Goal: Task Accomplishment & Management: Manage account settings

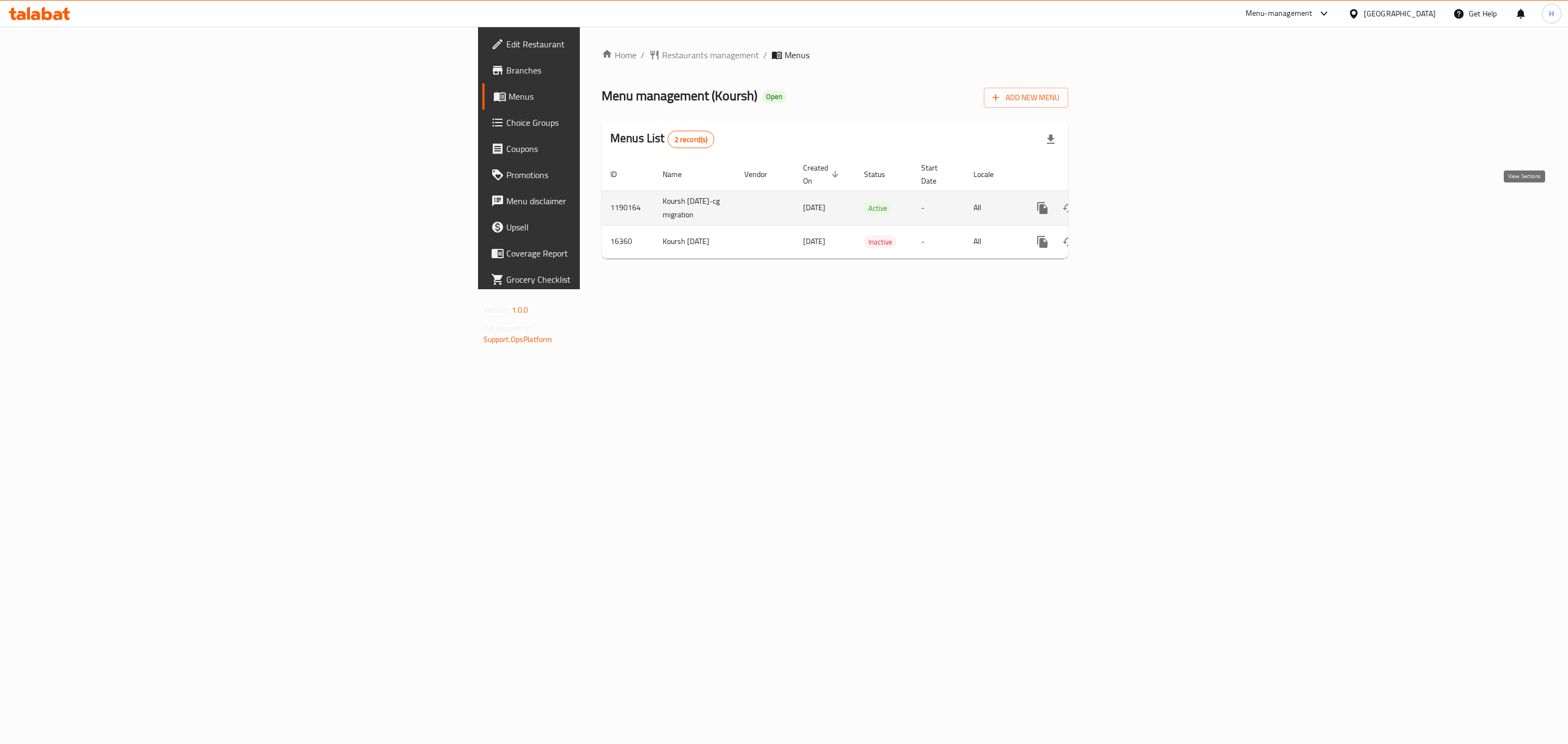
click at [1134, 213] on link "enhanced table" at bounding box center [1121, 208] width 26 height 26
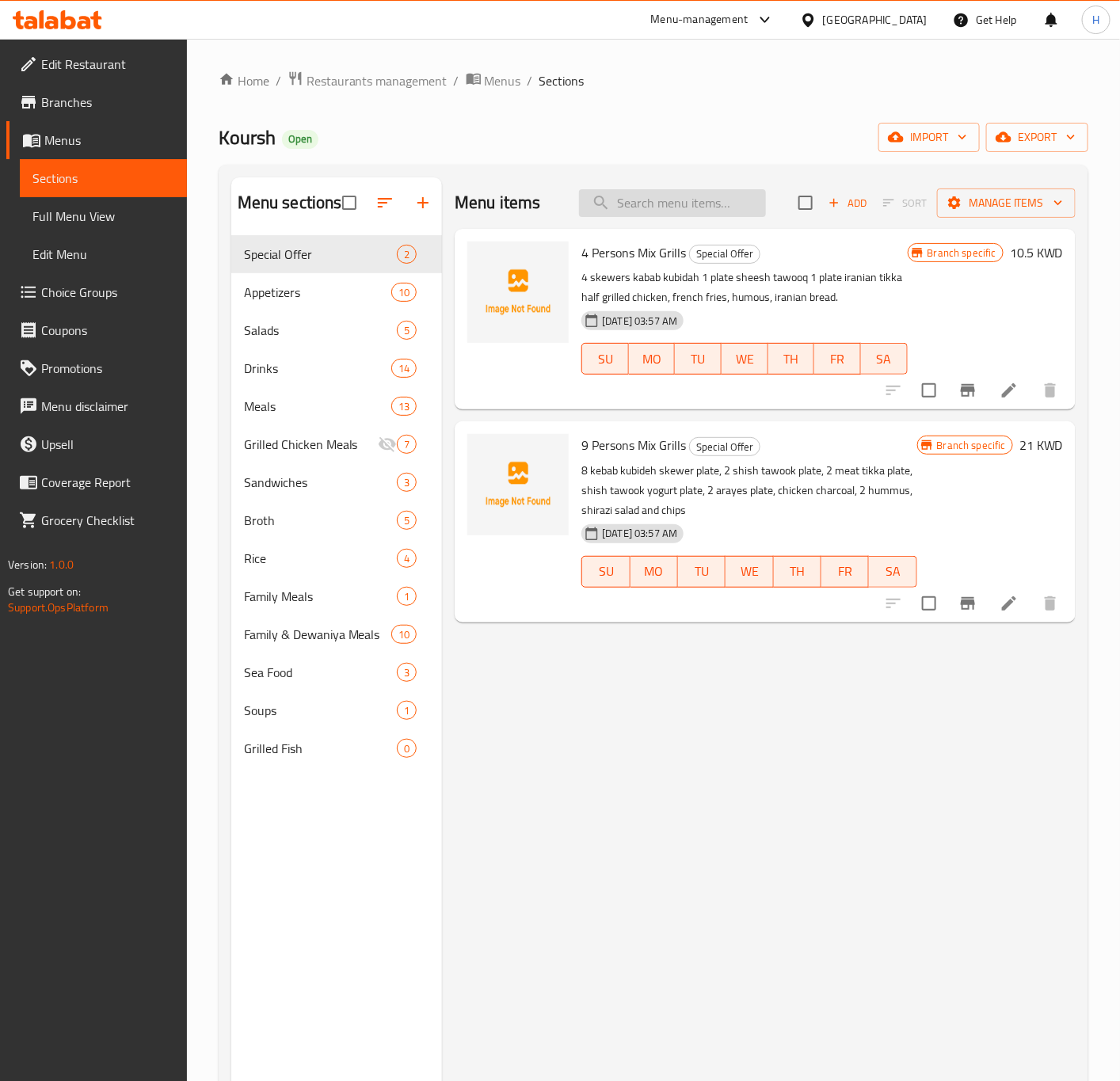
click at [641, 192] on input "search" at bounding box center [672, 203] width 187 height 27
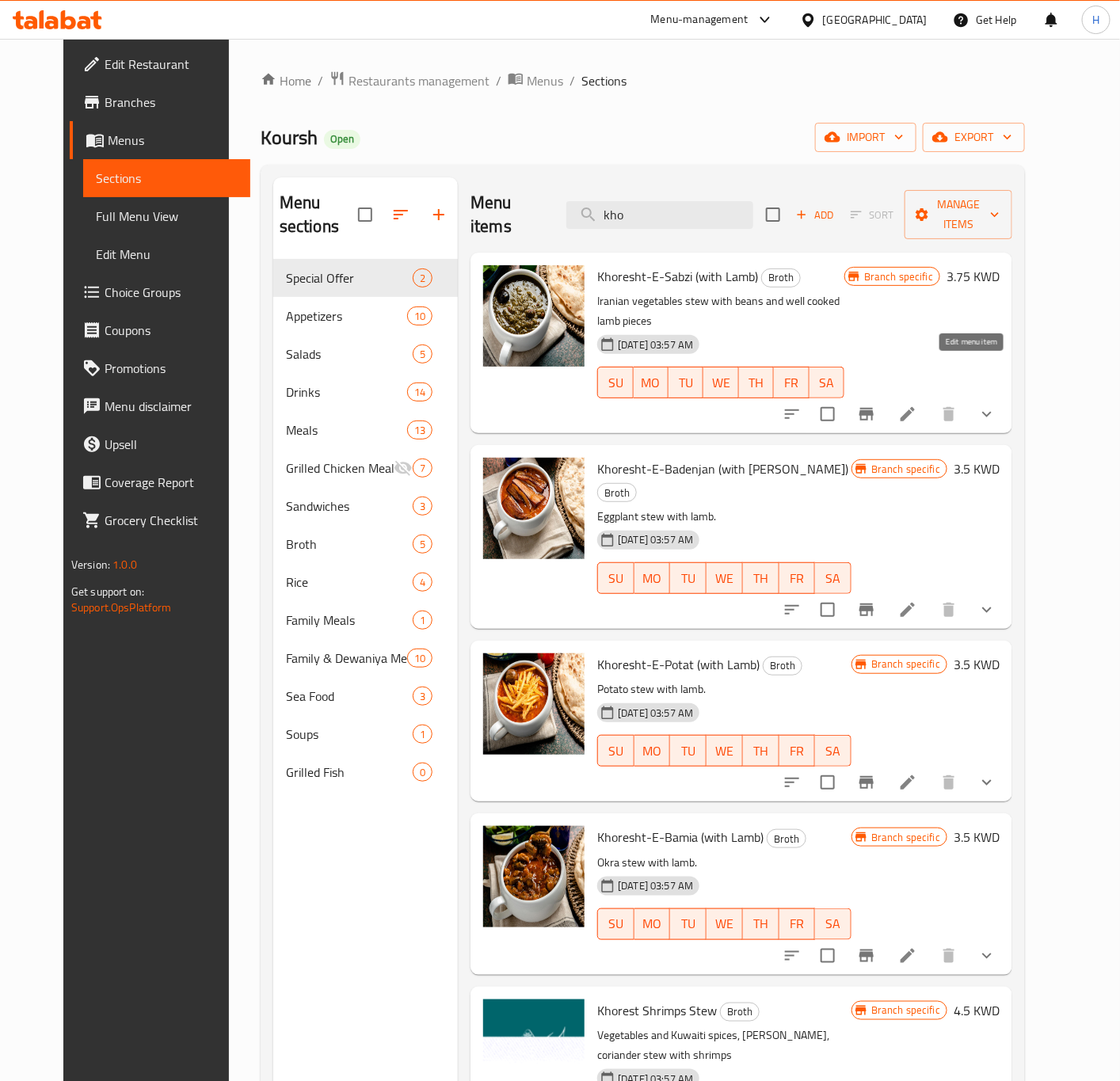
type input "kho"
click at [917, 405] on icon at bounding box center [907, 413] width 19 height 19
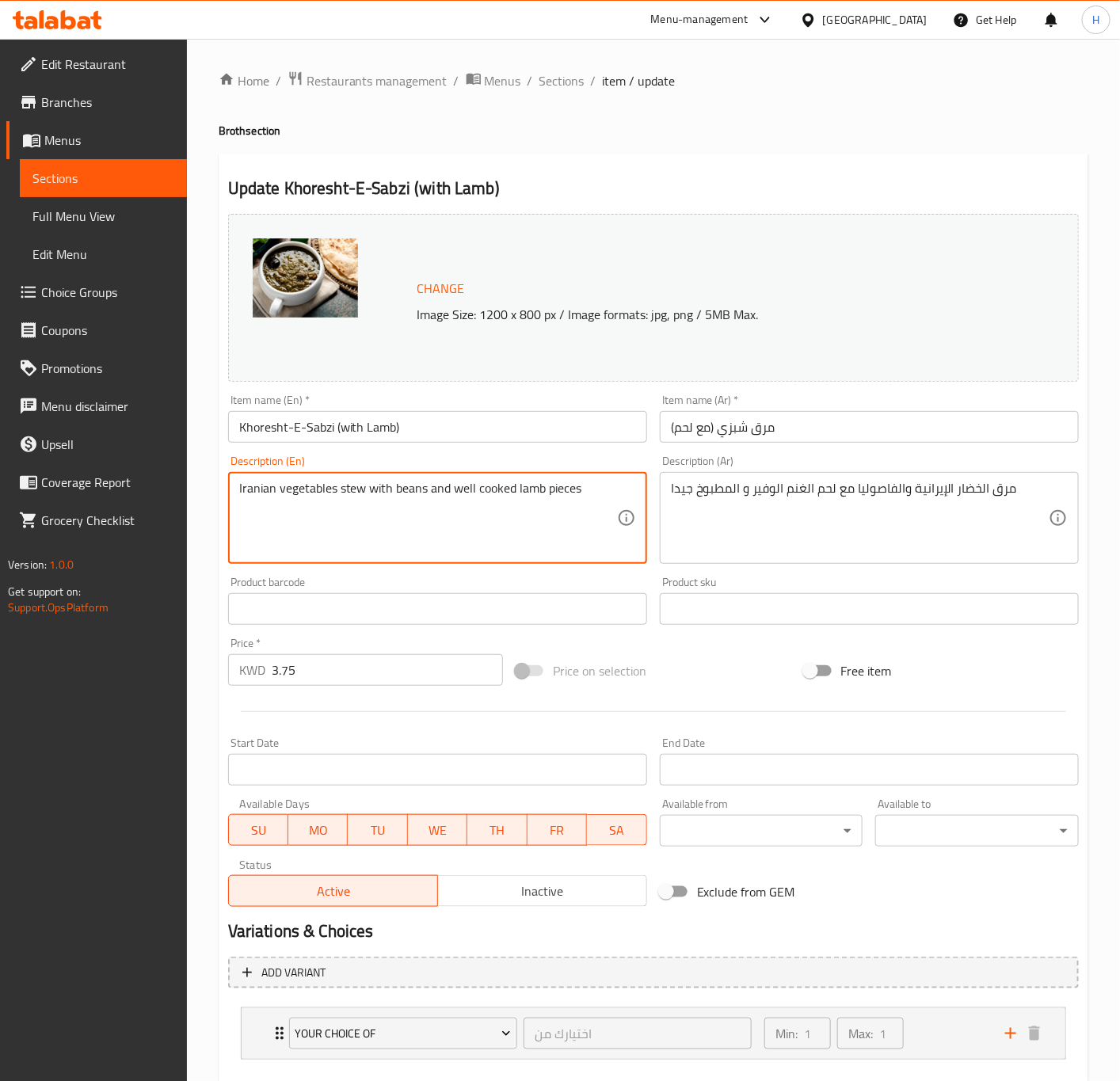
click at [319, 502] on textarea "Iranian vegetables stew with beans and well cooked lamb pieces" at bounding box center [428, 518] width 378 height 75
paste textarea "and bean broth with generous, well-cooked lamb, Iranian bread, and arugula."
type textarea "Iranian vegetable and bean broth with generous, well-cooked lamb, Iranian bread…"
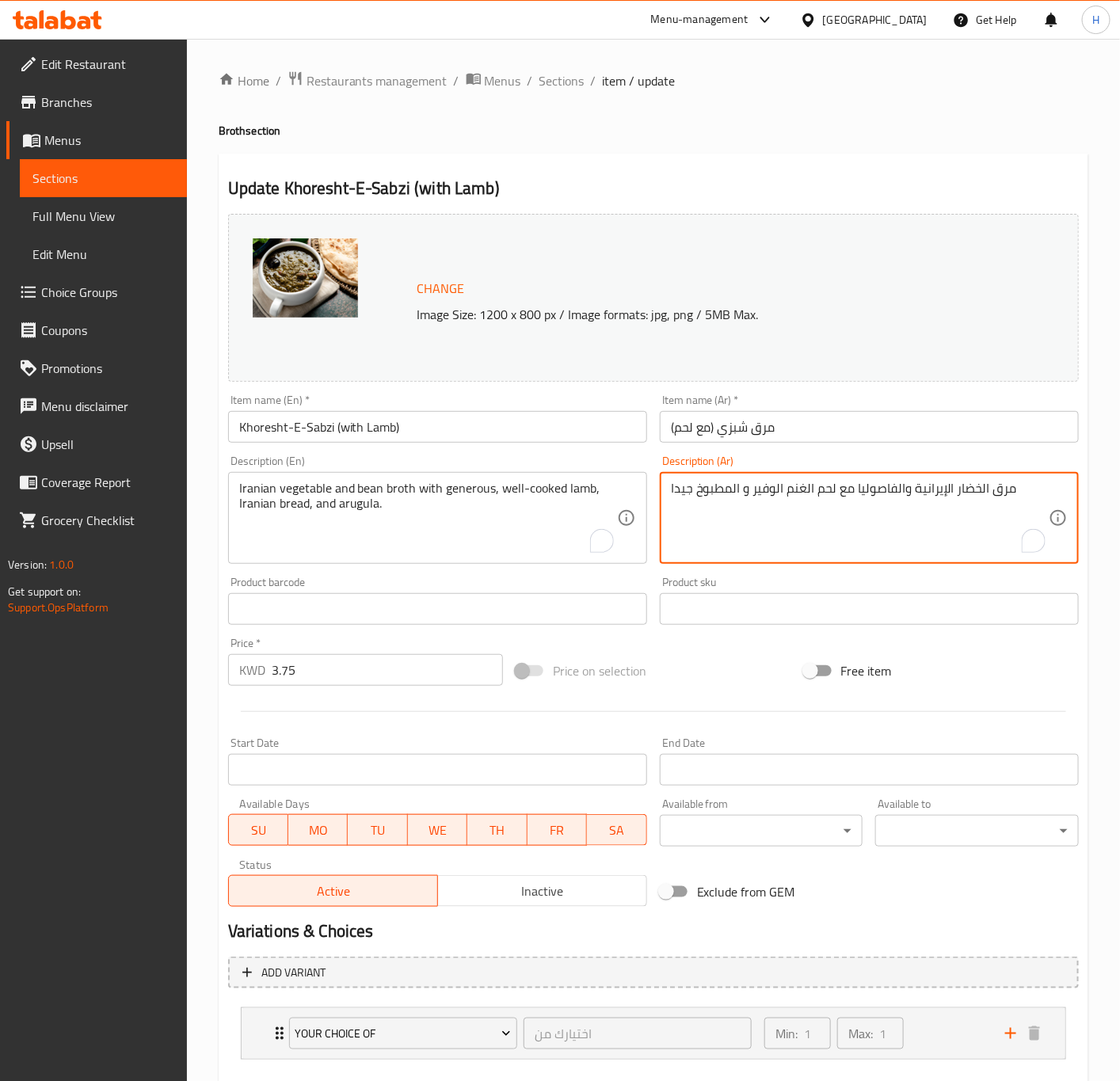
click at [766, 501] on textarea "مرق الخضار الإيرانية والفاصوليا مع لحم الغنم الوفير و المطبوخ جيدا" at bounding box center [860, 518] width 378 height 75
paste textarea "بالاضافة الى الخبز الايراني والجرجير"
type textarea "مرق الخضار الإيرانية والفاصوليا مع لحم الغنم الوفير و المطبوخ جيدا بالاضافة الى…"
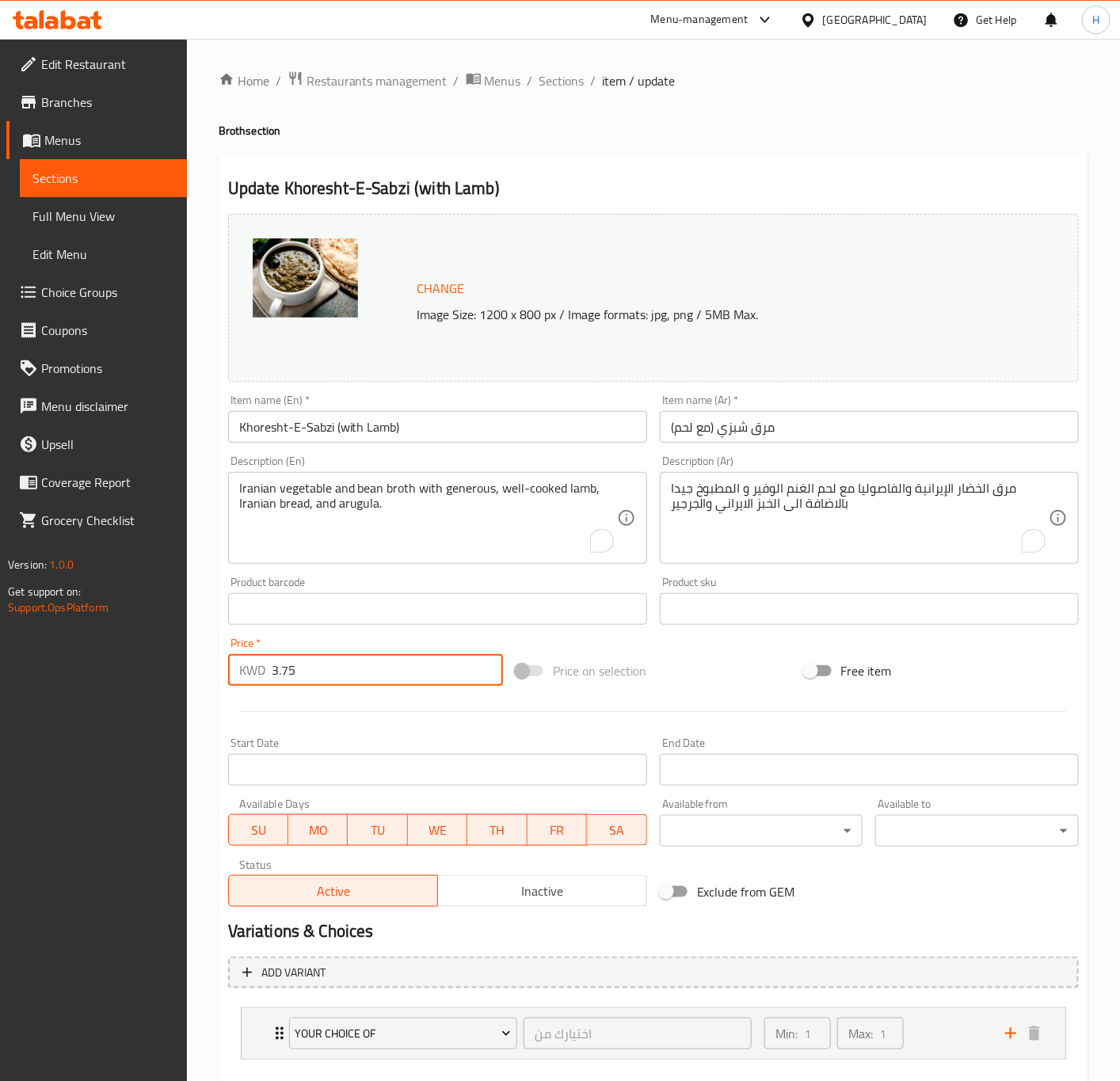
click at [342, 668] on input "3.75" at bounding box center [387, 670] width 231 height 32
paste input "250"
type input "3.250"
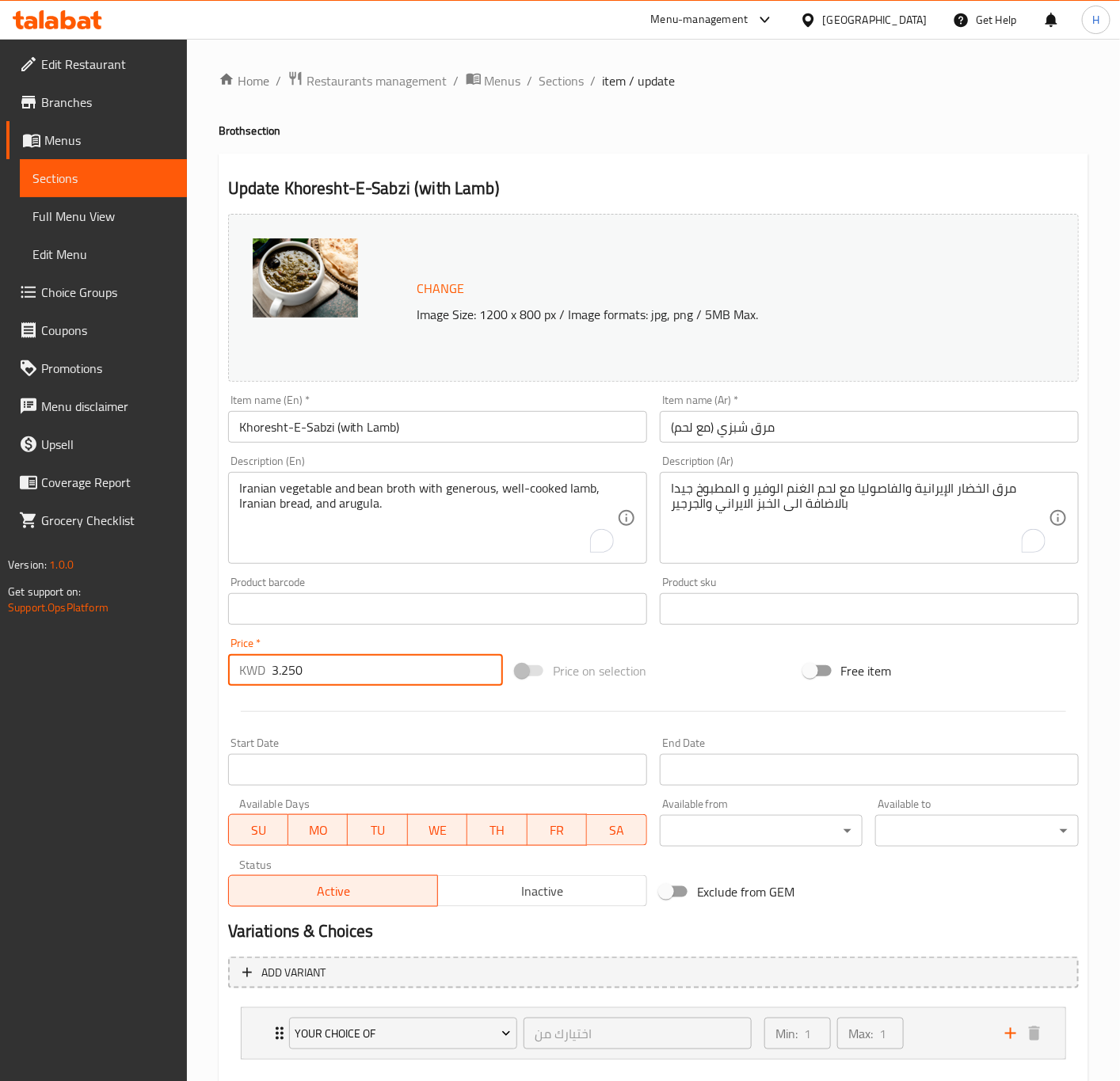
click at [228, 1081] on button "Update" at bounding box center [330, 1099] width 204 height 29
click at [573, 79] on span "Sections" at bounding box center [561, 80] width 45 height 19
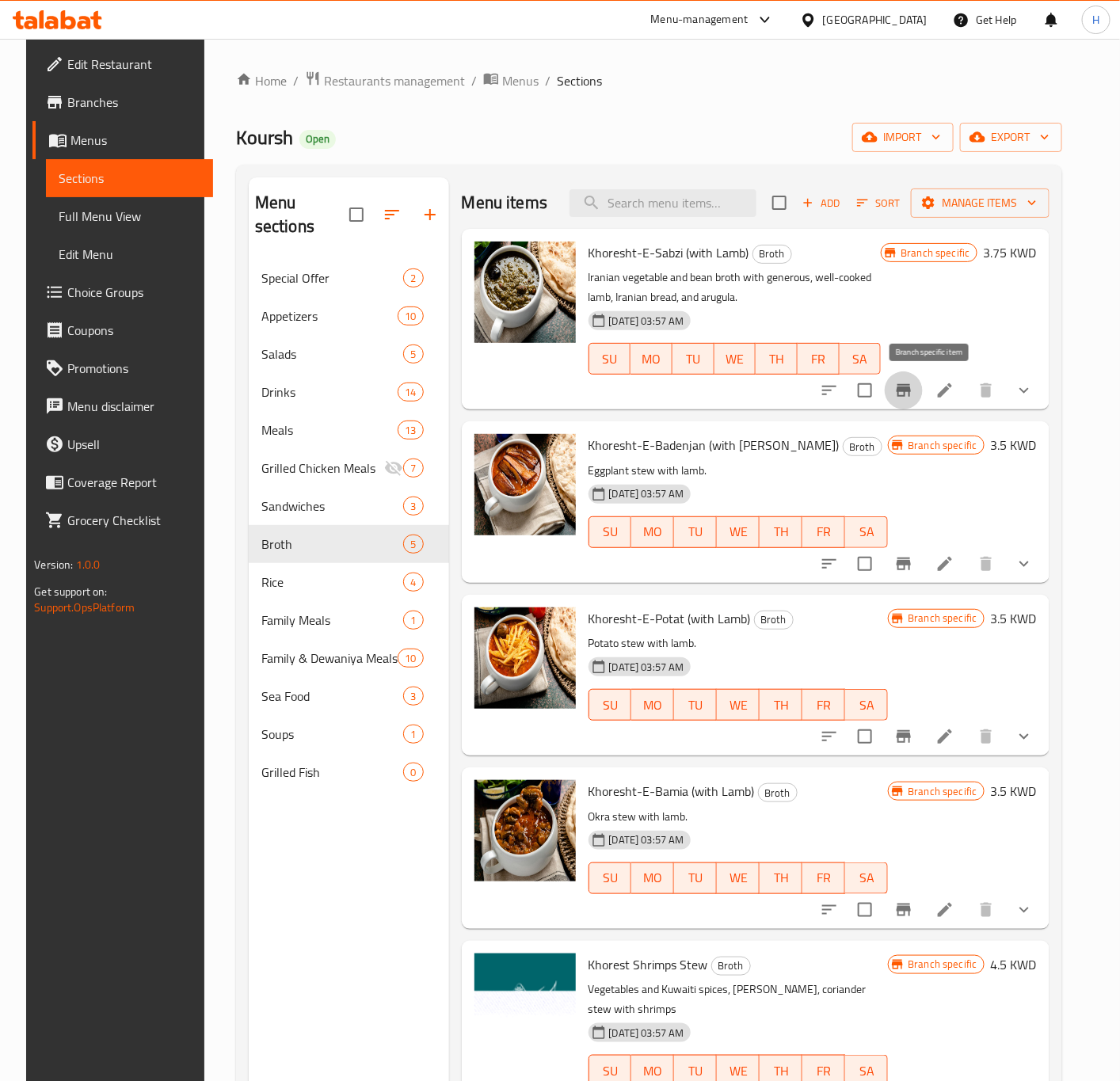
click at [911, 395] on icon "Branch-specific-item" at bounding box center [904, 390] width 14 height 12
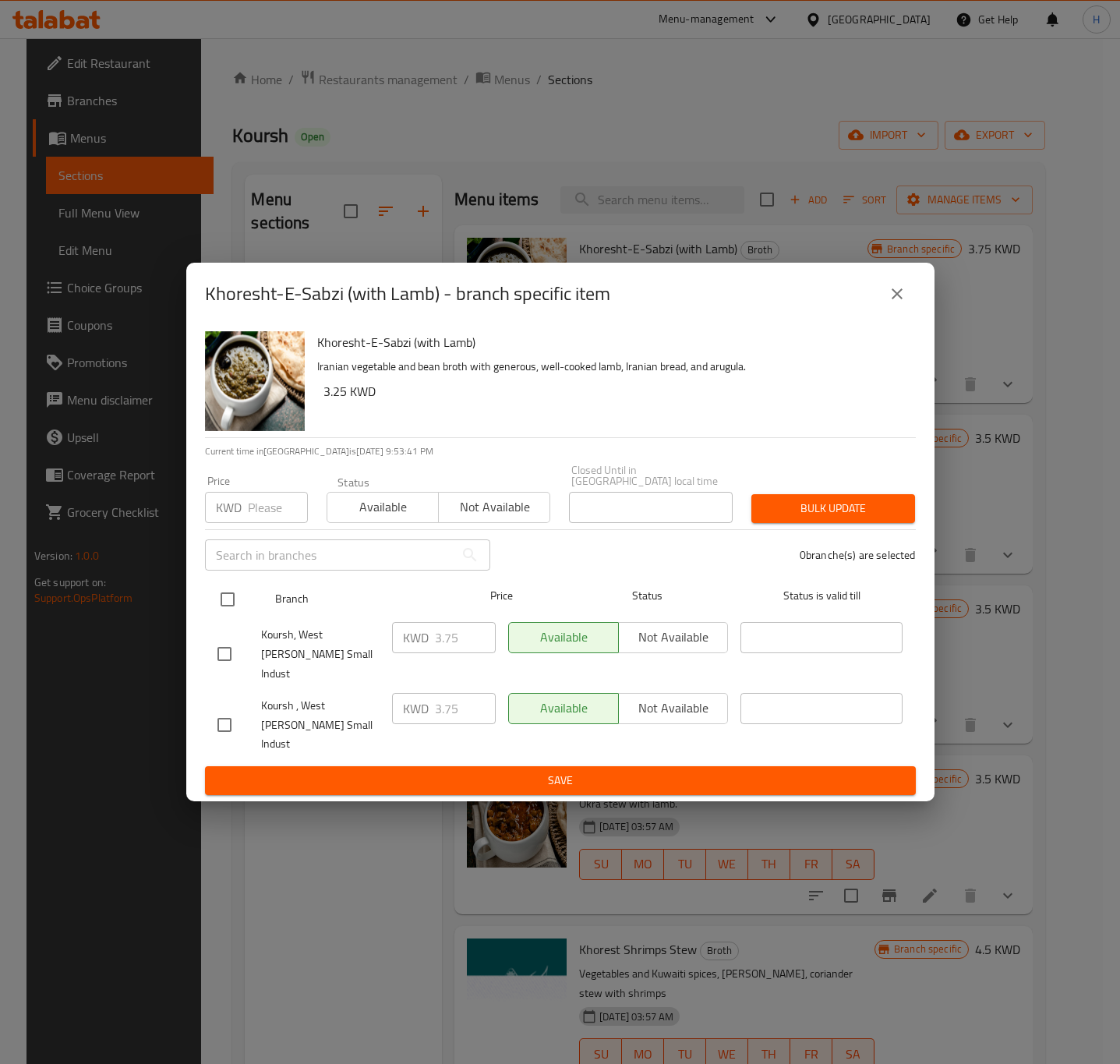
click at [221, 616] on input "checkbox" at bounding box center [227, 600] width 33 height 33
checkbox input "true"
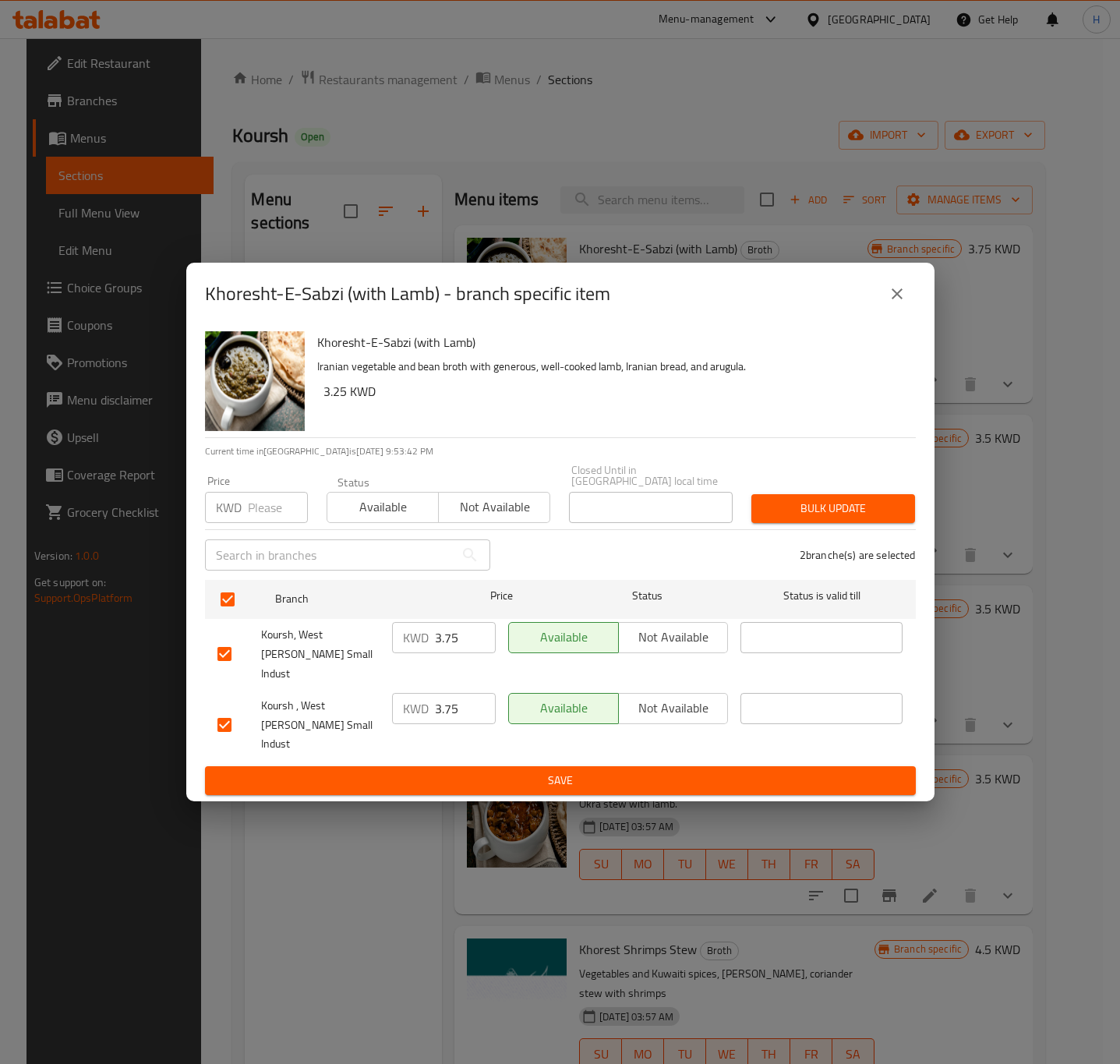
click at [445, 654] on input "3.75" at bounding box center [465, 638] width 61 height 31
paste input "250"
type input "3.250"
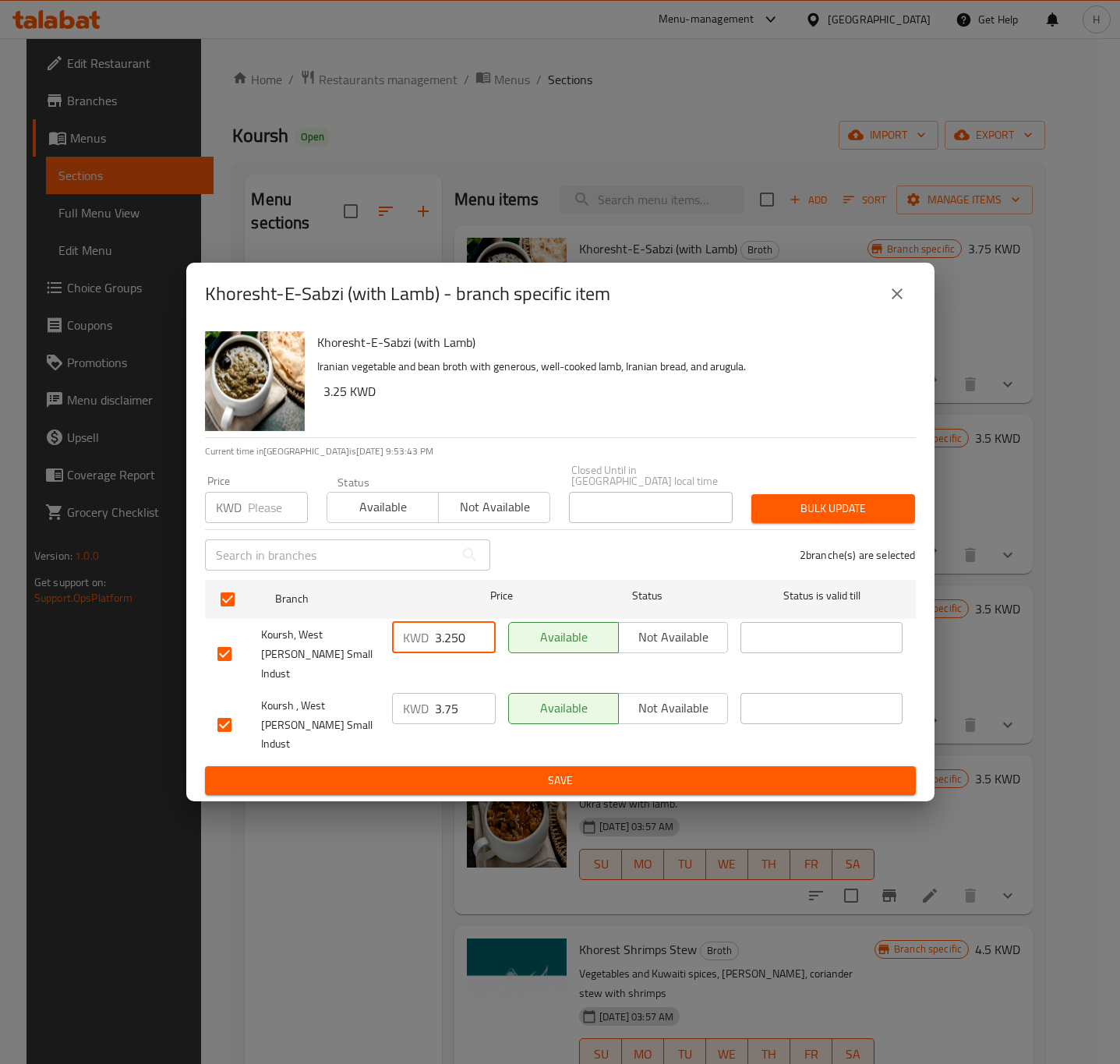
click at [439, 712] on input "3.75" at bounding box center [465, 708] width 61 height 31
paste input "250"
type input "3.250"
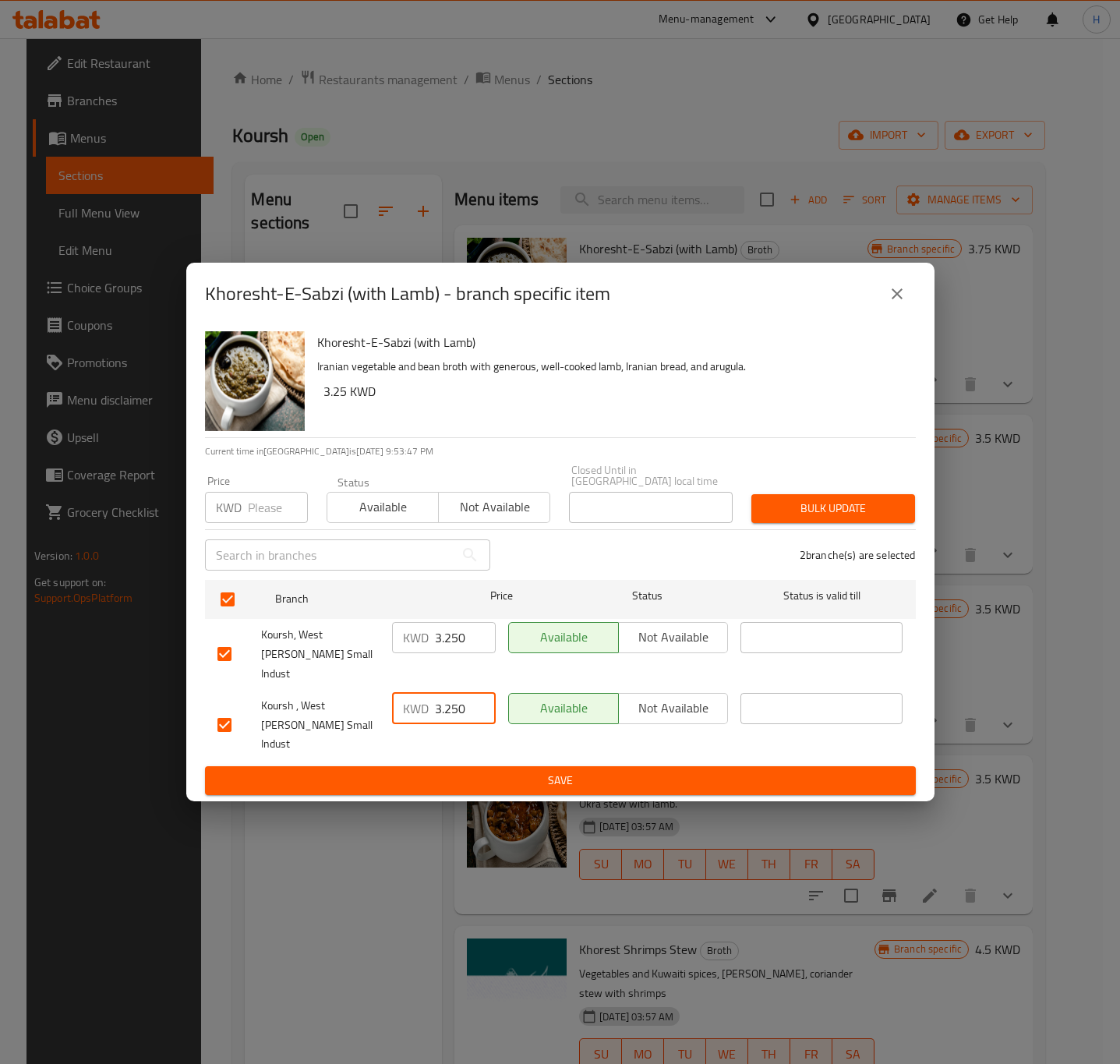
click at [479, 771] on span "Save" at bounding box center [560, 781] width 686 height 19
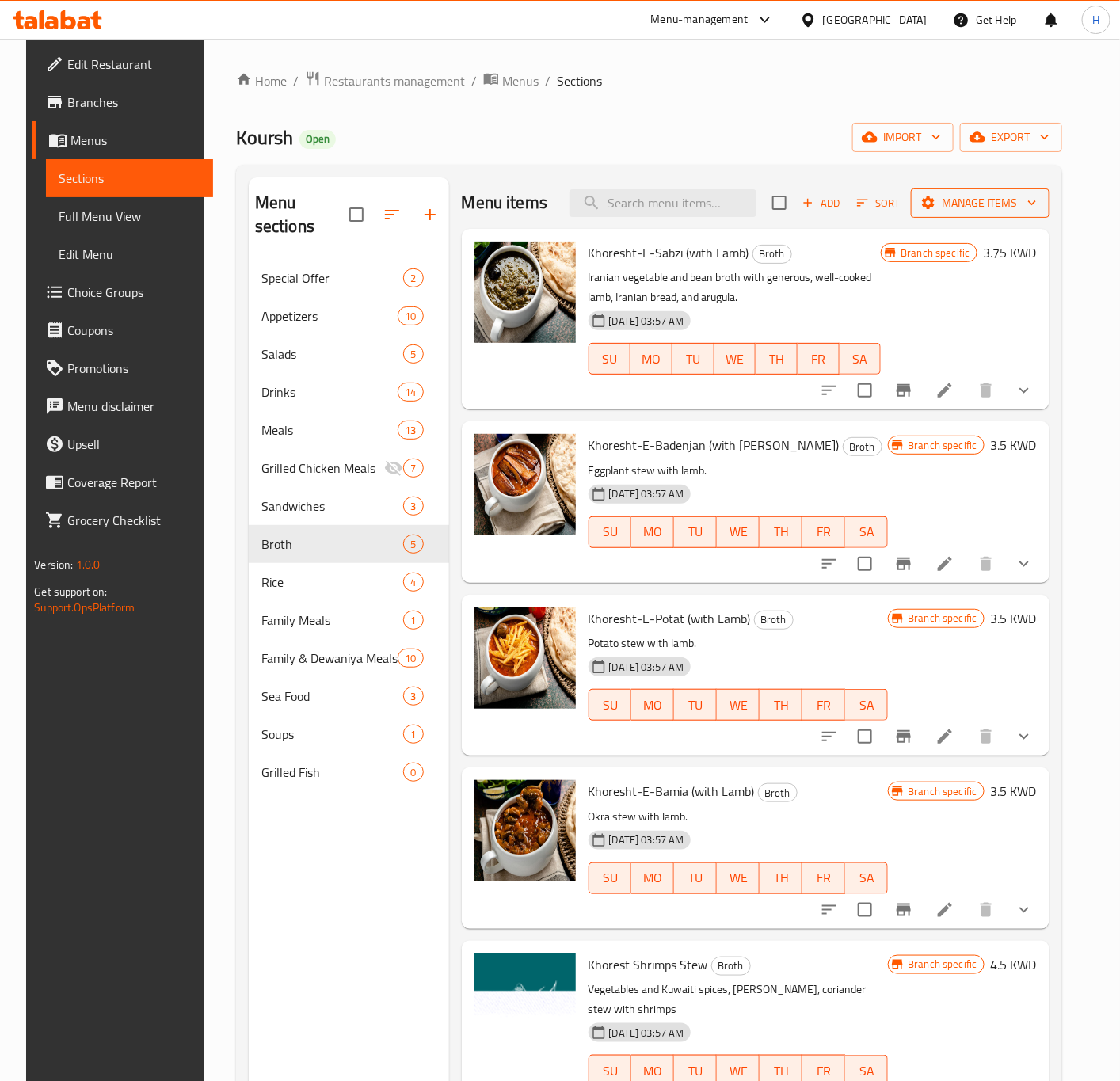
click at [1024, 198] on span "Manage items" at bounding box center [980, 203] width 113 height 19
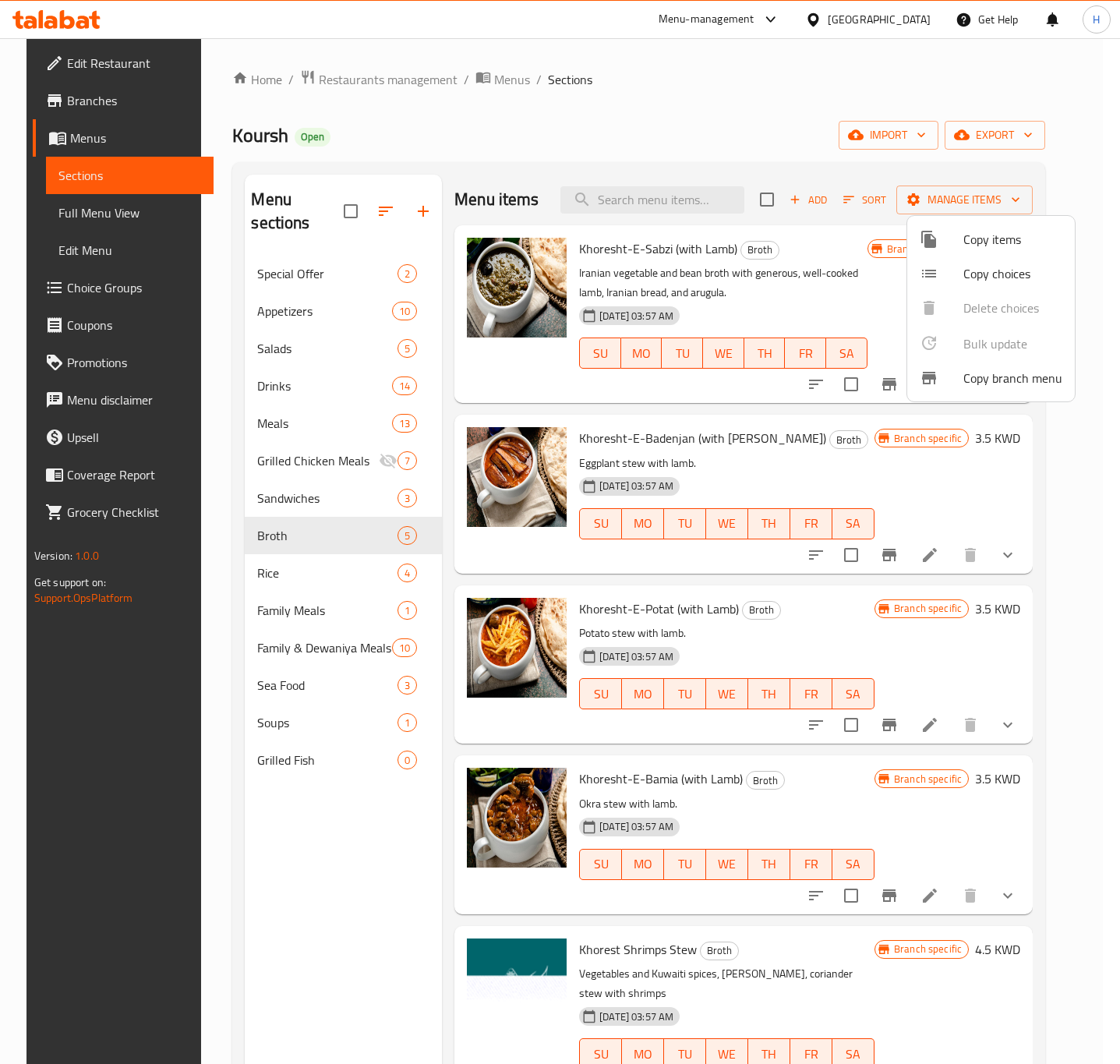
click at [1030, 139] on div at bounding box center [560, 532] width 1120 height 1064
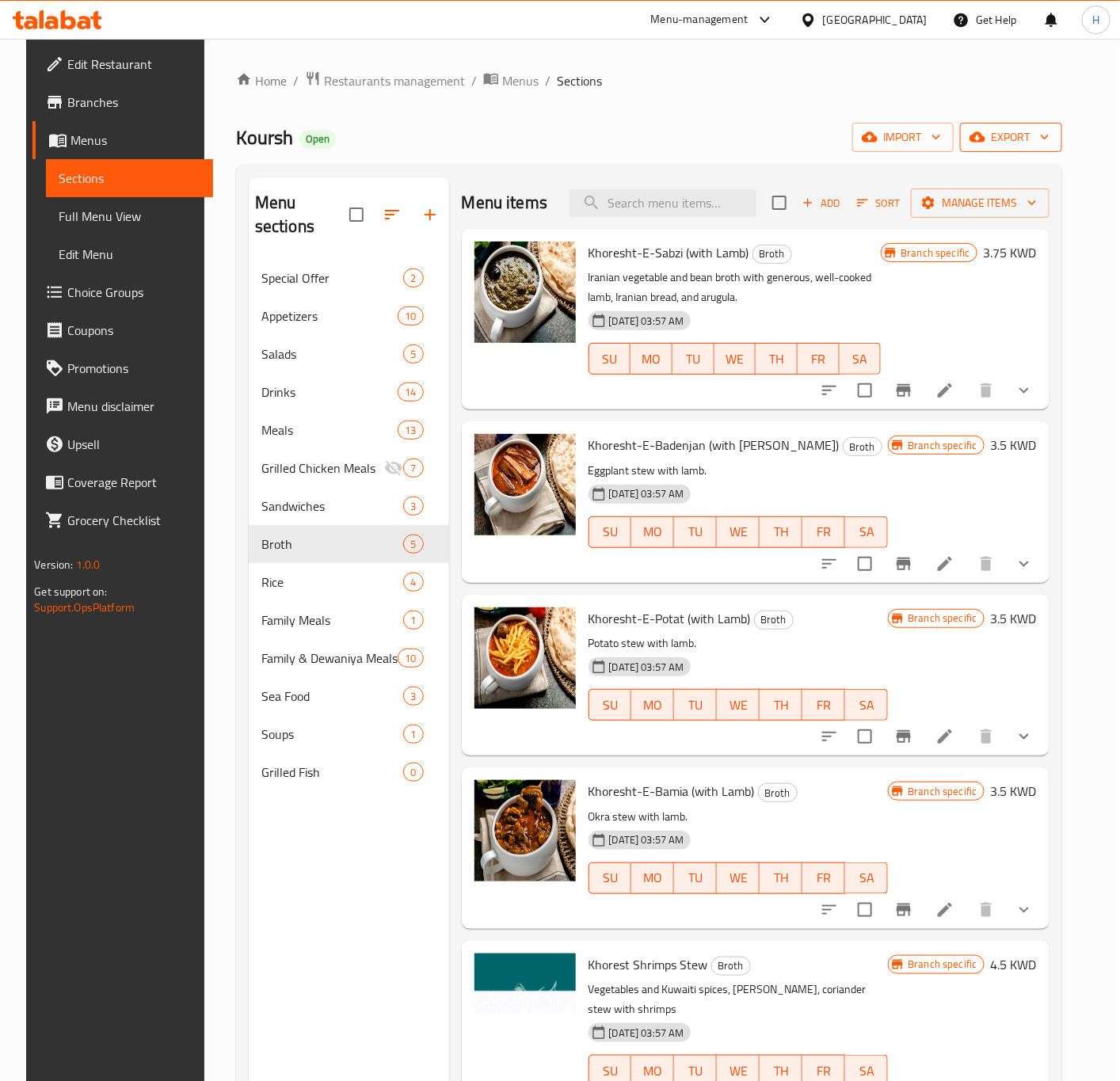
click at [1047, 136] on span "export" at bounding box center [1010, 137] width 77 height 19
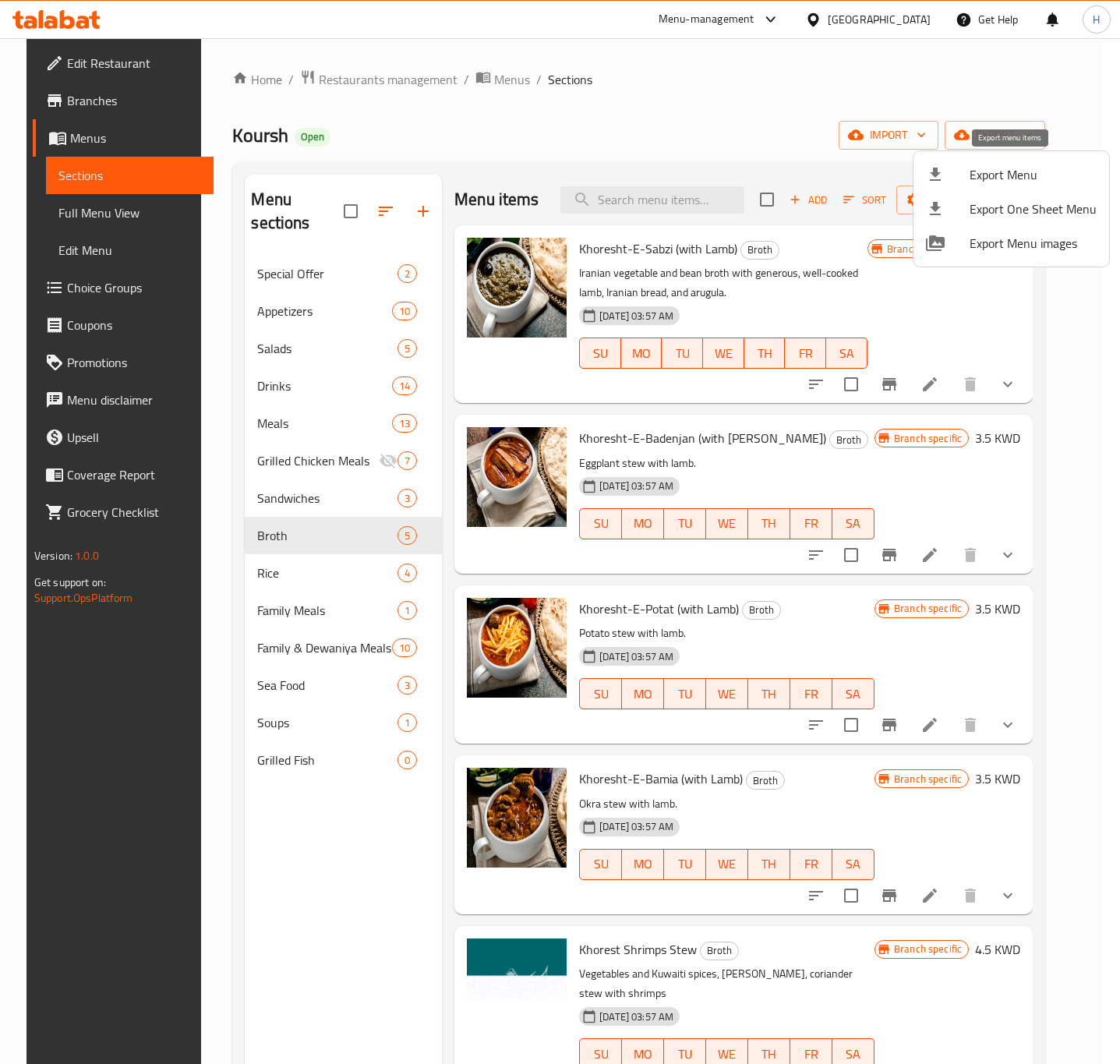
click at [988, 184] on span "Export Menu" at bounding box center [1034, 174] width 127 height 18
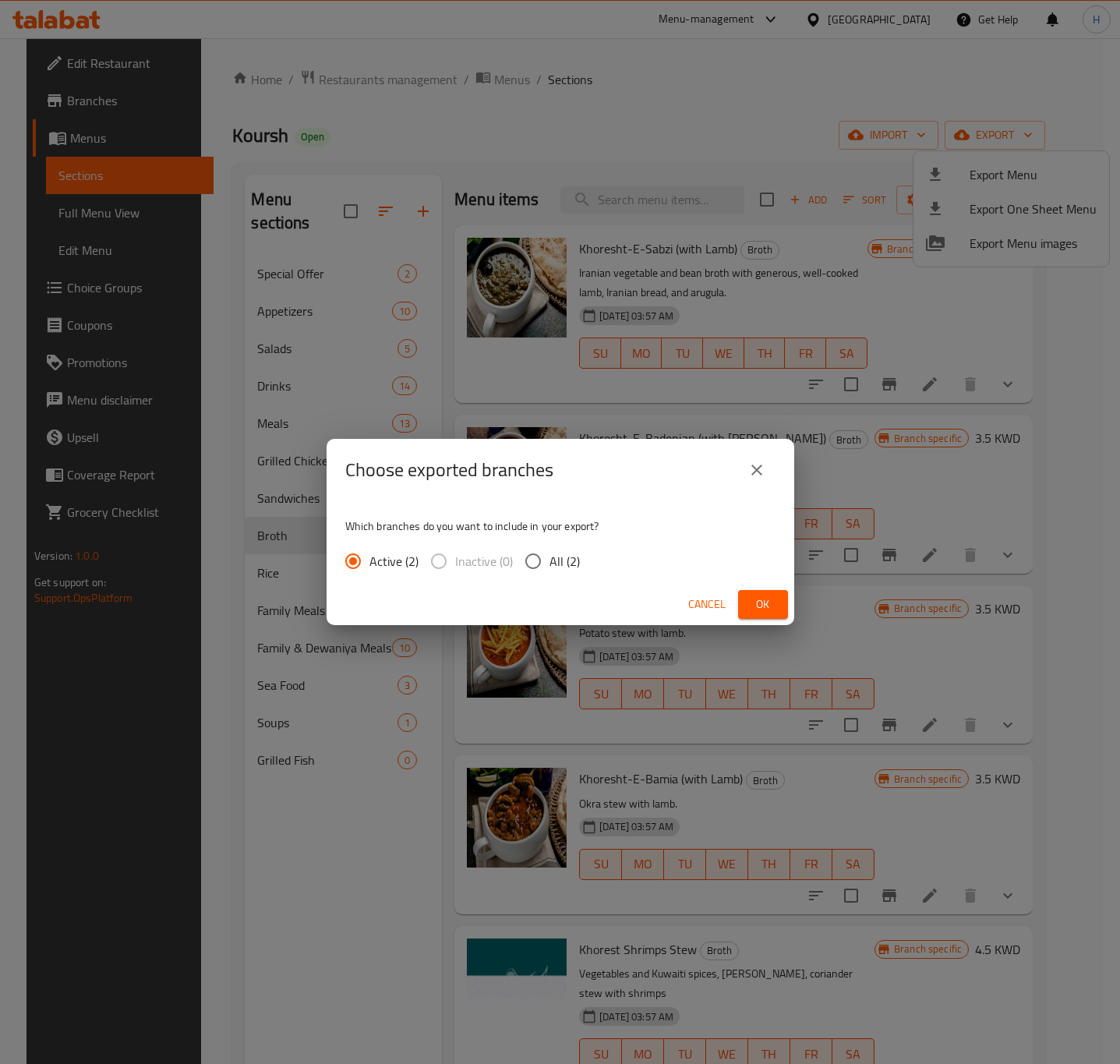
click at [761, 600] on span "Ok" at bounding box center [763, 604] width 25 height 19
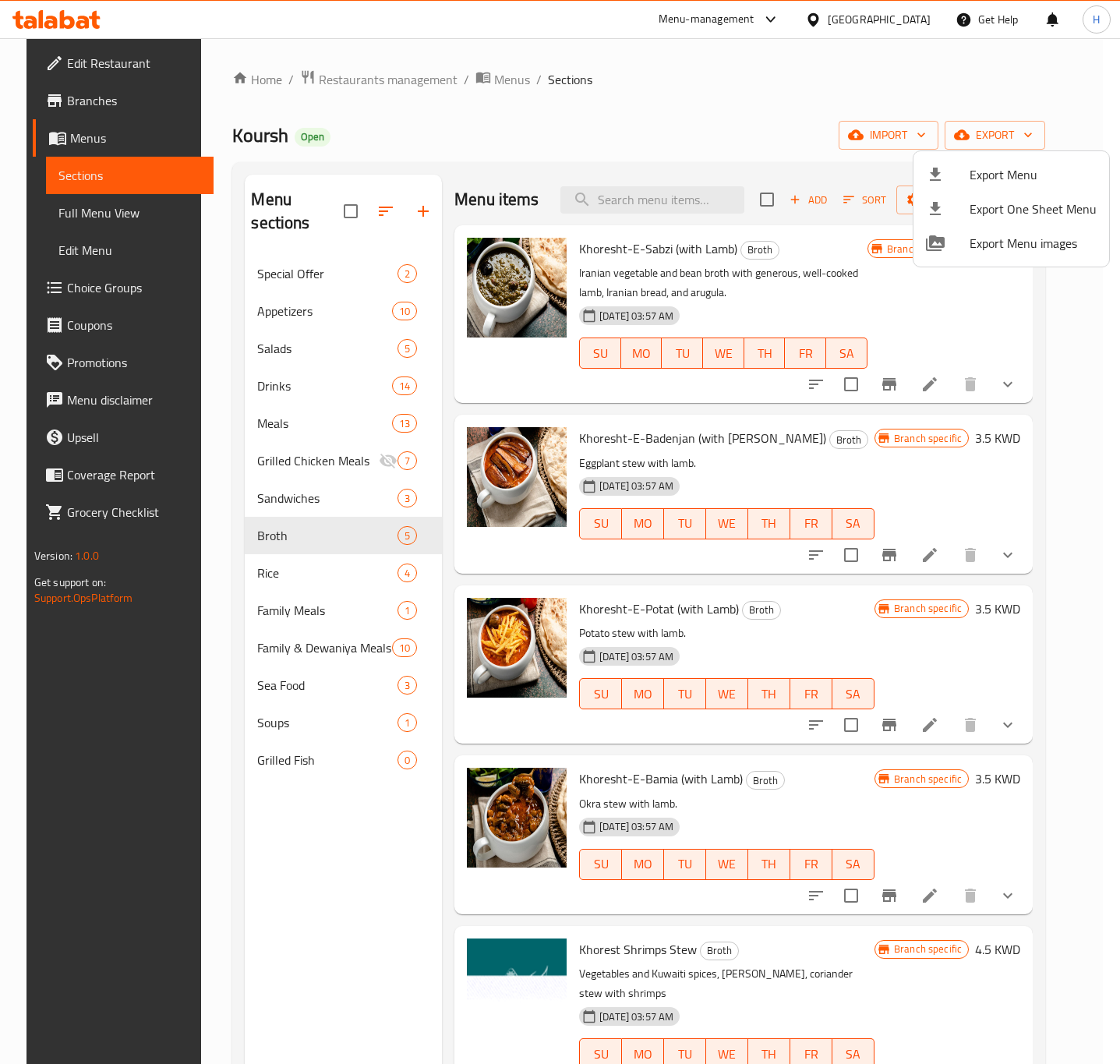
click at [940, 314] on div at bounding box center [560, 532] width 1120 height 1064
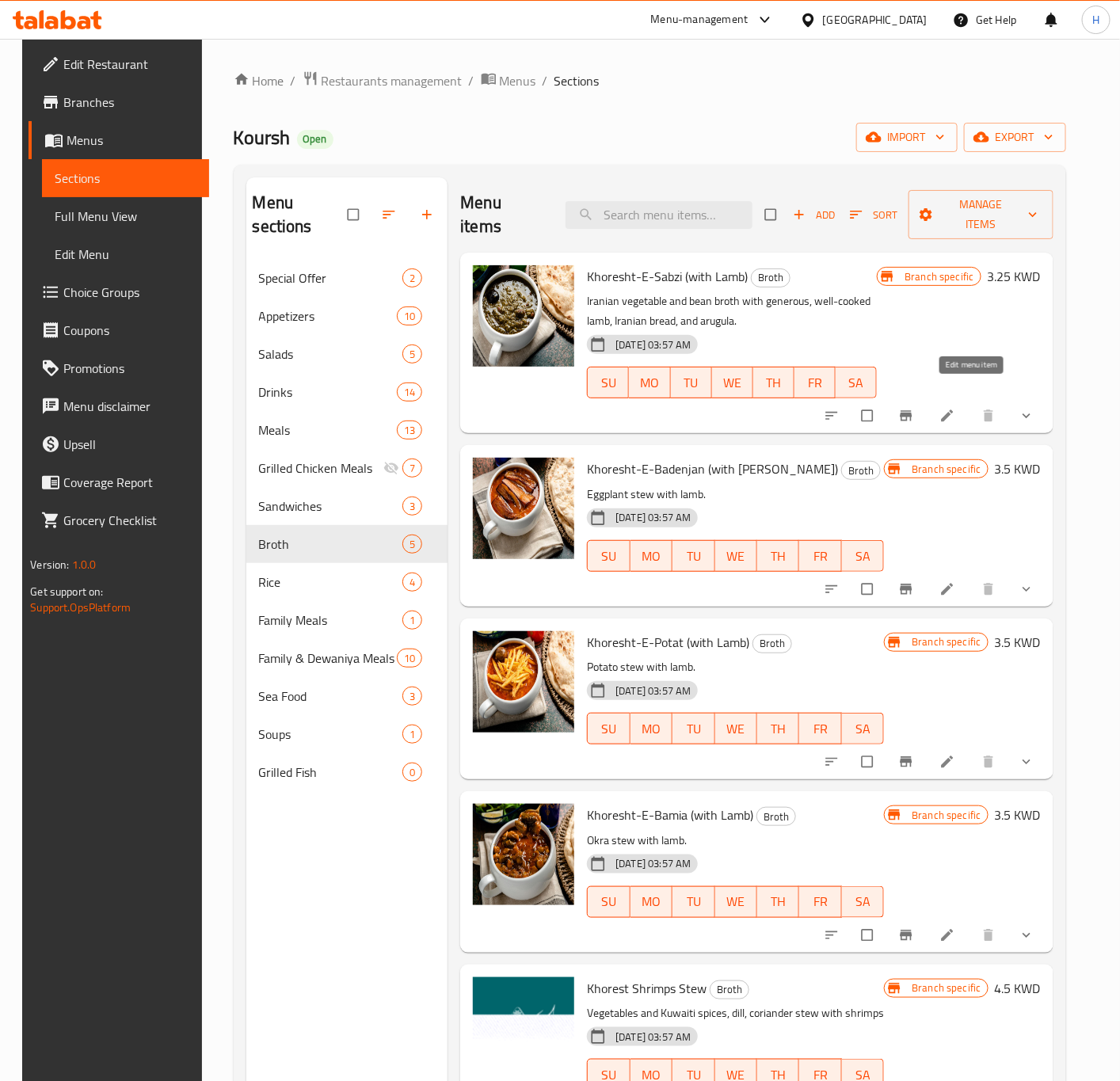
click at [955, 408] on icon at bounding box center [947, 416] width 16 height 16
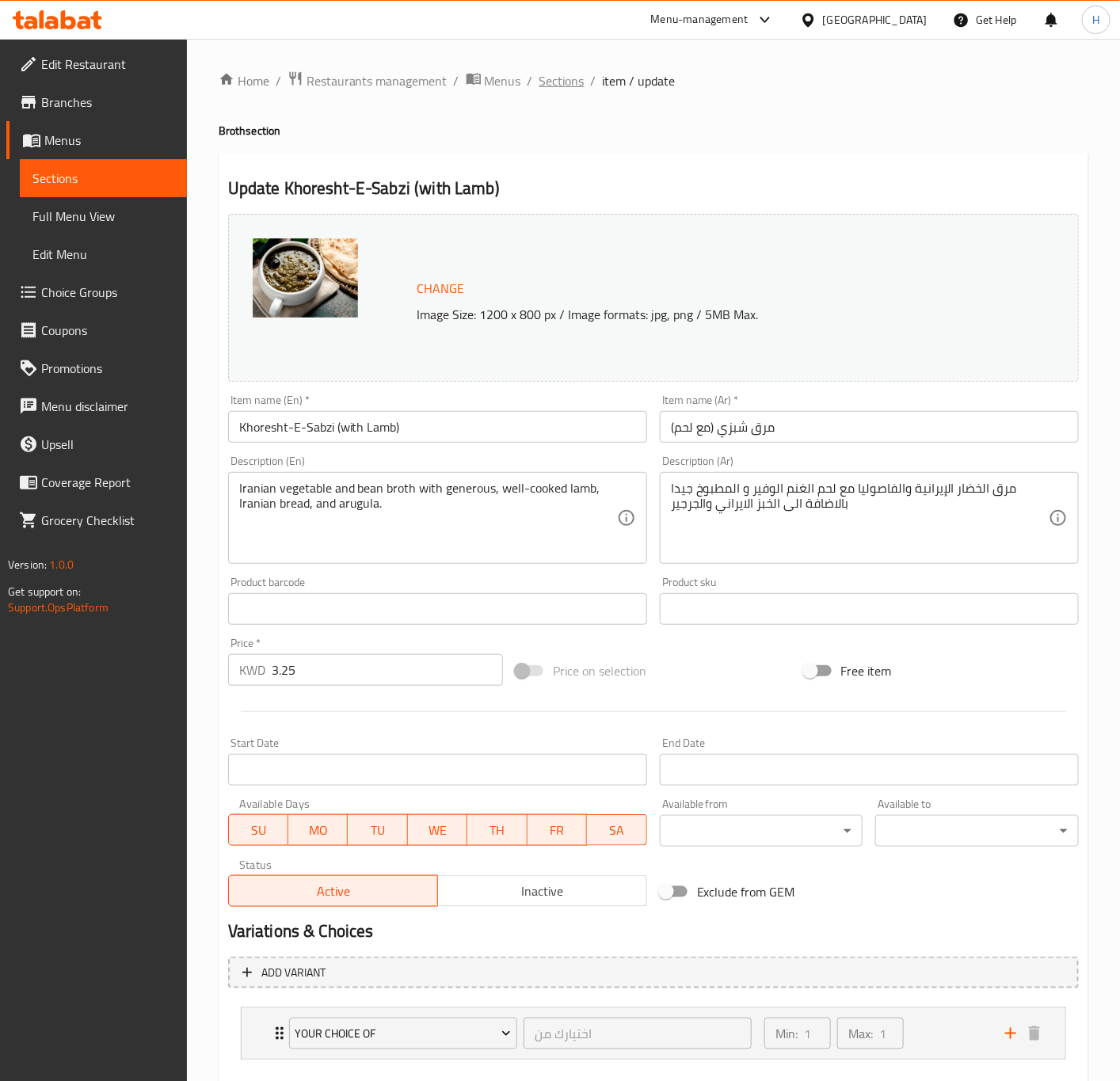
click at [556, 84] on span "Sections" at bounding box center [561, 80] width 45 height 19
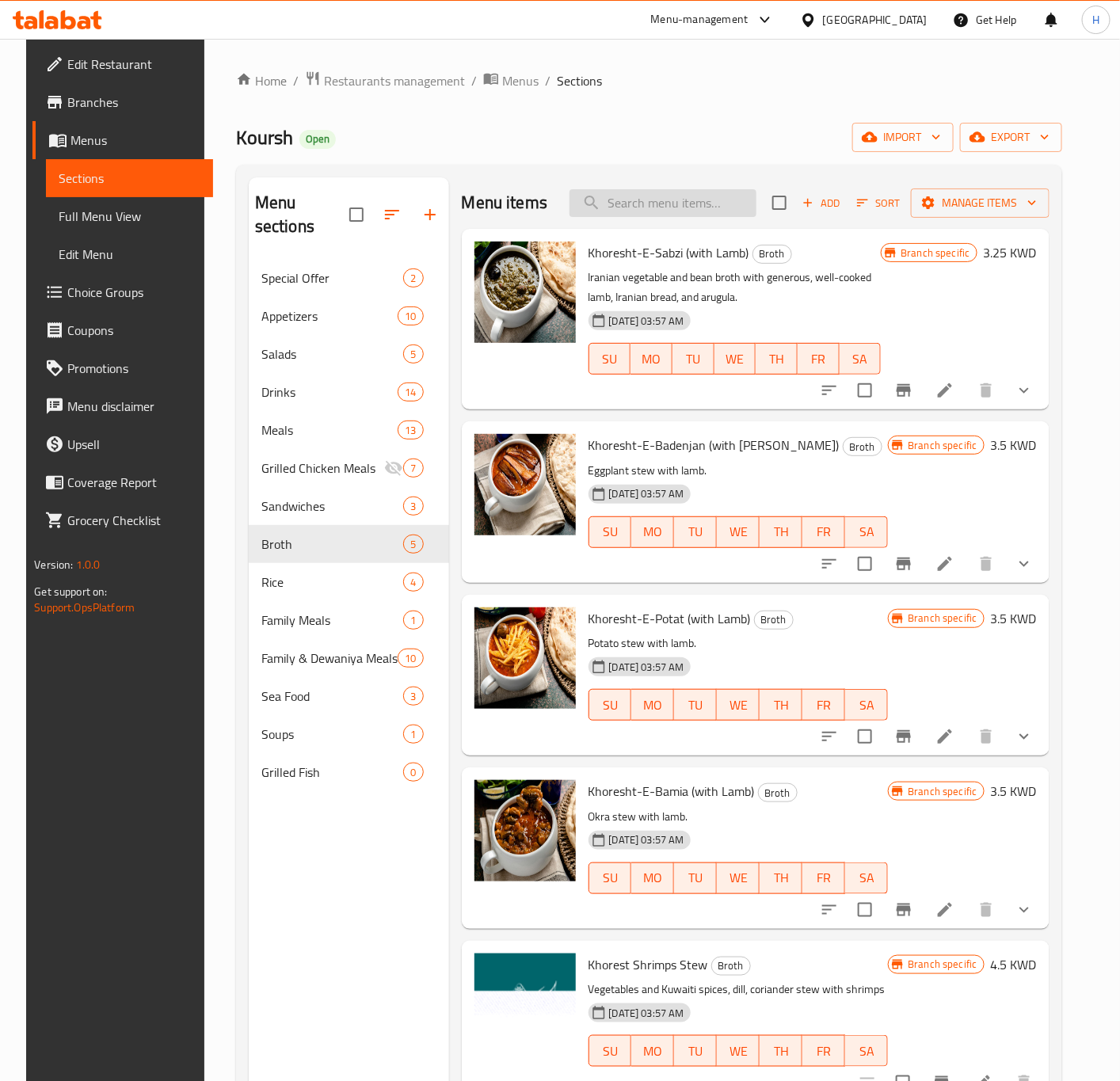
click at [621, 197] on input "search" at bounding box center [662, 203] width 187 height 27
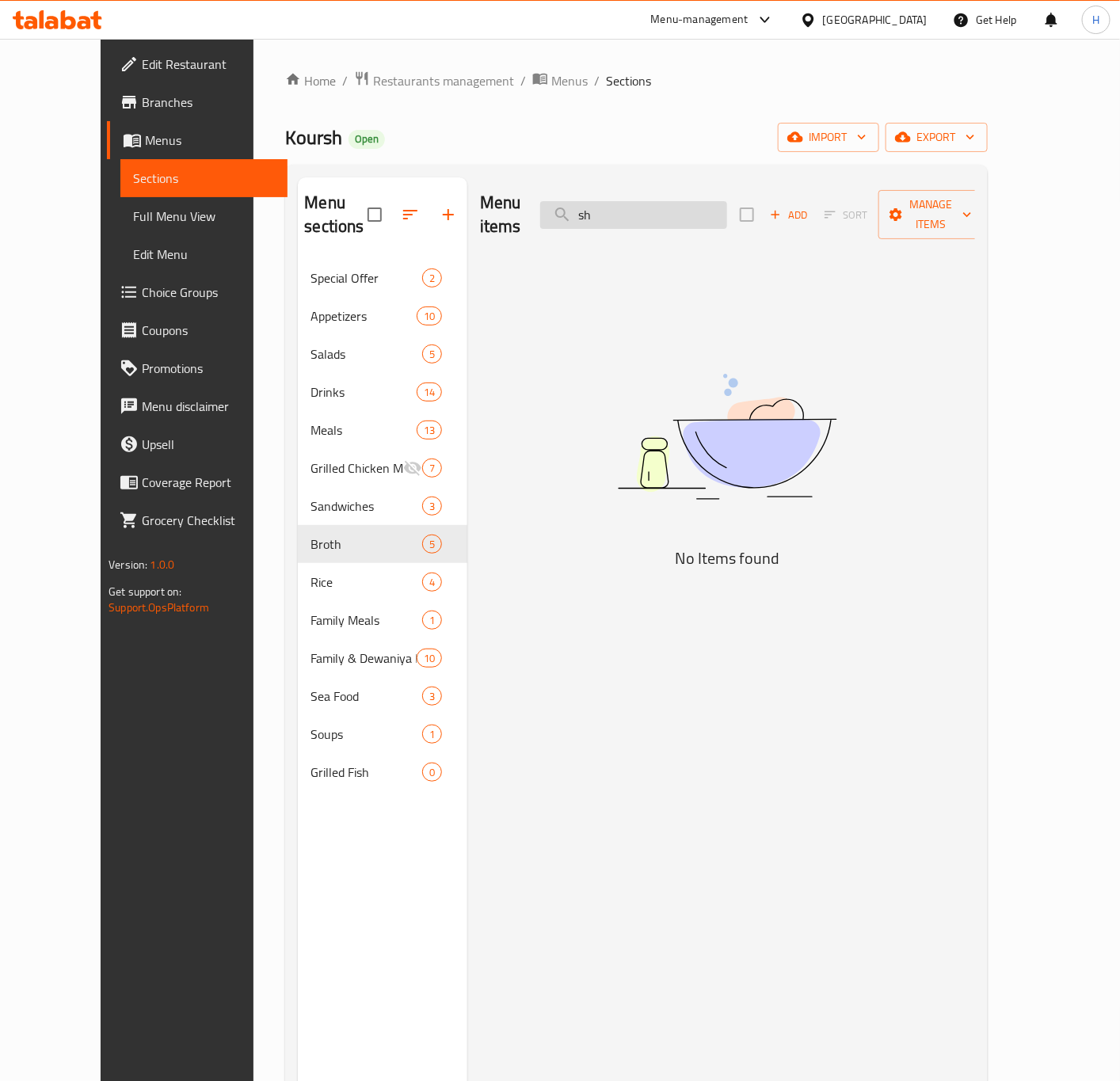
type input "s"
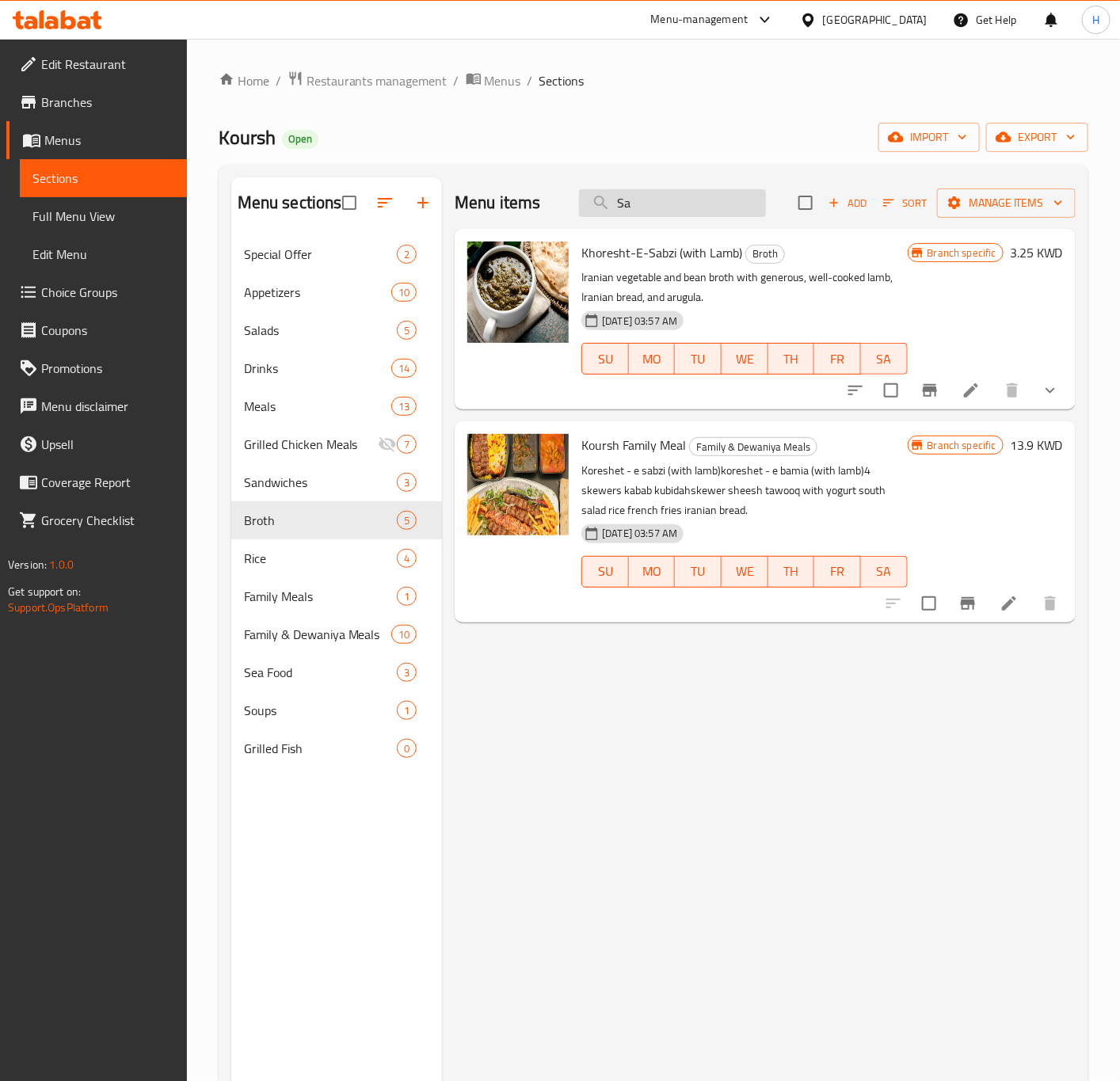
type input "S"
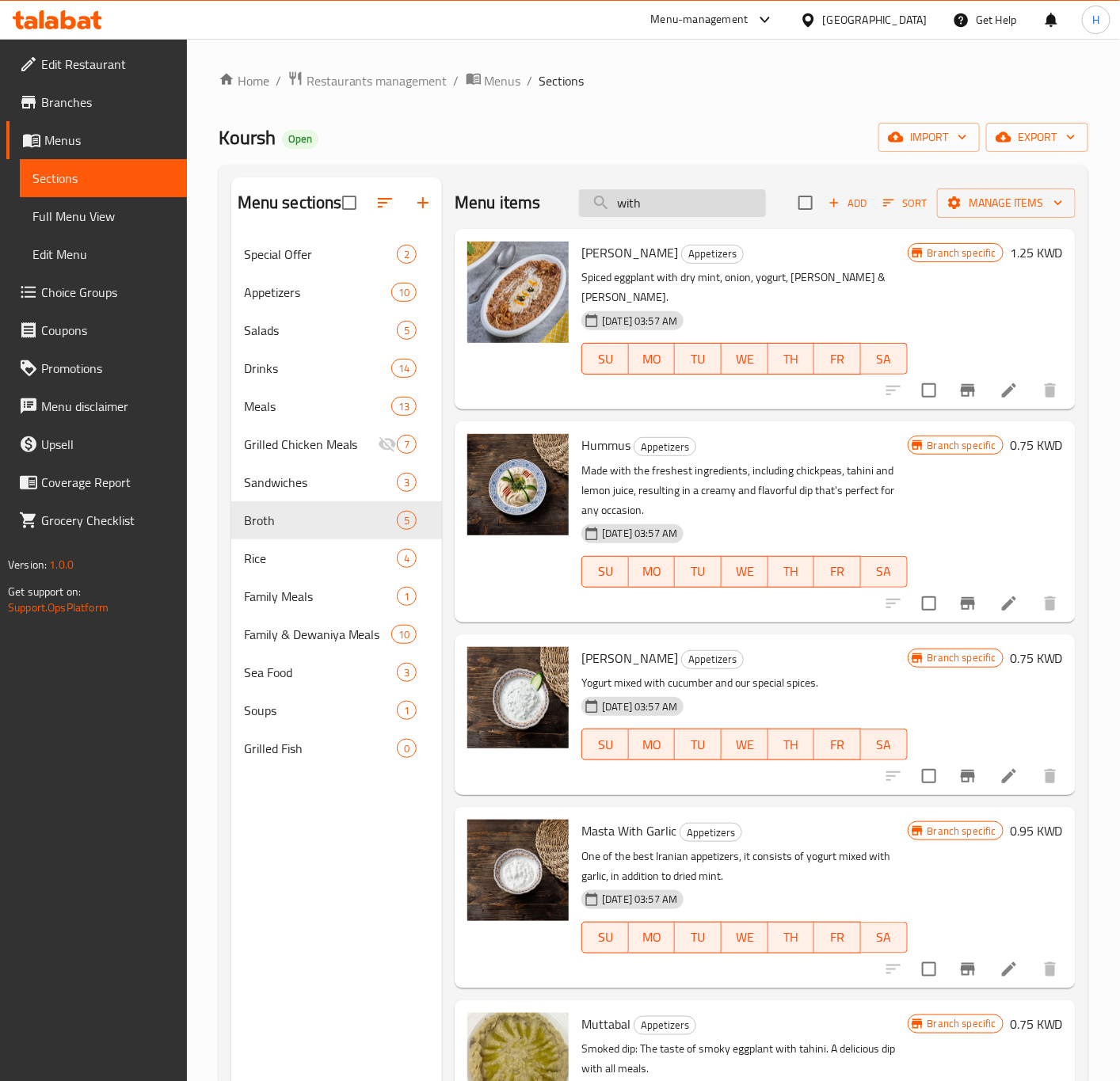
type input "with r"
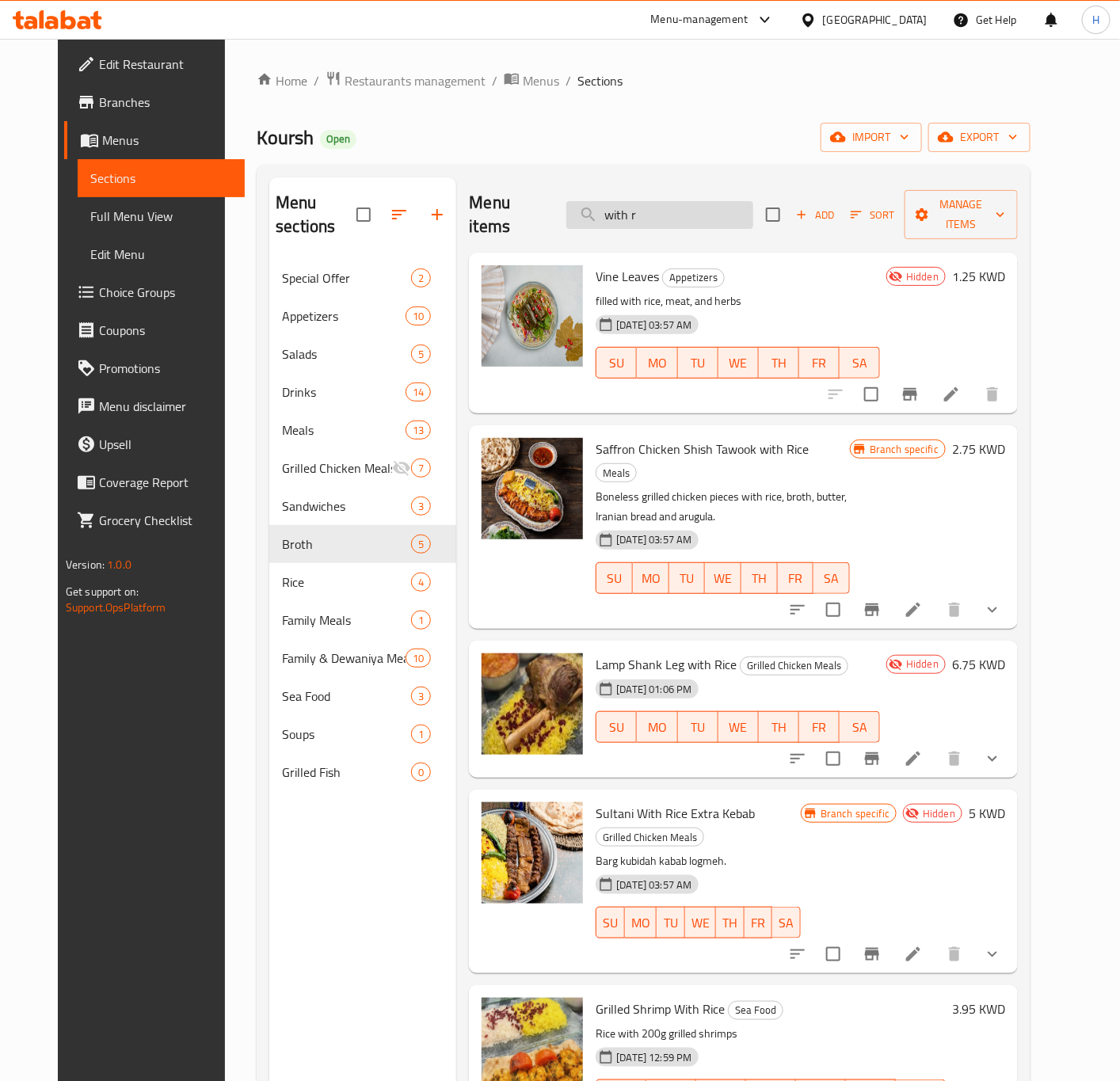
click at [663, 207] on input "with r" at bounding box center [660, 214] width 187 height 27
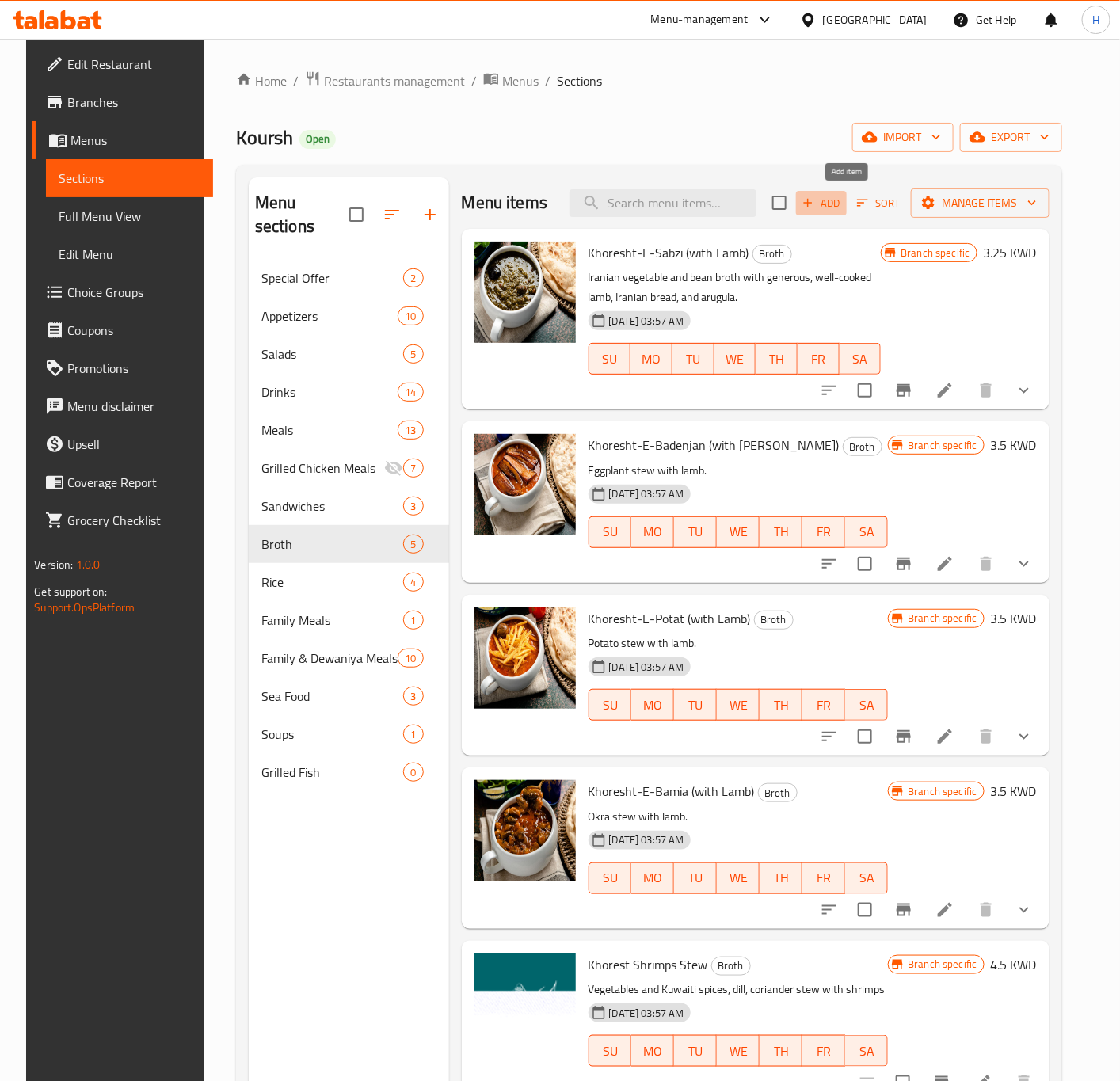
click at [843, 206] on span "Add" at bounding box center [821, 203] width 42 height 19
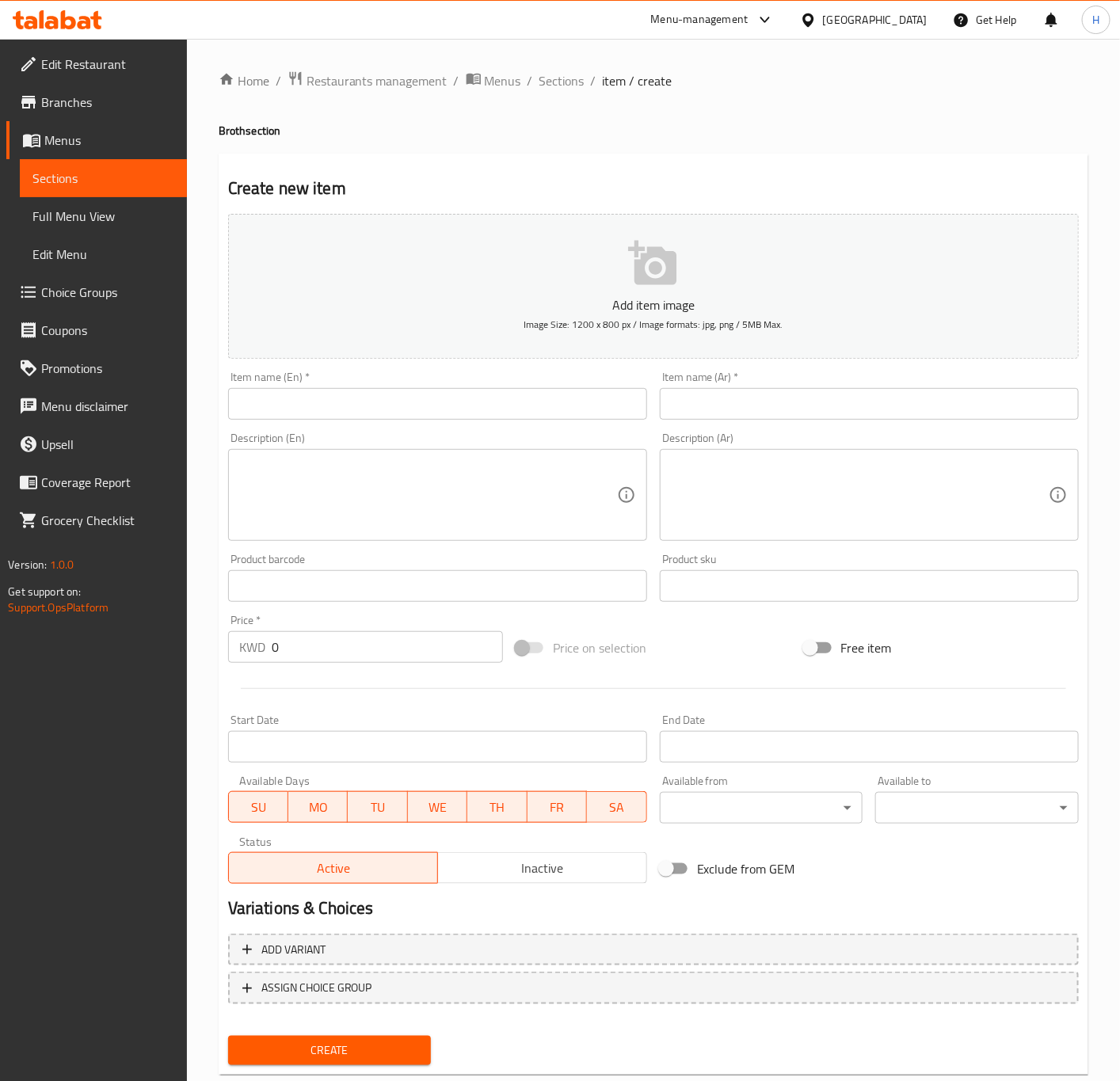
click at [413, 392] on input "text" at bounding box center [437, 404] width 419 height 32
paste input "Shabzi soup (with meat) with rice"
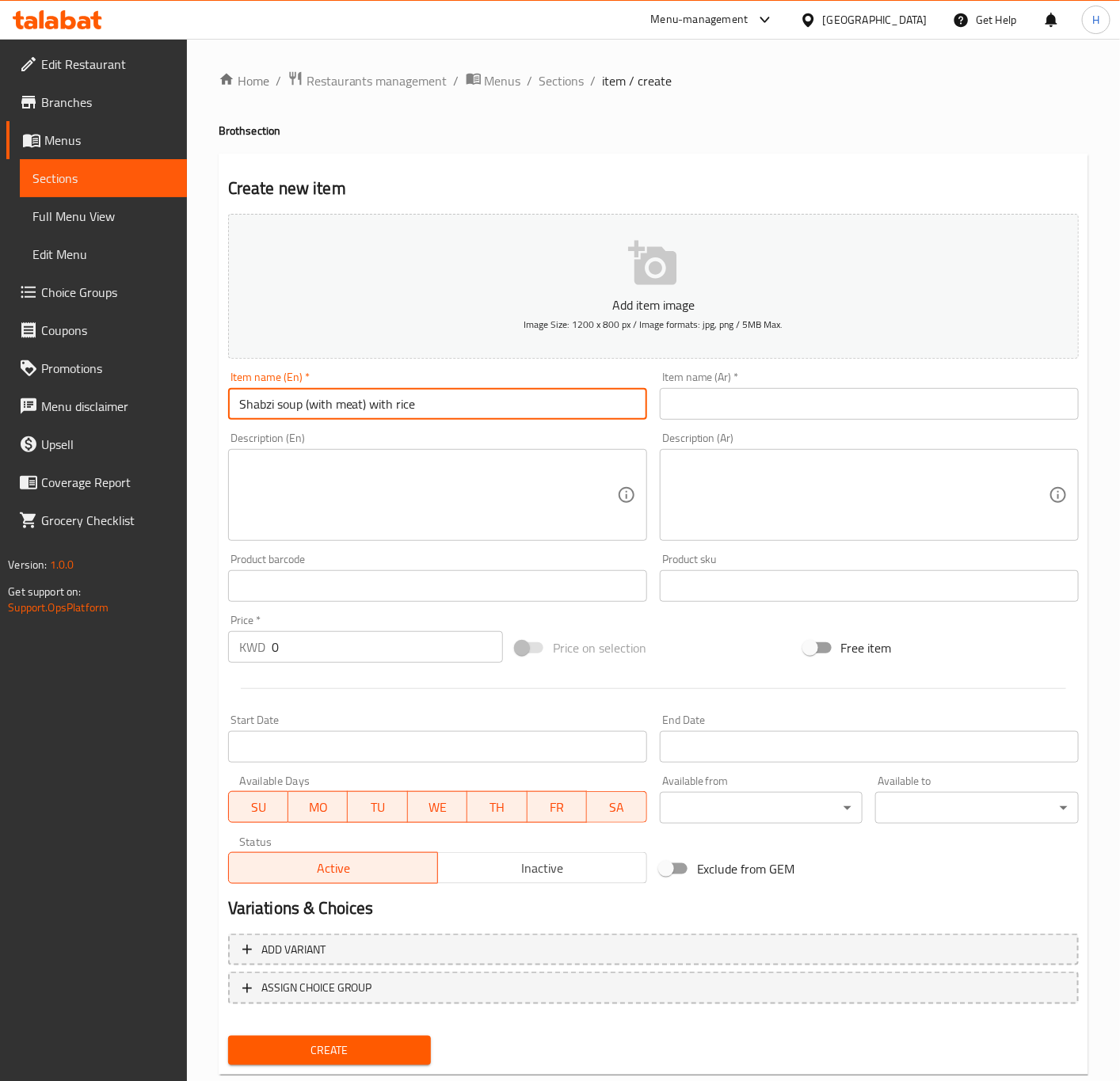
click at [452, 402] on input "Shabzi soup (with meat) with rice" at bounding box center [437, 404] width 419 height 32
type input "Shabzi Soup (with Meat) with Rice"
click at [746, 404] on input "text" at bounding box center [869, 404] width 419 height 32
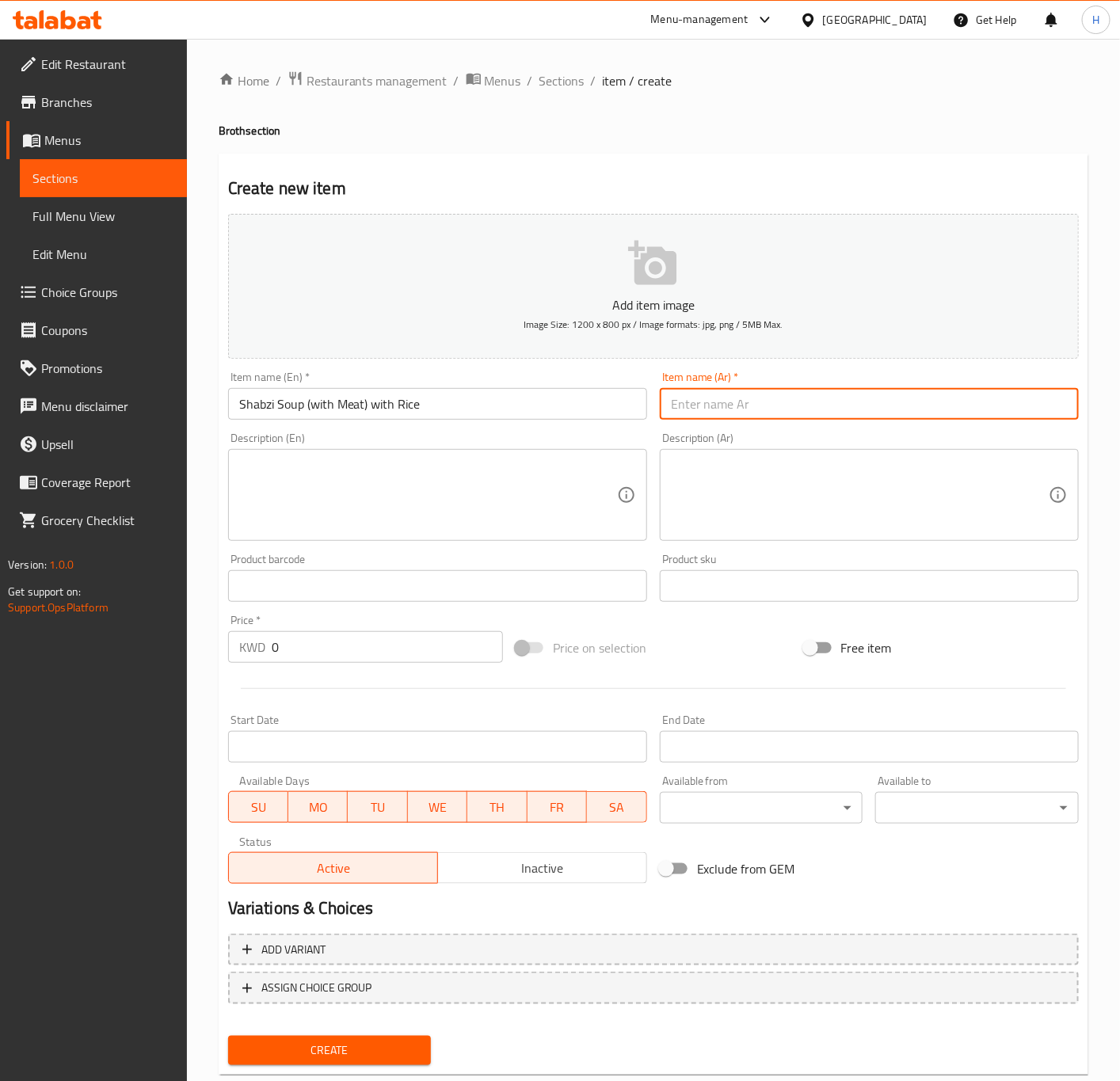
paste input "مرق شبزي (مع لحم) مع ارز"
click at [793, 409] on input "مرق شبزي (مع لحم) مع ارز" at bounding box center [869, 404] width 419 height 32
click at [797, 409] on input "مرق شبزي (مع لحم) مع ارز" at bounding box center [869, 404] width 419 height 32
type input "شوربة شبزي (مع لحم) مع ارز"
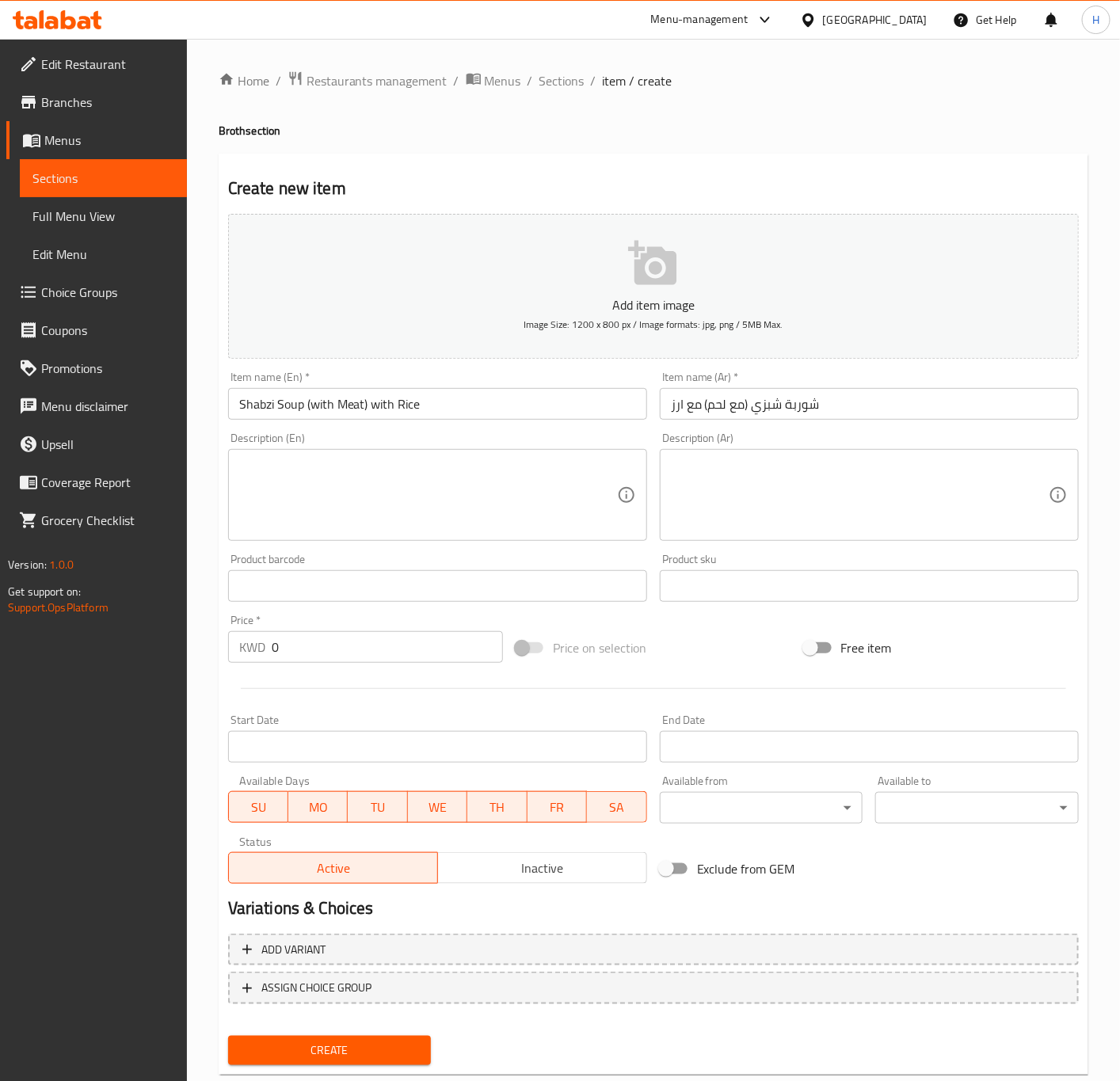
click at [362, 499] on textarea at bounding box center [428, 495] width 378 height 75
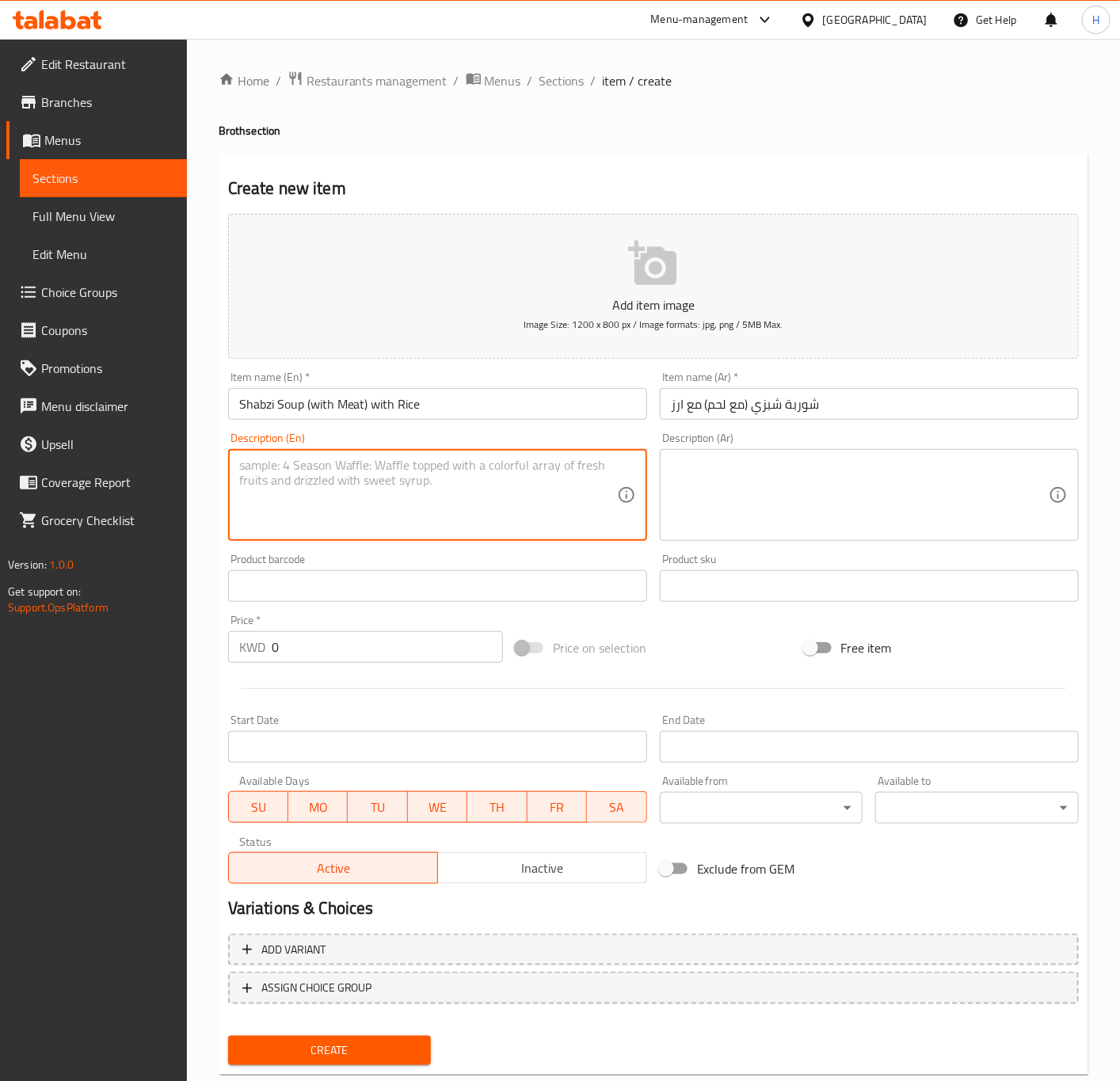
paste textarea "Iranian vegetable and bean broth with generous, well-cooked lamb,With Rice , Ir…"
type textarea "Iranian vegetable and bean broth with generous, well-cooked lamb,With Rice , Ir…"
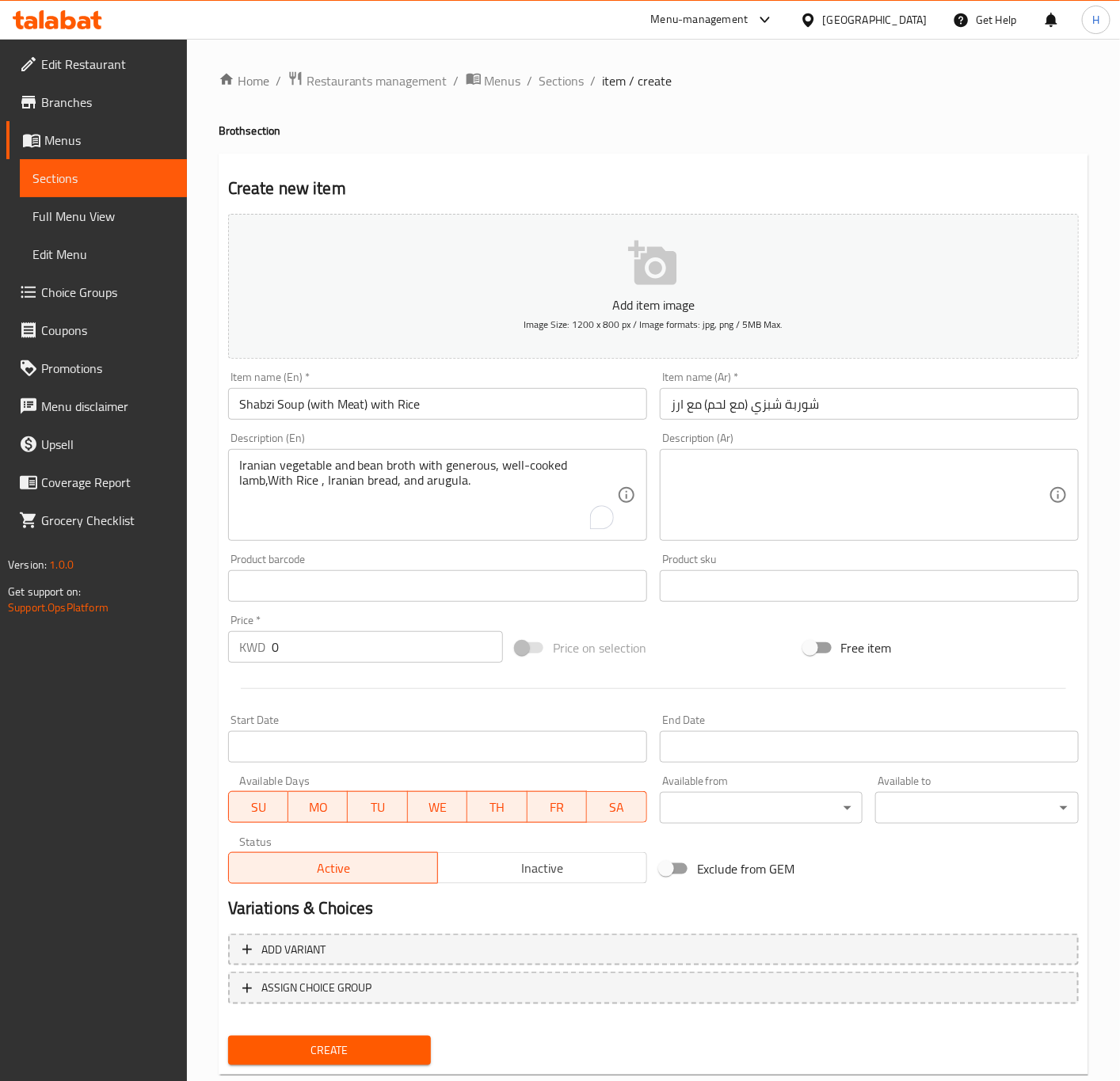
click at [817, 529] on textarea at bounding box center [860, 495] width 378 height 75
paste textarea "مرق الخضار والفاصوليا الإيراني مع لحم ضأن مطبوخ جيدًا، مع الأرز والخبز الإيراني…"
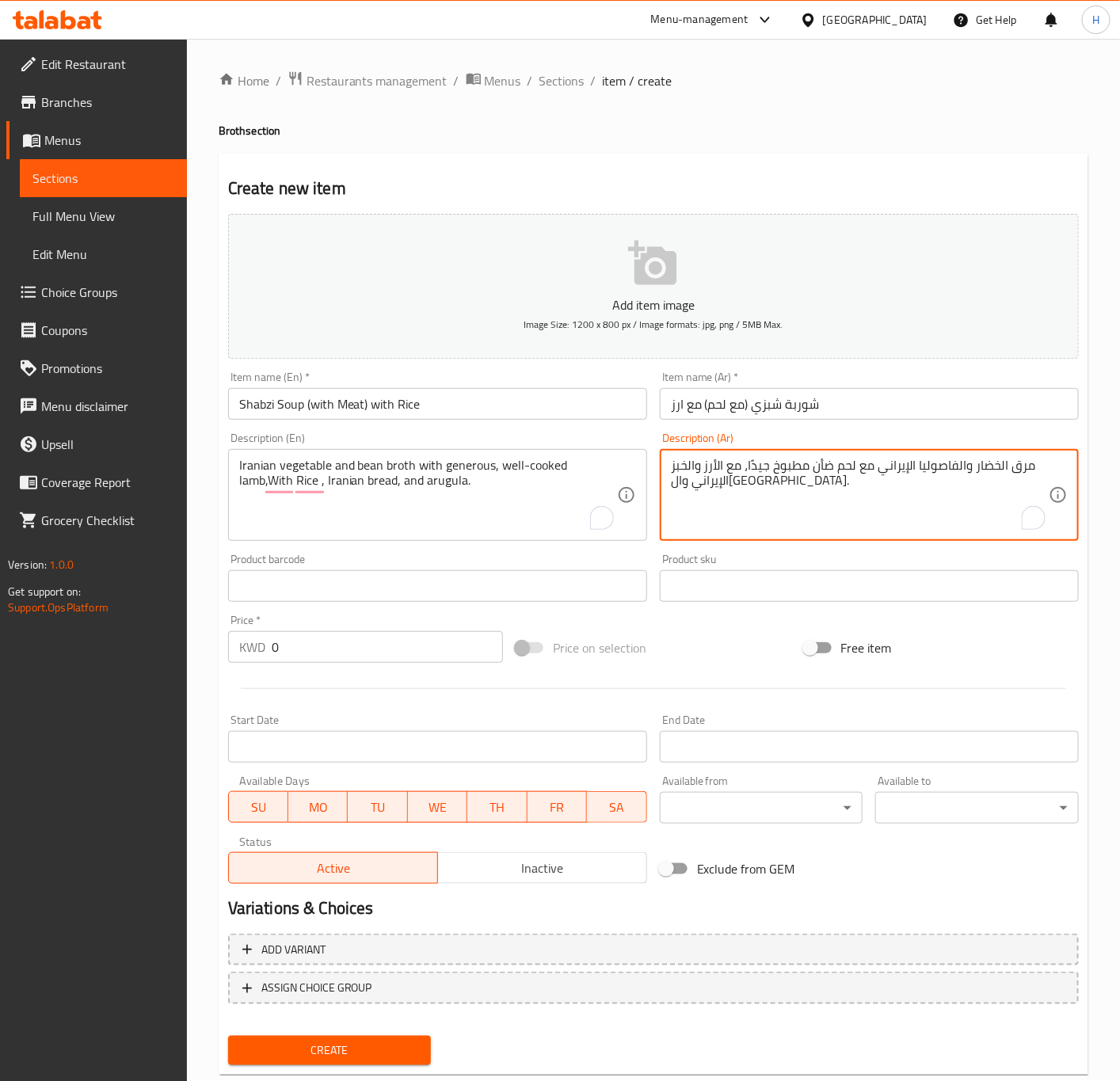
type textarea "مرق الخضار والفاصوليا الإيراني مع لحم ضأن مطبوخ جيدًا، مع الأرز والخبز الإيراني…"
click at [344, 654] on input "0" at bounding box center [387, 647] width 231 height 32
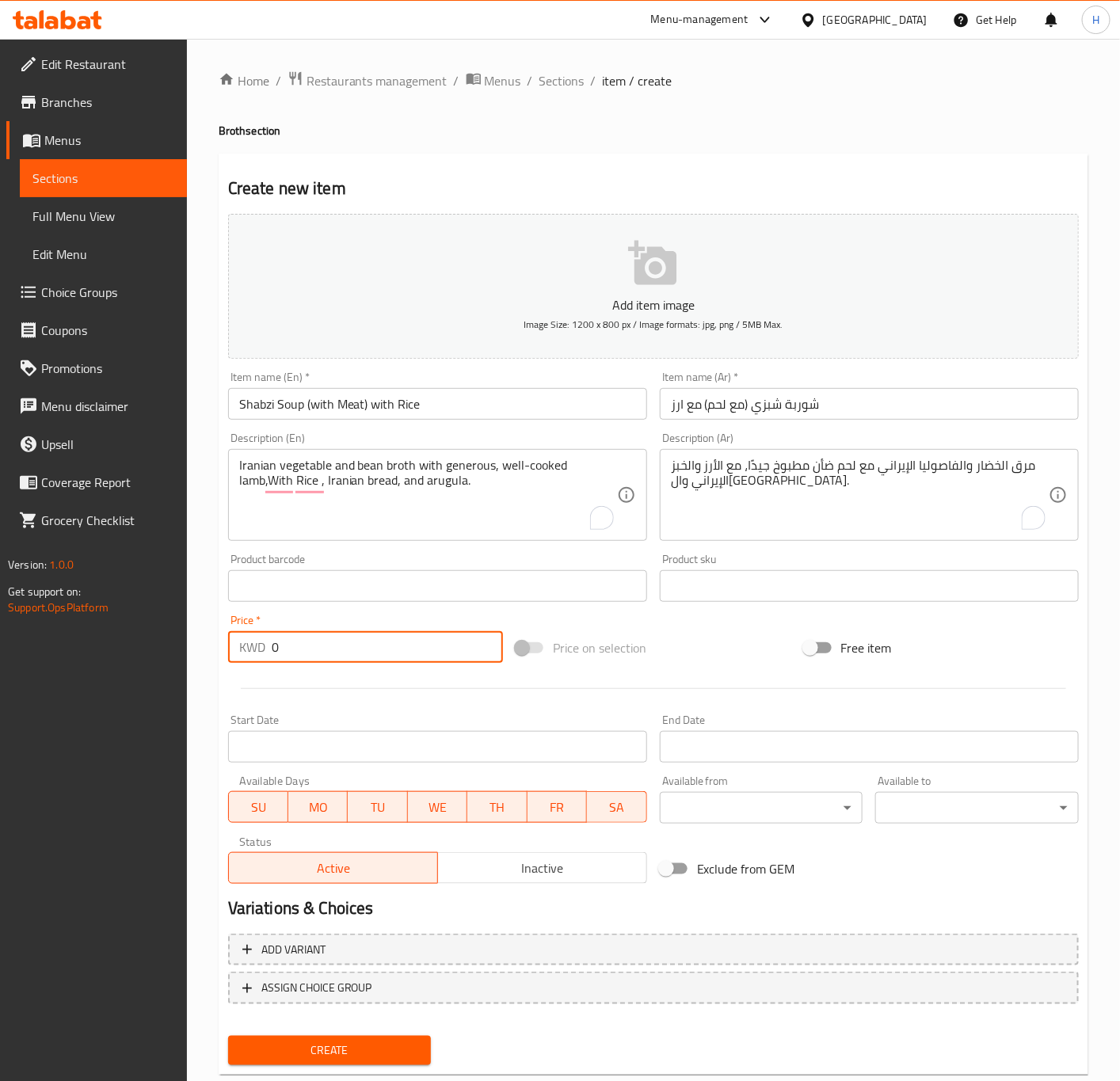
click at [344, 654] on input "0" at bounding box center [387, 647] width 231 height 32
paste input "3.75"
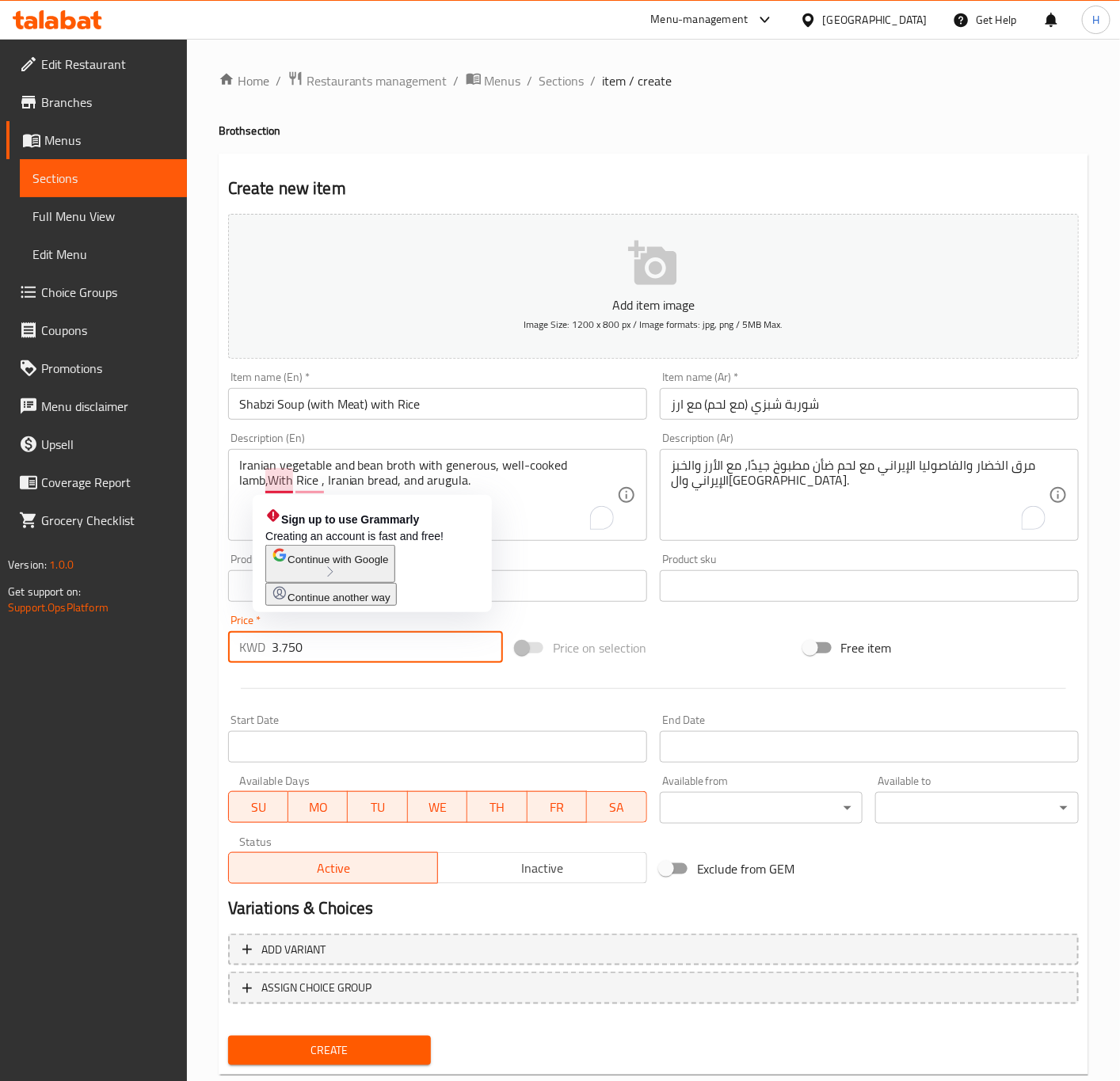
type input "3.750"
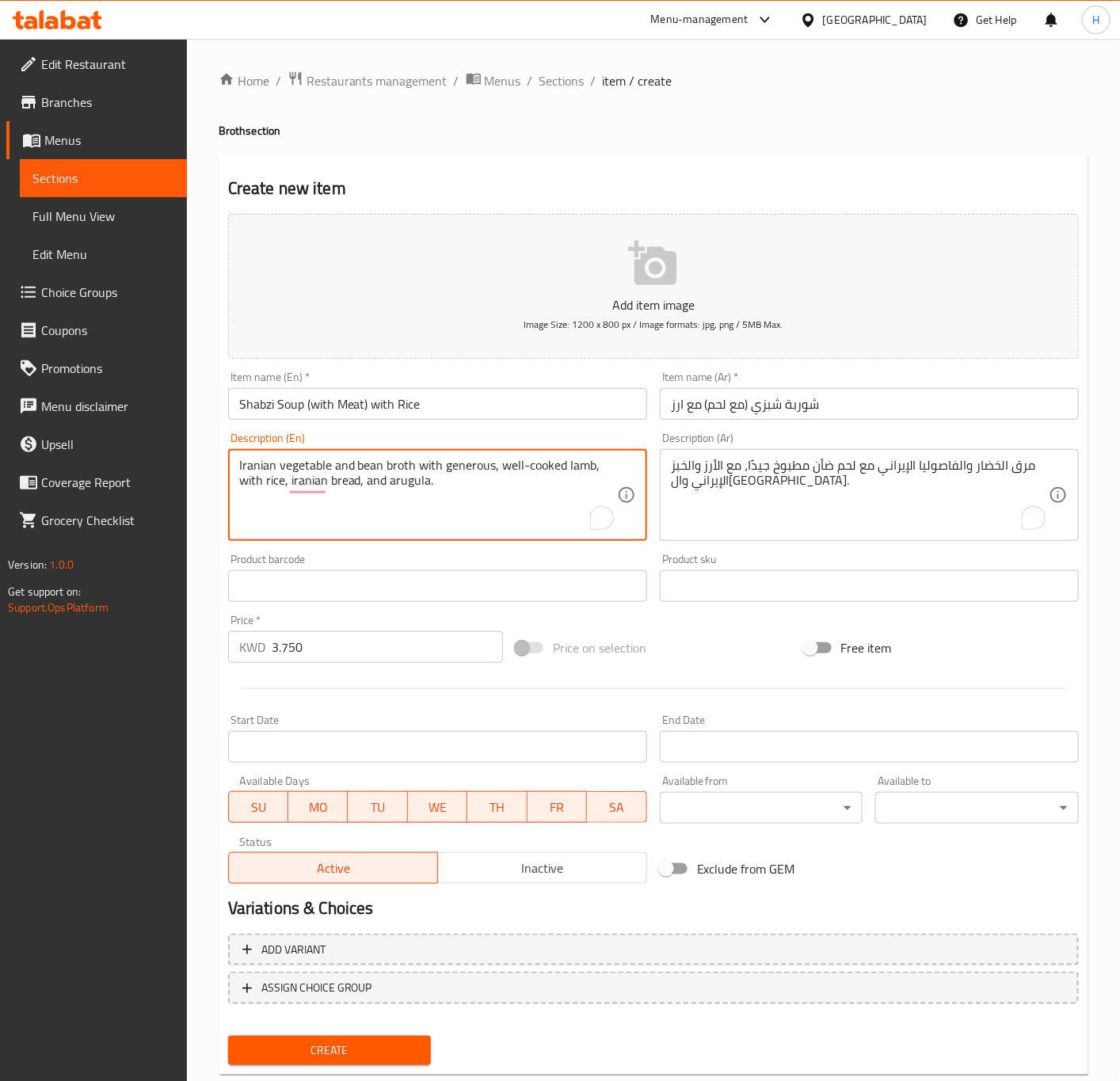
type textarea "Iranian vegetable and bean broth with generous, well-cooked lamb, with rice, ir…"
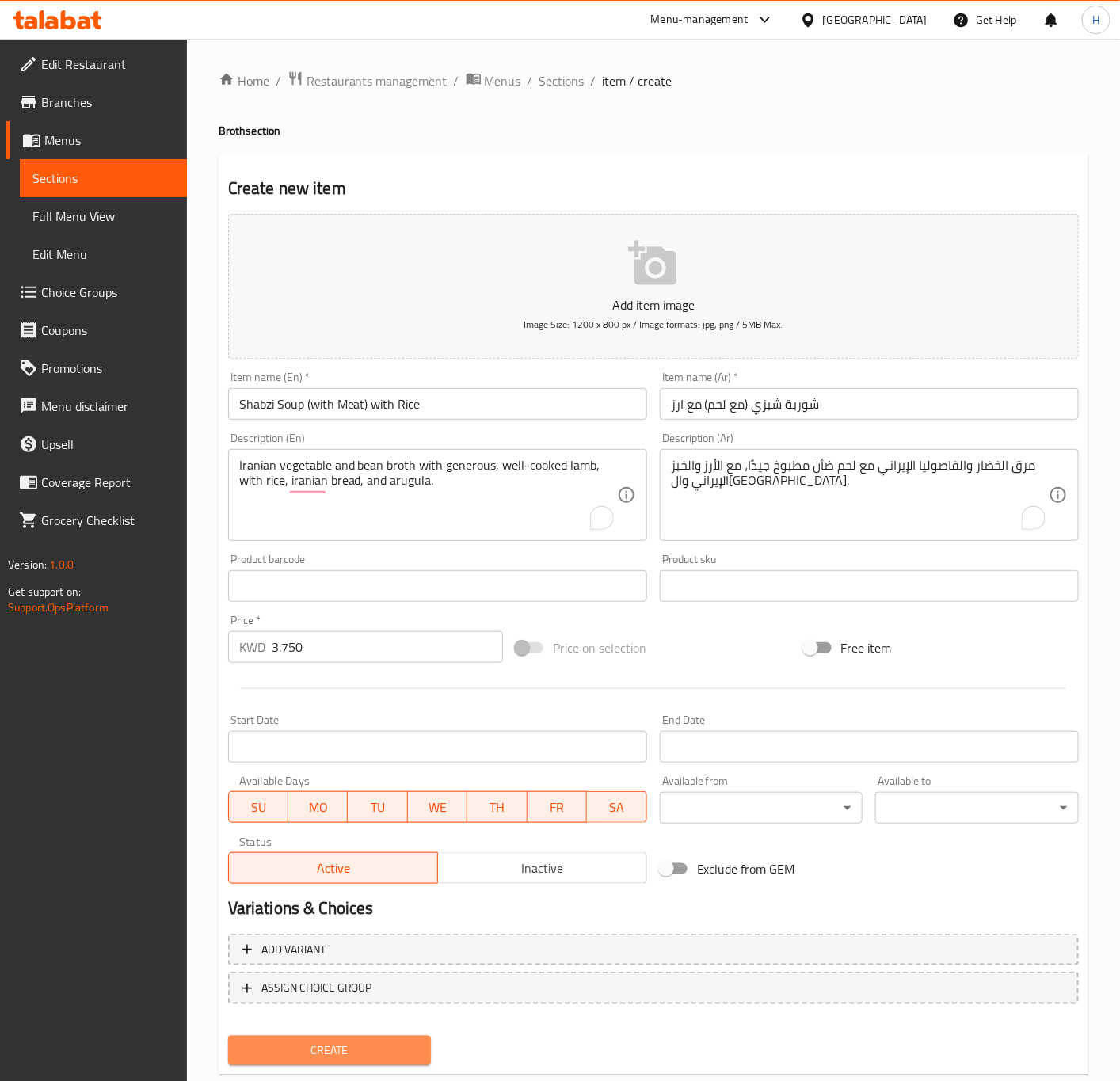
click at [383, 1048] on span "Create" at bounding box center [329, 1050] width 178 height 19
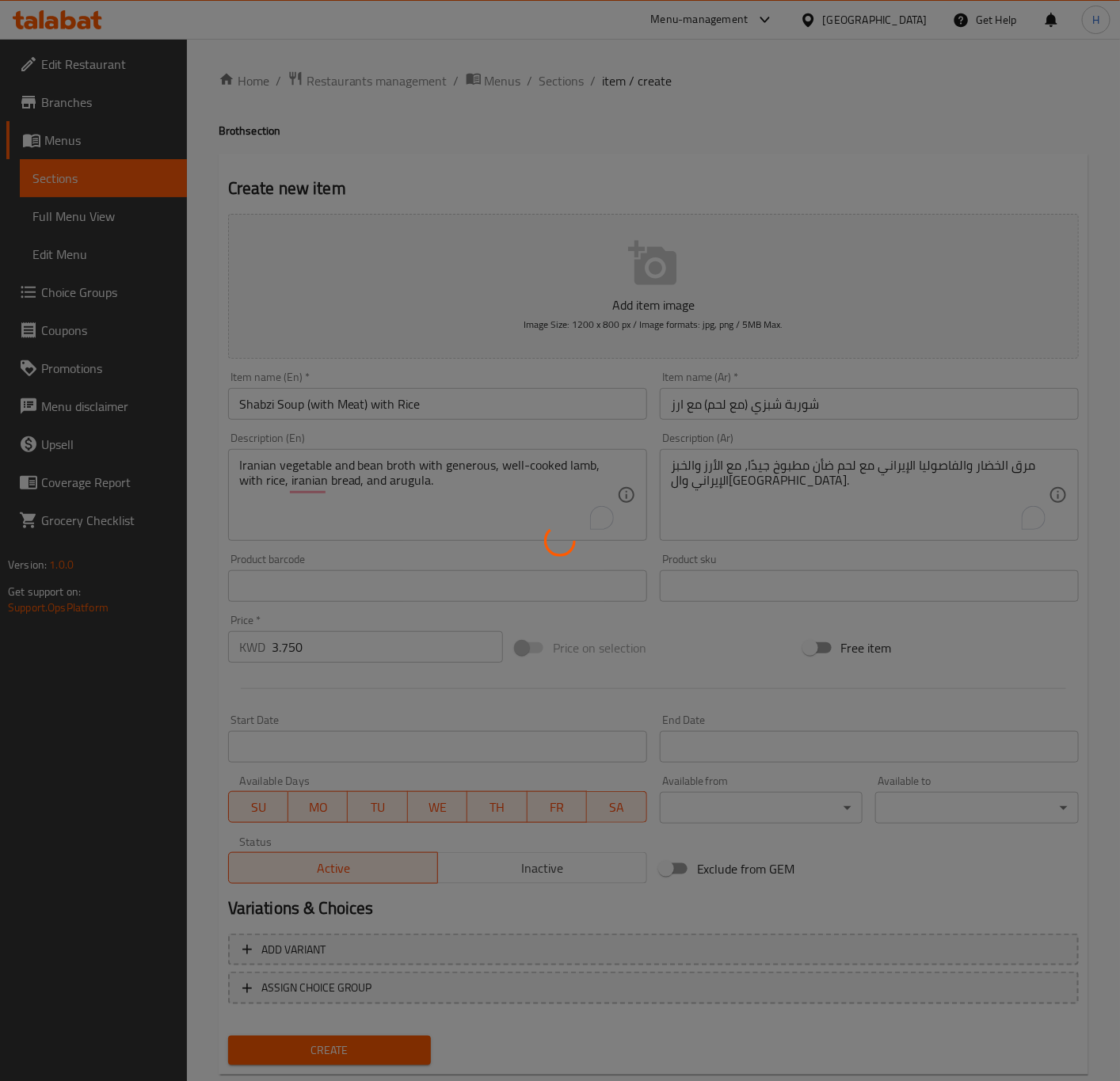
type input "0"
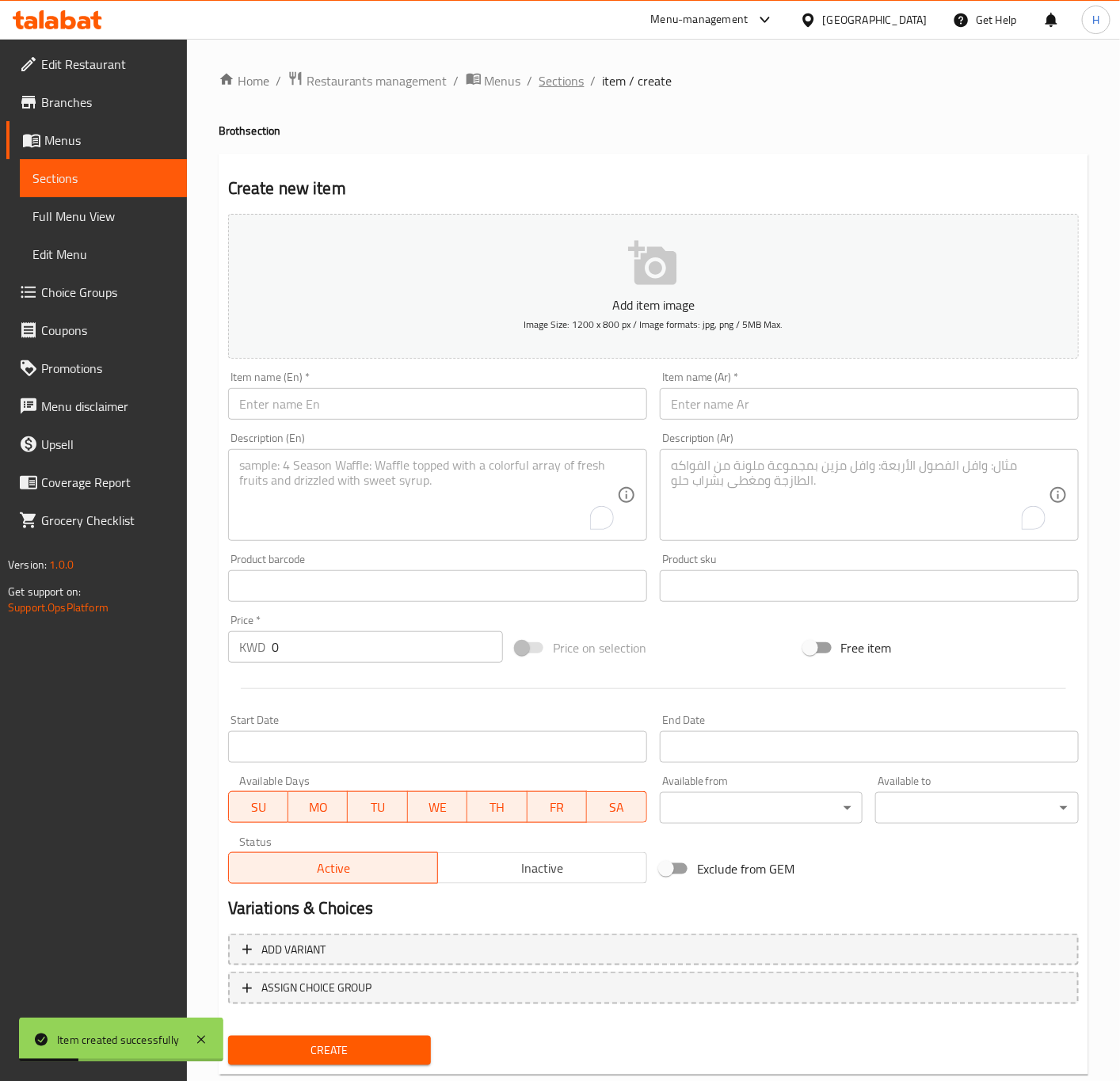
click at [564, 88] on span "Sections" at bounding box center [561, 80] width 45 height 19
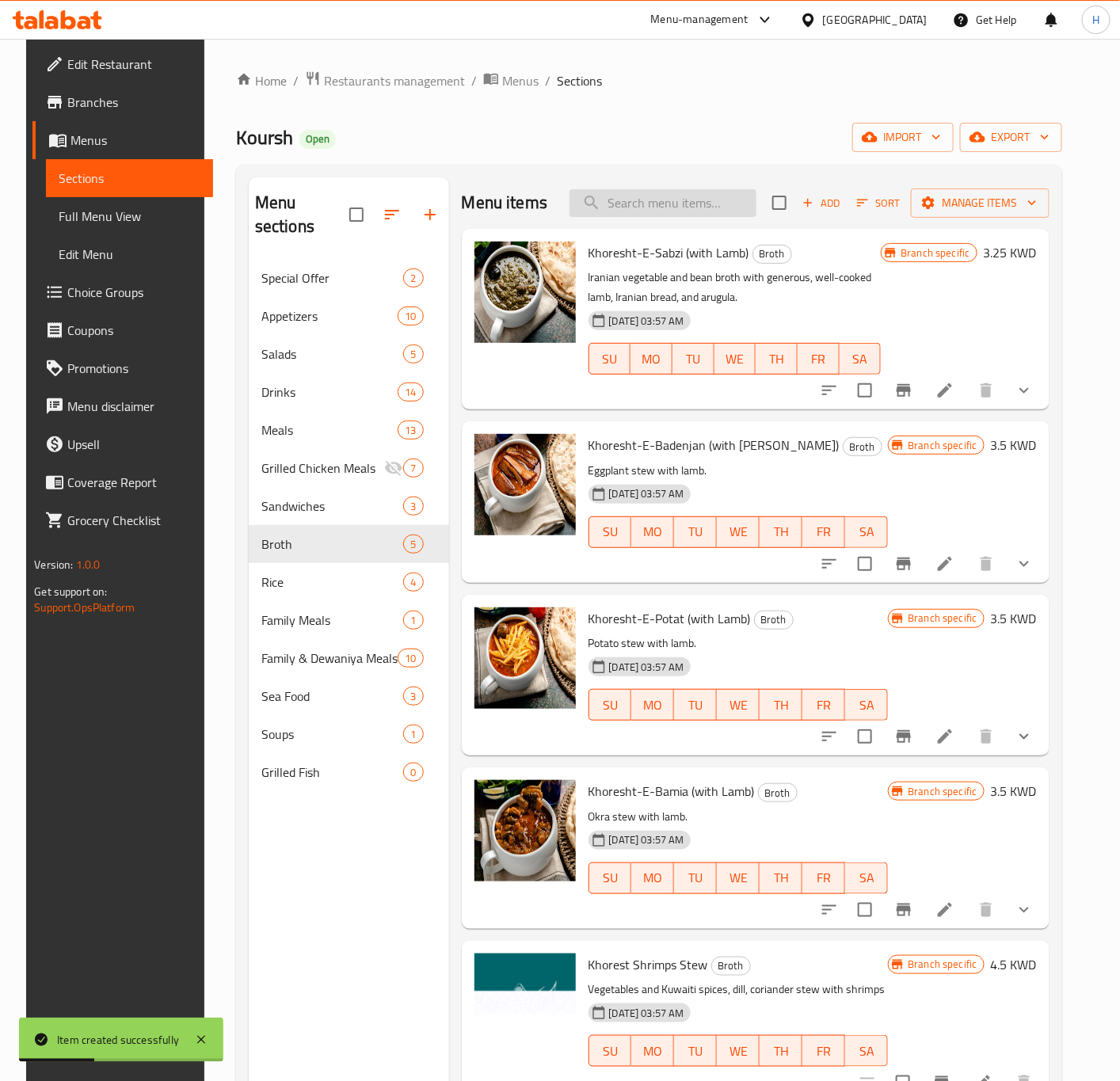
click at [668, 212] on input "search" at bounding box center [662, 203] width 187 height 27
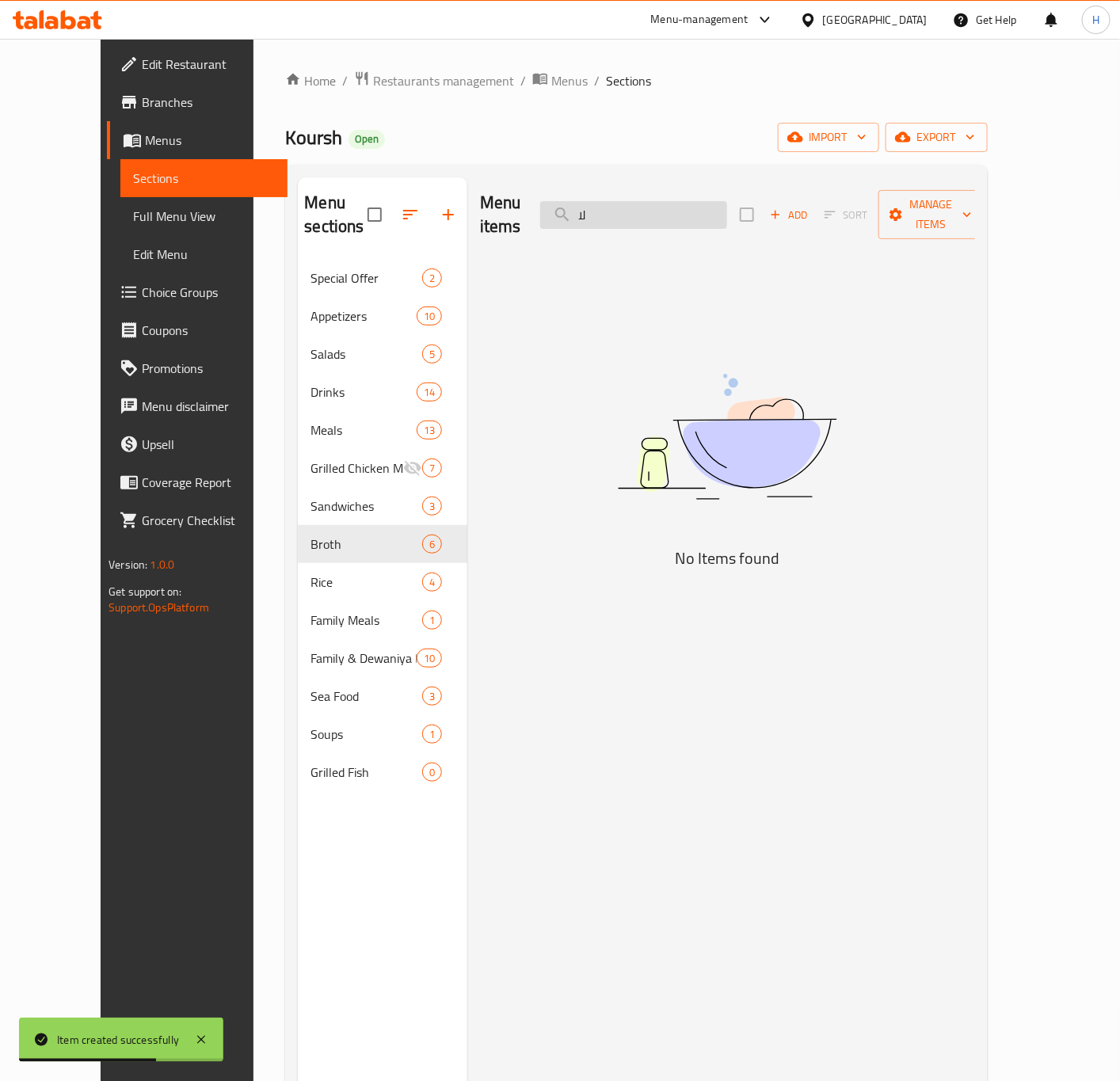
type input "ل"
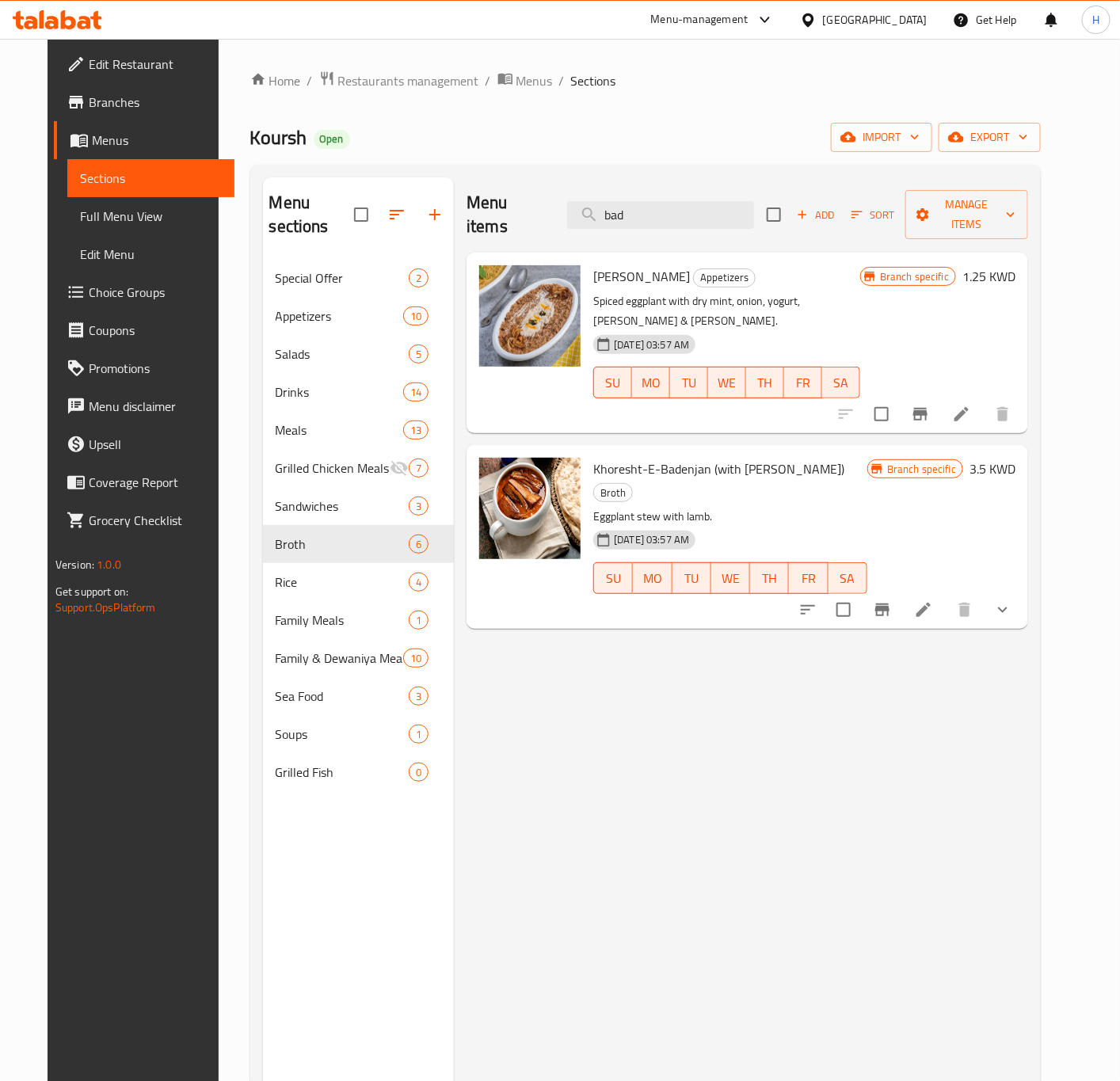
type input "bad"
click at [946, 596] on li at bounding box center [923, 610] width 44 height 28
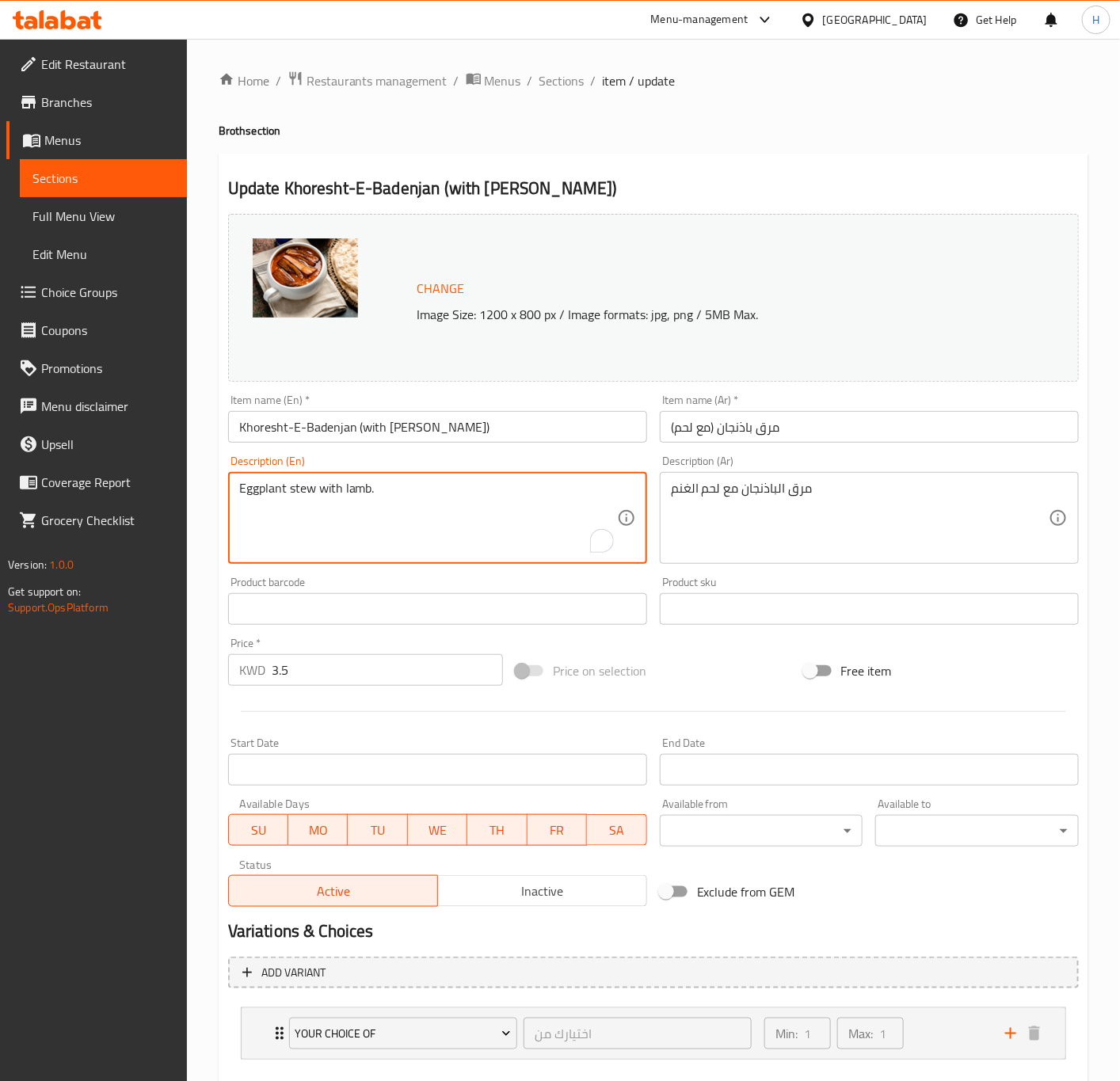
click at [348, 494] on textarea "Eggplant stew with lamb." at bounding box center [428, 518] width 378 height 75
paste textarea "oup with lamb, Iranian bread, and arugula"
type textarea "Eggplant soup with lamb, Iranian bread, and arugula"
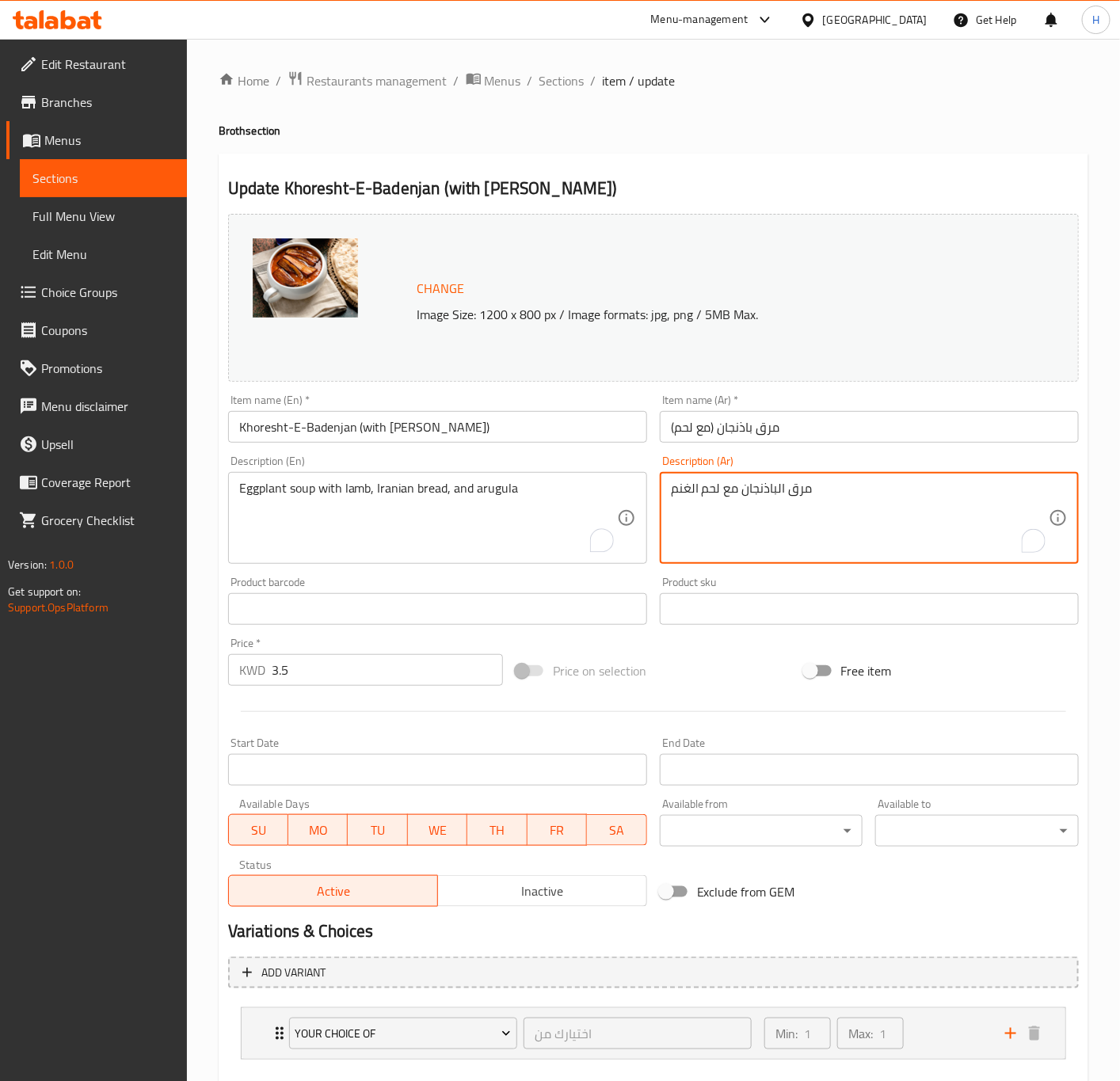
click at [738, 509] on textarea "مرق الباذنجان مع لحم الغنم" at bounding box center [860, 518] width 378 height 75
paste textarea "مع الخبز الايراني والجرجير"
click at [934, 483] on textarea "مرق الباذنجان مع لحم الغنم مع الخبز الايراني والجرجير" at bounding box center [860, 518] width 378 height 75
type textarea "شوربة الباذنجان مع لحم الغنم مع الخبز الايراني والجرجير"
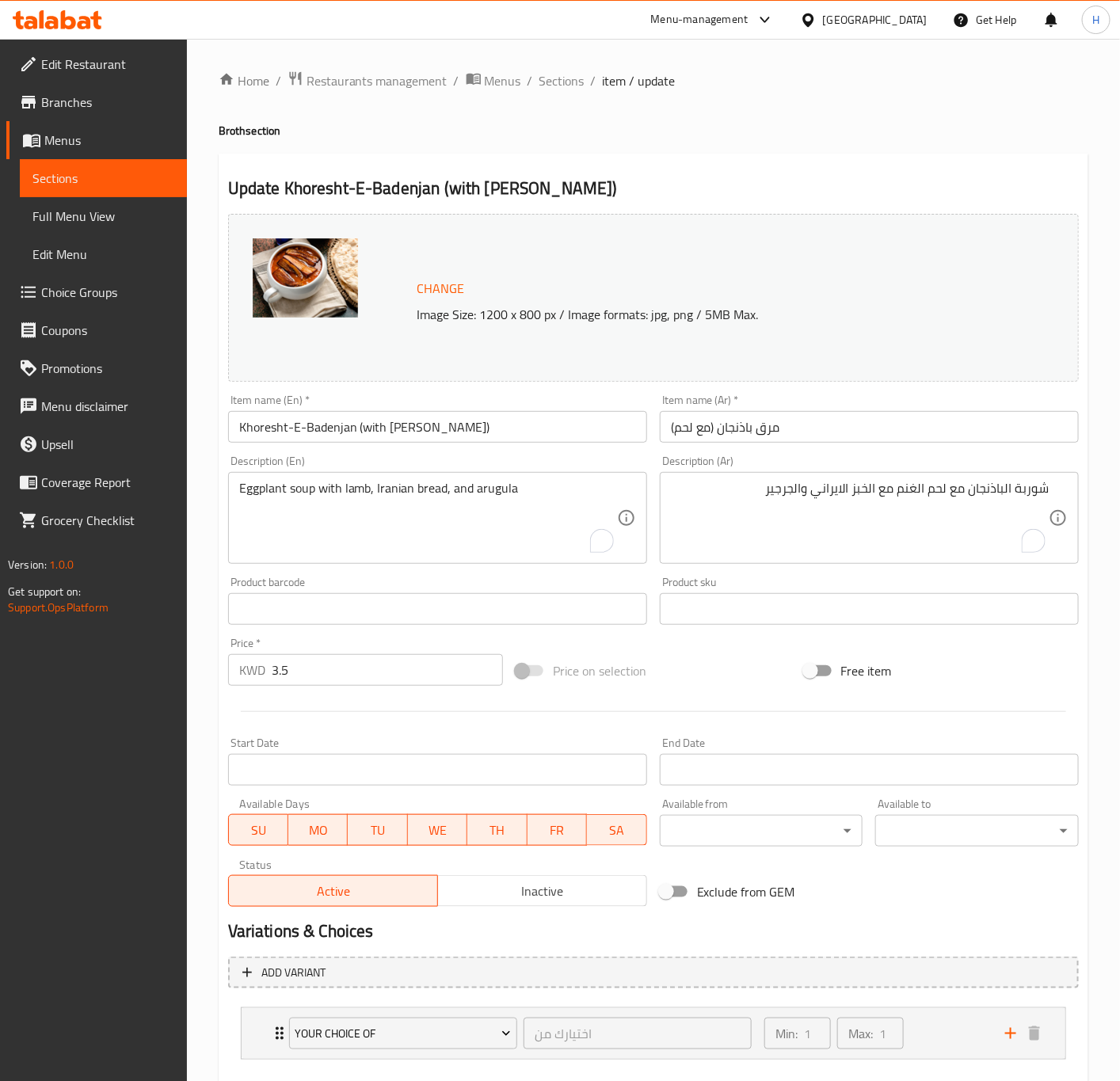
click at [317, 664] on input "3.5" at bounding box center [387, 670] width 231 height 32
paste input "000"
type input "3"
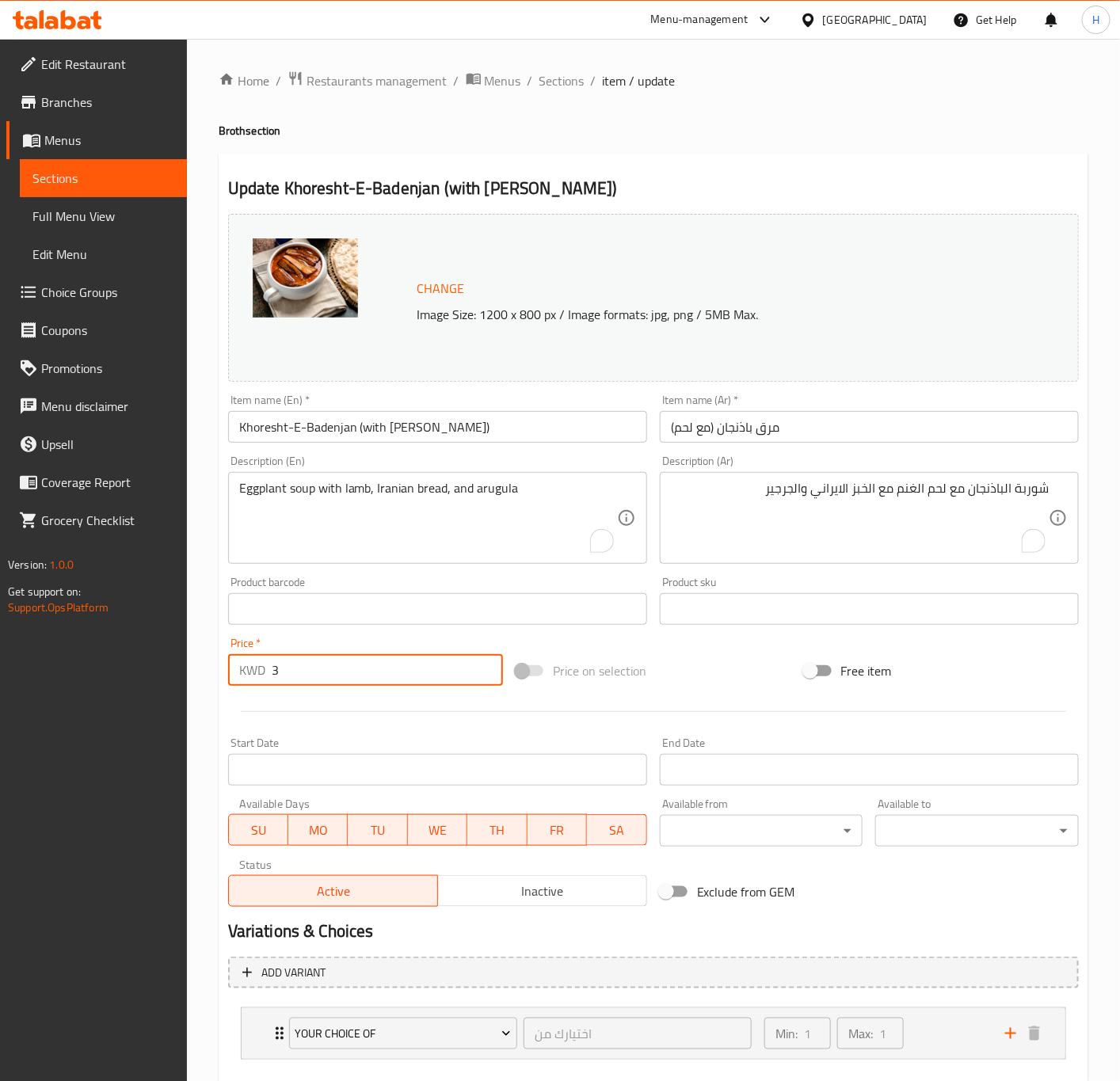
click at [228, 1080] on button "Update" at bounding box center [330, 1099] width 204 height 29
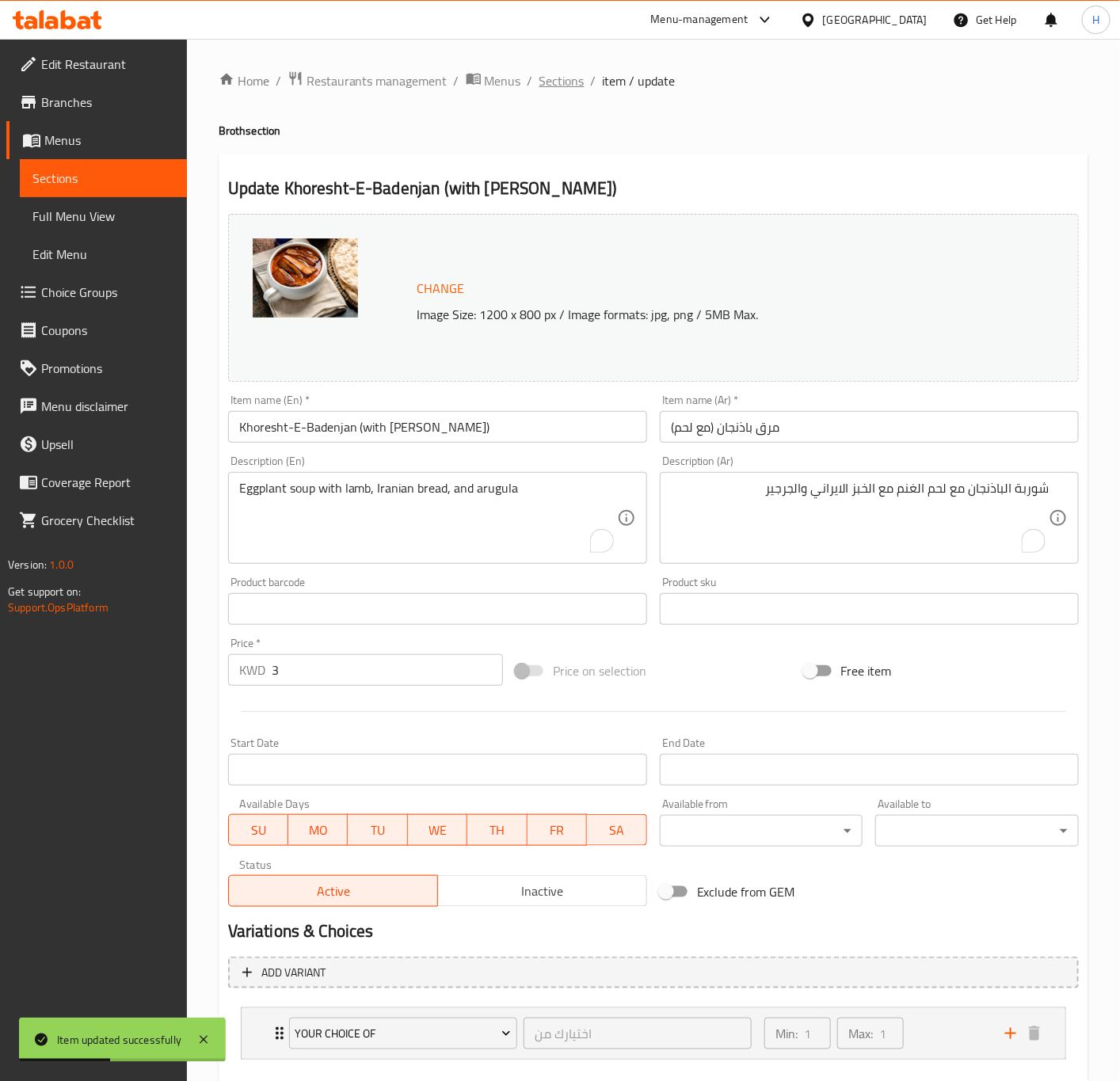
click at [552, 81] on span "Sections" at bounding box center [561, 80] width 45 height 19
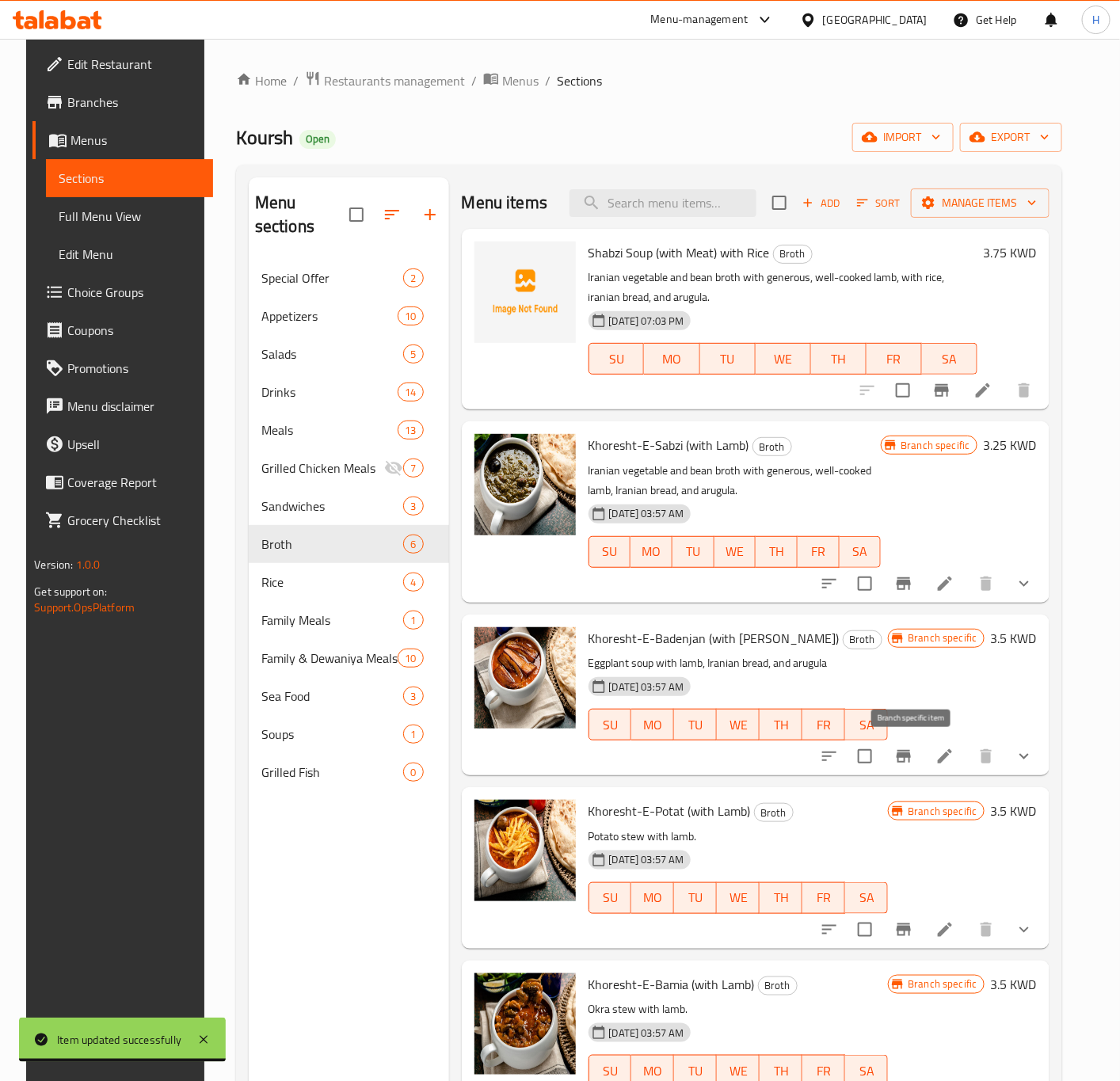
click at [911, 751] on icon "Branch-specific-item" at bounding box center [904, 756] width 14 height 12
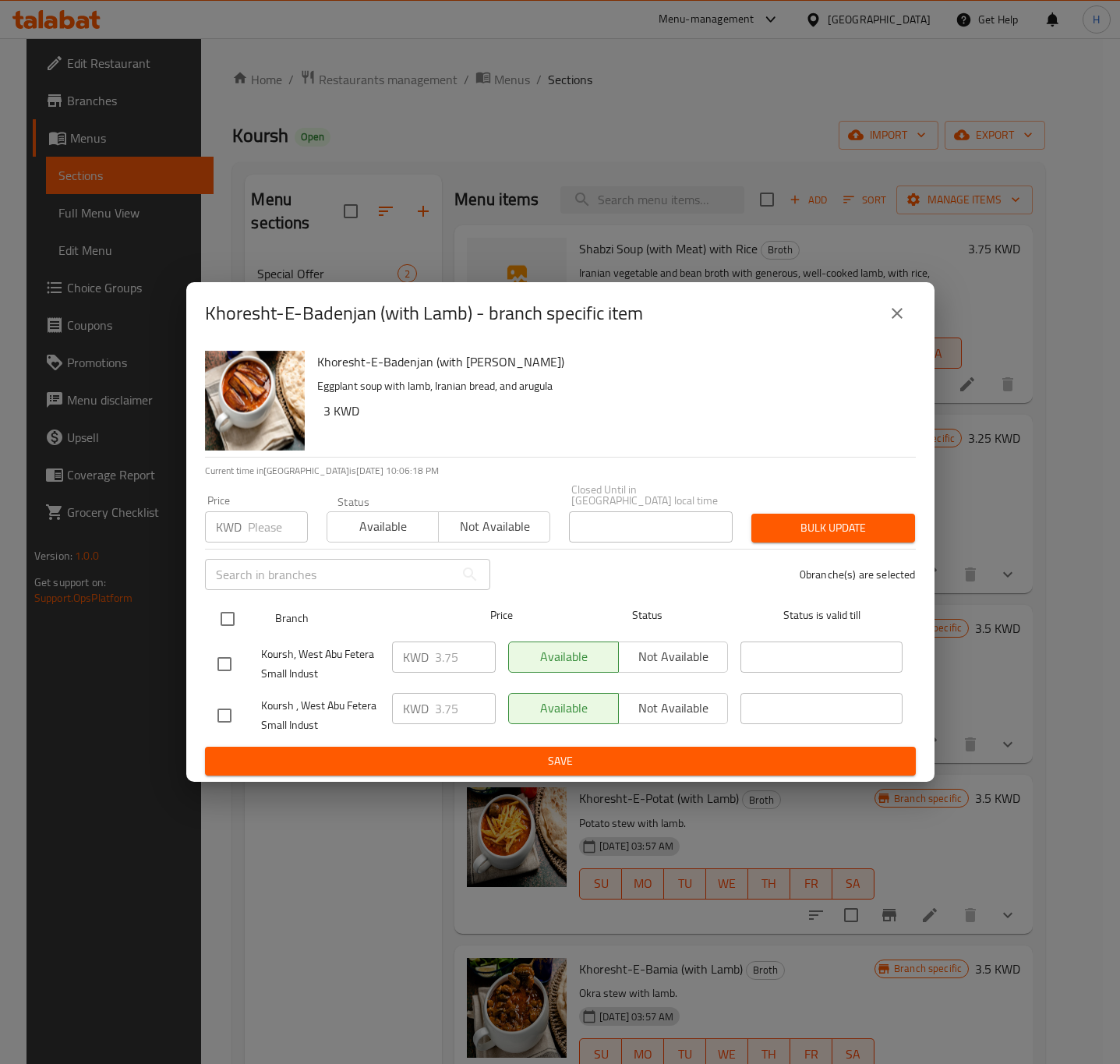
click at [225, 609] on input "checkbox" at bounding box center [227, 619] width 33 height 33
checkbox input "true"
click at [438, 644] on input "3.75" at bounding box center [465, 657] width 61 height 31
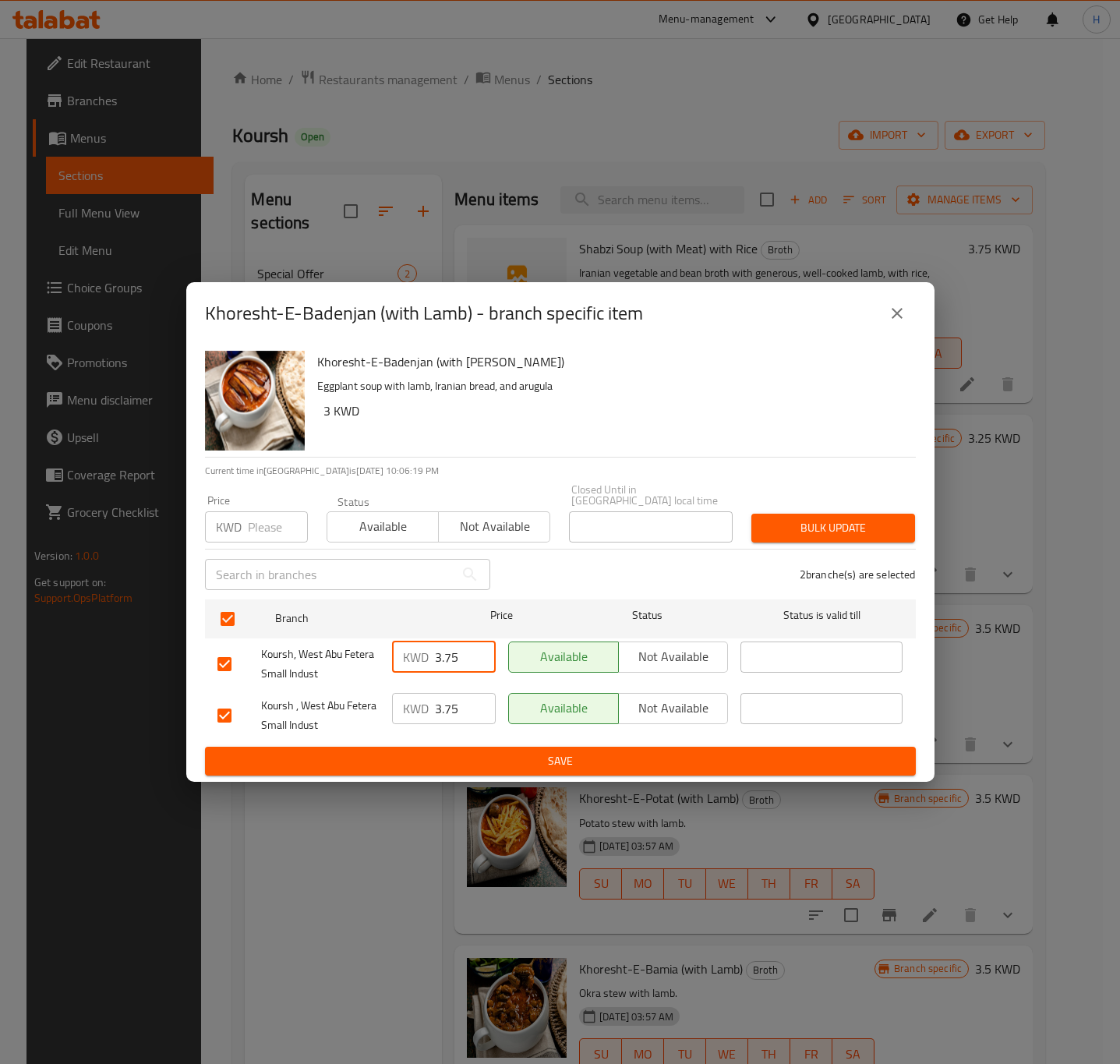
click at [438, 644] on input "3.75" at bounding box center [465, 657] width 61 height 31
paste input "000"
type input "3"
click at [458, 695] on input "3.75" at bounding box center [465, 708] width 61 height 31
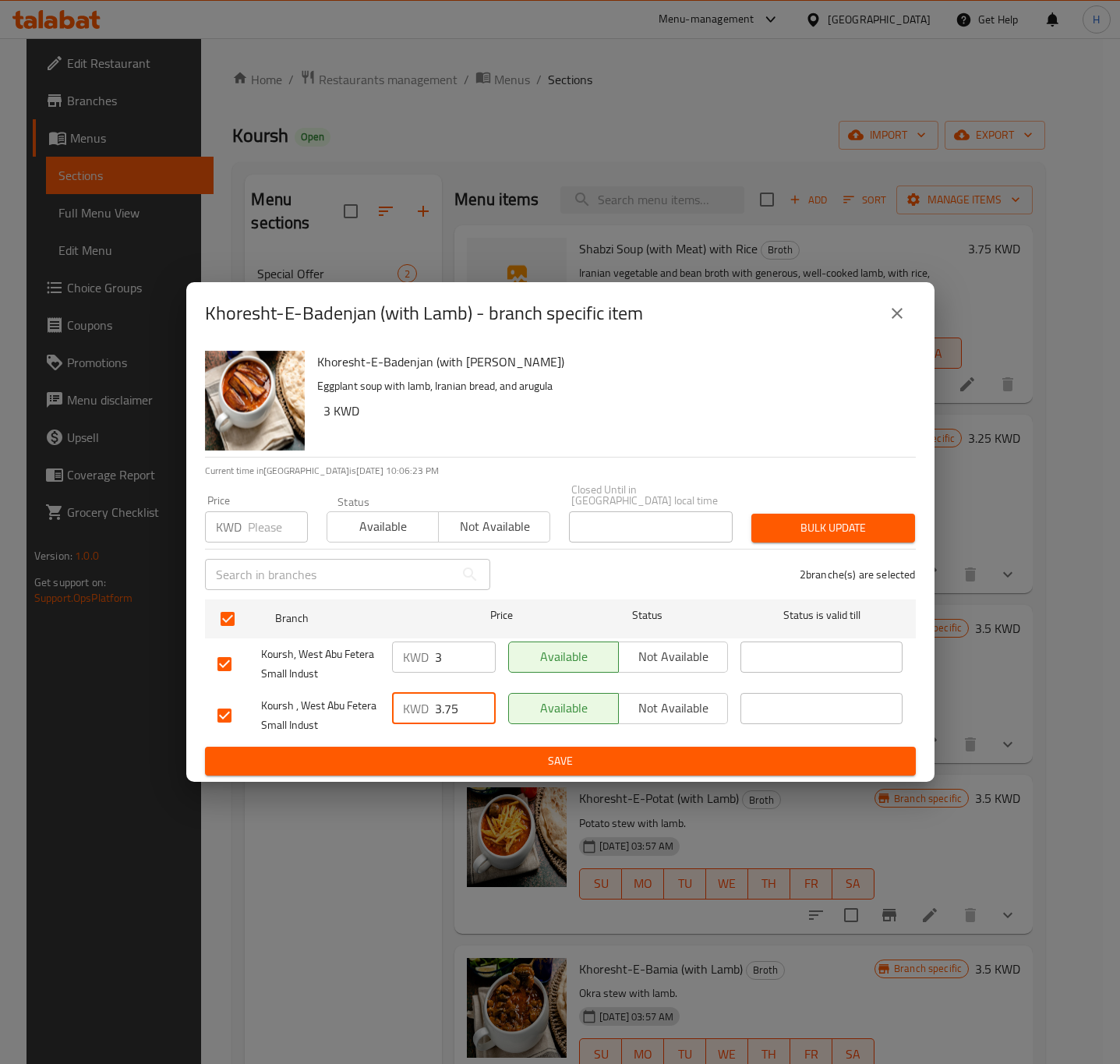
click at [458, 695] on input "3.75" at bounding box center [465, 708] width 61 height 31
type input "3"
click at [445, 760] on span "Save" at bounding box center [560, 761] width 686 height 19
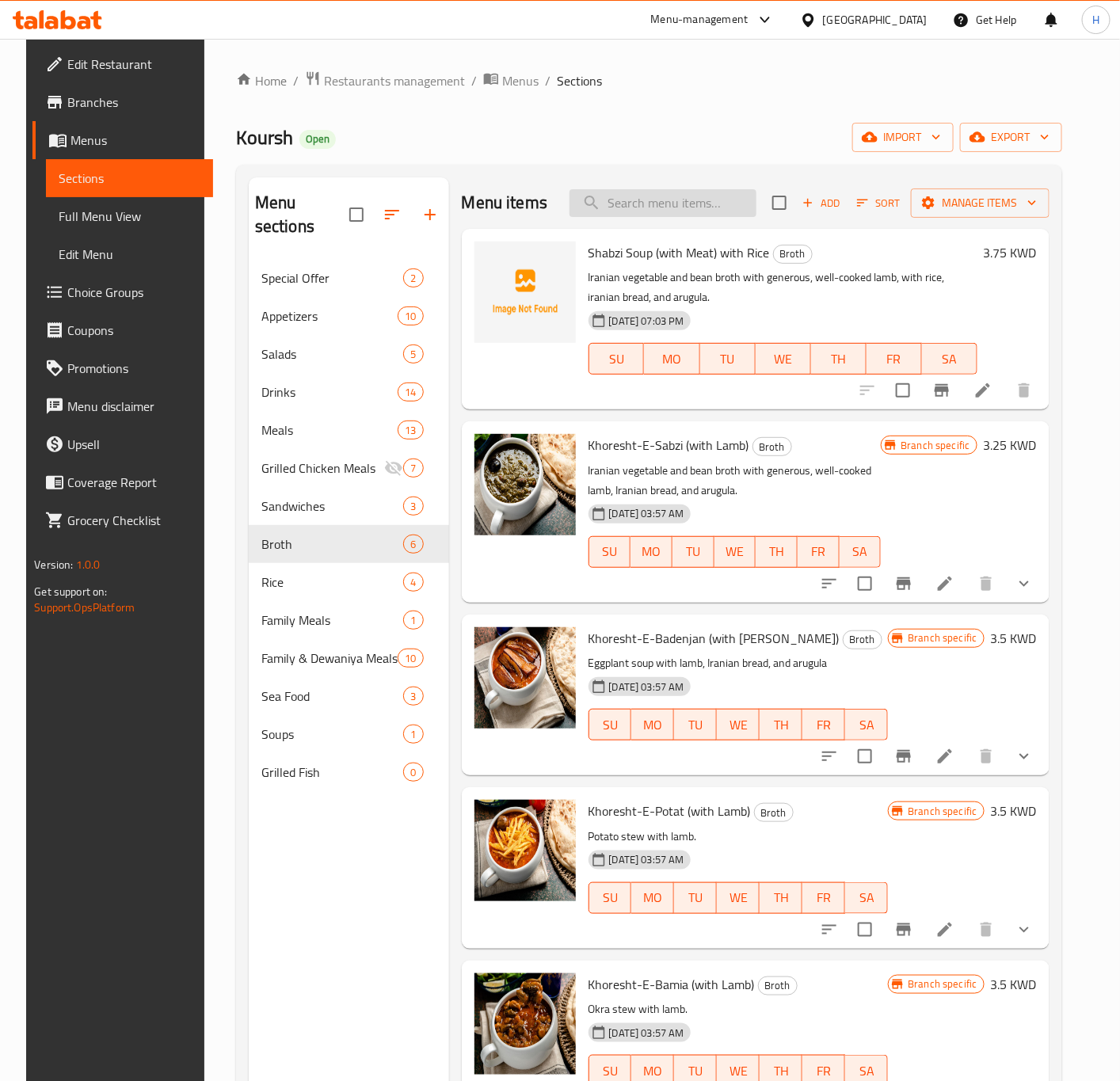
click at [640, 207] on input "search" at bounding box center [662, 203] width 187 height 27
paste input "Eggplant soup (with meat) with rice"
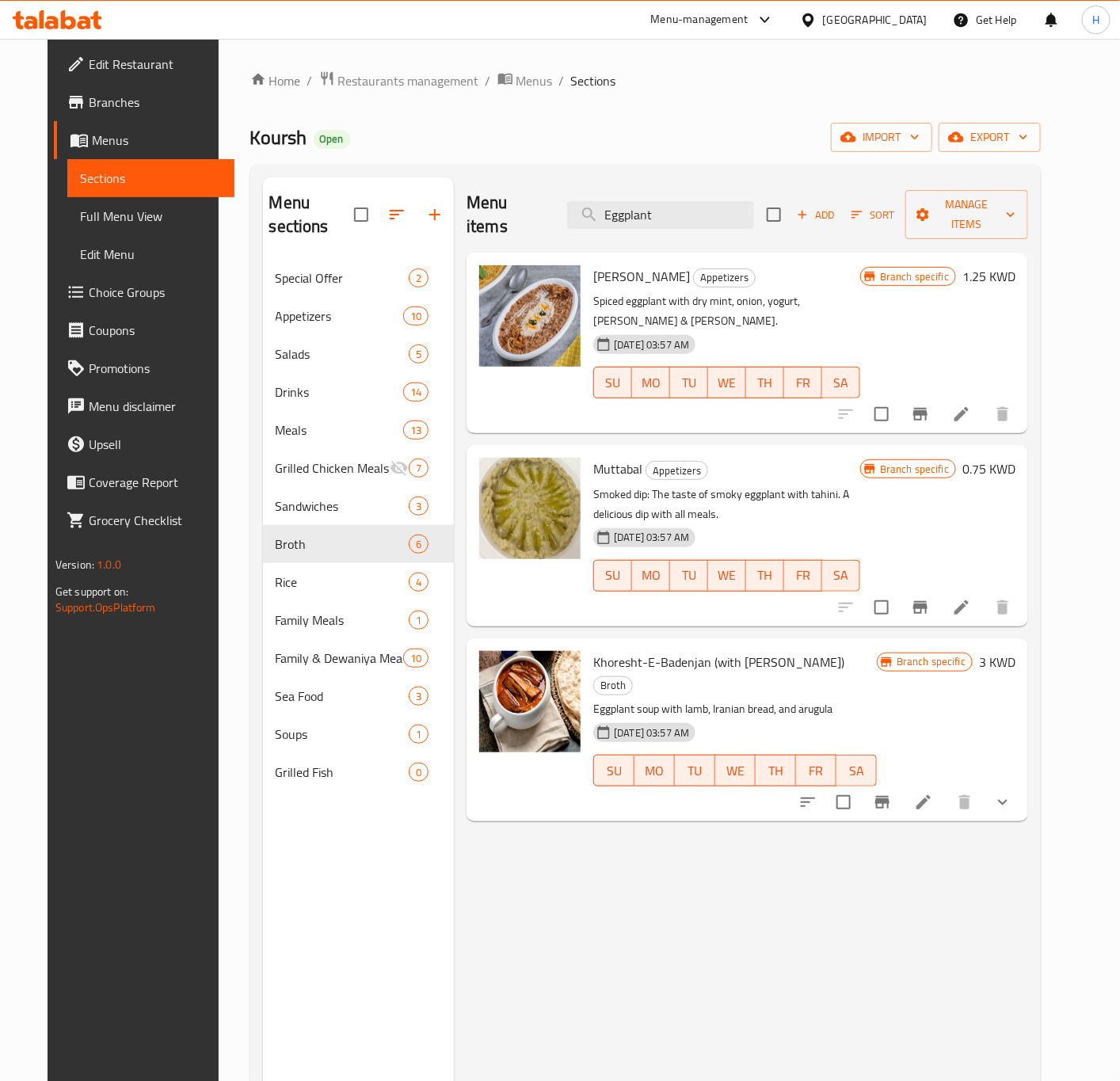
type input "Eggplant"
click at [841, 203] on button "Add" at bounding box center [815, 215] width 50 height 25
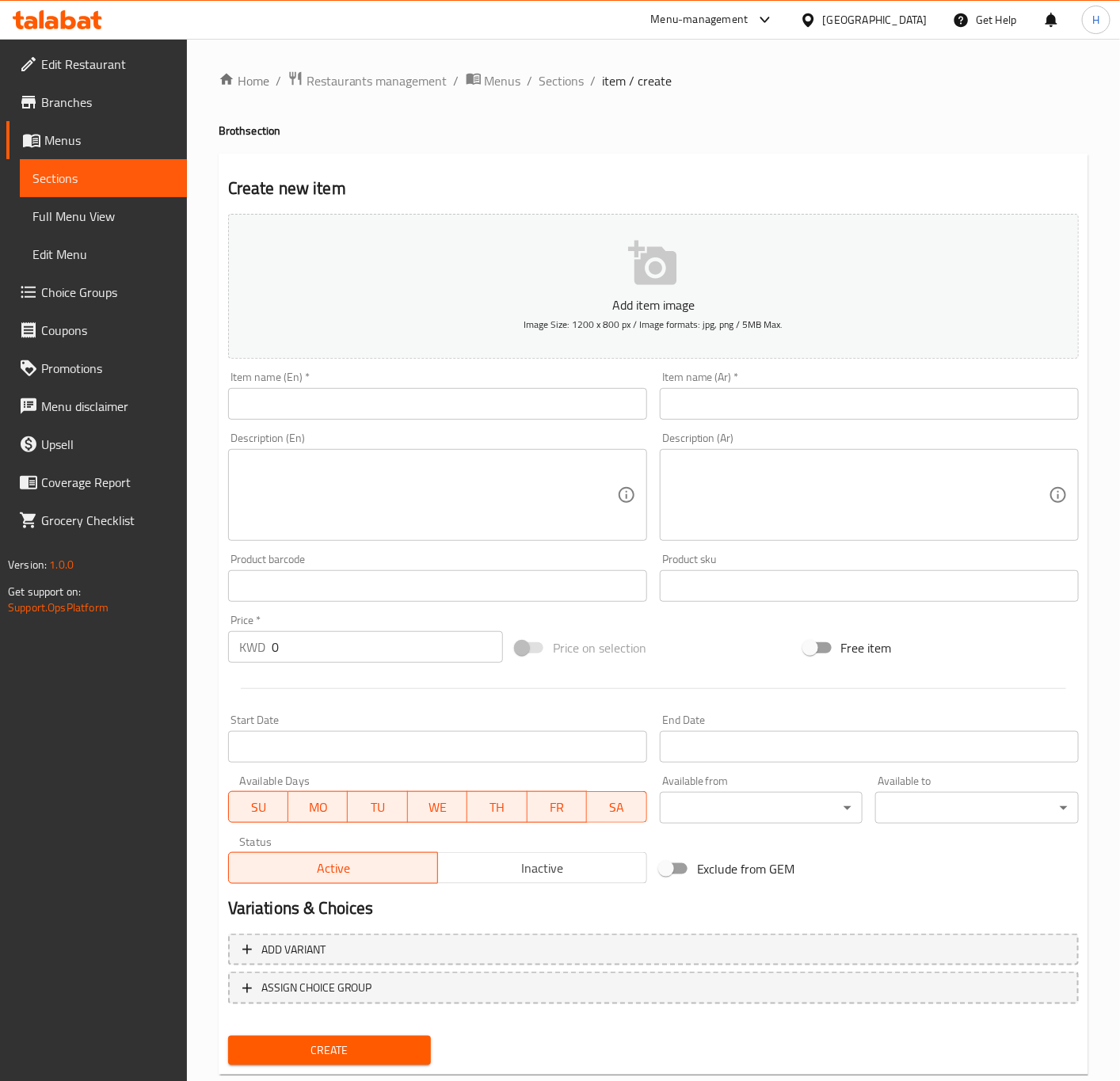
click at [397, 412] on input "text" at bounding box center [437, 404] width 419 height 32
paste input "Eggplant soup (with meat) with rice"
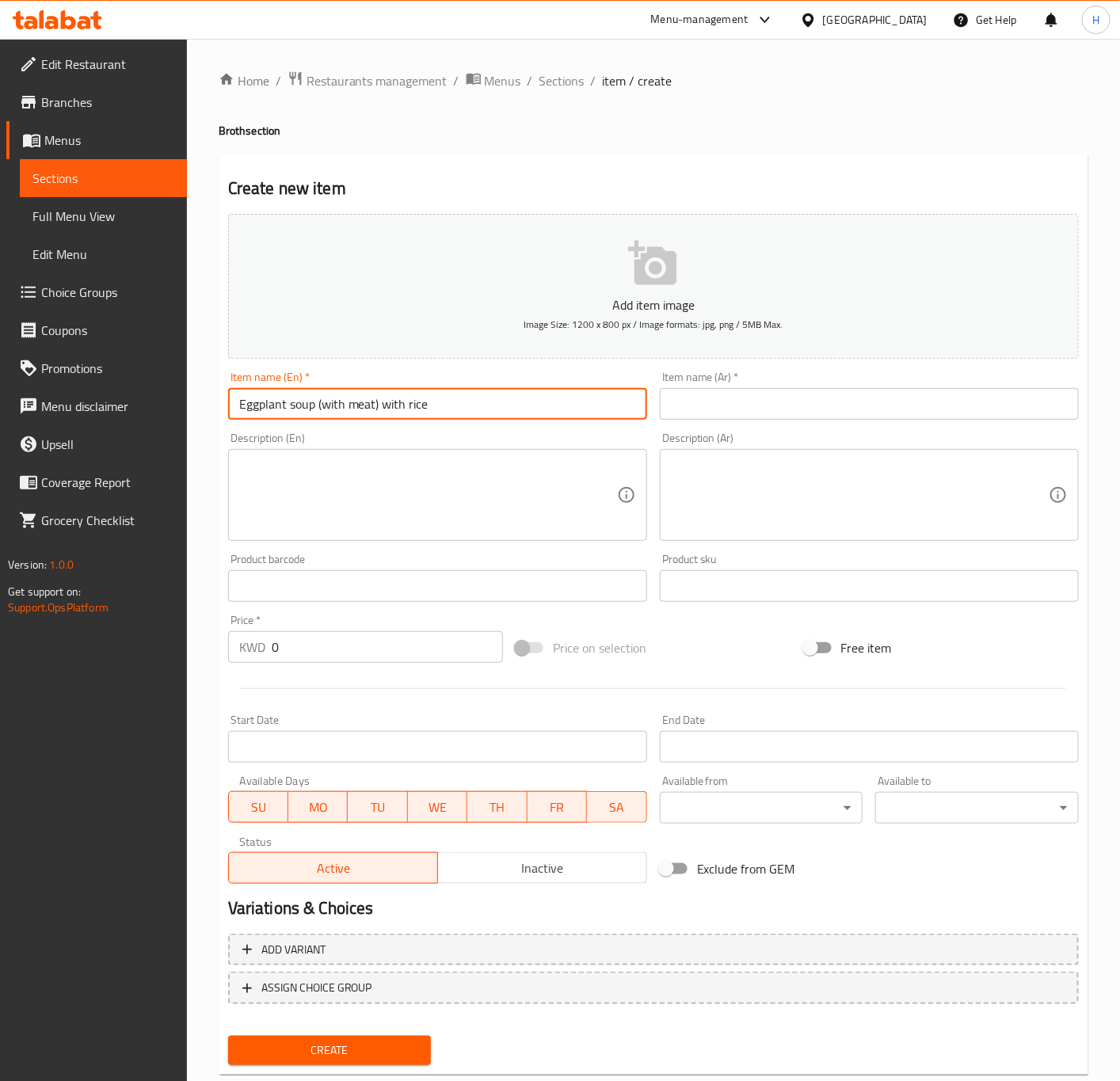
type input "Eggplant soup (with meat) with rice"
click at [770, 405] on input "text" at bounding box center [869, 404] width 419 height 32
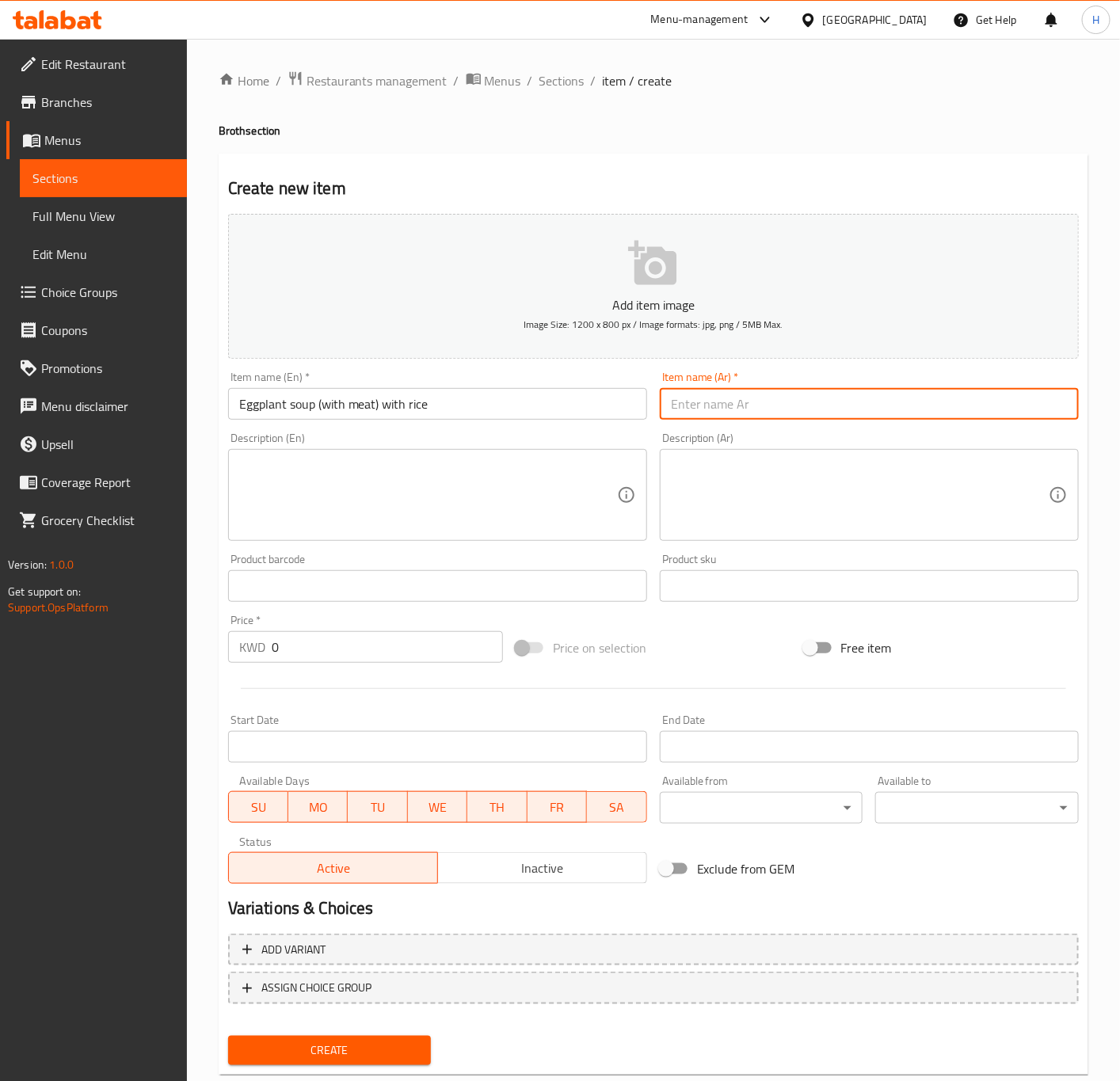
paste input "مرق باذنجان (مع لحم) مع ارز"
click at [808, 412] on input "مرق باذنجان (مع لحم) مع ارز" at bounding box center [869, 404] width 419 height 32
type input "شوربة باذنجان (مع لحم) مع ارز"
click at [573, 399] on input "Eggplant soup (with meat) with rice" at bounding box center [437, 404] width 419 height 32
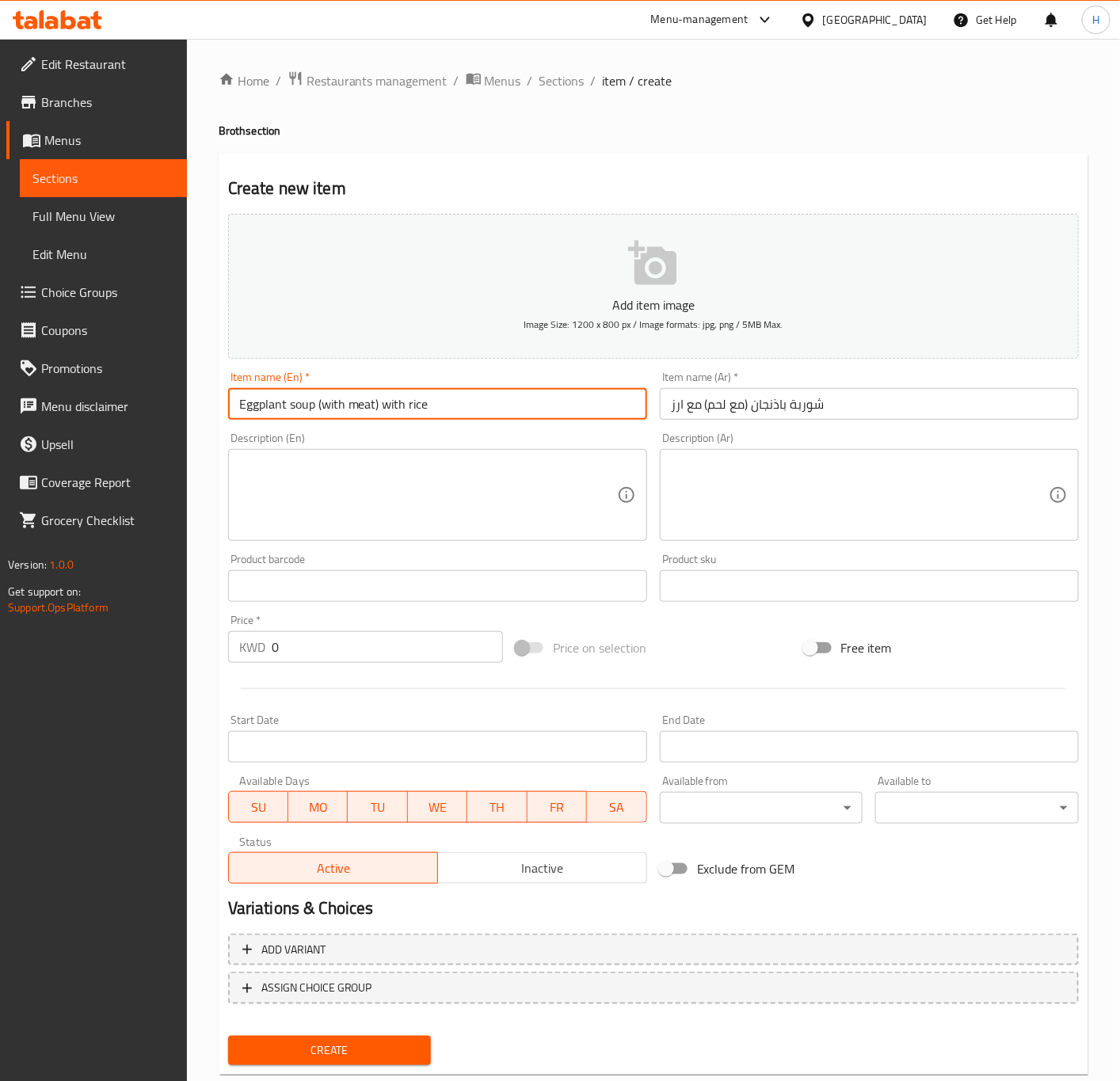
click at [573, 399] on input "Eggplant soup (with meat) with rice" at bounding box center [437, 404] width 419 height 32
type input "Eggplant Soup (with Meat) with Rice"
click at [344, 522] on textarea at bounding box center [428, 495] width 378 height 75
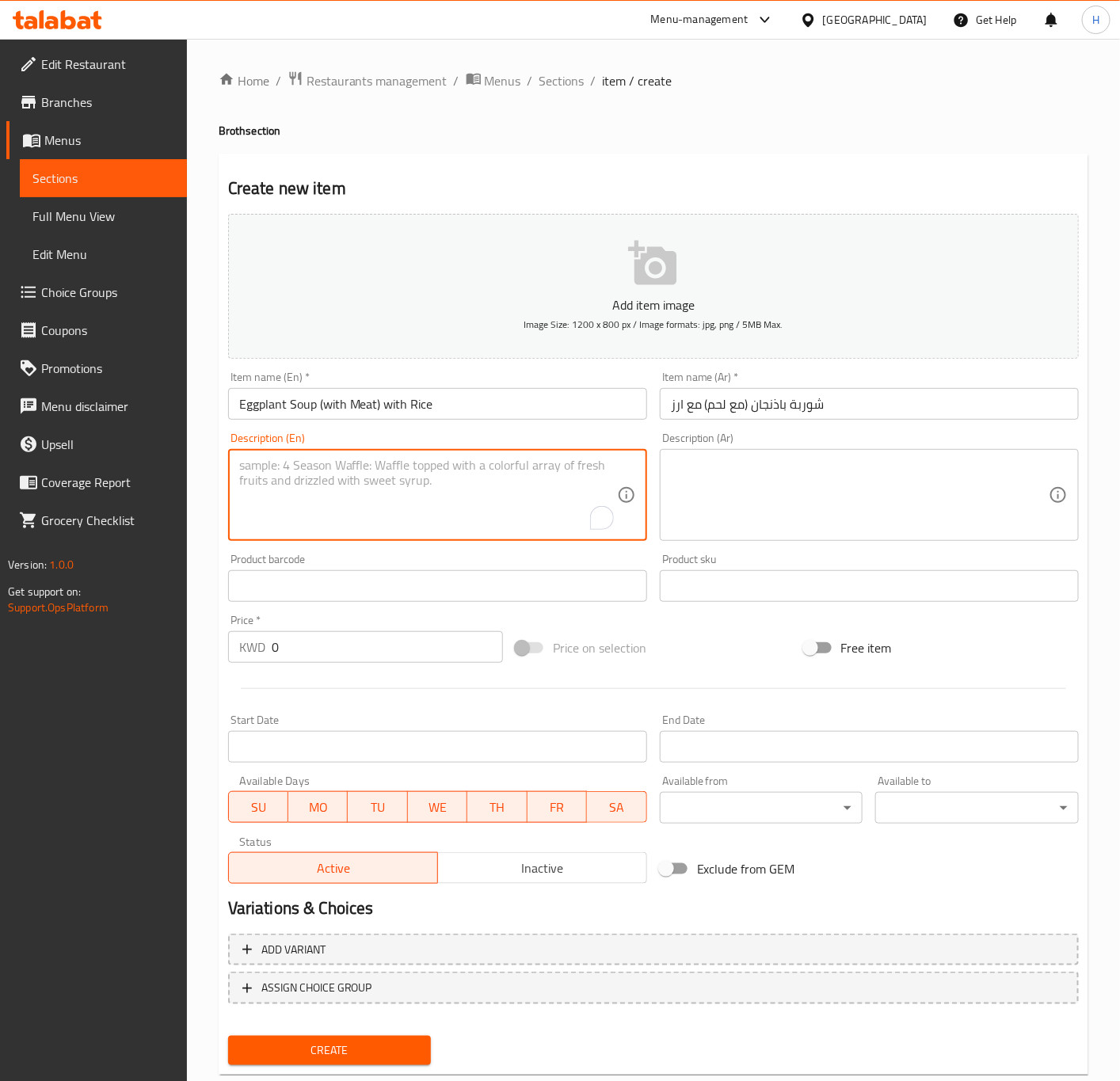
paste textarea "Eggplant soup with lamb, With Reic Iranian beans, and arugula"
type textarea "Eggplant soup with lamb, With Reic Iranian beans, and arugula"
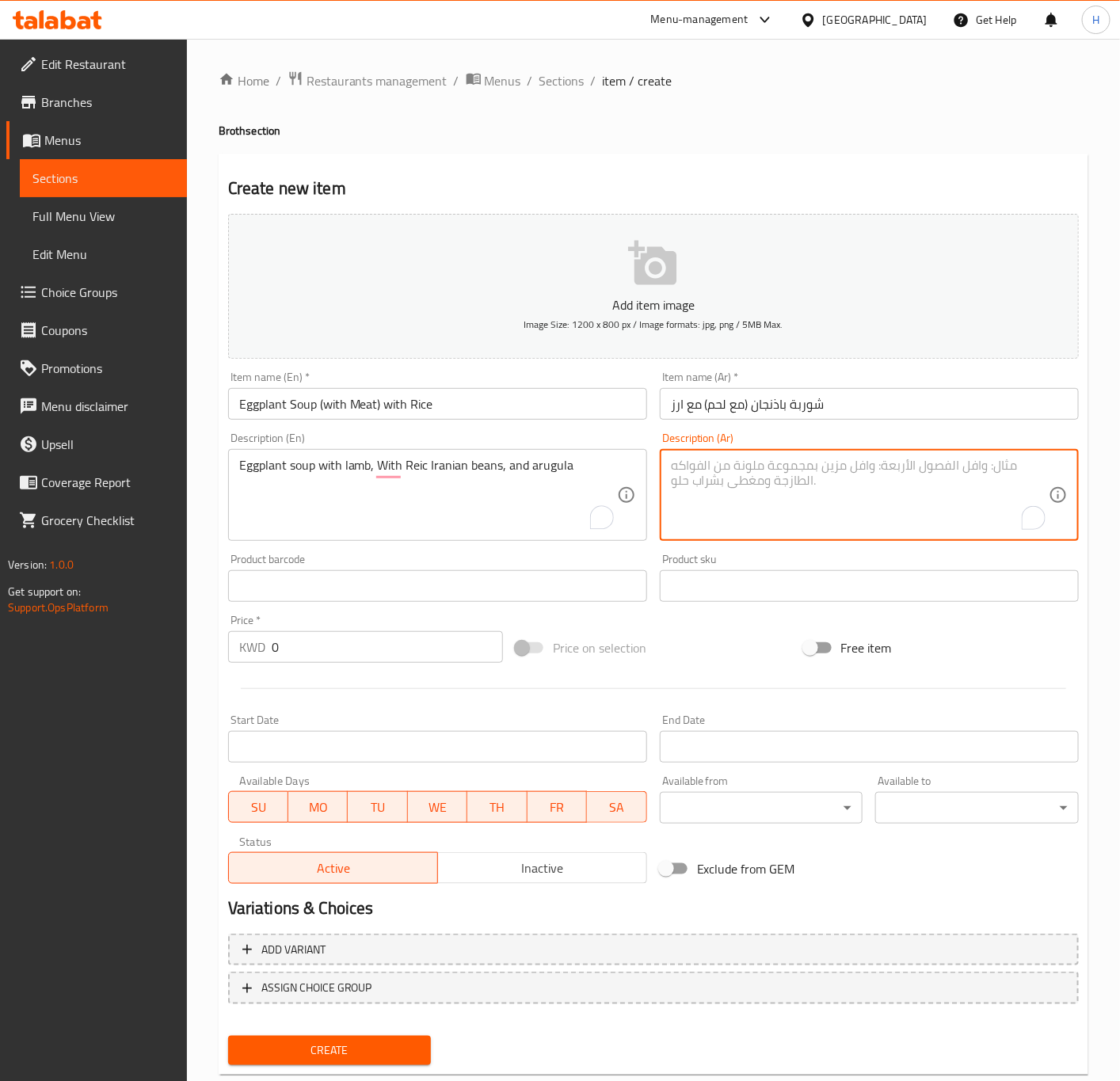
click at [720, 497] on textarea "To enrich screen reader interactions, please activate Accessibility in Grammarl…" at bounding box center [860, 495] width 378 height 75
paste textarea "مرق الباذنجان مع لحم الغنم مع الارز الايراني مع الخبز الايراني والجرجير"
type textarea "مرق الباذنجان مع لحم الغنم مع الارز الايراني مع الخبز الايراني والجرجير"
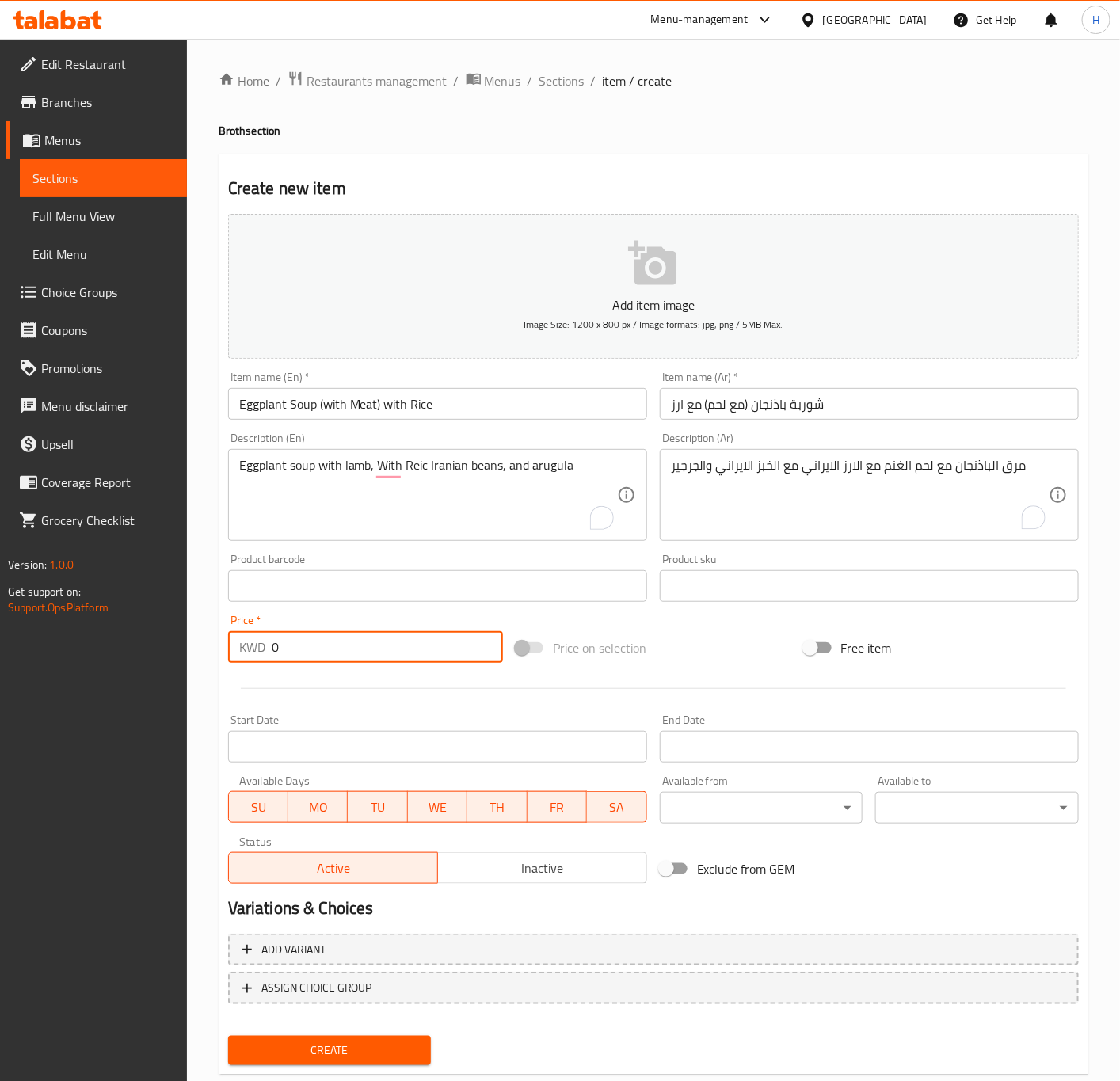
click at [334, 656] on input "0" at bounding box center [387, 647] width 231 height 32
paste input "3.75"
type input "3.750"
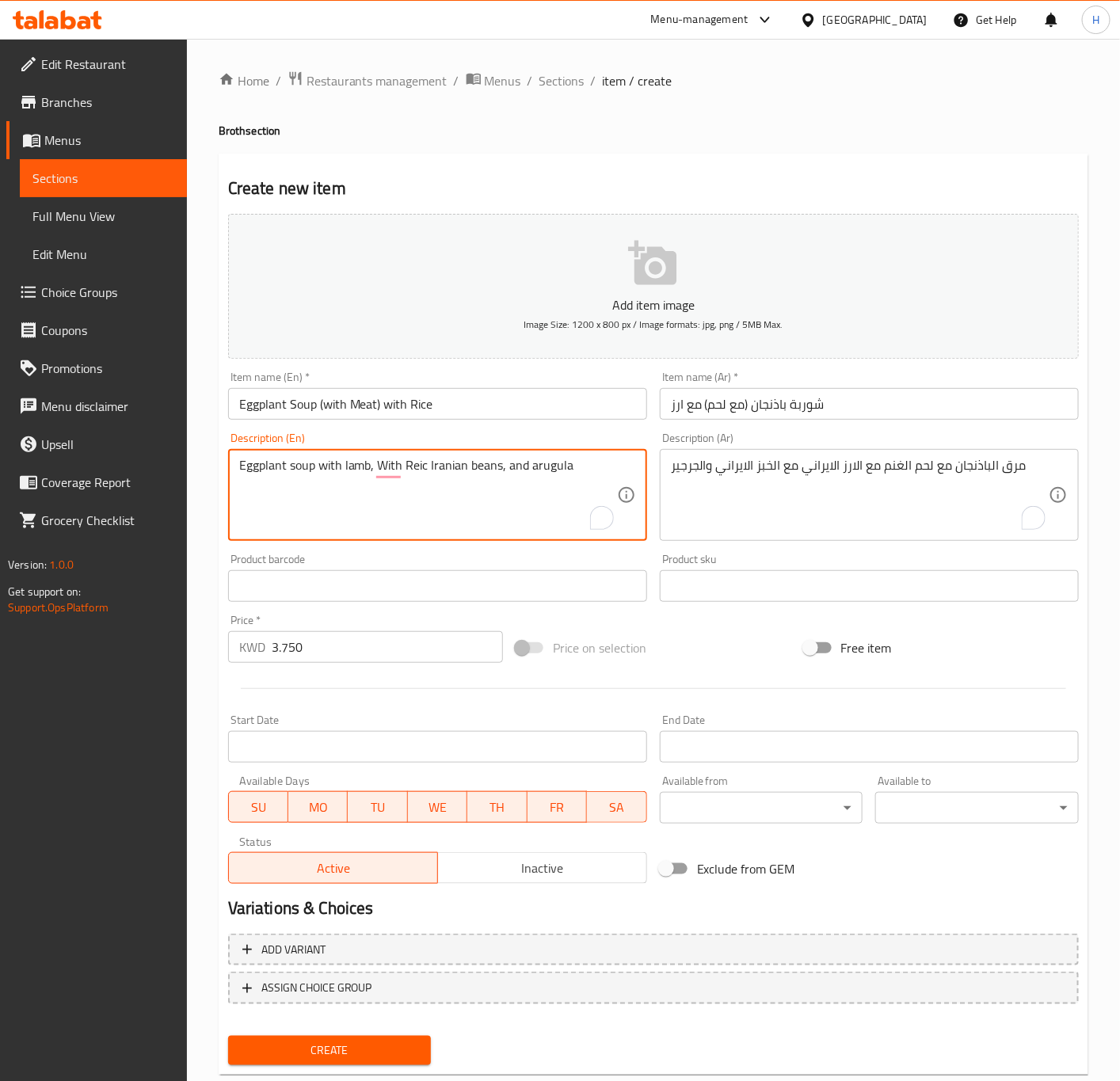
click at [418, 467] on textarea "Eggplant soup with lamb, With Reic Iranian beans, and arugula" at bounding box center [428, 495] width 378 height 75
type textarea "Eggplant soup with lamb, with rice iranian beans, and arugula"
click at [367, 1058] on span "Create" at bounding box center [329, 1050] width 178 height 19
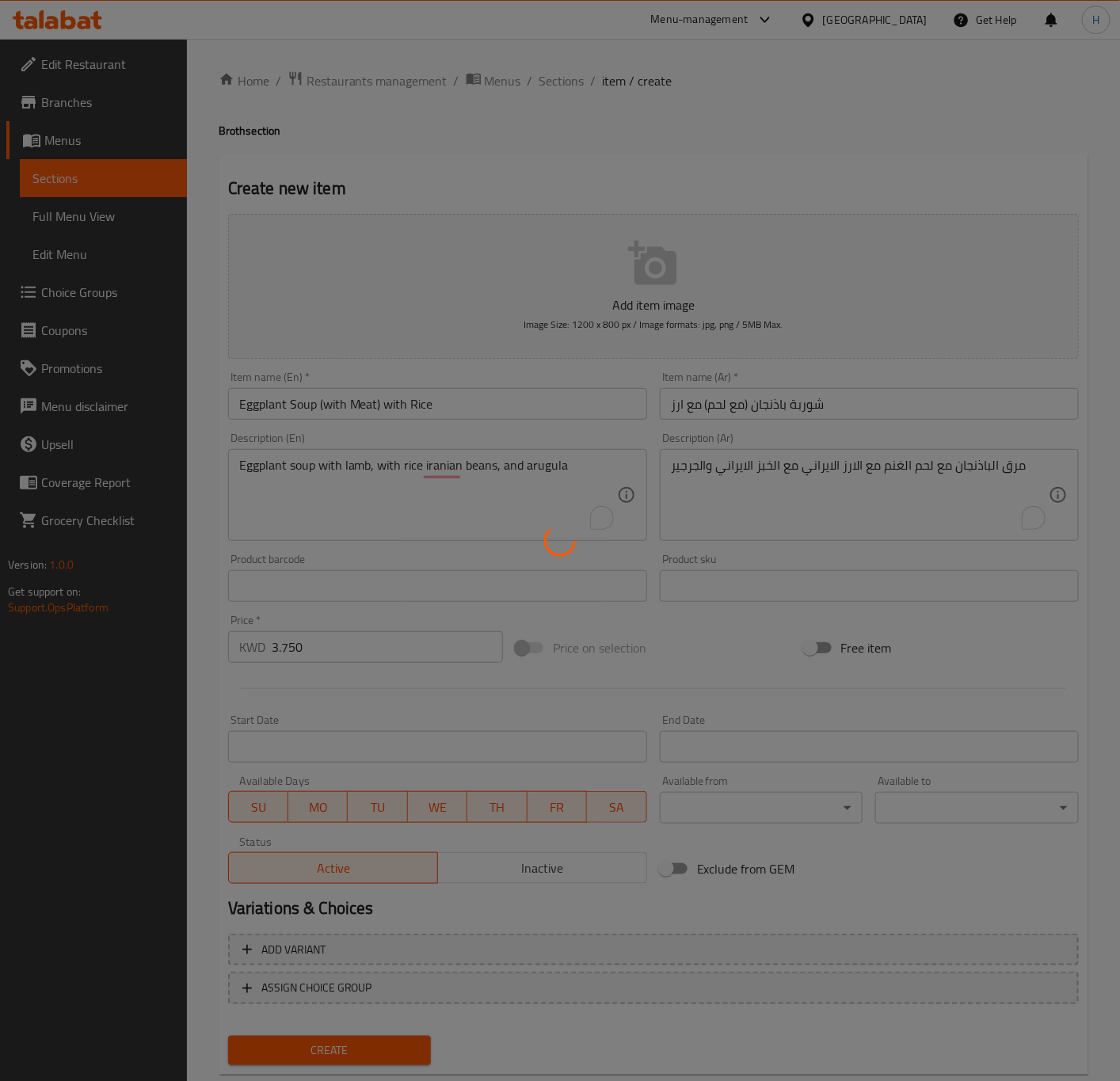
type input "0"
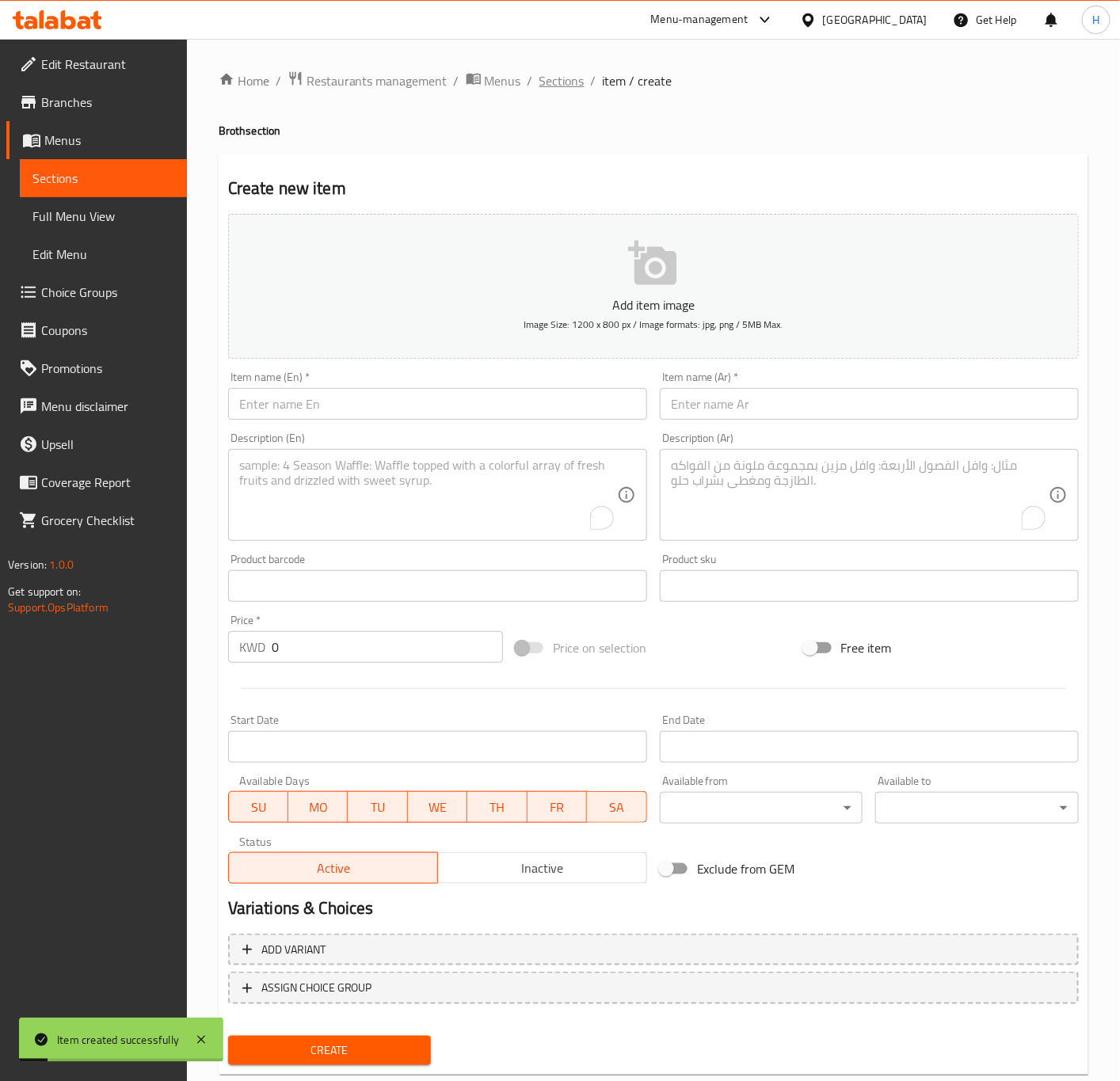
click at [559, 88] on span "Sections" at bounding box center [561, 80] width 45 height 19
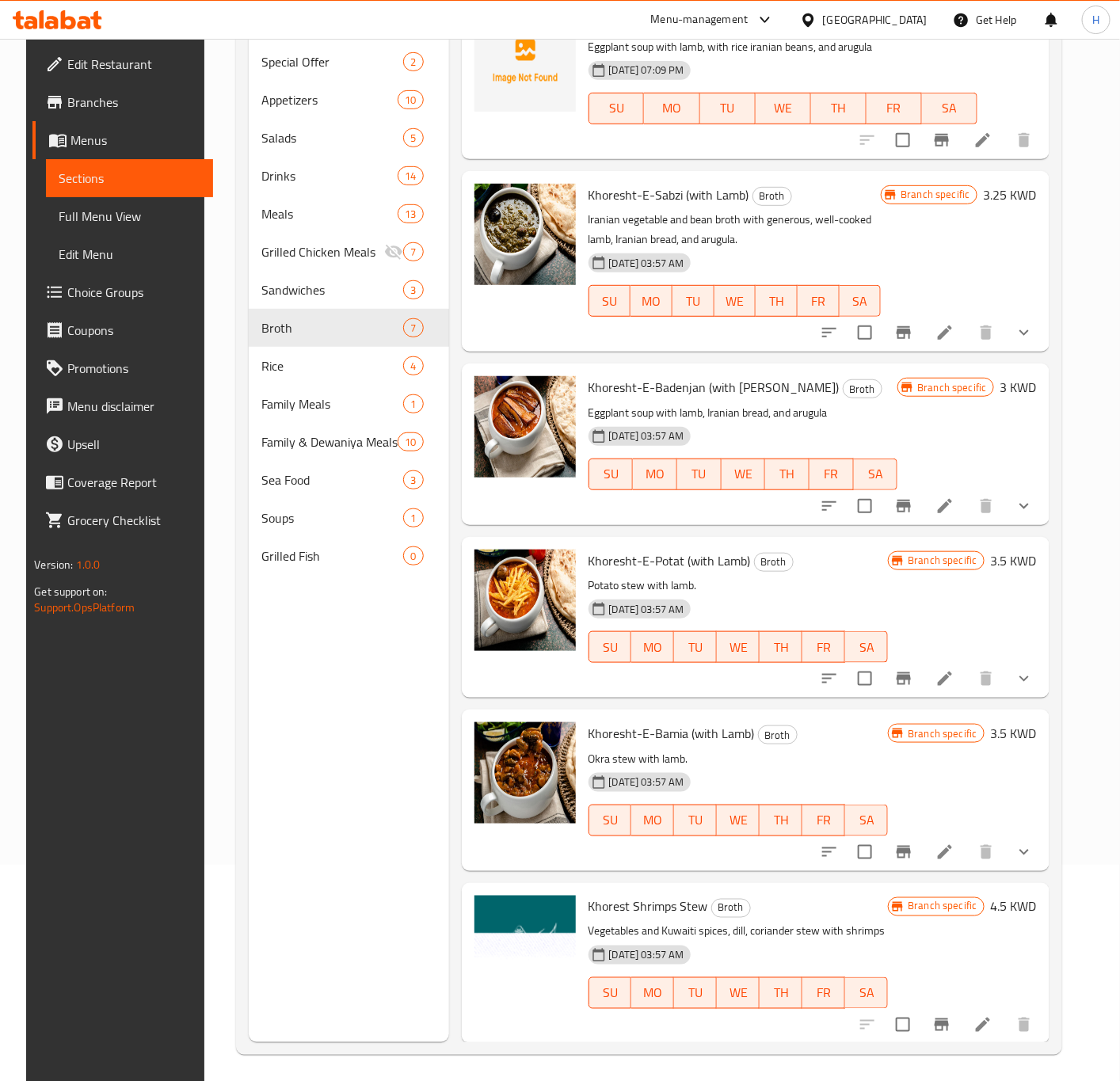
scroll to position [221, 0]
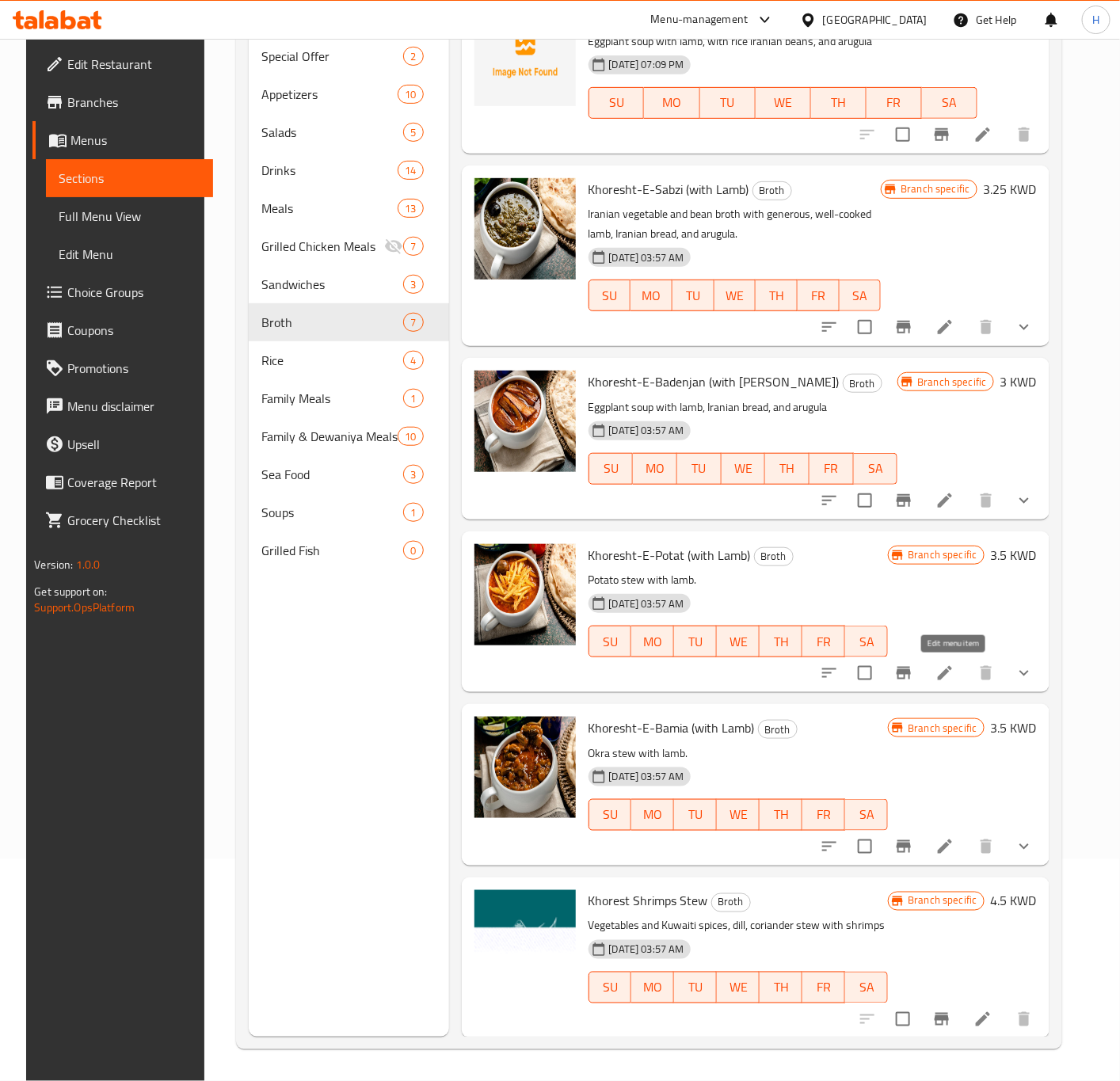
click at [951, 677] on icon at bounding box center [945, 673] width 14 height 14
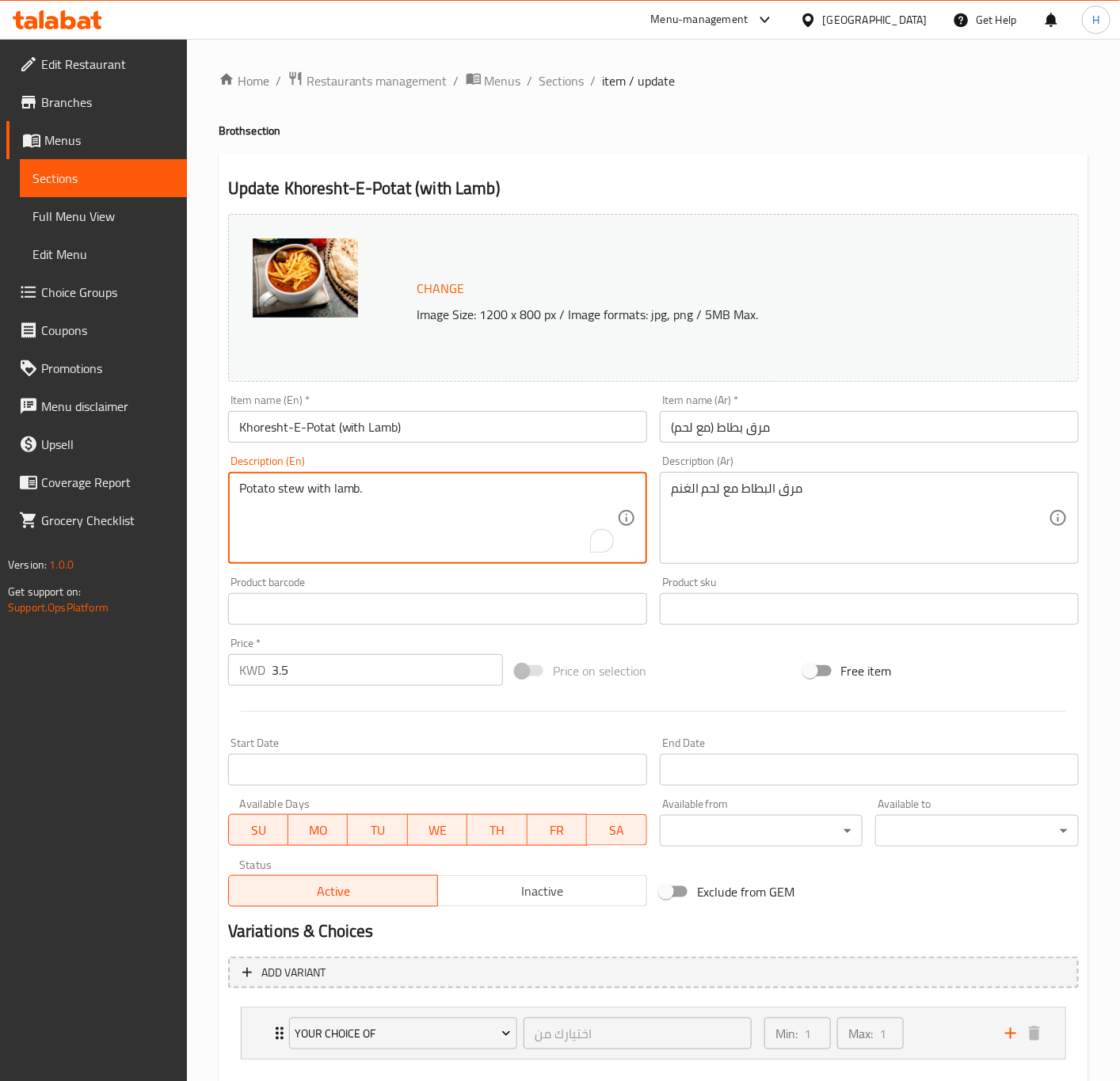
click at [275, 505] on textarea "Potato stew with lamb." at bounding box center [428, 518] width 378 height 75
paste textarea "chickpeas and lamb + Iranian bread + arugula"
type textarea "Potato stew with chickpeas and lamb + Iranian bread + arugula"
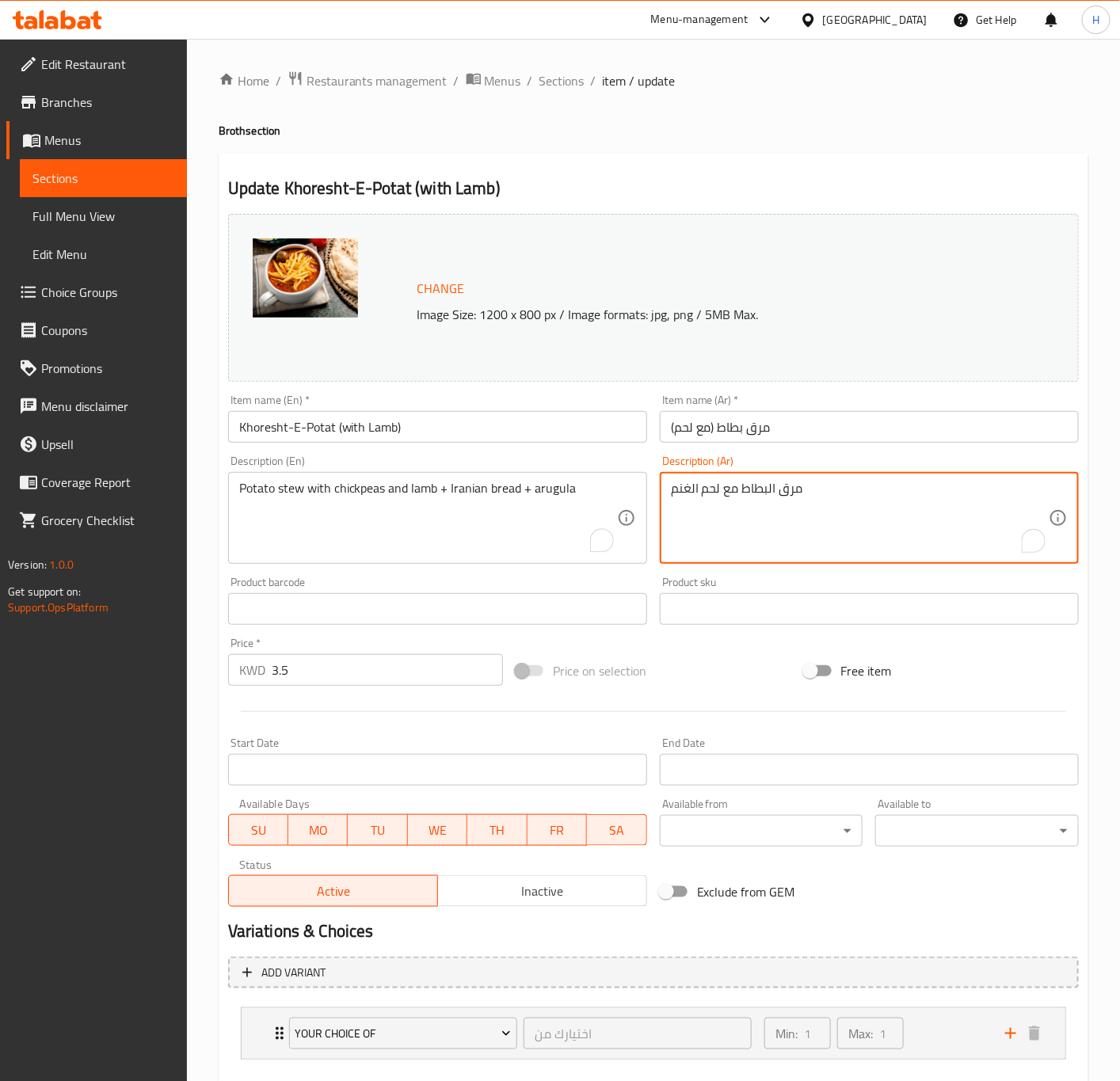
click at [715, 529] on textarea "مرق البطاط مع لحم الغنم" at bounding box center [860, 518] width 378 height 75
paste textarea "قيمة البطاط مع الحمص مع لحم الغنم + خبز ايراني + جرجير"
type textarea "مرق القيمة البطاط مع الحمص مع لحم الغنم + خبز ايراني + جرجير"
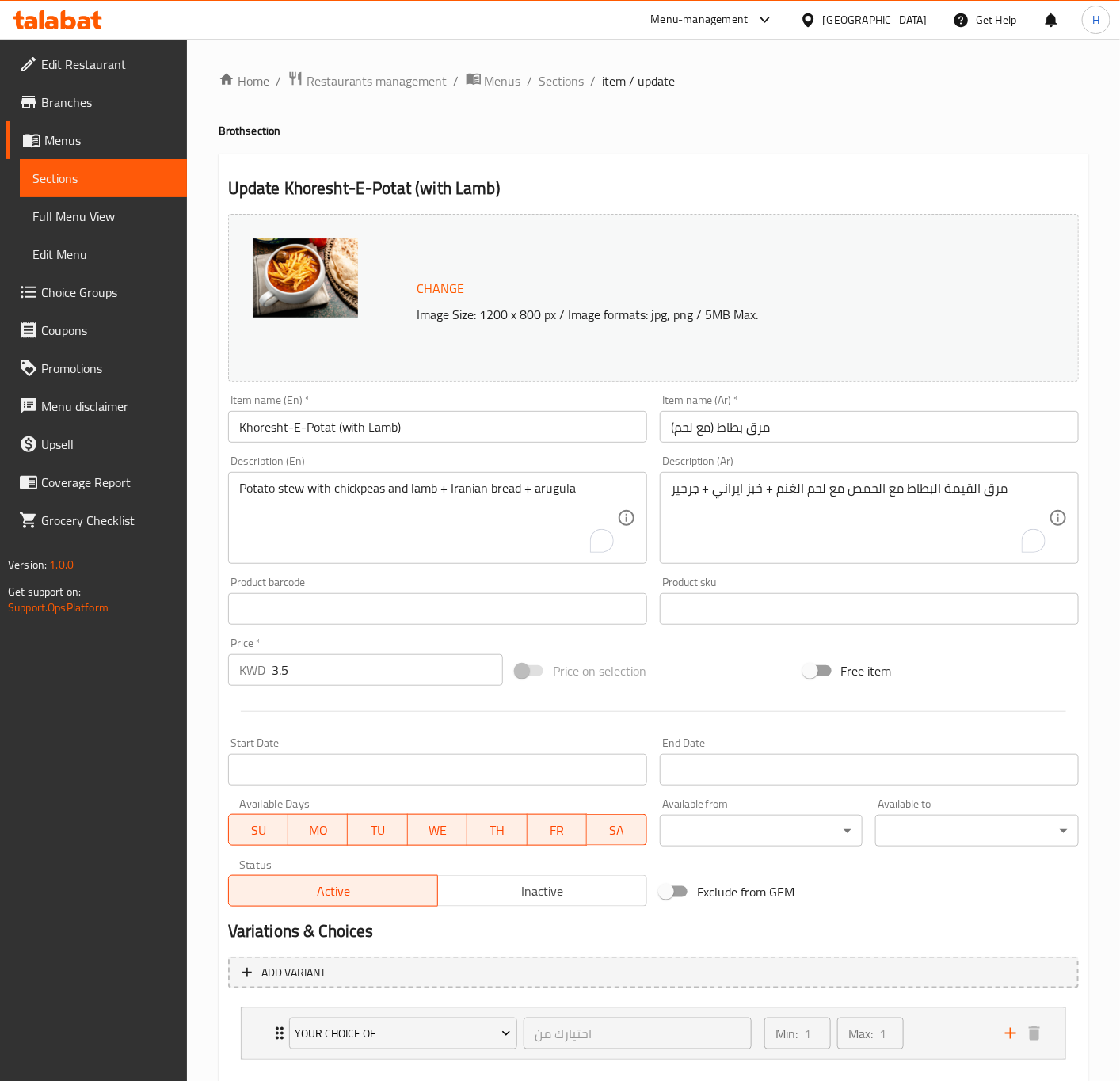
click at [915, 476] on div "مرق القيمة البطاط مع الحمص مع لحم الغنم + خبز ايراني + جرجير Description (Ar)" at bounding box center [869, 518] width 419 height 92
click at [908, 499] on textarea "مرق القيمة البطاط مع الحمص مع لحم الغنم + خبز ايراني + جرجير" at bounding box center [860, 518] width 378 height 75
click at [889, 483] on textarea "مرق القيمة البطاط مع الحمص مع لحم الغنم + خبز ايراني + جرجير" at bounding box center [860, 518] width 378 height 75
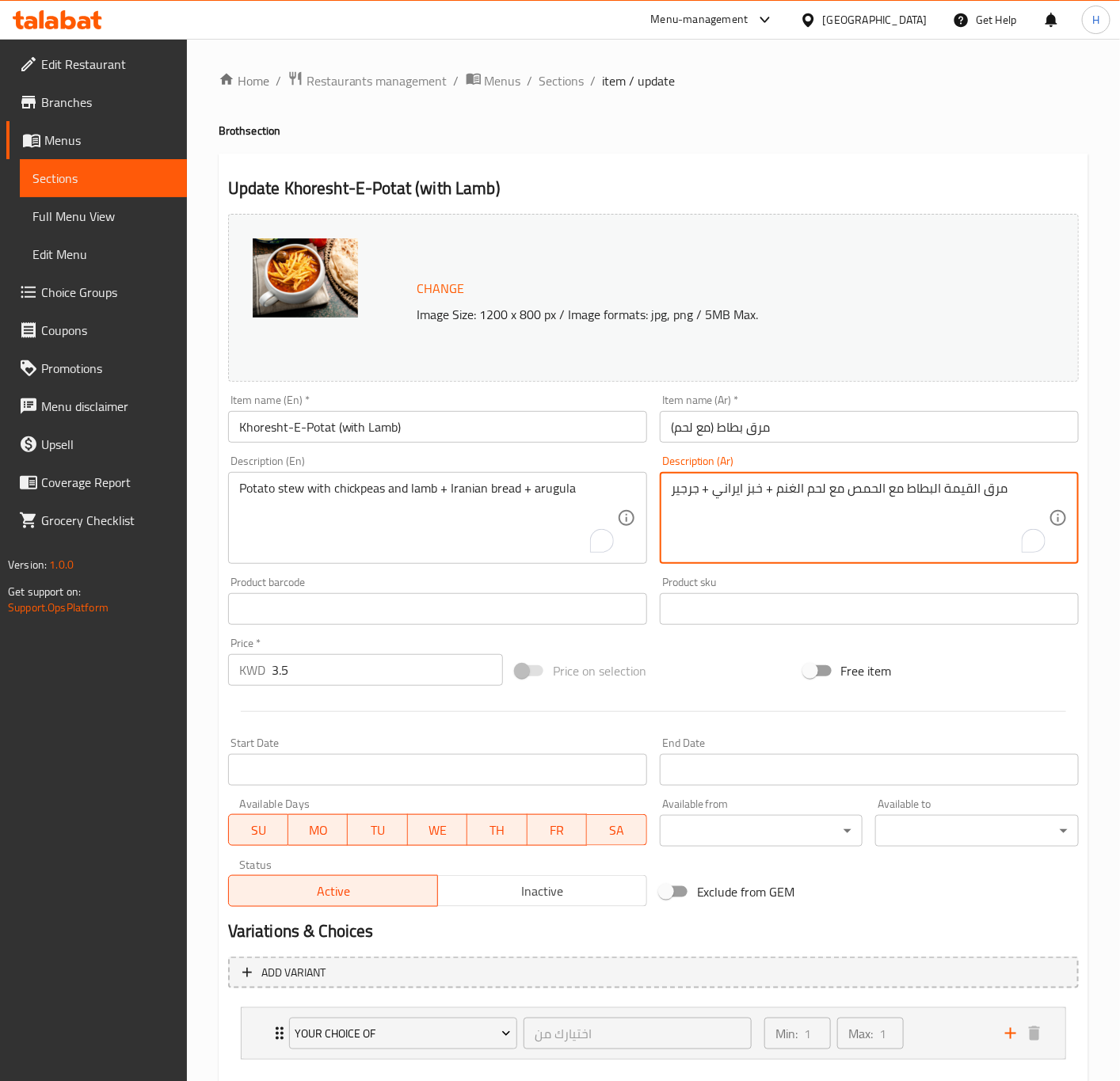
click at [889, 483] on textarea "مرق القيمة البطاط مع الحمص مع لحم الغنم + خبز ايراني + جرجير" at bounding box center [860, 518] width 378 height 75
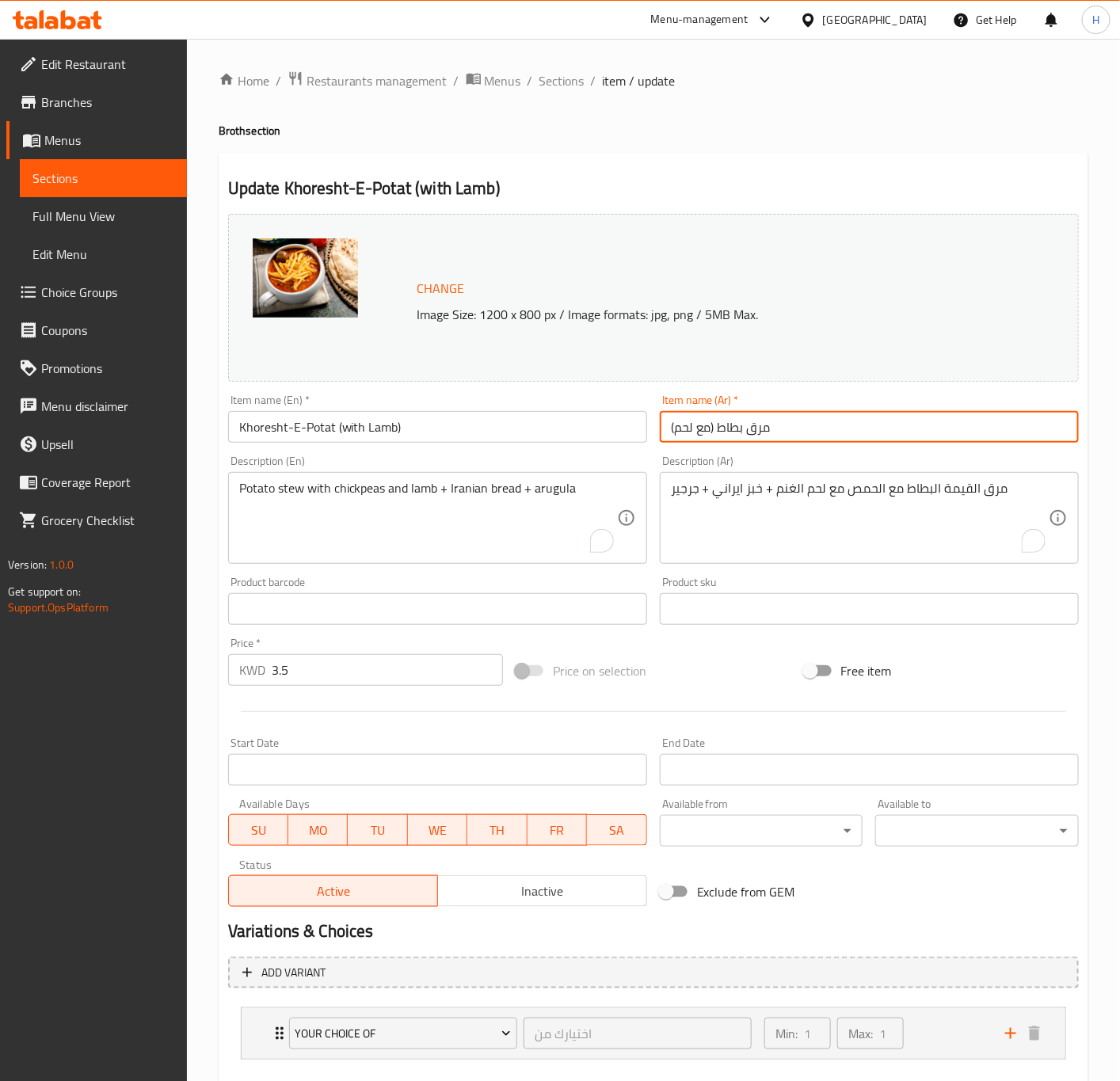
click at [794, 430] on input "مرق بطاط (مع لحم)" at bounding box center [869, 427] width 419 height 32
click at [380, 426] on input "Khoresht-E-Potat (with Lamb)" at bounding box center [437, 427] width 419 height 32
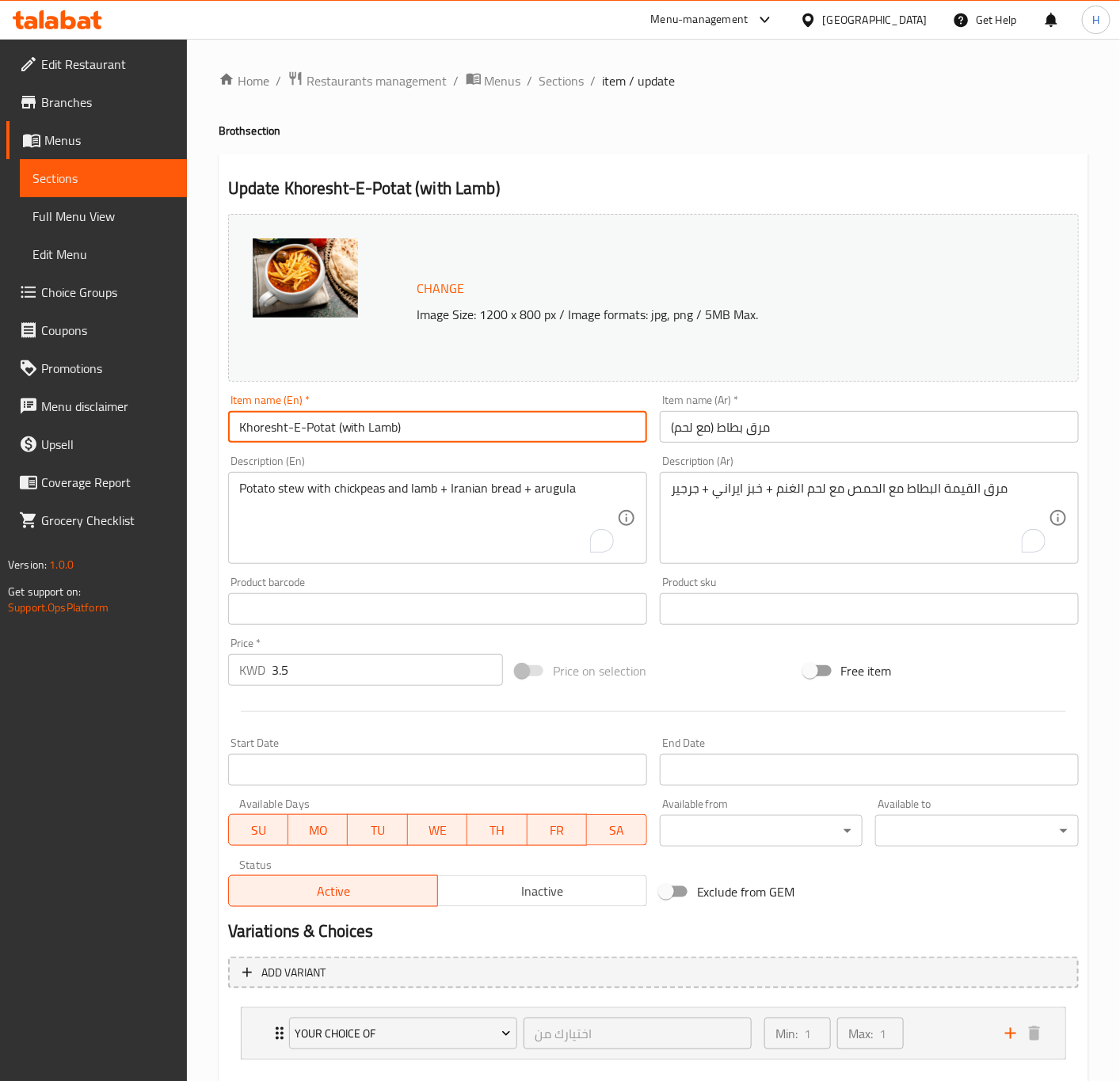
click at [380, 426] on input "Khoresht-E-Potat (with Lamb)" at bounding box center [437, 427] width 419 height 32
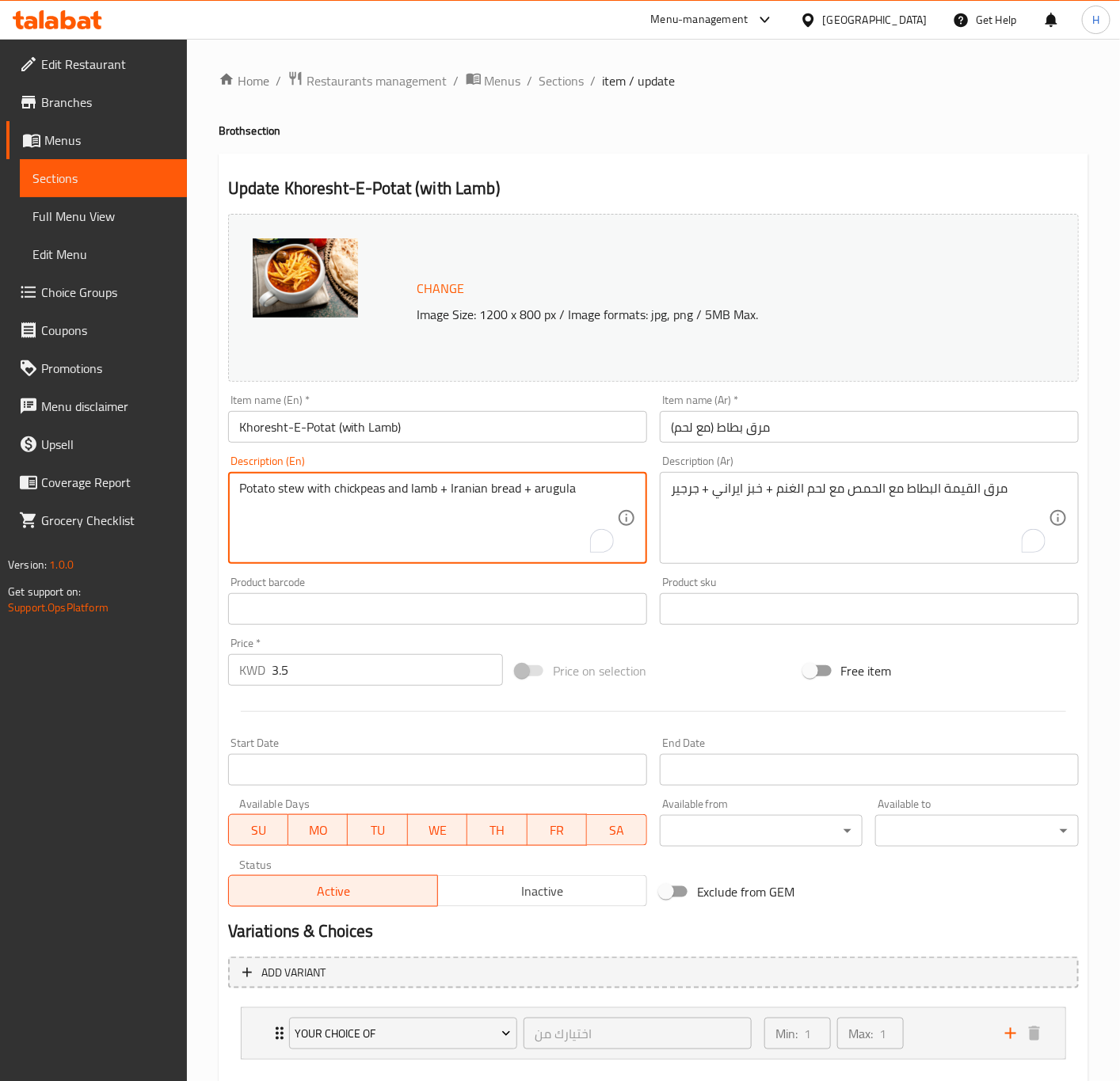
click at [340, 511] on textarea "Potato stew with chickpeas and lamb + Iranian bread + arugula" at bounding box center [428, 518] width 378 height 75
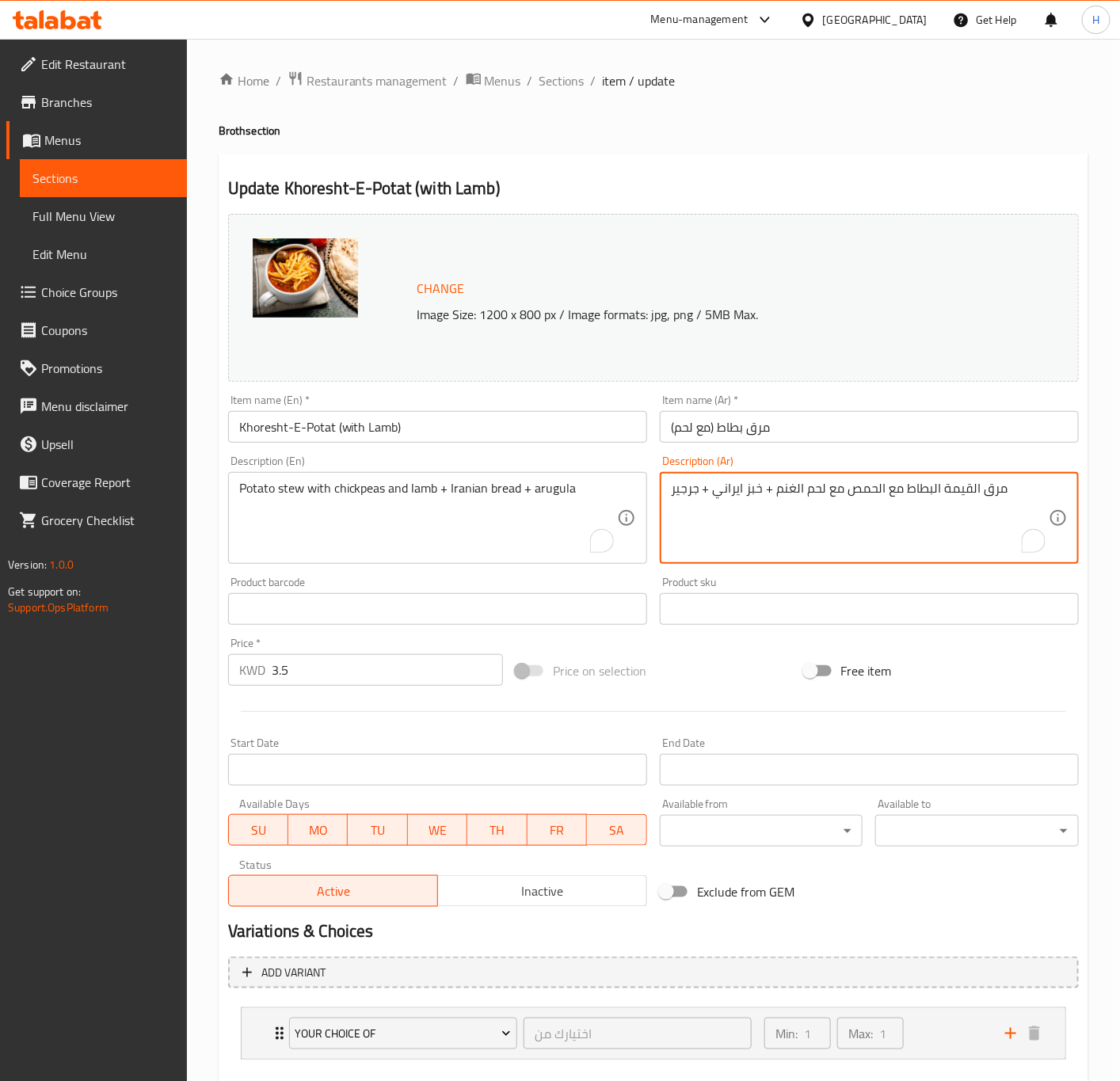
click at [837, 490] on textarea "مرق القيمة البطاط مع الحمص مع لحم الغنم + خبز ايراني + جرجير" at bounding box center [860, 518] width 378 height 75
click at [345, 671] on input "3.5" at bounding box center [387, 670] width 231 height 32
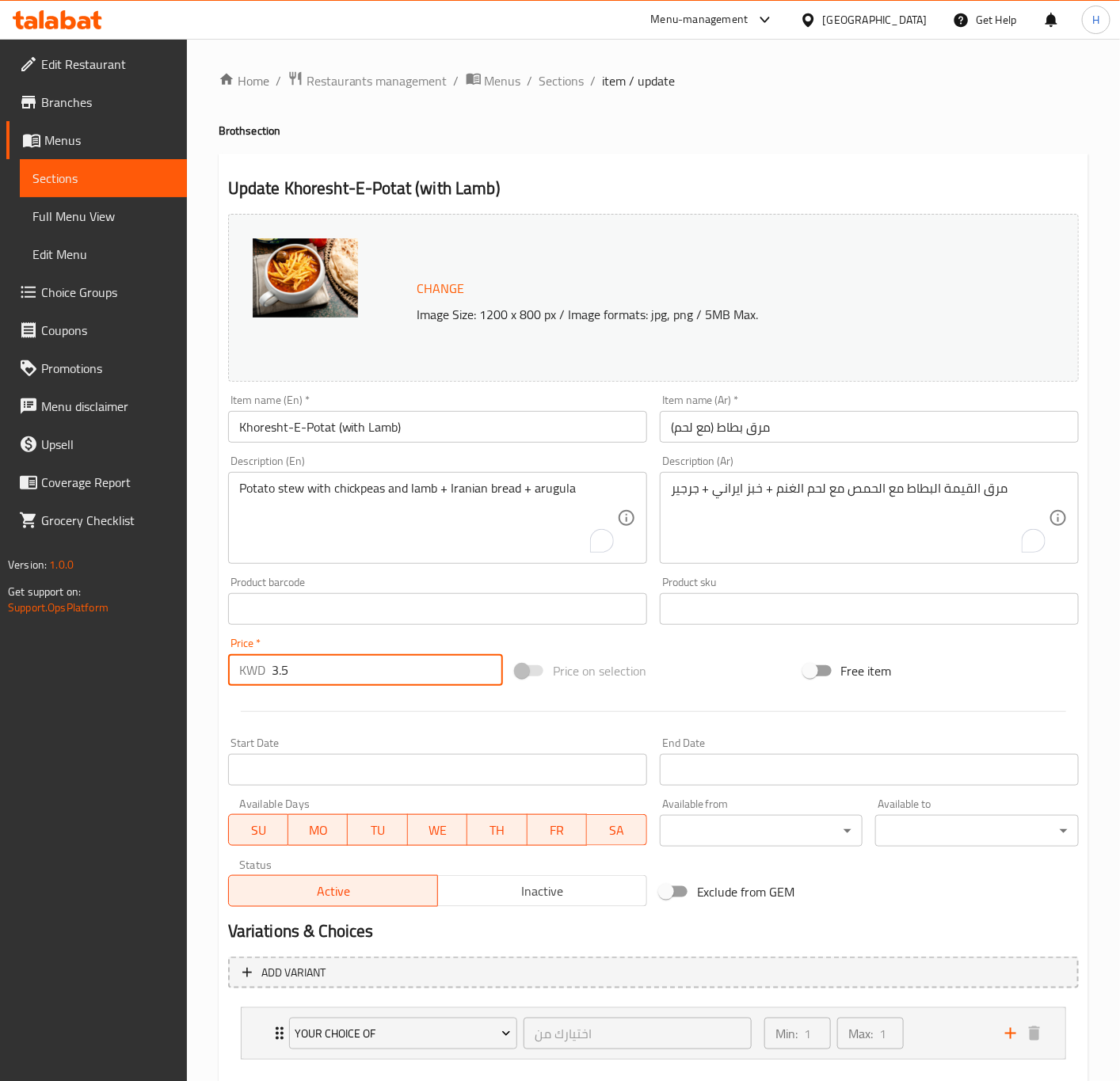
click at [345, 671] on input "3.5" at bounding box center [387, 670] width 231 height 32
click at [342, 675] on input "3.5" at bounding box center [387, 670] width 231 height 32
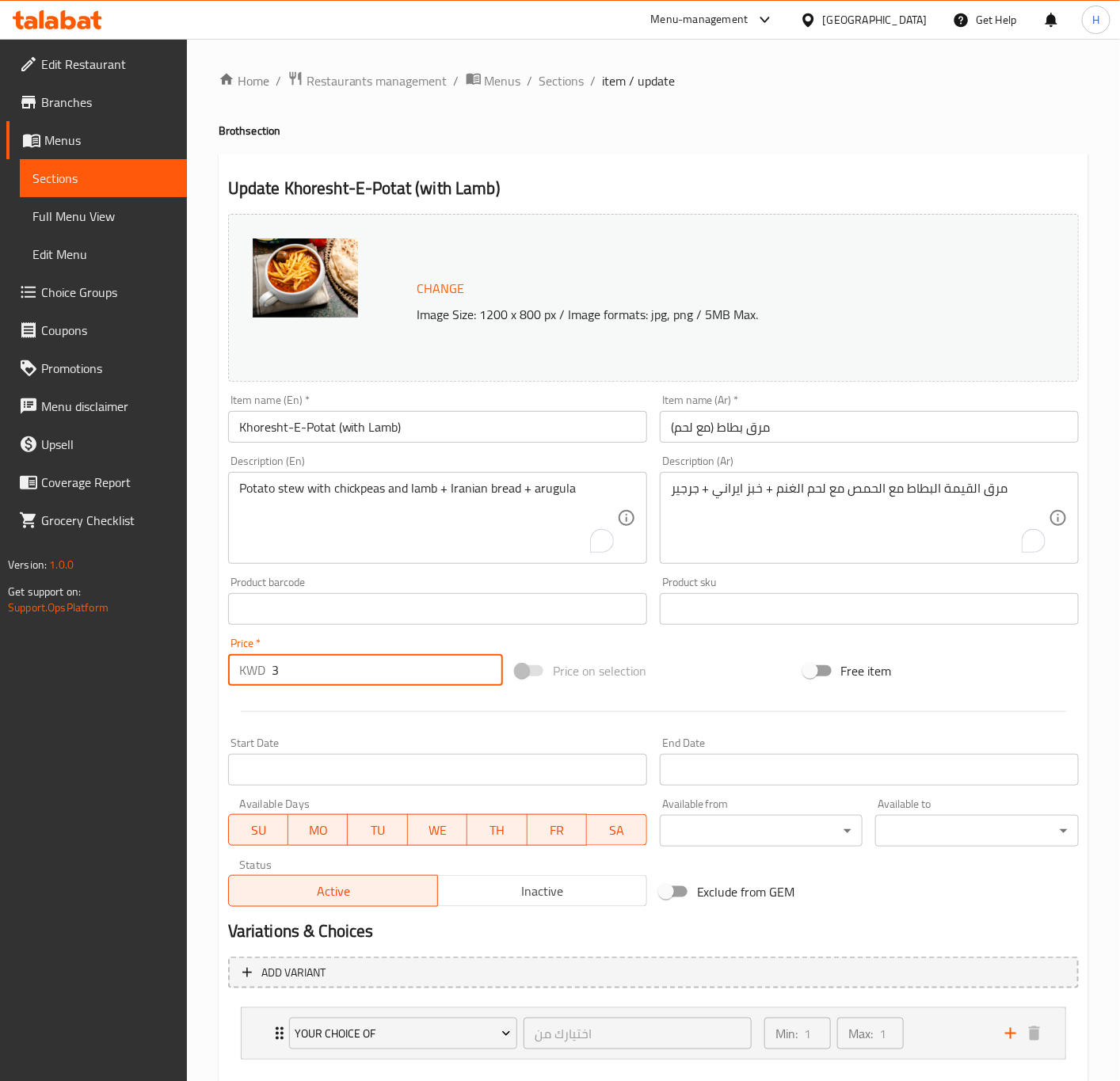
type input "3"
click at [236, 485] on div "Potato stew with chickpeas and lamb + Iranian bread + arugula Description (En)" at bounding box center [437, 518] width 419 height 92
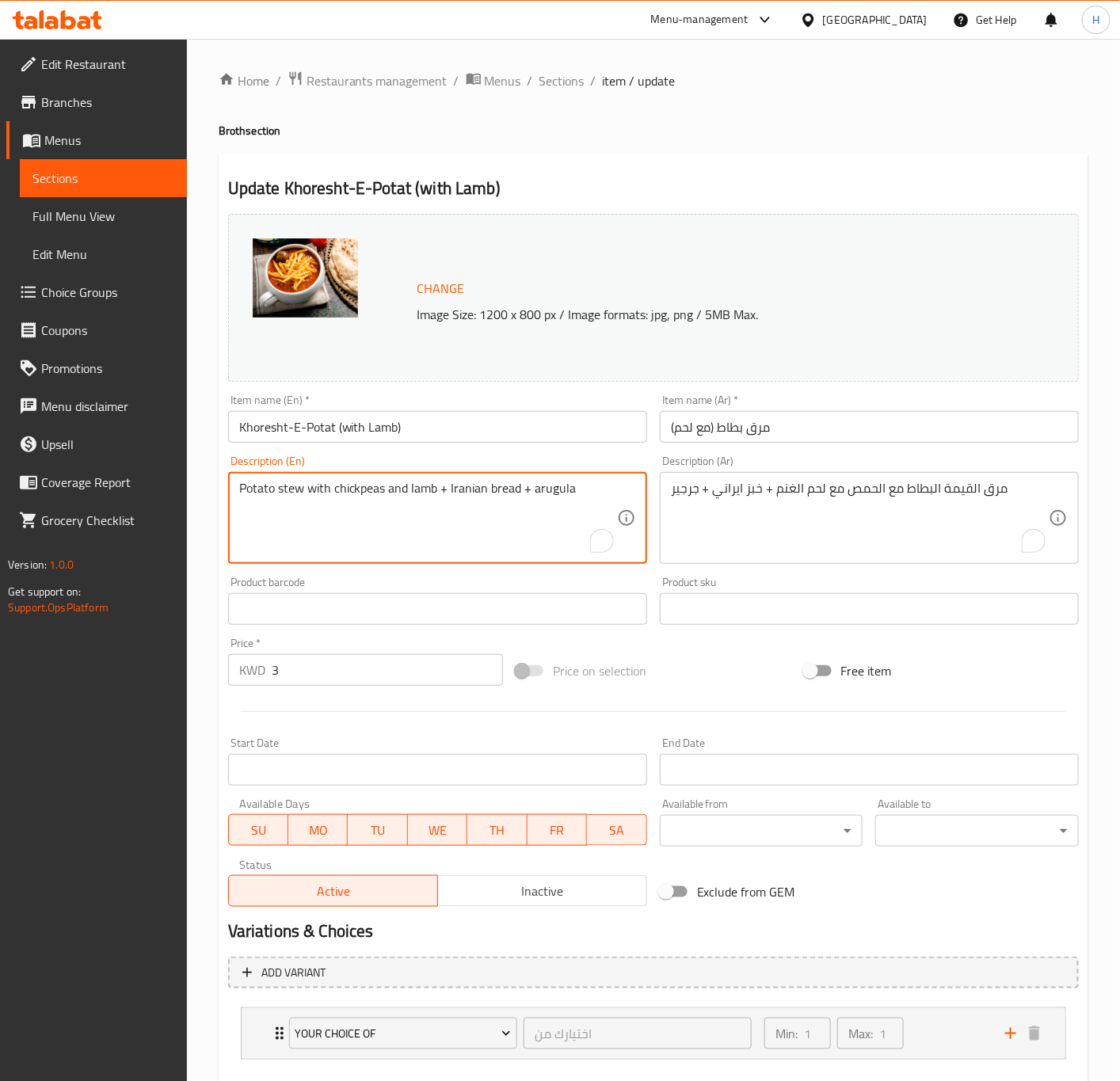
click at [276, 488] on textarea "Potato stew with chickpeas and lamb + Iranian bread + arugula" at bounding box center [428, 518] width 378 height 75
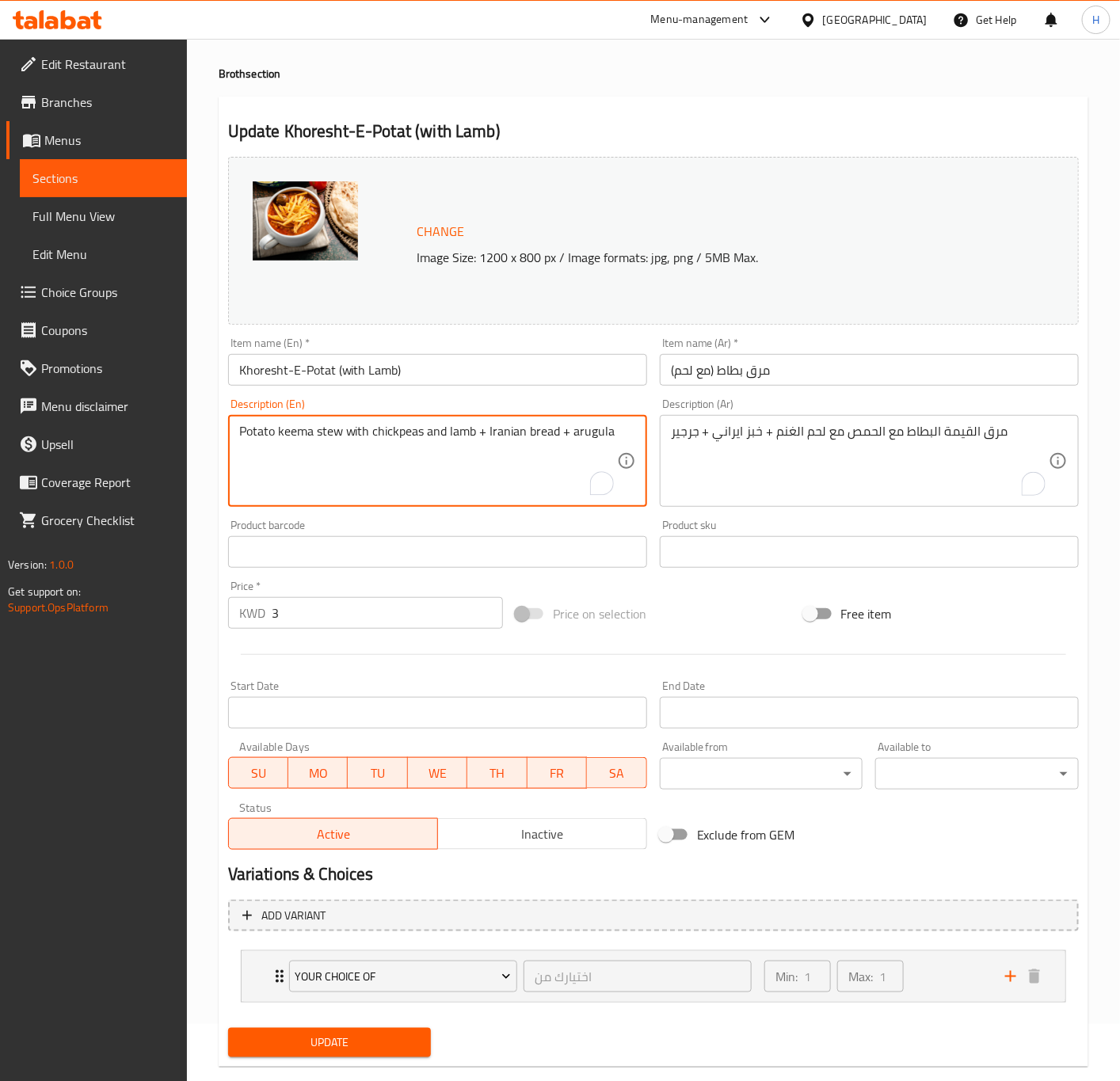
scroll to position [88, 0]
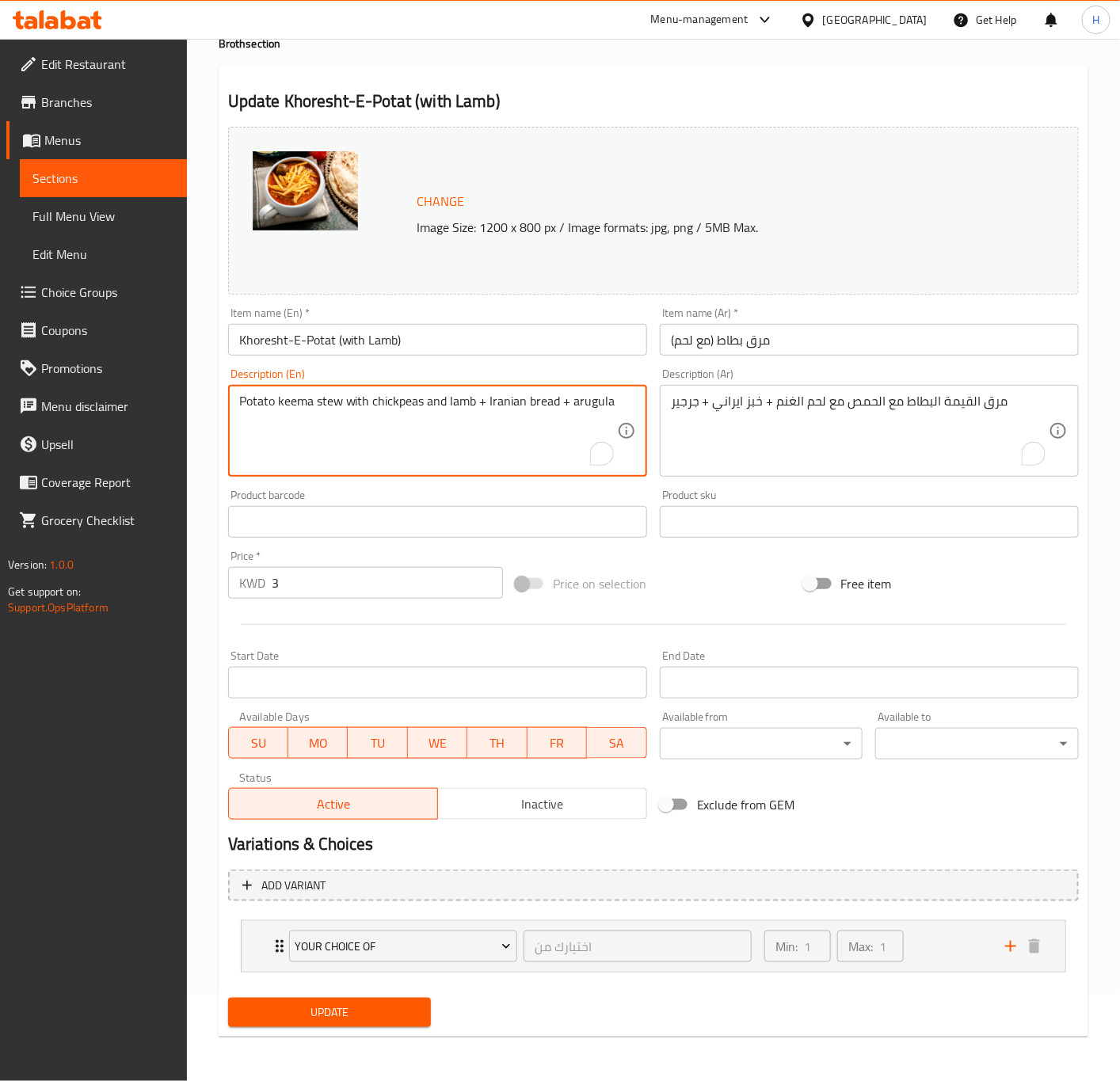
type textarea "Potato keema stew with chickpeas and lamb + Iranian bread + arugula"
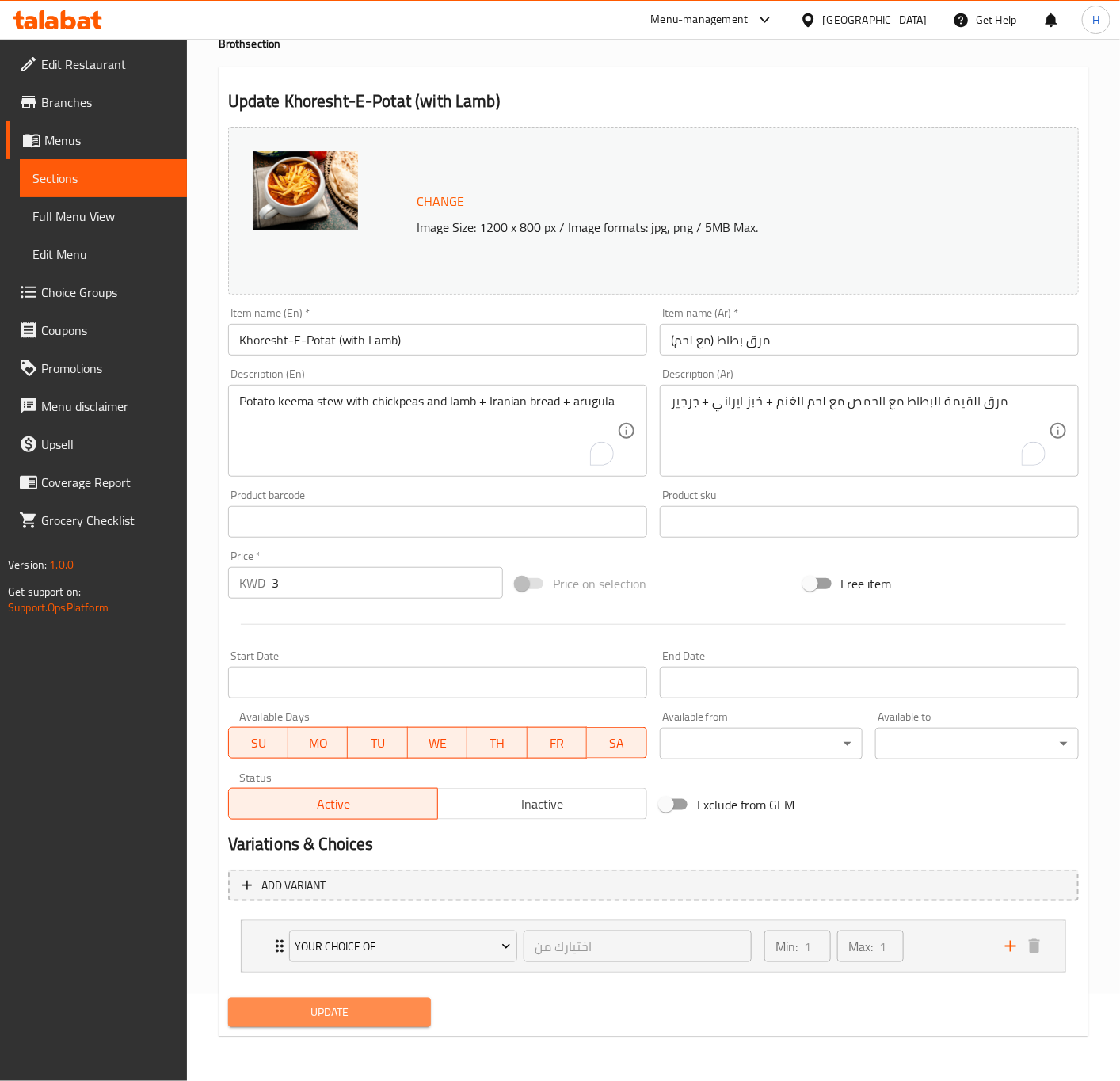
click at [337, 1015] on span "Update" at bounding box center [329, 1012] width 178 height 19
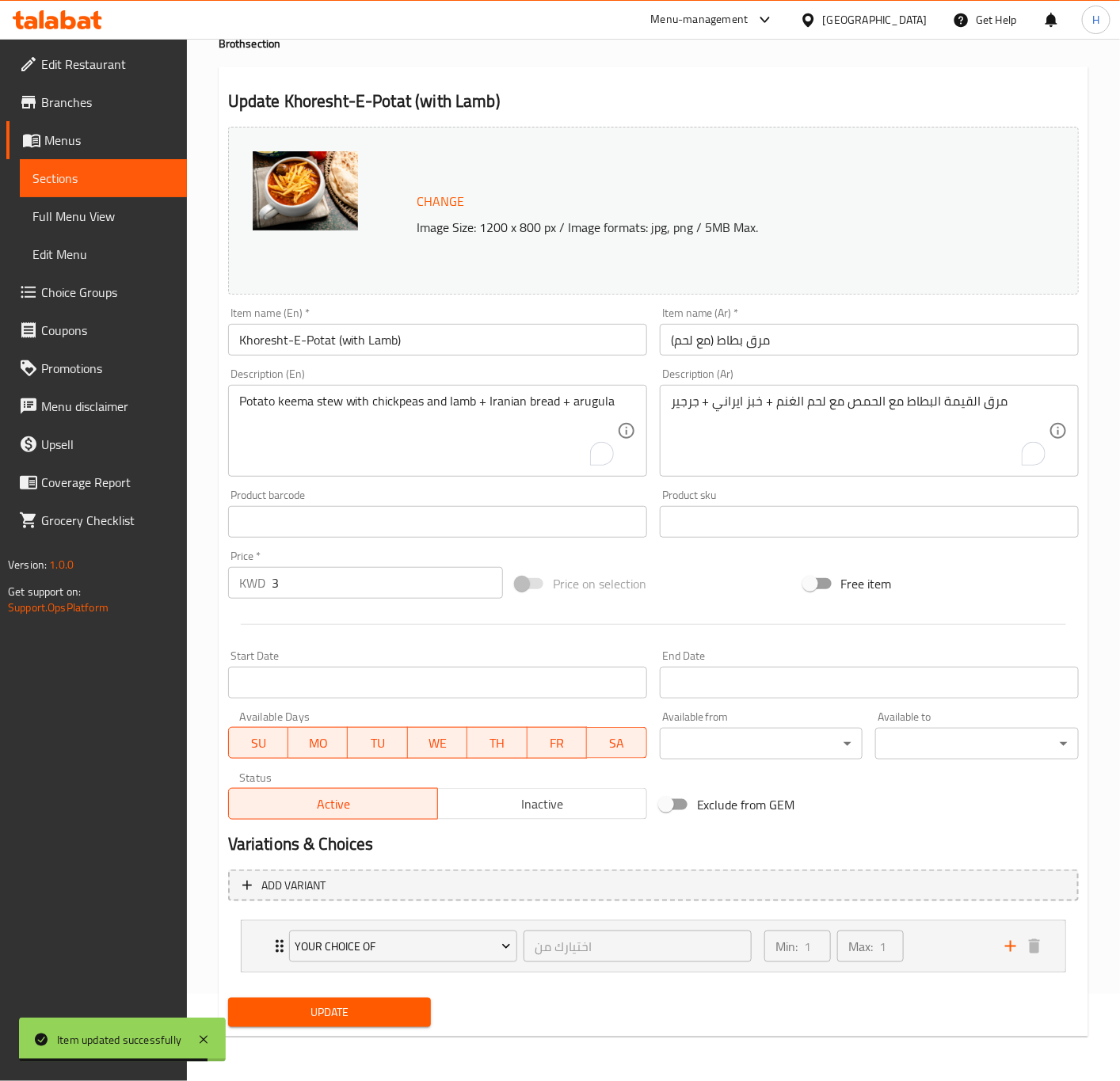
scroll to position [0, 0]
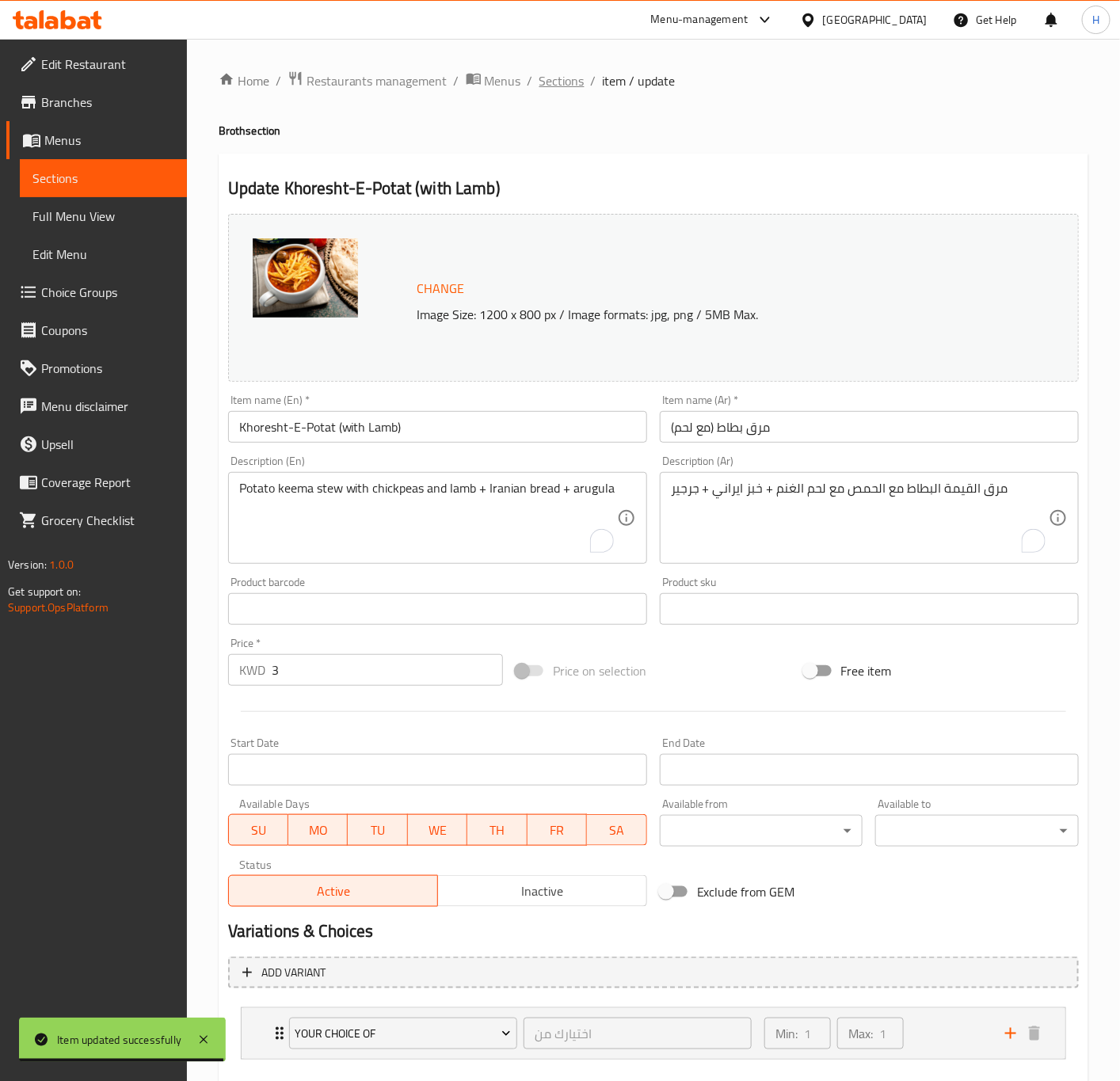
click at [567, 88] on span "Sections" at bounding box center [561, 80] width 45 height 19
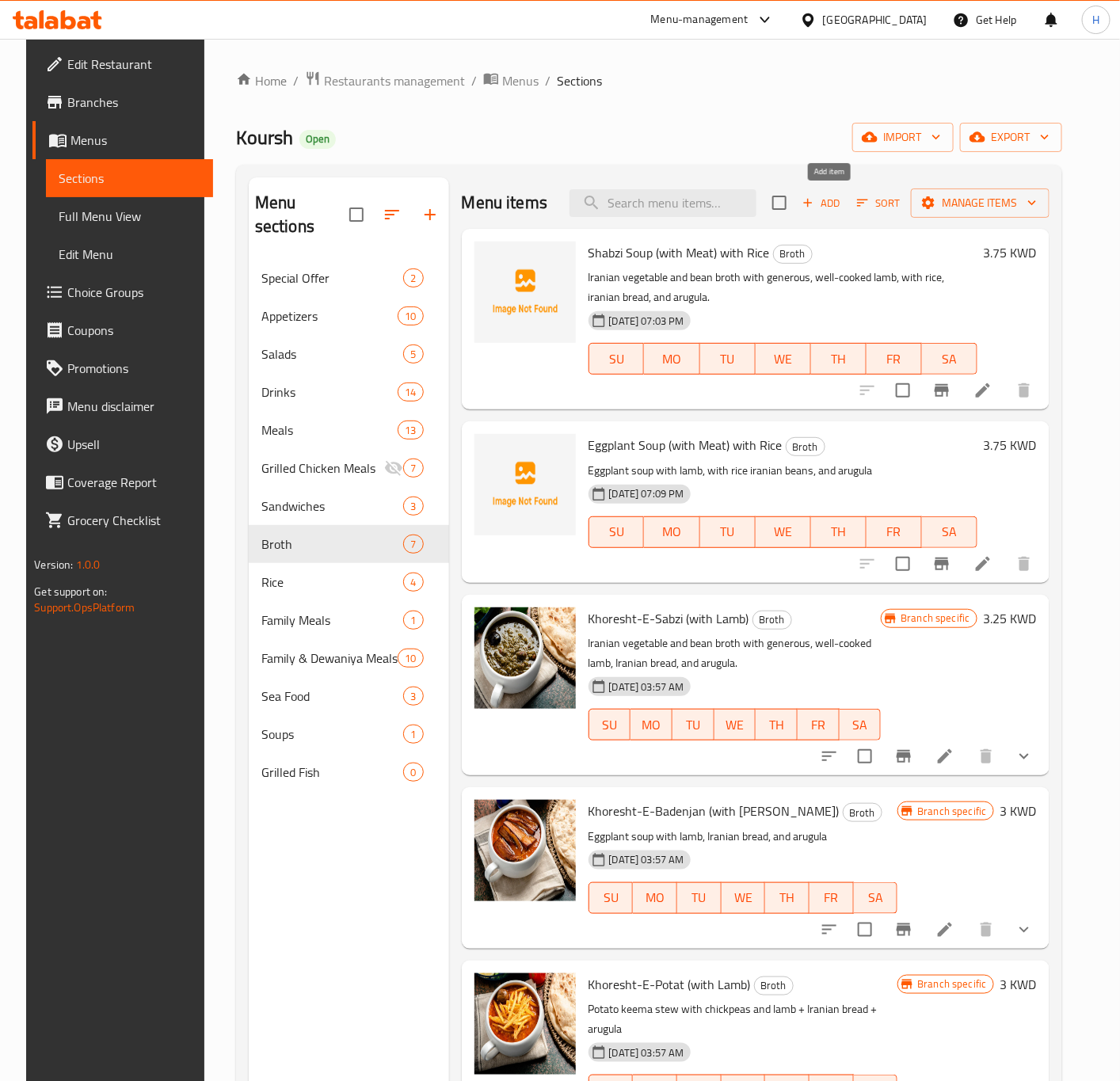
click at [834, 199] on span "Add" at bounding box center [821, 203] width 42 height 19
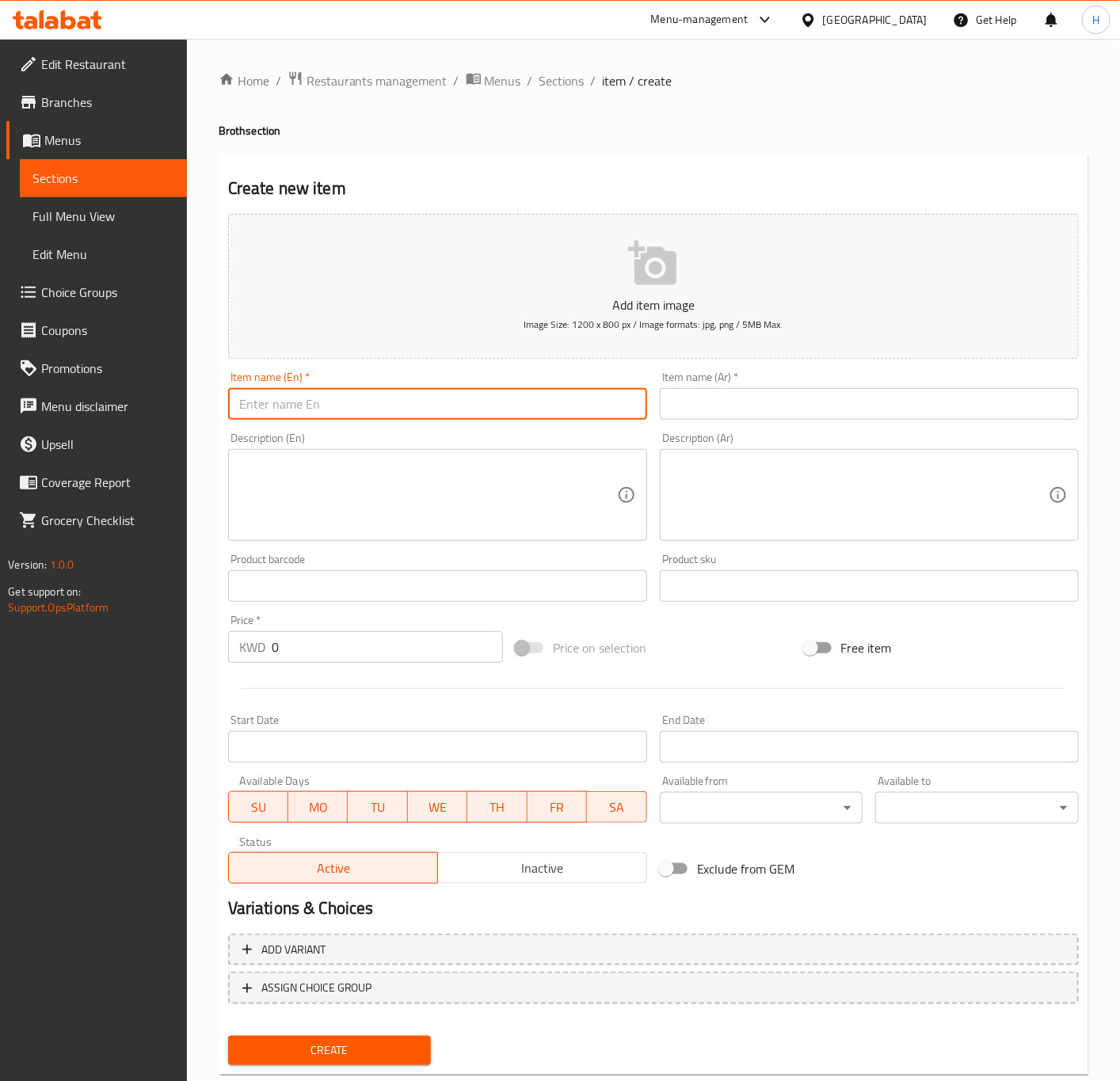
click at [304, 411] on input "text" at bounding box center [437, 404] width 419 height 32
paste input "Khoresht-E-Potat (with Lamb) With Rice"
type input "Khoresht-E-Potat (with Lamb) With Rice"
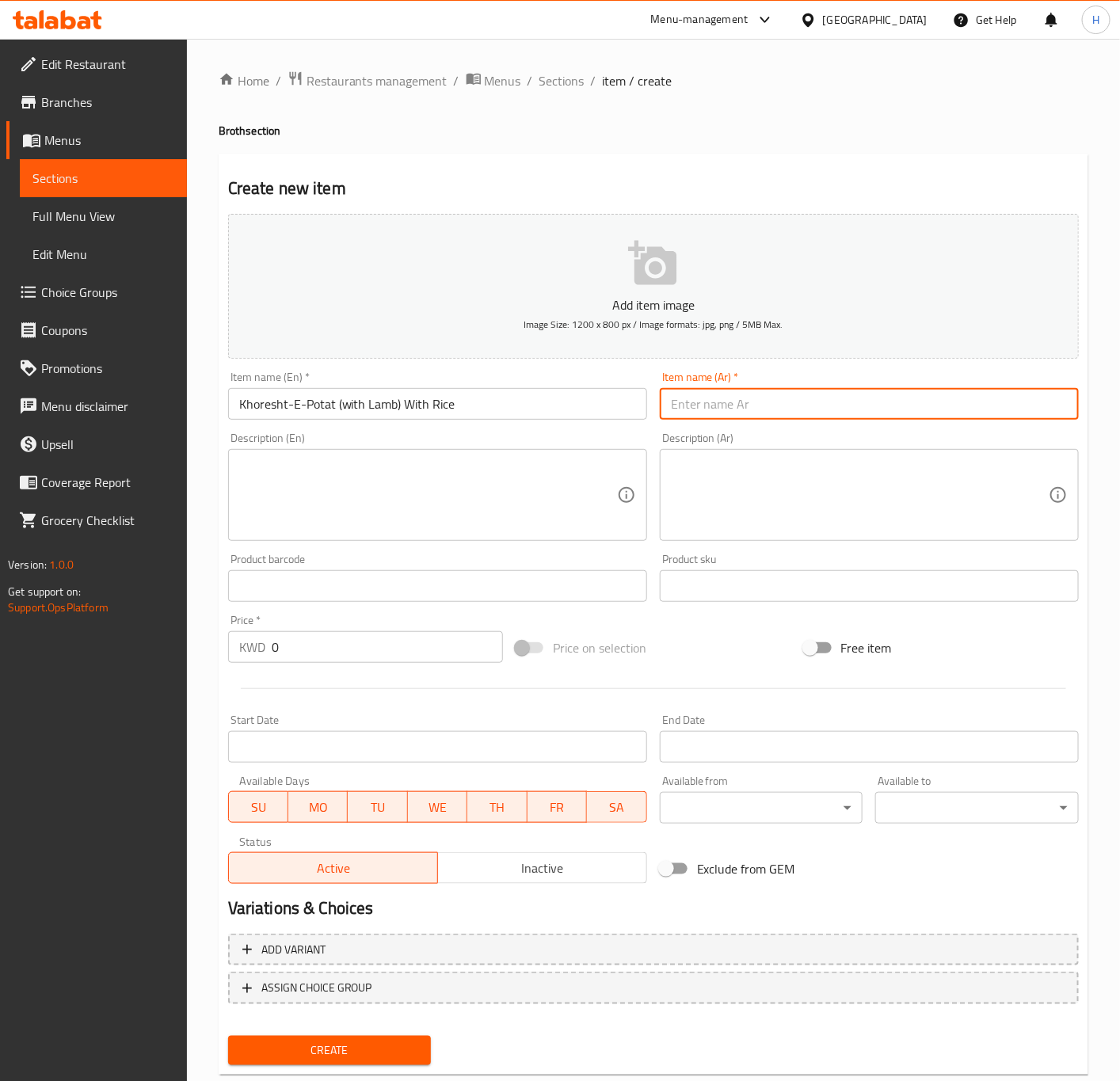
click at [761, 409] on input "text" at bounding box center [869, 404] width 419 height 32
paste input "مرق قيمة (مع لحم) مع ارز"
click at [769, 398] on input "مرق قيمة (مع لحم) مع ارز" at bounding box center [869, 404] width 419 height 32
type input "مرق بطاط (مع لحم) مع ارز"
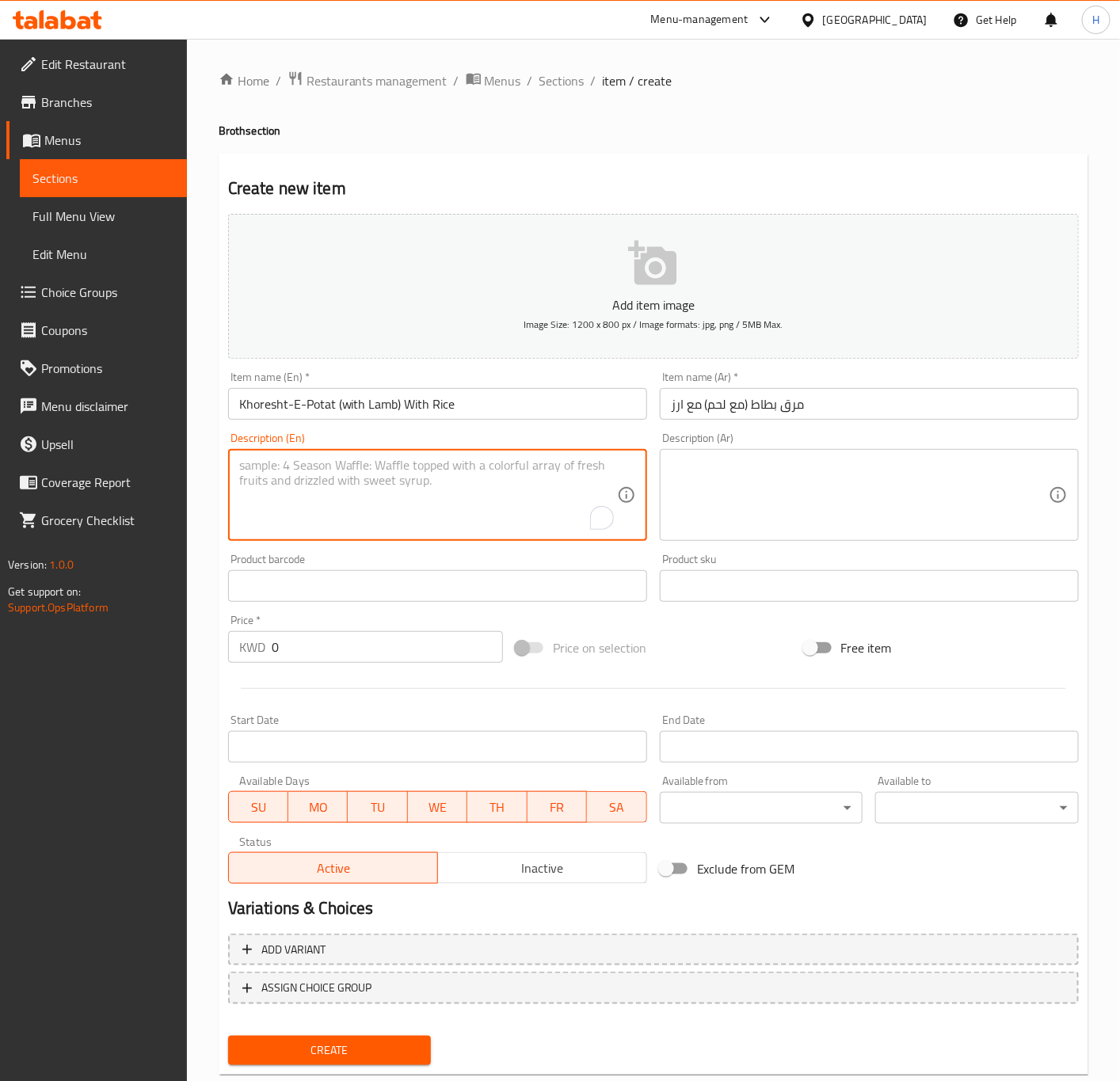
click at [290, 487] on textarea "To enrich screen reader interactions, please activate Accessibility in Grammarl…" at bounding box center [428, 495] width 378 height 75
paste textarea "Potato stew with chickpeas and lamb with rice + Iranian bread + arugula"
type textarea "Potato stew with chickpeas and lamb with rice + Iranian bread + arugula"
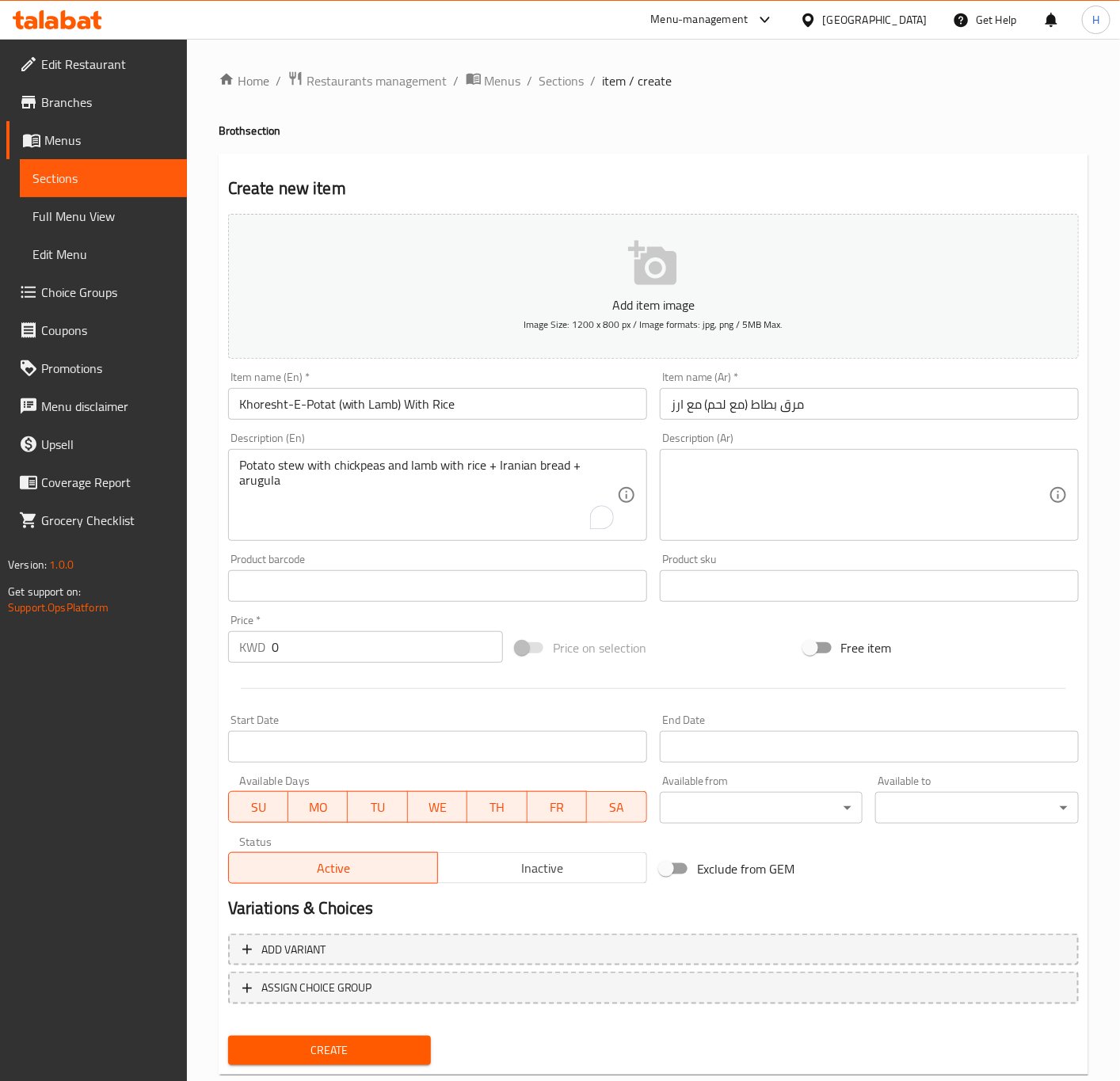
click at [797, 508] on textarea at bounding box center [860, 495] width 378 height 75
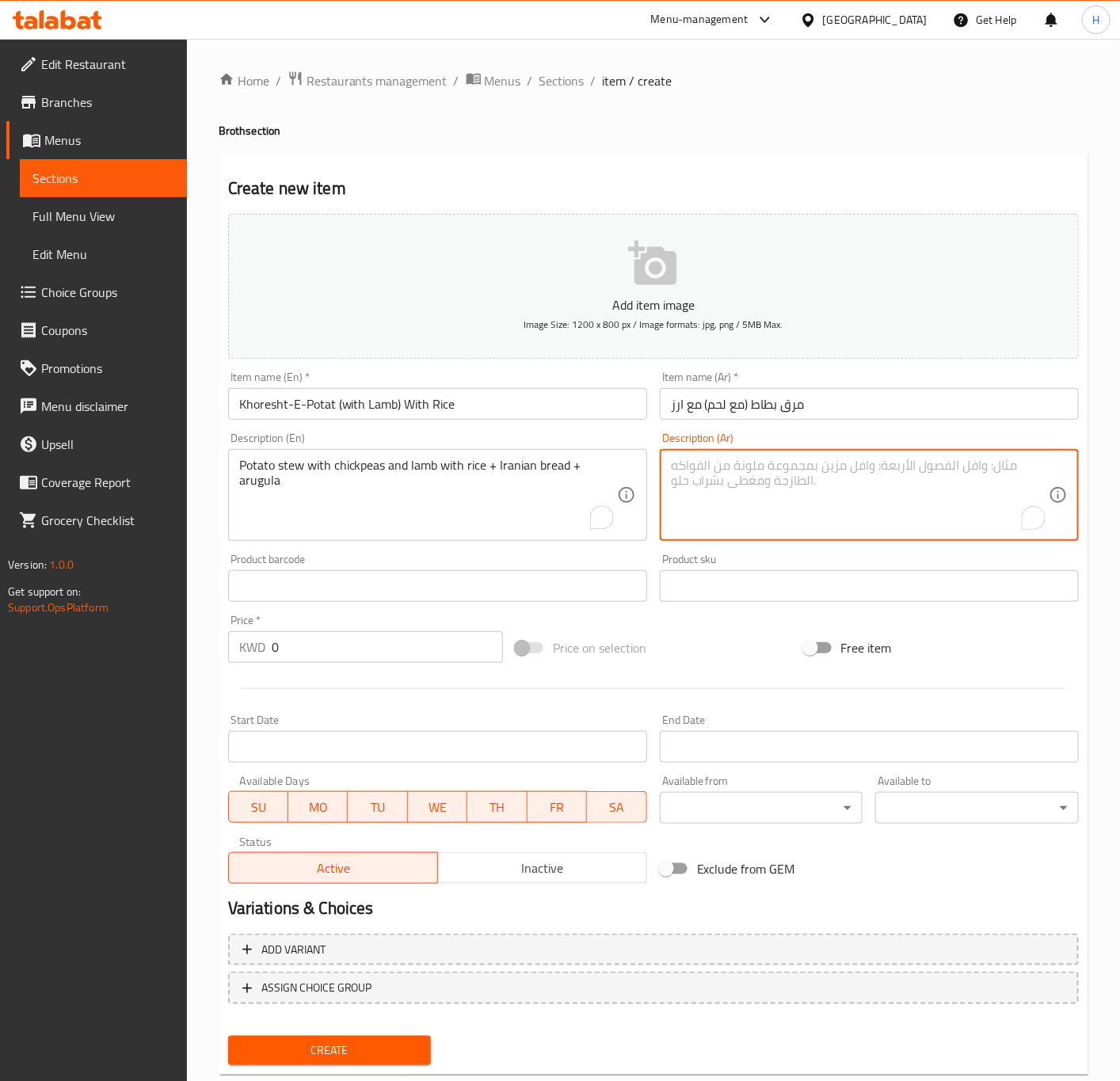
paste textarea "مرق القيمة البطاط مع الحمص مع لحم الغنم مع الارز الايراني + خبز ايراني + جرجير"
type textarea "مرق القيمة البطاط مع الحمص مع لحم الغنم مع الارز الايراني + خبز ايراني + جرجير"
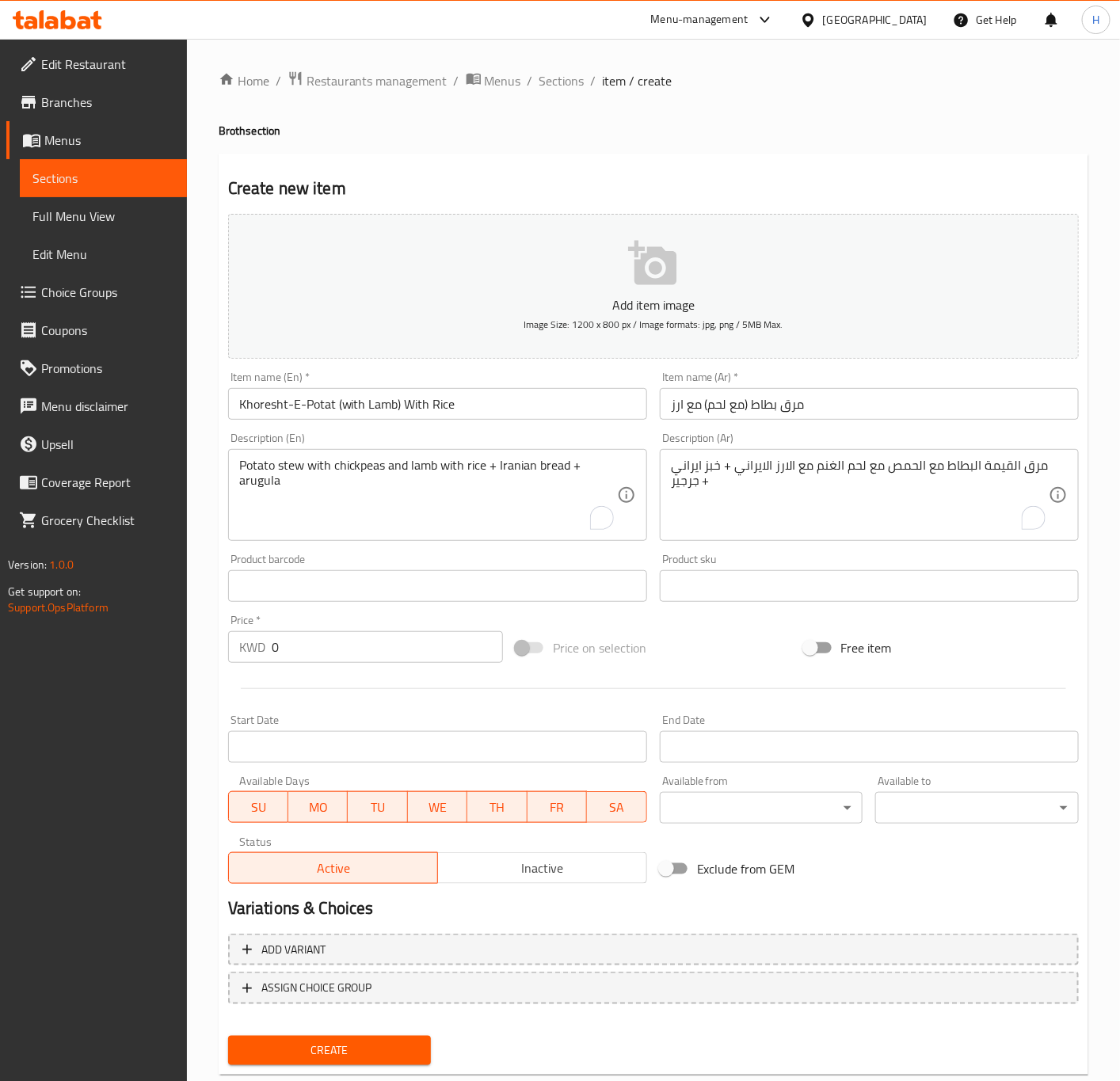
click at [300, 644] on input "0" at bounding box center [387, 647] width 231 height 32
paste input "3.75"
type input "3.750"
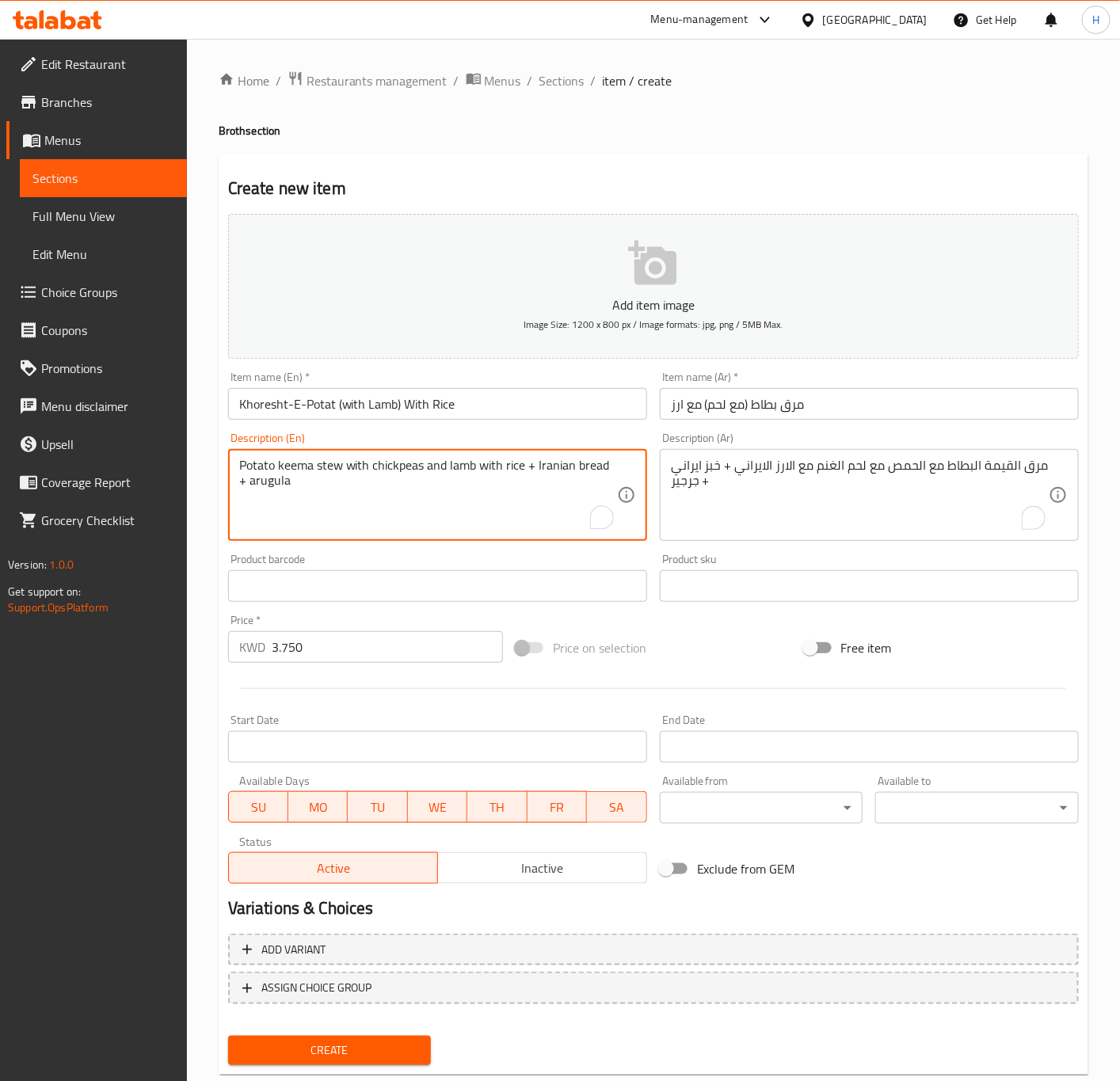
click at [338, 467] on textarea "Potato keema stew with chickpeas and lamb with rice + Iranian bread + arugula" at bounding box center [428, 495] width 378 height 75
click at [328, 463] on textarea "Potato keema stew with chickpeas and lamb with rice + Iranian bread + arugula" at bounding box center [428, 495] width 378 height 75
click at [328, 464] on textarea "Potato keema stew with chickpeas and lamb with rice + Iranian bread + arugula" at bounding box center [428, 495] width 378 height 75
click at [330, 471] on textarea "Potato keema stew with chickpeas and lamb with rice + Iranian bread + arugula" at bounding box center [428, 495] width 378 height 75
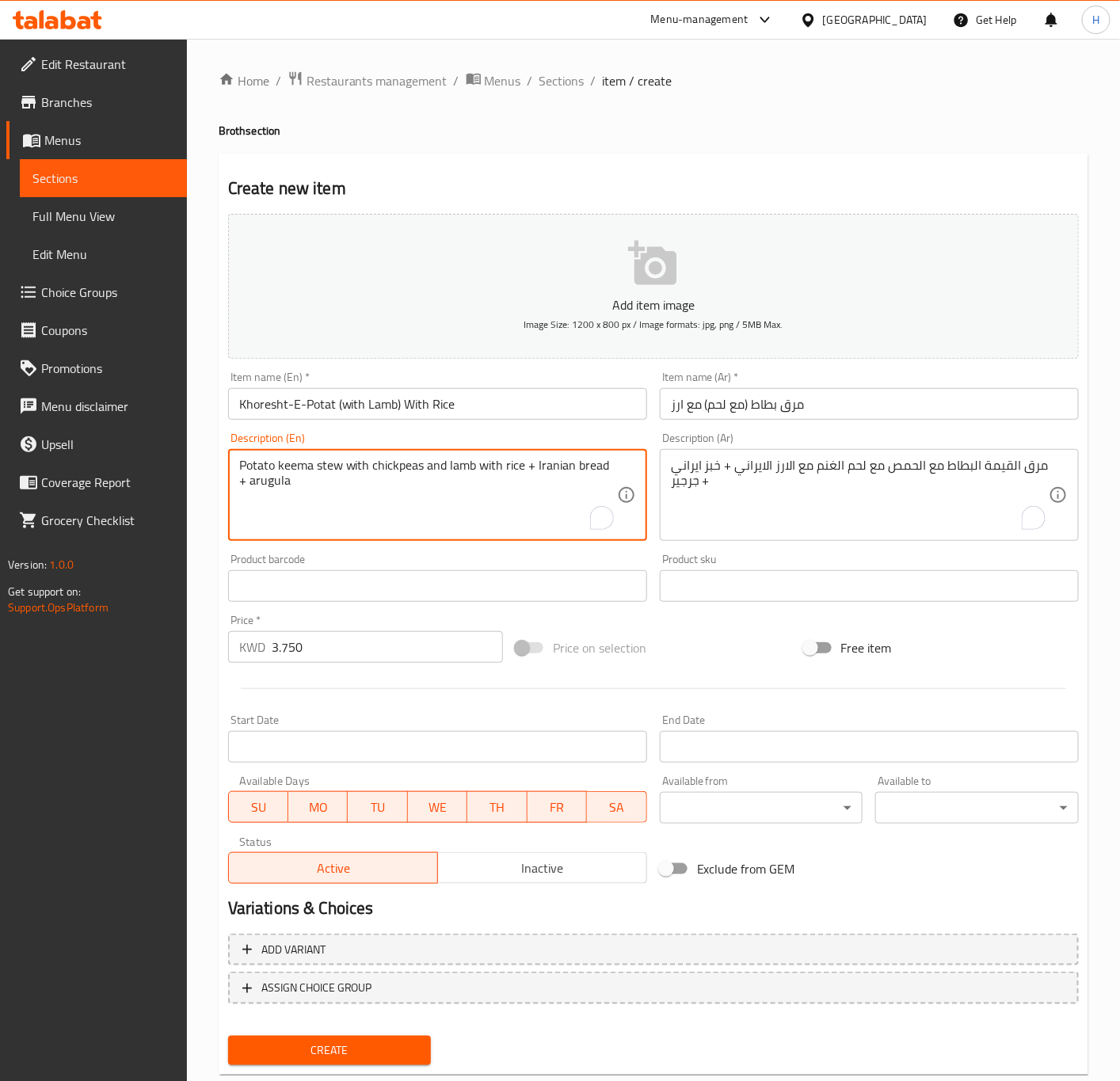
click at [330, 471] on textarea "Potato keema stew with chickpeas and lamb with rice + Iranian bread + arugula" at bounding box center [428, 495] width 378 height 75
type textarea "Potato keema stew with chickpeas and lamb with rice + Iranian bread + arugula"
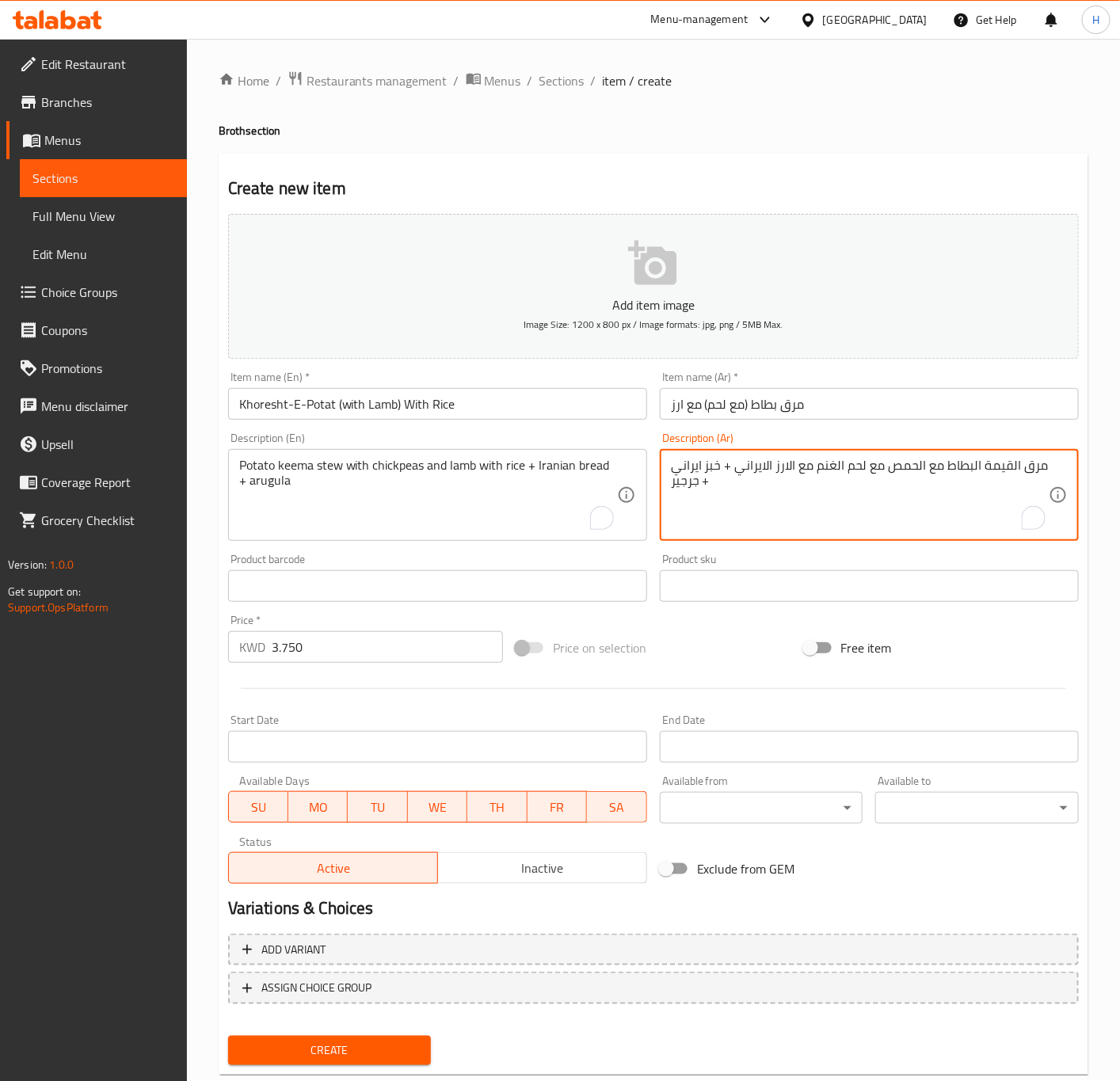
click at [1031, 469] on textarea "مرق القيمة البطاط مع الحمص مع لحم الغنم مع الارز الايراني + خبز ايراني + جرجير" at bounding box center [860, 495] width 378 height 75
click at [1029, 471] on textarea "مرق القيمة البطاط مع الحمص مع لحم الغنم مع الارز الايراني + خبز ايراني + جرجير" at bounding box center [860, 495] width 378 height 75
type textarea "يخنة القيمة البطاط مع الحمص مع لحم الغنم مع الارز الايراني + خبز ايراني + جرجير"
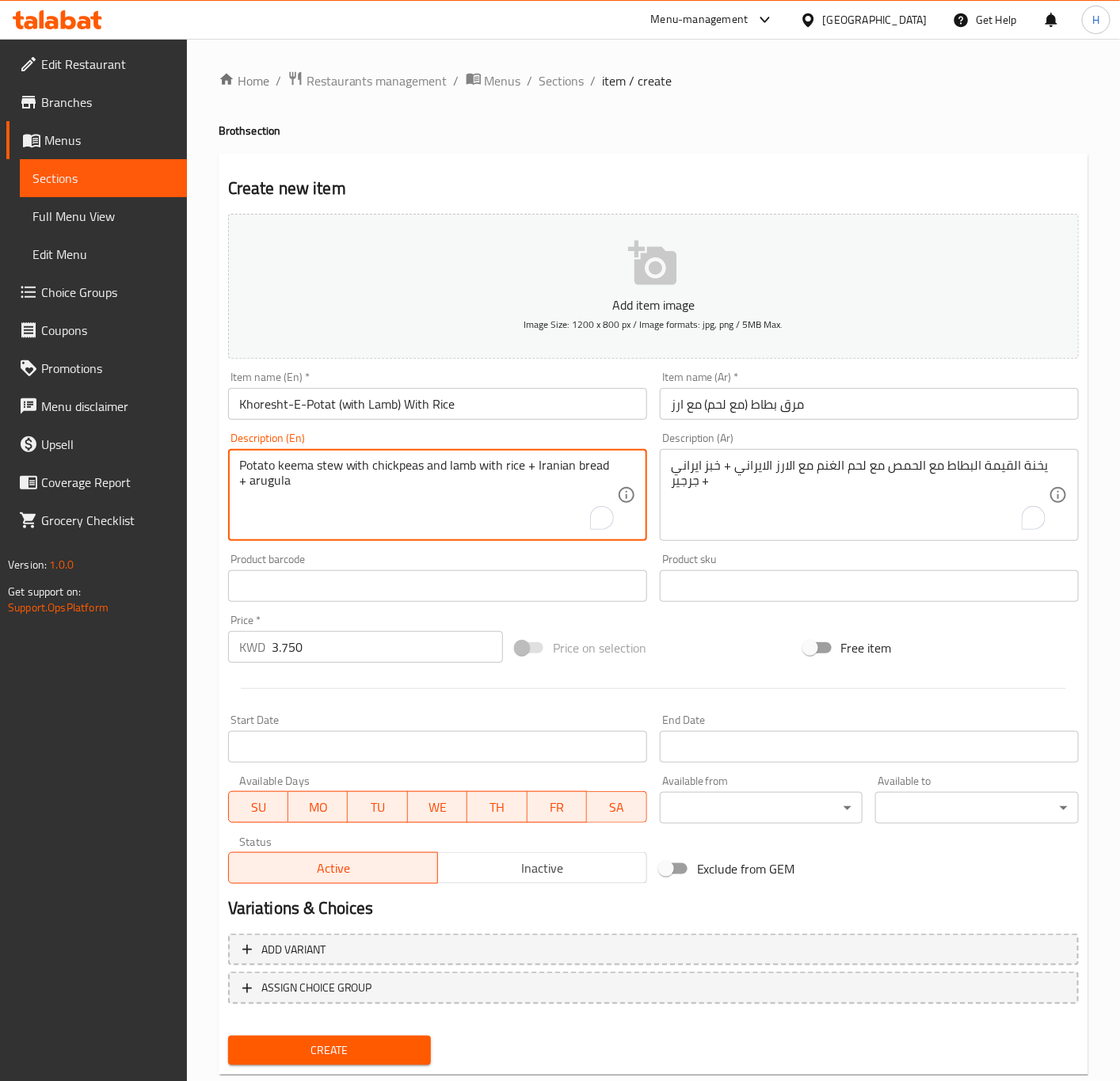
click at [502, 466] on textarea "Potato keema stew with chickpeas and lamb with rice + Iranian bread + arugula" at bounding box center [428, 495] width 378 height 75
type textarea "Potato keema stew with chickpeas and lamb with Iranian rice + Iranian bread + a…"
click at [319, 1041] on span "Create" at bounding box center [329, 1050] width 178 height 19
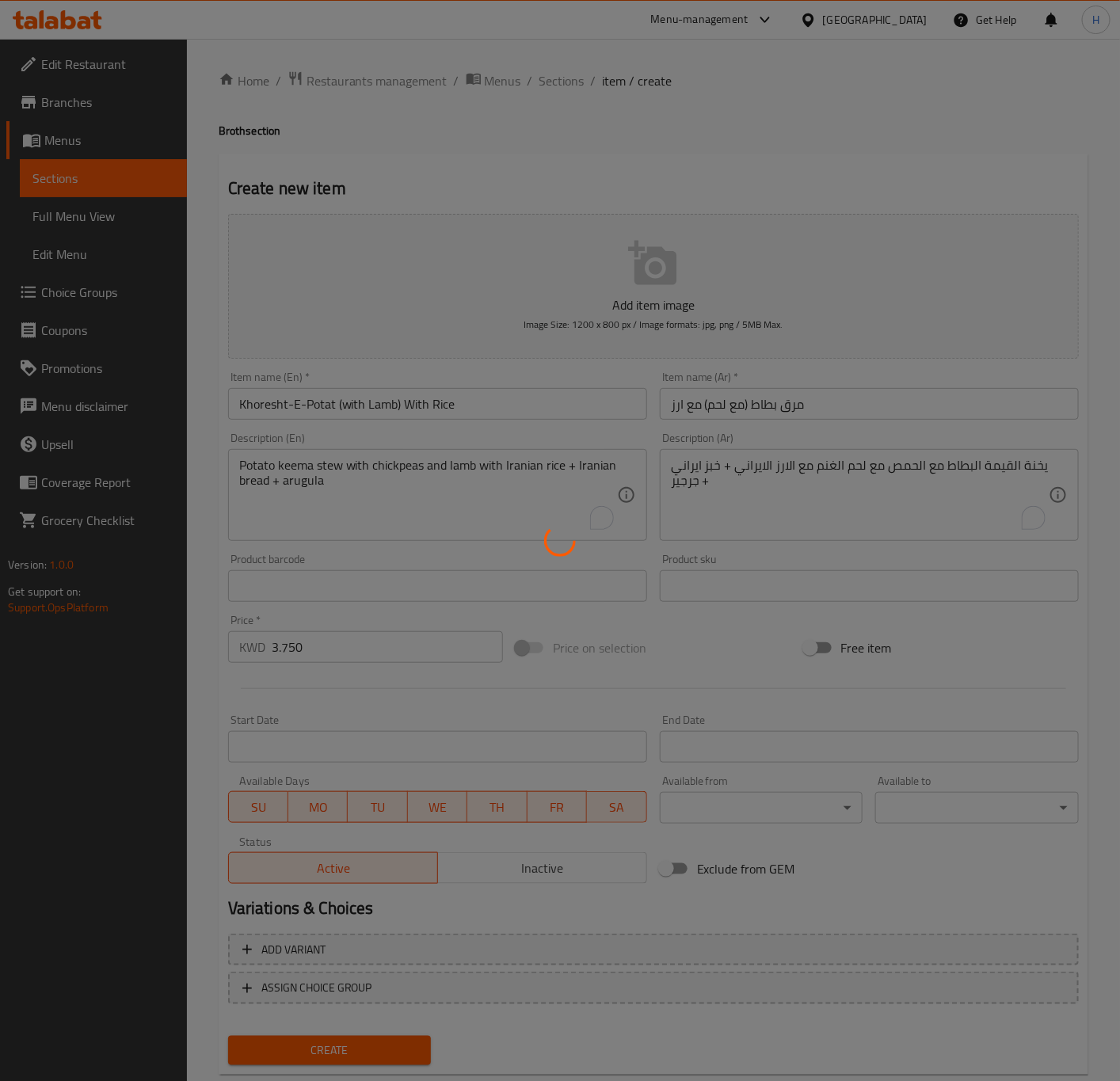
type input "0"
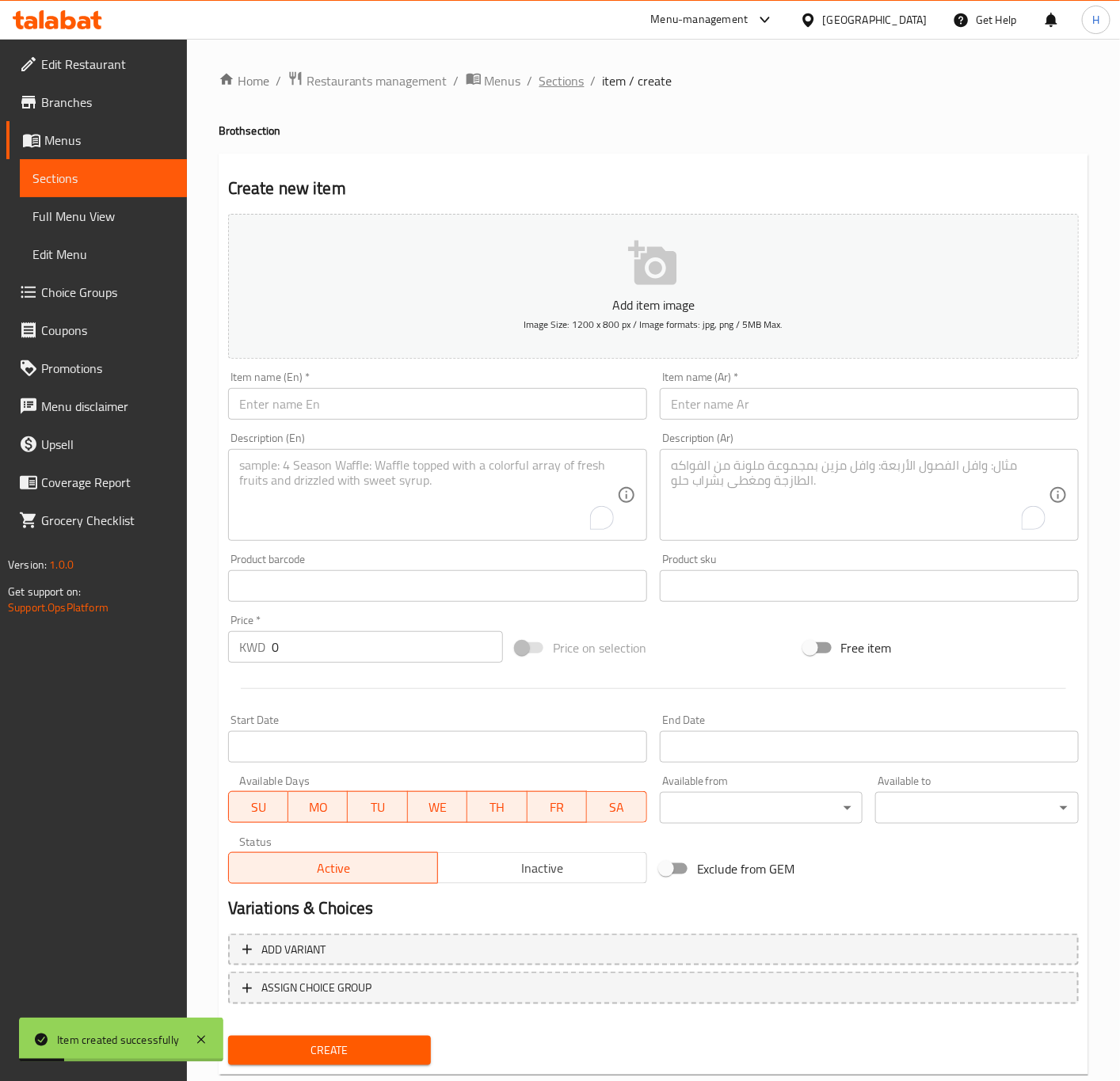
click at [552, 76] on span "Sections" at bounding box center [561, 80] width 45 height 19
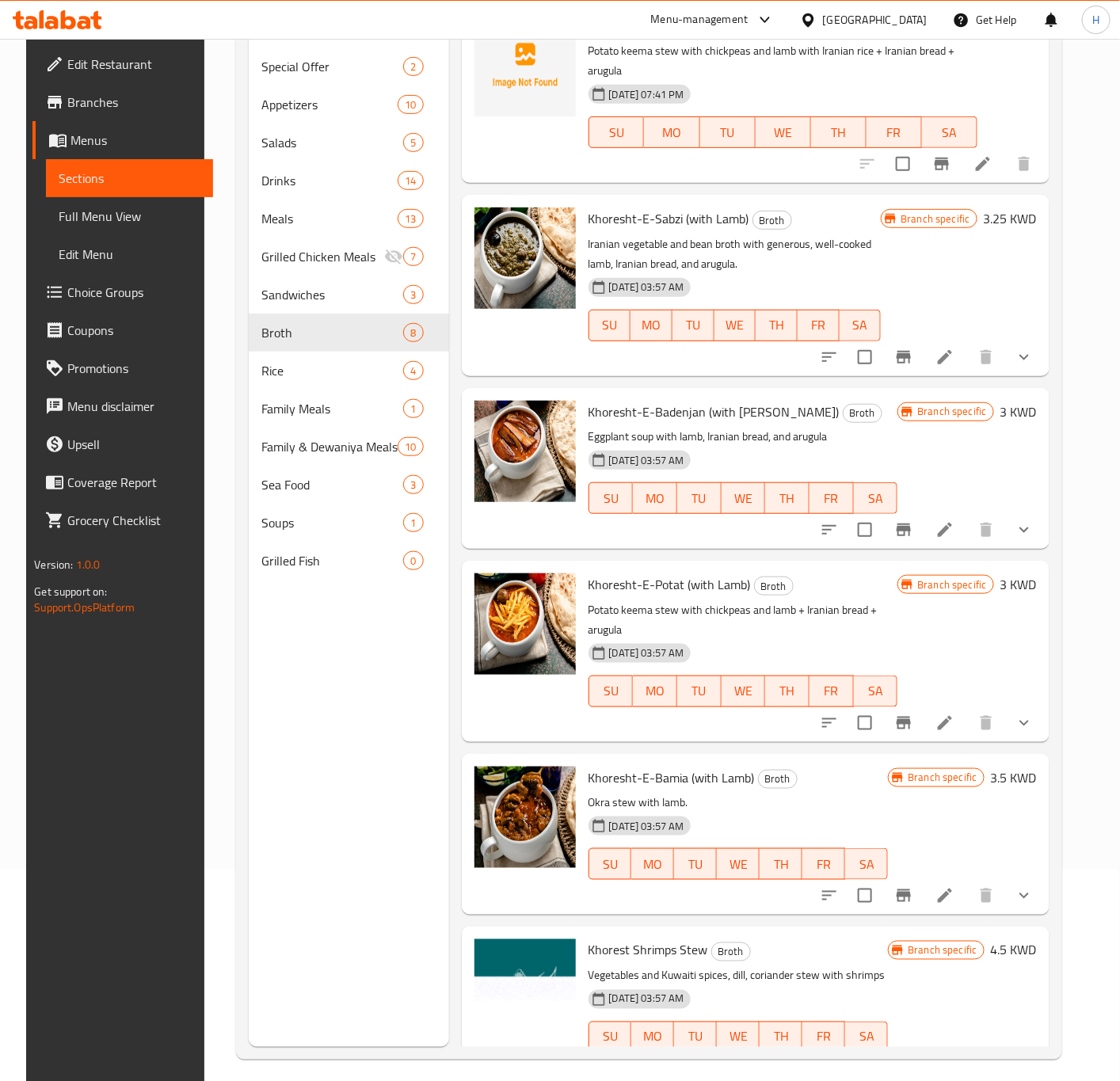
scroll to position [221, 0]
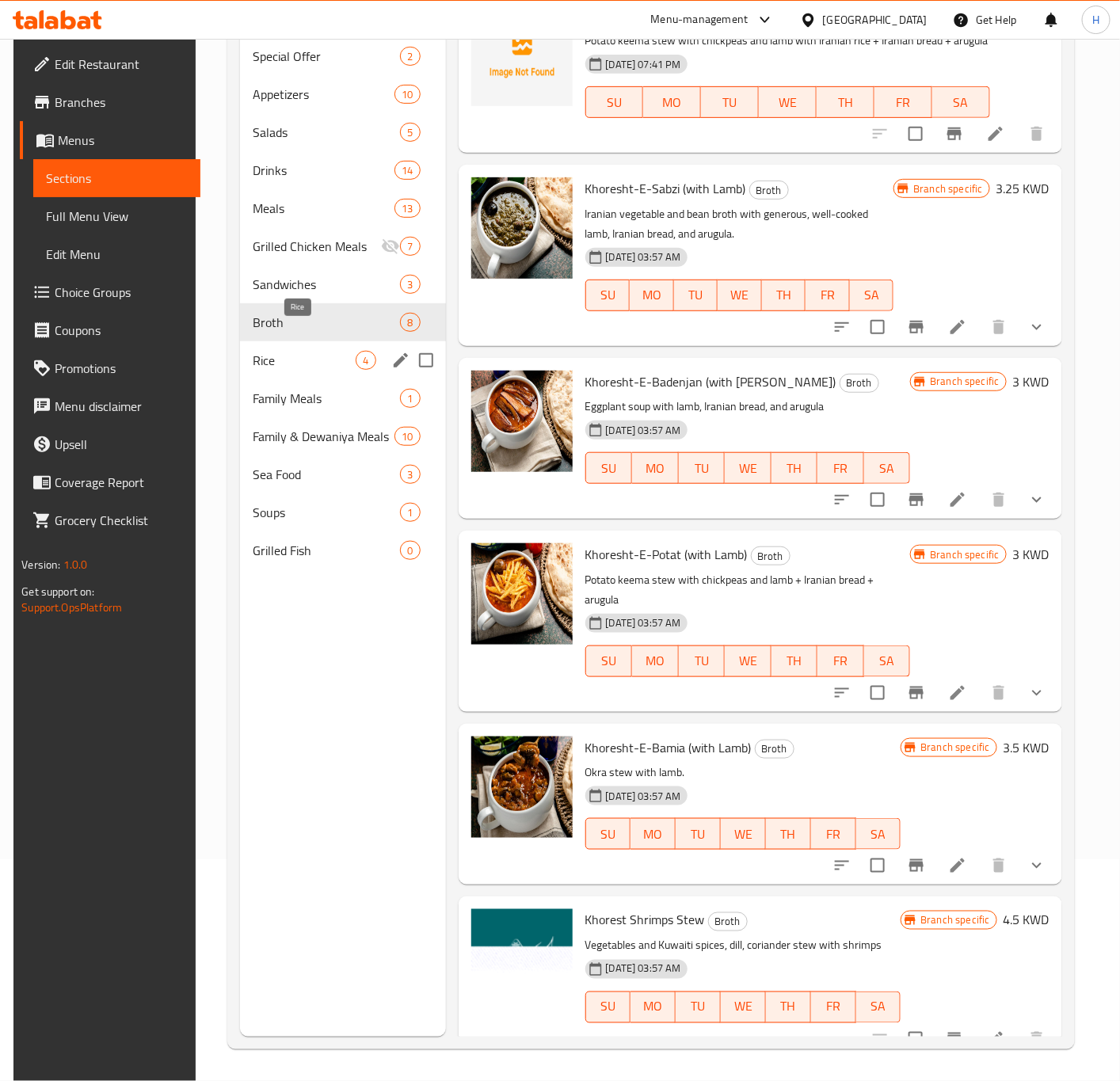
click at [266, 351] on span "Rice" at bounding box center [304, 359] width 103 height 19
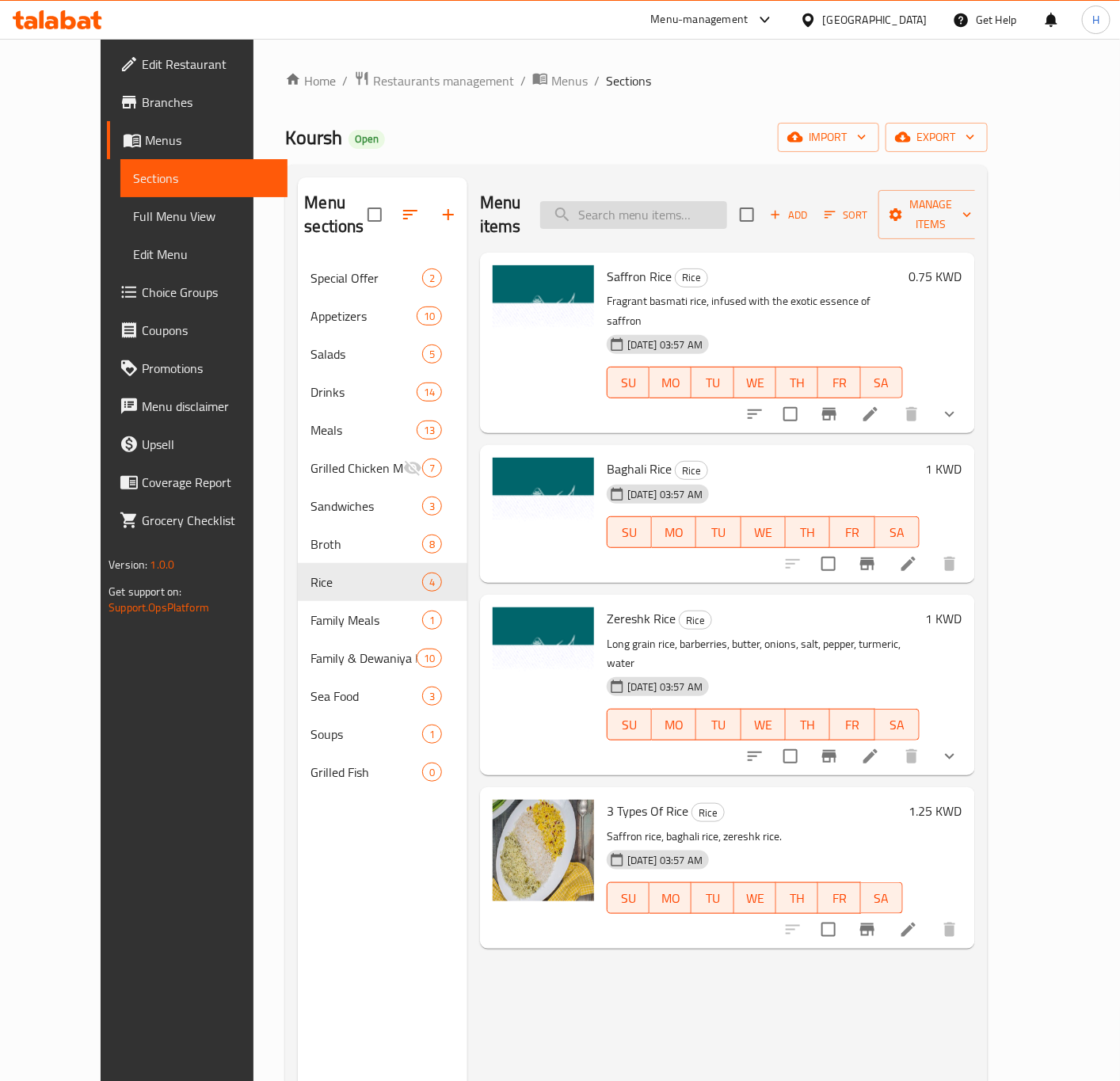
click at [699, 201] on input "search" at bounding box center [633, 214] width 187 height 27
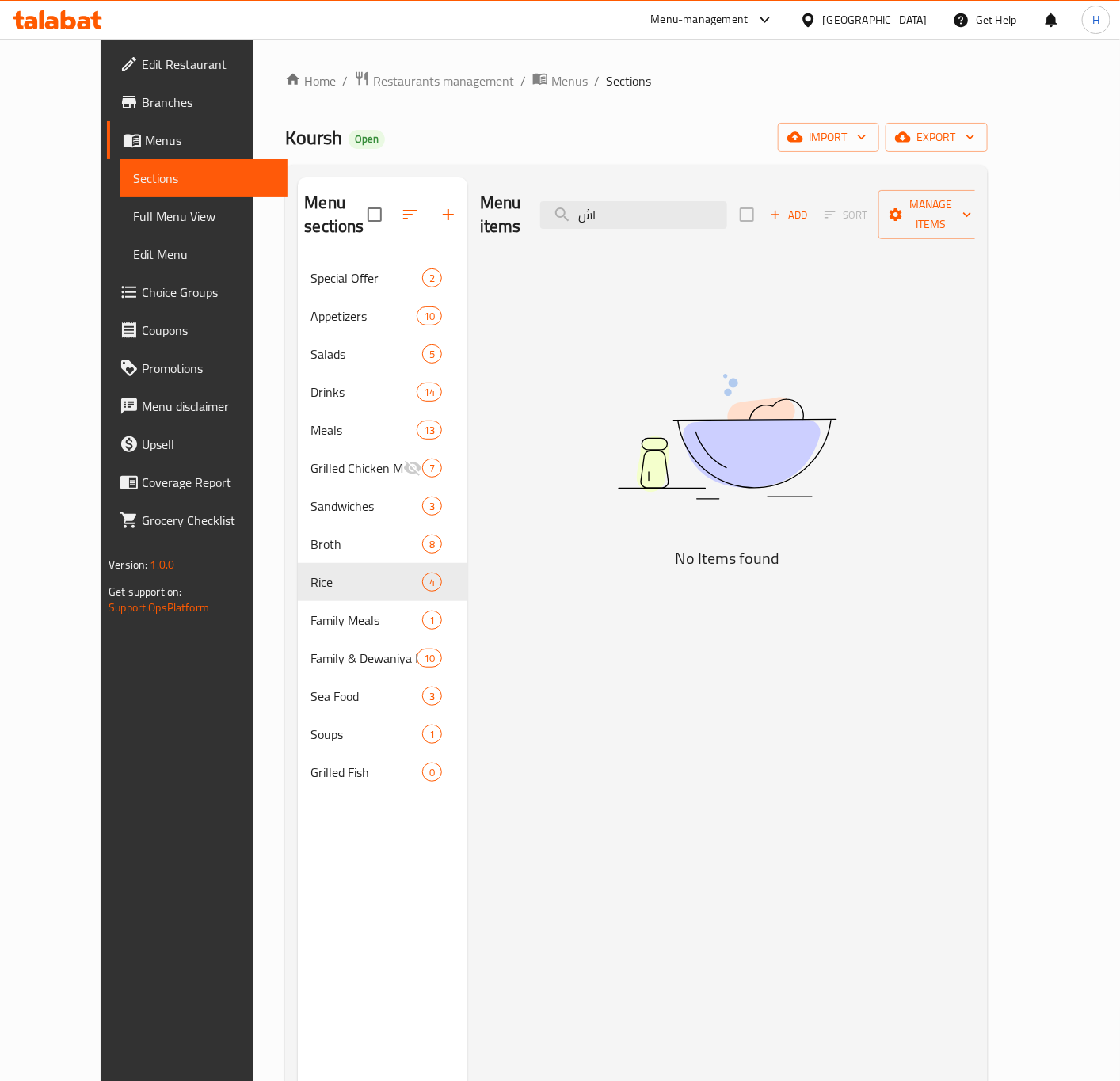
type input "ا"
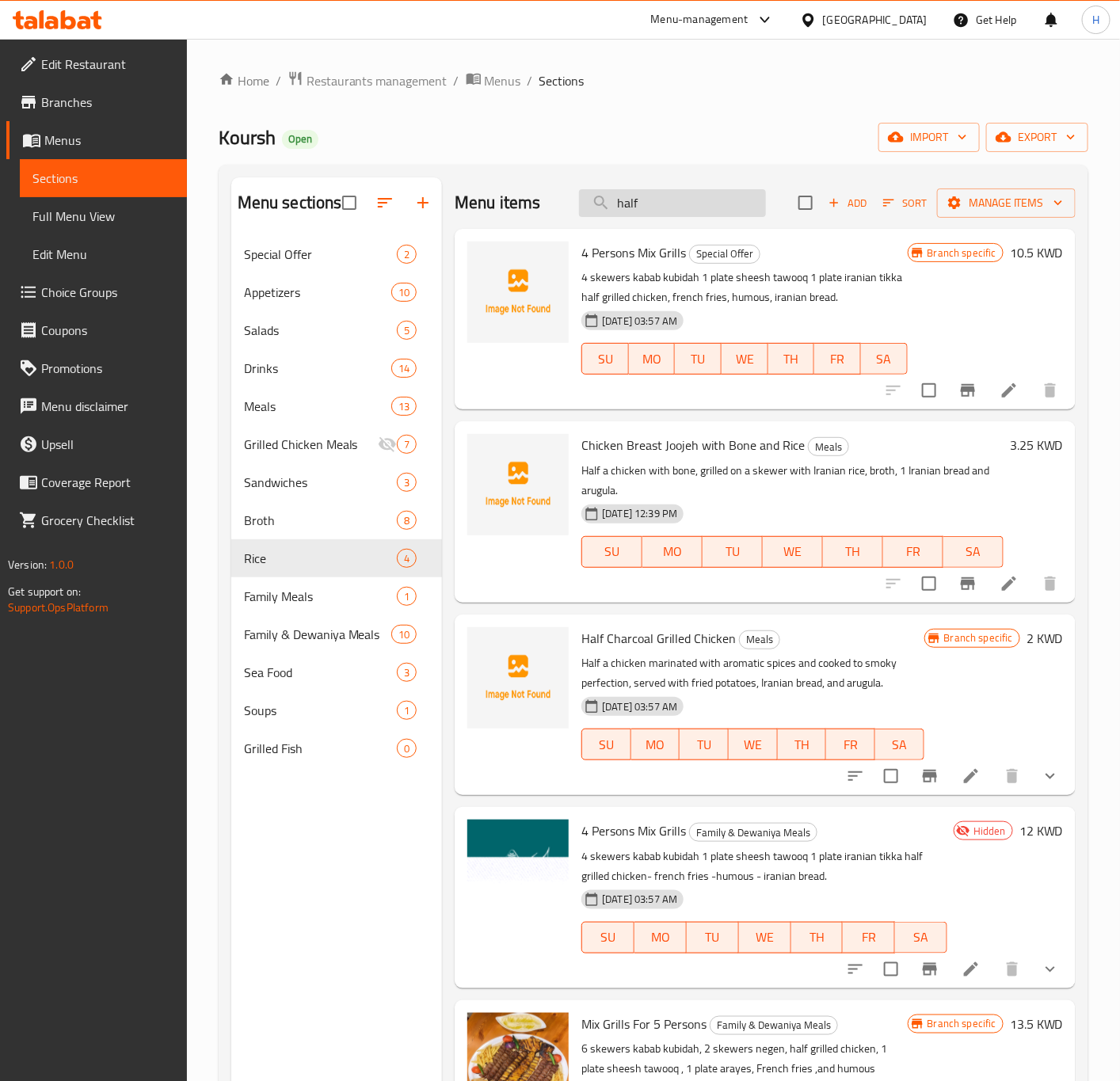
click at [699, 193] on input "half" at bounding box center [672, 203] width 187 height 27
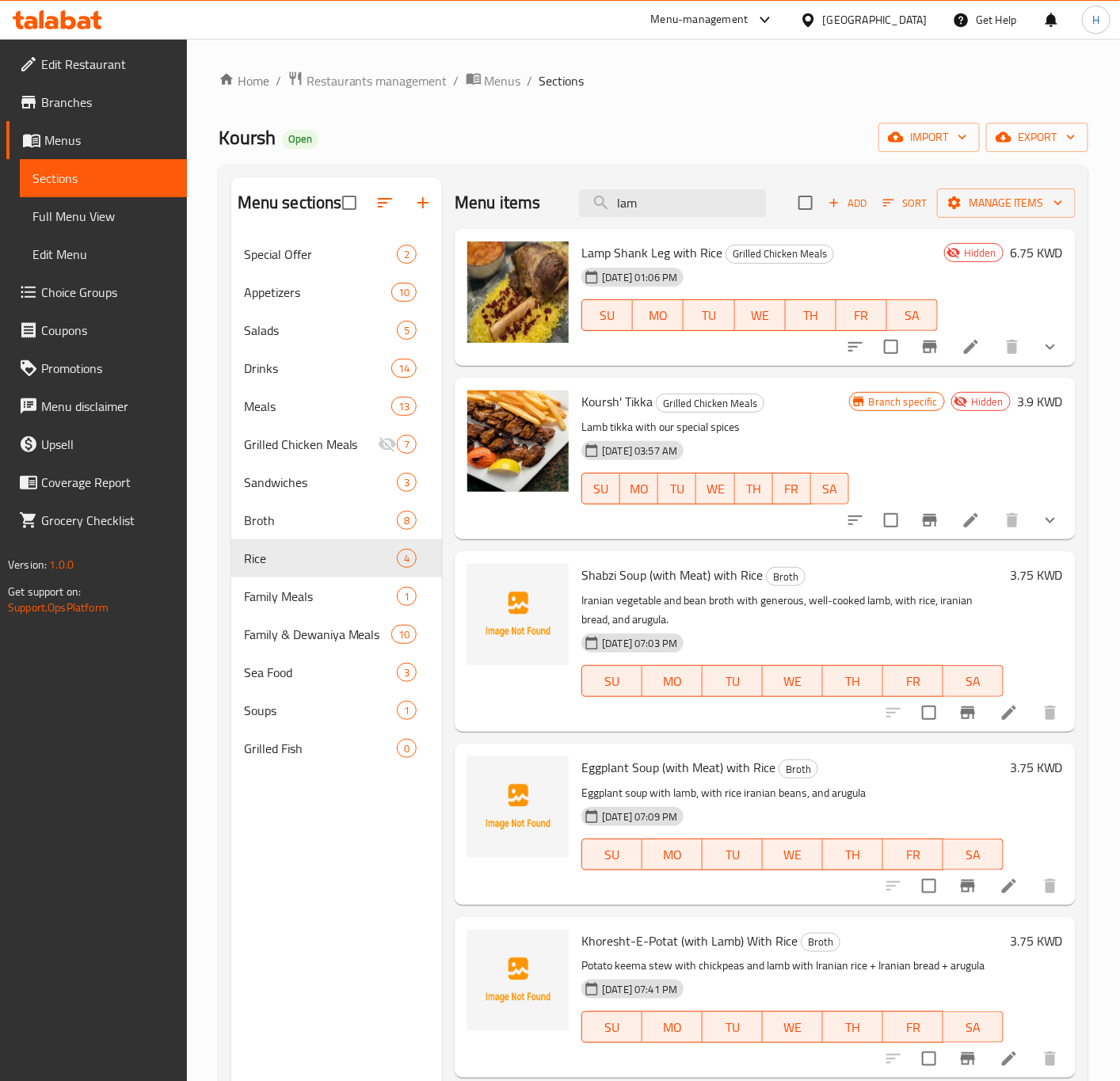
click at [652, 219] on div "Menu items lam Add Sort Manage items" at bounding box center [764, 203] width 621 height 51
click at [644, 188] on div "Menu items lam Add Sort Manage items" at bounding box center [764, 203] width 621 height 51
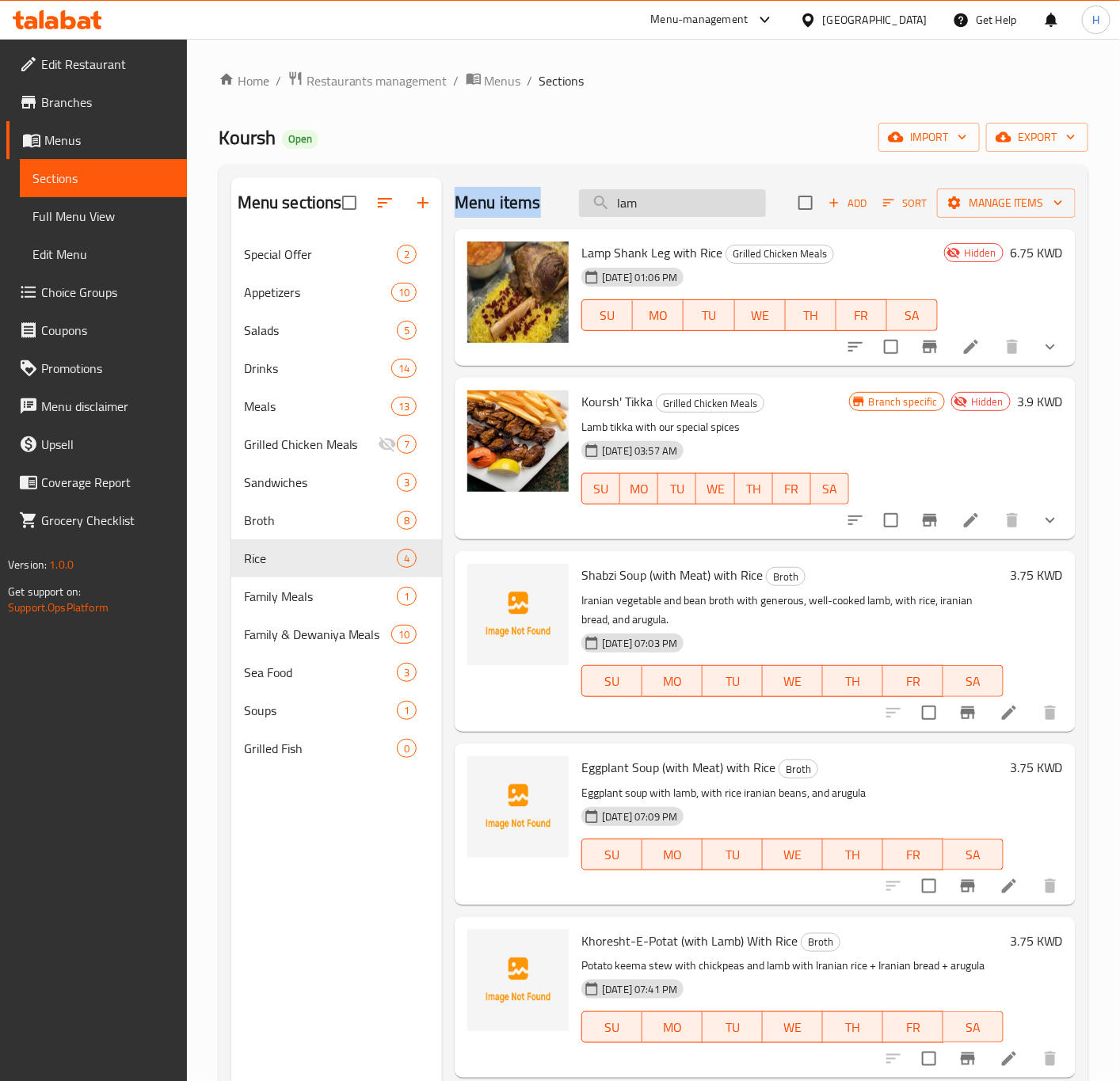
click at [632, 200] on input "lam" at bounding box center [672, 203] width 187 height 27
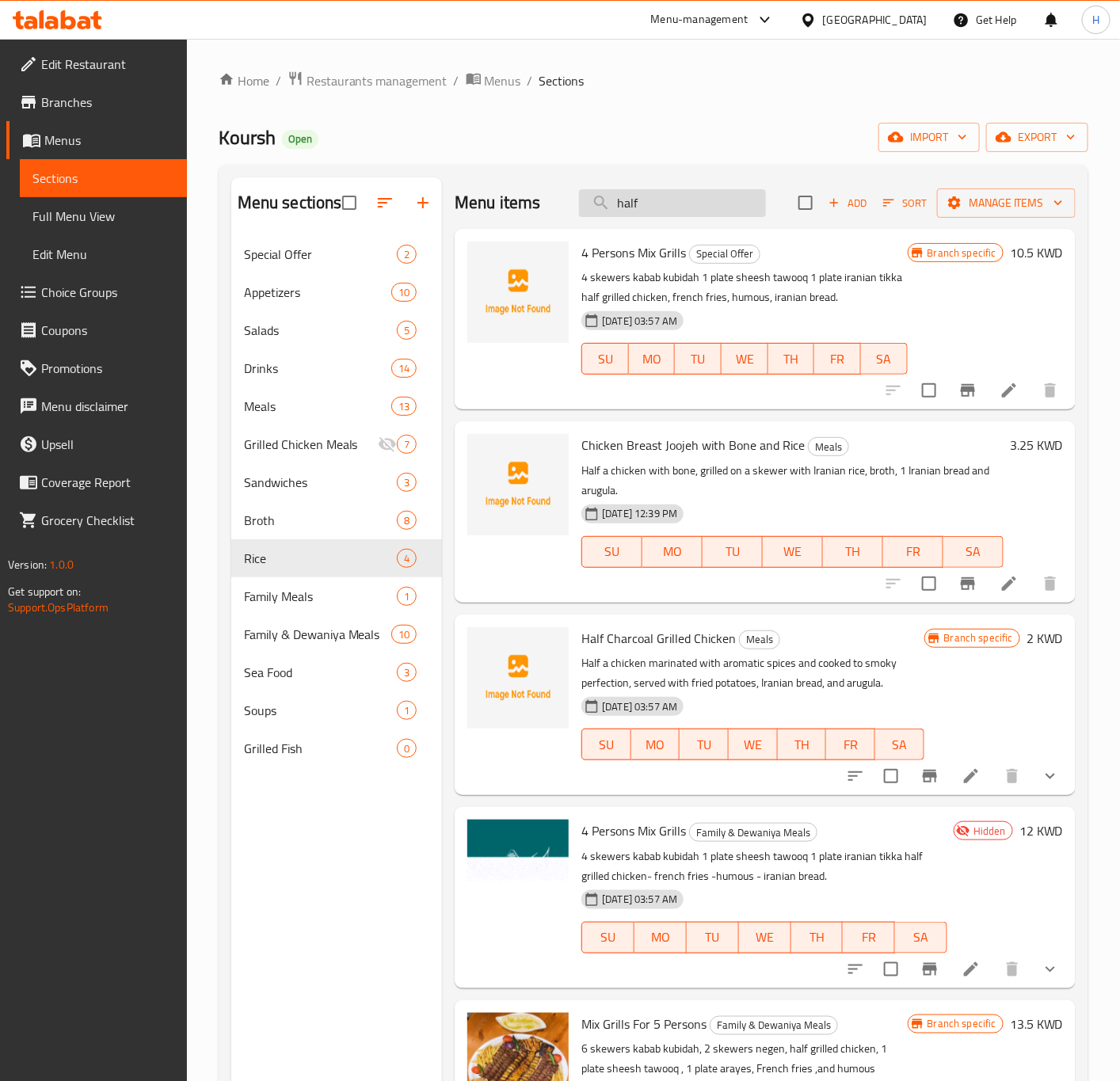
click at [653, 205] on input "half" at bounding box center [672, 203] width 187 height 27
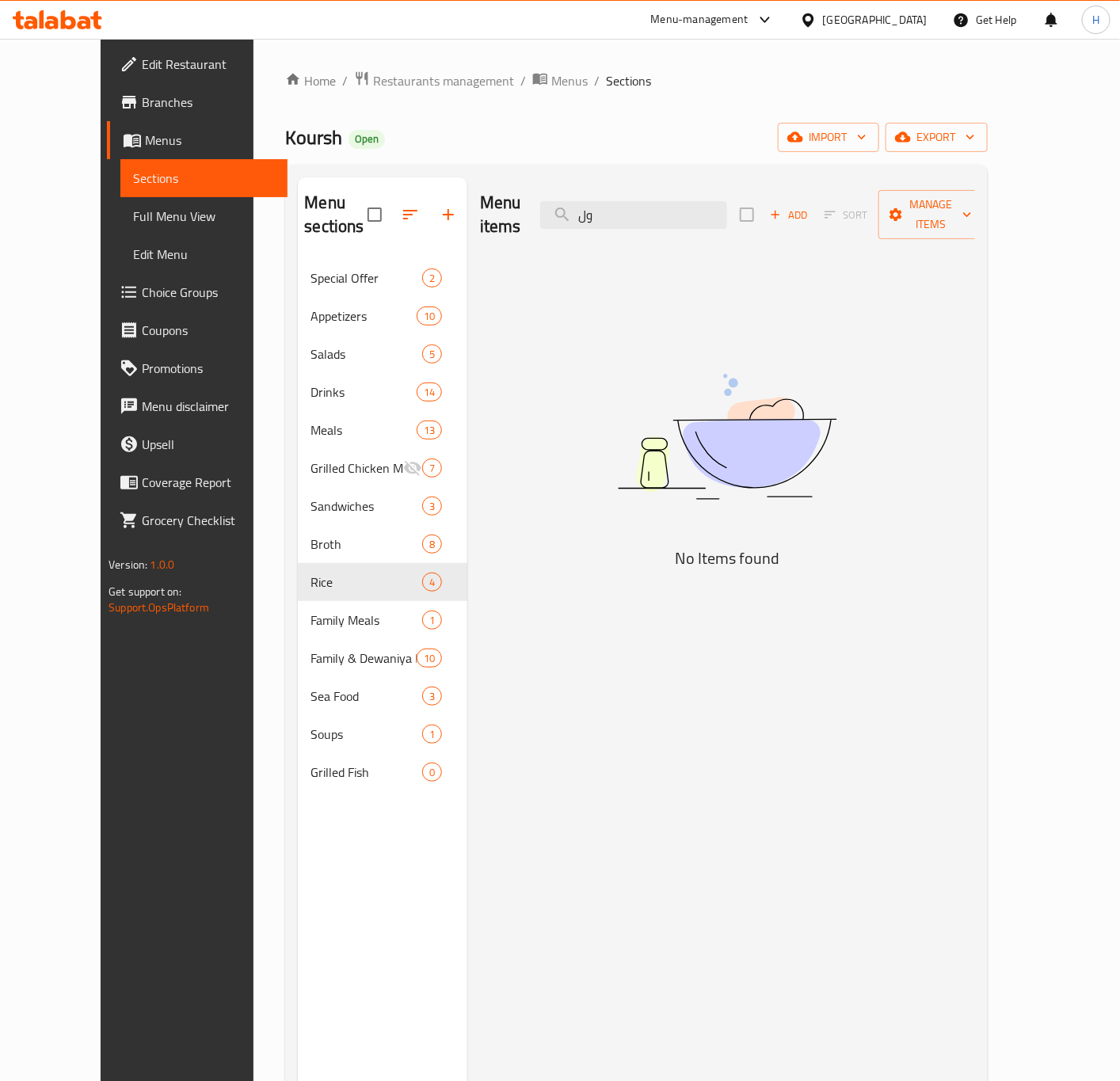
type input "و"
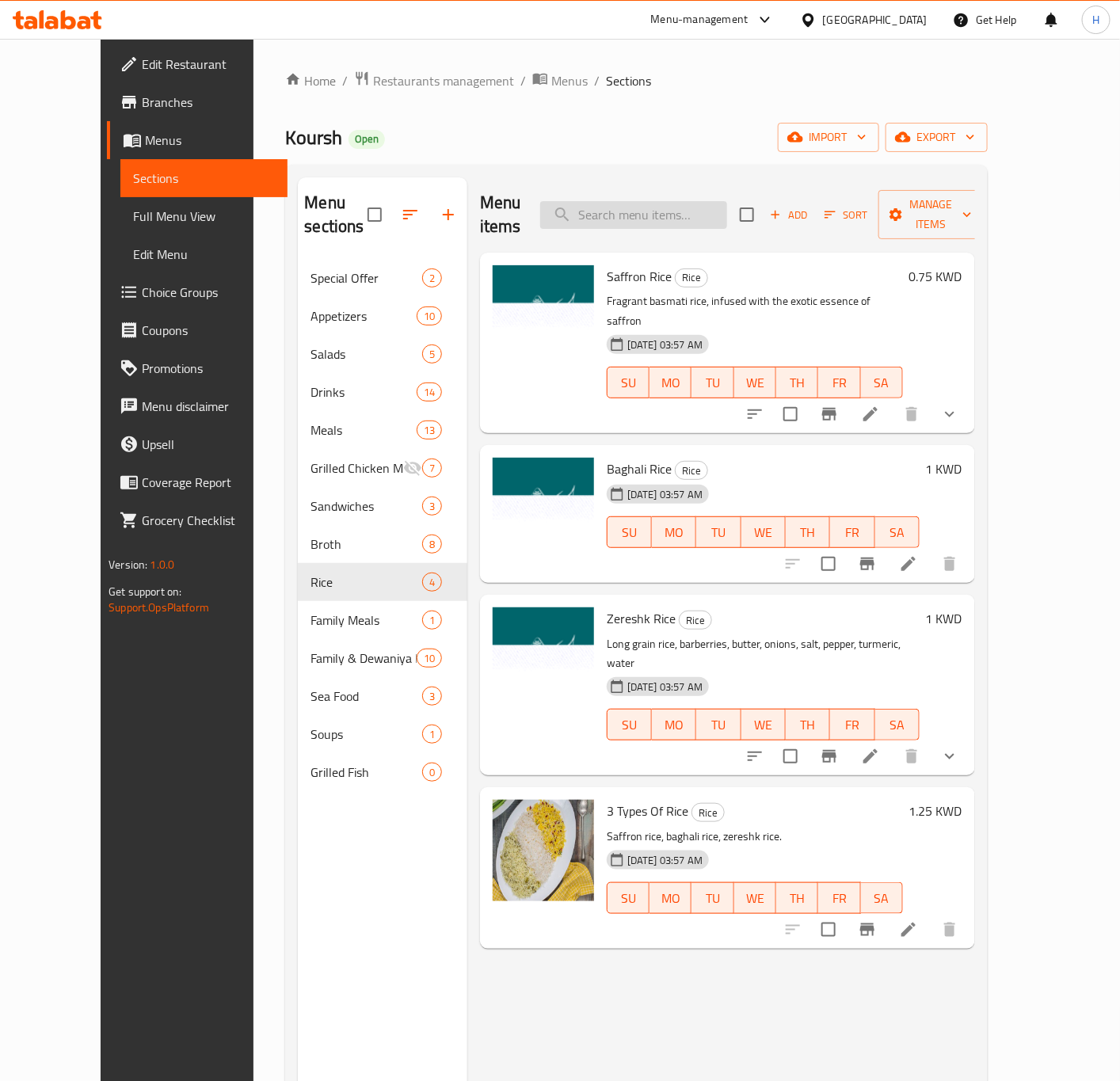
click at [651, 201] on input "search" at bounding box center [633, 214] width 187 height 27
click at [656, 201] on input "search" at bounding box center [633, 214] width 187 height 27
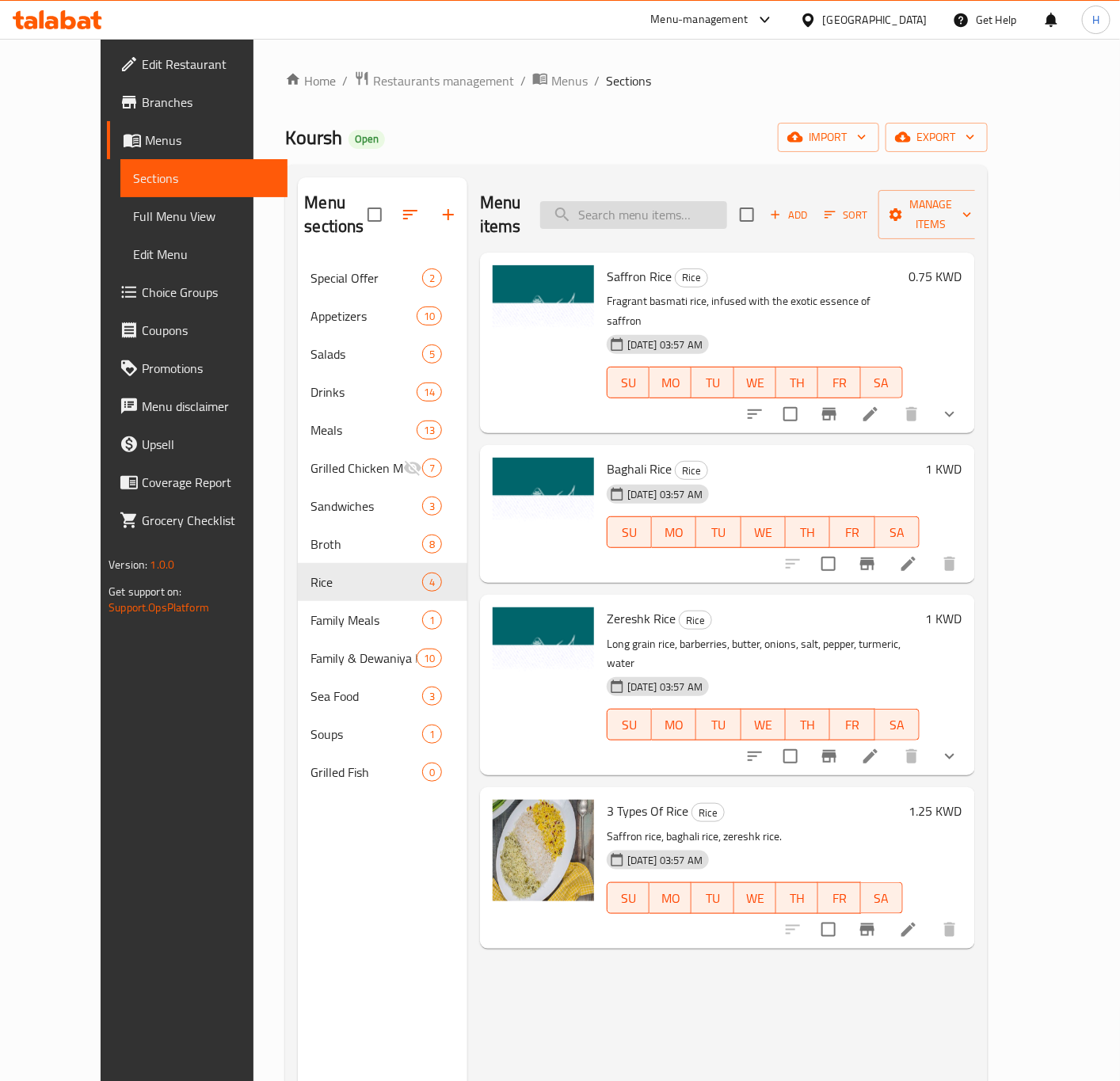
click at [668, 205] on input "search" at bounding box center [633, 214] width 187 height 27
paste input "Koursh Mix Meal"
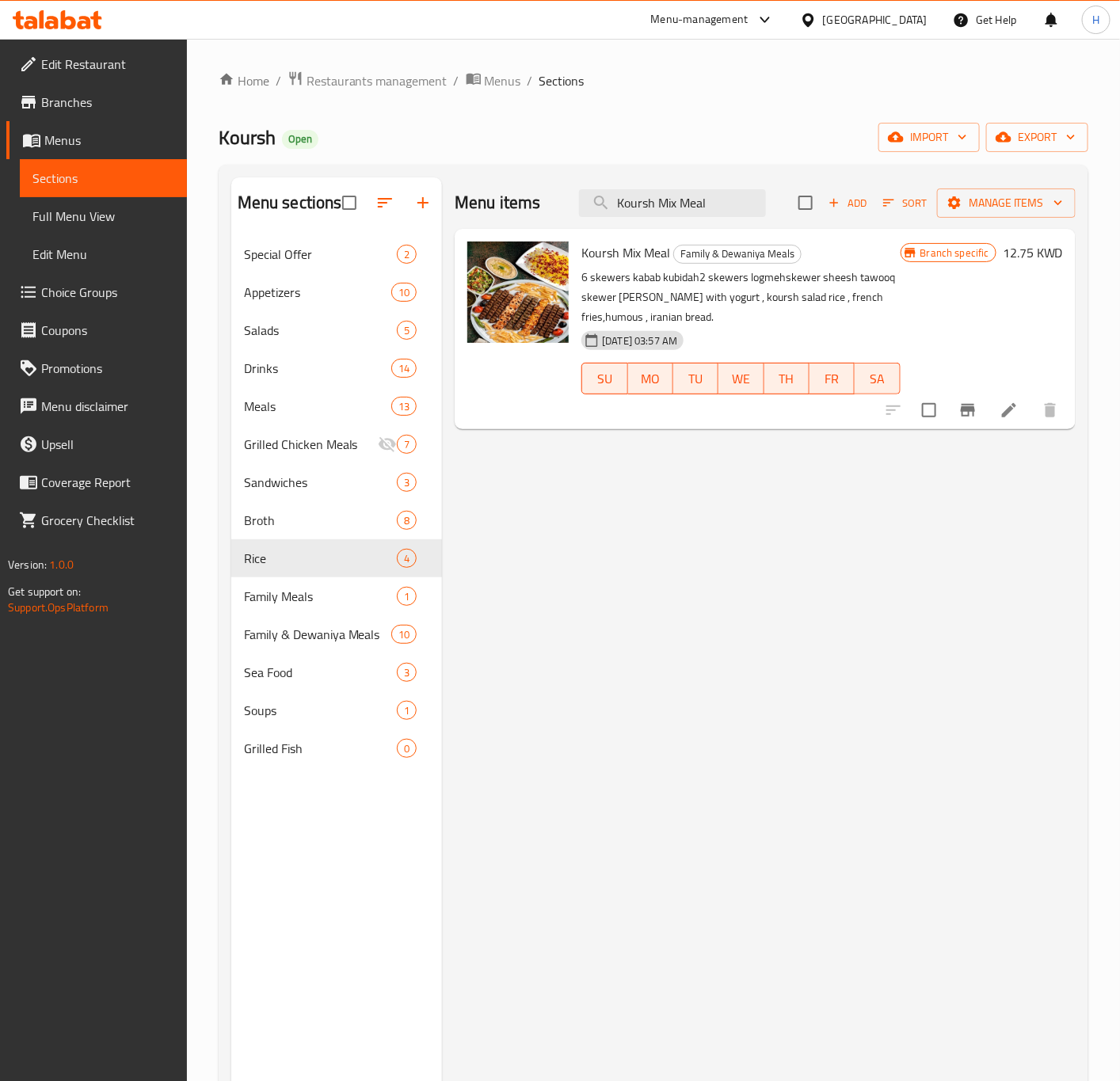
type input "Koursh Mix Meal"
click at [934, 409] on input "checkbox" at bounding box center [929, 411] width 34 height 34
checkbox input "true"
click at [1041, 190] on button "Manage items" at bounding box center [1006, 203] width 139 height 29
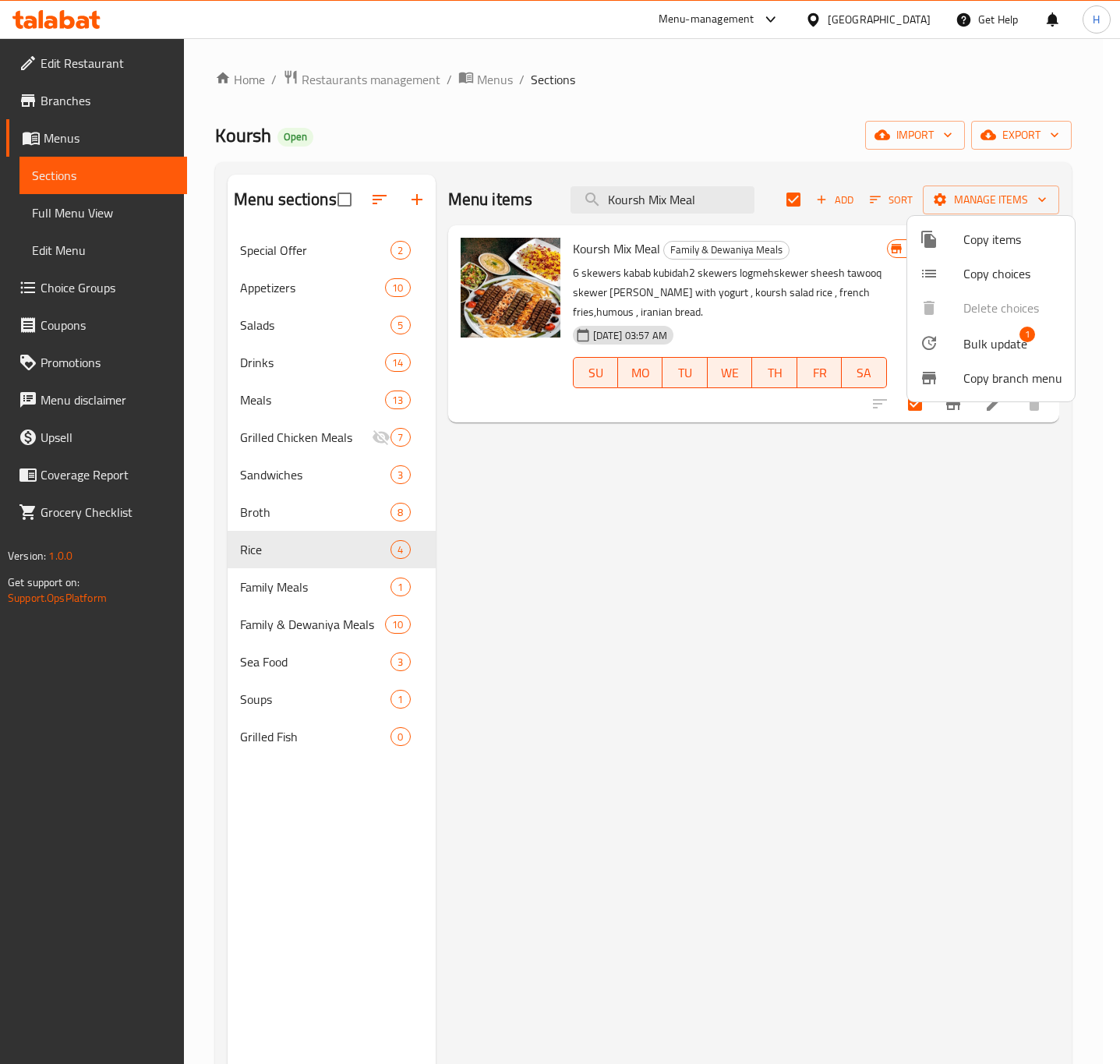
click at [990, 347] on span "Bulk update" at bounding box center [995, 343] width 64 height 18
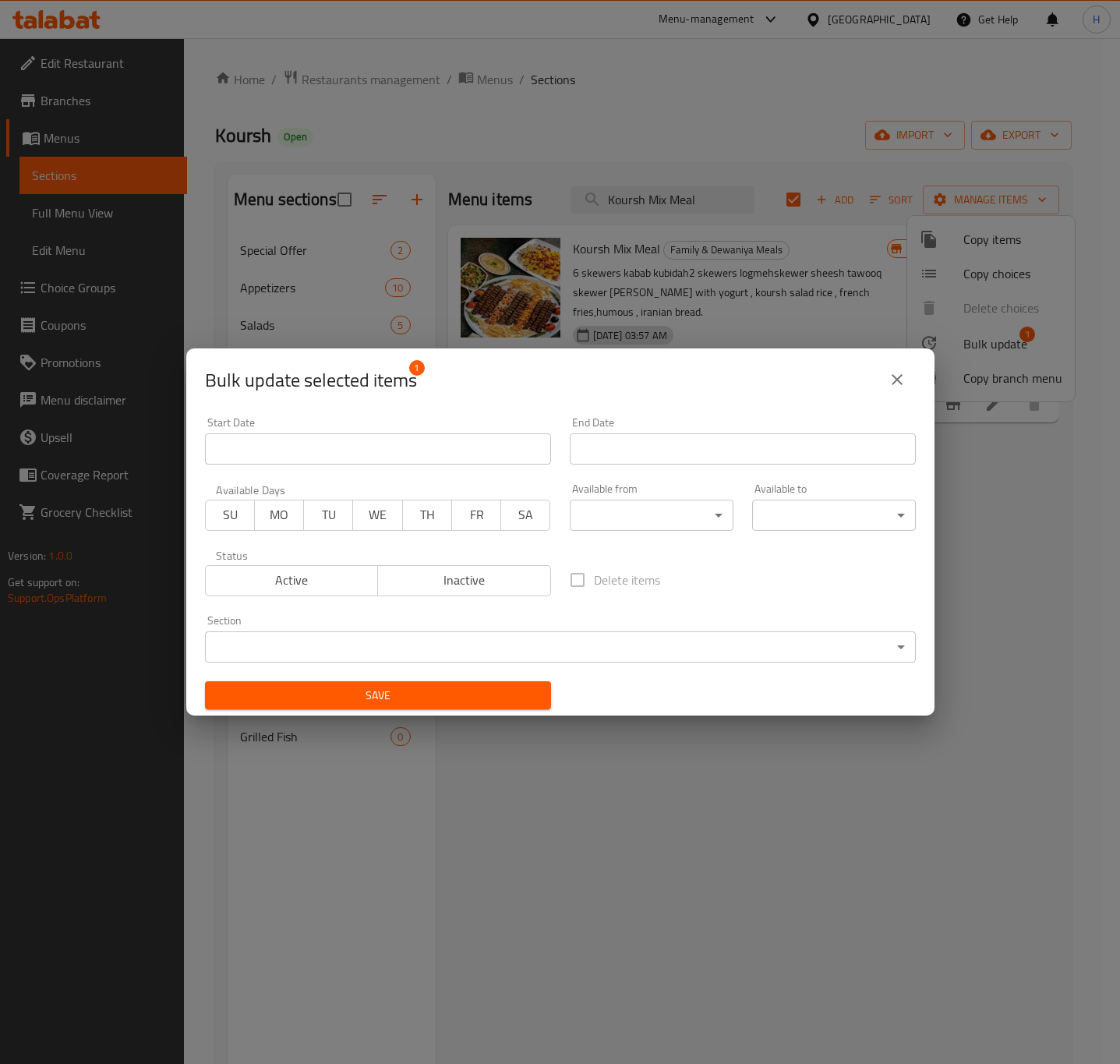
click at [492, 634] on body "​ Menu-management Kuwait Get Help H Edit Restaurant Branches Menus Sections Ful…" at bounding box center [560, 551] width 1120 height 1026
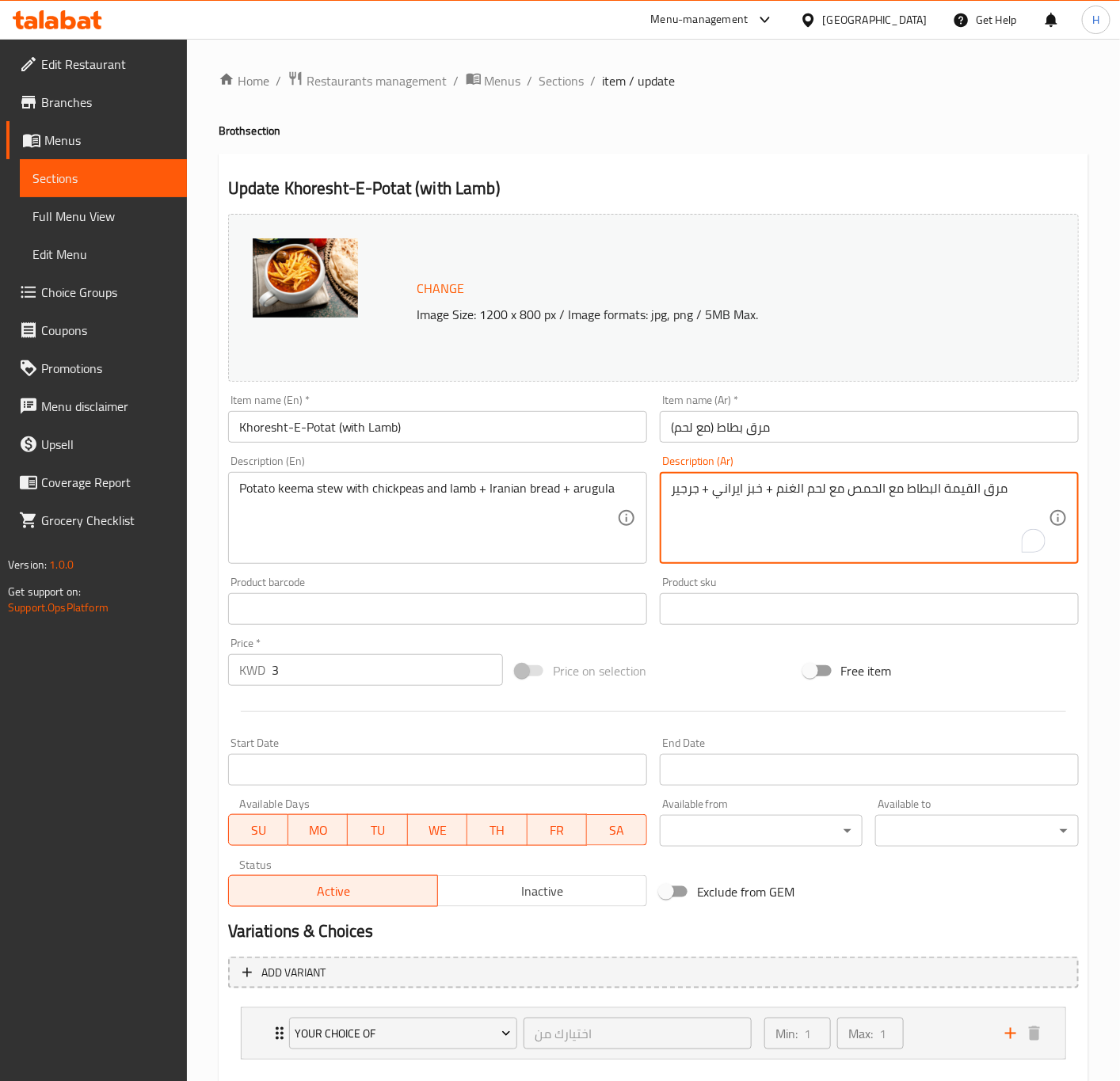
click at [986, 494] on textarea "مرق القيمة البطاط مع الحمص مع لحم الغنم + خبز ايراني + جرجير" at bounding box center [860, 518] width 378 height 75
type textarea "يخنة القيمة البطاط مع الحمص مع لحم الغنم + خبز ايراني + جرجير"
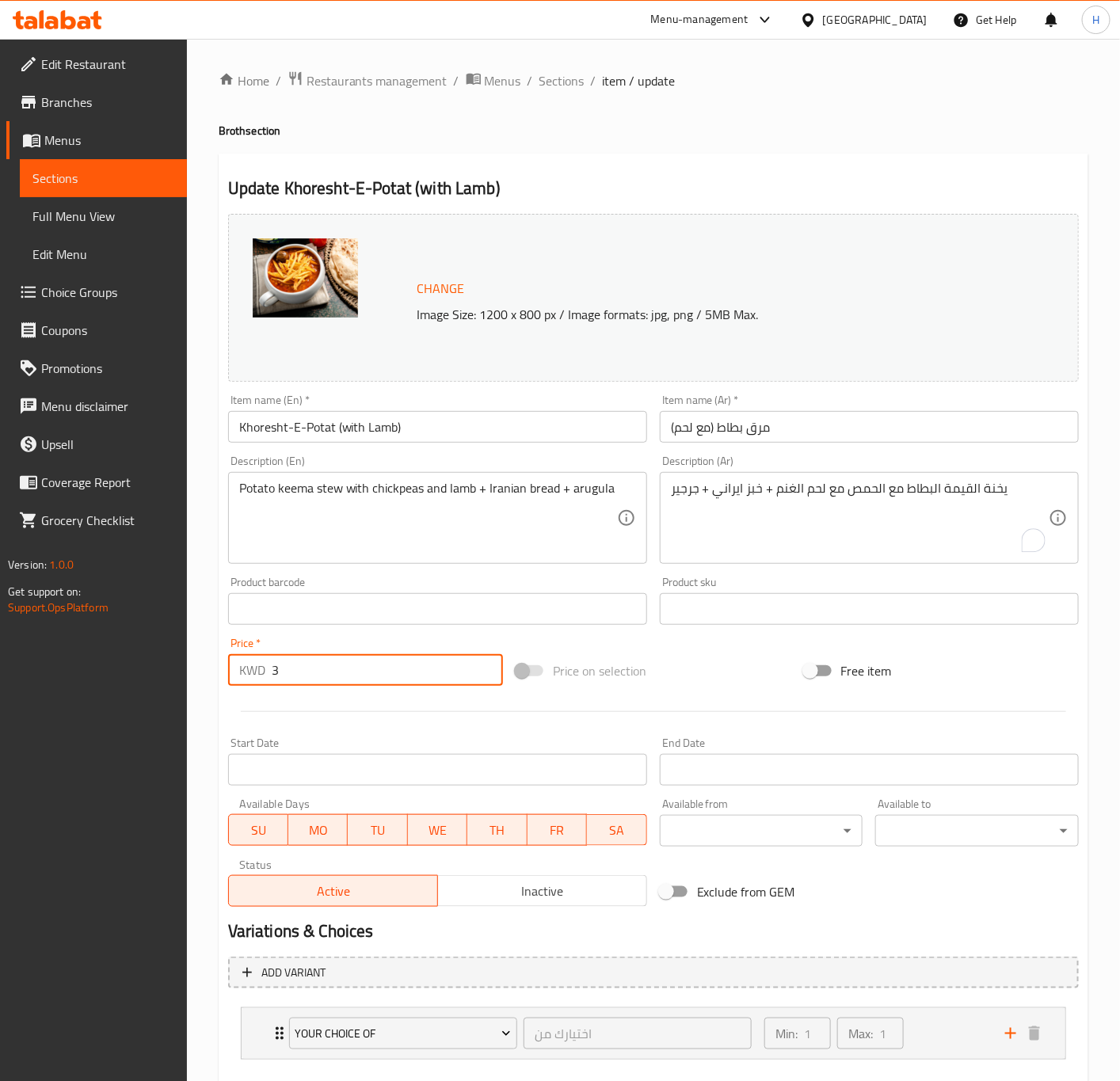
click at [385, 685] on input "3" at bounding box center [387, 670] width 231 height 32
click at [228, 1080] on button "Update" at bounding box center [330, 1099] width 204 height 29
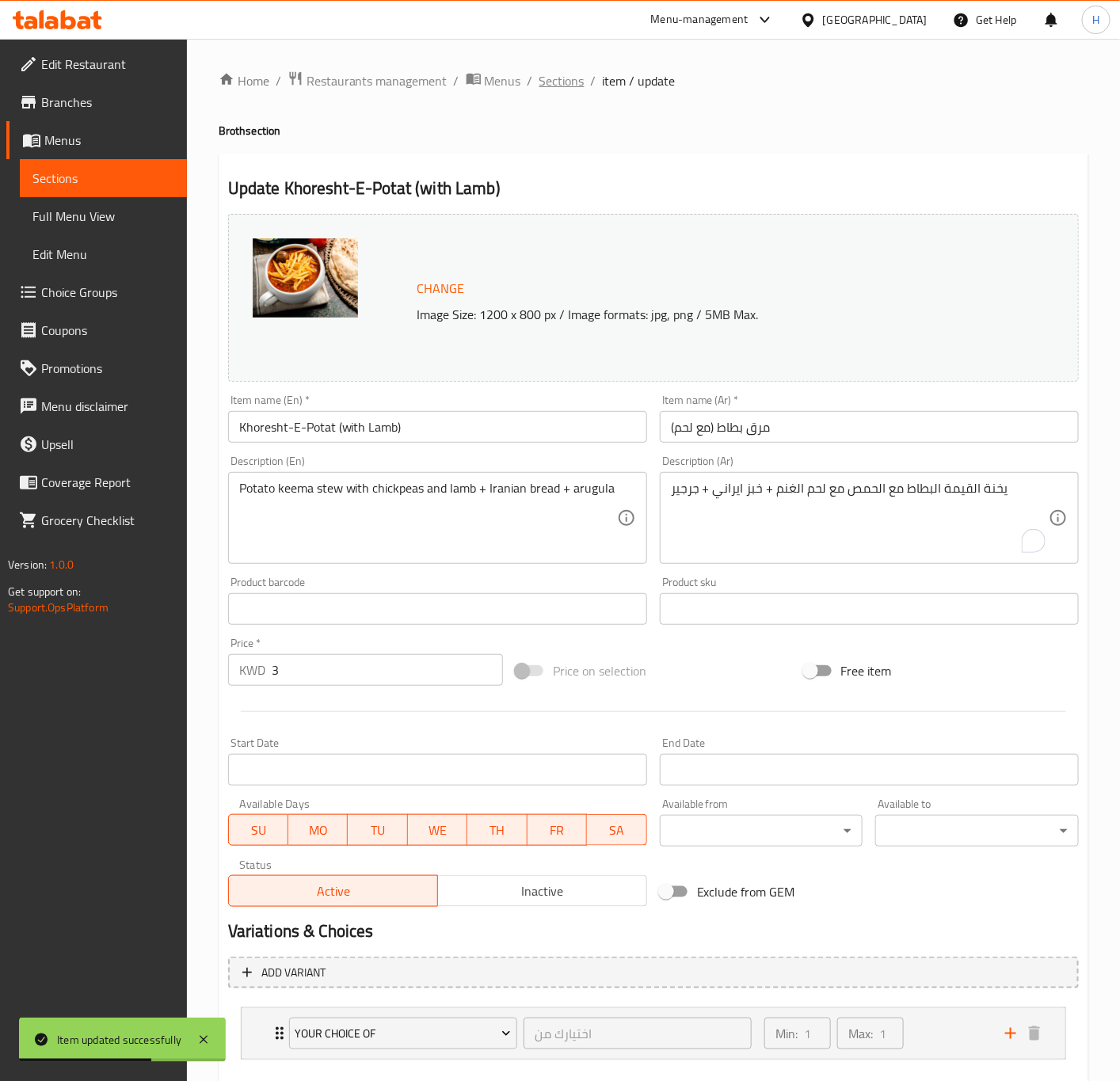
click at [574, 83] on span "Sections" at bounding box center [561, 80] width 45 height 19
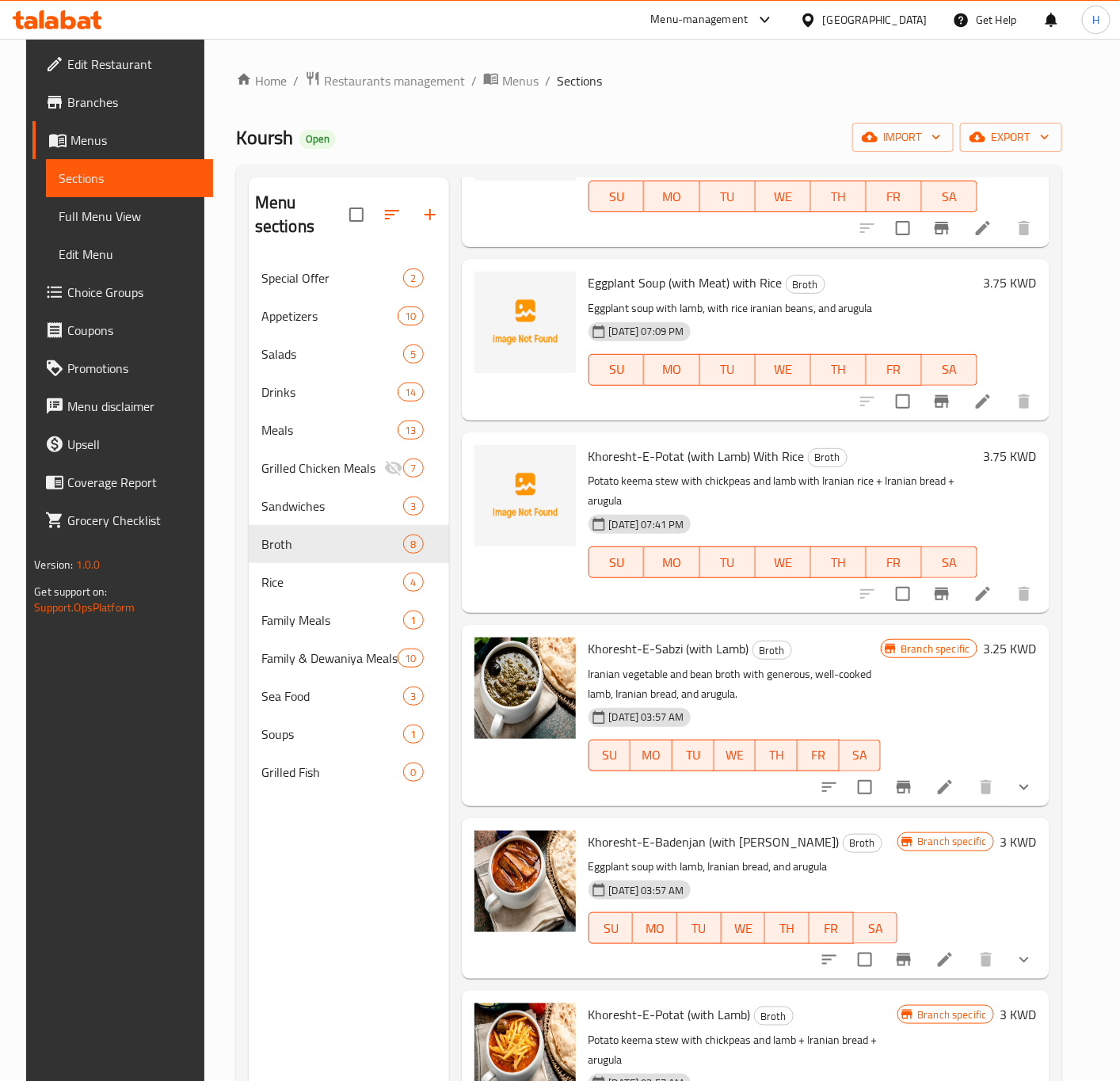
scroll to position [237, 0]
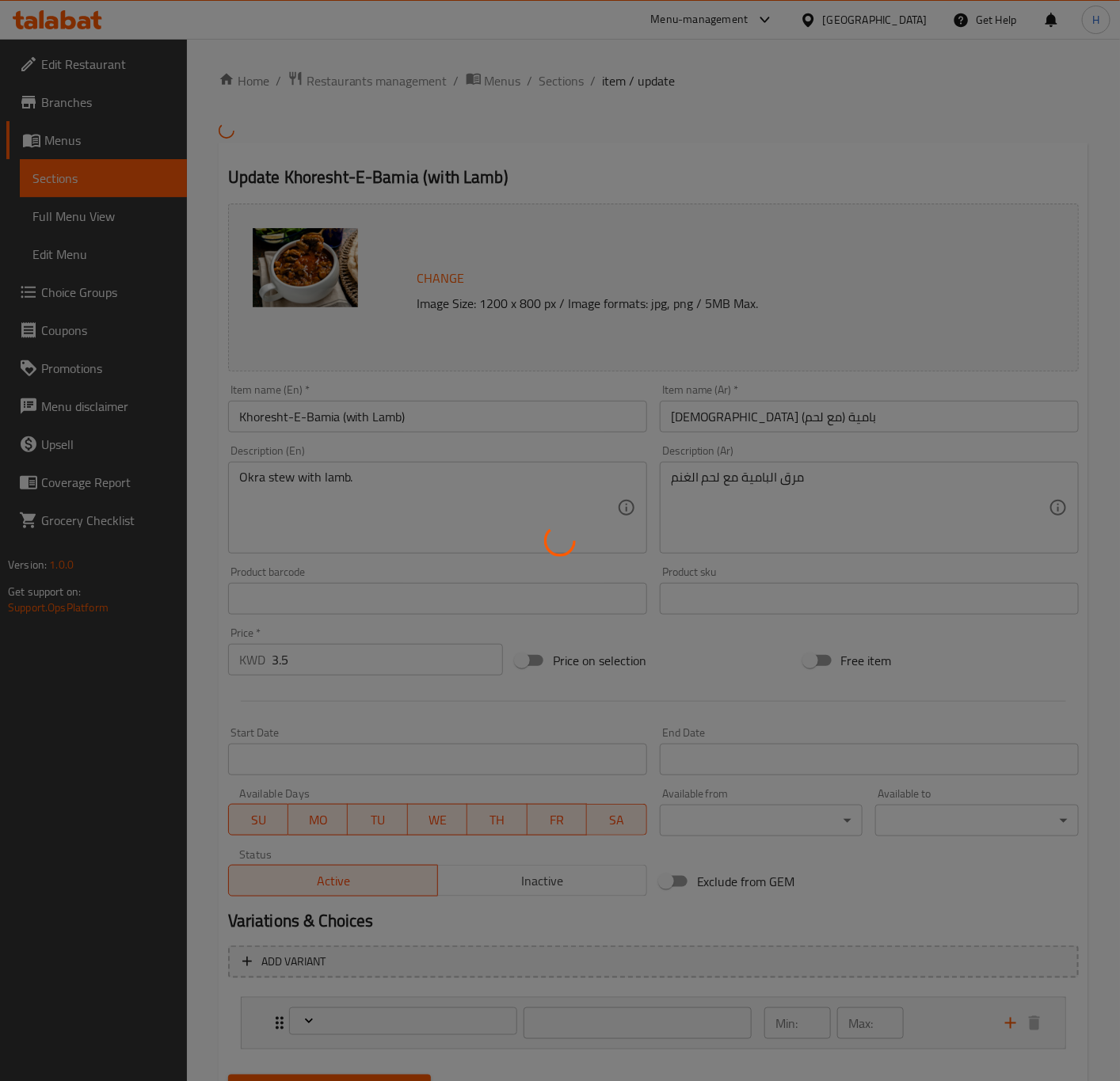
type input "اختيارك من"
type input "1"
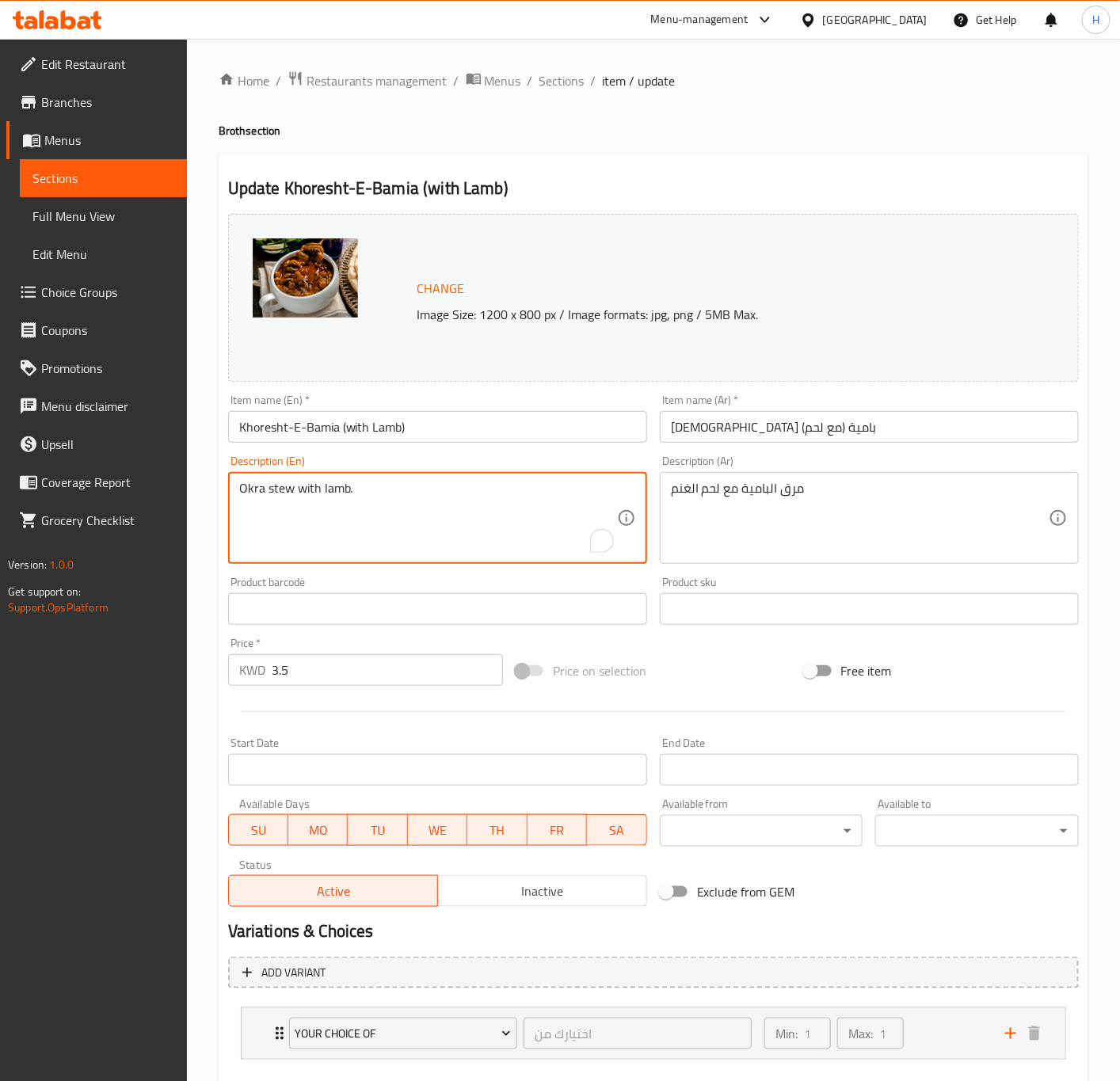
click at [345, 487] on textarea "Okra stew with lamb." at bounding box center [428, 518] width 378 height 75
paste textarea "oup with lamb, Iranian bread and arugula"
type textarea "Okra soup with lamb, Iranian bread and arugula"
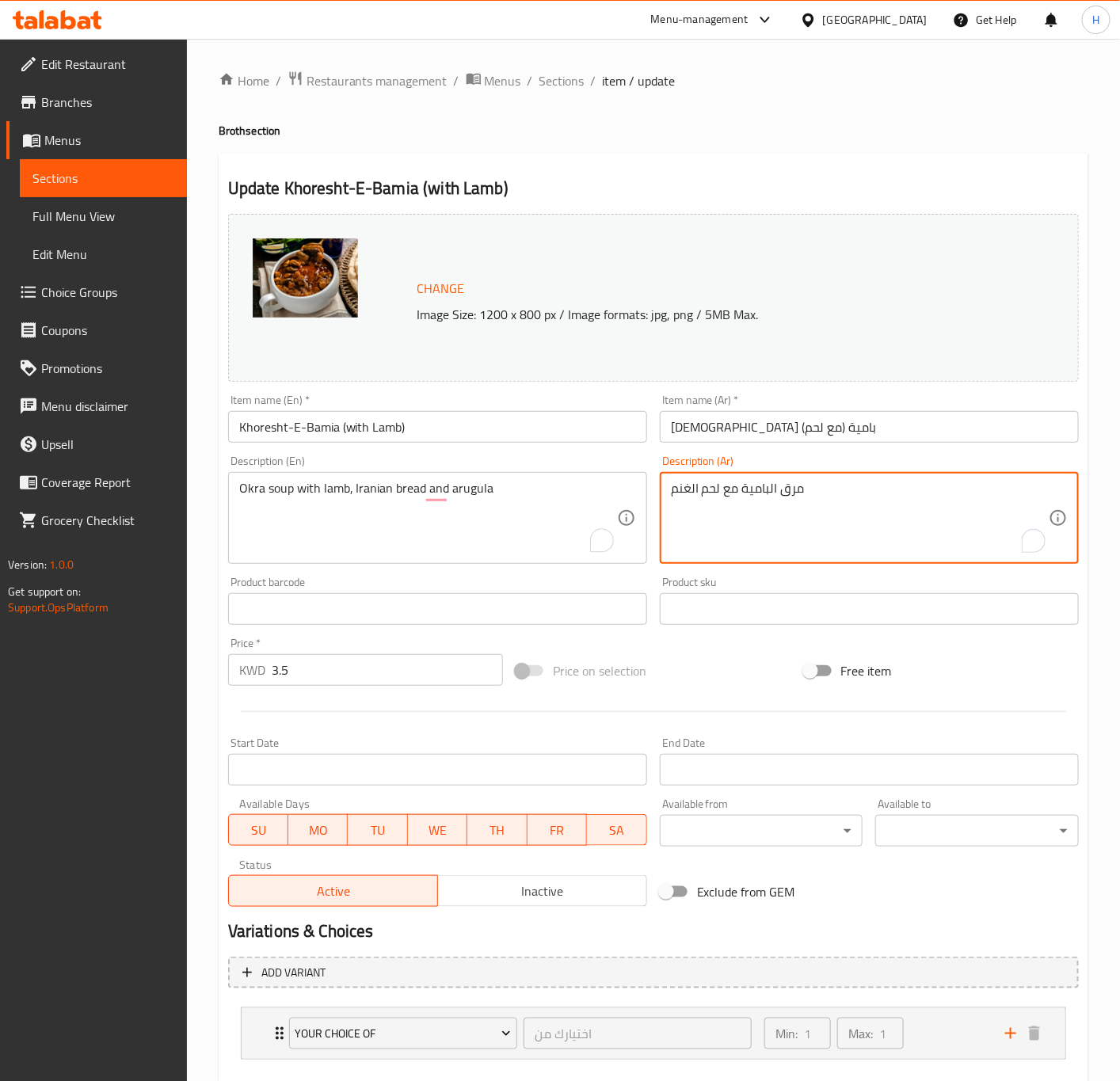
click at [701, 495] on textarea "مرق البامية مع لحم الغنم" at bounding box center [860, 518] width 378 height 75
paste textarea "بالاضافة الى الخبز الايراني والجرجير"
type textarea "مرق البامية مع لحم الغنم بالاضافة الى الخبز الايراني والجرجير"
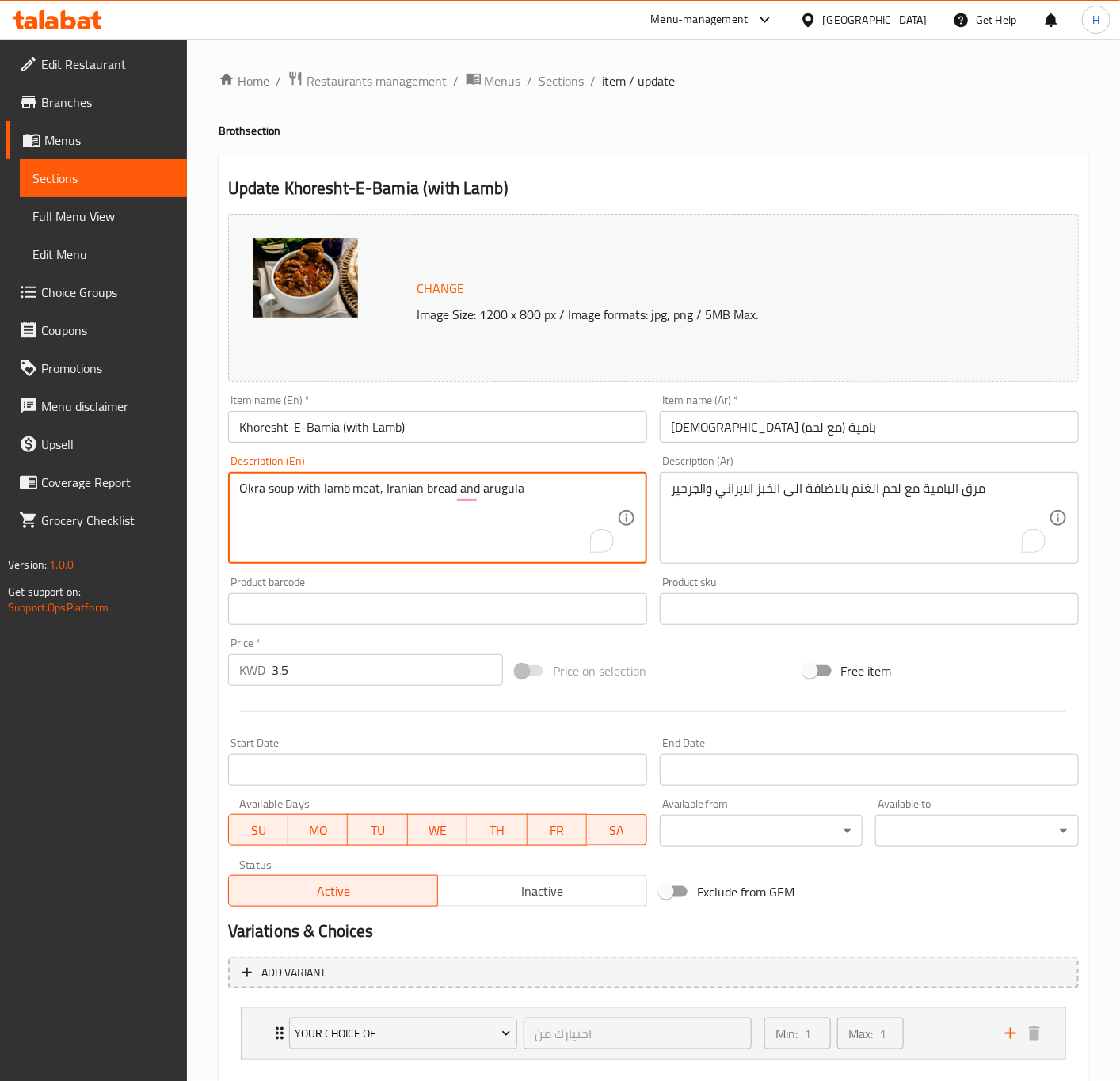
type textarea "Okra soup with lamb meat, Iranian bread and arugula"
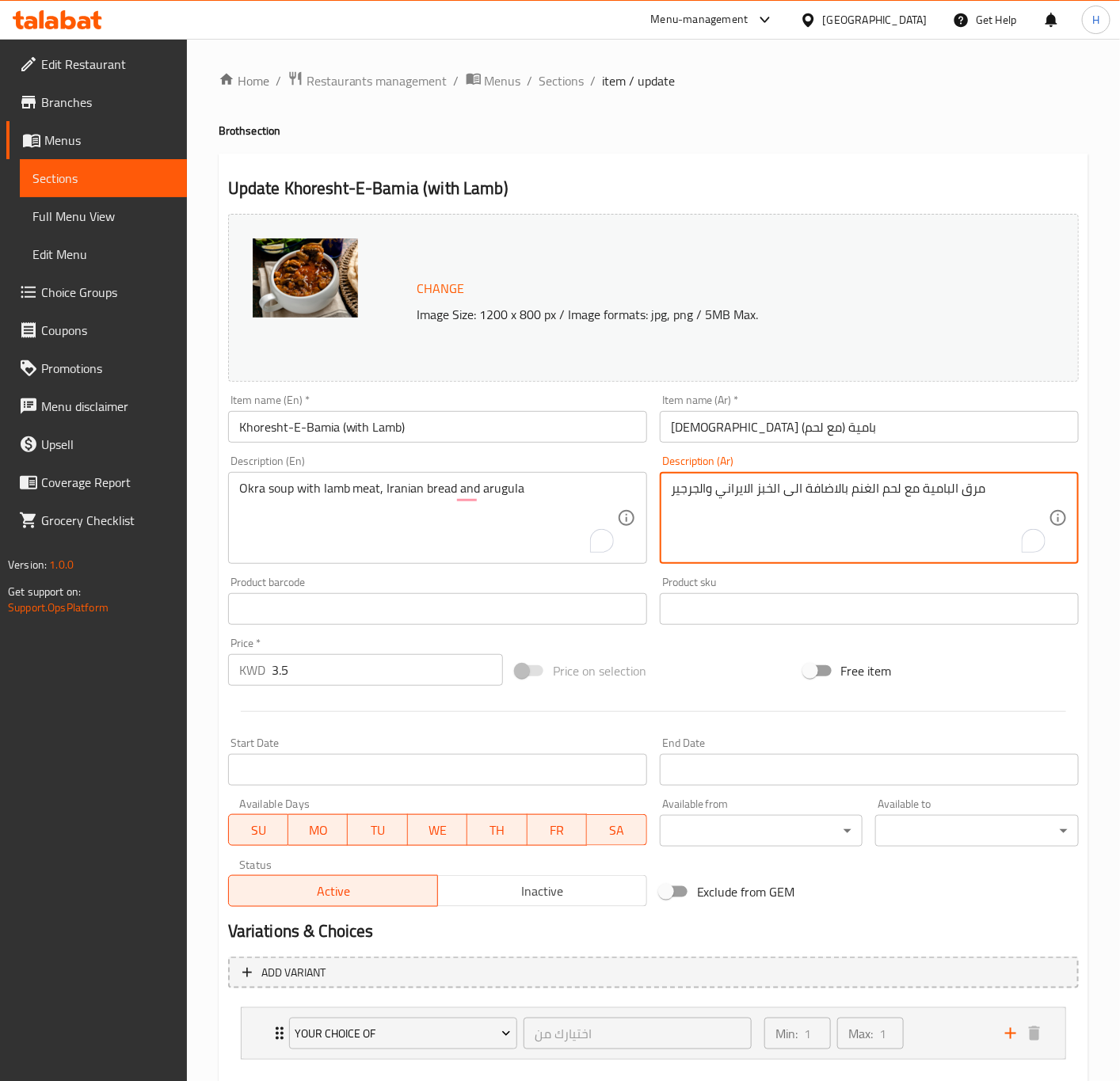
click at [979, 487] on textarea "مرق البامية مع لحم الغنم بالاضافة الى الخبز الايراني والجرجير" at bounding box center [860, 518] width 378 height 75
type textarea "شوربة البامية مع لحم الغنم بالاضافة الى الخبز الايراني والجرجير"
click at [302, 679] on input "3.5" at bounding box center [387, 670] width 231 height 32
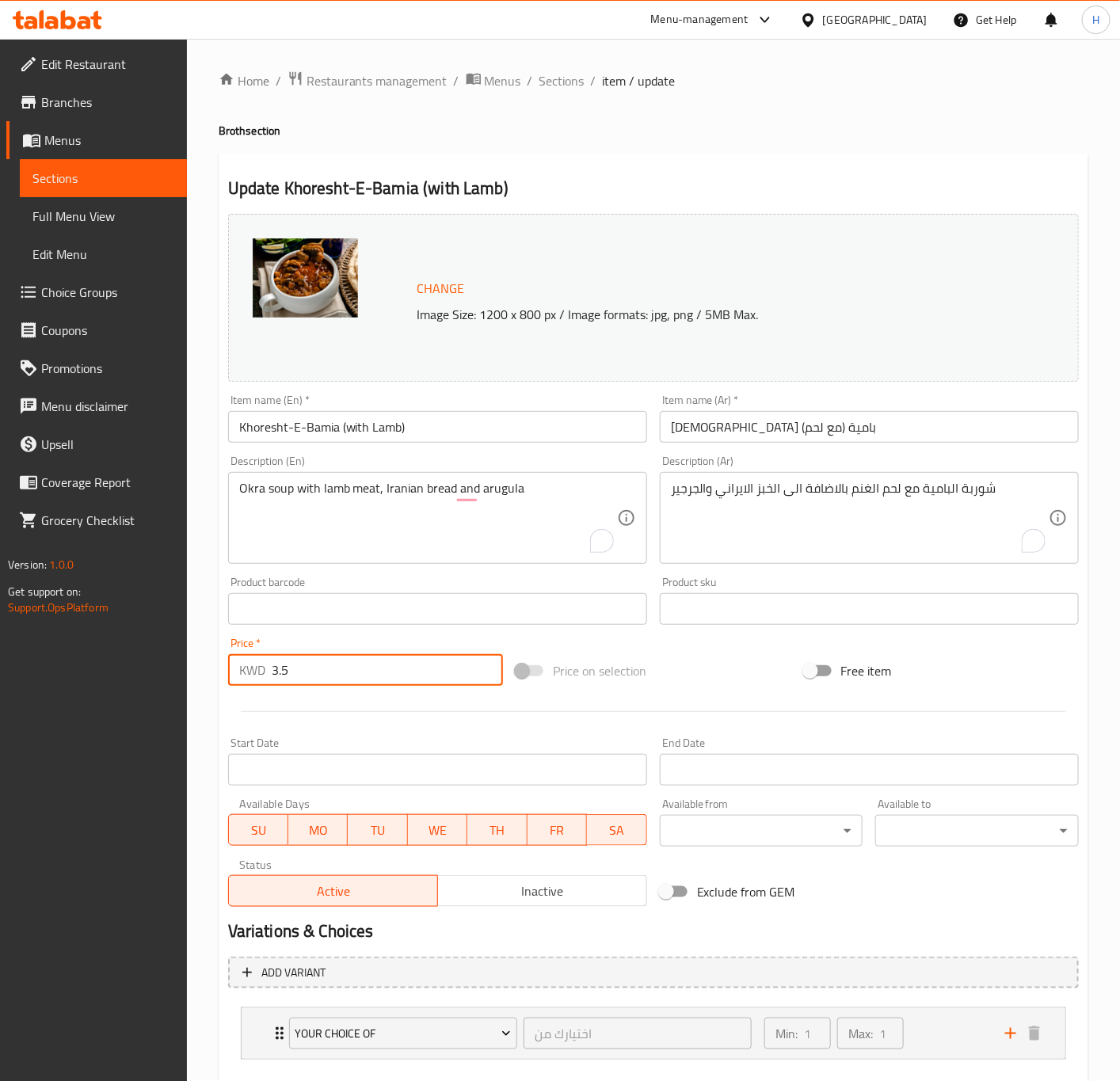
click at [302, 679] on input "3.5" at bounding box center [387, 670] width 231 height 32
paste input "number"
type input "3"
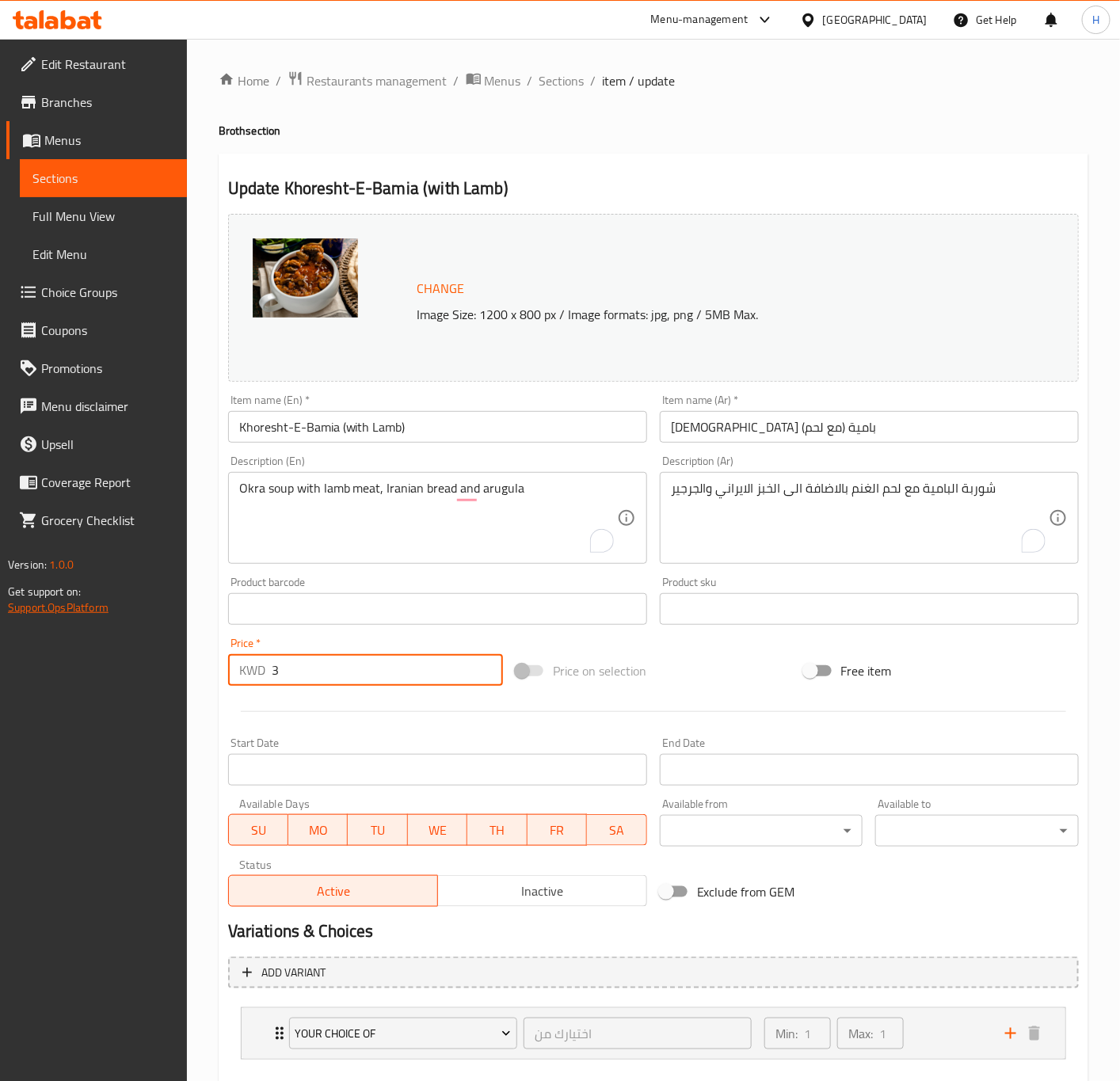
click at [228, 1080] on button "Update" at bounding box center [330, 1099] width 204 height 29
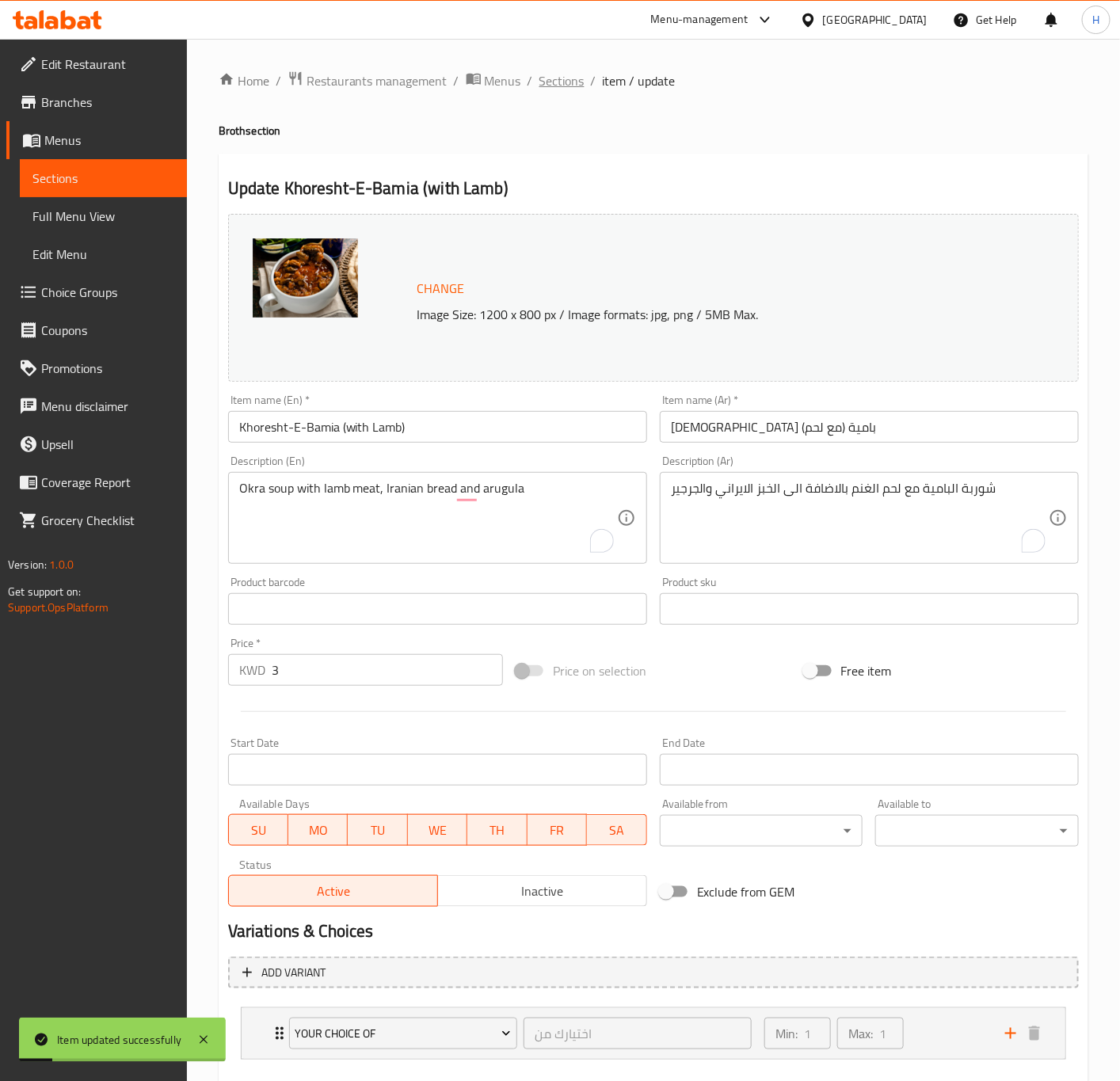
click at [568, 88] on span "Sections" at bounding box center [561, 80] width 45 height 19
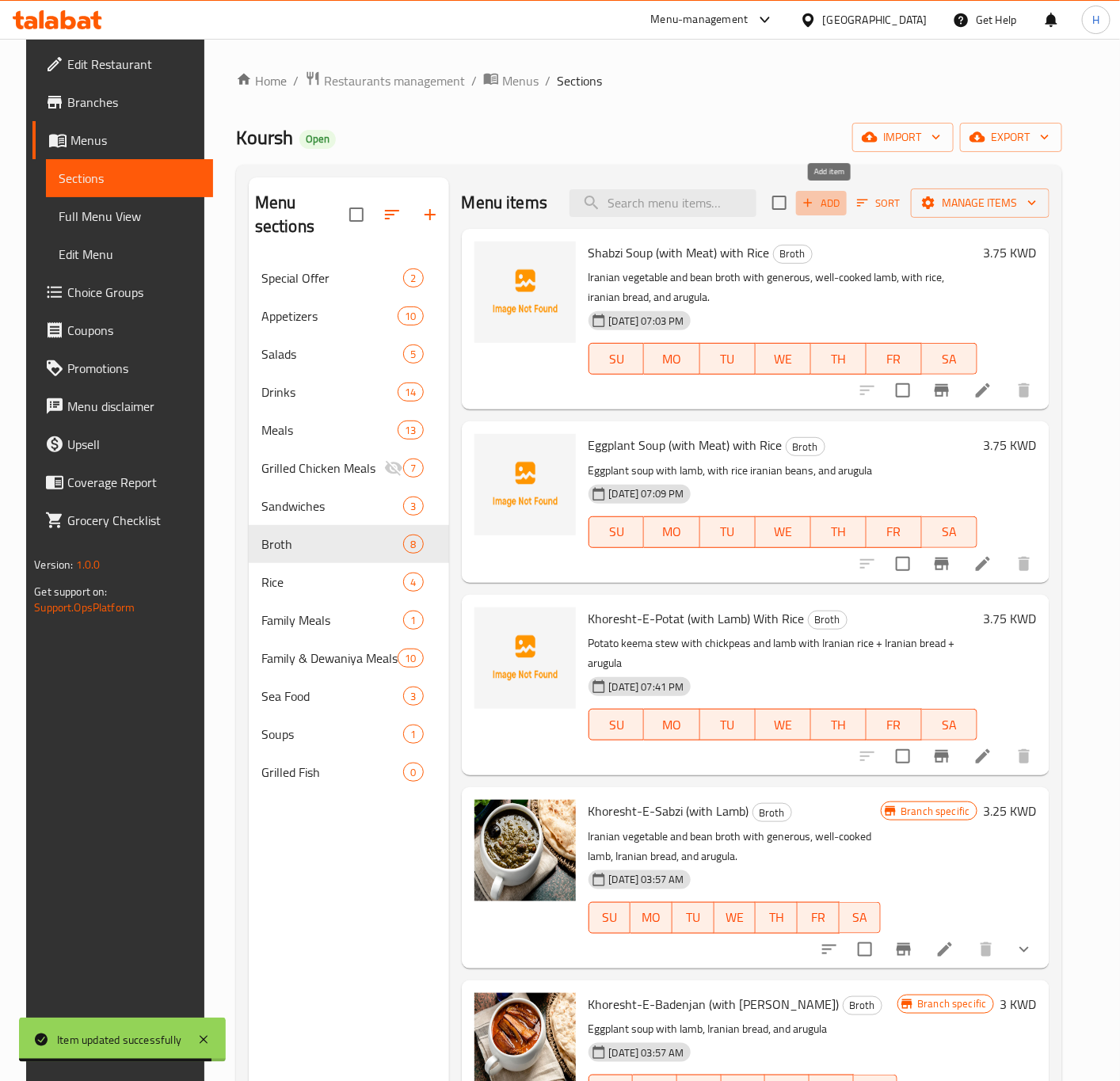
click at [827, 205] on span "Add" at bounding box center [821, 203] width 42 height 19
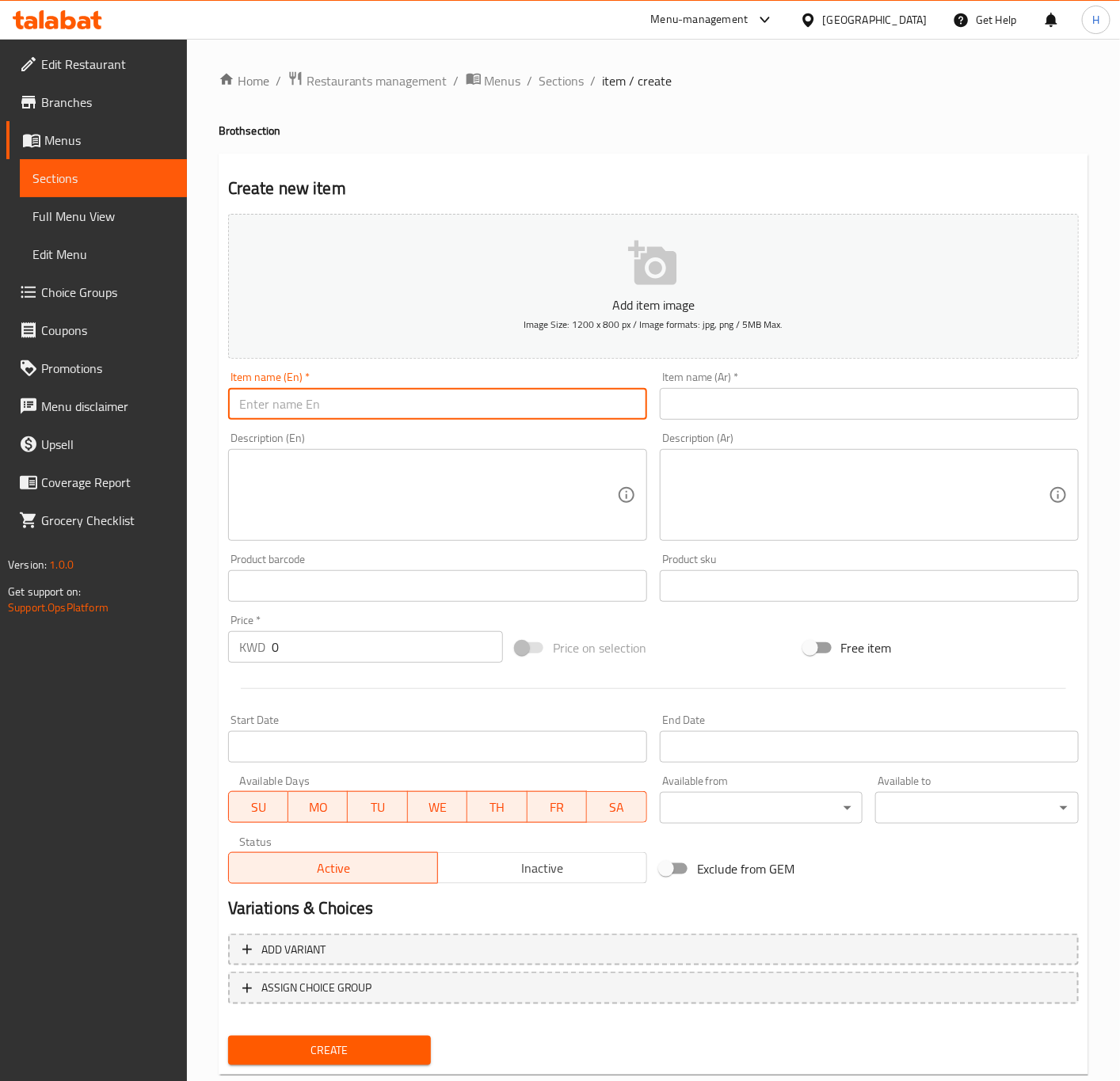
click at [373, 411] on input "text" at bounding box center [437, 404] width 419 height 32
paste input "Khoresht-E-Bamia (with Lamb) With Rice"
type input "Khoresht-E-Bamia (with Lamb) With Rice"
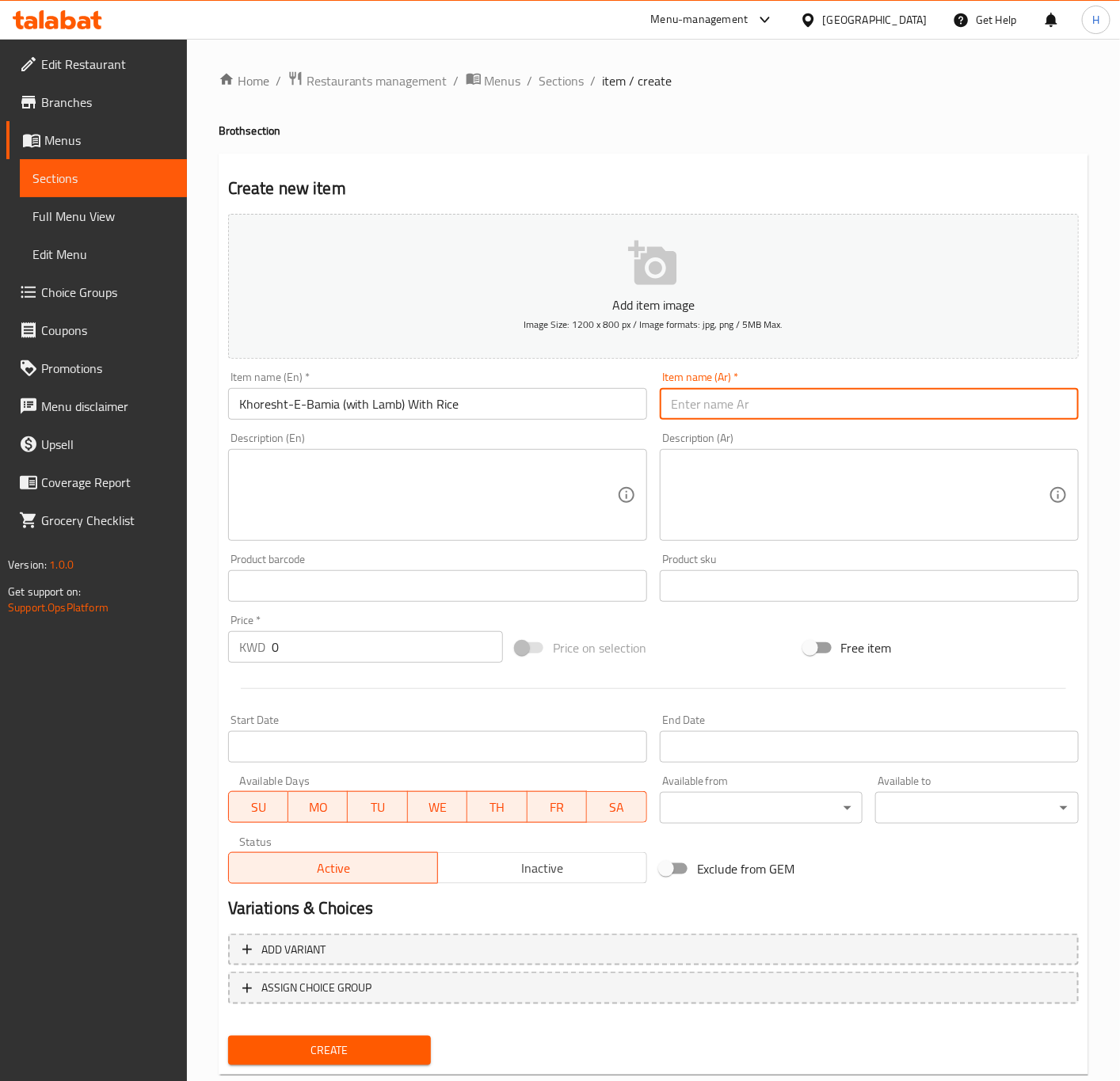
click at [742, 405] on input "text" at bounding box center [869, 404] width 419 height 32
paste input "مرق بامية (مع لحم) مع ارز"
type input "مرق بامية (مع لحم) مع ارز"
click at [350, 513] on textarea at bounding box center [428, 495] width 378 height 75
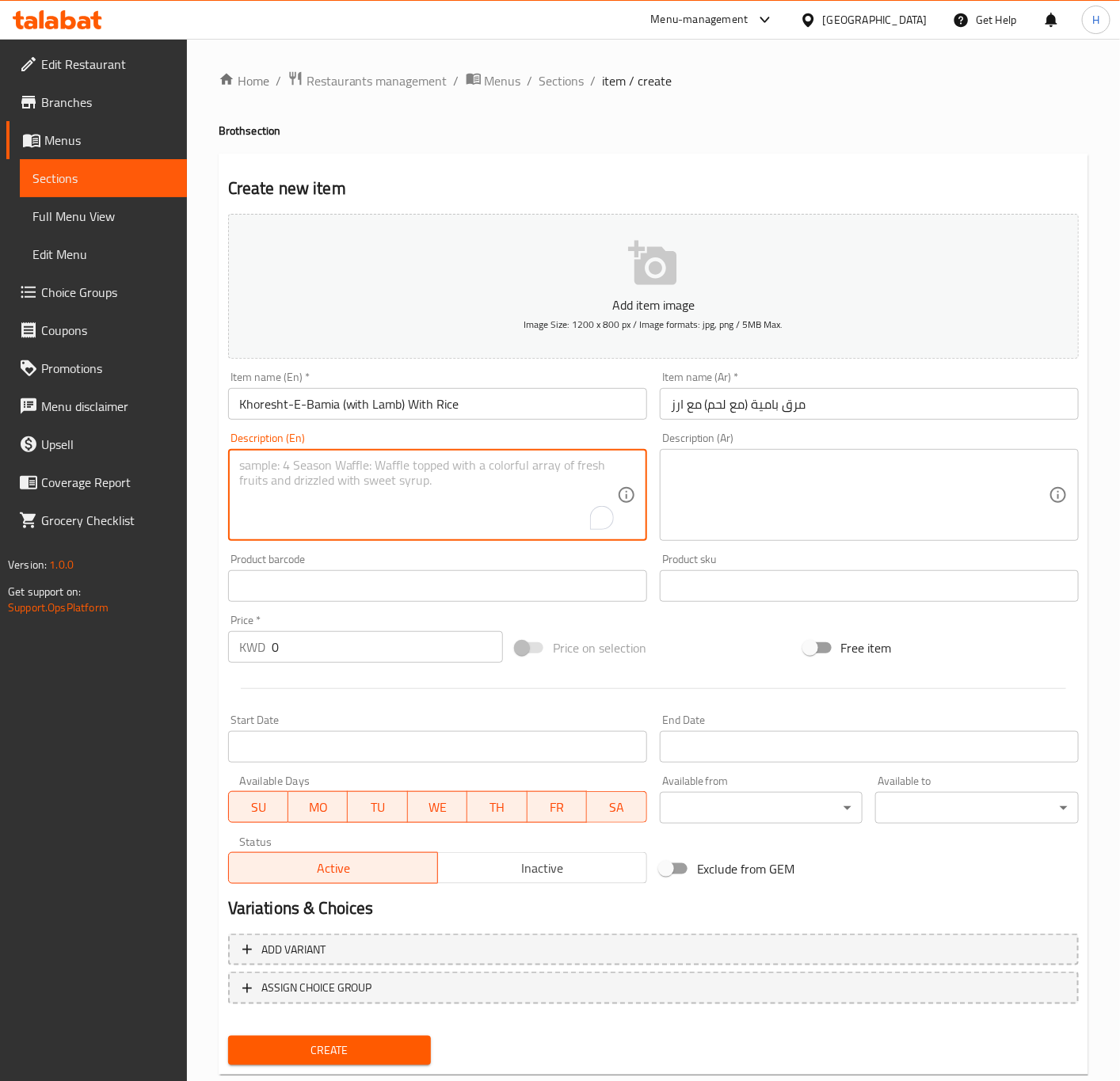
paste textarea "Okra soup with lamb, with rice , Iranian bread and arugula"
type textarea "Okra soup with lamb, with rice , Iranian bread and arugula"
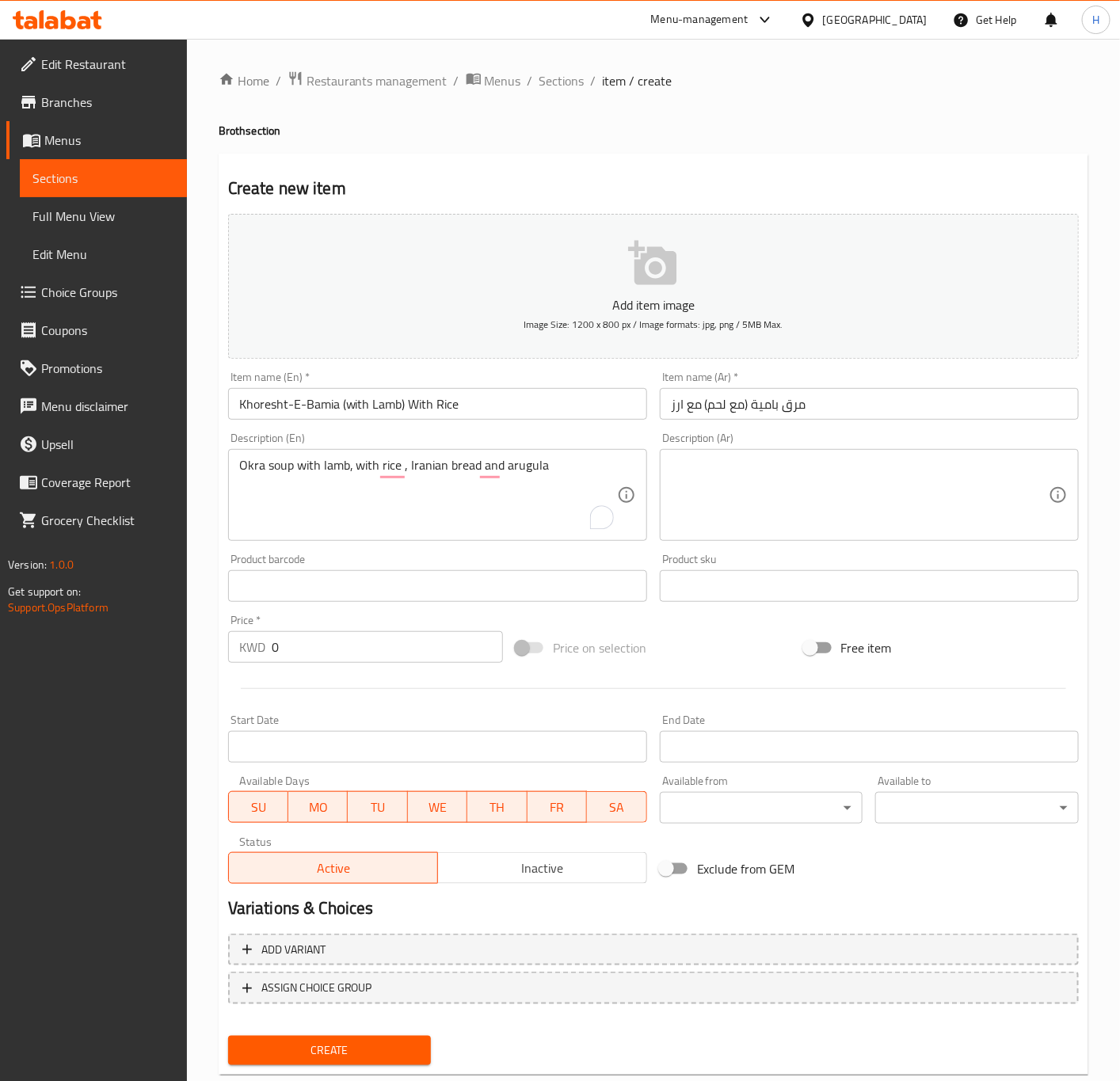
click at [875, 488] on textarea at bounding box center [860, 495] width 378 height 75
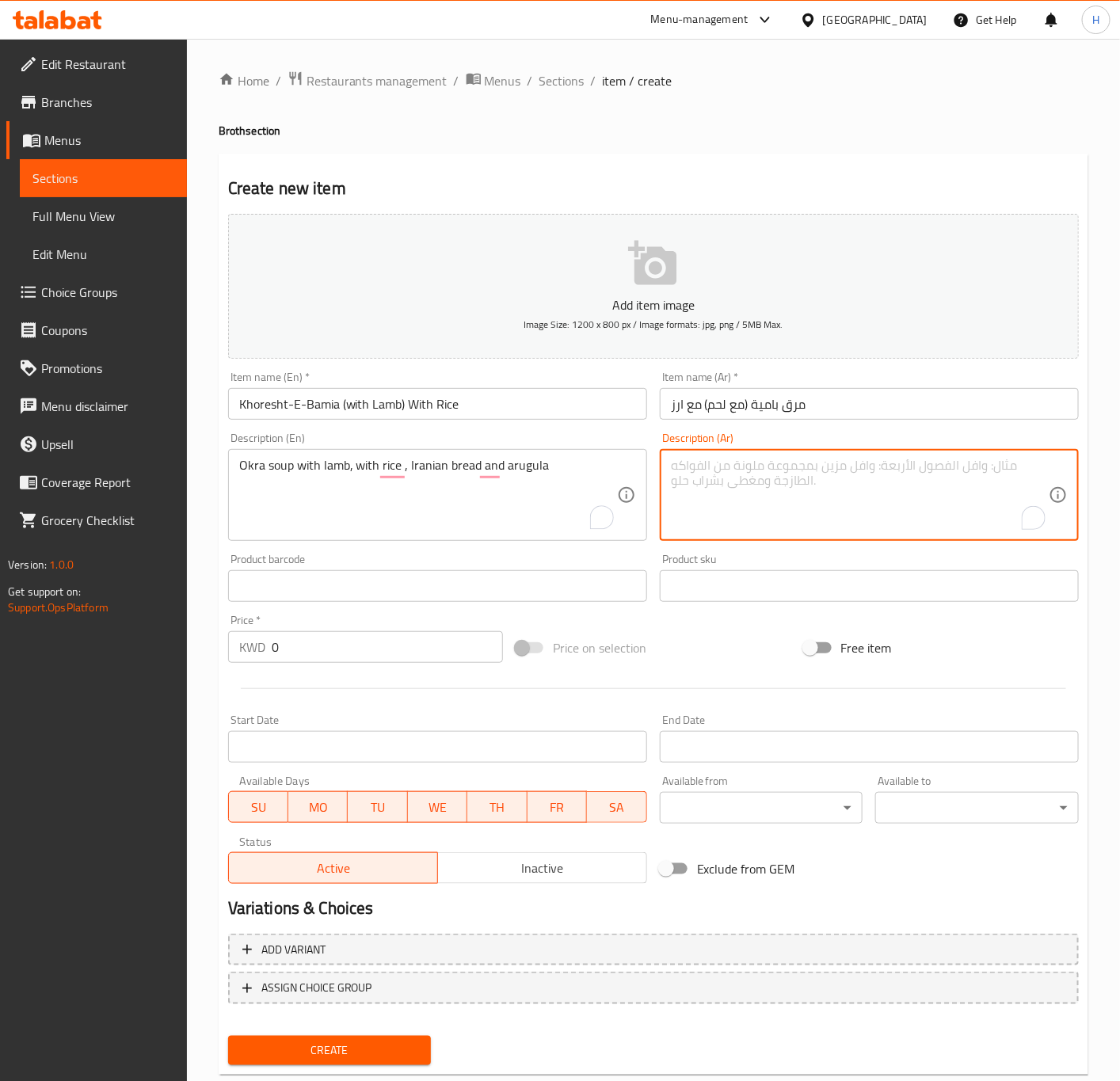
paste textarea "مرق البامية مع لحم الغنم مع الارز الايراني بالاضافة الى الخبز الايراني والجرجير"
type textarea "مرق البامية مع لحم الغنم مع الارز الايراني بالاضافة الى الخبز الايراني والجرجير"
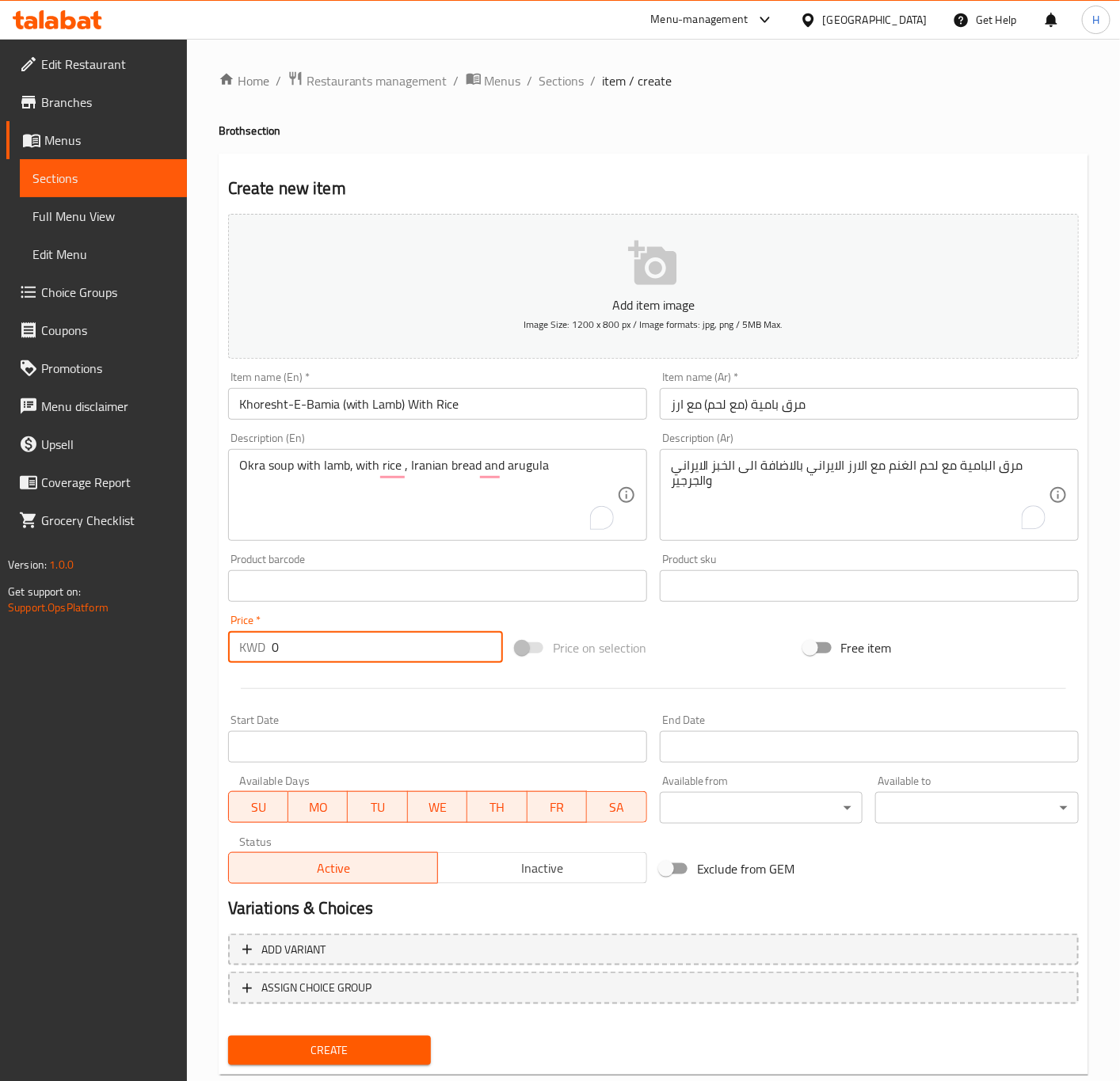
click at [328, 645] on input "0" at bounding box center [387, 647] width 231 height 32
paste input "3.75"
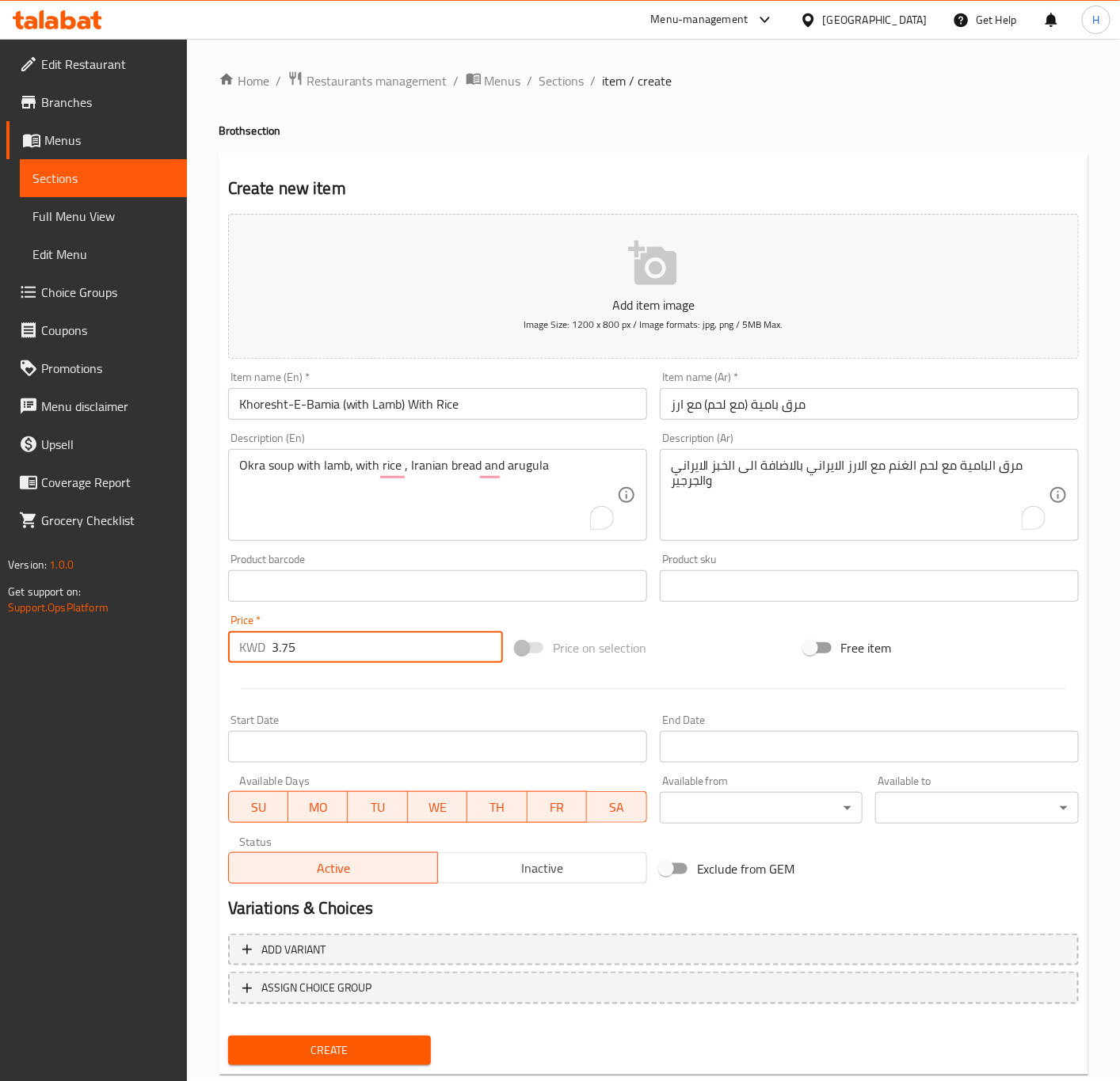
type input "3.75"
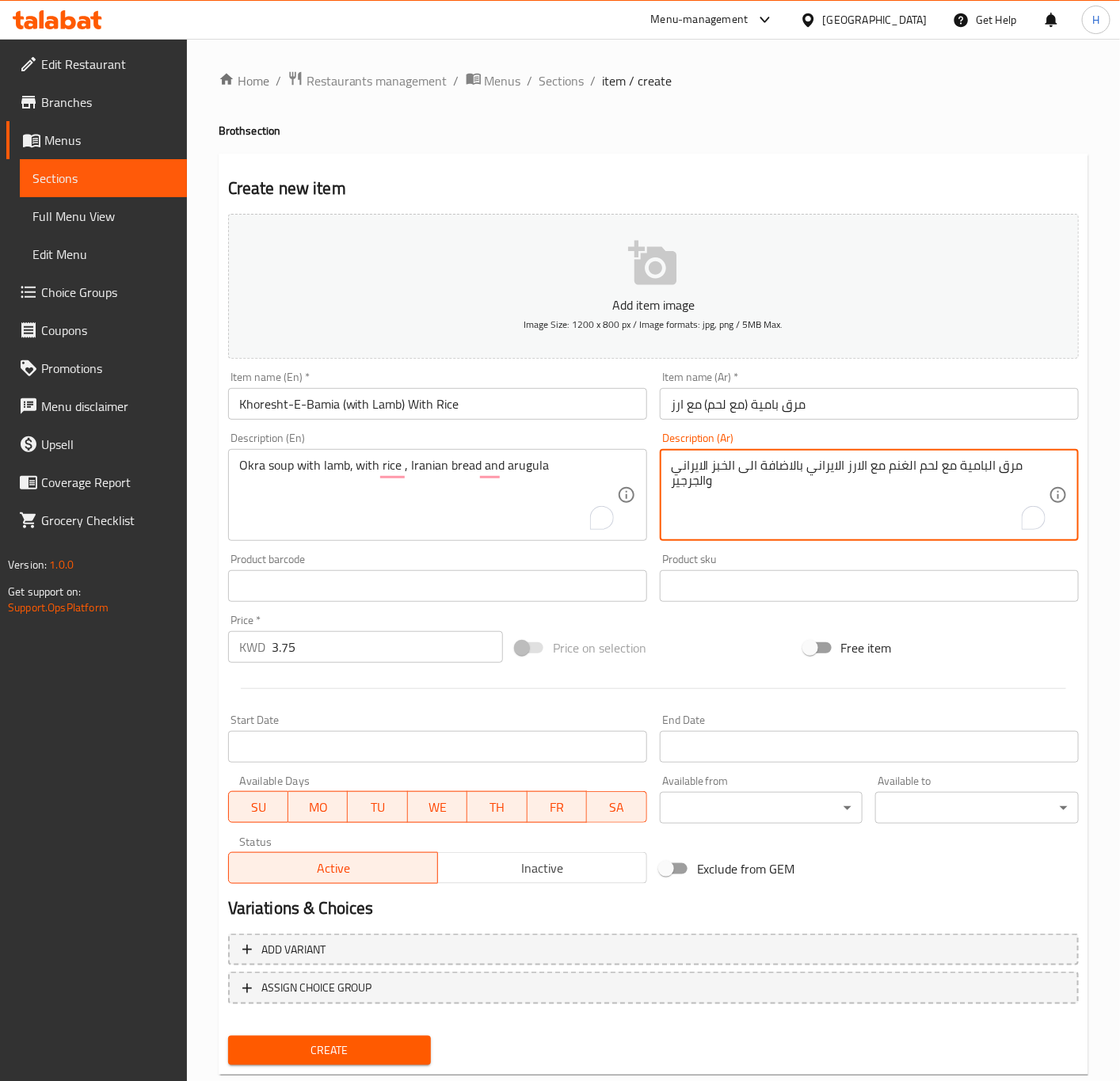
click at [1006, 471] on textarea "مرق البامية مع لحم الغنم مع الارز الايراني بالاضافة الى الخبز الايراني والجرجير" at bounding box center [860, 495] width 378 height 75
type textarea "شوربة البامية مع لحم الغنم مع الارز الايراني بالاضافة الى الخبز الايراني والجرج…"
click at [390, 1058] on span "Create" at bounding box center [329, 1050] width 178 height 19
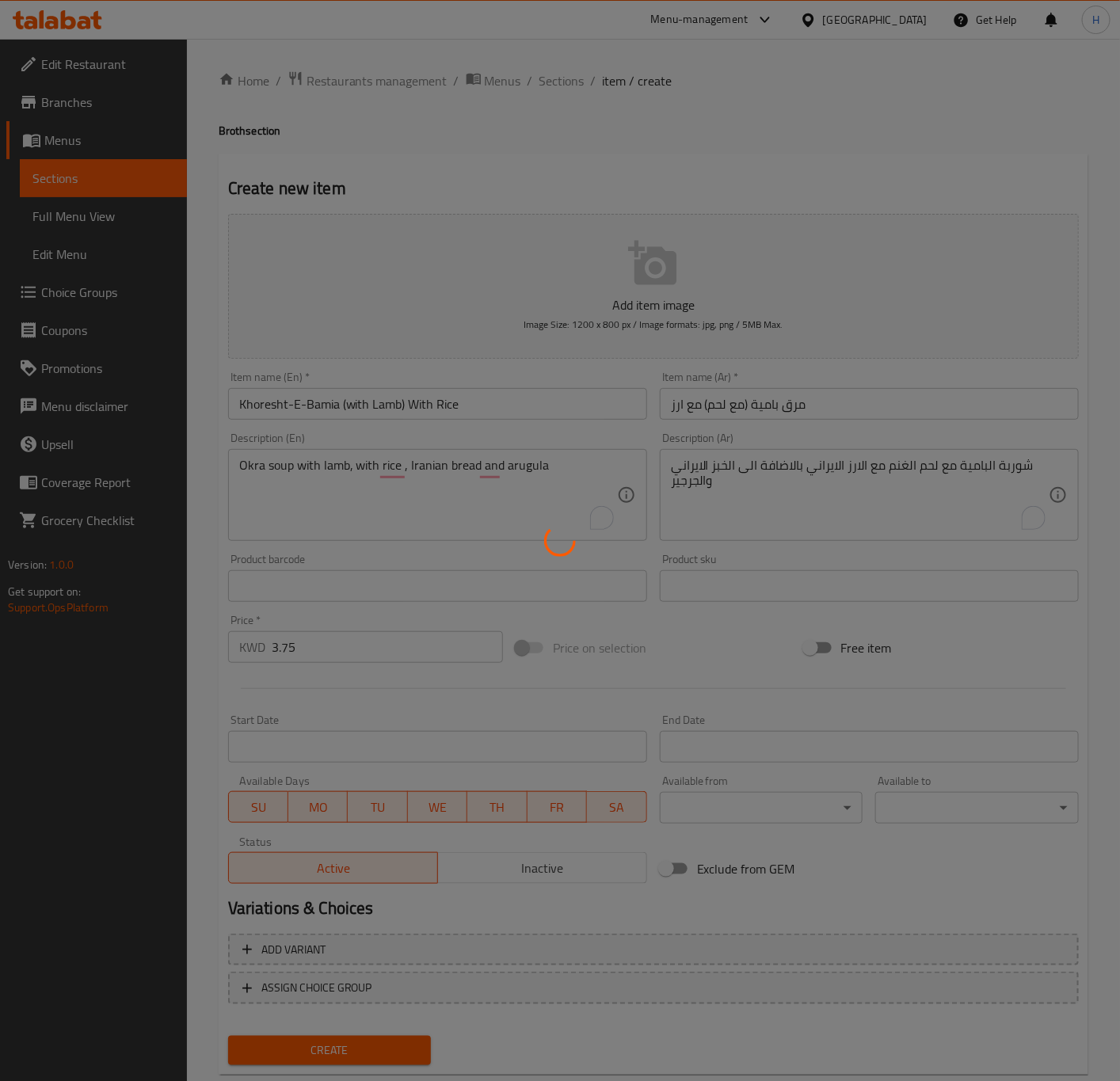
type input "0"
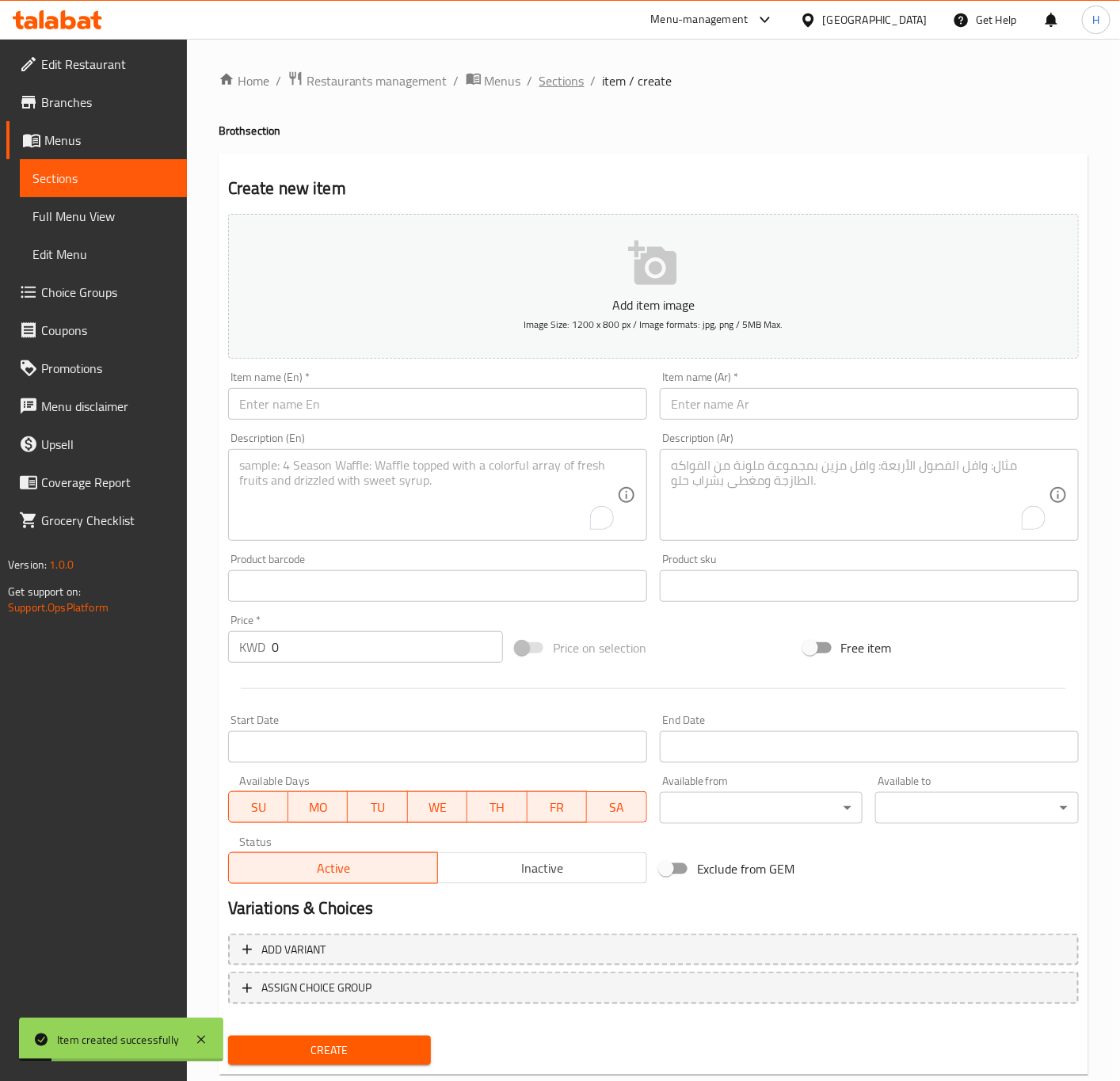
click at [570, 72] on span "Sections" at bounding box center [561, 80] width 45 height 19
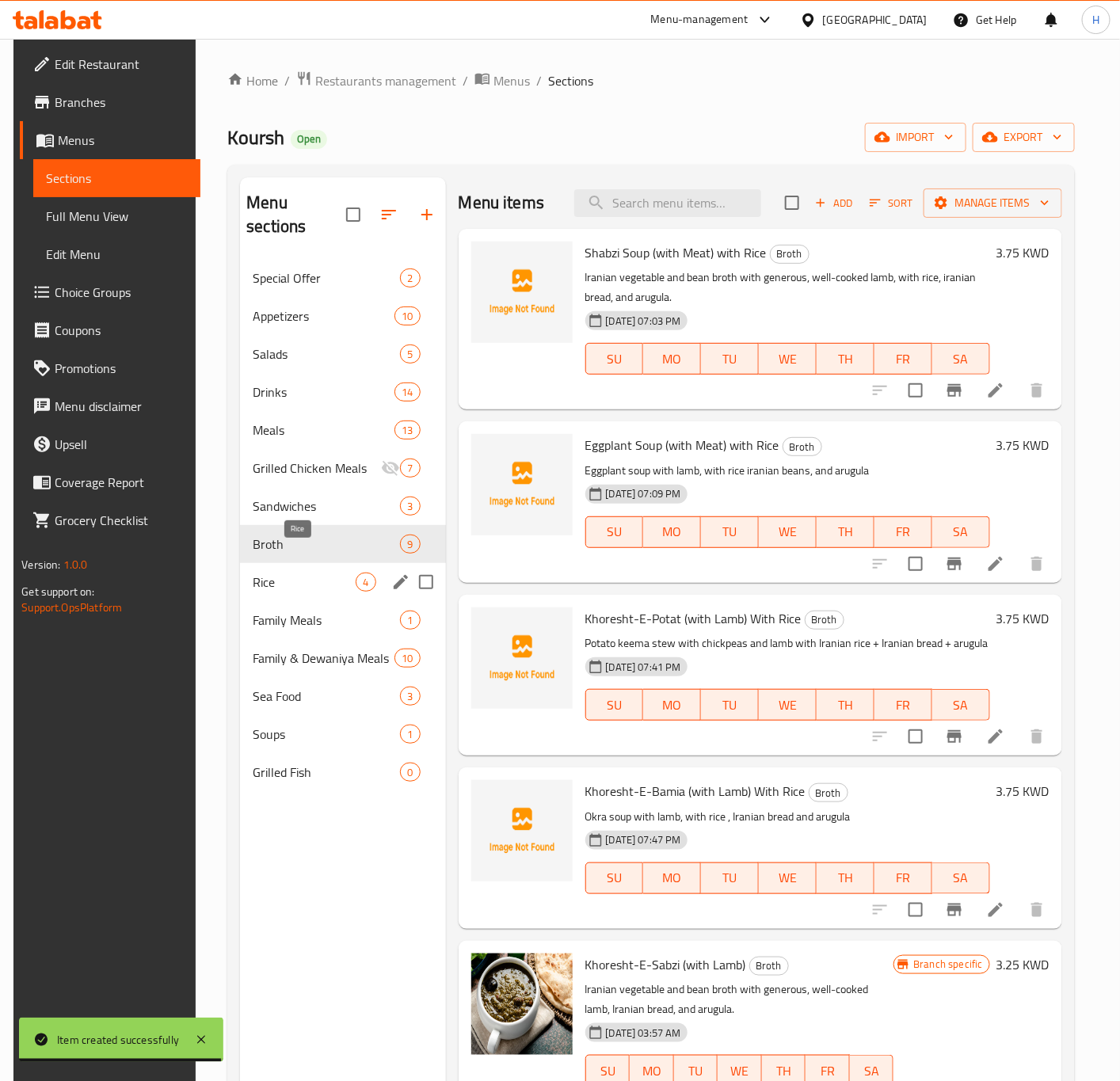
click at [309, 573] on span "Rice" at bounding box center [304, 582] width 103 height 19
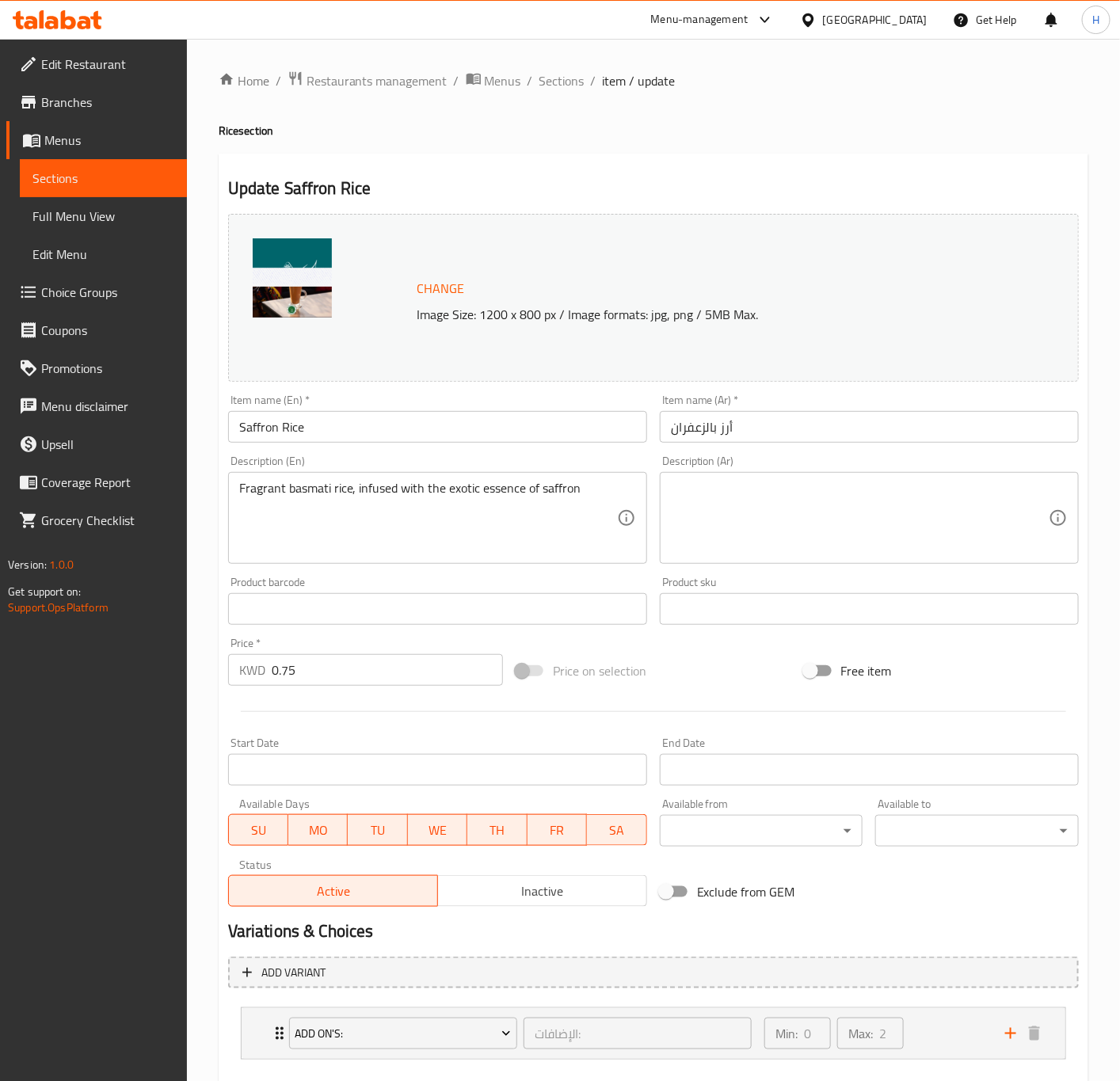
click at [877, 506] on textarea at bounding box center [860, 518] width 378 height 75
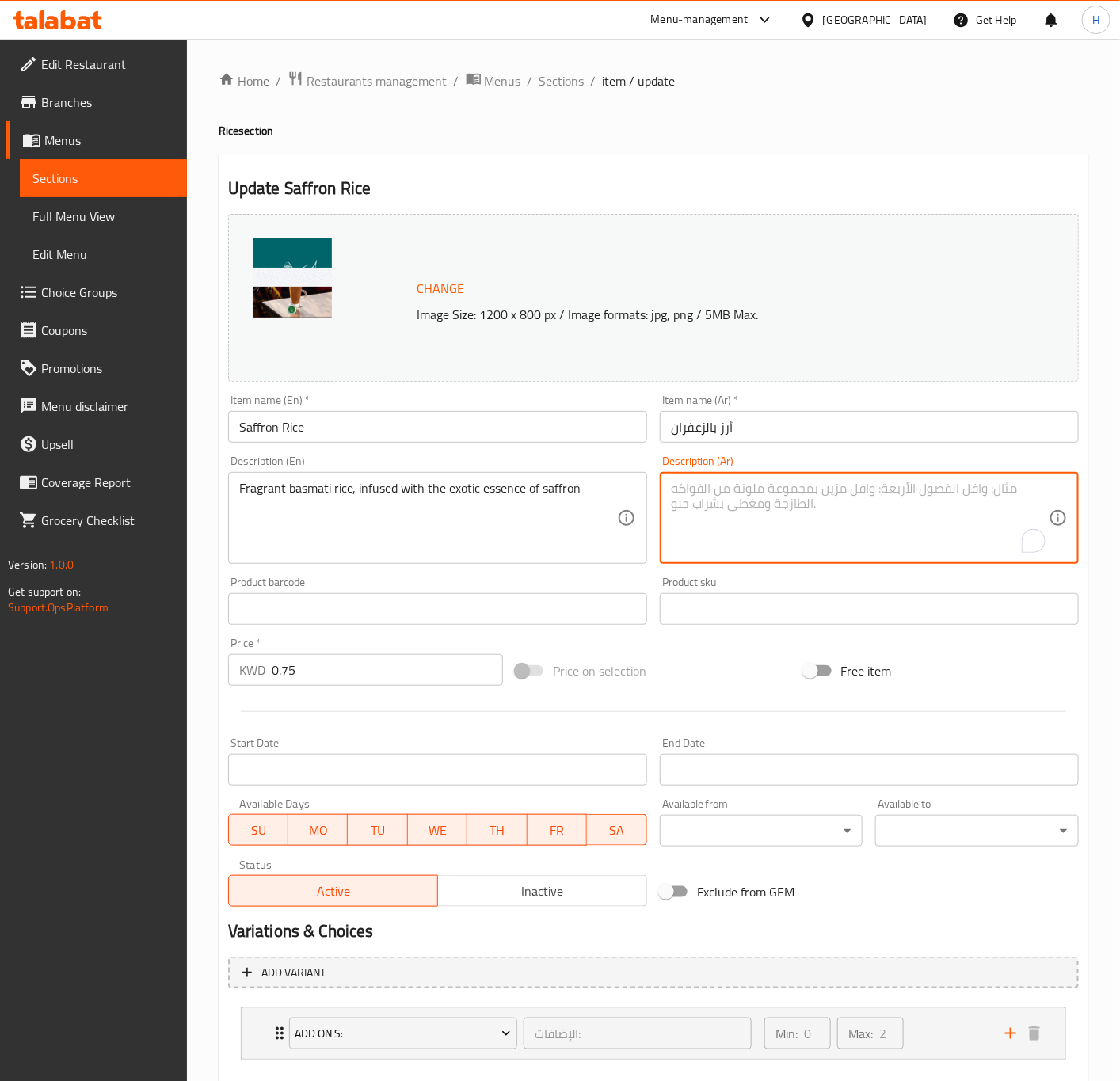
paste textarea "أرز بسمتي عطري، منقوع بجوهر الزعفران الغريب"
type textarea "أرز بسمتي عطري، منقوع بجوهر الزعفران الغريب"
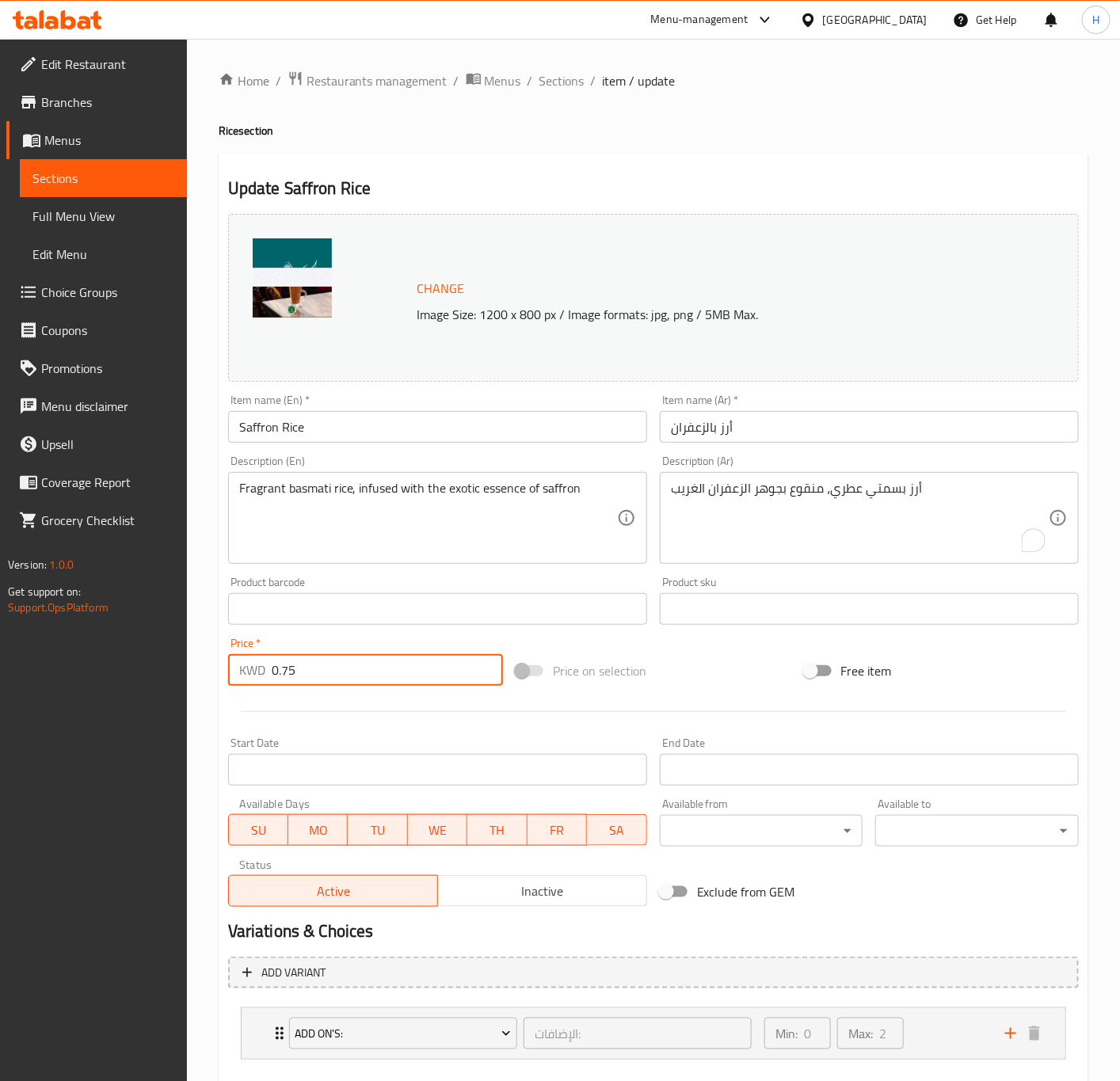
click at [348, 684] on input "0.75" at bounding box center [387, 670] width 231 height 32
click at [228, 1080] on button "Update" at bounding box center [330, 1099] width 204 height 29
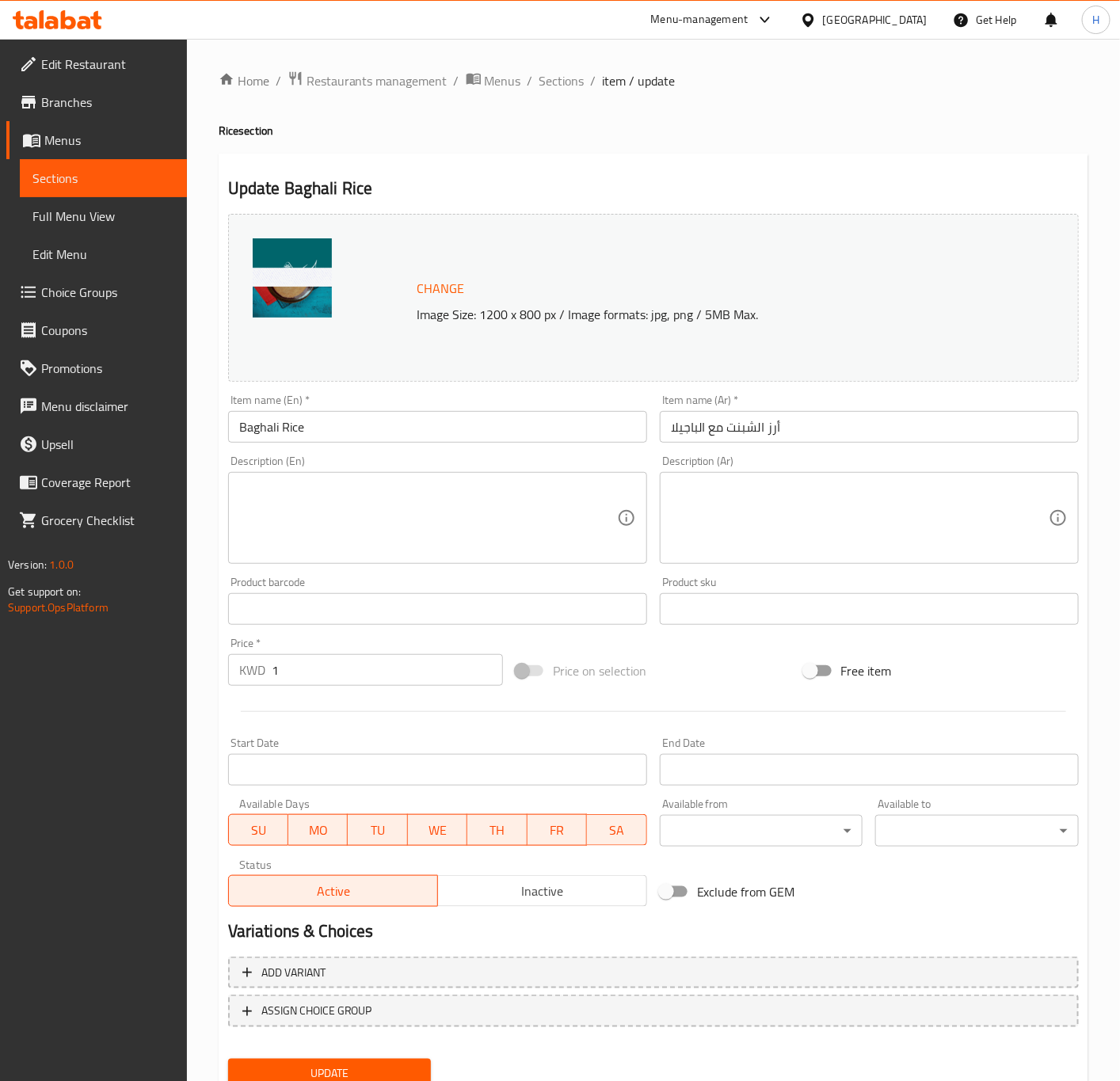
click at [314, 544] on textarea at bounding box center [428, 518] width 378 height 75
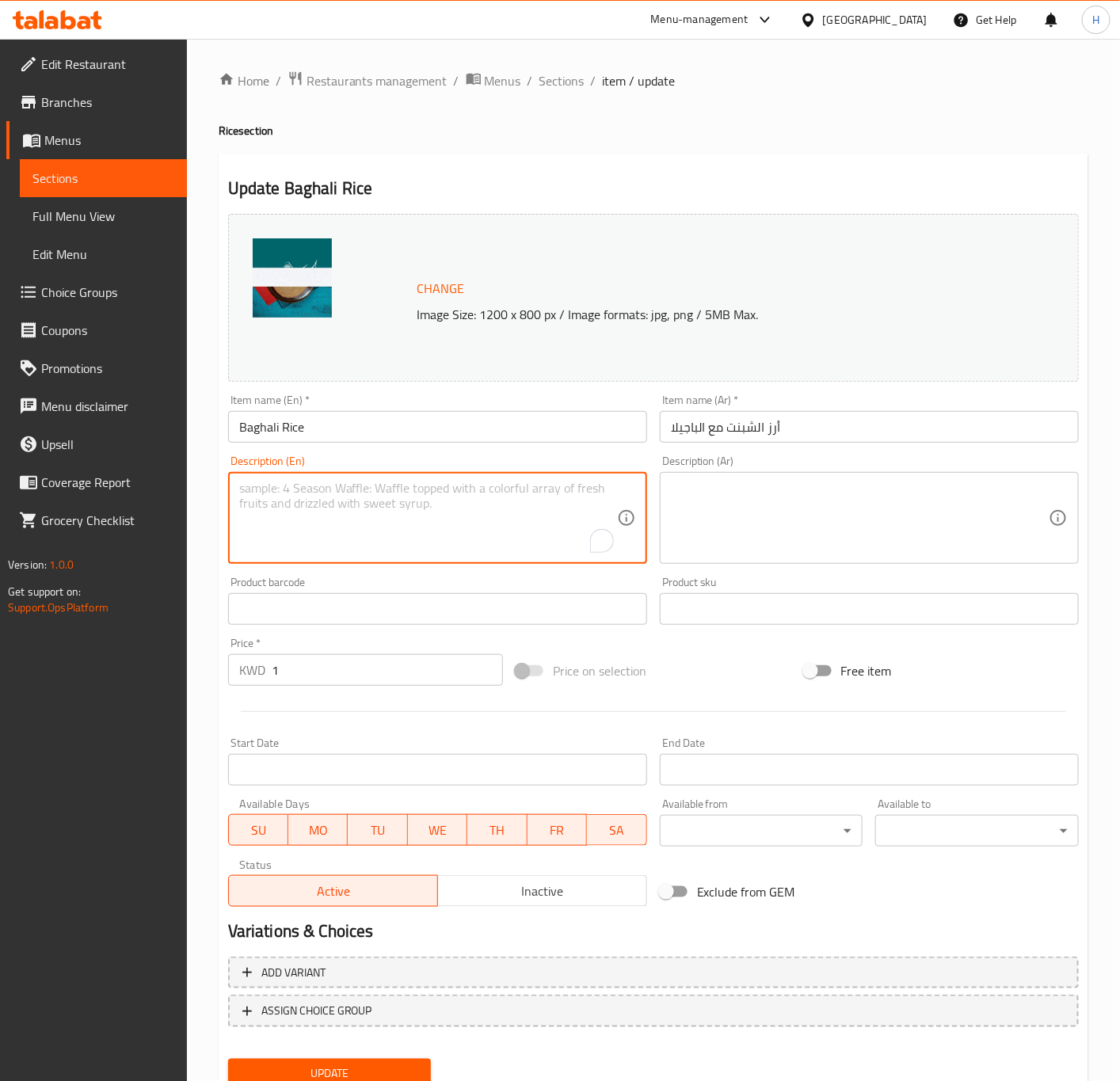
paste textarea "Iranian [PERSON_NAME] [PERSON_NAME] with bajila"
type textarea "Iranian [PERSON_NAME] [PERSON_NAME] with bajila"
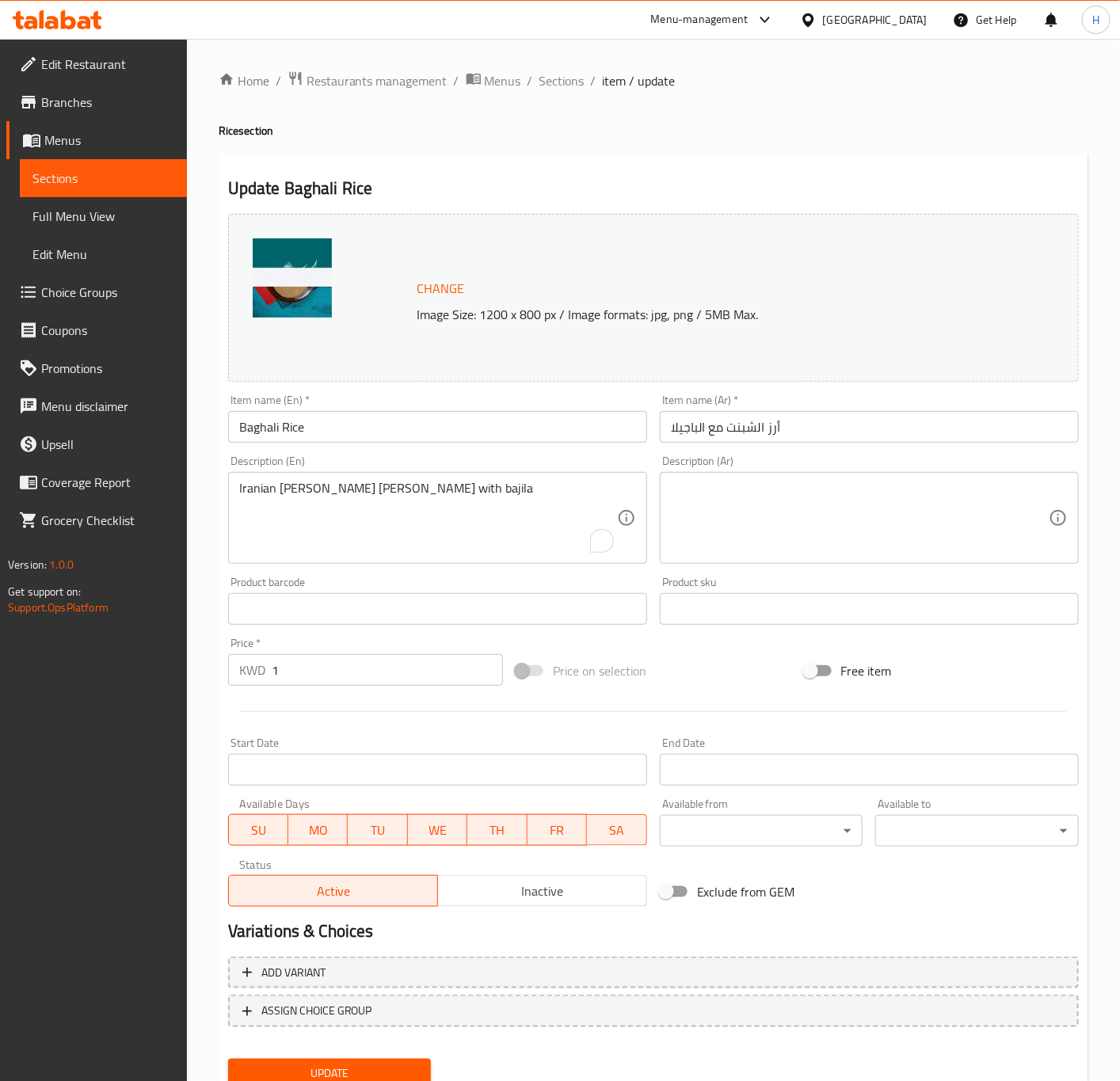
click at [894, 471] on div "Description (Ar) Description (Ar)" at bounding box center [869, 509] width 419 height 109
click at [877, 521] on textarea at bounding box center [860, 518] width 378 height 75
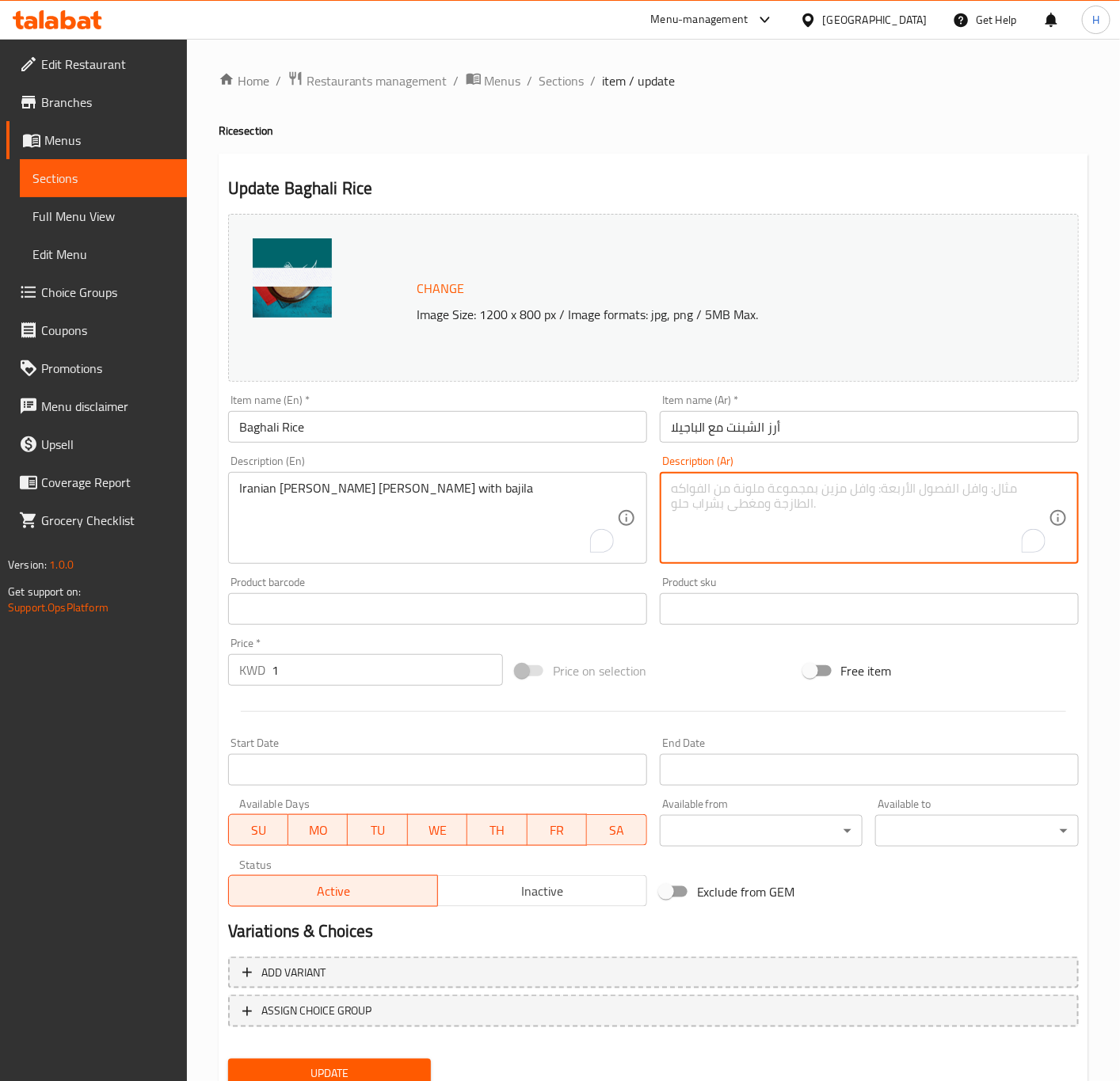
paste textarea "أرز الشبنت مع الباجيلا الايراني"
click at [783, 487] on textarea "أرز الشبنت مع الباجيلا الايراني" at bounding box center [860, 518] width 378 height 75
type textarea "أرز الشبنت مع الباجيلا الايراني"
click at [286, 426] on input "Baghali Rice" at bounding box center [437, 427] width 419 height 32
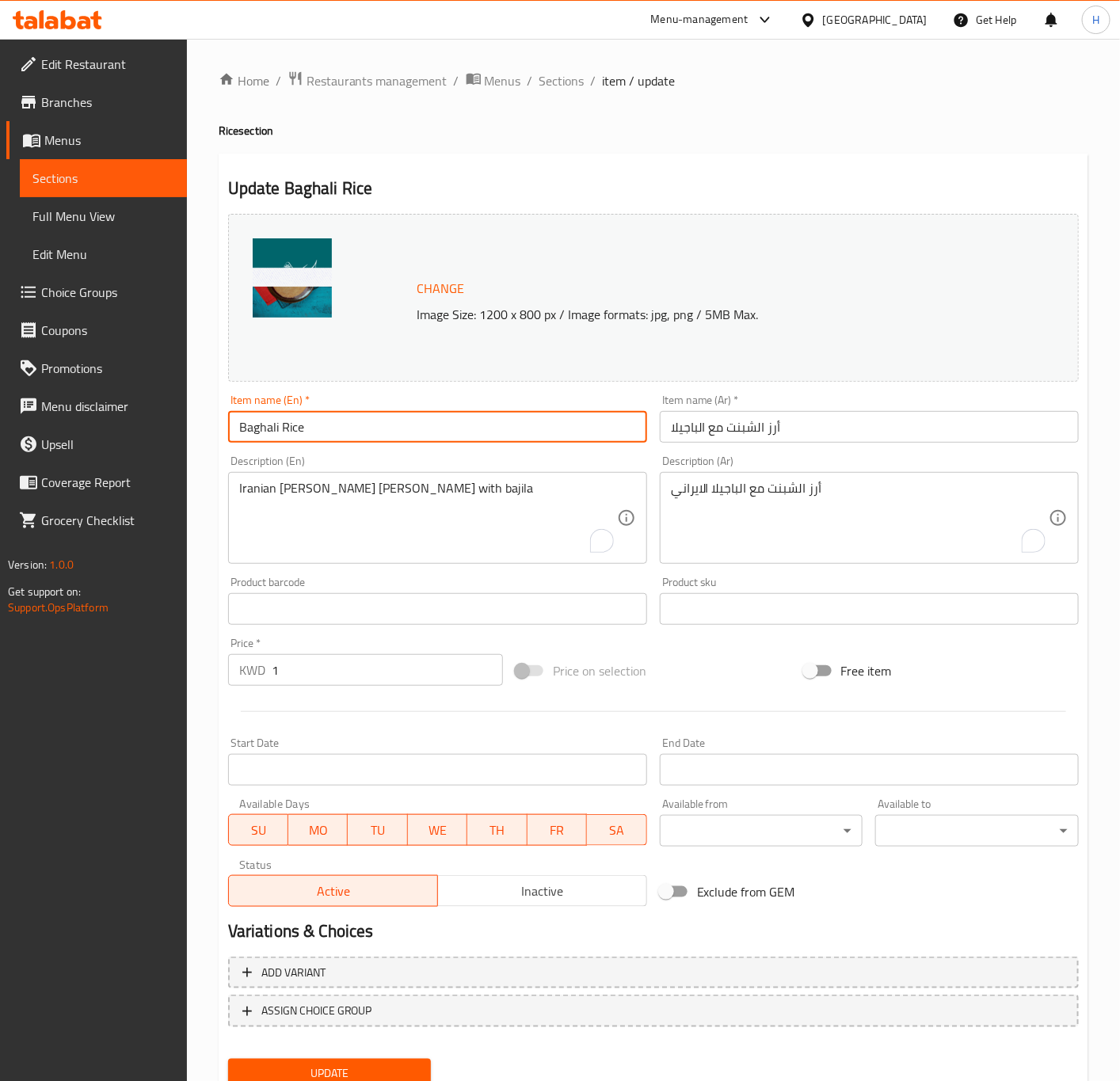
click at [282, 426] on input "Baghali Rice" at bounding box center [437, 427] width 419 height 32
type input "Baghali [PERSON_NAME] [PERSON_NAME]"
click at [409, 670] on input "1" at bounding box center [387, 670] width 231 height 32
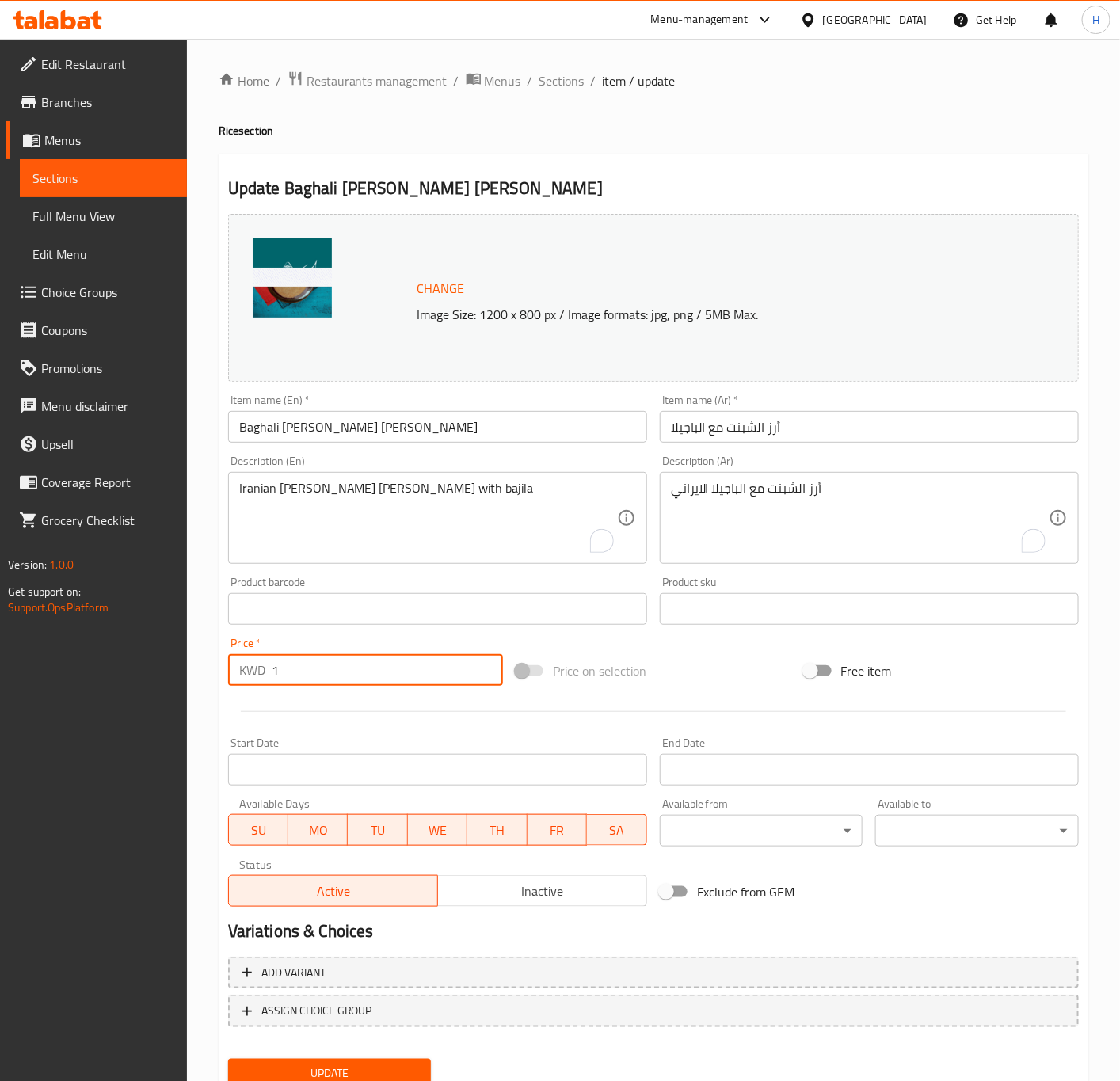
click at [228, 1059] on button "Update" at bounding box center [330, 1073] width 204 height 29
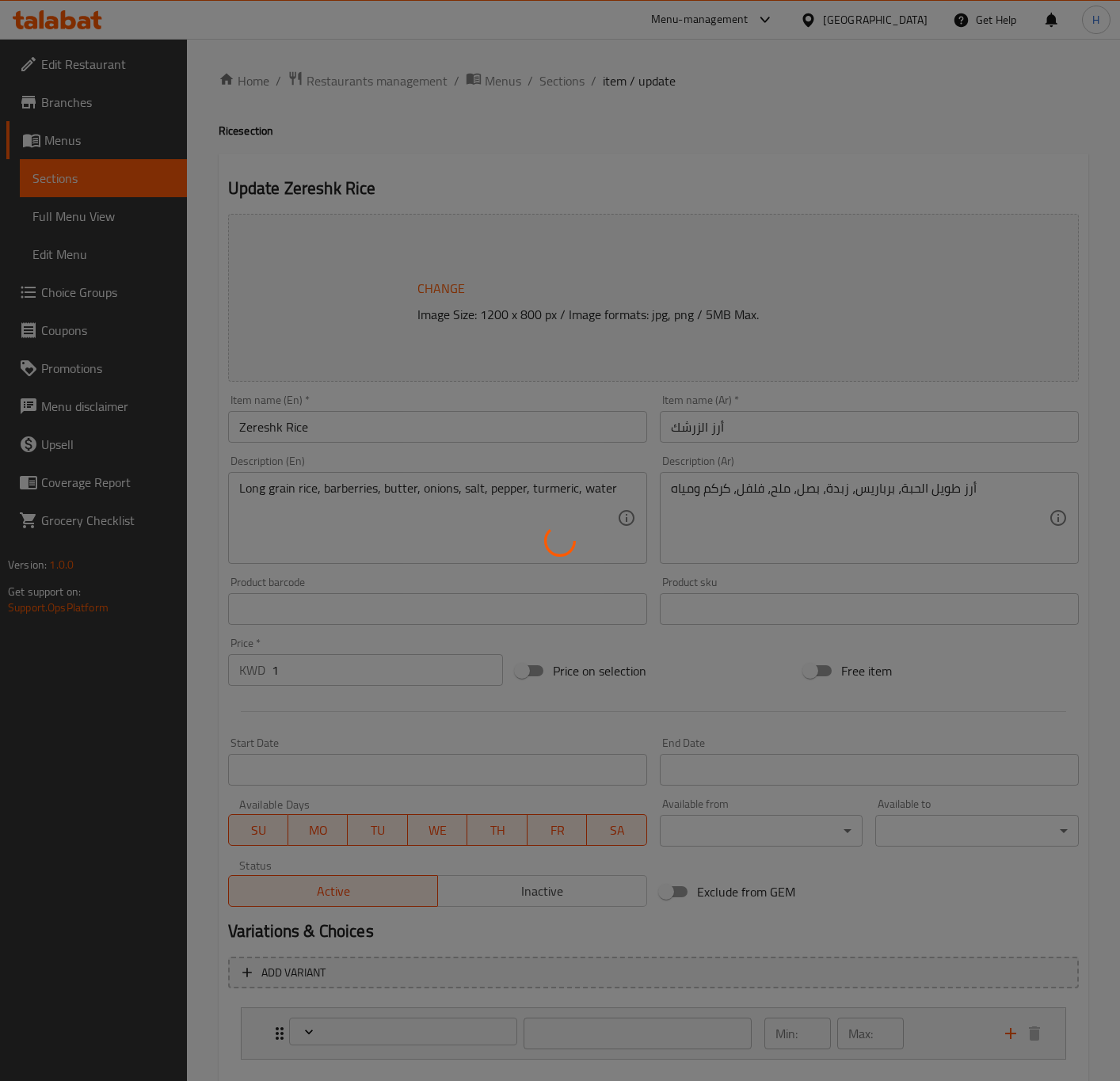
type input "الإضافات:"
type input "0"
type input "2"
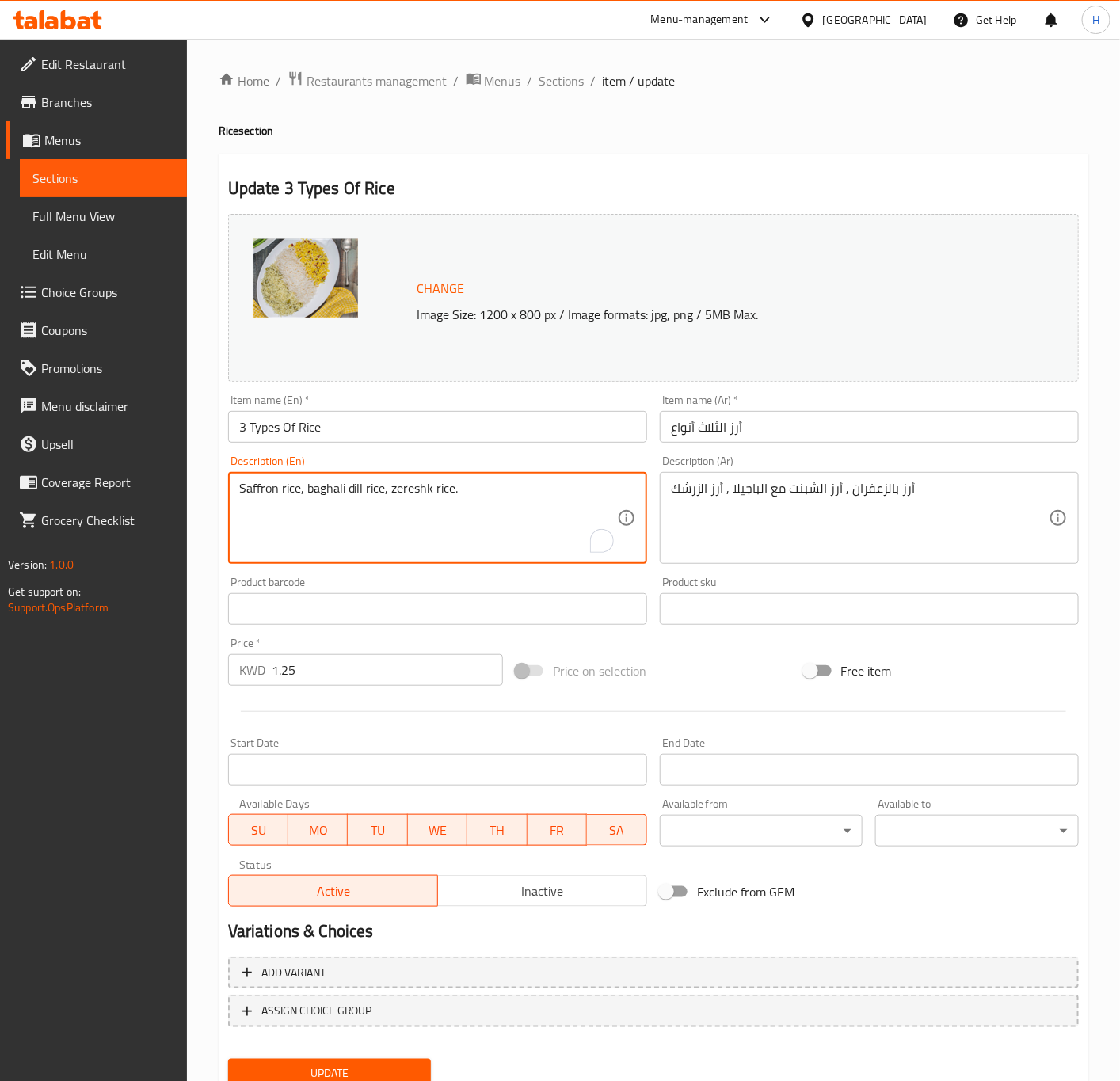
type textarea "Saffron rice, baghali dill rice, zereshk rice."
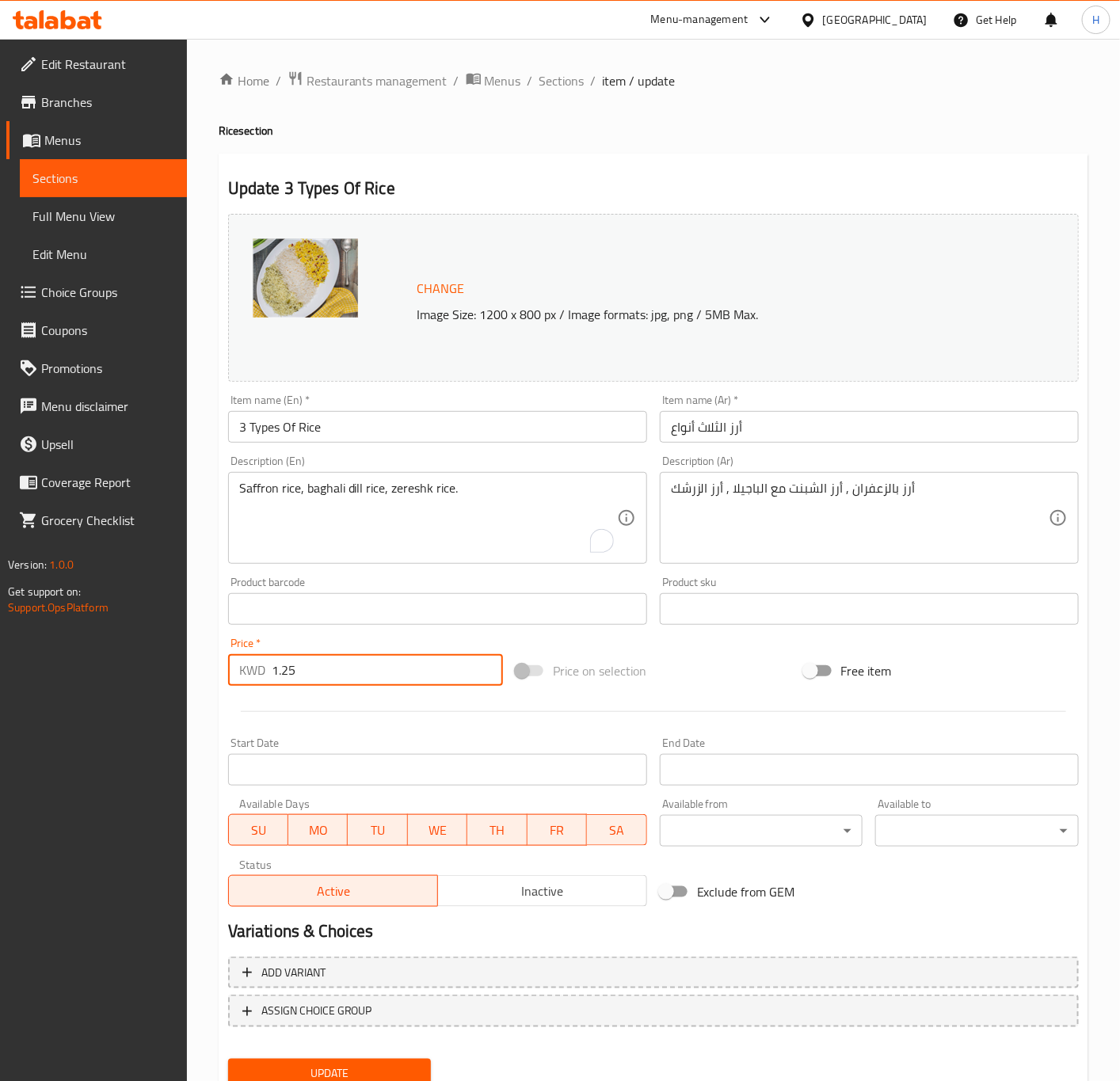
click at [385, 676] on input "1.25" at bounding box center [387, 670] width 231 height 32
click at [228, 1059] on button "Update" at bounding box center [330, 1073] width 204 height 29
click at [559, 81] on span "Sections" at bounding box center [561, 80] width 45 height 19
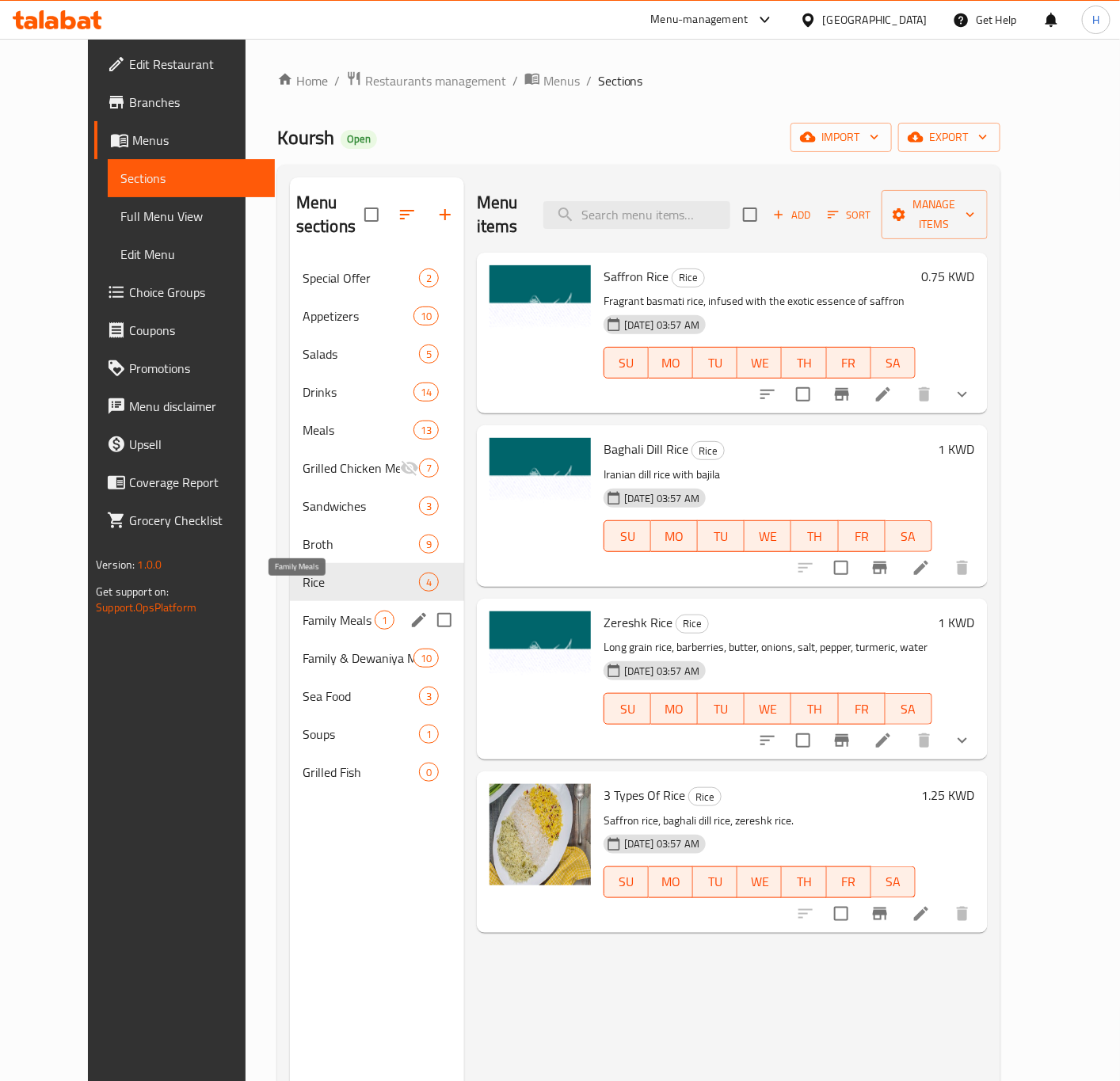
click at [305, 611] on span "Family Meals" at bounding box center [338, 620] width 72 height 19
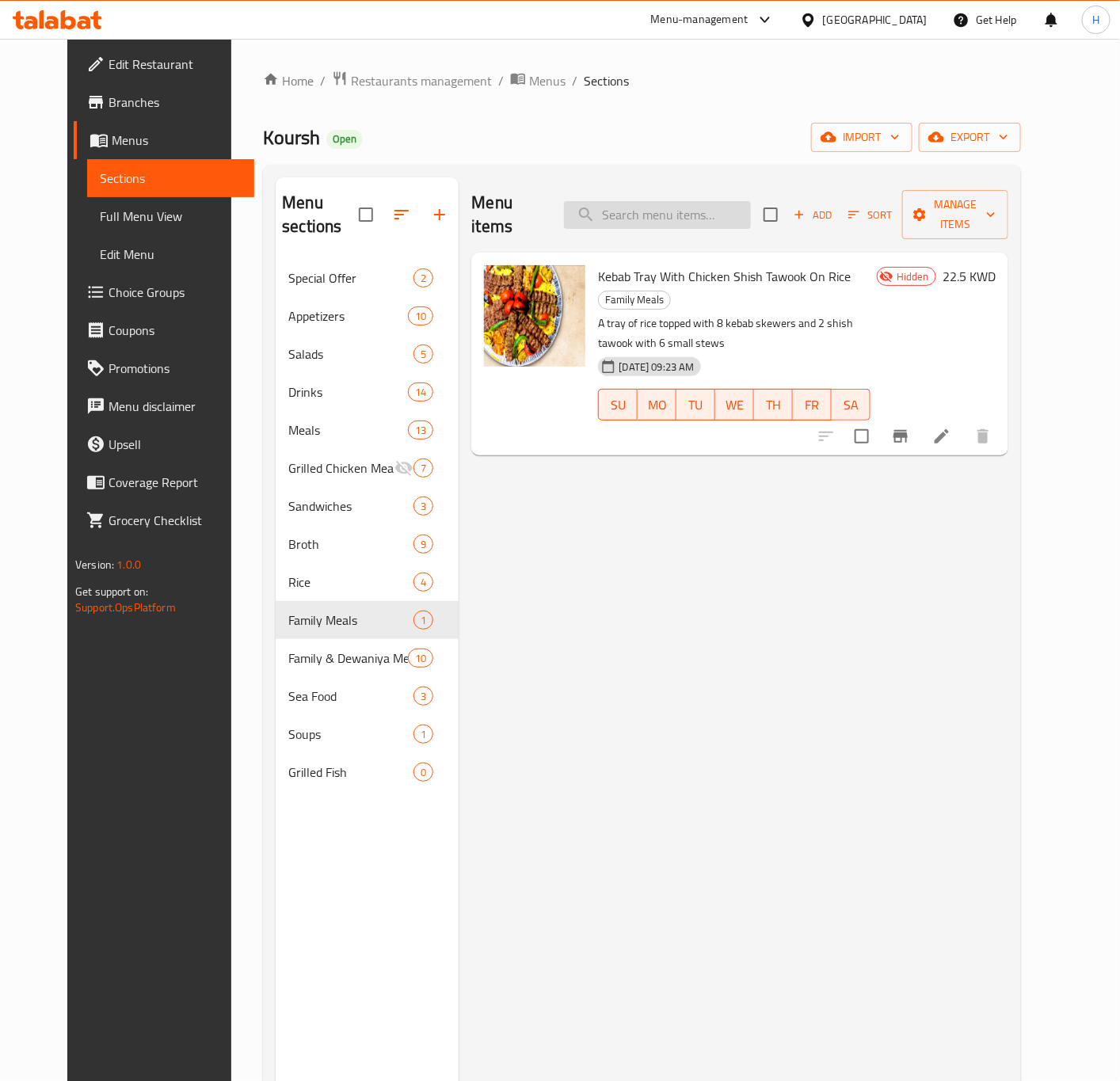
click at [682, 214] on input "search" at bounding box center [657, 214] width 187 height 27
paste input "Mouzat"
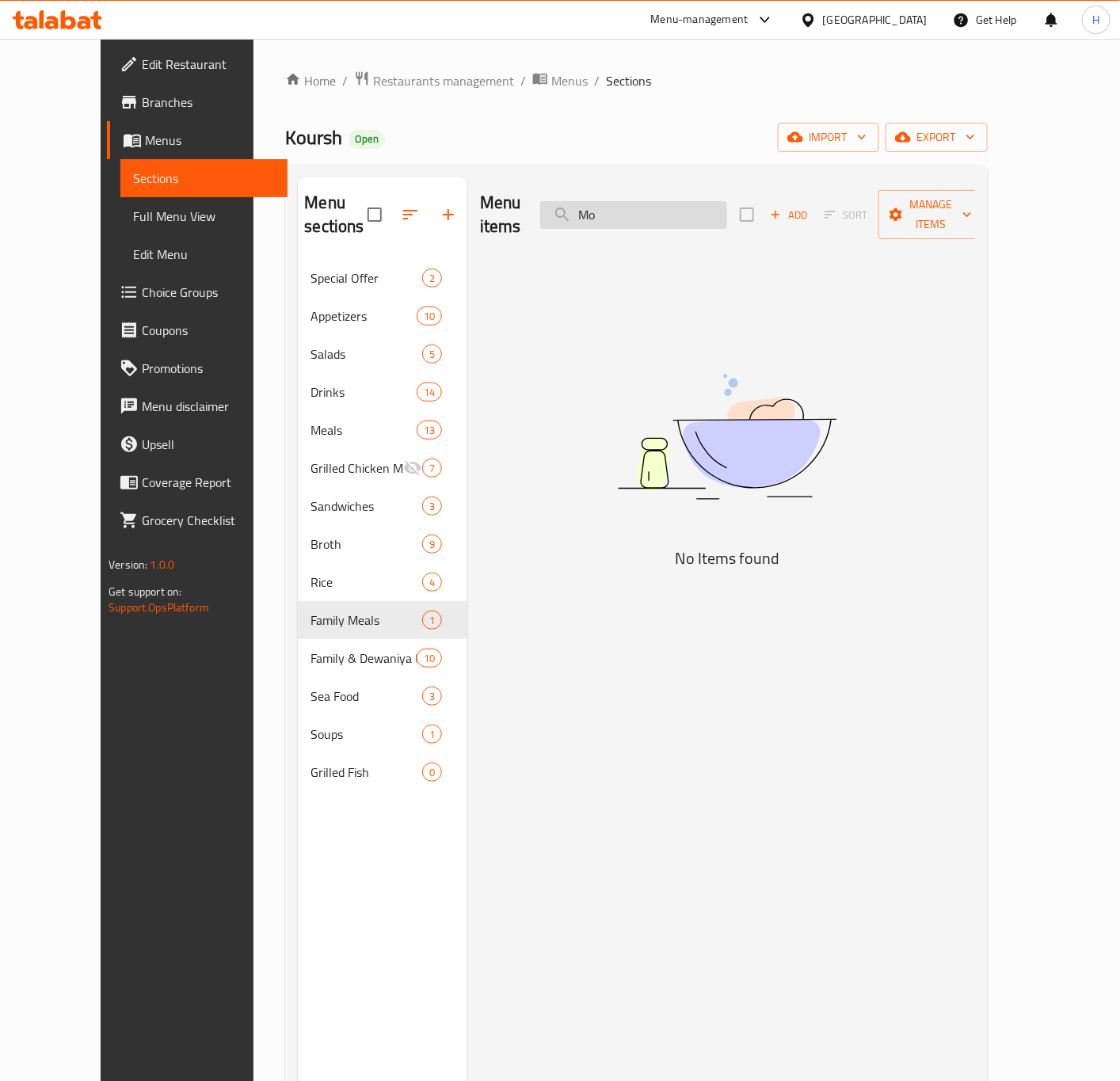
type input "M"
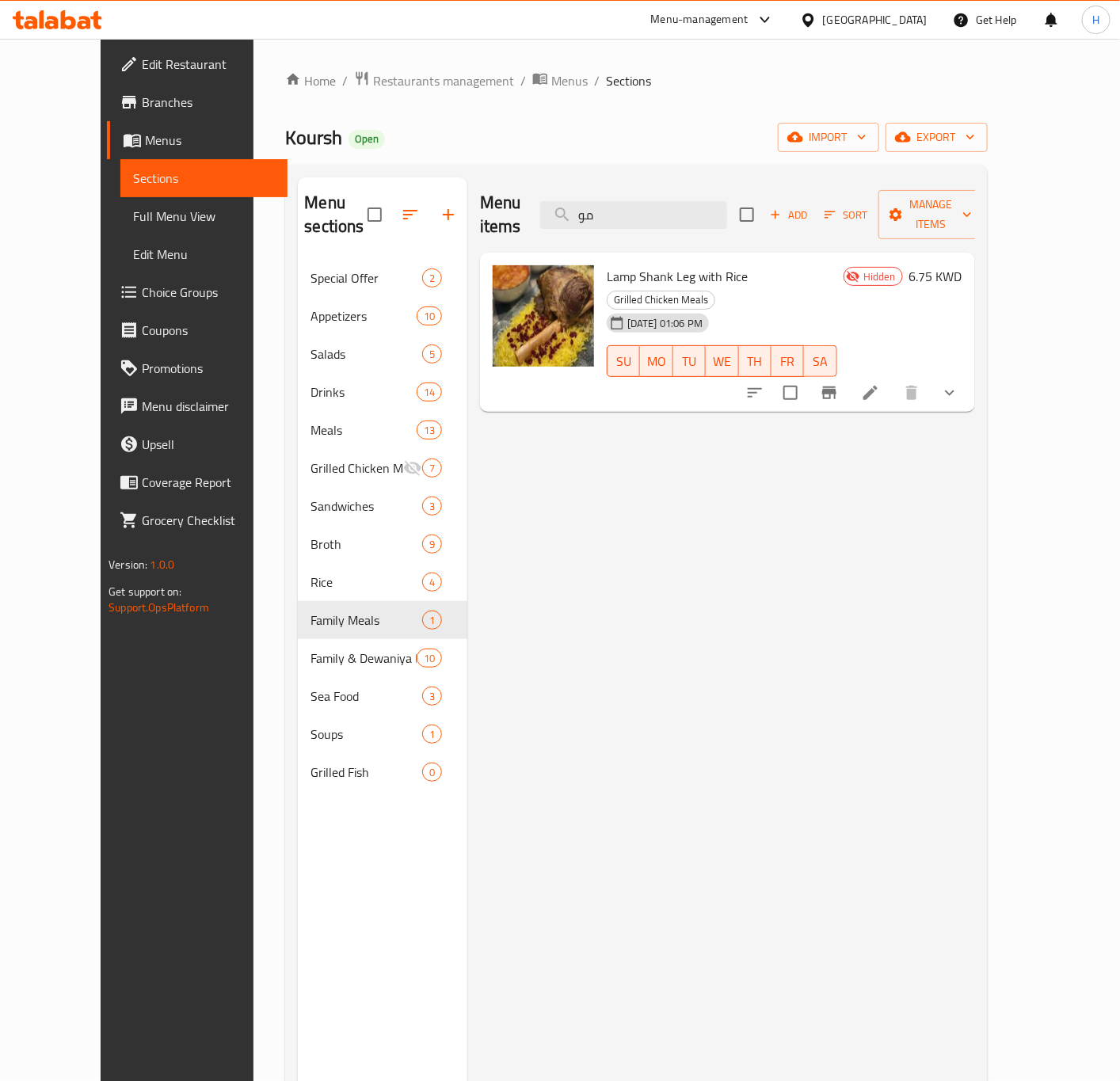
type input "م"
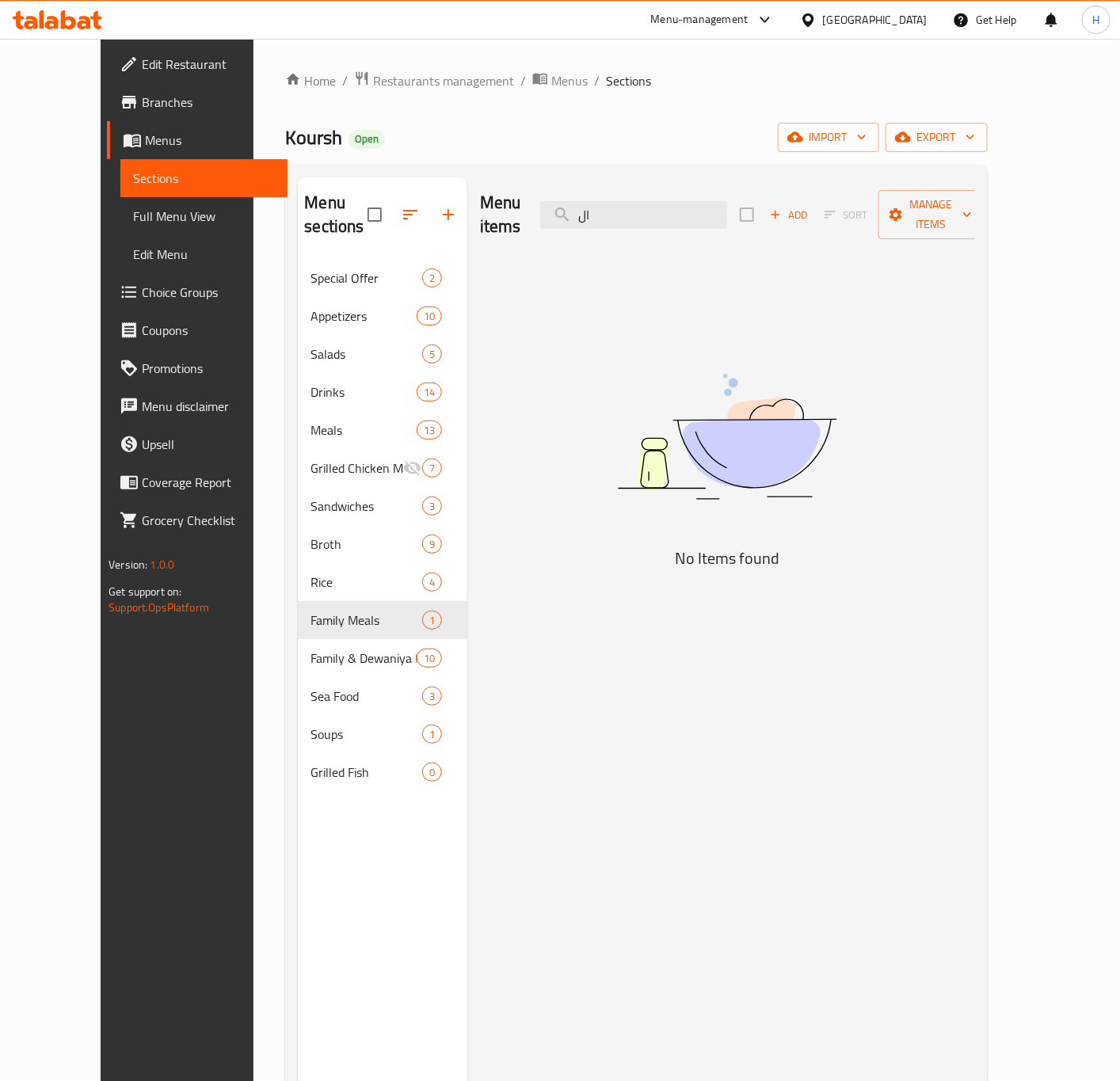
type input "ا"
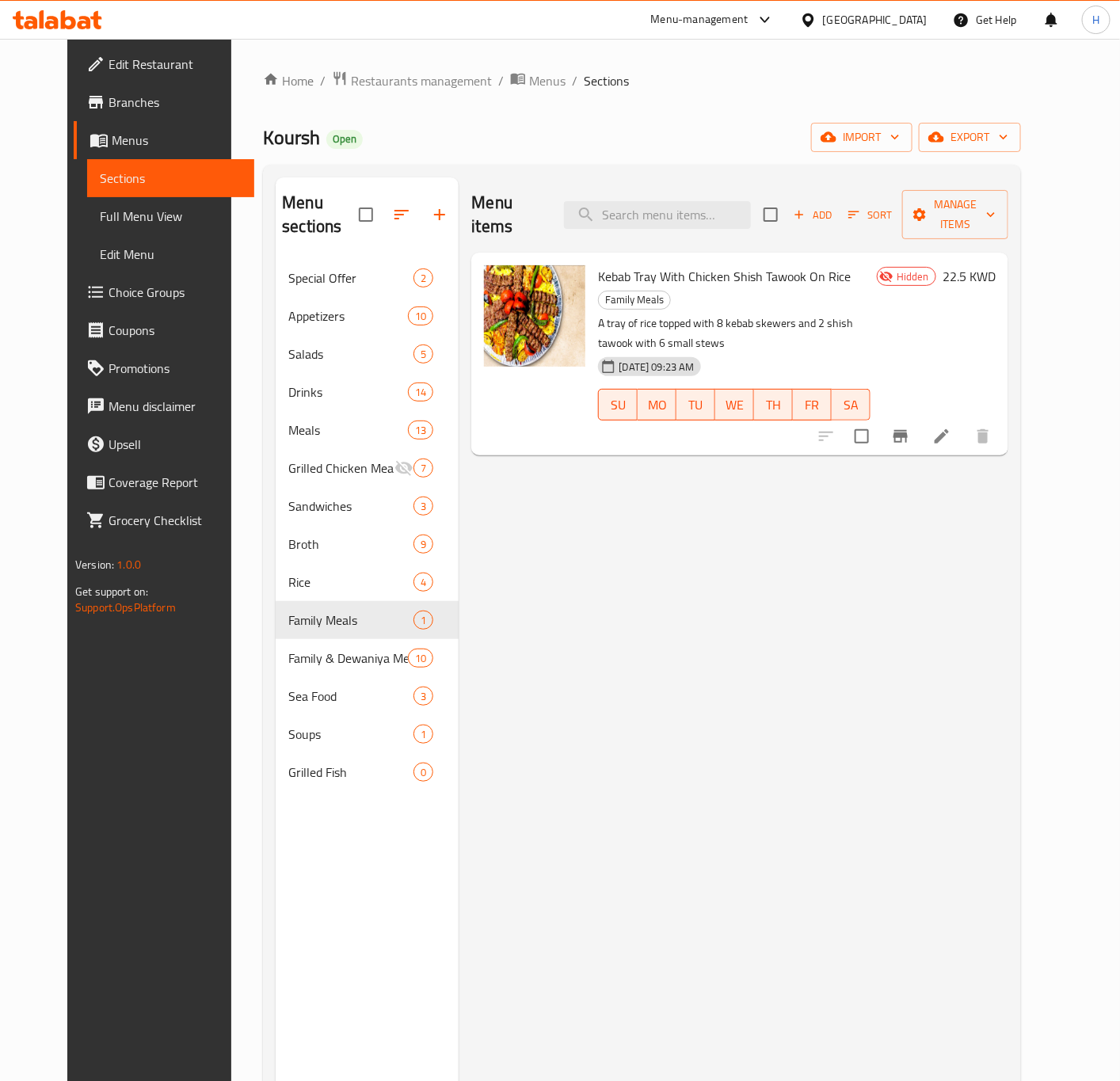
click at [612, 219] on div "Menu items Add Sort Manage items" at bounding box center [739, 214] width 537 height 75
click at [612, 212] on input "search" at bounding box center [657, 214] width 187 height 27
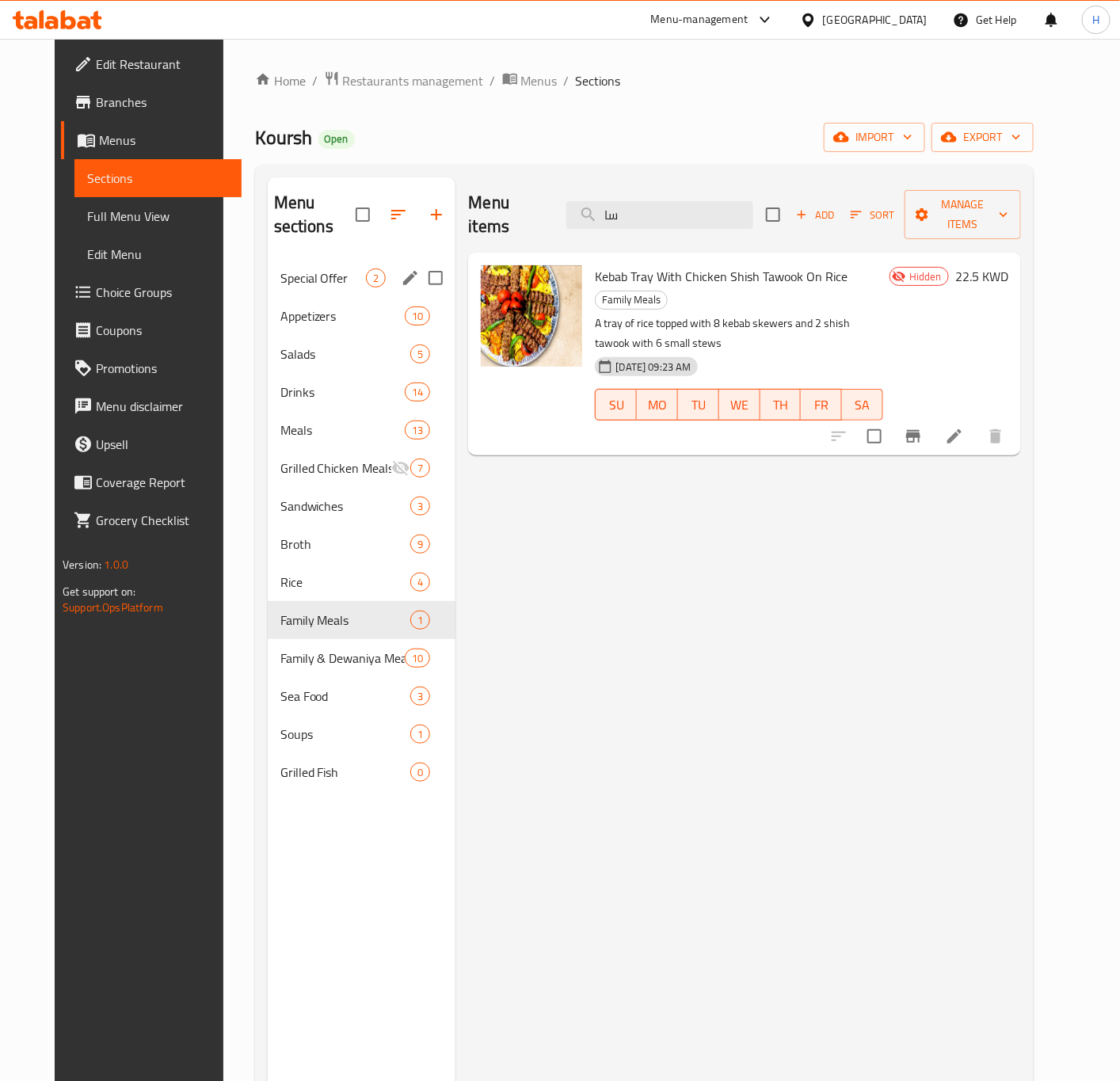
type input "س"
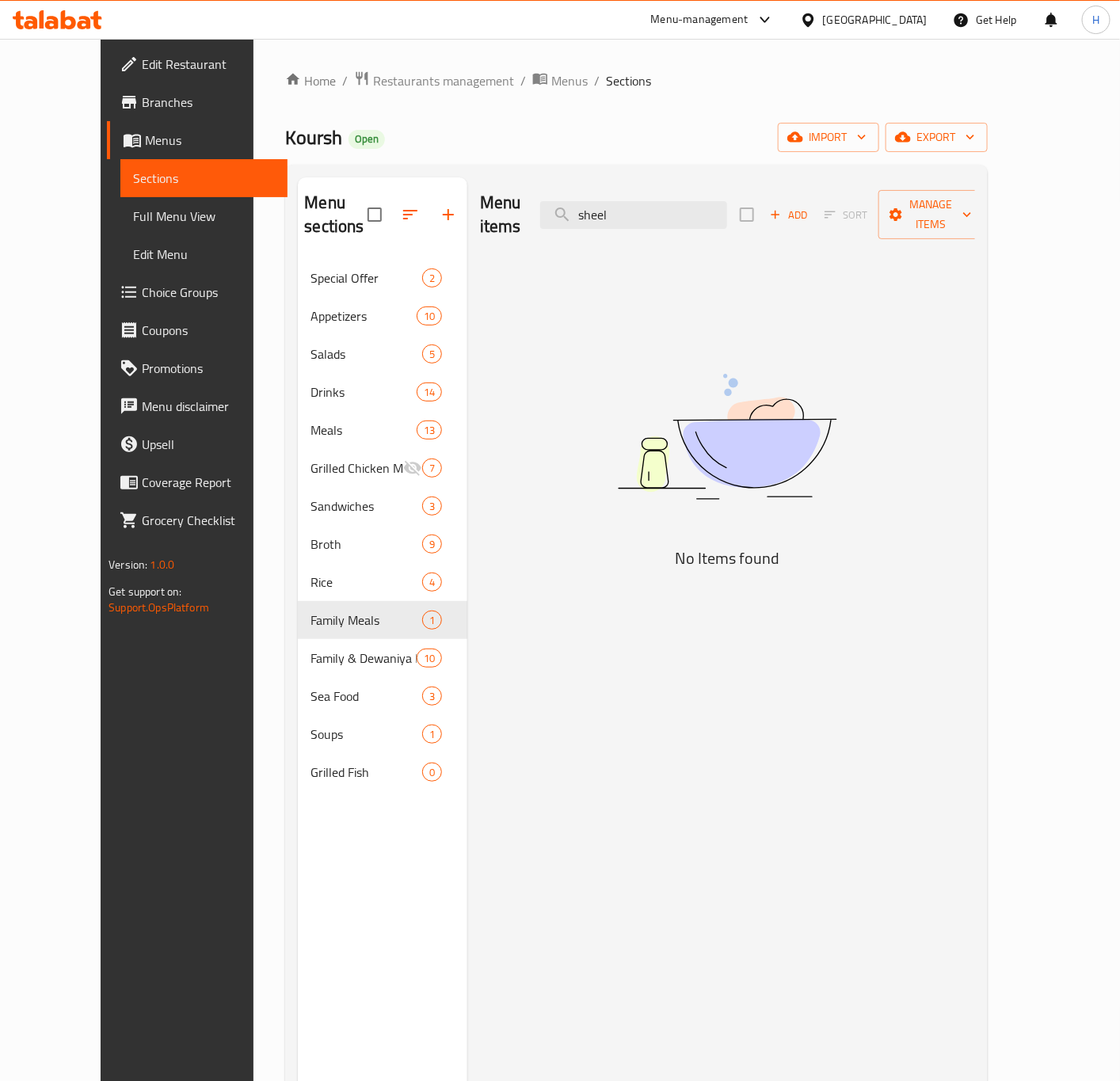
type input "sheel"
click at [668, 207] on input "sheel" at bounding box center [633, 214] width 187 height 27
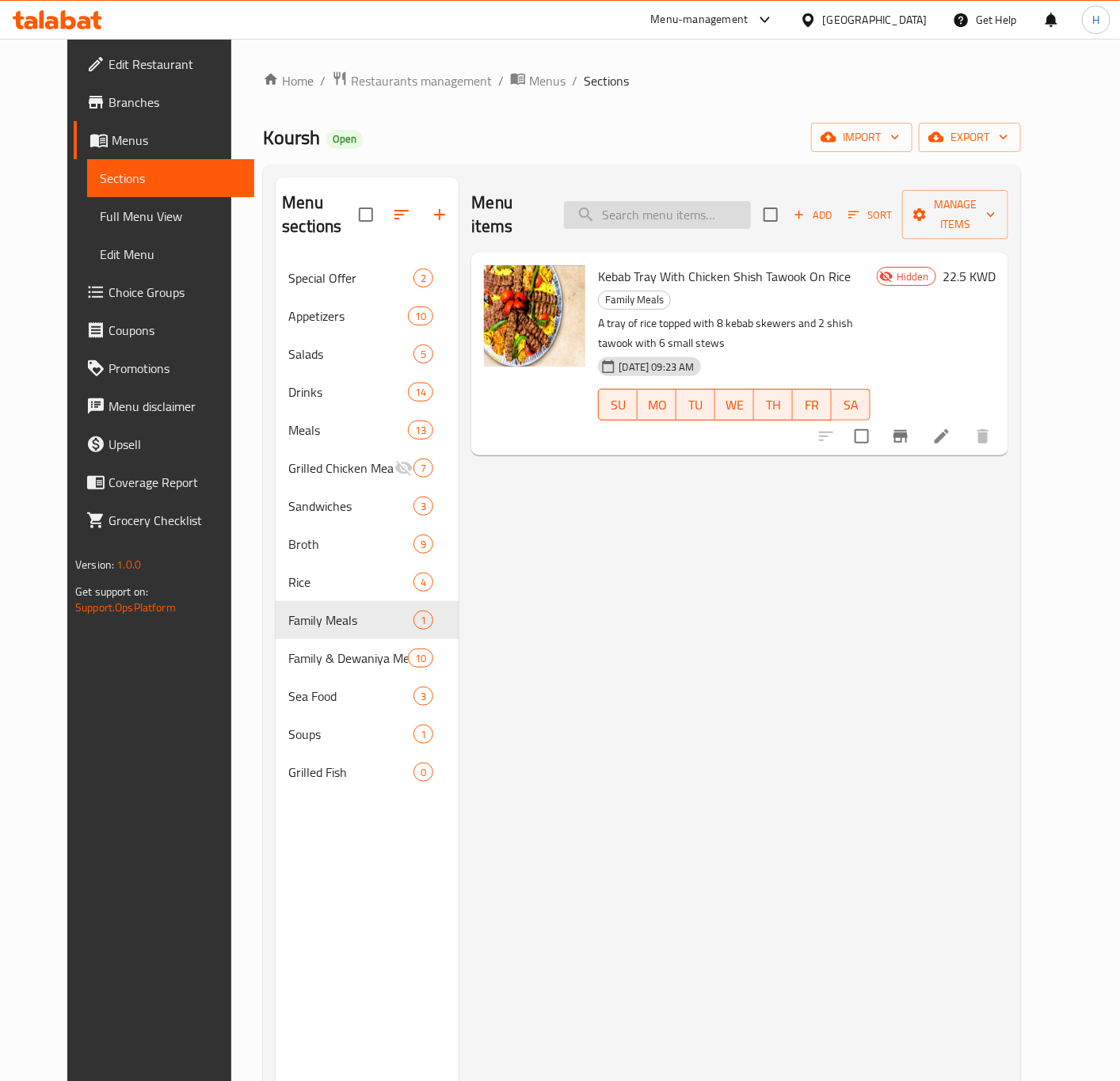
click at [664, 212] on input "search" at bounding box center [657, 214] width 187 height 27
paste input "Mouzat"
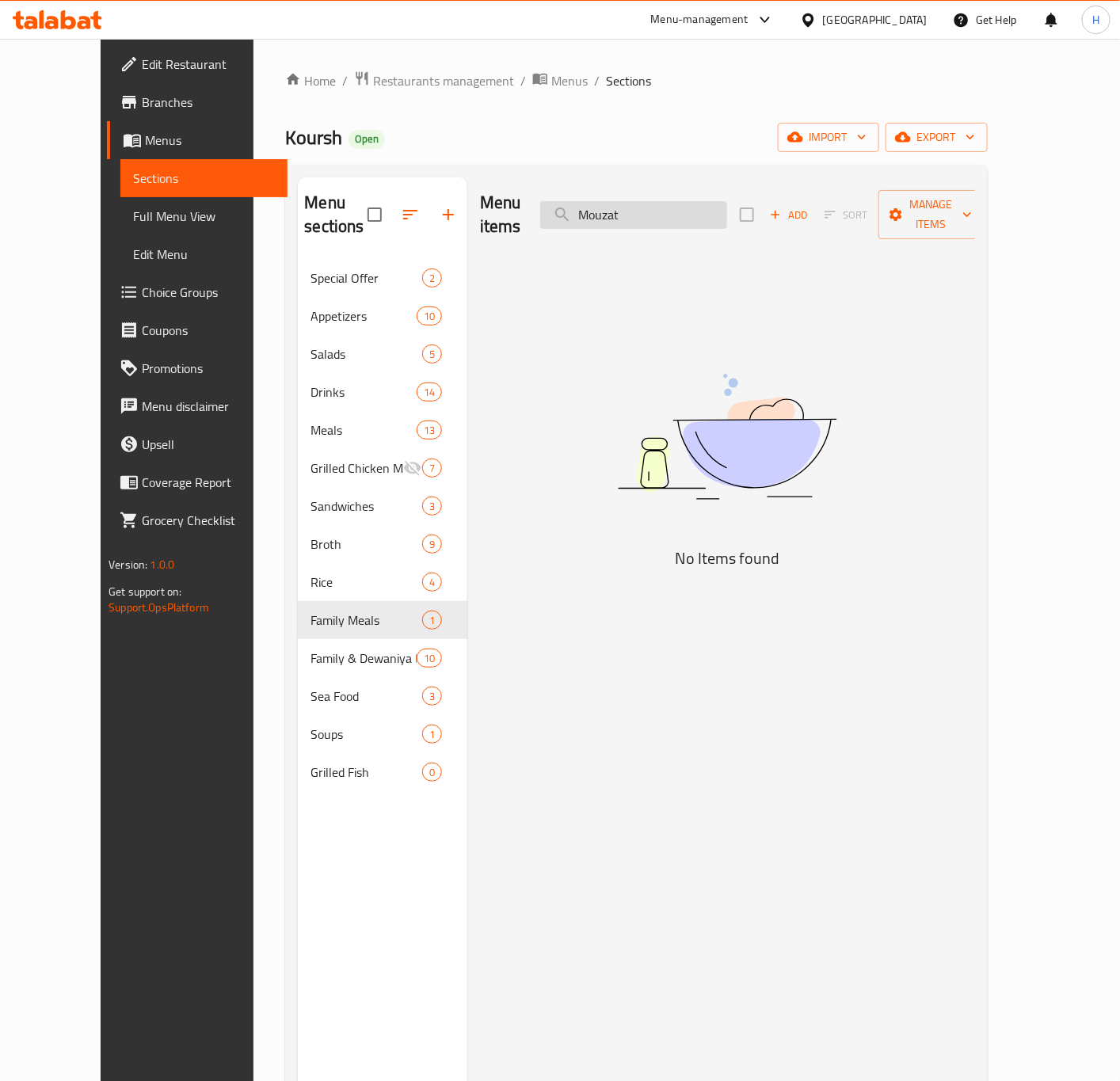
click at [701, 212] on input "Mouzat" at bounding box center [633, 214] width 187 height 27
type input ";"
type input "c"
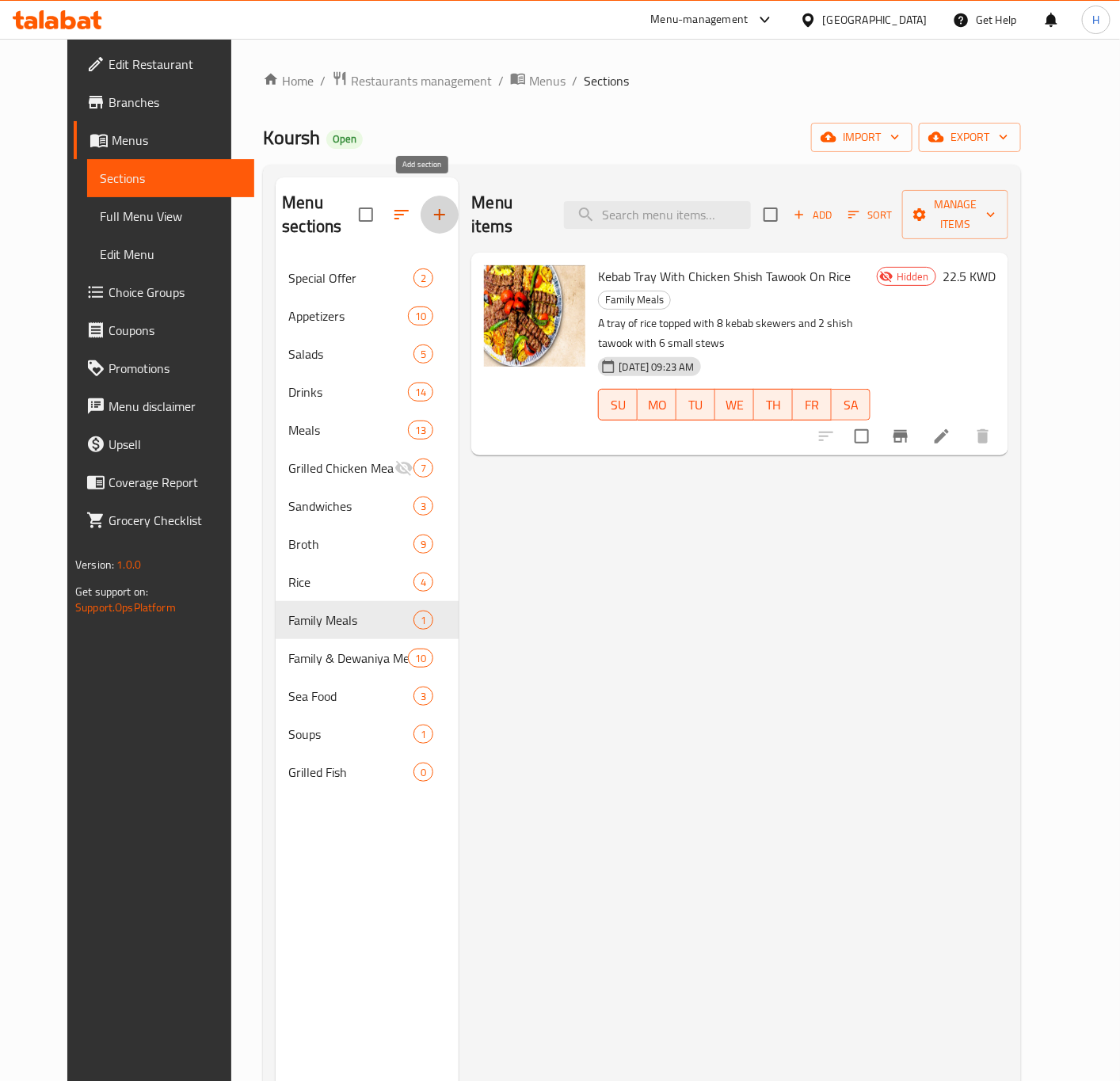
click at [430, 206] on icon "button" at bounding box center [439, 214] width 19 height 19
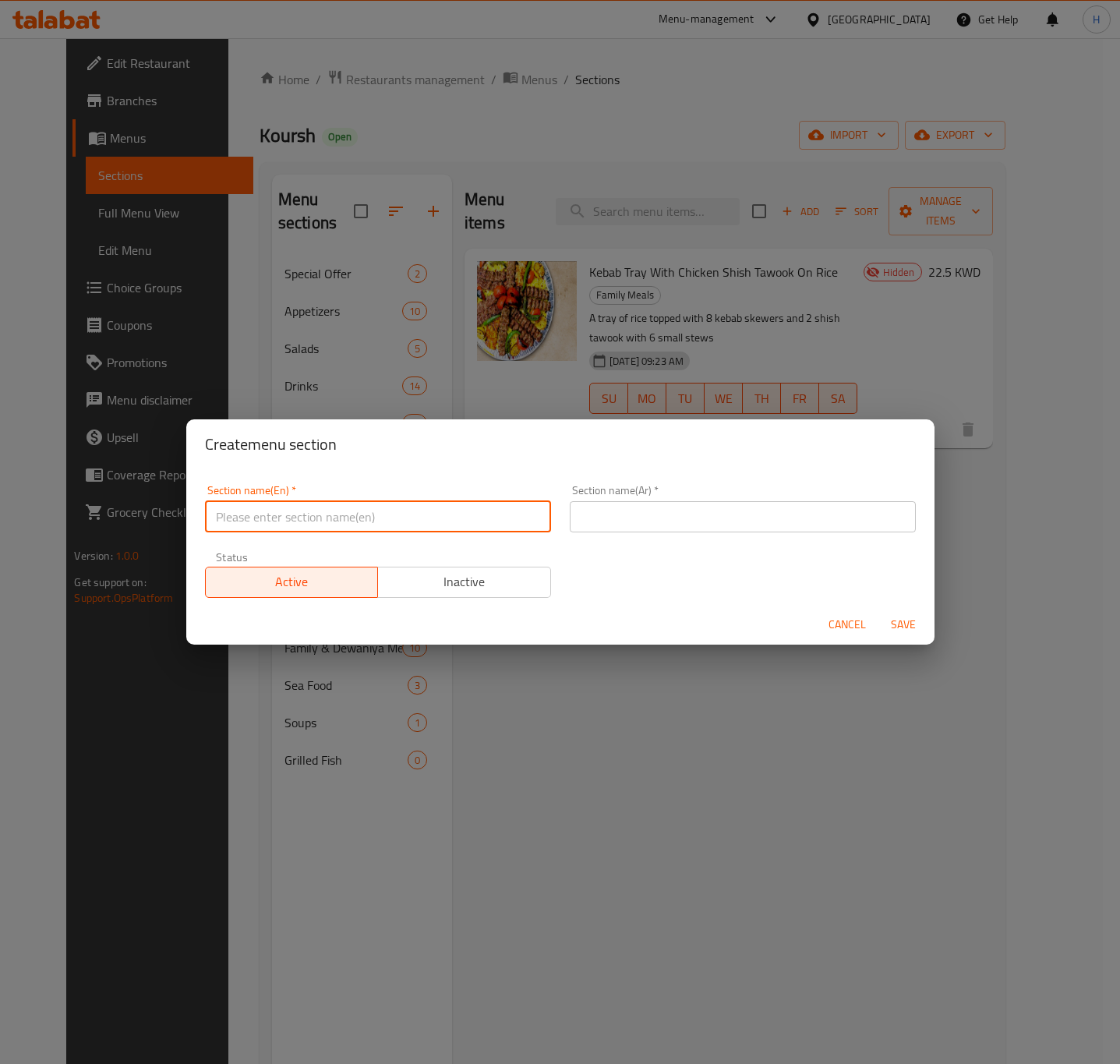
click at [333, 511] on input "text" at bounding box center [377, 517] width 346 height 31
paste input "COMBO"
click at [333, 511] on input "COMBO" at bounding box center [377, 517] width 346 height 31
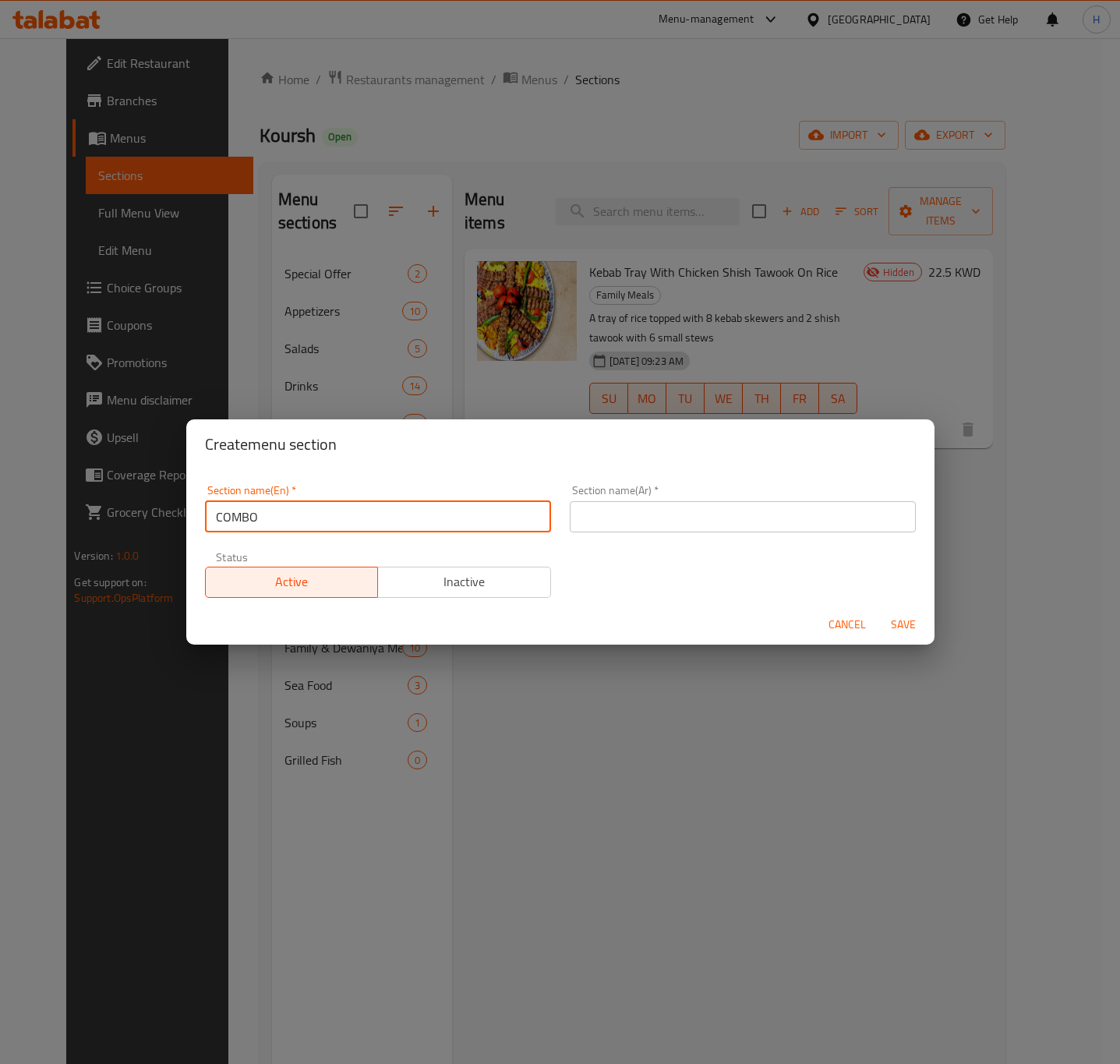
type input "Combo"
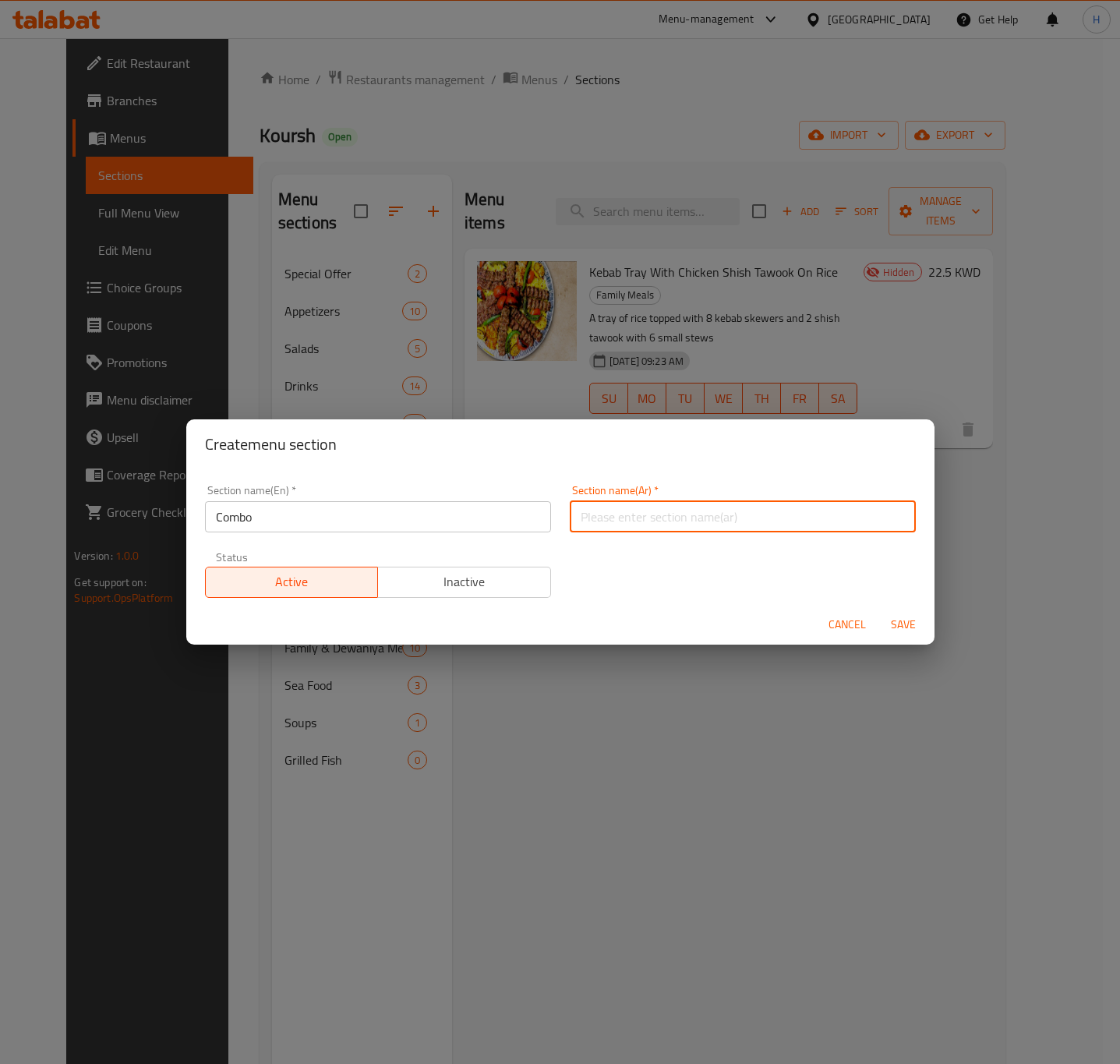
drag, startPoint x: 655, startPoint y: 514, endPoint x: 592, endPoint y: 514, distance: 63.0
click at [655, 514] on input "text" at bounding box center [743, 517] width 346 height 31
type input "الكومبو"
click at [879, 610] on button "Save" at bounding box center [903, 624] width 50 height 29
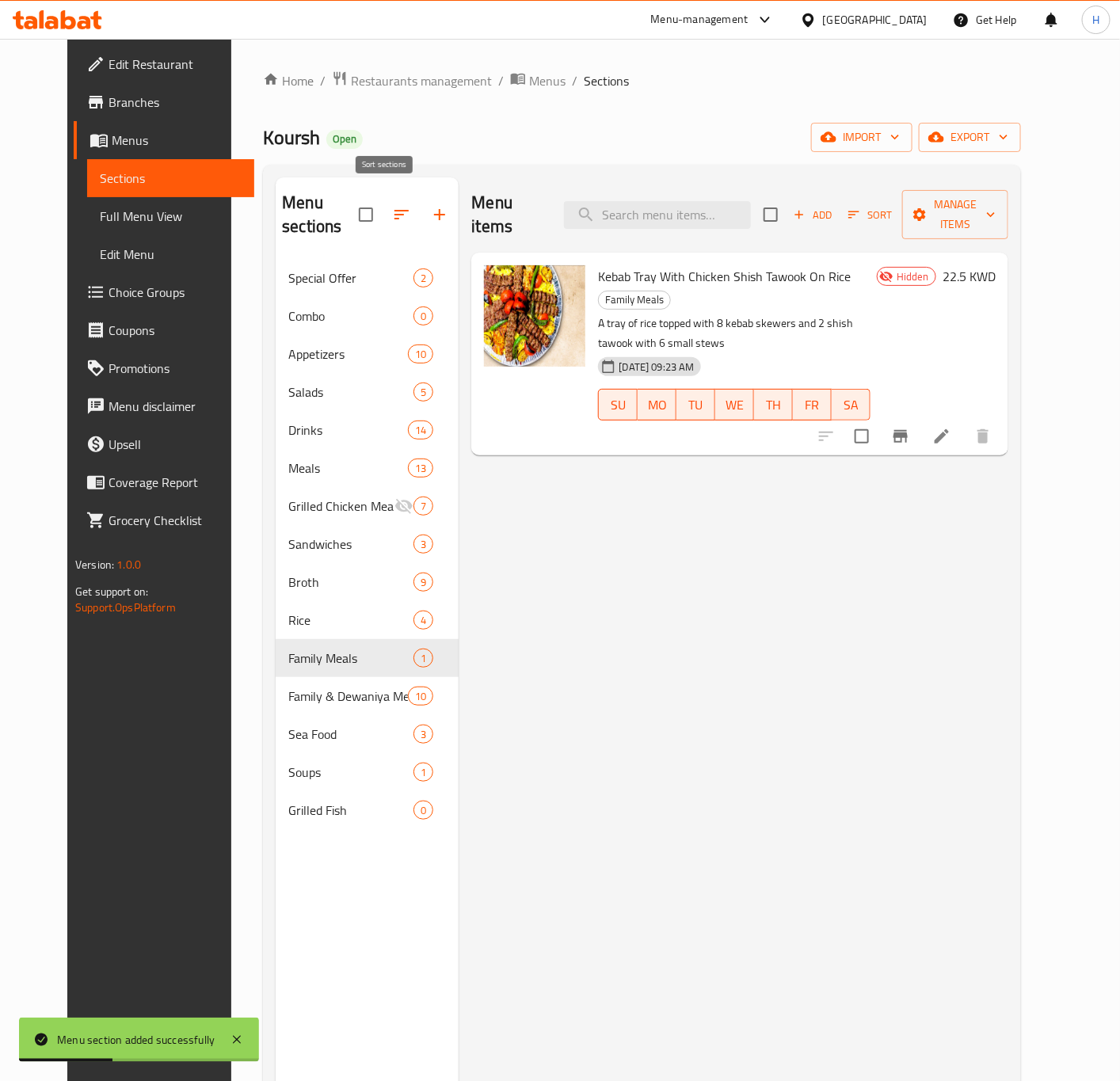
click at [395, 202] on button "button" at bounding box center [401, 214] width 38 height 38
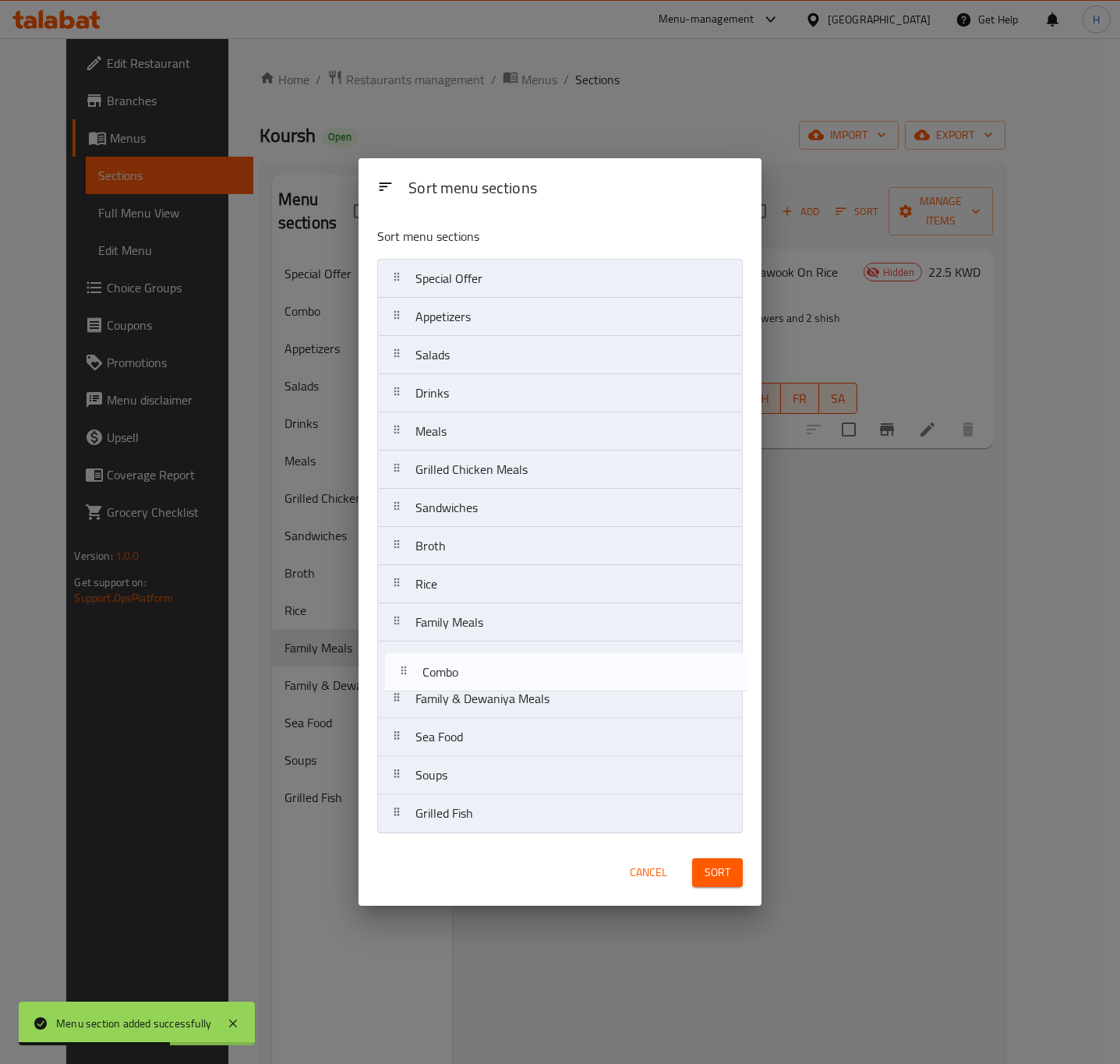
drag, startPoint x: 433, startPoint y: 350, endPoint x: 445, endPoint y: 688, distance: 338.2
click at [445, 688] on nav "Special Offer Combo Appetizers Salads Drinks Meals Grilled Chicken Meals Sandwi…" at bounding box center [560, 546] width 365 height 574
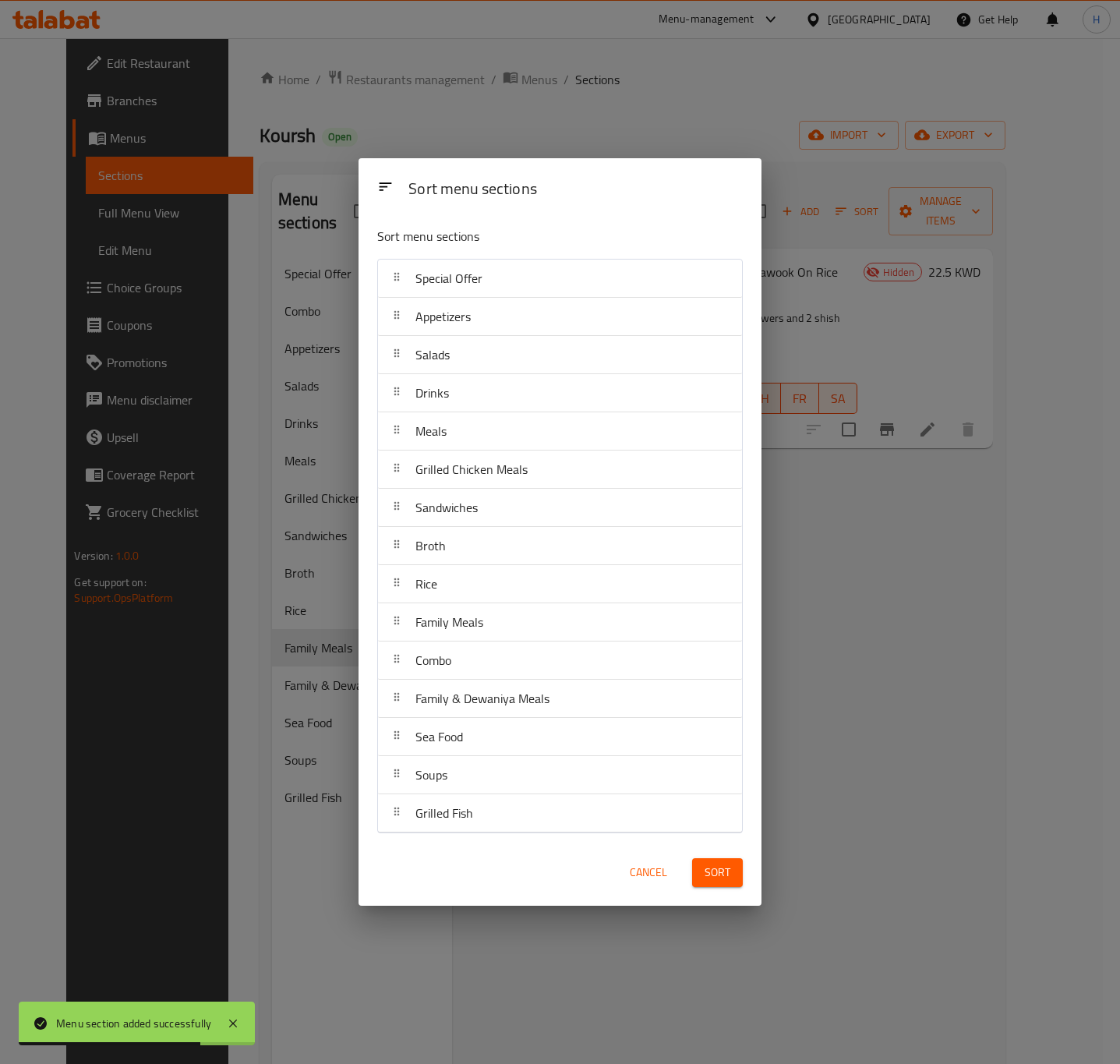
click at [721, 878] on span "Sort" at bounding box center [718, 872] width 26 height 19
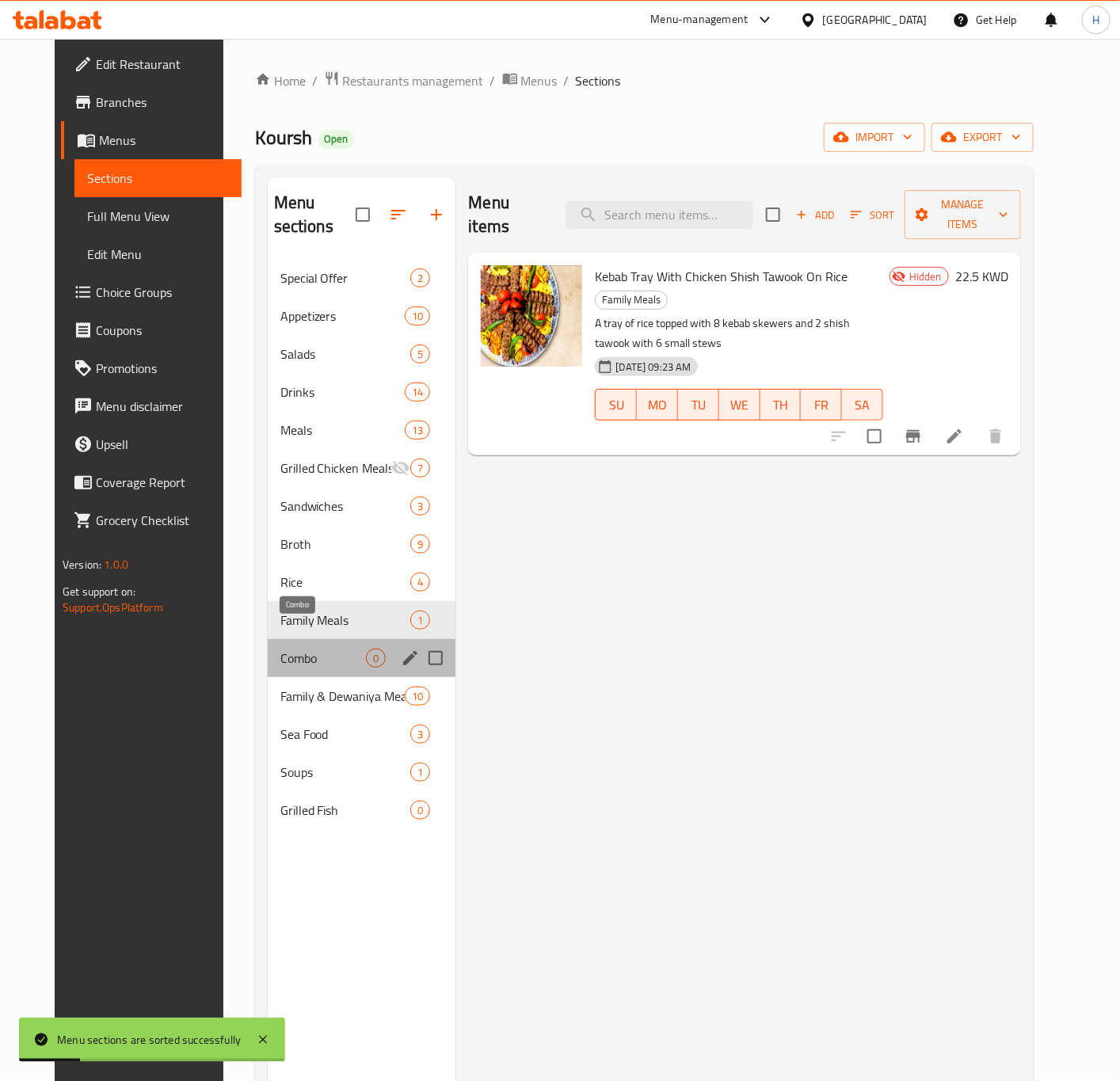
click at [281, 649] on span "Combo" at bounding box center [323, 658] width 86 height 19
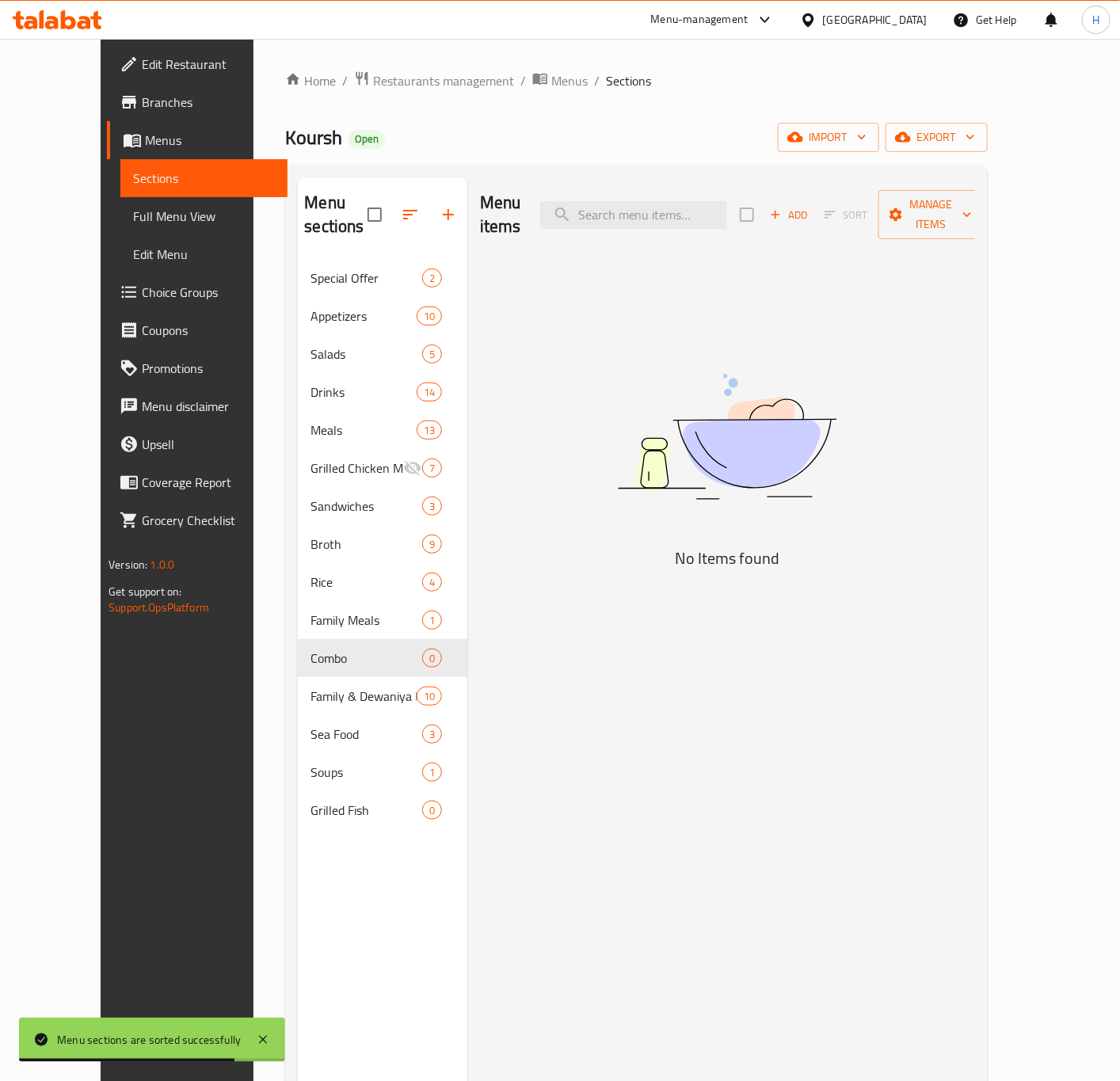
click at [810, 207] on span "Add" at bounding box center [789, 215] width 42 height 19
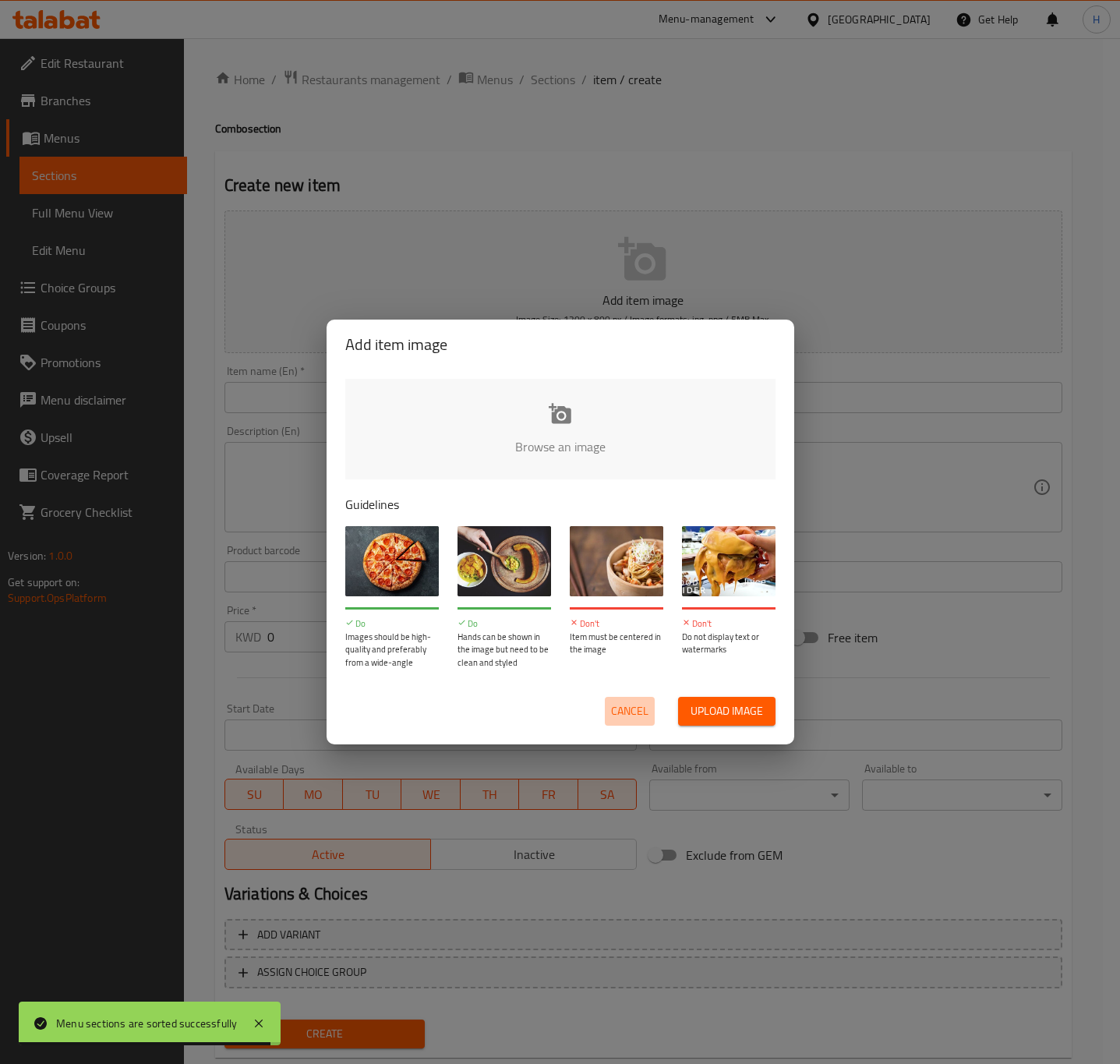
click at [641, 720] on span "Cancel" at bounding box center [629, 711] width 37 height 19
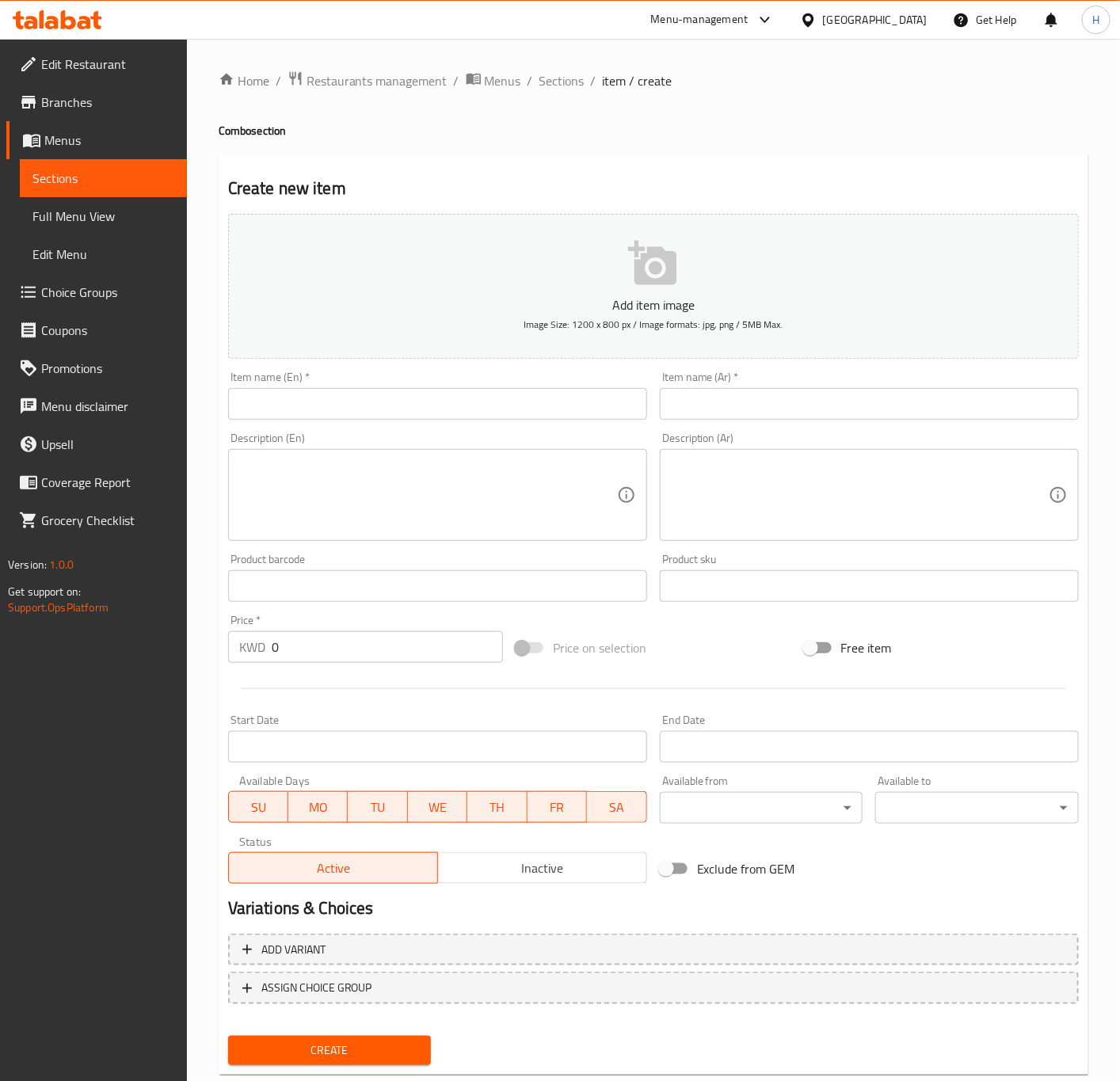
click at [306, 402] on input "text" at bounding box center [437, 404] width 419 height 32
paste input "Mouzat"
type input "Mouzat"
click at [822, 411] on input "text" at bounding box center [869, 404] width 419 height 32
paste input "موزات"
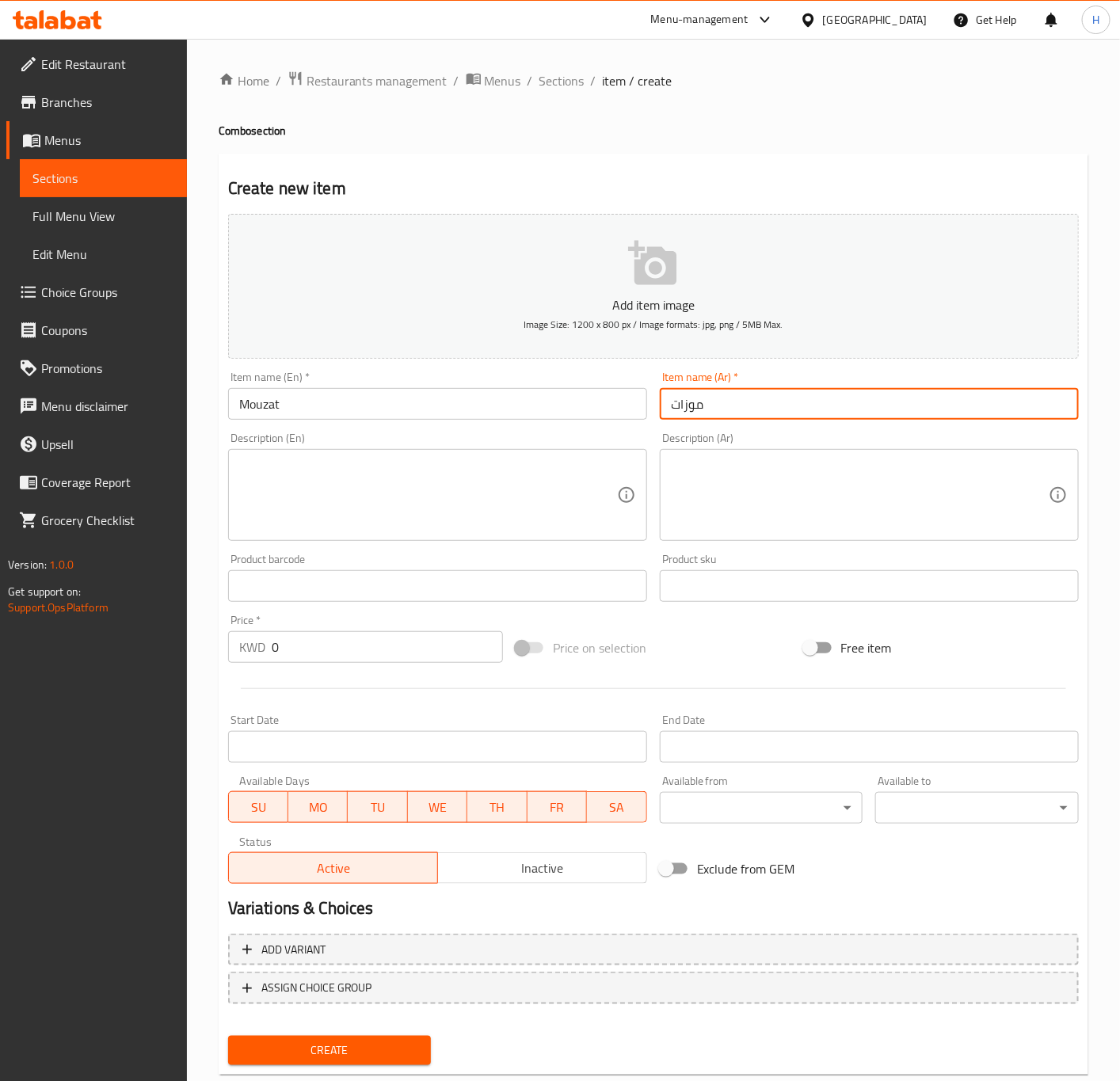
type input "موزات"
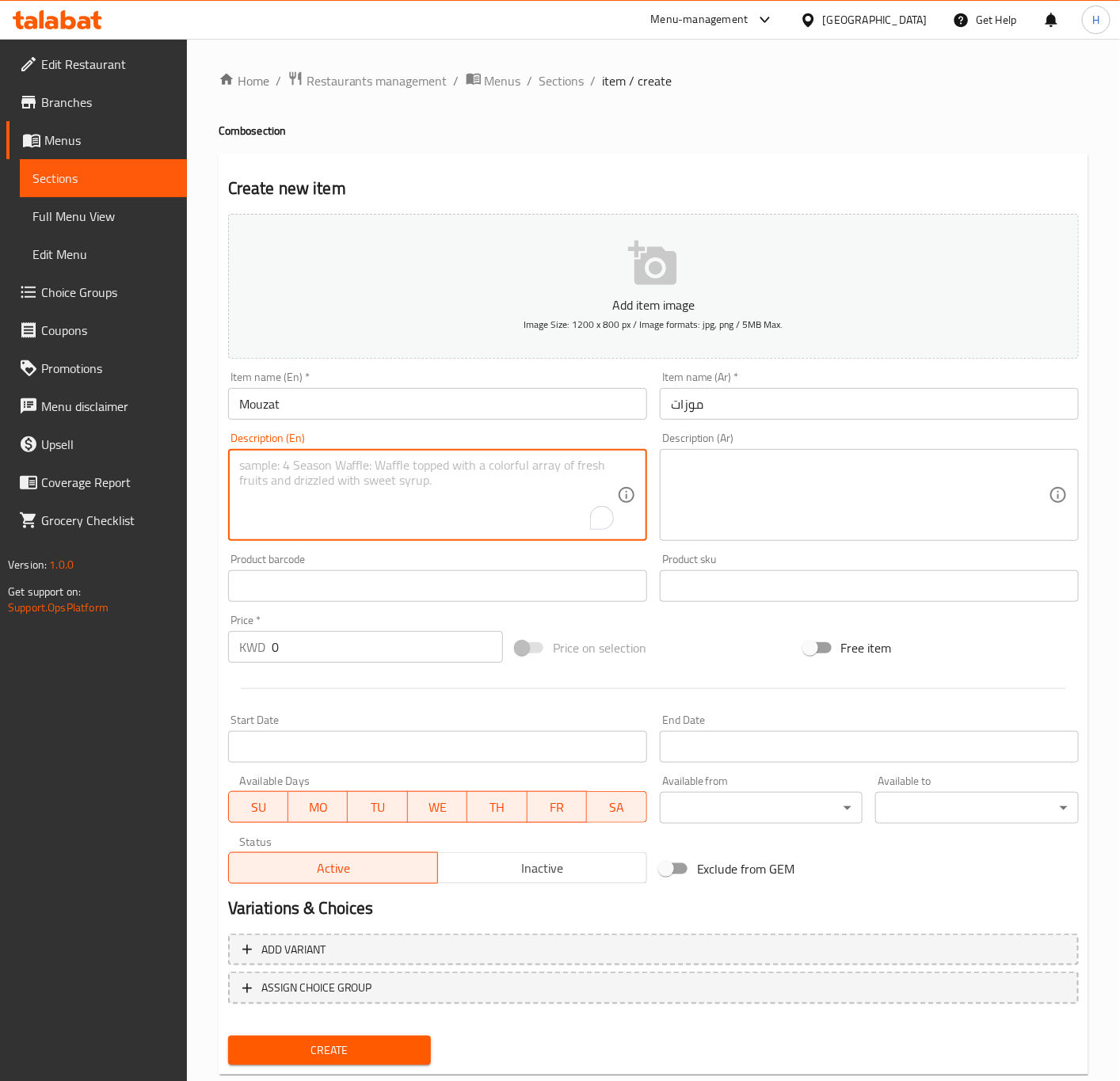
click at [546, 519] on textarea "To enrich screen reader interactions, please activate Accessibility in Grammarl…" at bounding box center [428, 495] width 378 height 75
paste textarea "Lamb shank with Iranian rice according to the customer's request, in addition t…"
type textarea "Lamb shank with Iranian rice according to the customer's request, in addition t…"
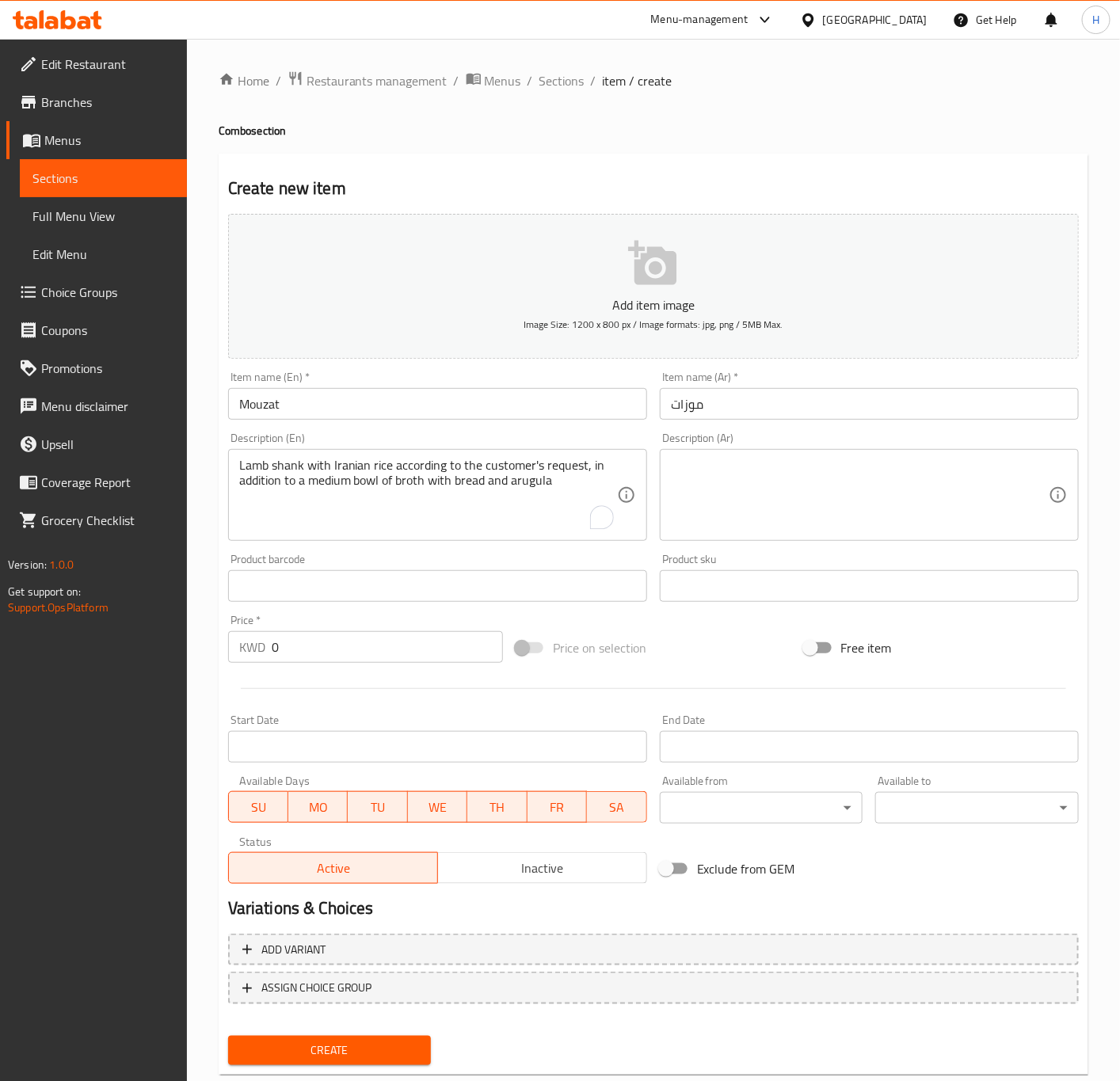
click at [735, 536] on div "Description (Ar)" at bounding box center [869, 495] width 419 height 92
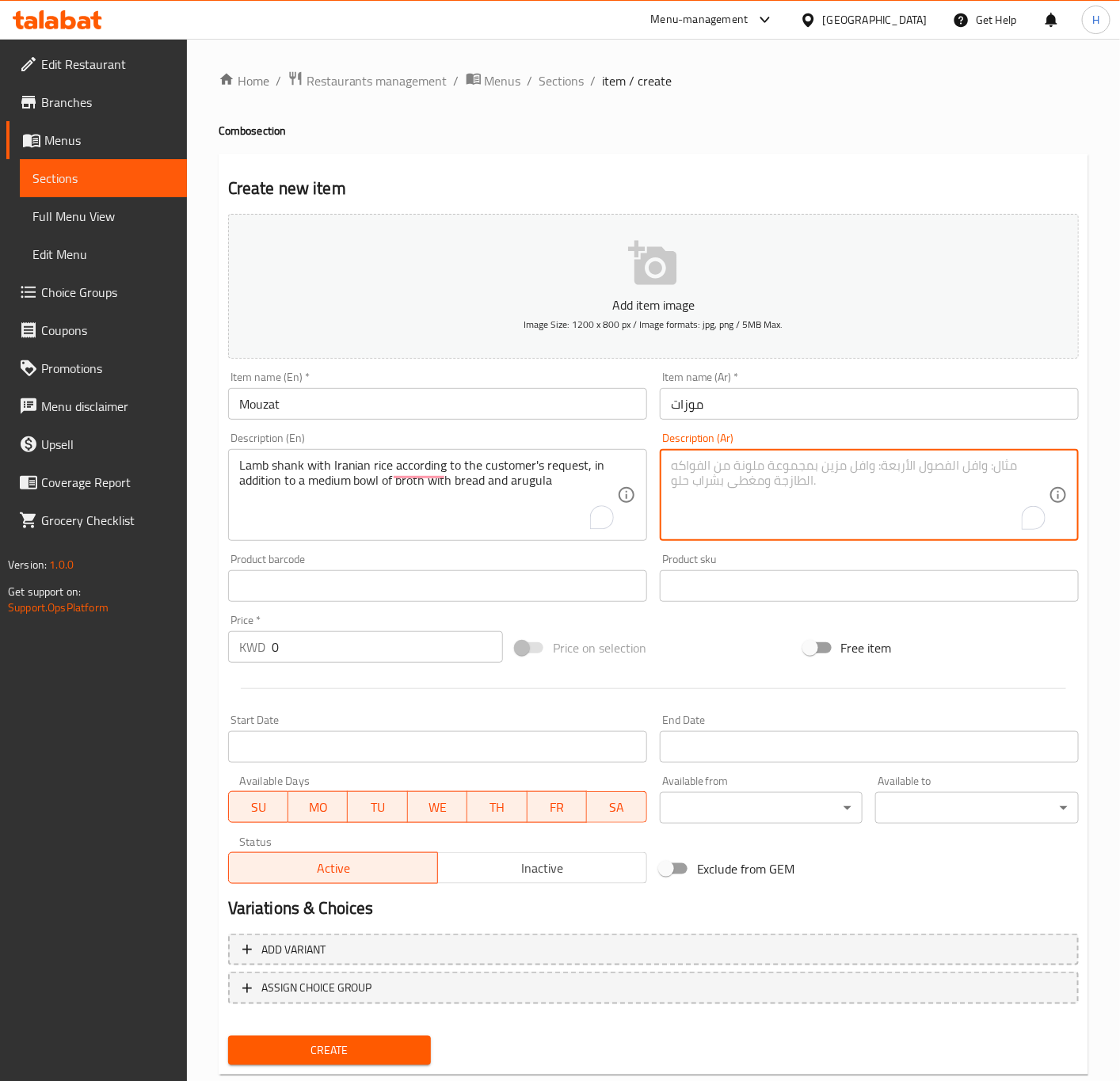
paste textarea "موزة ضاني مع ارز ايراني حسب رغبة العميل بالاضافة الى ماعون مرق وسط مع خبز وجرجير"
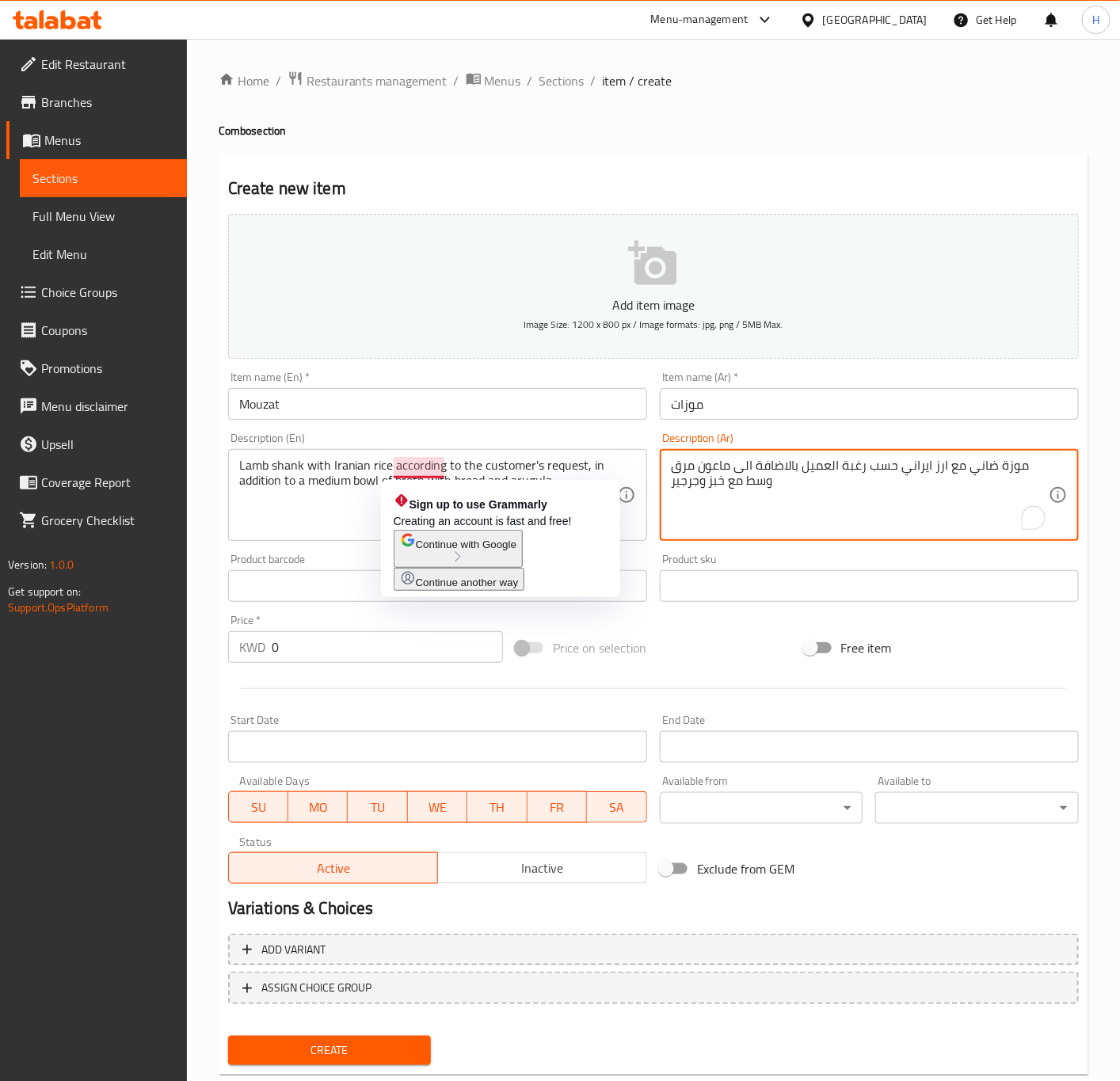
type textarea "موزة ضاني مع ارز ايراني حسب رغبة العميل بالاضافة الى ماعون مرق وسط مع خبز وجرجير"
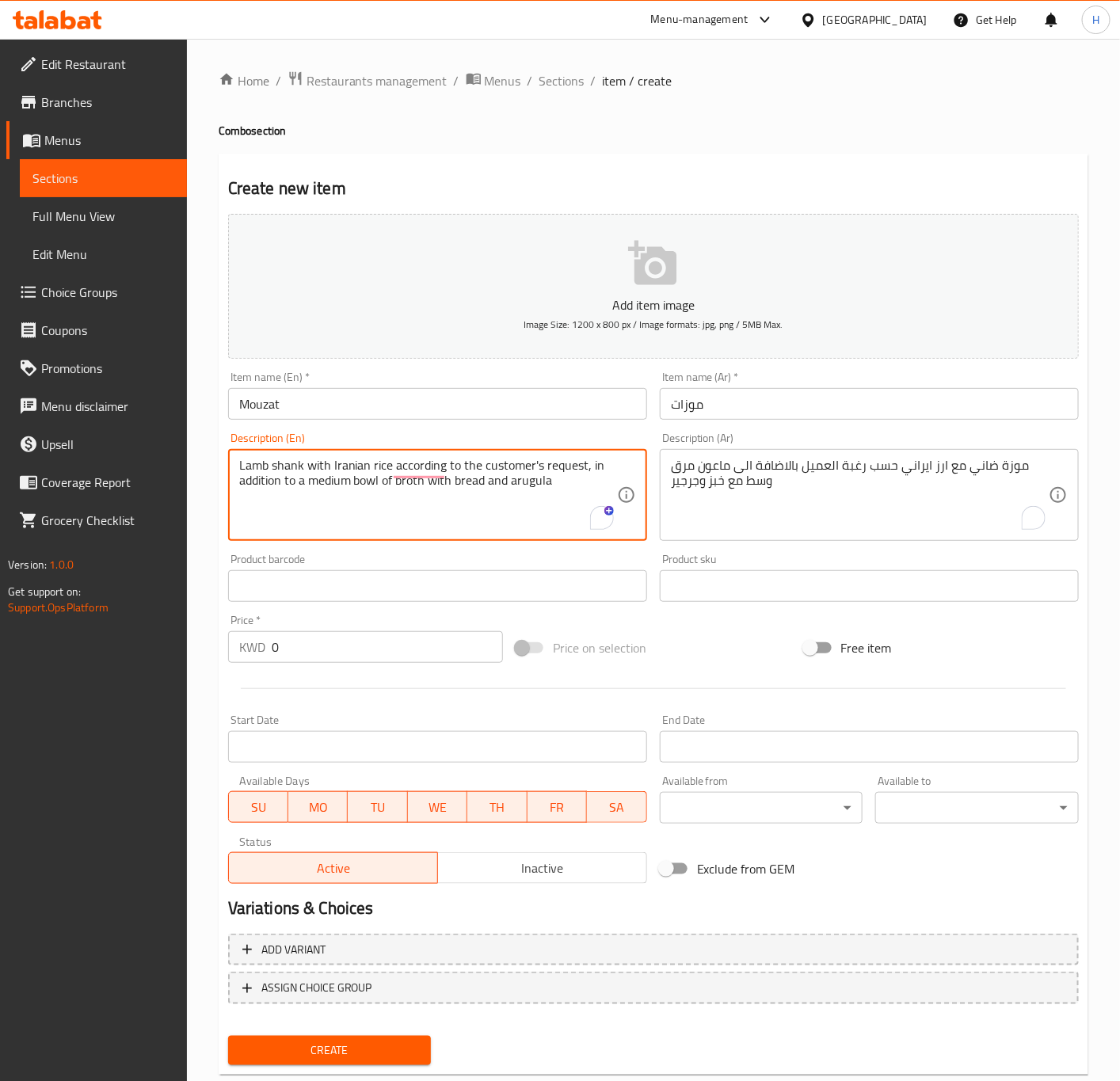
drag, startPoint x: 392, startPoint y: 468, endPoint x: 585, endPoint y: 468, distance: 193.0
click at [585, 468] on textarea "Lamb shank with Iranian rice according to the customer's request, in addition t…" at bounding box center [428, 495] width 378 height 75
drag, startPoint x: 392, startPoint y: 464, endPoint x: 589, endPoint y: 467, distance: 197.0
click at [589, 467] on textarea "Lamb shank with Iranian rice according to the customer's request, in addition t…" at bounding box center [428, 495] width 378 height 75
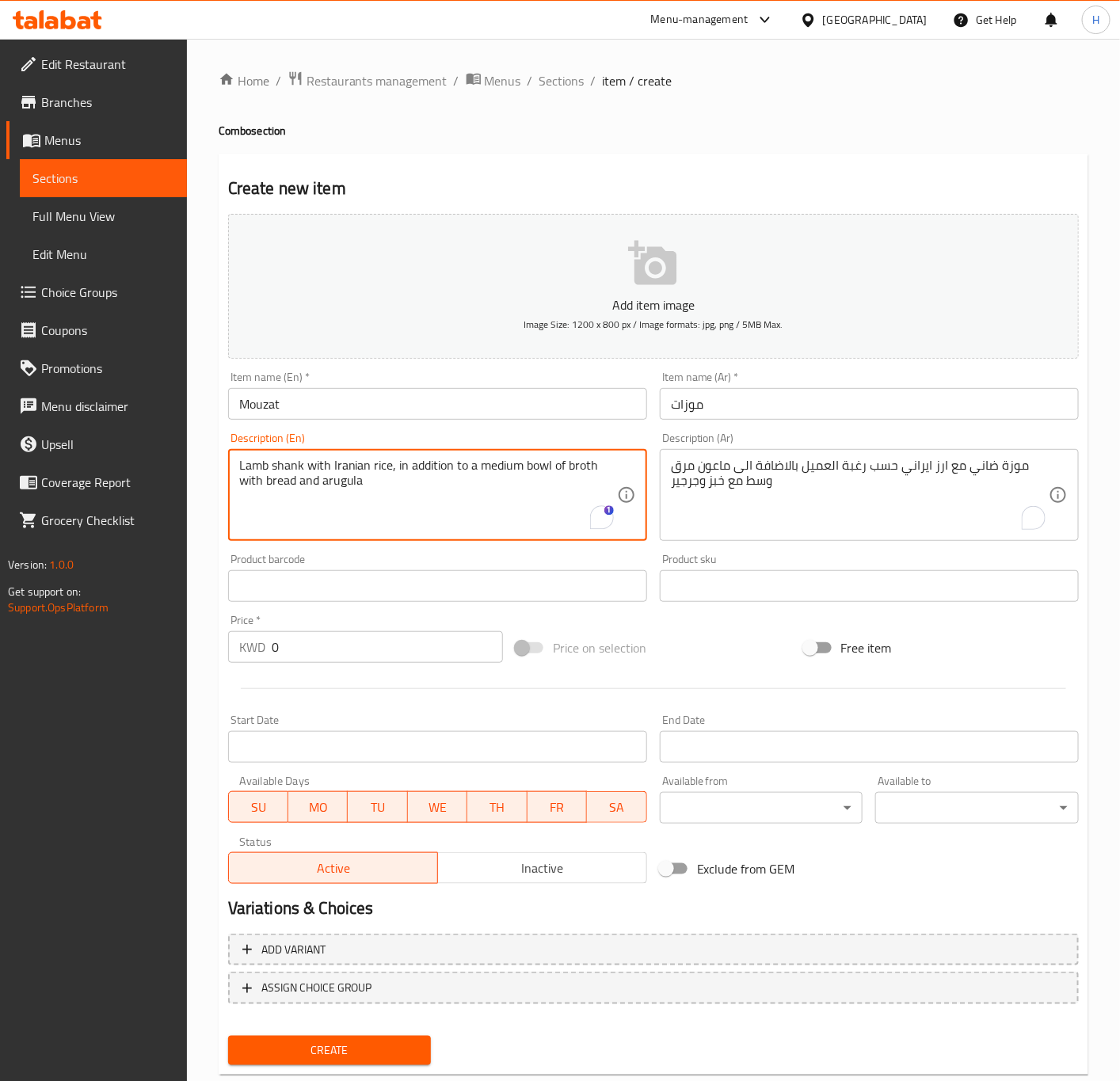
type textarea "Lamb shank with Iranian rice, in addition to a medium bowl of broth with bread …"
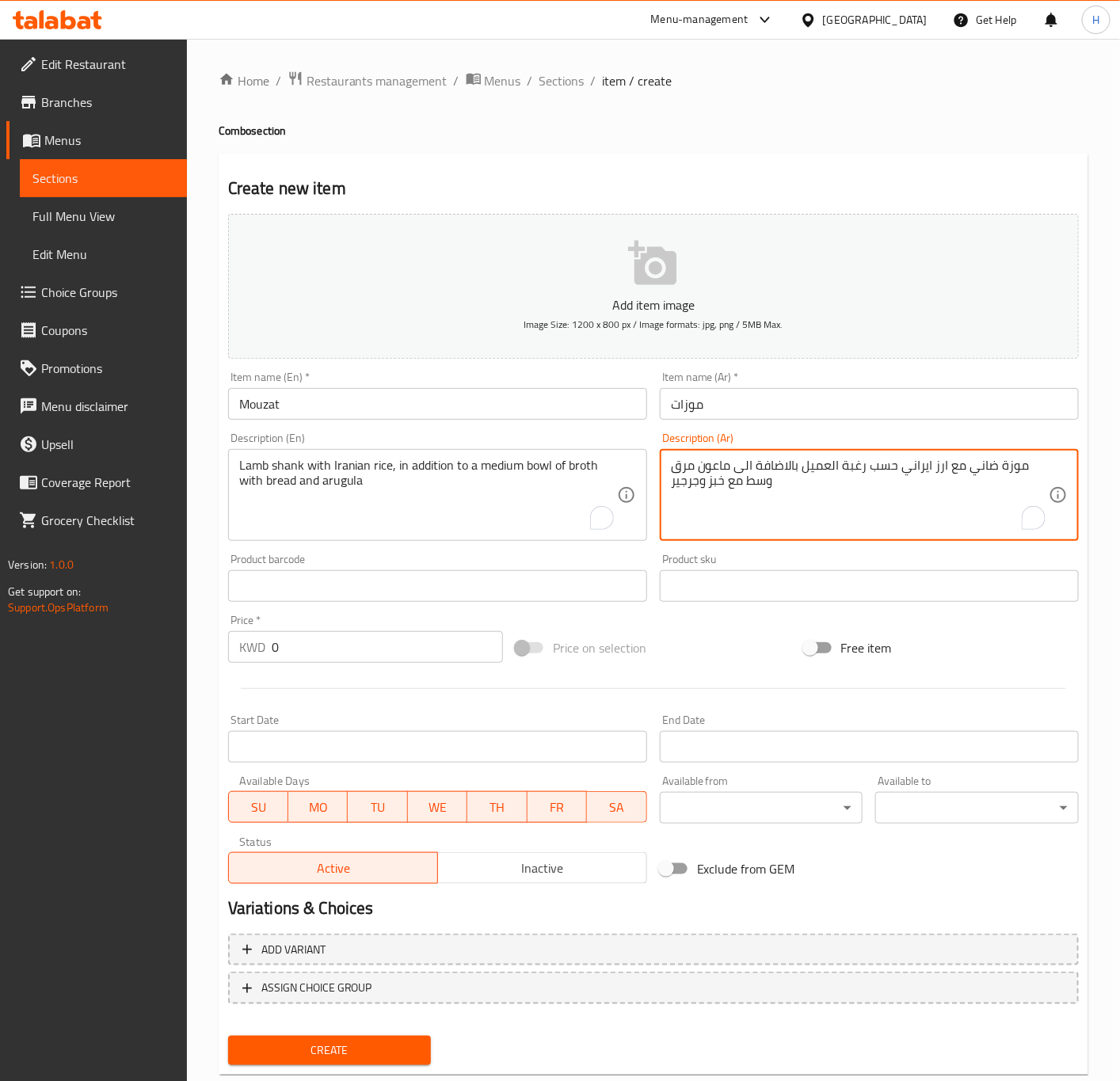
drag, startPoint x: 801, startPoint y: 466, endPoint x: 901, endPoint y: 468, distance: 100.0
type textarea "موزة ضاني مع ارز ايراني، بالاضافة الى ماعون مرق وسط مع خبز وجرجير"
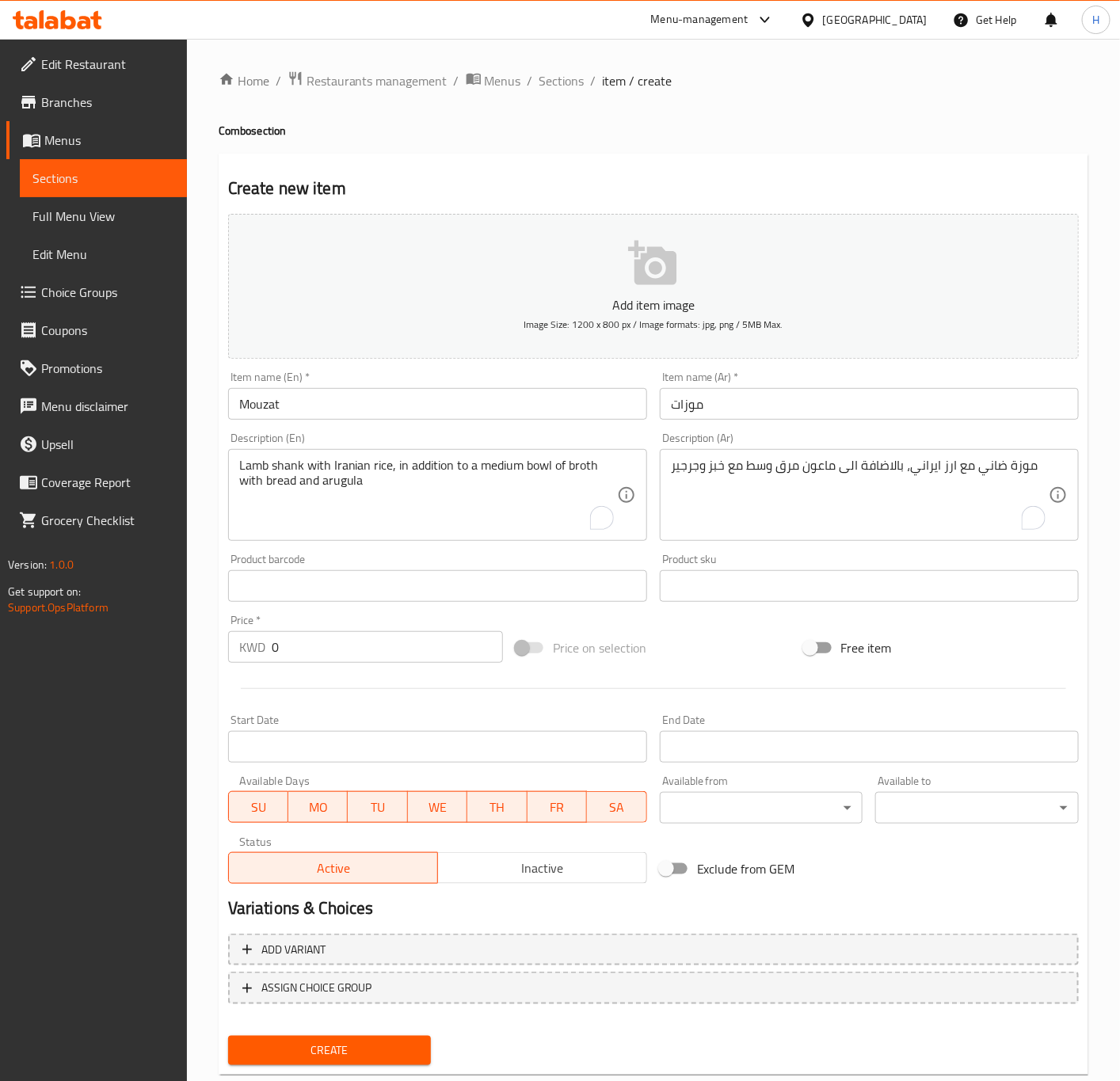
click at [330, 653] on input "0" at bounding box center [387, 647] width 231 height 32
paste input "6.75"
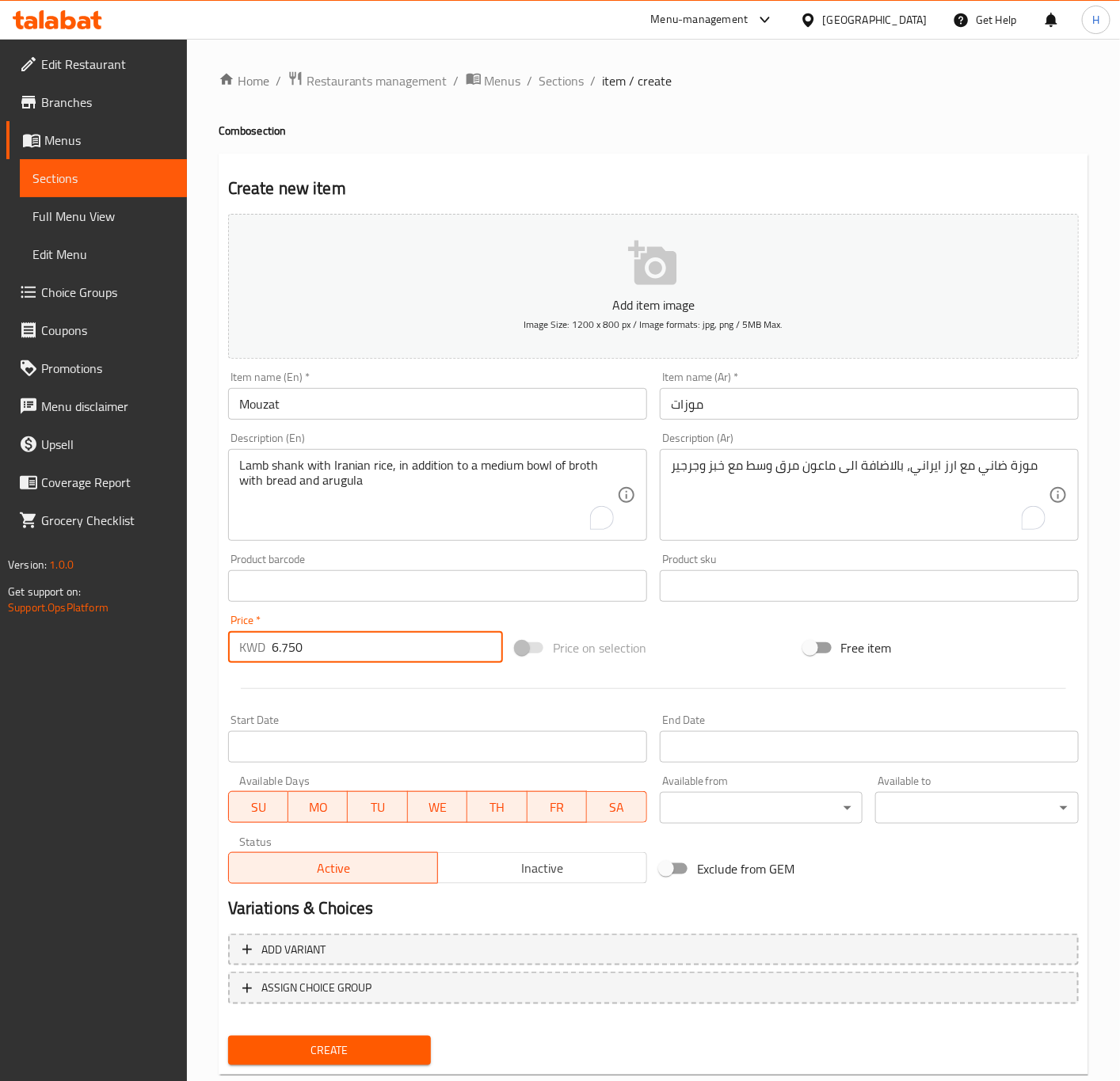
type input "6.750"
click at [326, 658] on input "6.750" at bounding box center [387, 647] width 231 height 32
click at [228, 1036] on button "Create" at bounding box center [330, 1050] width 204 height 29
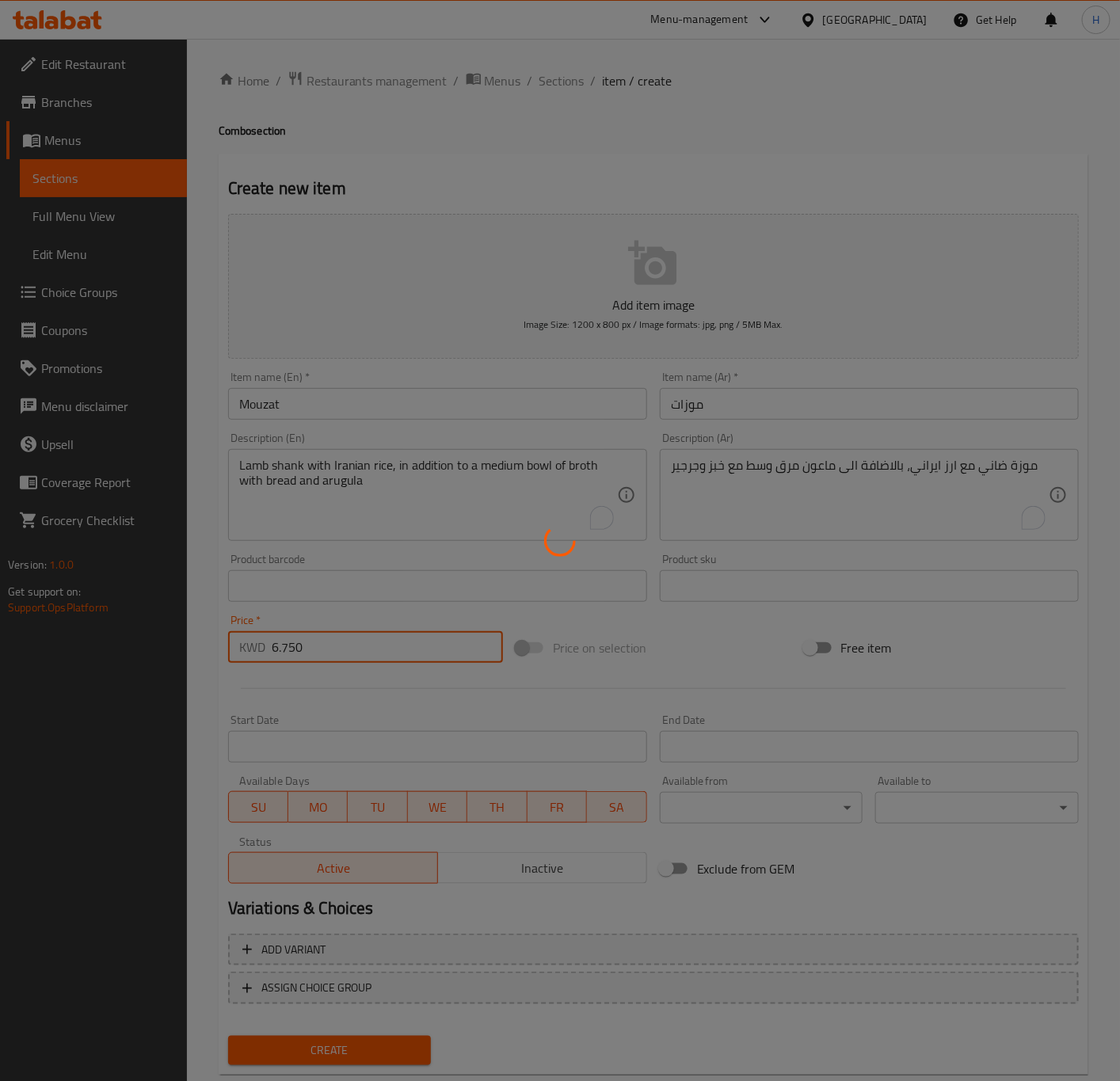
type input "0"
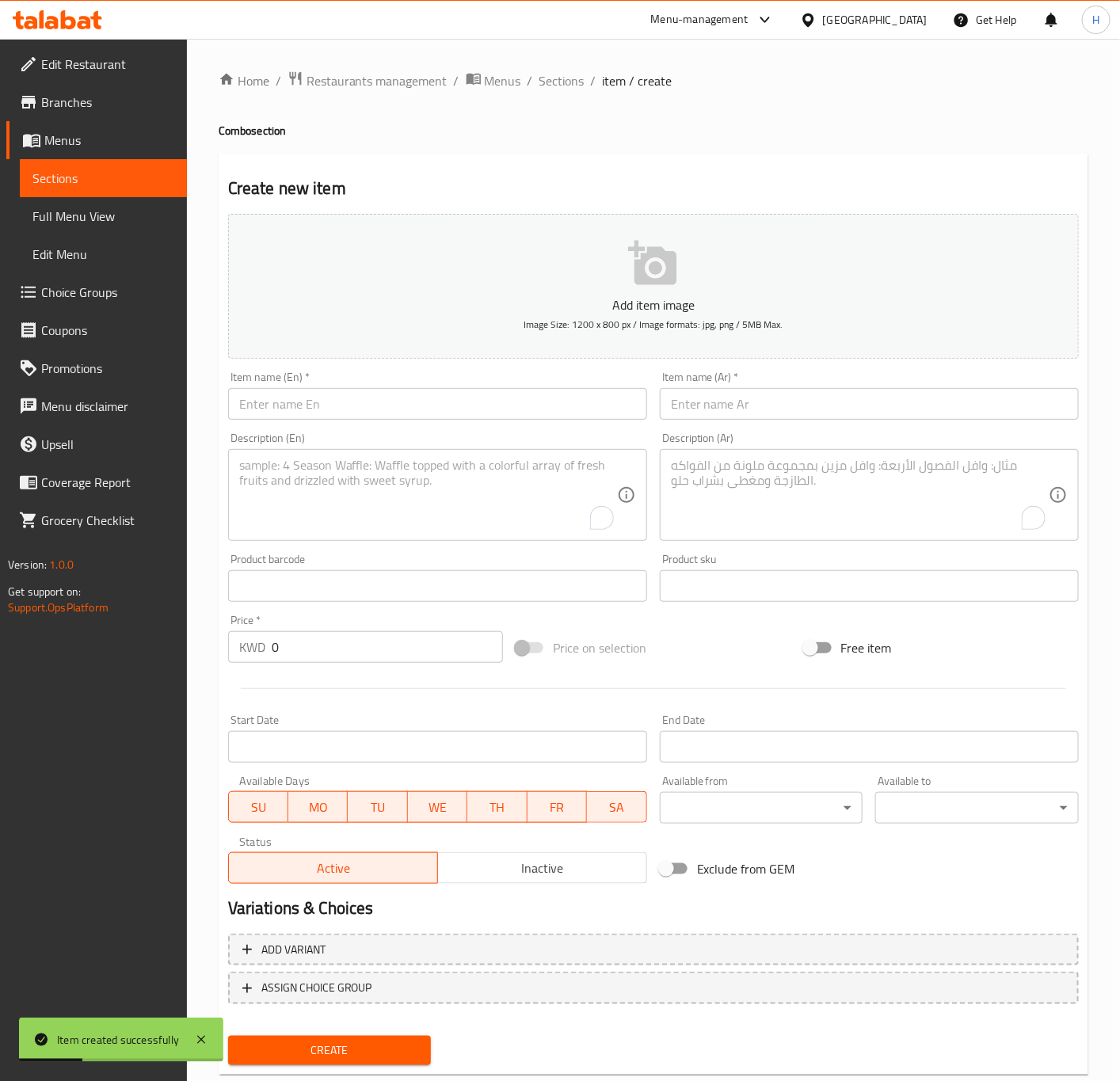
click at [375, 414] on input "text" at bounding box center [437, 404] width 419 height 32
paste input "lamb chops"
click at [364, 413] on input "lamb chops" at bounding box center [437, 404] width 419 height 32
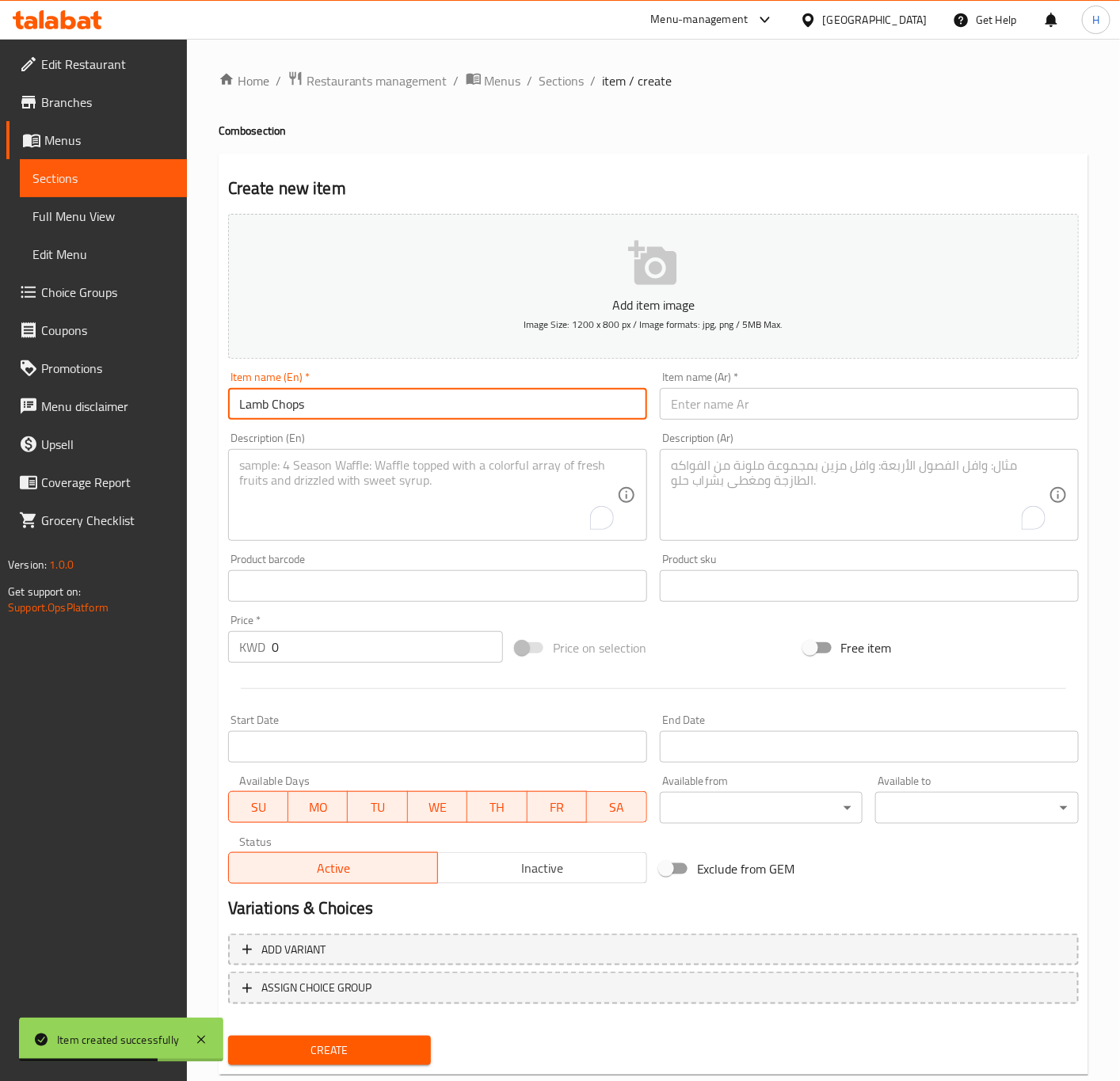
type input "Lamb Chops"
click at [748, 402] on input "text" at bounding box center [869, 404] width 419 height 32
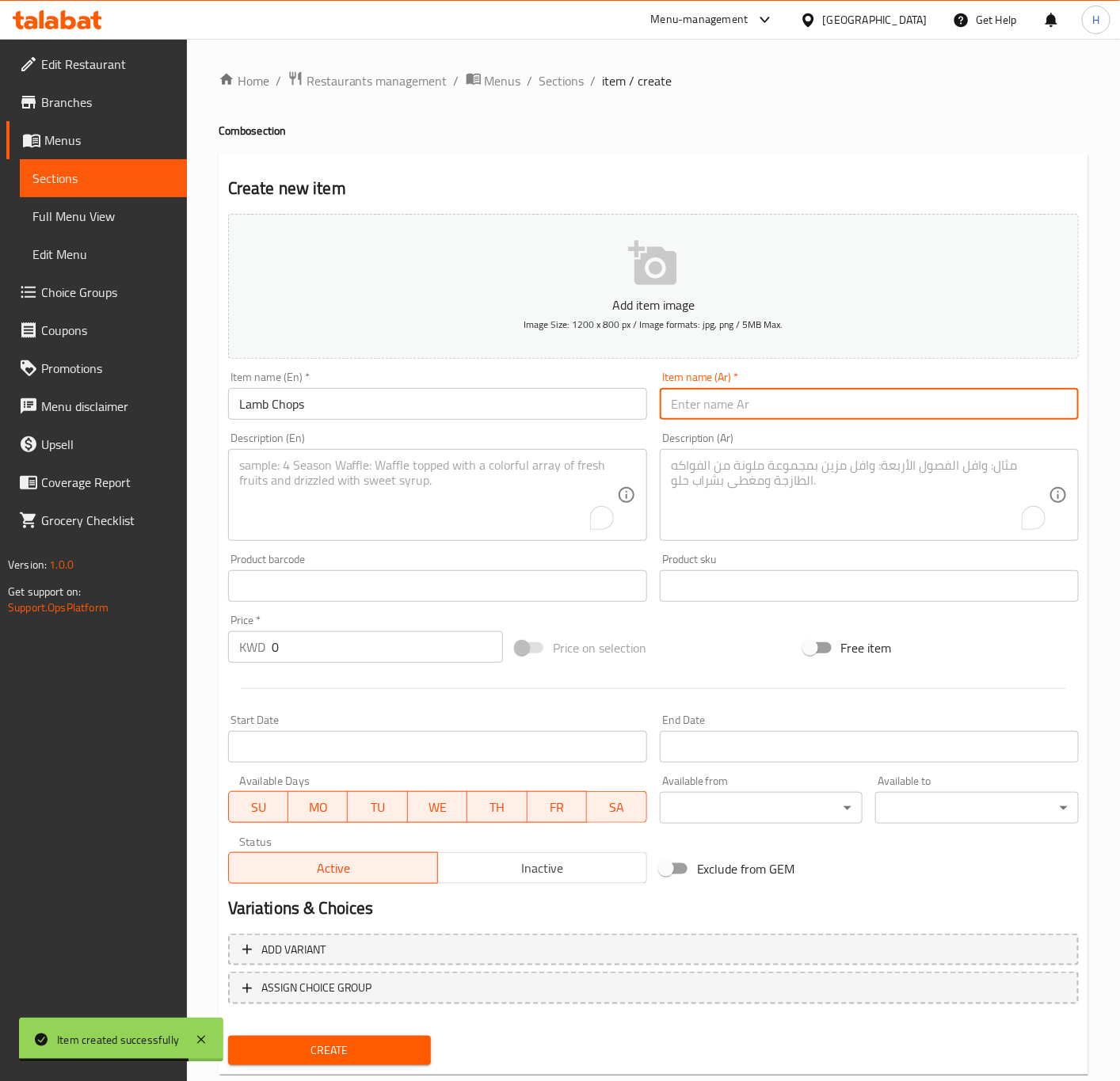
paste input "ريش خروف"
type input "ريش خروف"
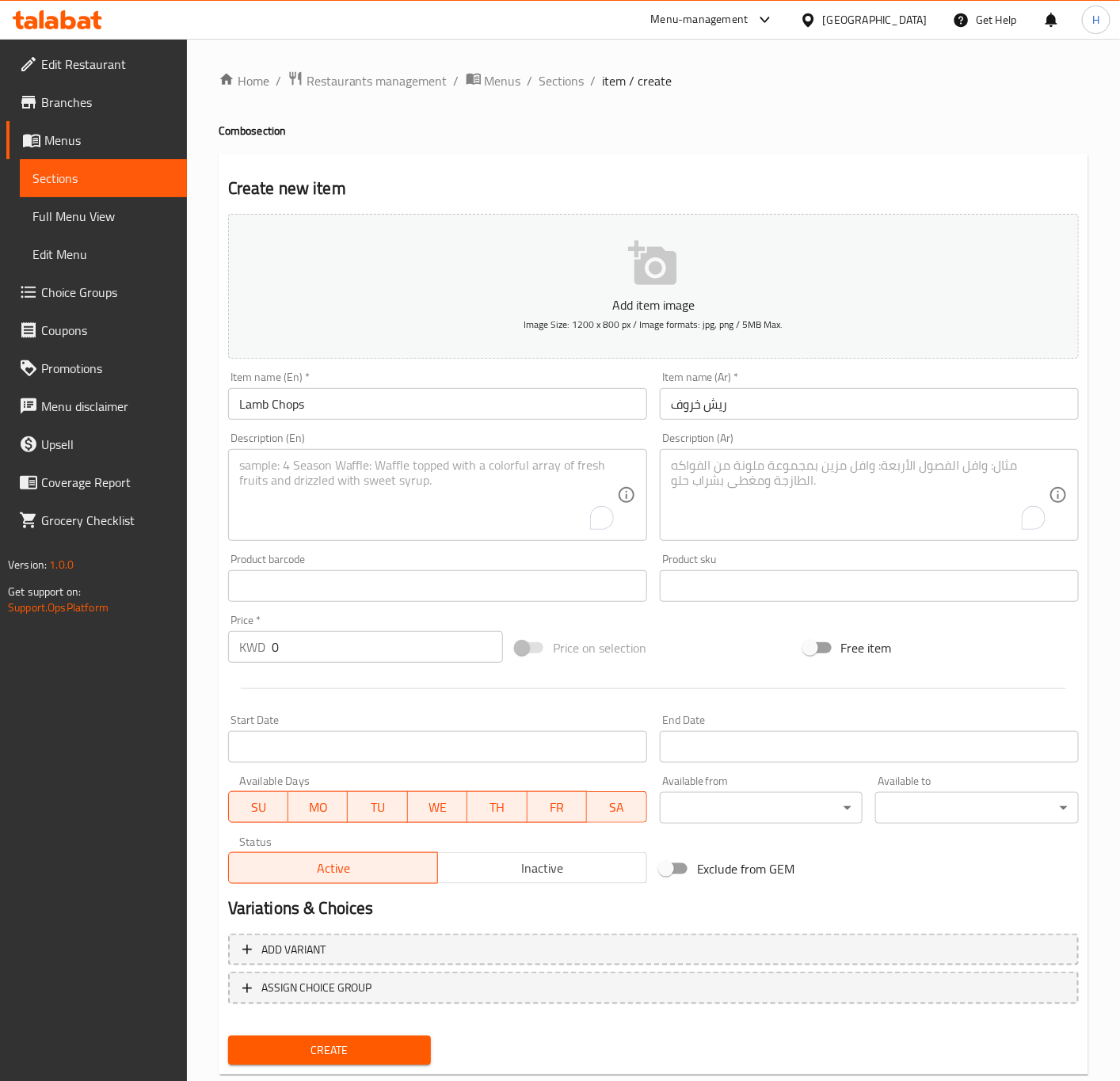
click at [354, 394] on input "Lamb Chops" at bounding box center [437, 404] width 419 height 32
click at [312, 521] on textarea "To enrich screen reader interactions, please activate Accessibility in Grammarl…" at bounding box center [428, 495] width 378 height 75
paste textarea "Four pieces of grilled ribs on a skewer, in addition to fried potatoes, Iranian…"
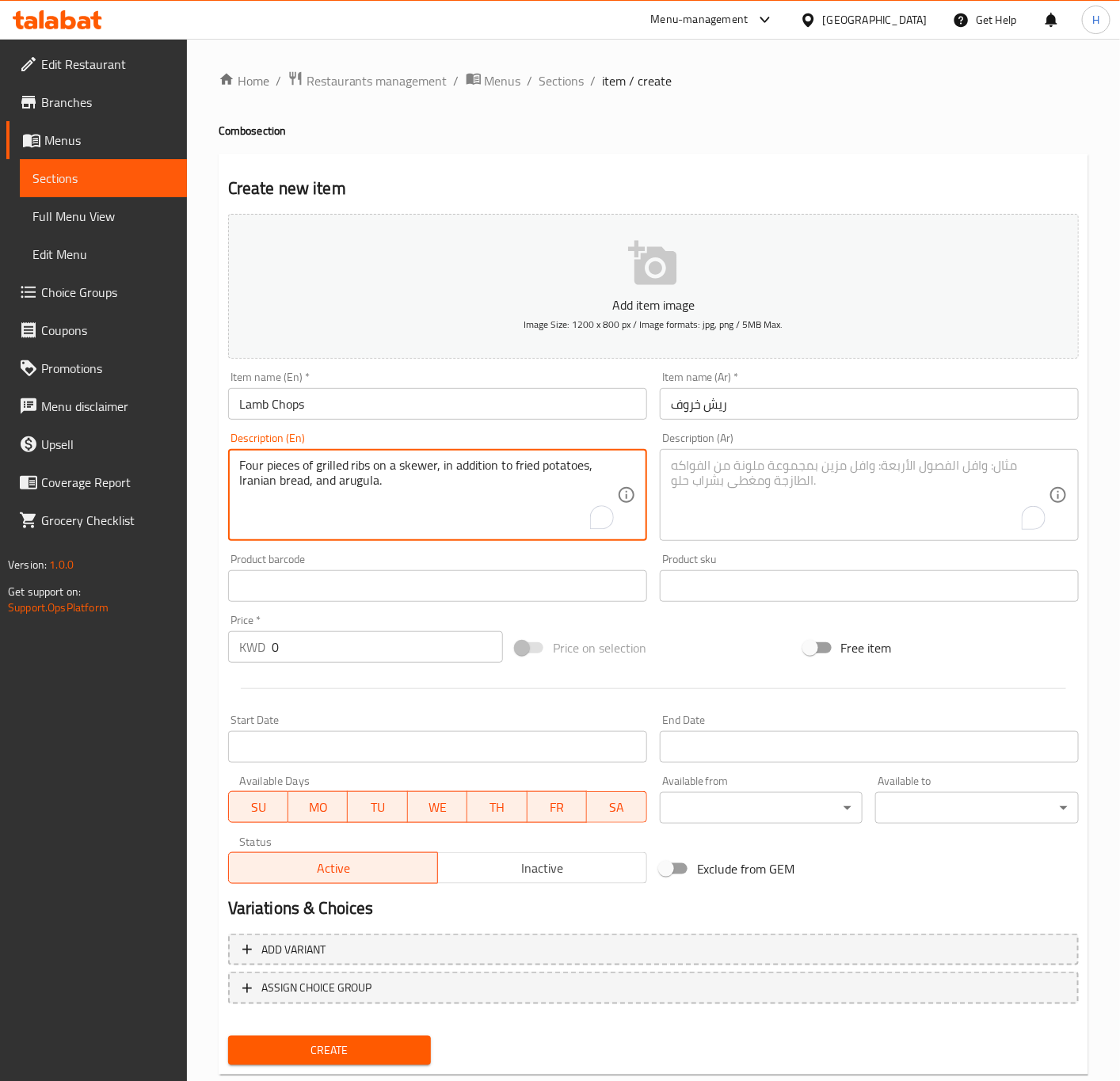
type textarea "Four pieces of grilled ribs on a skewer, in addition to fried potatoes, Iranian…"
click at [803, 478] on textarea "To enrich screen reader interactions, please activate Accessibility in Grammarl…" at bounding box center [860, 495] width 378 height 75
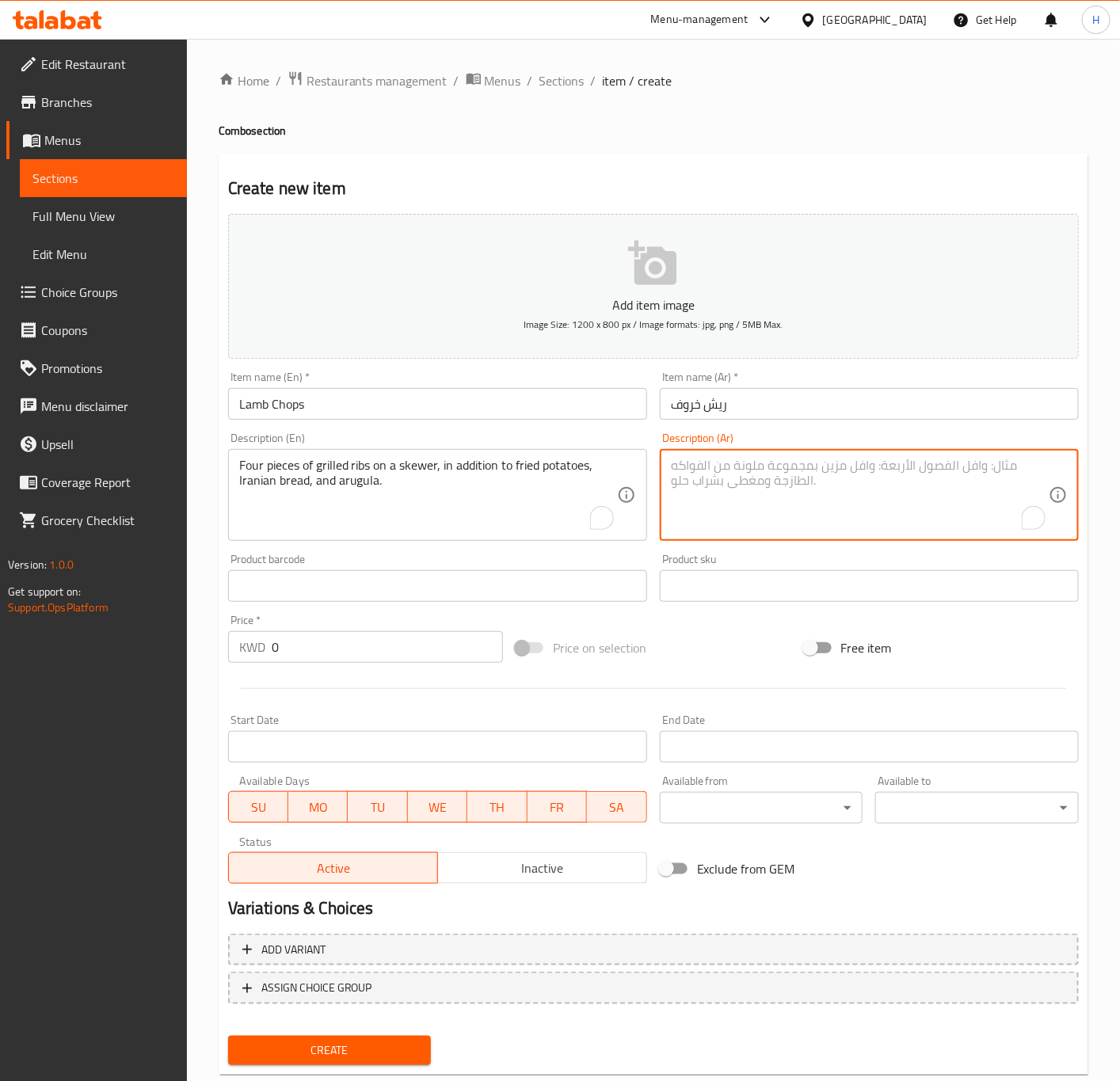
paste textarea "عدد اربع حبات ريش مشوي على السيخ بالاضافة الى البطاط المقلي والخبز الايراني وال…"
type textarea "عدد اربع حبات ريش مشوي على السيخ بالاضافة الى البطاط المقلي والخبز الايراني وال…"
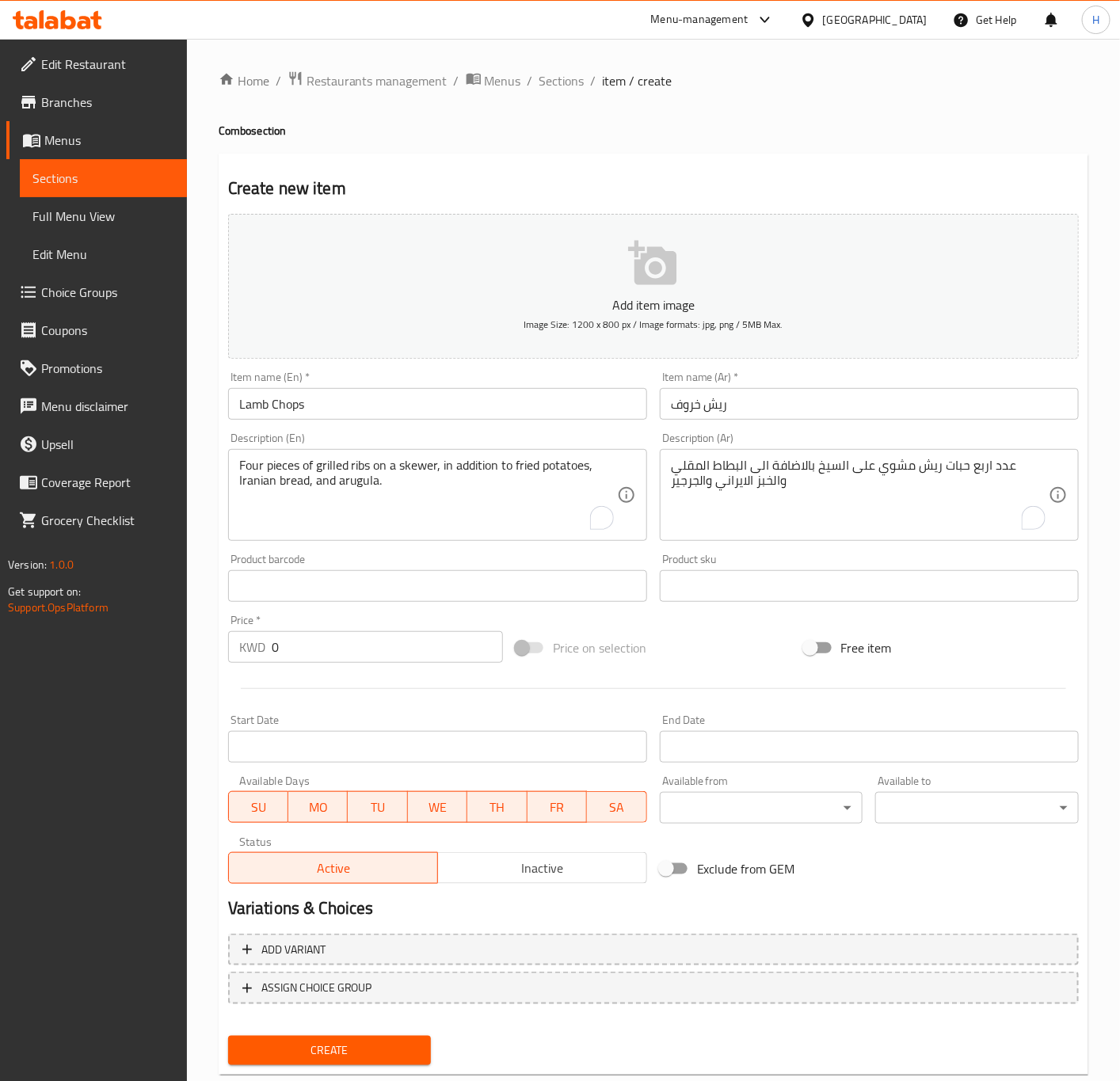
click at [319, 649] on input "0" at bounding box center [387, 647] width 231 height 32
type input "5"
click at [228, 1036] on button "Create" at bounding box center [330, 1050] width 204 height 29
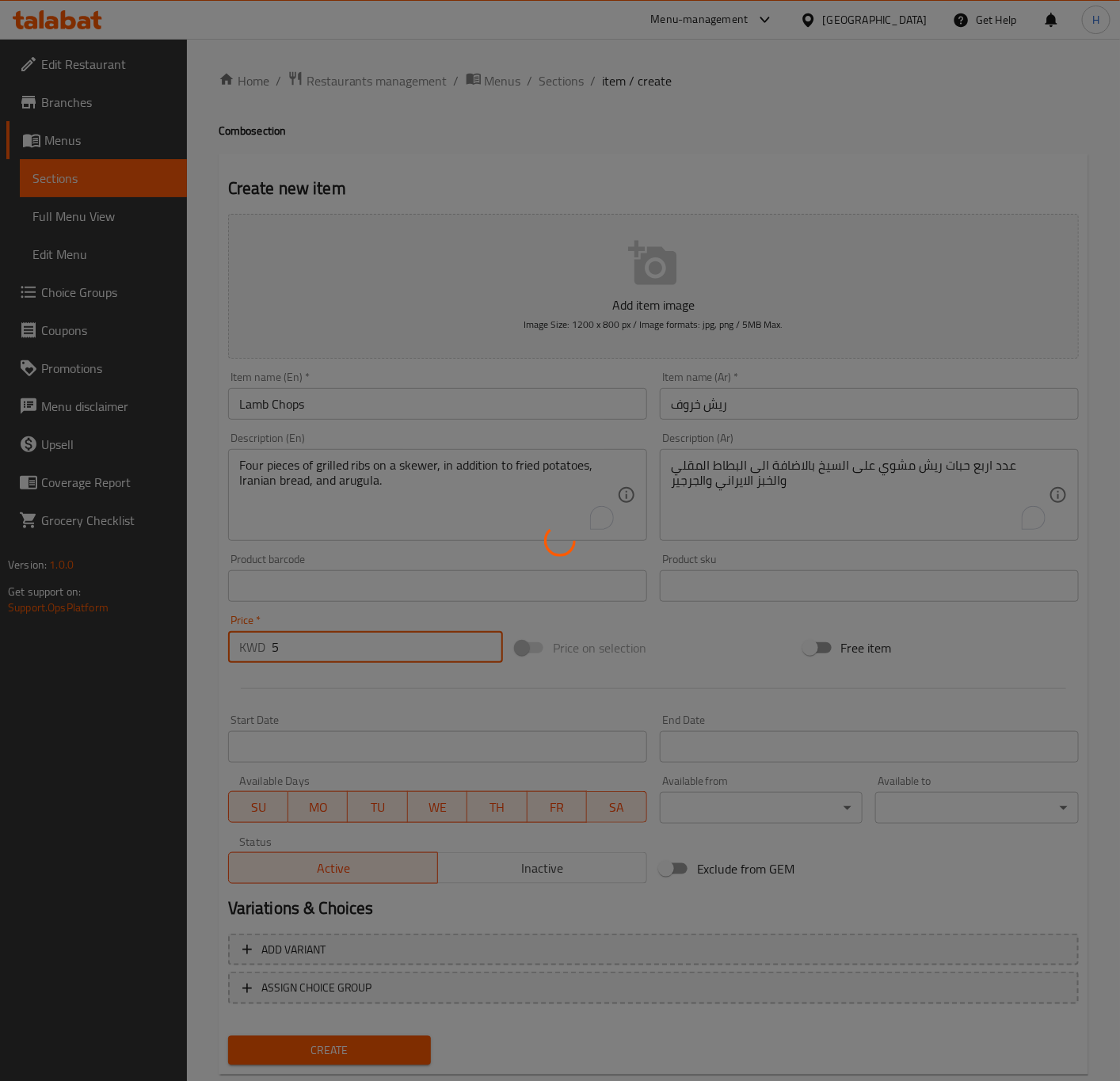
type input "0"
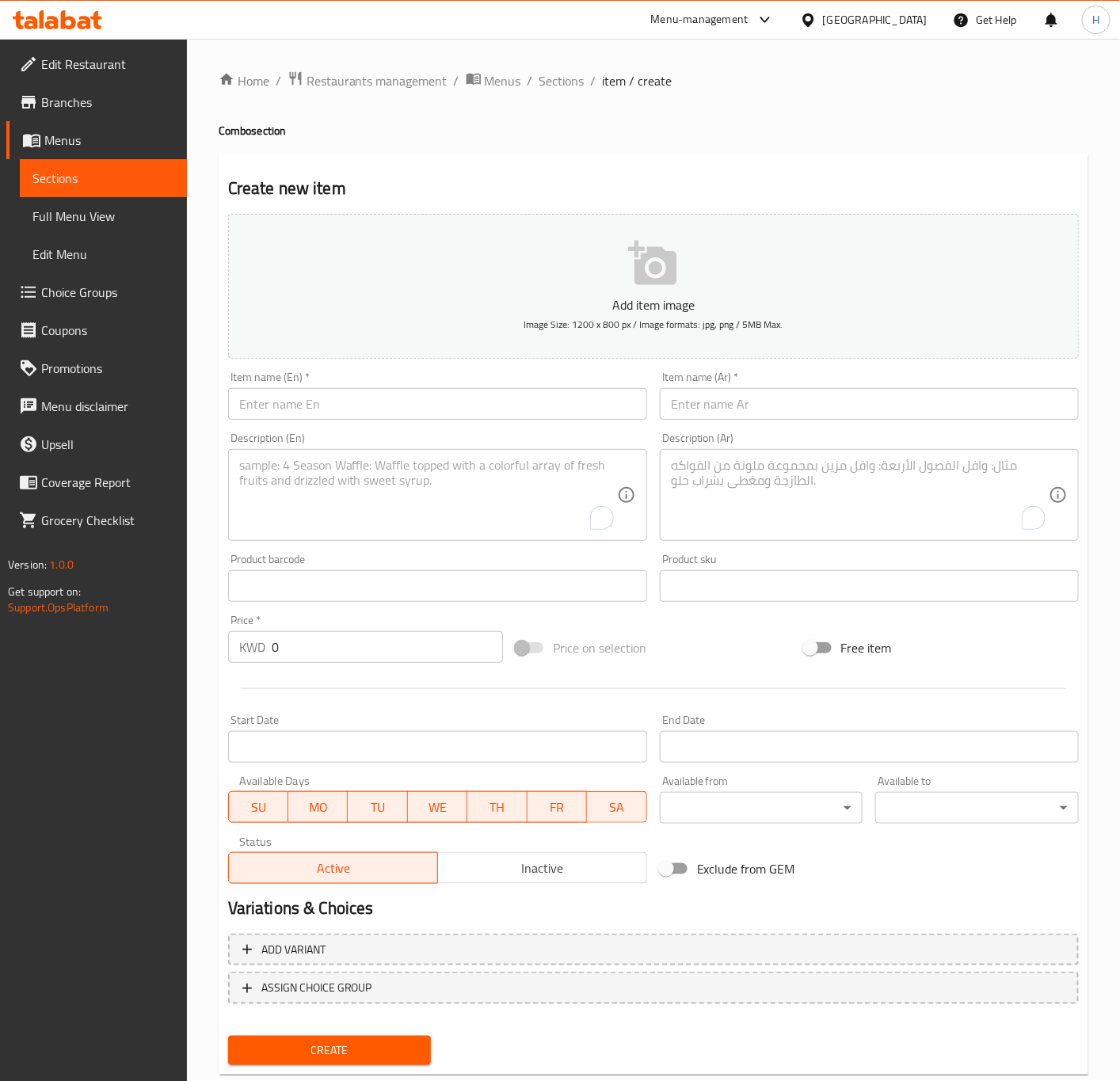
click at [323, 406] on input "text" at bounding box center [437, 404] width 419 height 32
paste input "lamb chops with rice"
click at [272, 411] on input "lamb chops with rice" at bounding box center [437, 404] width 419 height 32
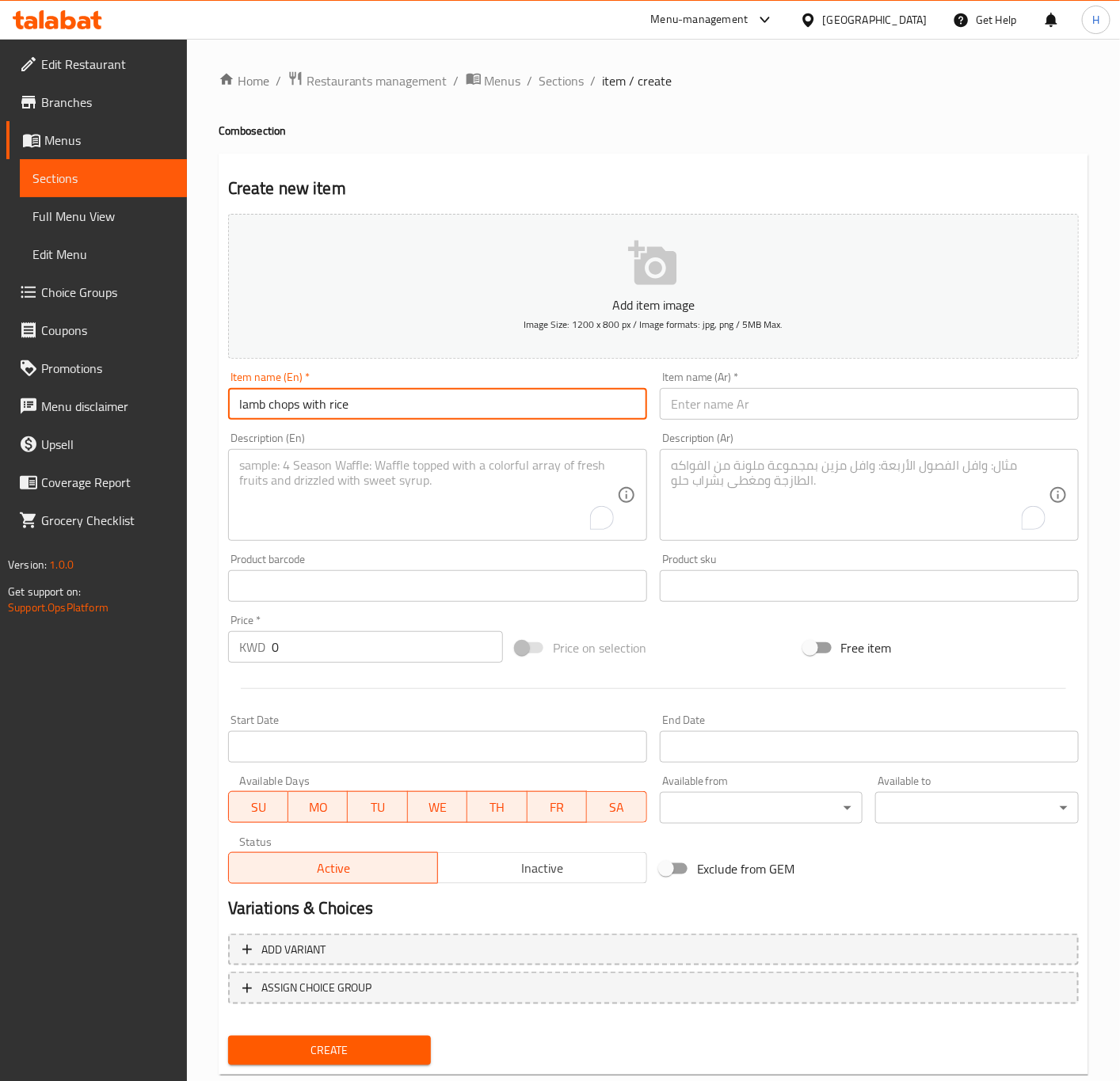
click at [272, 411] on input "lamb chops with rice" at bounding box center [437, 404] width 419 height 32
type input "Lamb Chops with Rice"
click at [723, 402] on input "text" at bounding box center [869, 404] width 419 height 32
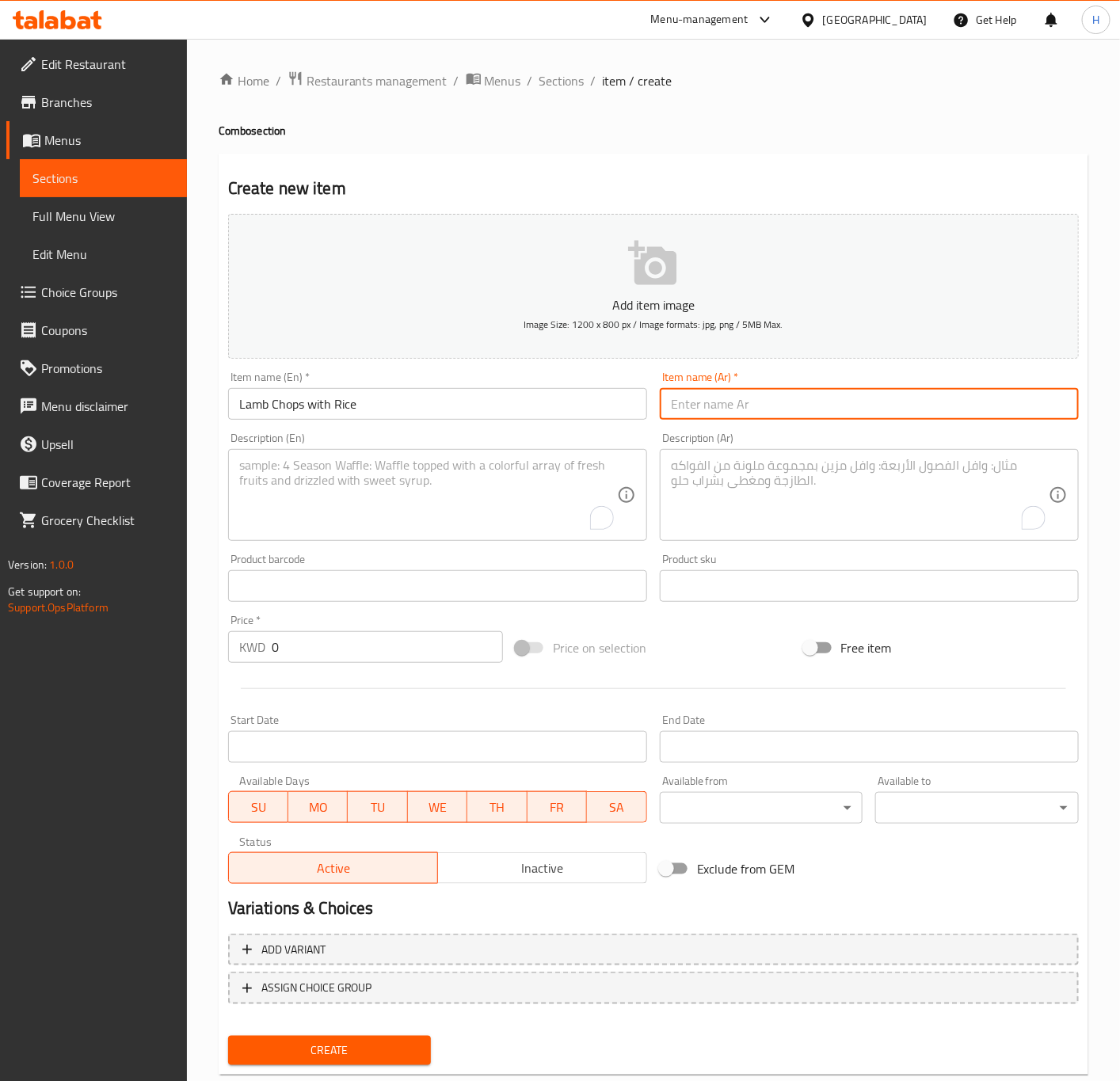
paste input "ريش خروف مع الارز الايراني"
type input "ريش خروف مع الارز الايراني"
click at [314, 488] on textarea "To enrich screen reader interactions, please activate Accessibility in Grammarl…" at bounding box center [428, 495] width 378 height 75
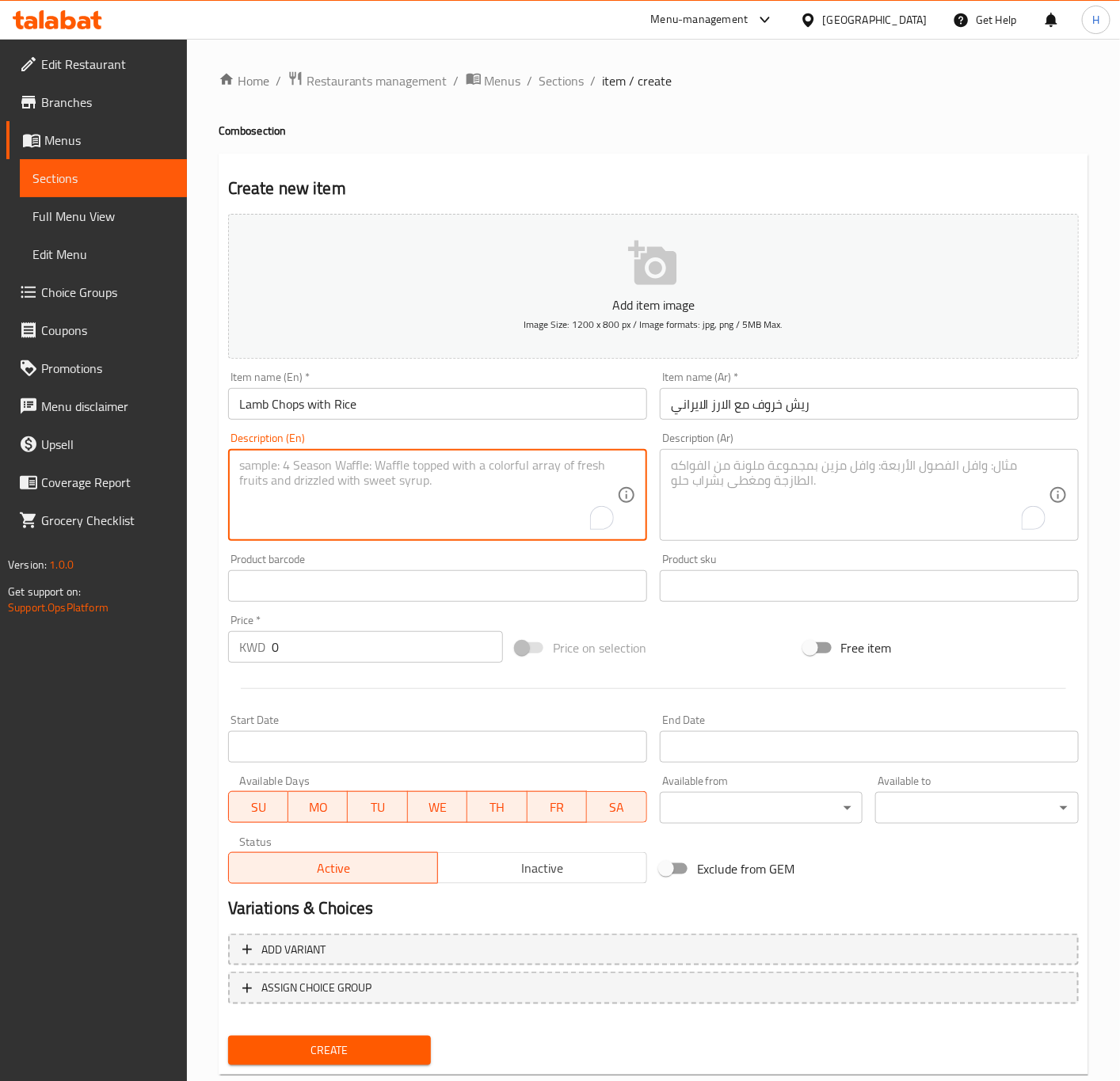
paste textarea "Four pieces of grilled lamb chops on a skewer, in addition to Iranian rice, Ira…"
type textarea "Four pieces of grilled lamb chops on a skewer, in addition to Iranian rice, Ira…"
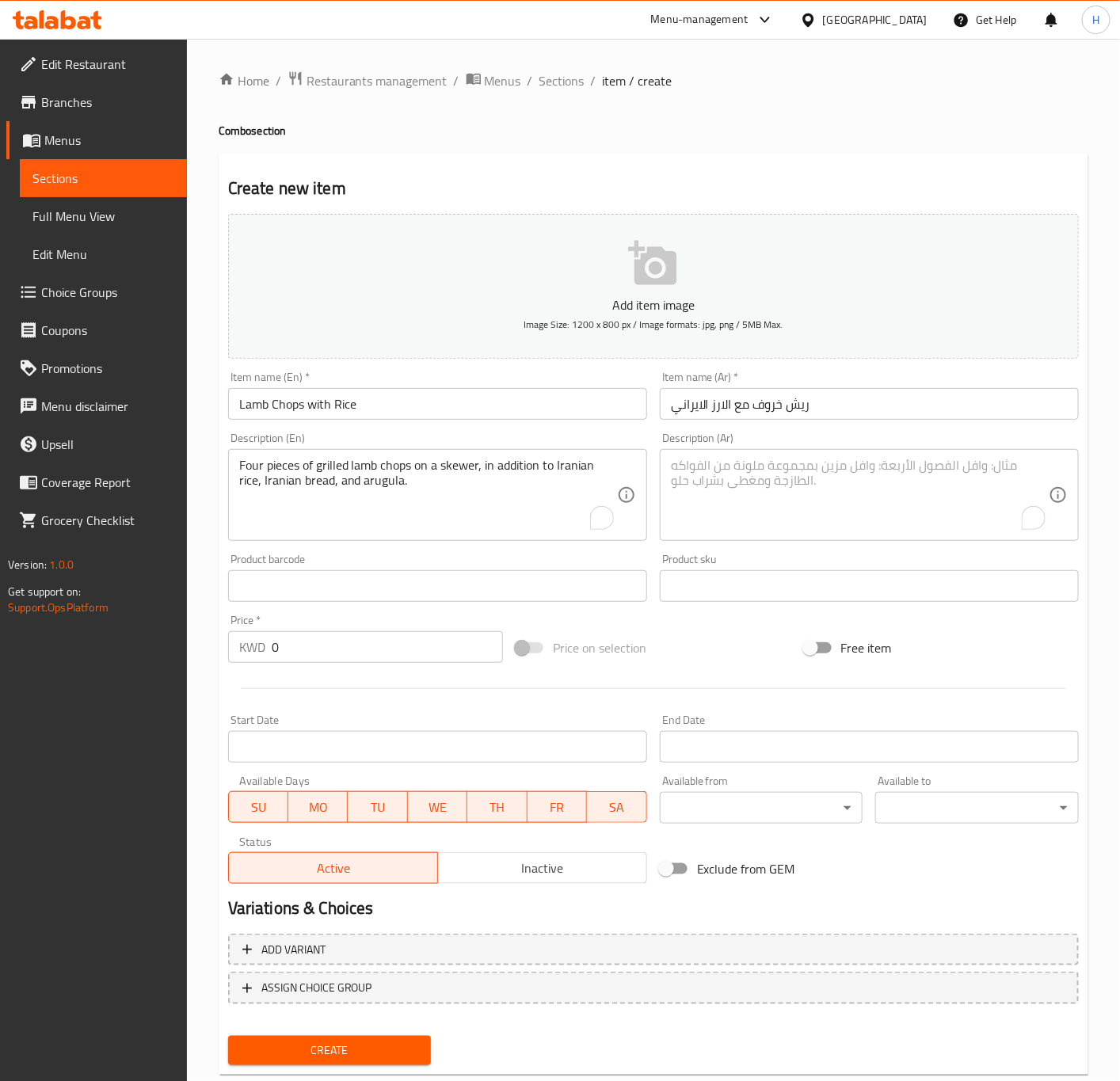
click at [841, 528] on textarea "To enrich screen reader interactions, please activate Accessibility in Grammarl…" at bounding box center [860, 495] width 378 height 75
paste textarea "عدد اربع حبات ريش مشوي على السيخ بالاضافة الى الارز الايراني والخبز الايراني وا…"
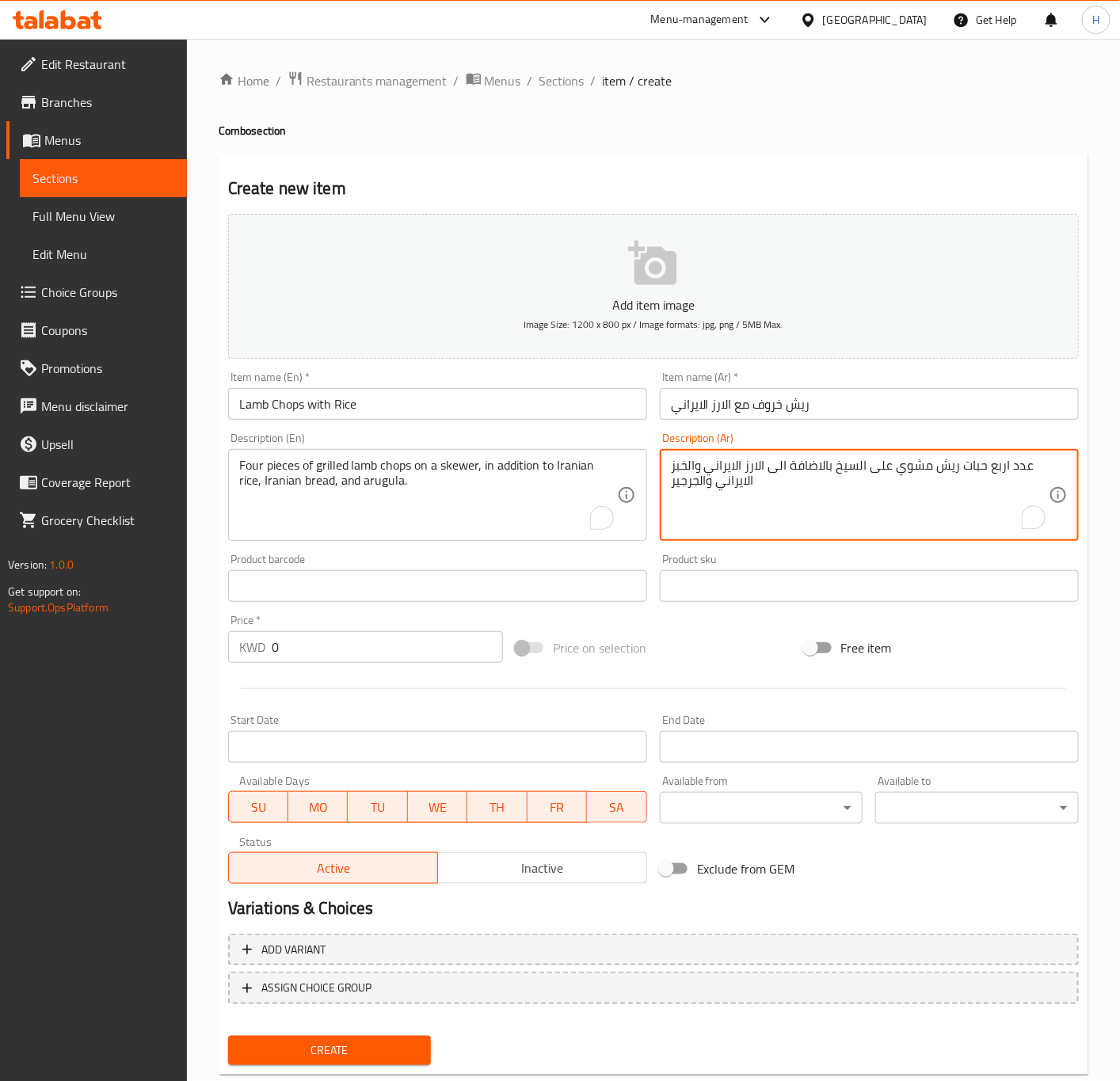
type textarea "عدد اربع حبات ريش مشوي على السيخ بالاضافة الى الارز الايراني والخبز الايراني وا…"
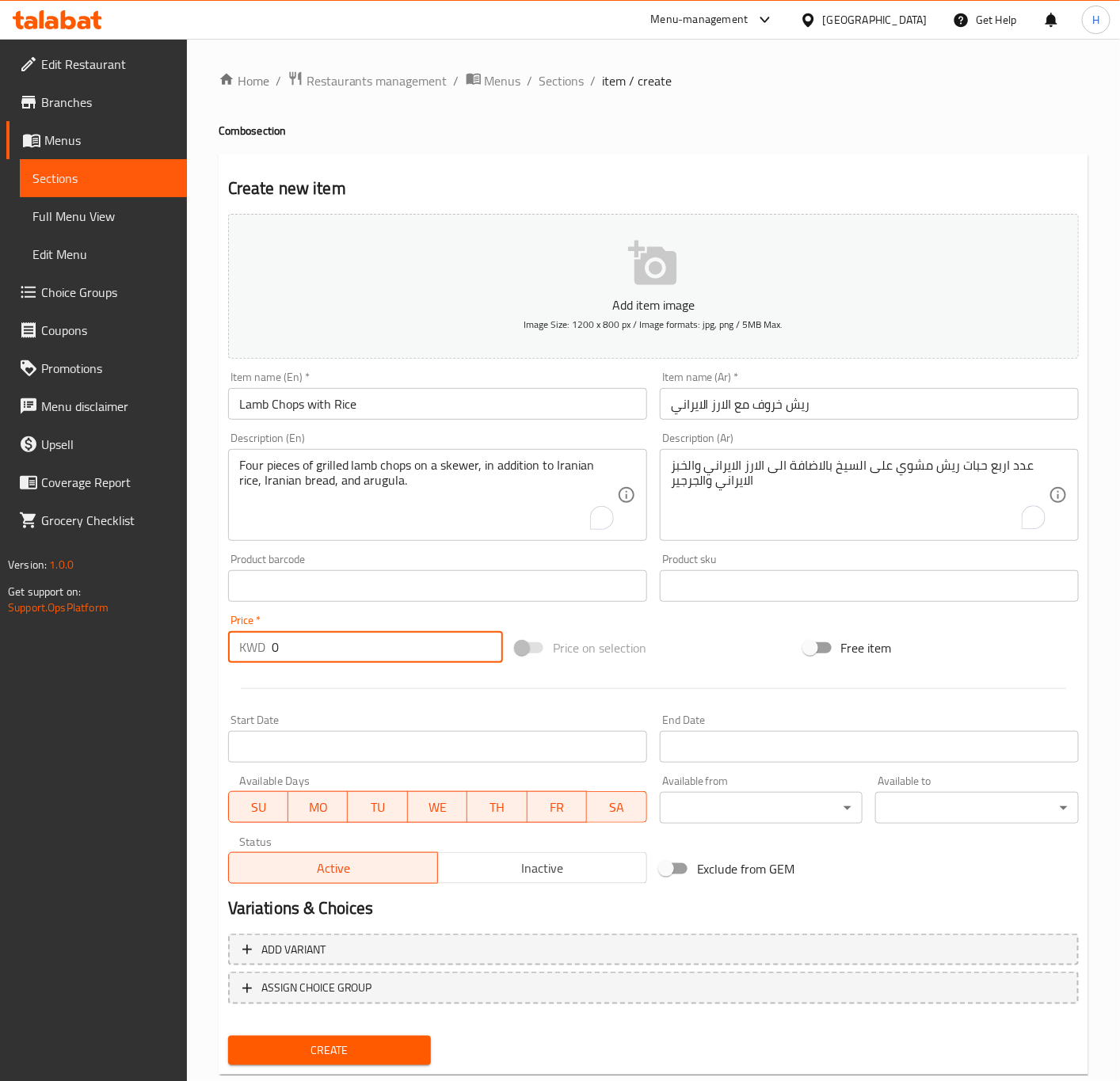
click at [330, 639] on input "0" at bounding box center [387, 647] width 231 height 32
type input "5.5"
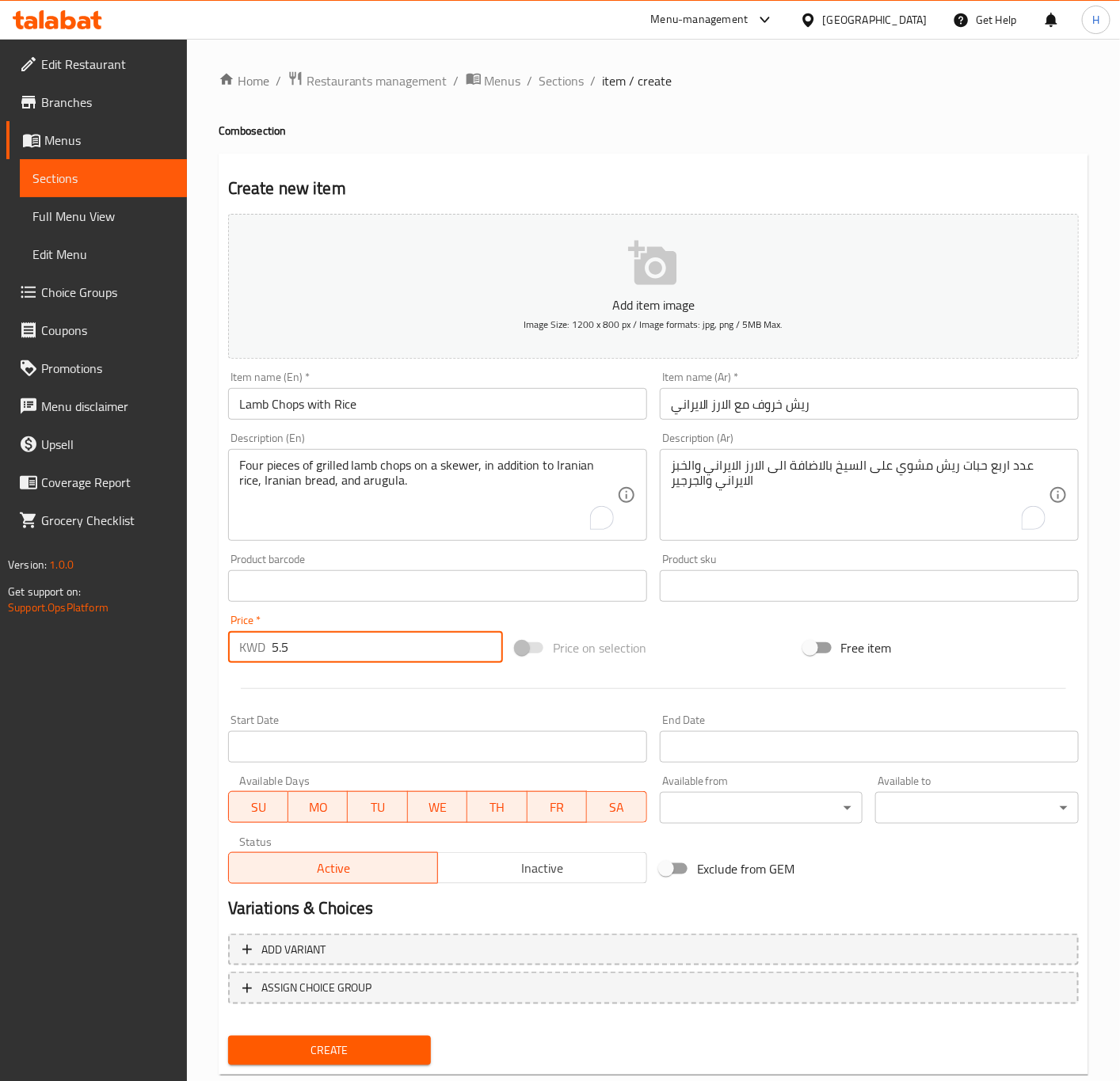
click at [228, 1036] on button "Create" at bounding box center [330, 1050] width 204 height 29
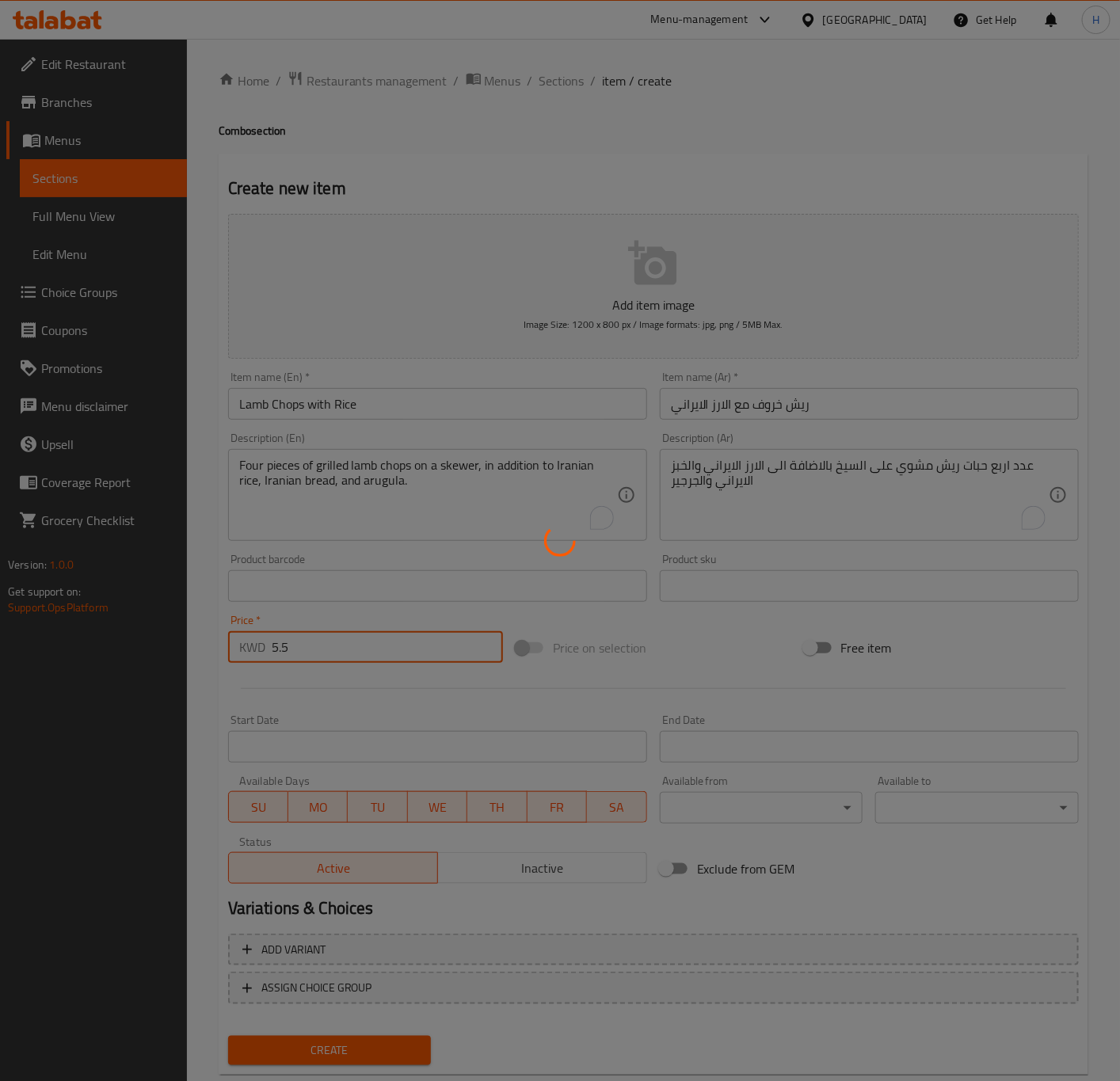
type input "0"
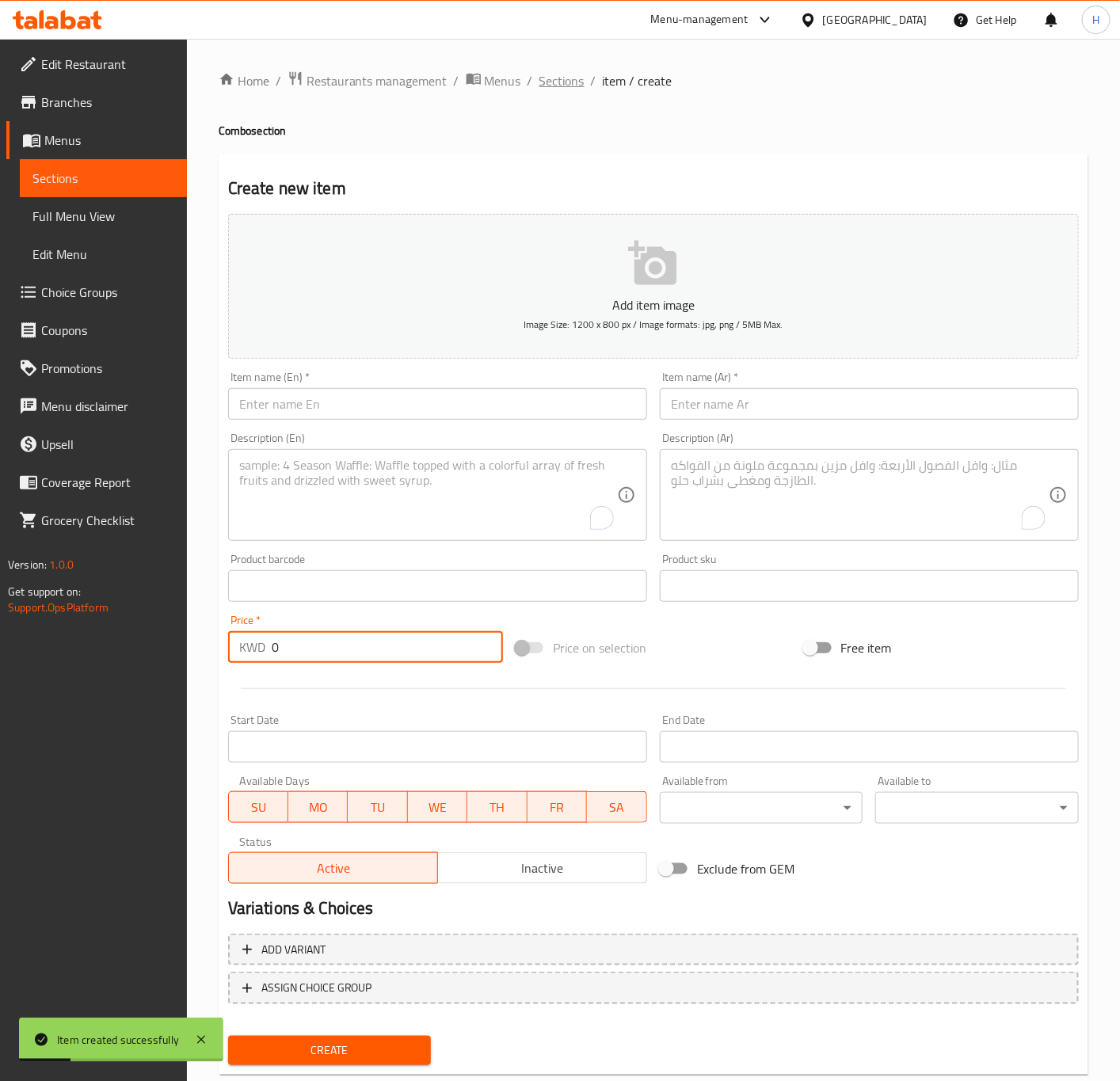
click at [552, 83] on span "Sections" at bounding box center [561, 80] width 45 height 19
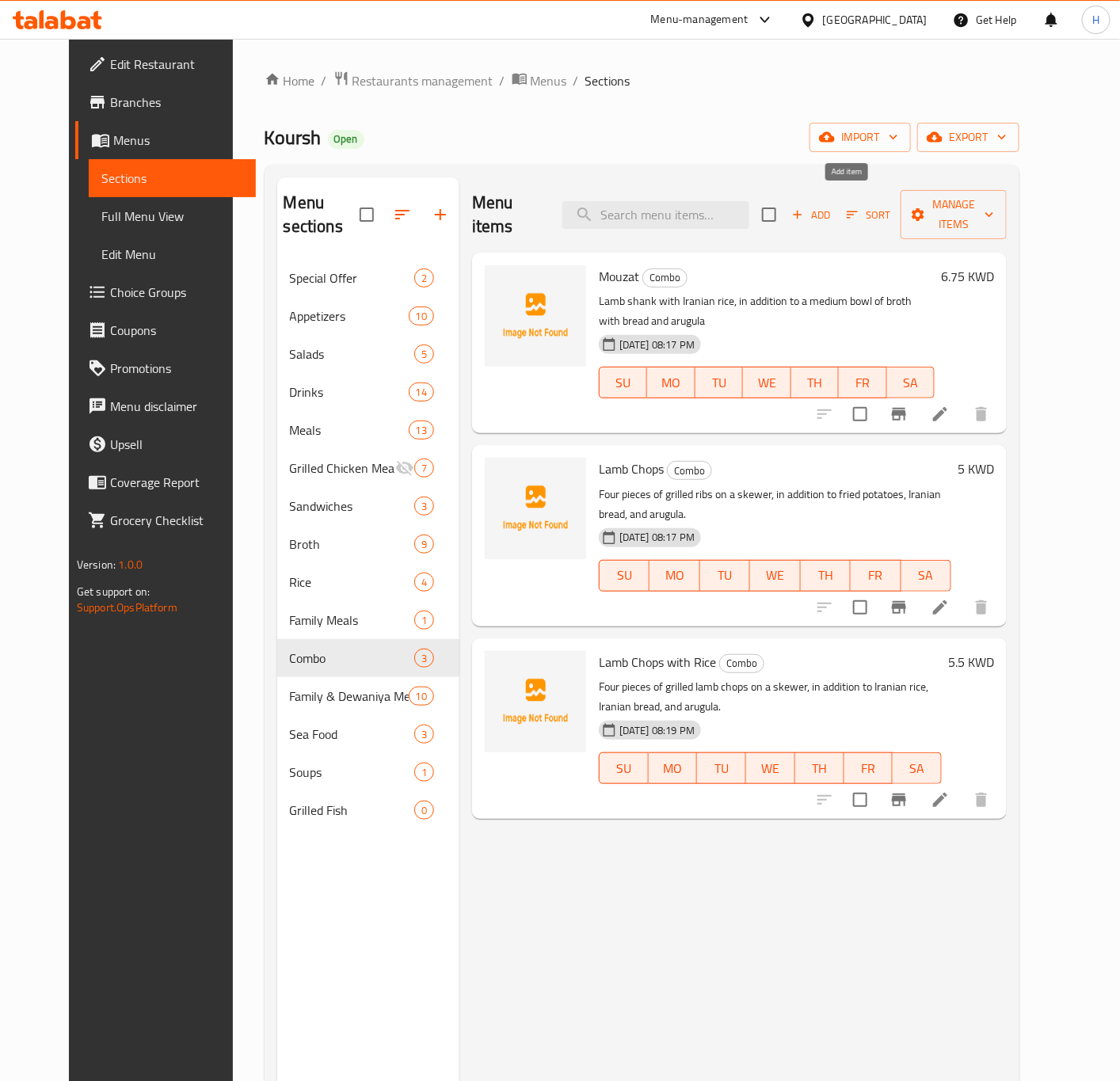
click at [832, 206] on span "Add" at bounding box center [811, 215] width 42 height 19
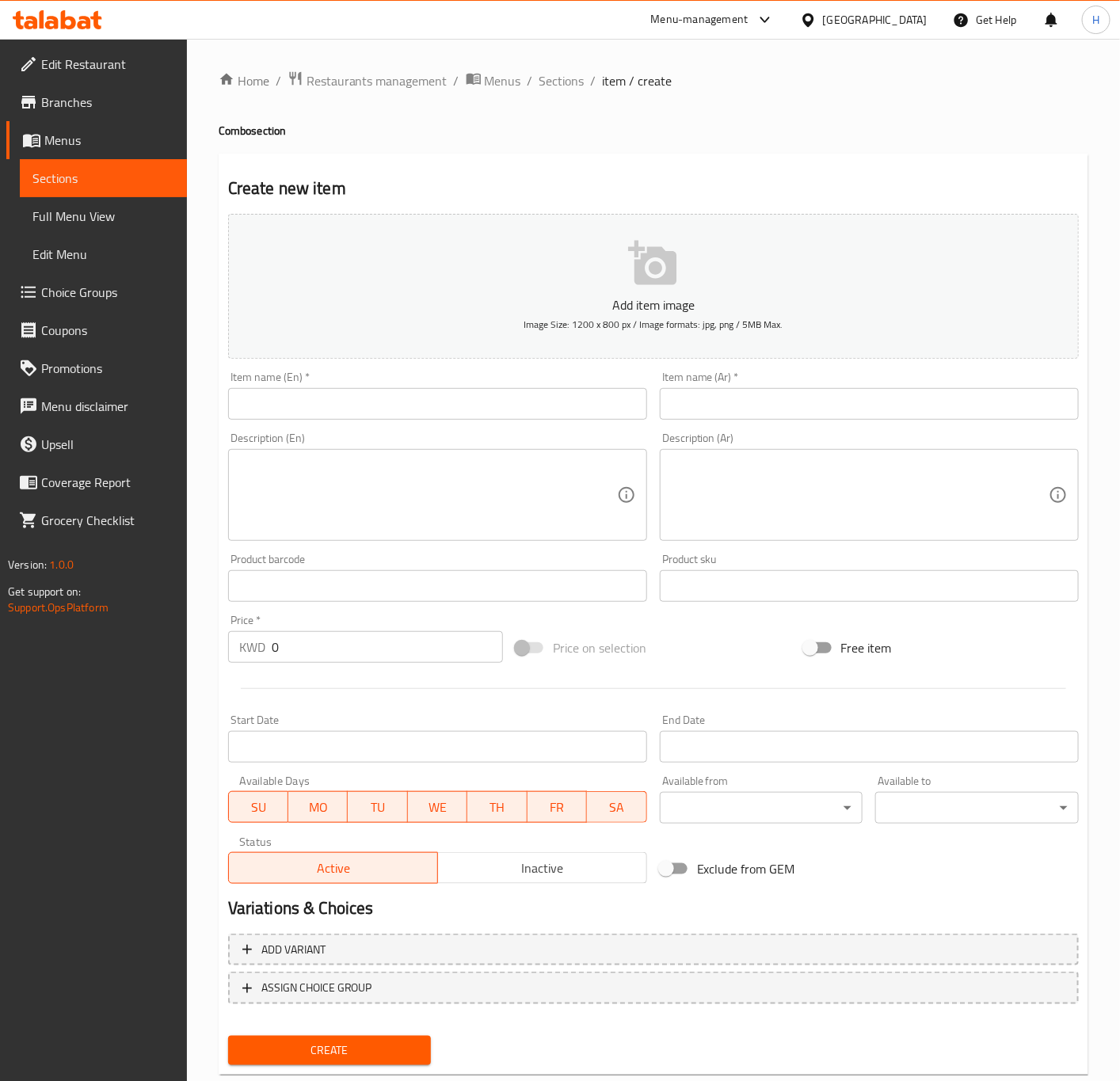
click at [385, 411] on input "text" at bounding box center [437, 404] width 419 height 32
paste input "Half a chicken"
type input "Half a chicken"
click at [738, 414] on input "text" at bounding box center [869, 404] width 419 height 32
paste input "دجاج زرشك"
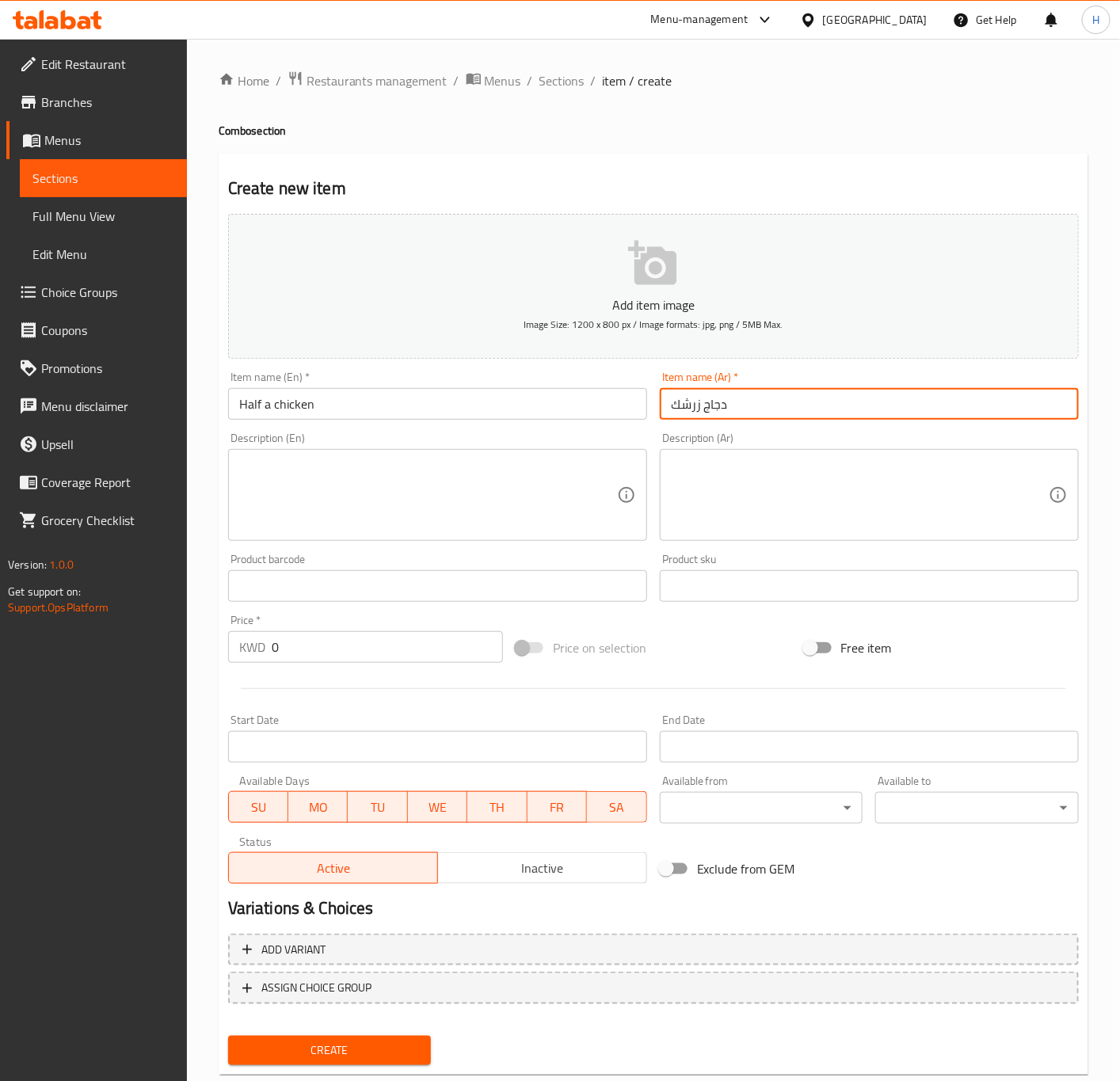
type input "دجاج زرشك"
click at [359, 395] on input "Half a chicken" at bounding box center [437, 404] width 419 height 32
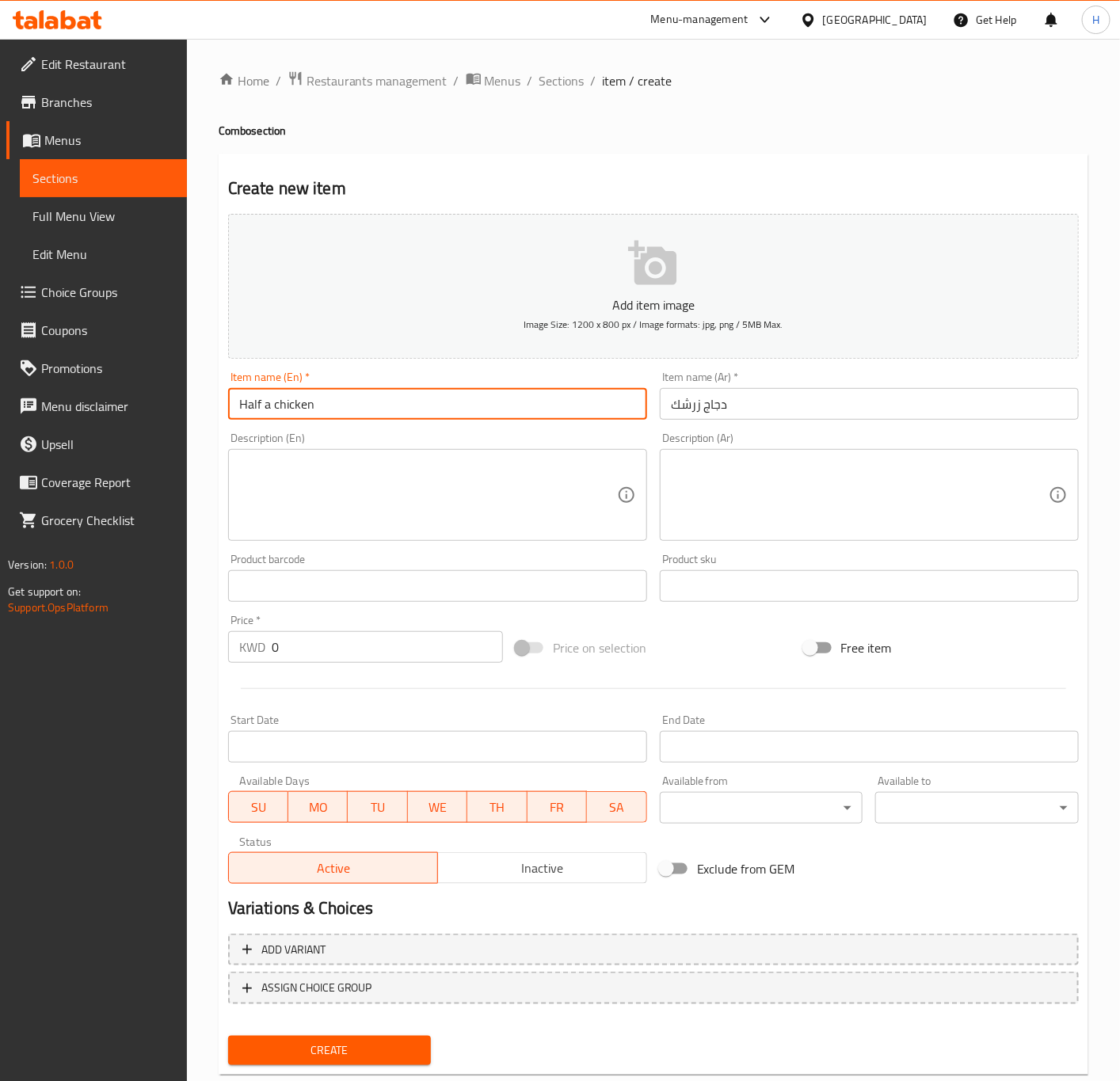
click at [359, 395] on input "Half a chicken" at bounding box center [437, 404] width 419 height 32
click at [344, 395] on input "half a Chicken" at bounding box center [437, 404] width 419 height 32
click at [259, 401] on input "half a Chicken" at bounding box center [437, 404] width 419 height 32
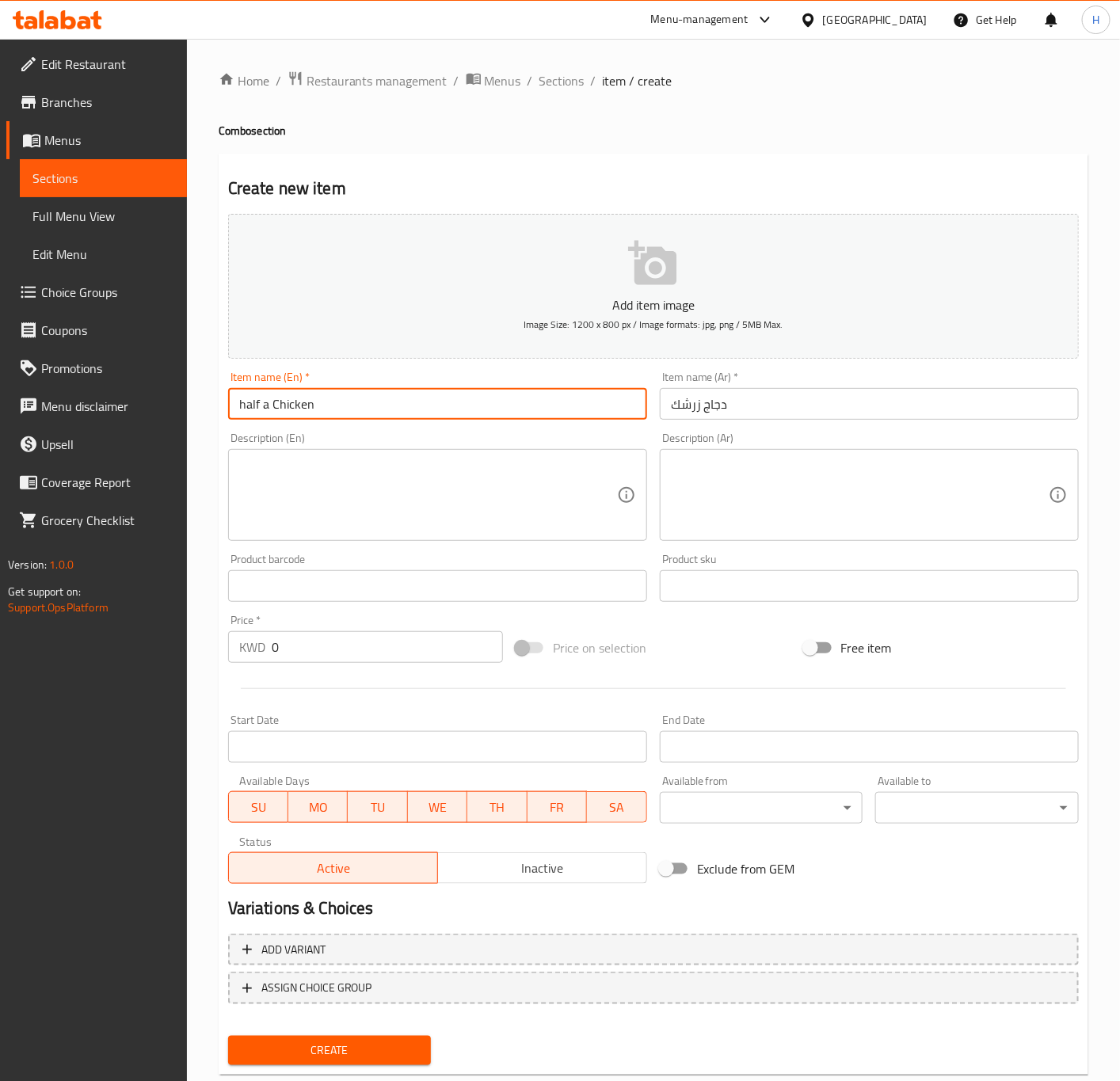
click at [259, 401] on input "half a Chicken" at bounding box center [437, 404] width 419 height 32
click at [683, 413] on input "دجاج زرشك" at bounding box center [869, 404] width 419 height 32
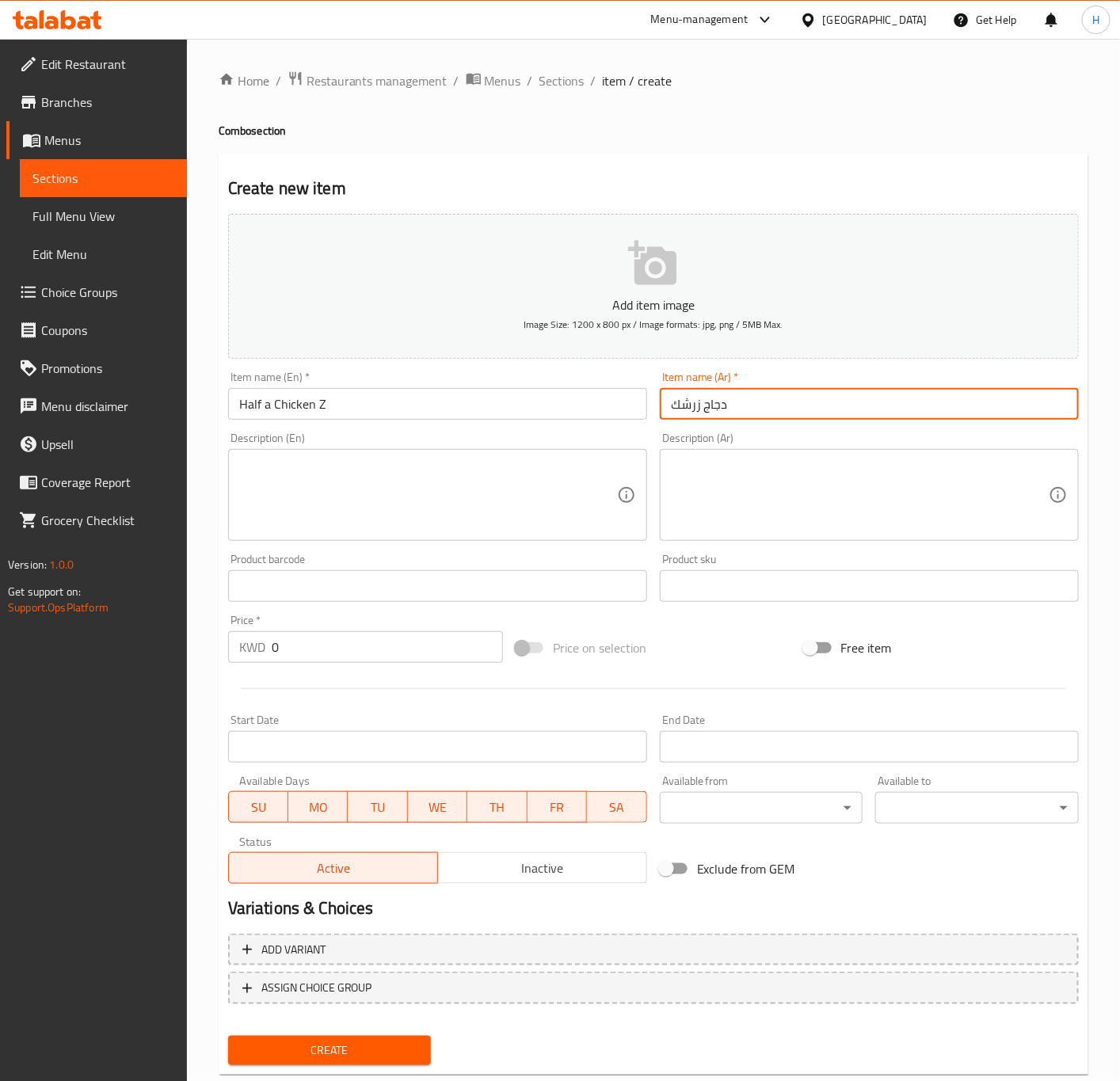
click at [683, 413] on input "دجاج زرشك" at bounding box center [869, 404] width 419 height 32
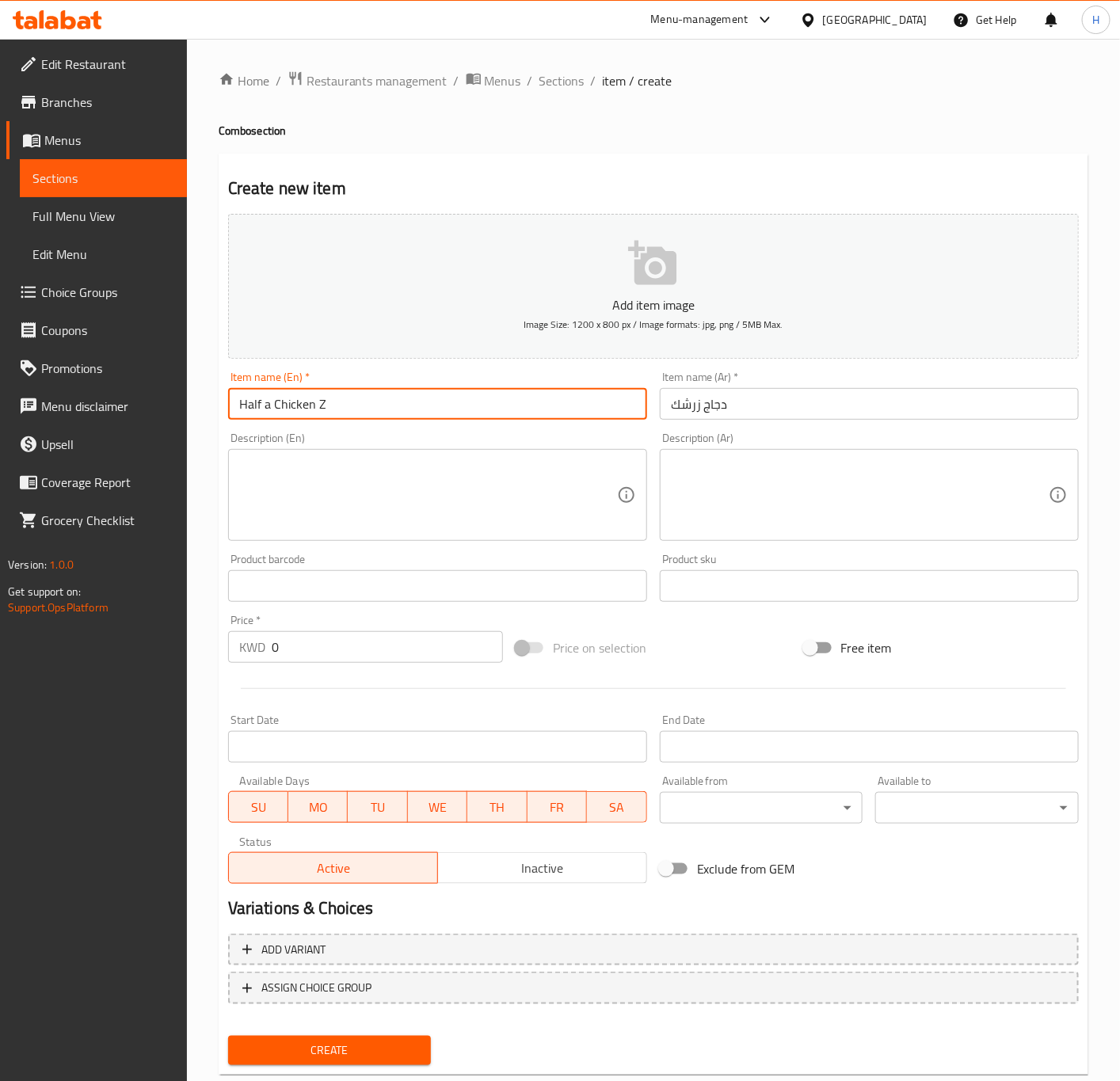
click at [397, 395] on input "Half a Chicken Z" at bounding box center [437, 404] width 419 height 32
type input "Half a Chicken Zershek"
click at [668, 412] on input "دجاج زرشك" at bounding box center [869, 404] width 419 height 32
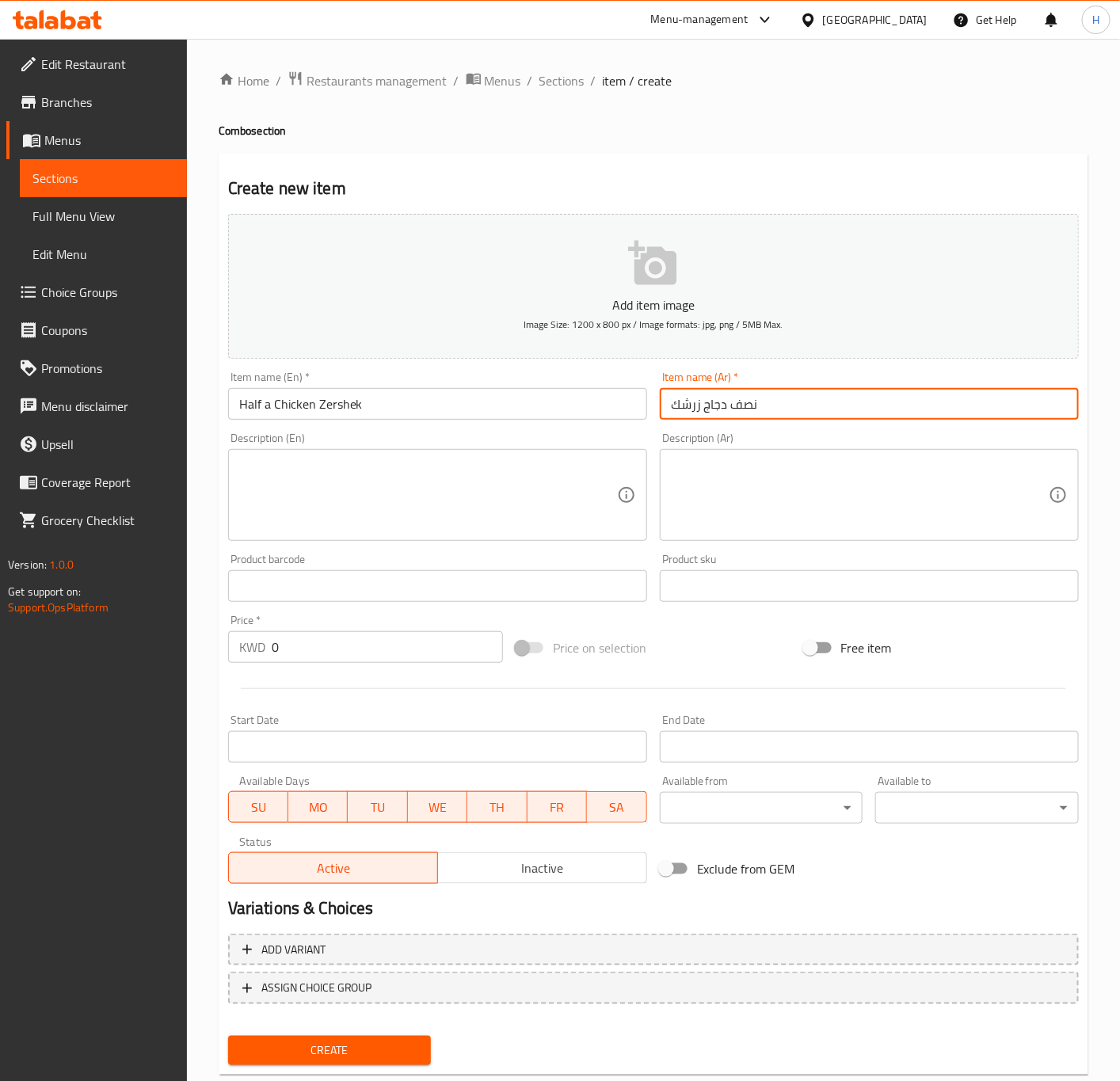
type input "نصف دجاج زرشك"
click at [327, 642] on input "0" at bounding box center [387, 647] width 231 height 32
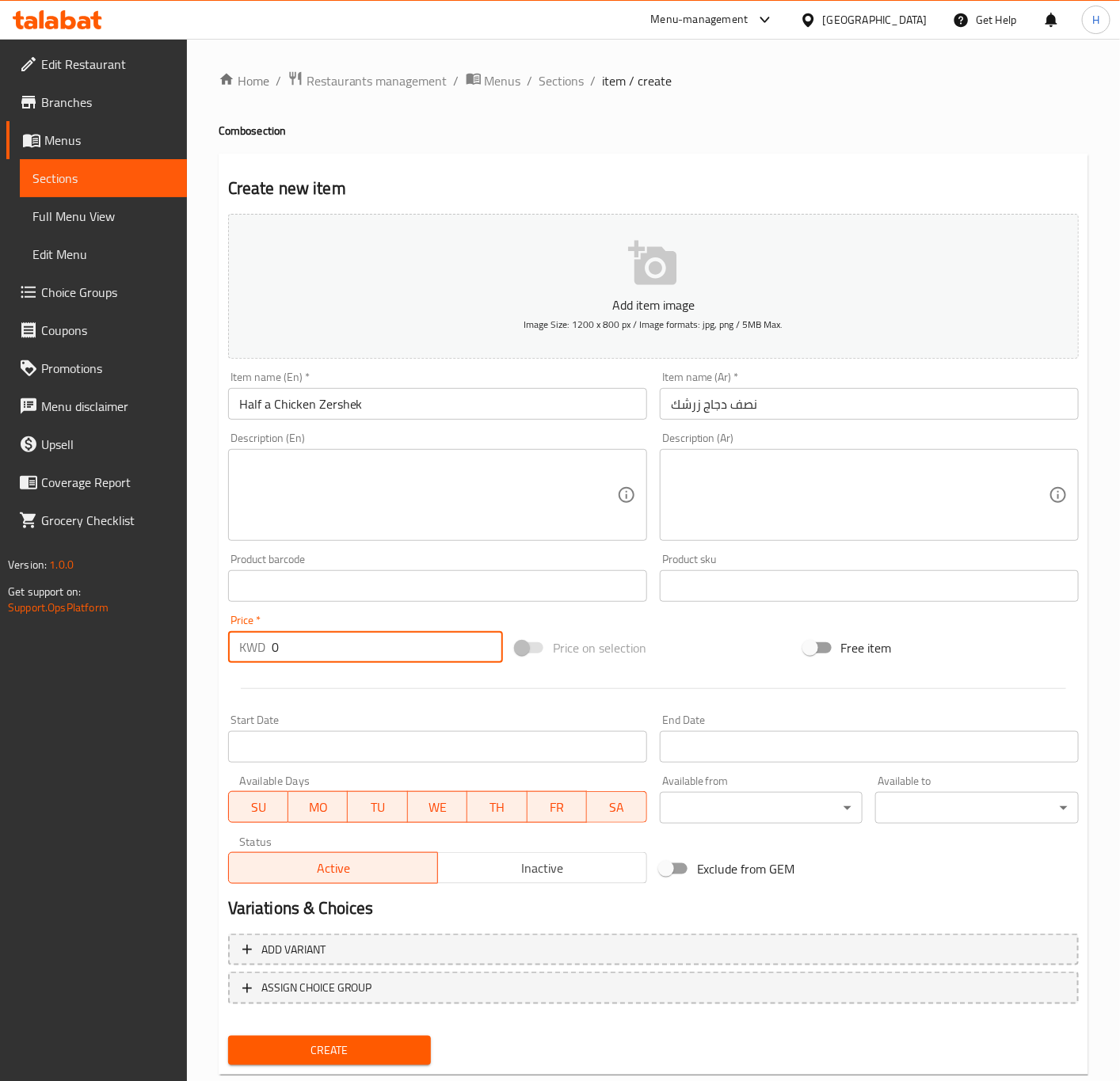
click at [327, 642] on input "0" at bounding box center [387, 647] width 231 height 32
click at [324, 644] on input "0" at bounding box center [387, 647] width 231 height 32
type input "3"
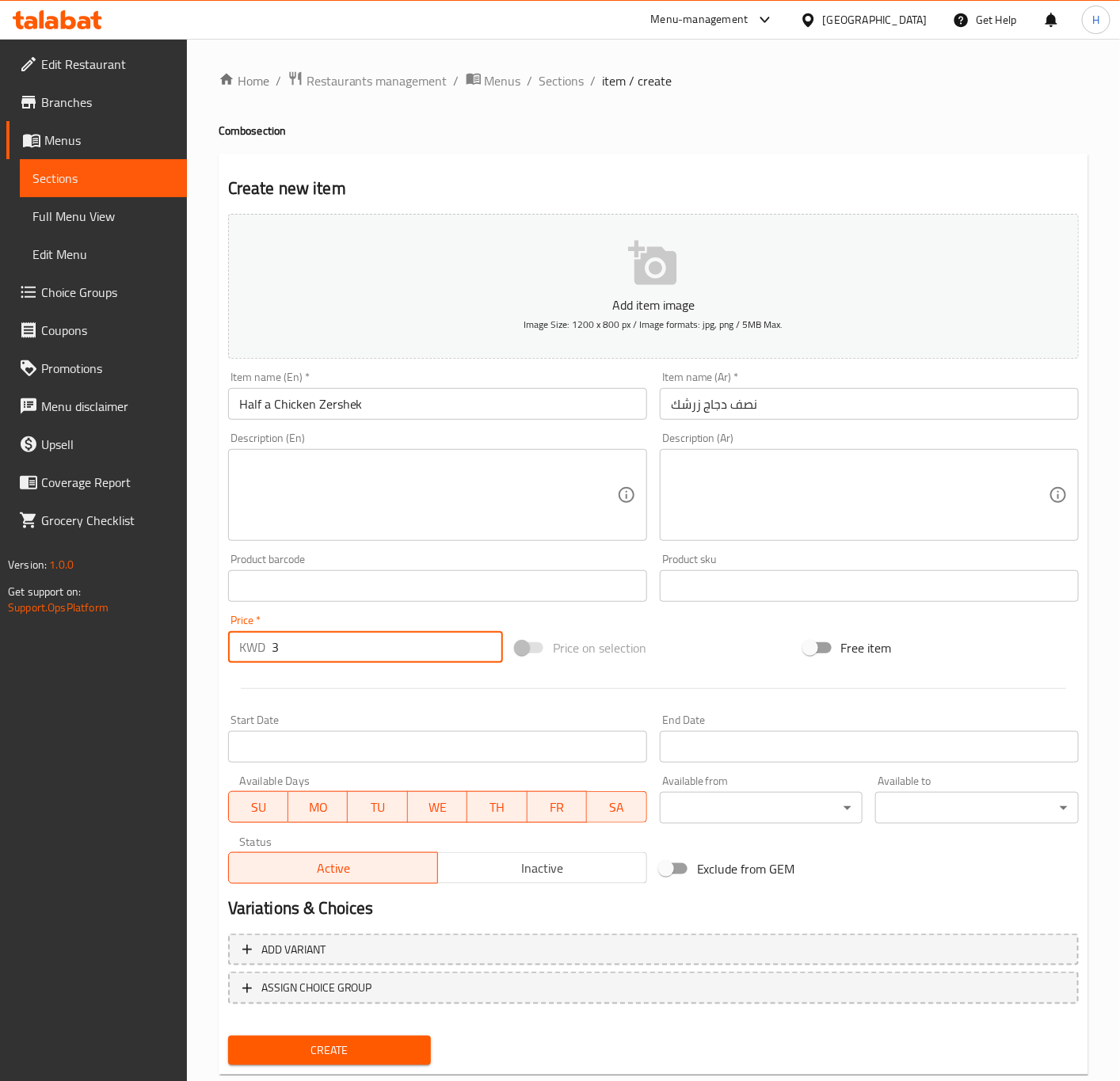
click at [228, 1036] on button "Create" at bounding box center [330, 1050] width 204 height 29
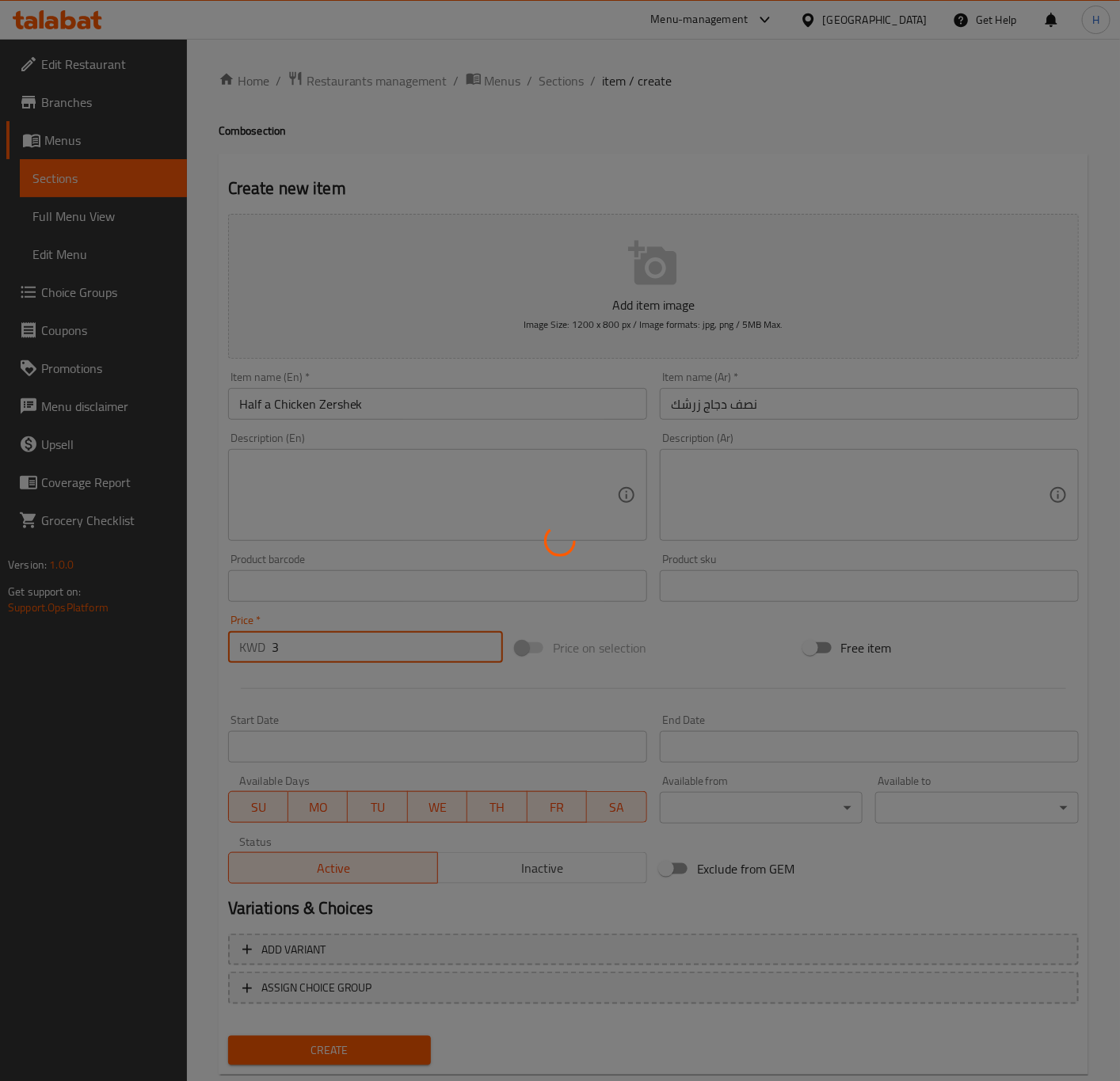
type input "0"
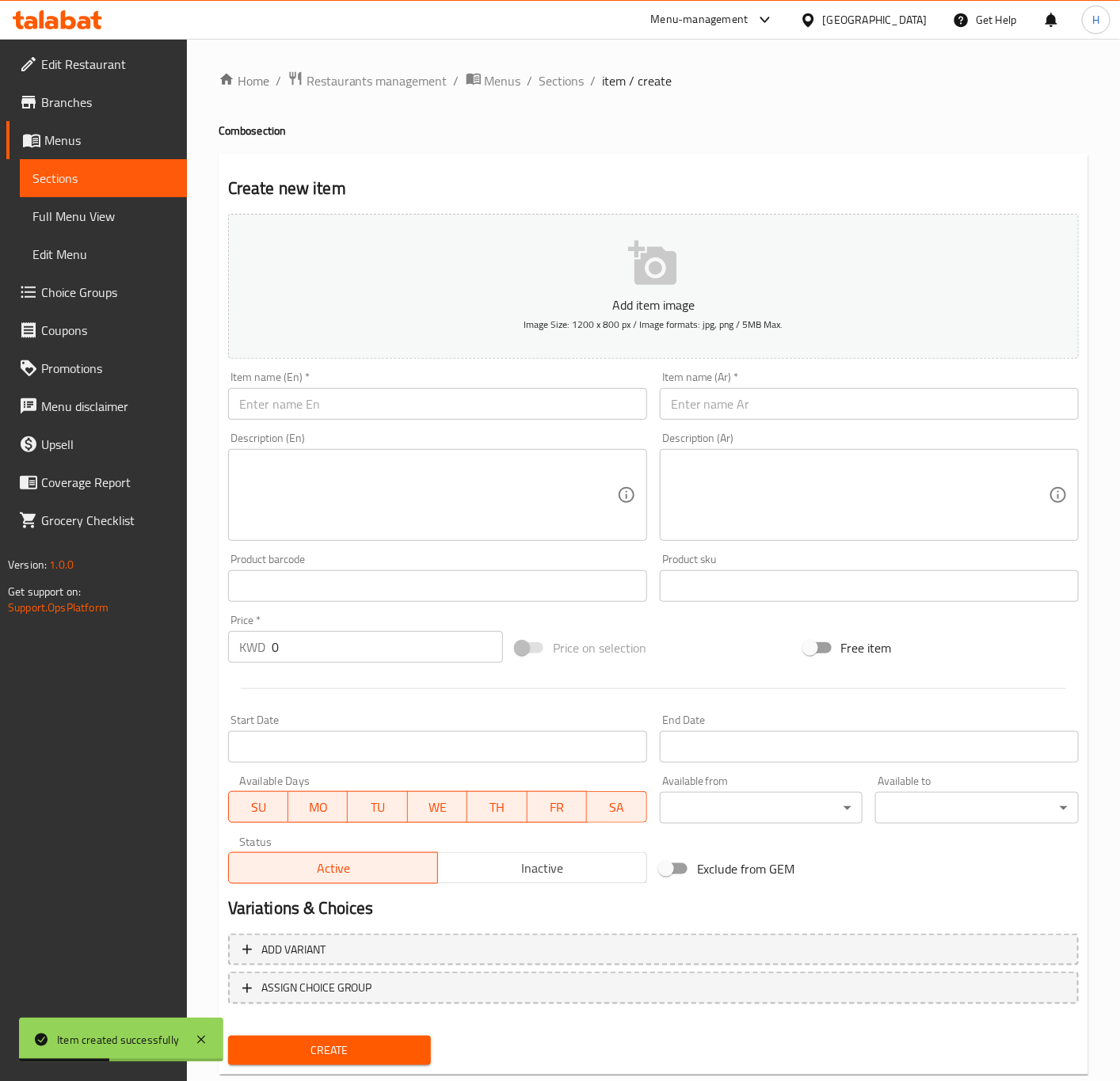
click at [709, 406] on input "text" at bounding box center [869, 404] width 419 height 32
paste input "الوليمة"
type input "الوليمة"
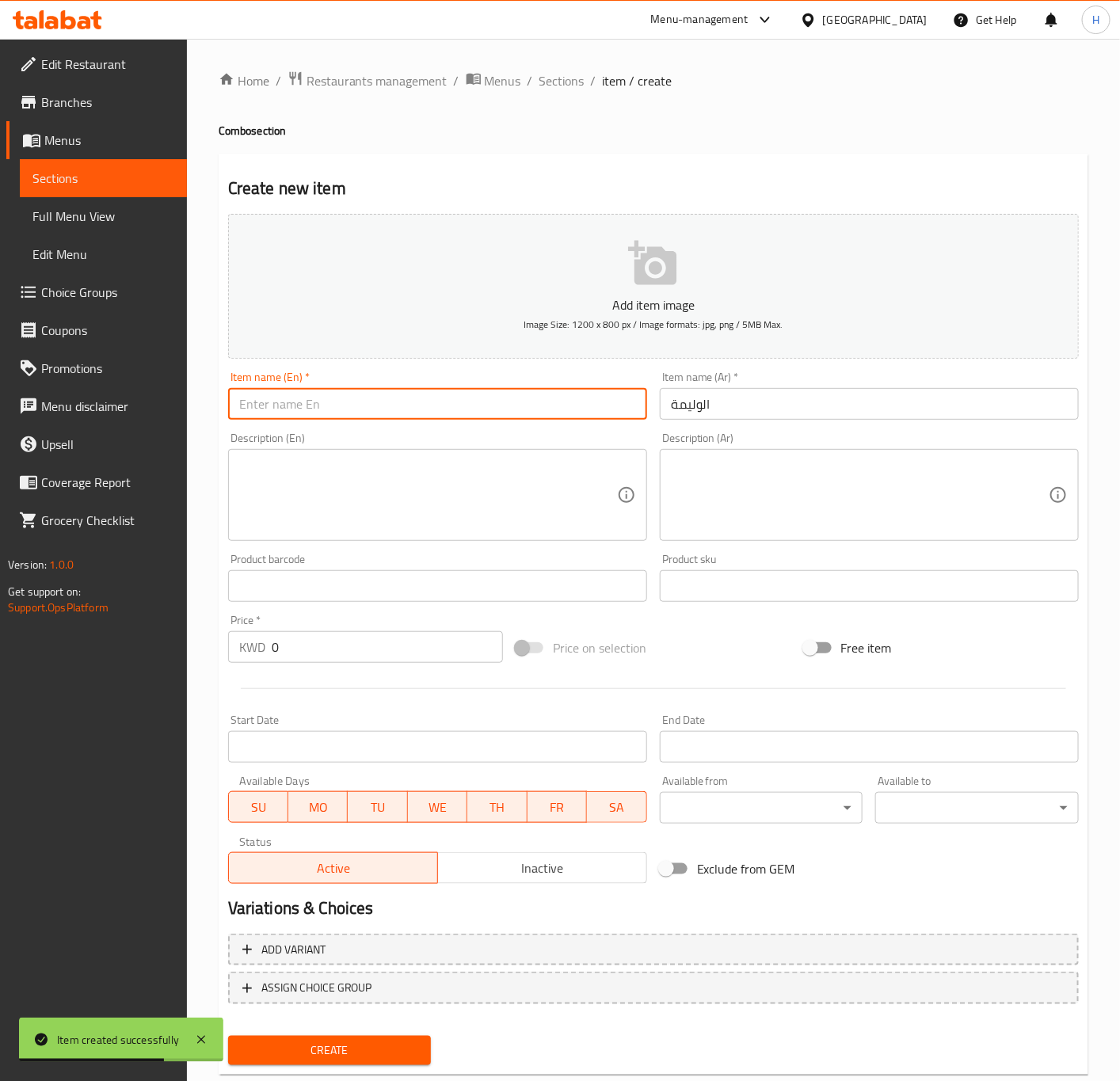
click at [371, 399] on input "text" at bounding box center [437, 404] width 419 height 32
paste input "Feast"
type input "Feast"
click at [321, 516] on textarea at bounding box center [428, 495] width 378 height 75
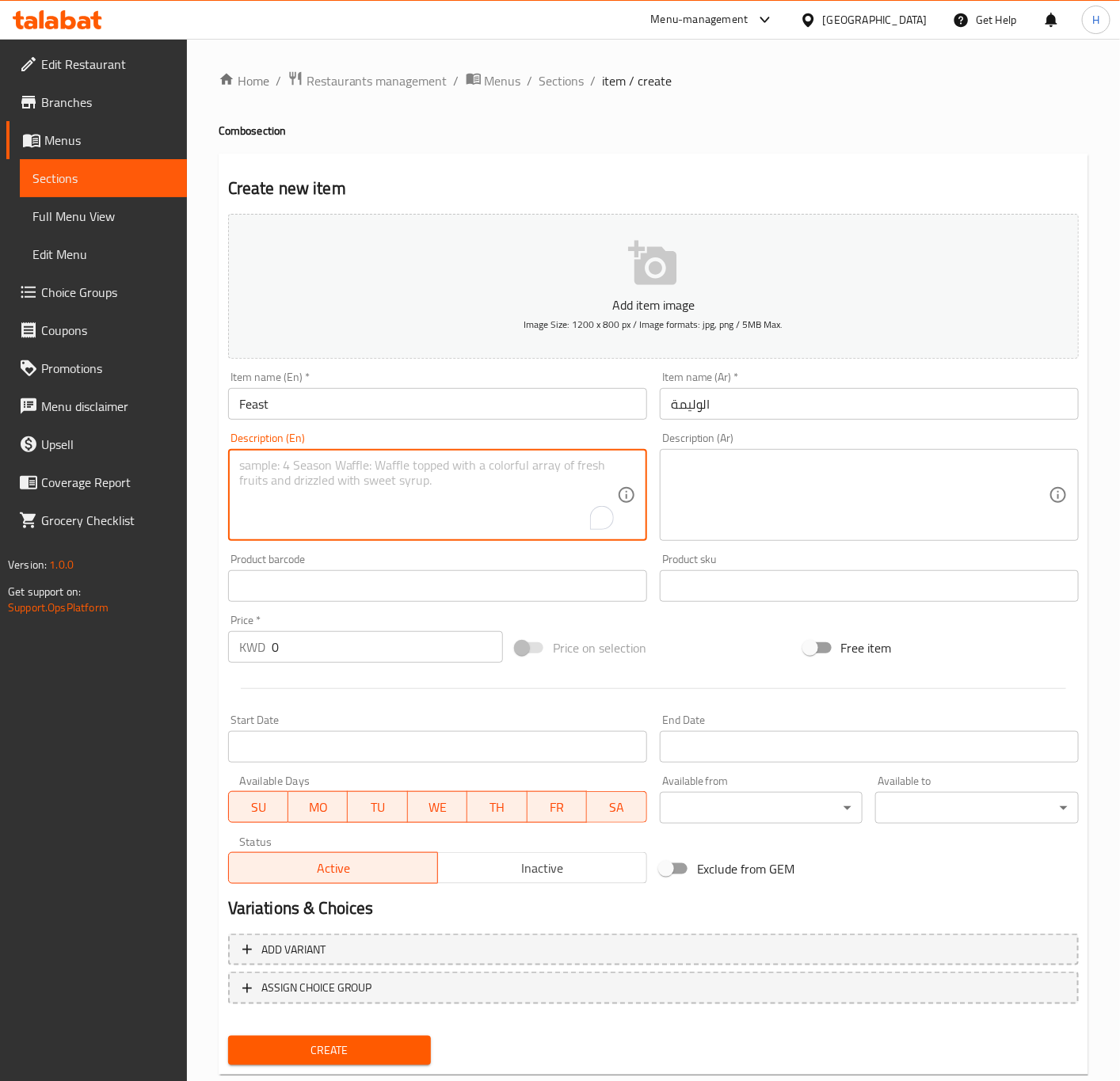
paste textarea "A rice tray with 10 kebab skewers and 2 assorted chicken shish tawook, with 6 s…"
type textarea "A rice tray with 10 kebab skewers and 2 assorted chicken shish tawook, with 6 s…"
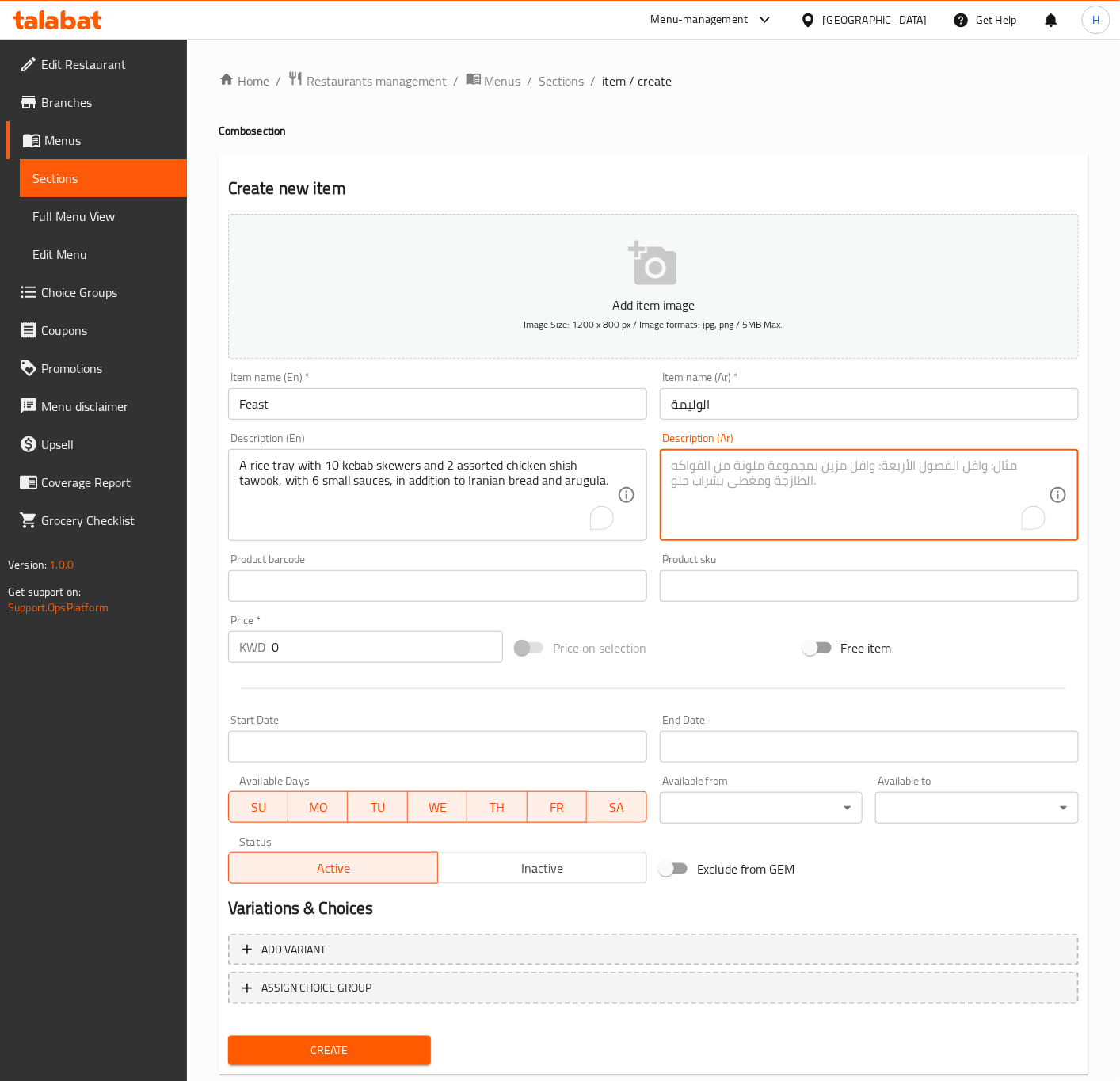
click at [844, 498] on textarea "To enrich screen reader interactions, please activate Accessibility in Grammarl…" at bounding box center [860, 495] width 378 height 75
paste textarea "صينية أرز فوقها 10 سيخ كباب و 2 شيش طاووق منوع مع 6 مرق صغير بالاضافة للخيز الا…"
type textarea "صينية أرز فوقها 10 سيخ كباب و 2 شيش طاووق منوع مع 6 مرق صغير بالاضافة للخيز الا…"
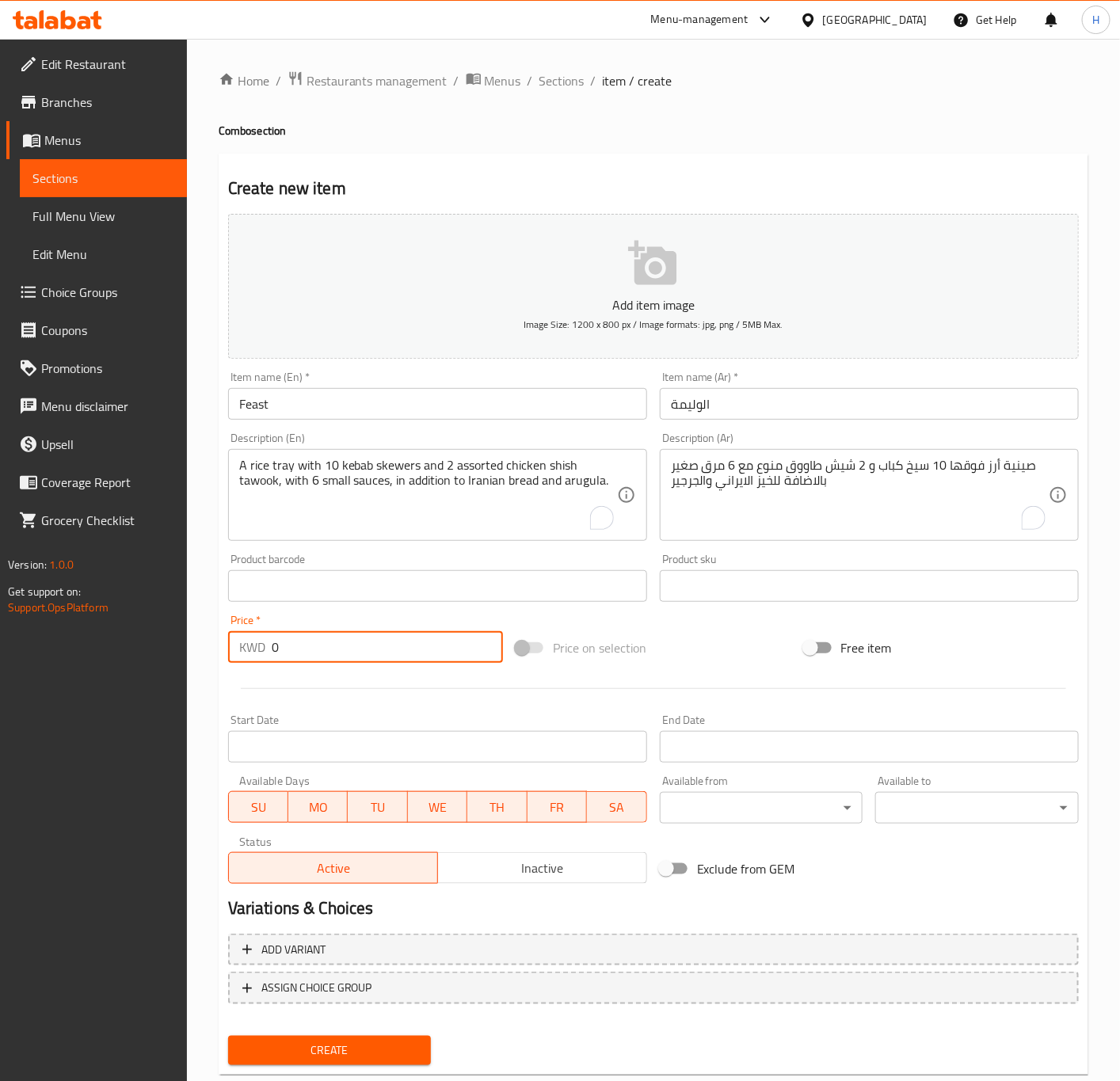
click at [314, 644] on input "0" at bounding box center [387, 647] width 231 height 32
type input "022"
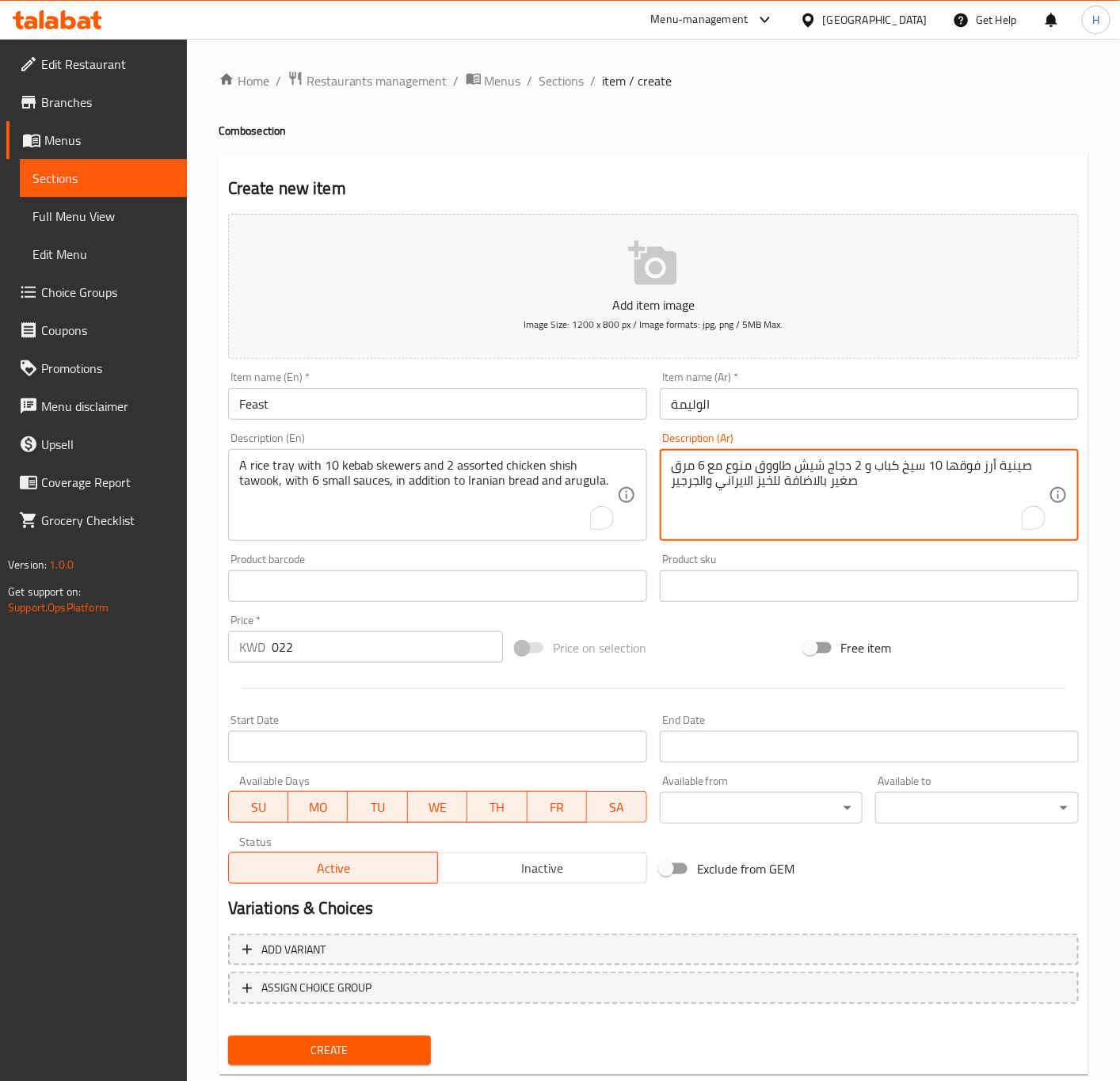
drag, startPoint x: 691, startPoint y: 466, endPoint x: 677, endPoint y: 466, distance: 14.0
click at [679, 466] on textarea "صينية أرز فوقها 10 سيخ كباب و 2 دجاج شيش طاووق منوع مع 6 مرق صغير بالاضافة للخي…" at bounding box center [860, 495] width 378 height 75
click at [671, 470] on textarea "صينية أرز فوقها 10 سيخ كباب و 2 دجاج شيش طاووق منوع مع 6 مرق صغير بالاضافة للخي…" at bounding box center [860, 495] width 378 height 75
click at [680, 467] on textarea "صينية أرز فوقها 10 سيخ كباب و 2 دجاج شيش طاووق منوع مع 6 مرق صغير بالاضافة للخي…" at bounding box center [860, 495] width 378 height 75
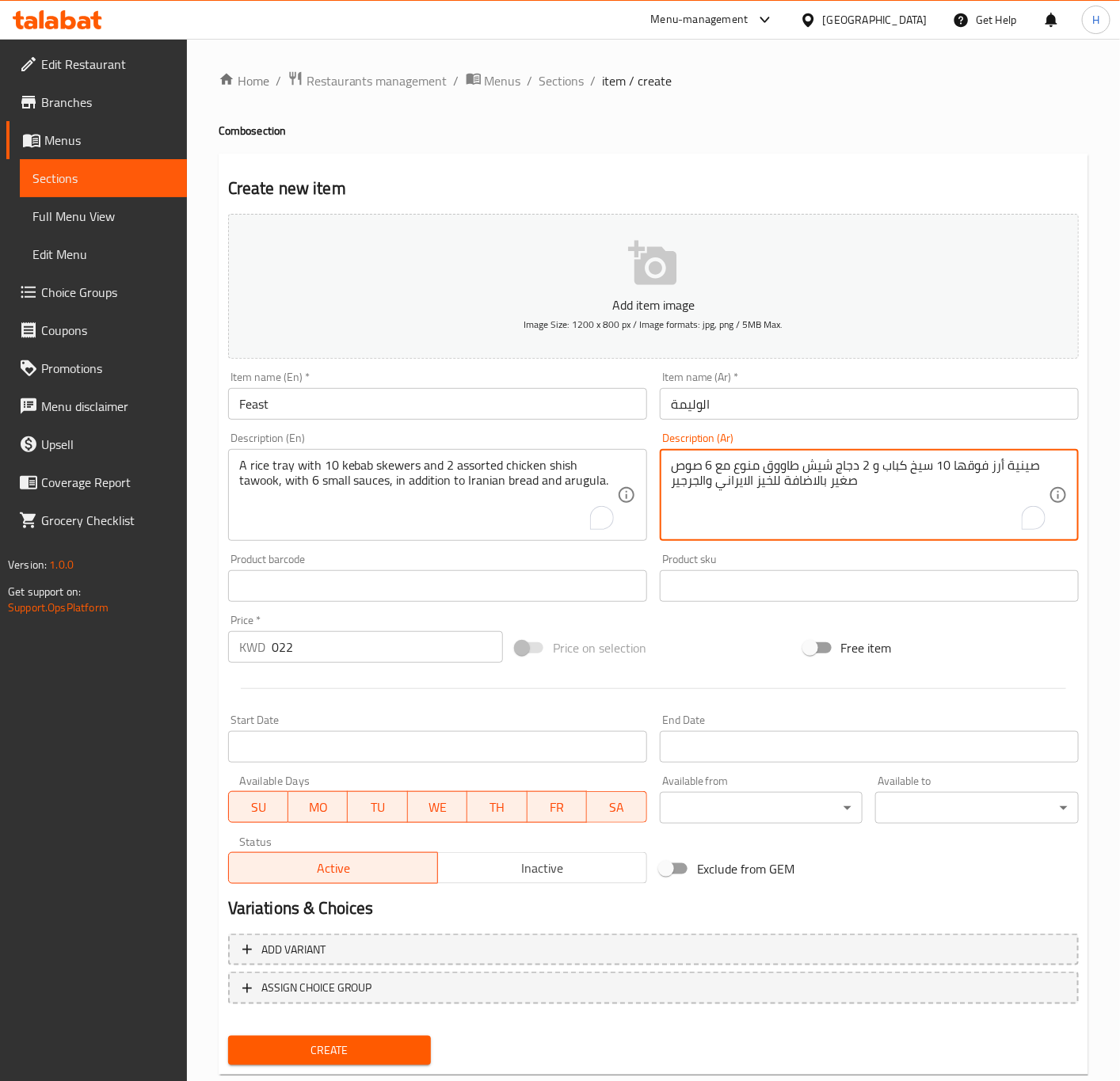
type textarea "صينية أرز فوقها 10 سيخ كباب و 2 دجاج شيش طاووق منوع مع 6 صوص صغير بالاضافة للخي…"
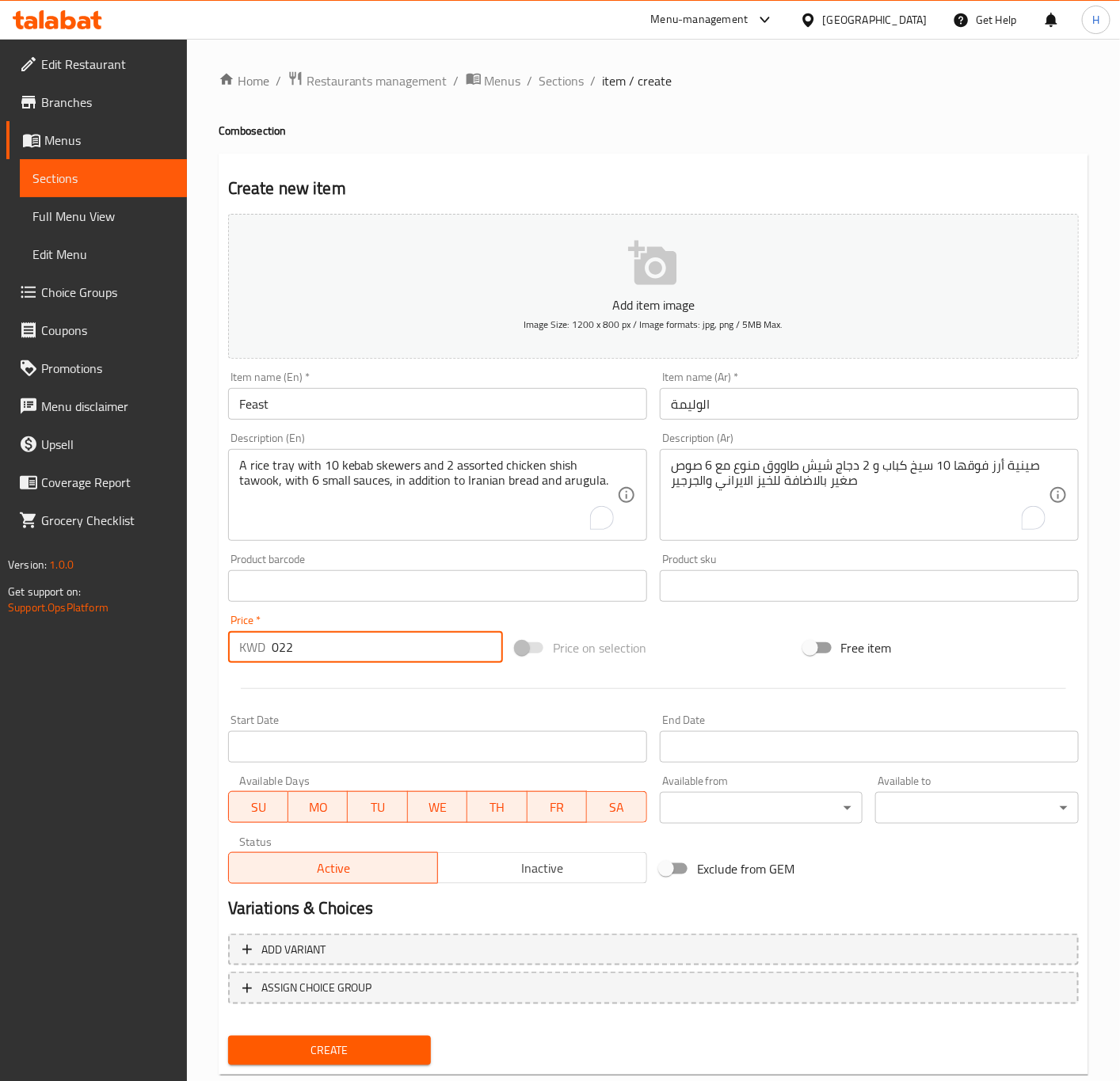
click at [275, 647] on input "022" at bounding box center [387, 647] width 231 height 32
click at [313, 639] on input "22" at bounding box center [387, 647] width 231 height 32
click at [317, 652] on input "22" at bounding box center [387, 647] width 231 height 32
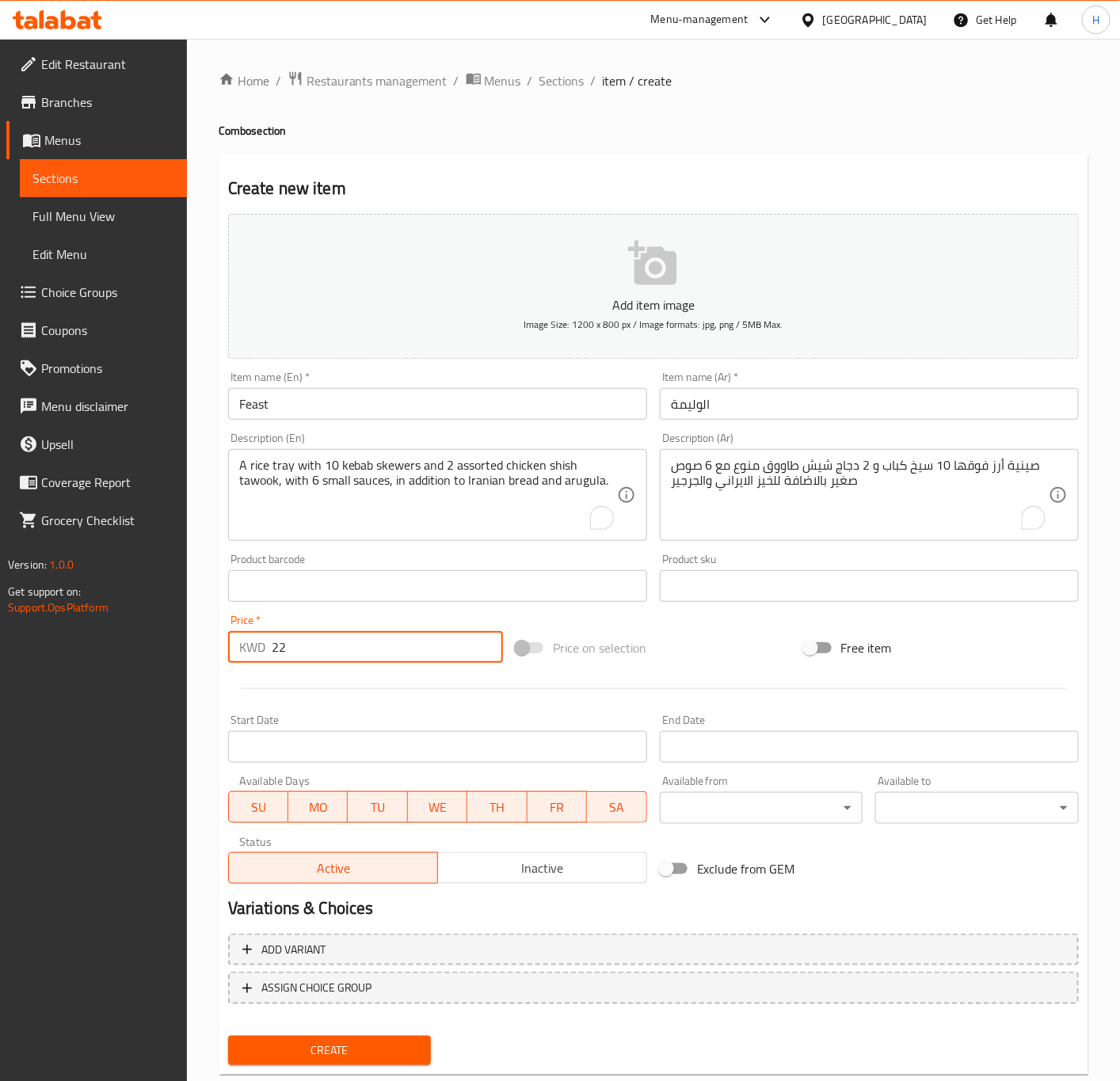
paste input ".500"
type input "22.500"
click at [228, 1036] on button "Create" at bounding box center [330, 1050] width 204 height 29
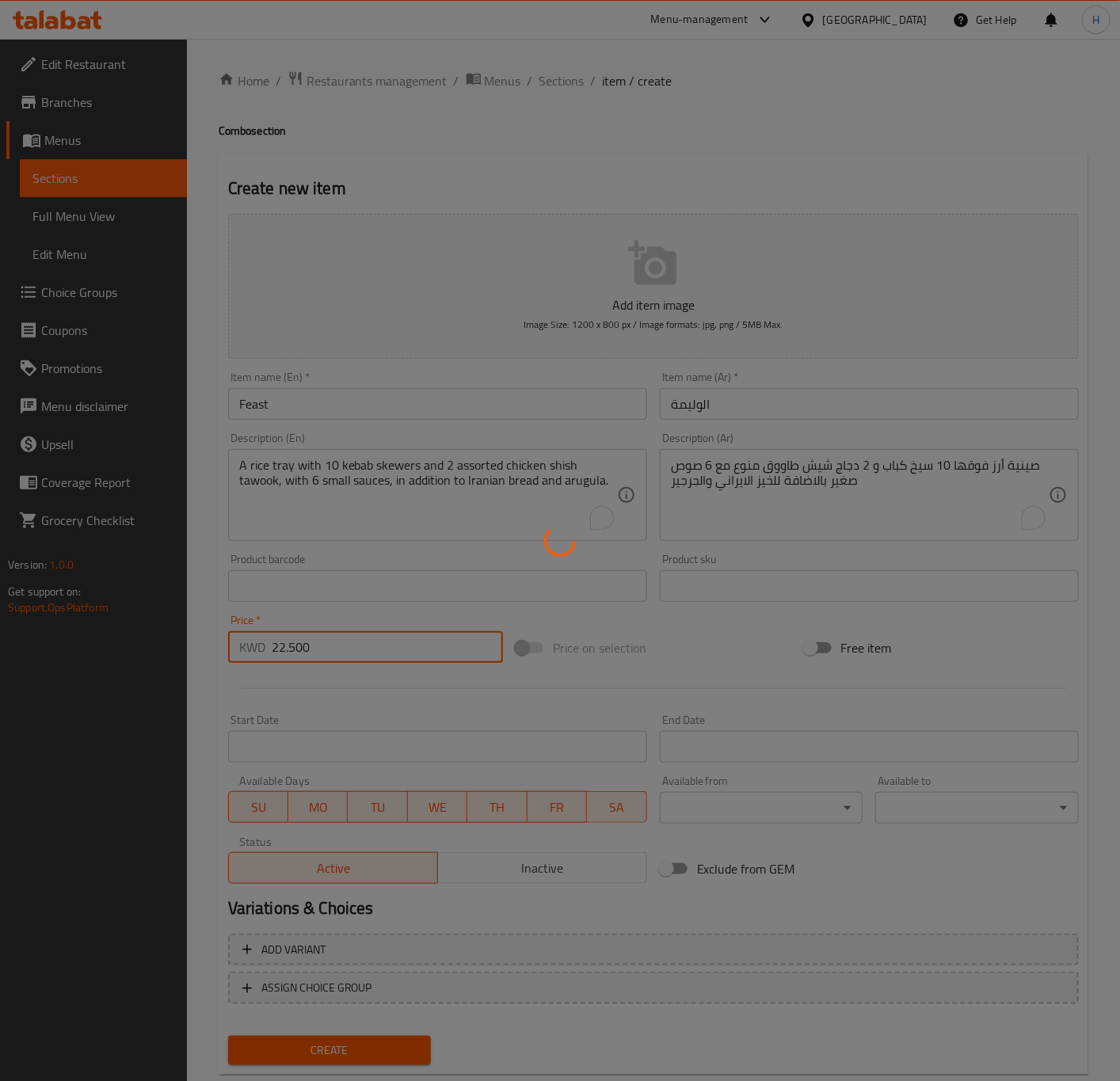
type input "0"
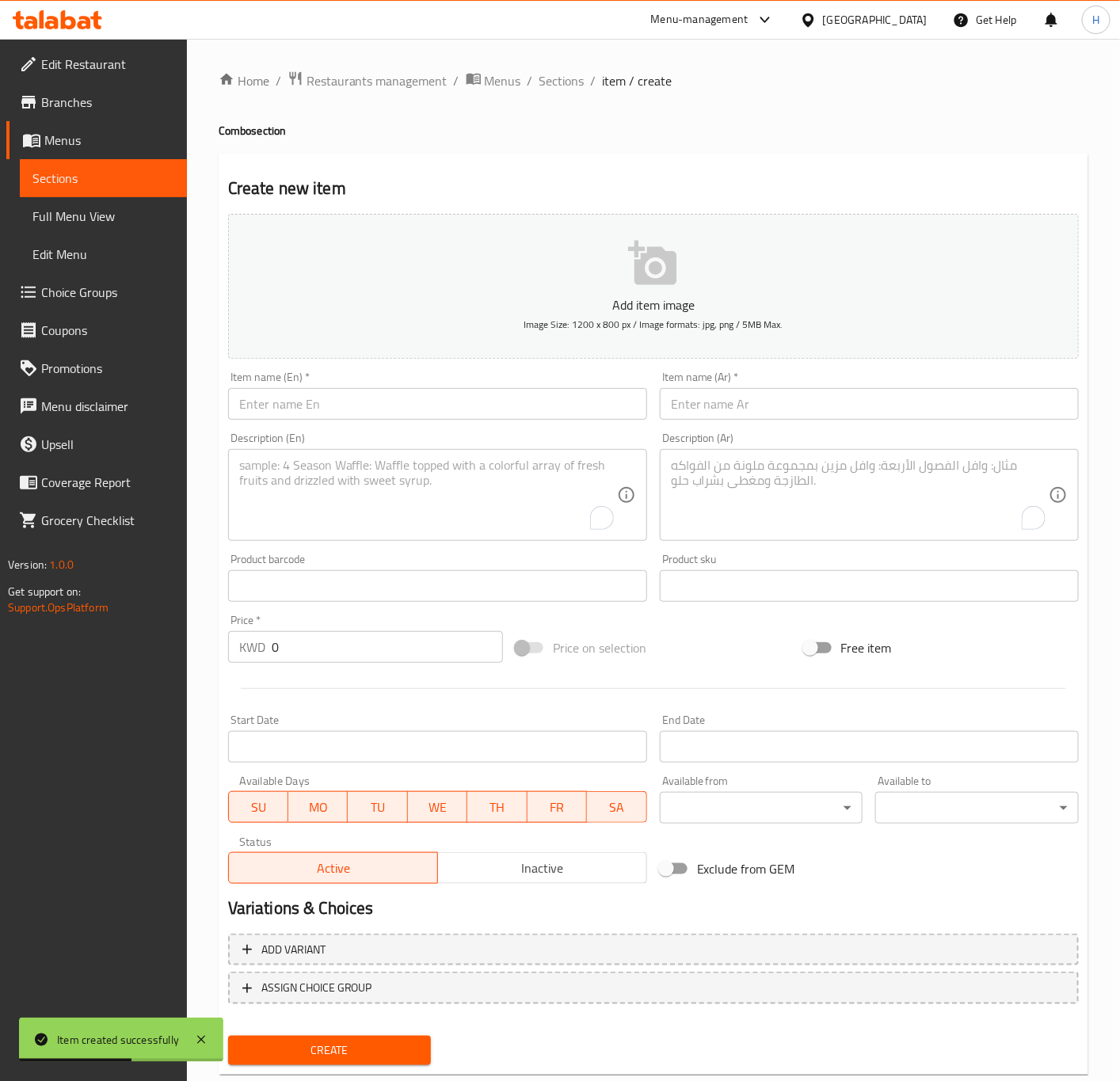
click at [366, 401] on input "text" at bounding box center [437, 404] width 419 height 32
paste input "SHEEL"
click at [366, 401] on input "SHEEL" at bounding box center [437, 404] width 419 height 32
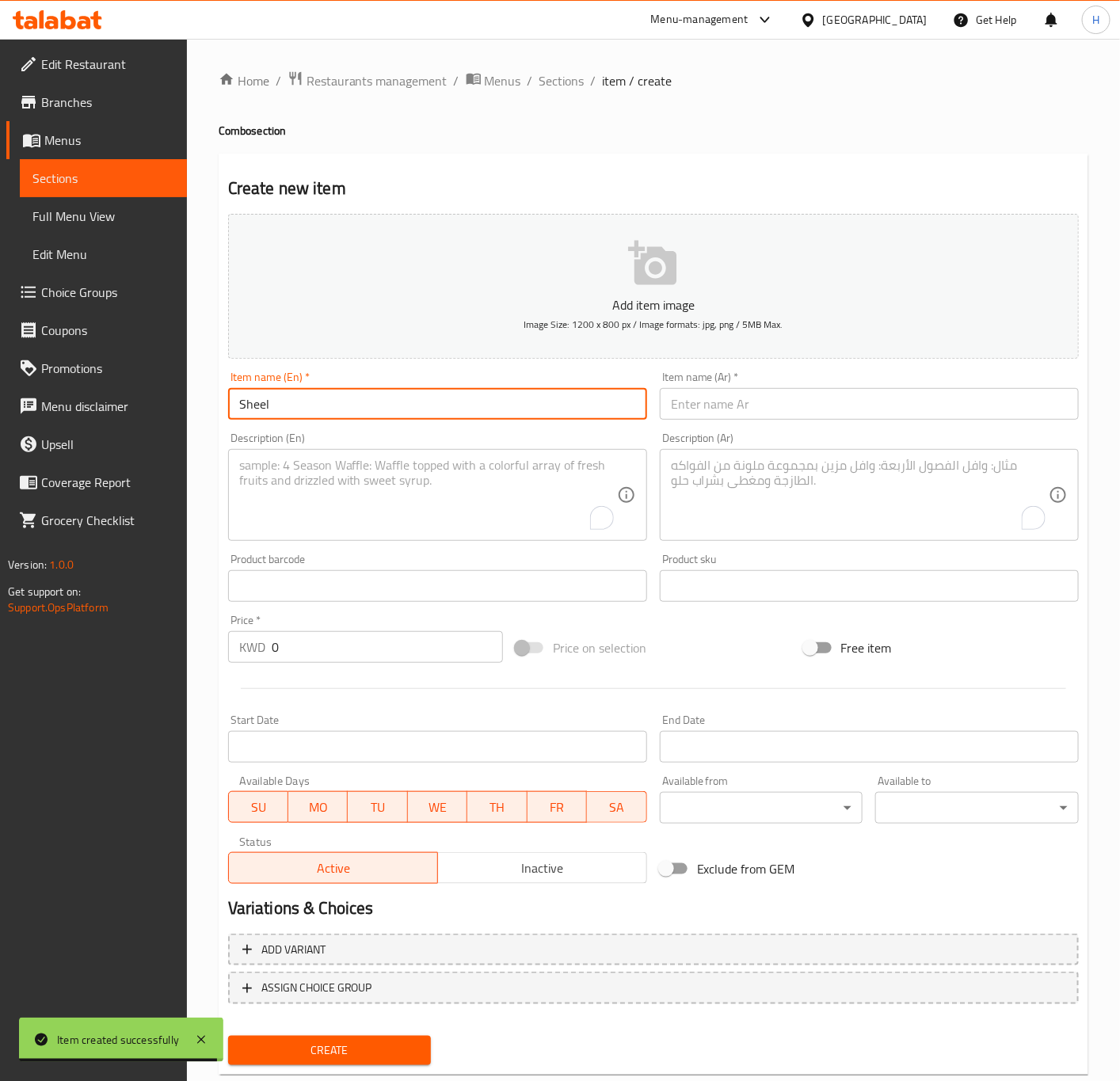
type input "Sheel"
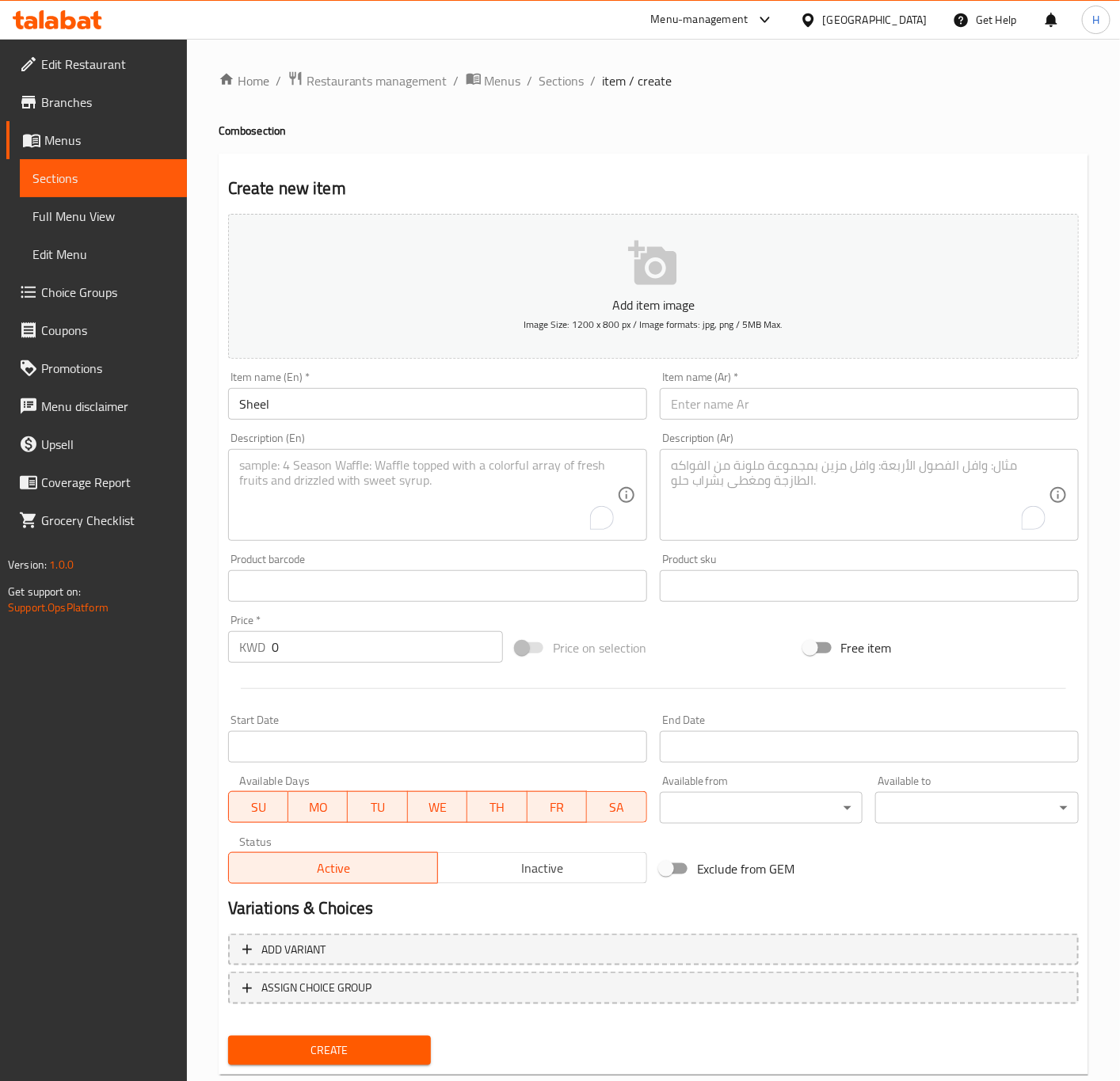
click at [756, 409] on input "text" at bounding box center [869, 404] width 419 height 32
paste input "شييل"
type input "شييل"
click at [463, 511] on textarea "To enrich screen reader interactions, please activate Accessibility in Grammarl…" at bounding box center [428, 495] width 378 height 75
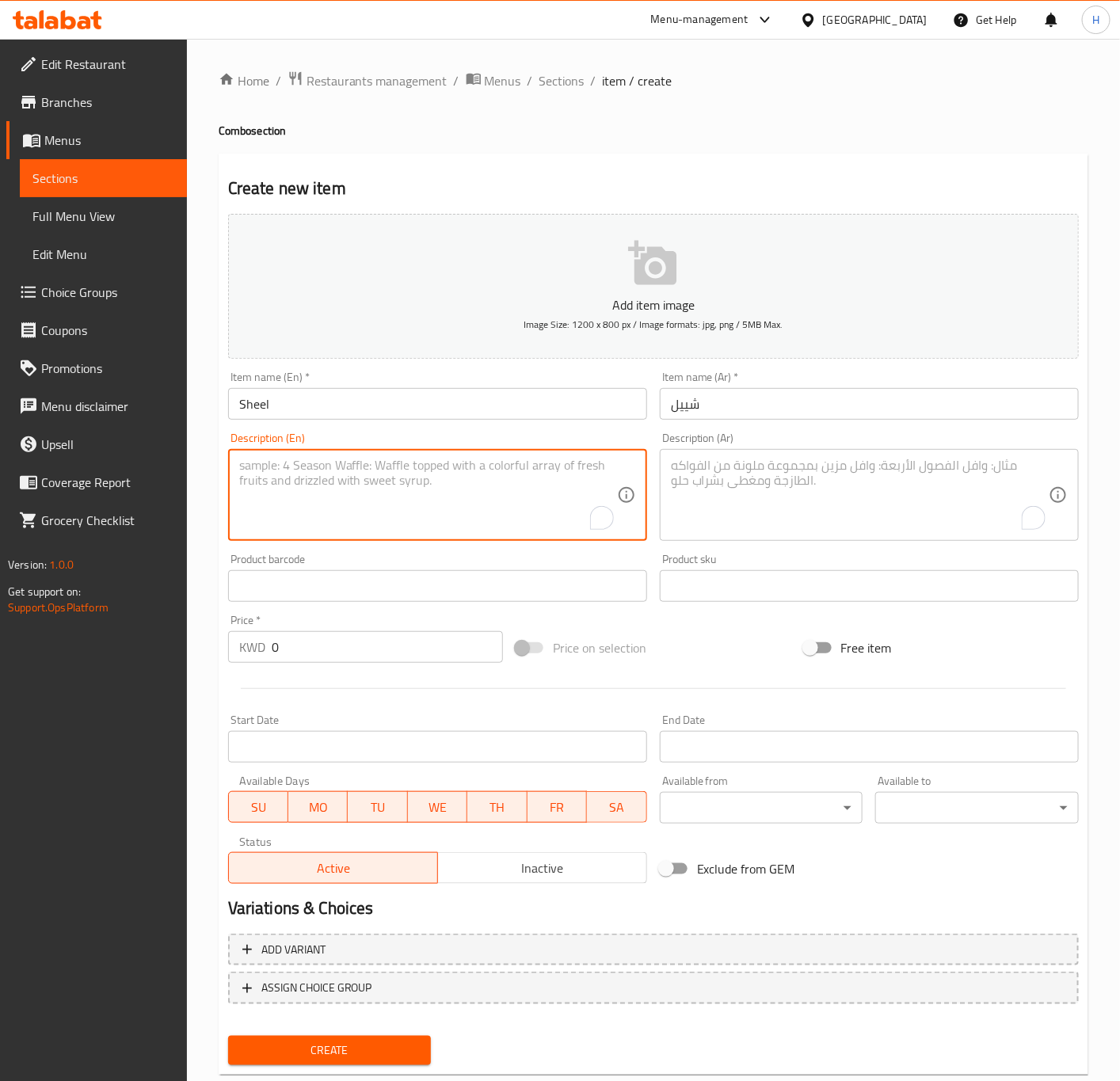
paste textarea "6 kebab, 2 shish tawooq, 2 yogurted shish tawooq, 1 chicken, 2 arayes bread, 2 …"
type textarea "6 kebab, 2 shish tawooq, 2 yogurted shish tawooq, 1 chicken, 2 arayes bread, 2 …"
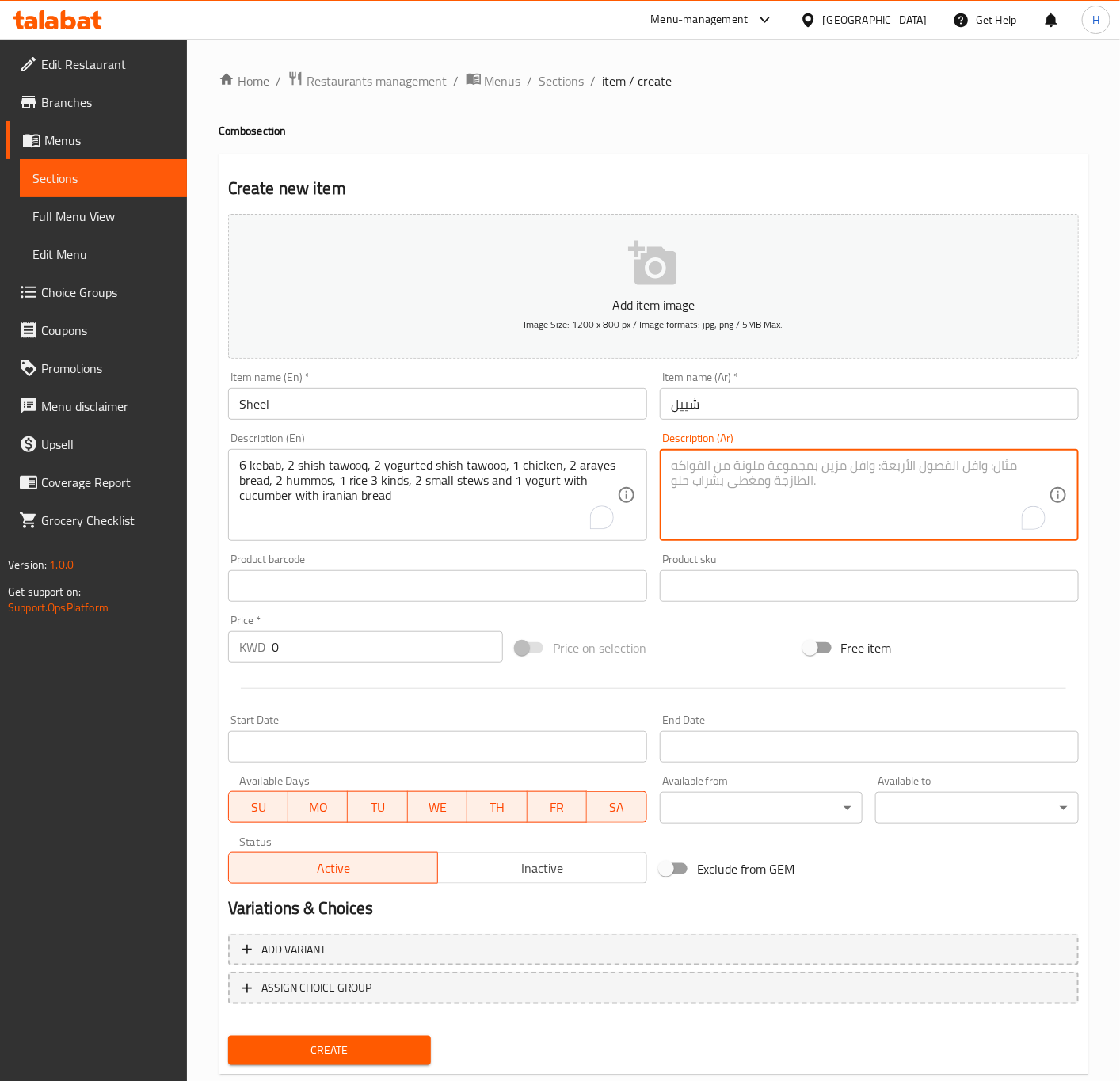
click at [707, 483] on textarea "To enrich screen reader interactions, please activate Accessibility in Grammarl…" at bounding box center [860, 495] width 378 height 75
paste textarea "6 كباب، 2 شيش طاووق عادي ، 2 شيش طاووق بالروب ، 1 دجاجة كاملة على الفحم ، 2 خبز…"
type textarea "6 كباب، 2 شيش طاووق عادي ، 2 شيش طاووق بالروب ، 1 دجاجة كاملة على الفحم ، 2 خبز…"
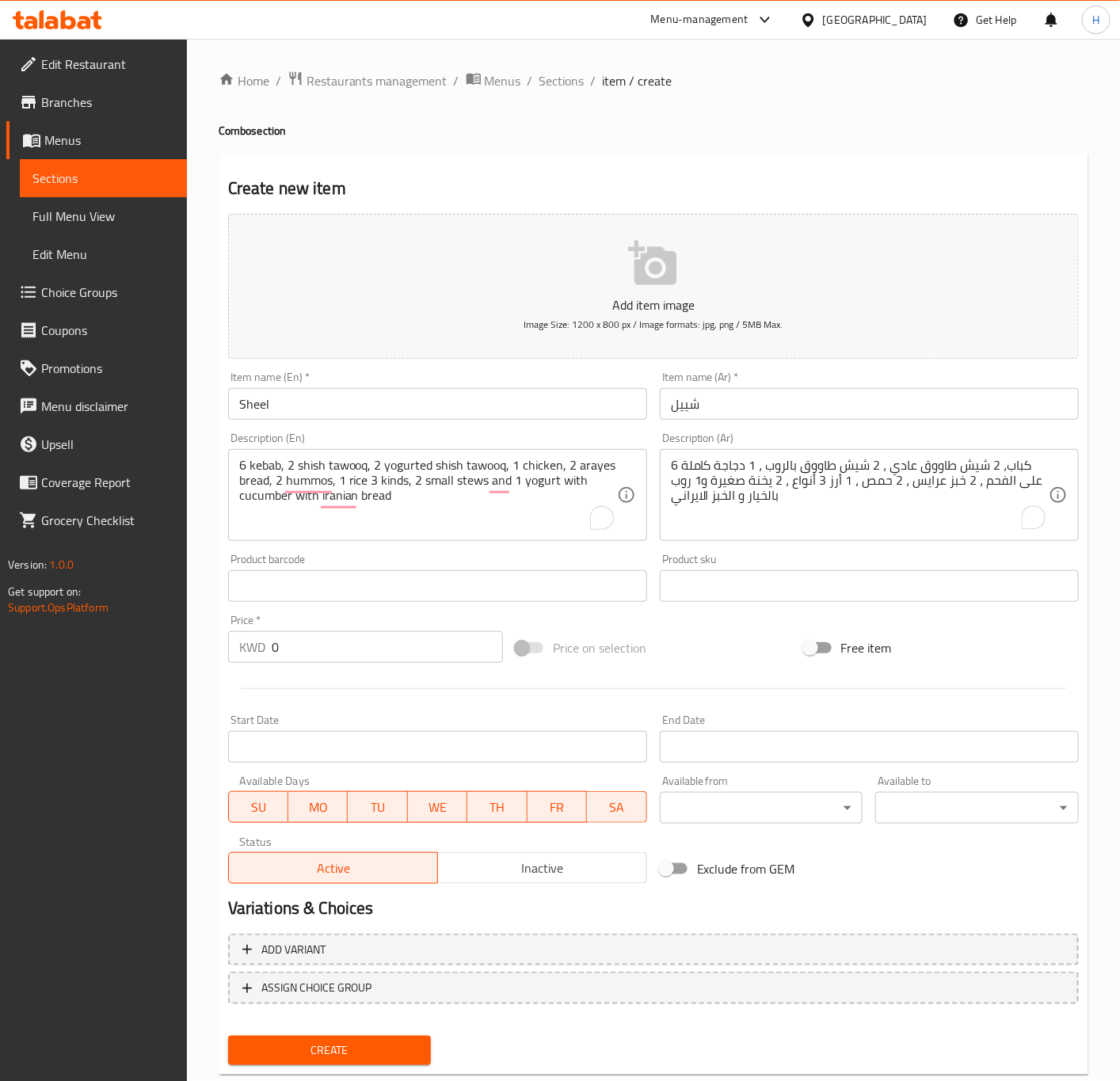
click at [319, 641] on input "0" at bounding box center [387, 647] width 231 height 32
paste input "18.75"
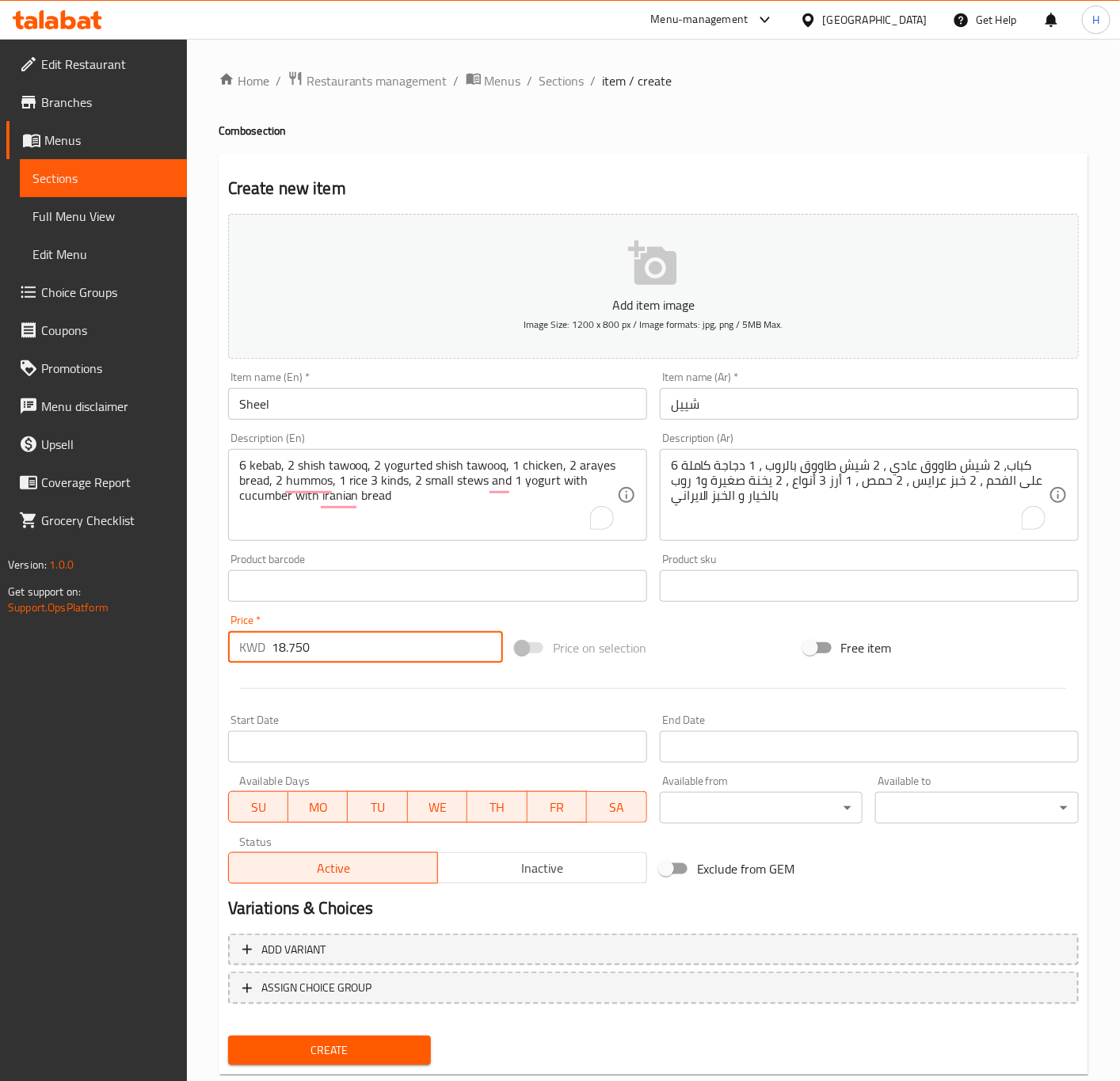
type input "18.750"
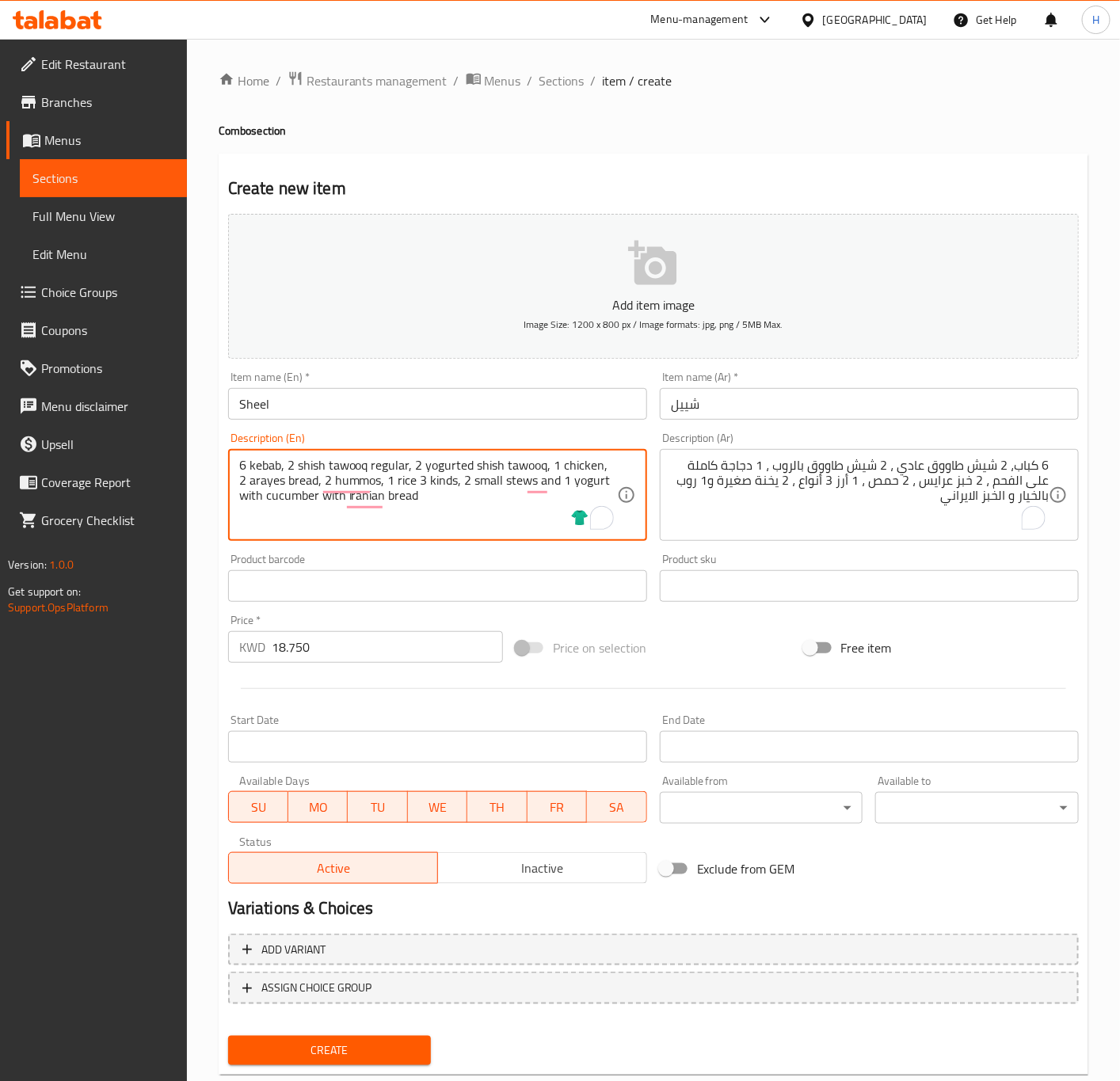
click at [557, 461] on textarea "6 kebab, 2 shish tawooq regular, 2 yogurted shish tawooq, 1 chicken, 2 arayes b…" at bounding box center [428, 495] width 378 height 75
type textarea "6 kebab, 2 shish tawooq regular, 2 yogurted shish tawooq, 1 whole chicken, 2 ar…"
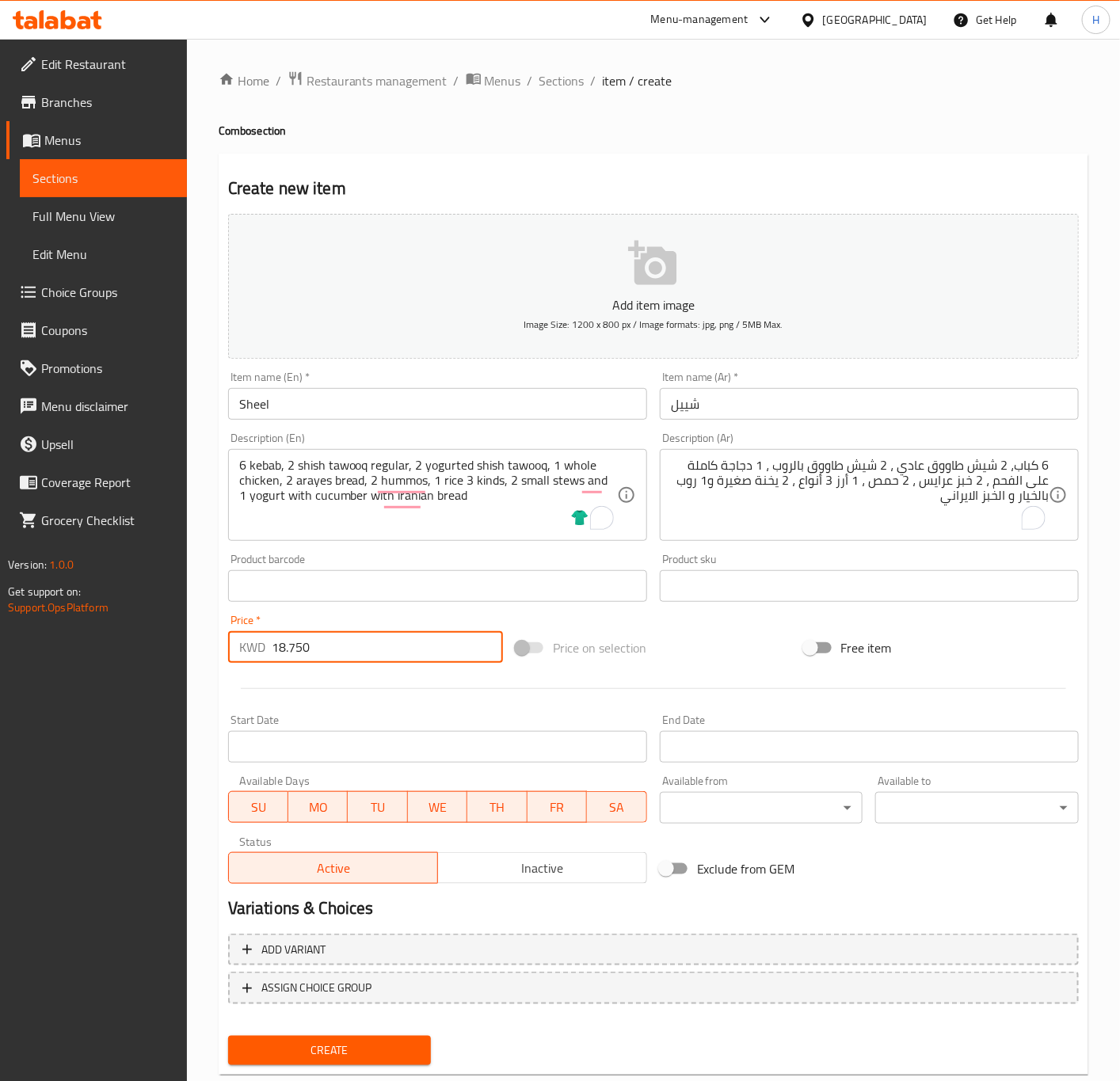
click at [371, 656] on input "18.750" at bounding box center [387, 647] width 231 height 32
click at [228, 1036] on button "Create" at bounding box center [330, 1050] width 204 height 29
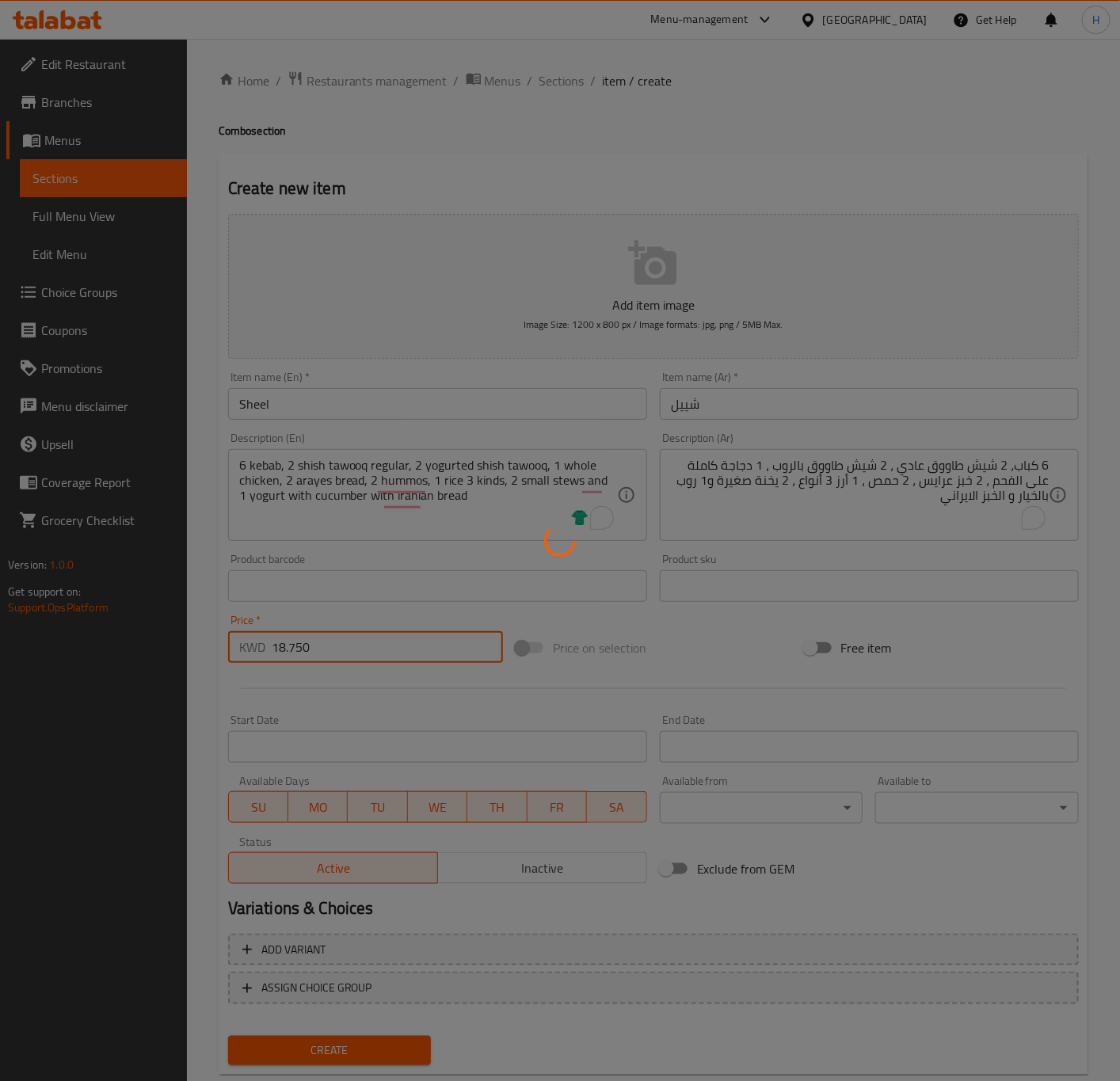
type input "0"
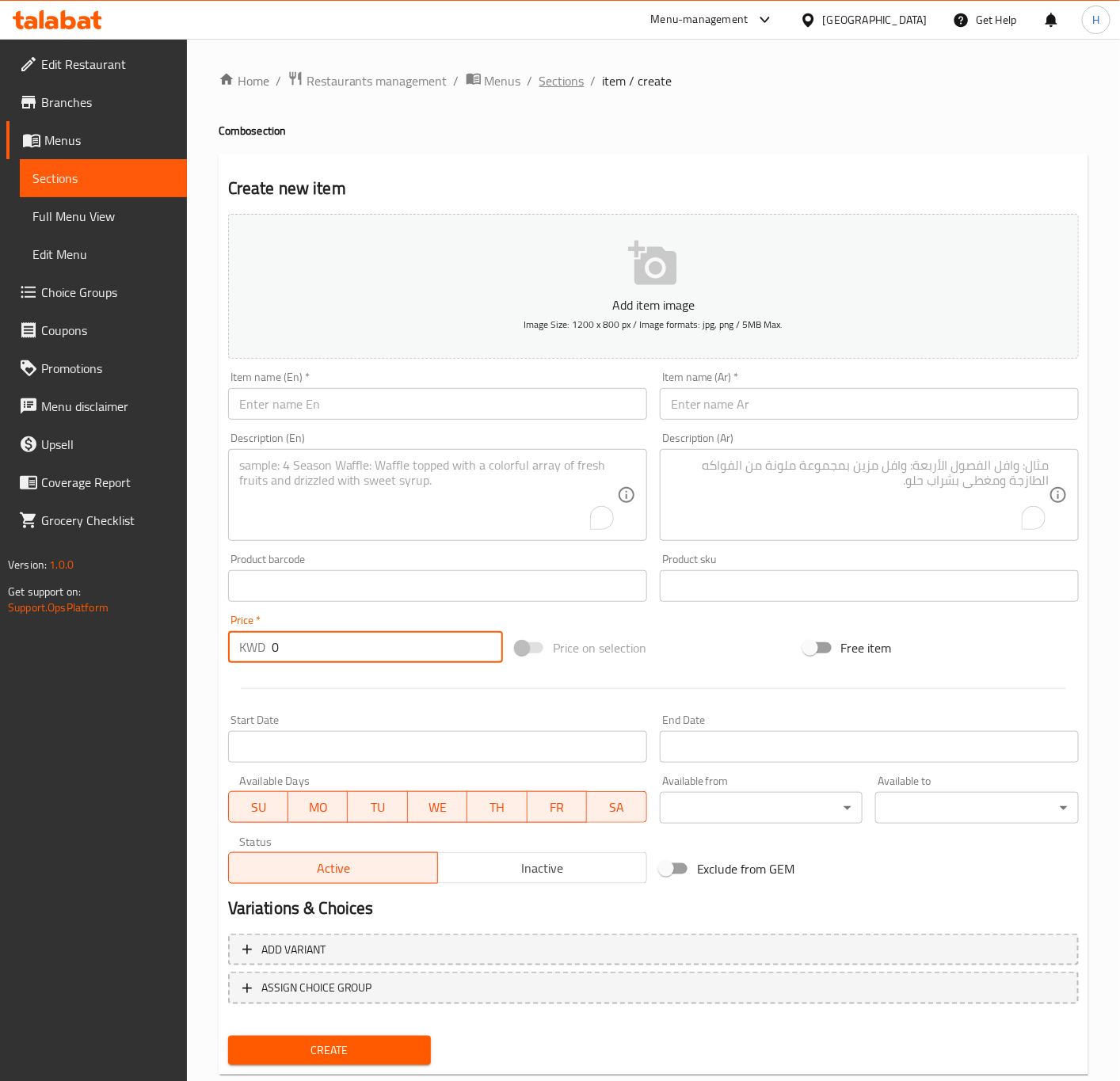
click at [559, 89] on span "Sections" at bounding box center [561, 80] width 45 height 19
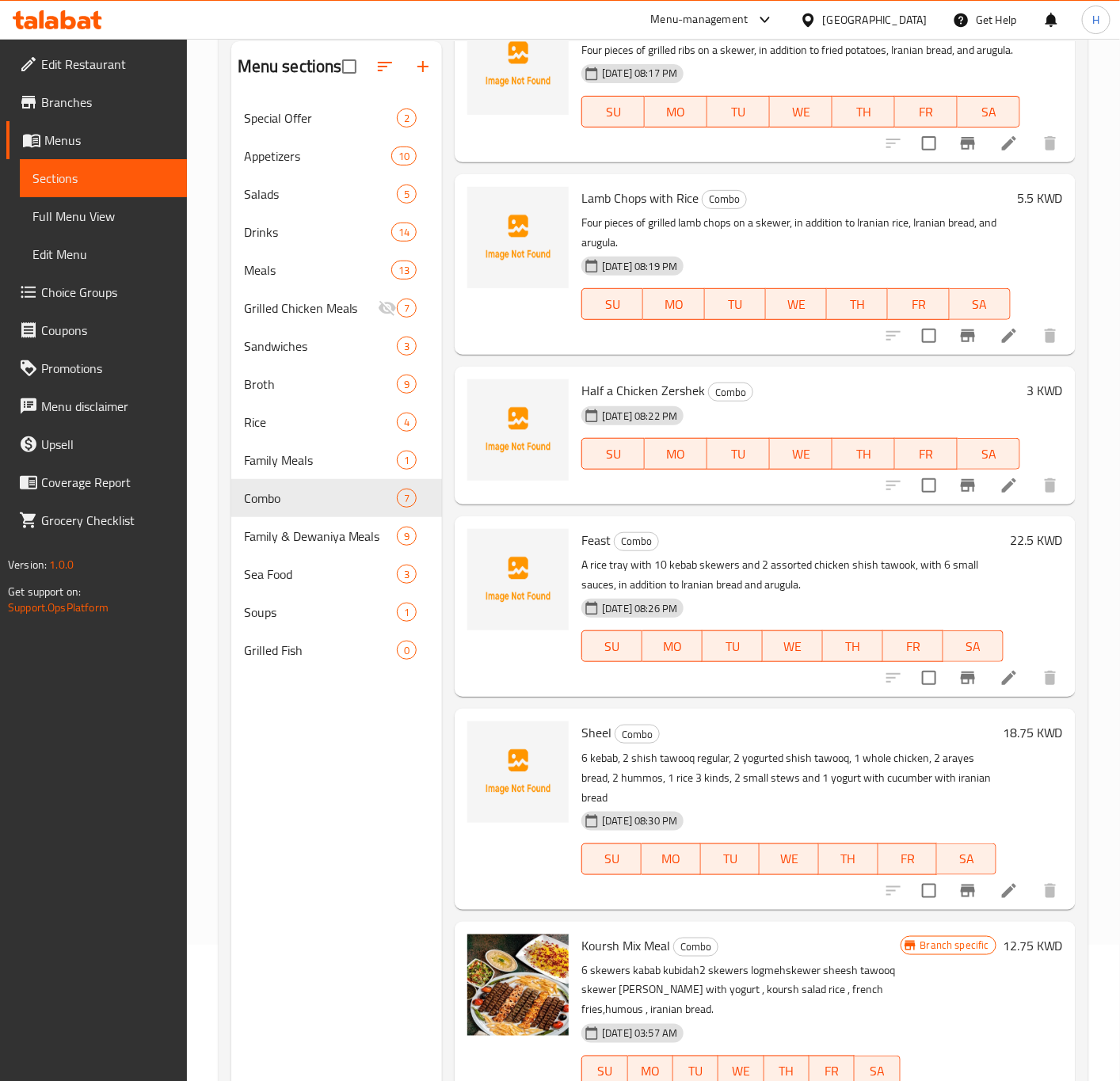
scroll to position [221, 0]
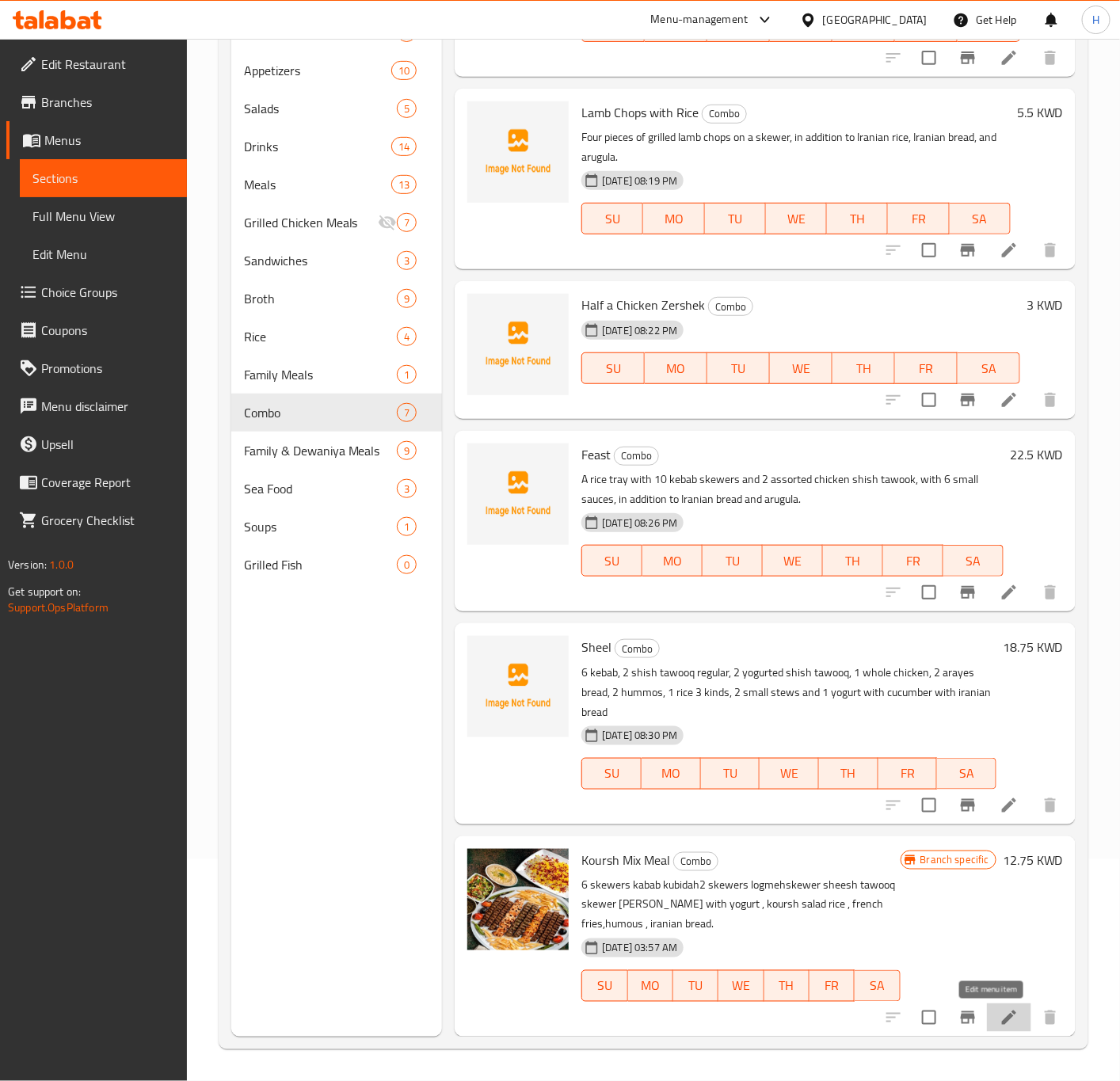
click at [1000, 1019] on icon at bounding box center [1008, 1017] width 19 height 19
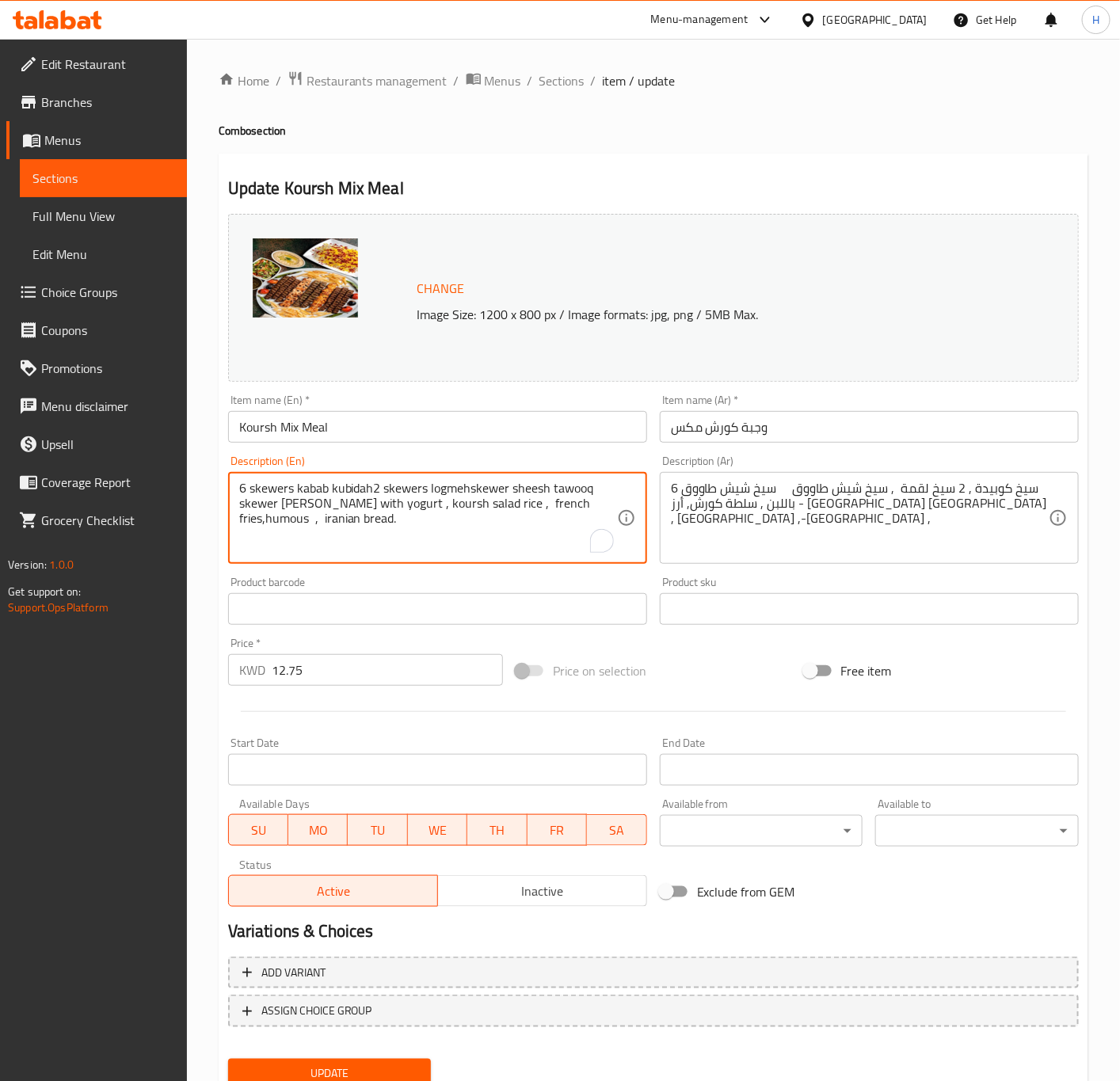
click at [413, 529] on textarea "6 skewers kabab kubidah2 skewers logmehskewer sheesh tawooq skewer sheesh tawoo…" at bounding box center [428, 518] width 378 height 75
paste textarea "of koobideh, 1 skewer of regular shish tawook, 1 skewer of shish tawook with yo…"
type textarea "6 skewers of koobideh, 1 skewer of regular shish tawook, 1 skewer of shish tawo…"
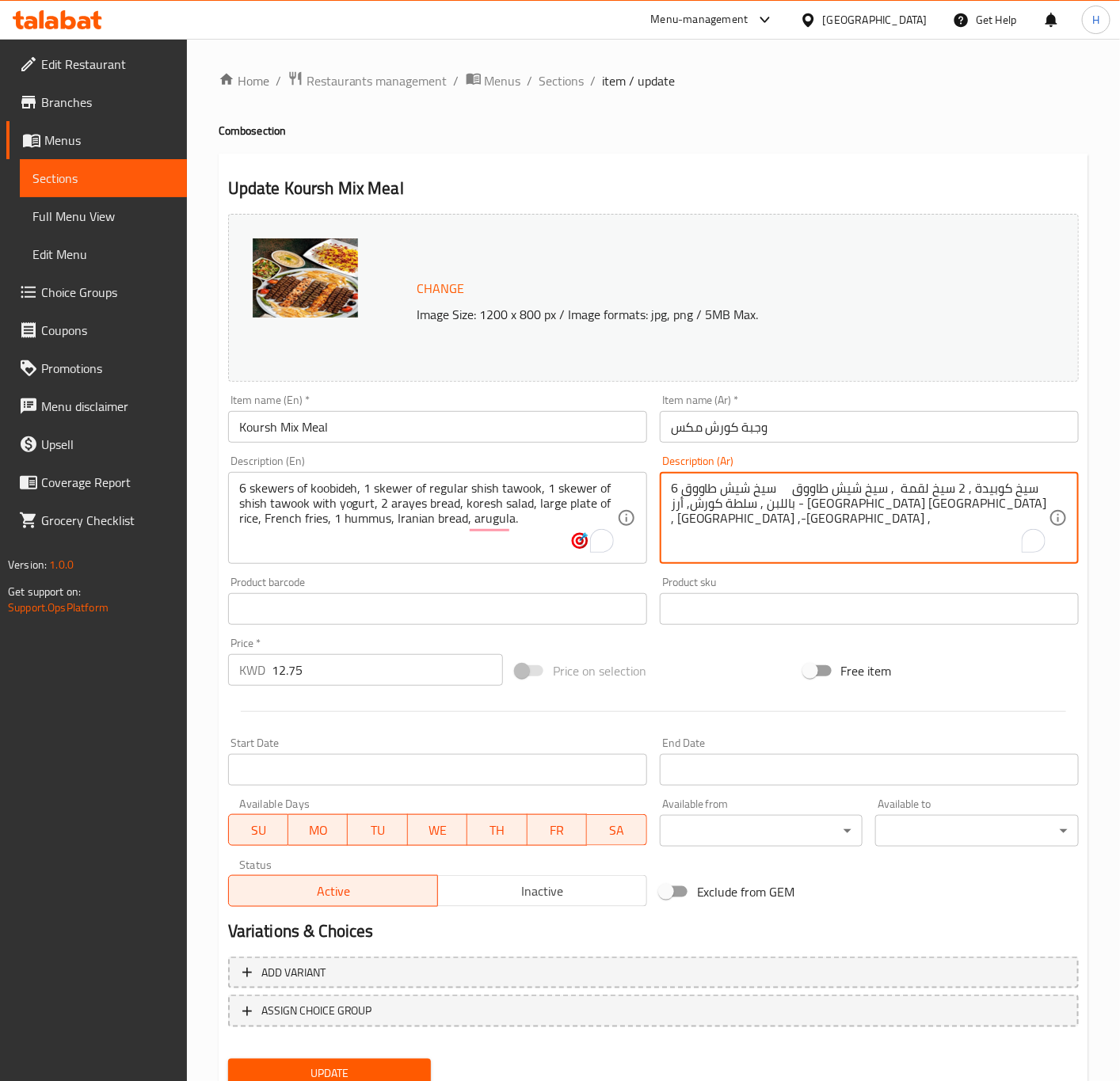
click at [859, 544] on textarea "6 سيخ كوبيدة , 2 سيخ لقمة , سيخ شيش طاووق سيخ شيش طاووق باللبن , سلطة كورش, أرز…" at bounding box center [860, 518] width 378 height 75
paste textarea "1 سيخ شيش طاووق عادي , 1 سيخ شيش طاووق مع روب , 2 خبز عرايس , سلطة كورش, ماعون …"
drag, startPoint x: 490, startPoint y: 696, endPoint x: 708, endPoint y: 552, distance: 261.3
click at [708, 552] on textarea "6 سيخ كوبيدة , 1 سيخ شيش طاووق عادي , 1 سيخ شيش طاووق مع روب , 2 خبز عرايس , سل…" at bounding box center [860, 518] width 378 height 75
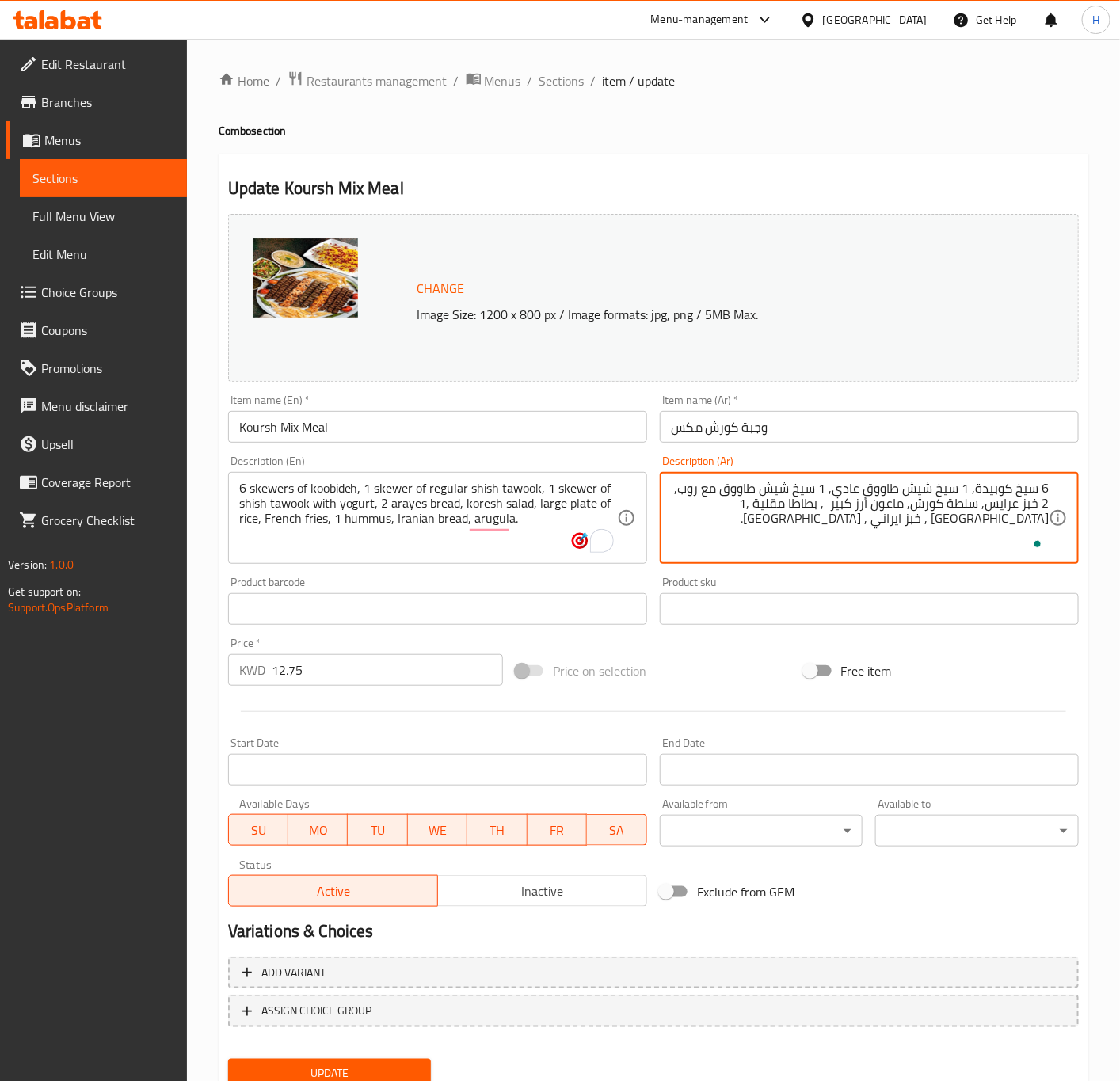
click at [828, 504] on textarea "6 سيخ كوبيدة, 1 سيخ شيش طاووق عادي, 1 سيخ شيش طاووق مع روب, 2 خبز عرايس, سلطة ك…" at bounding box center [860, 518] width 378 height 75
click at [756, 502] on textarea "6 سيخ كوبيدة, 1 سيخ شيش طاووق عادي, 1 سيخ شيش طاووق مع روب, 2 خبز عرايس, سلطة ك…" at bounding box center [860, 518] width 378 height 75
type textarea "6 سيخ كوبيدة, 1 سيخ شيش طاووق عادي, 1 سيخ شيش طاووق مع روب, 2 خبز عرايس, سلطة ك…"
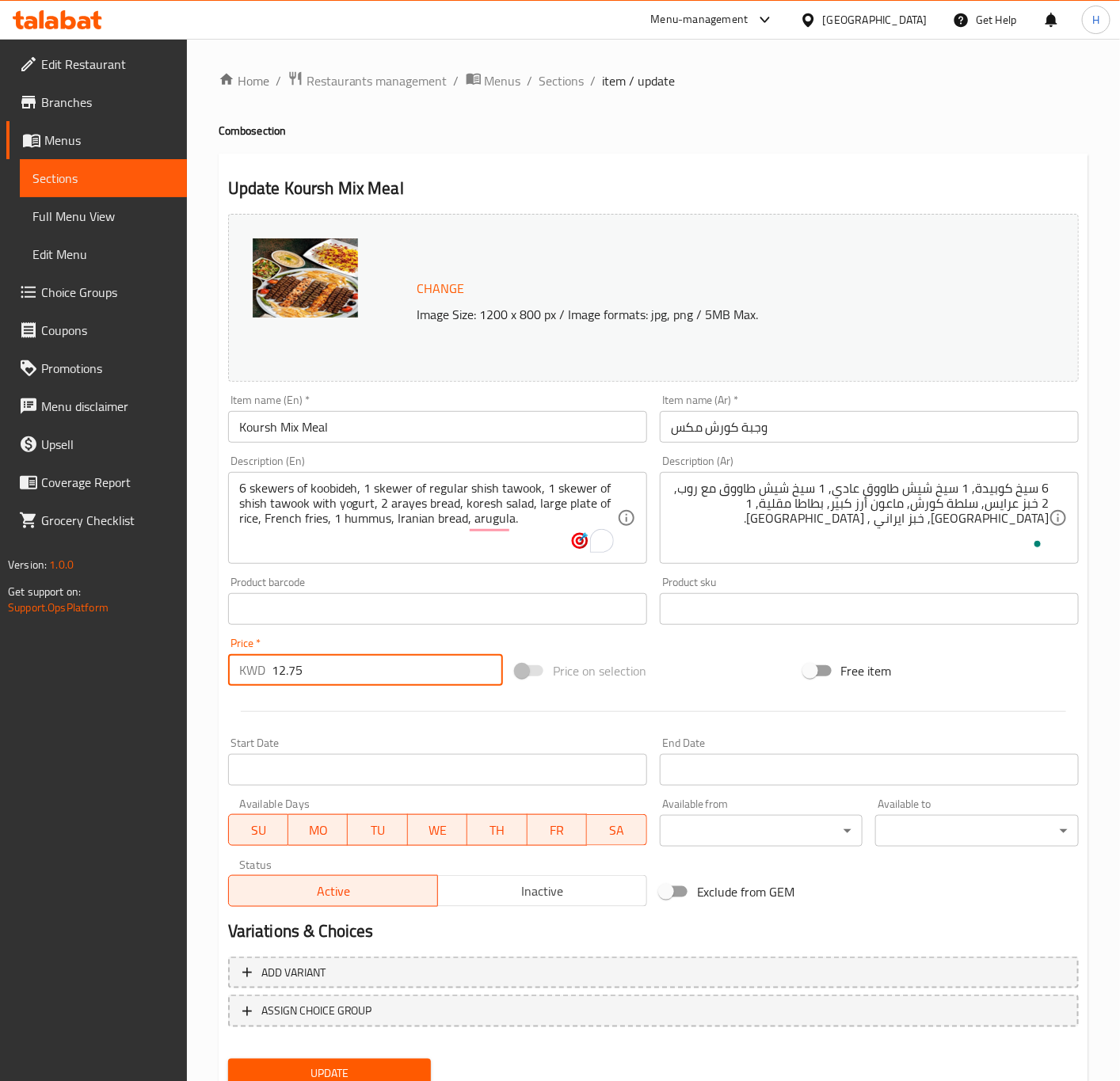
click at [366, 666] on input "12.75" at bounding box center [387, 670] width 231 height 32
paste input "4"
type input "14.75"
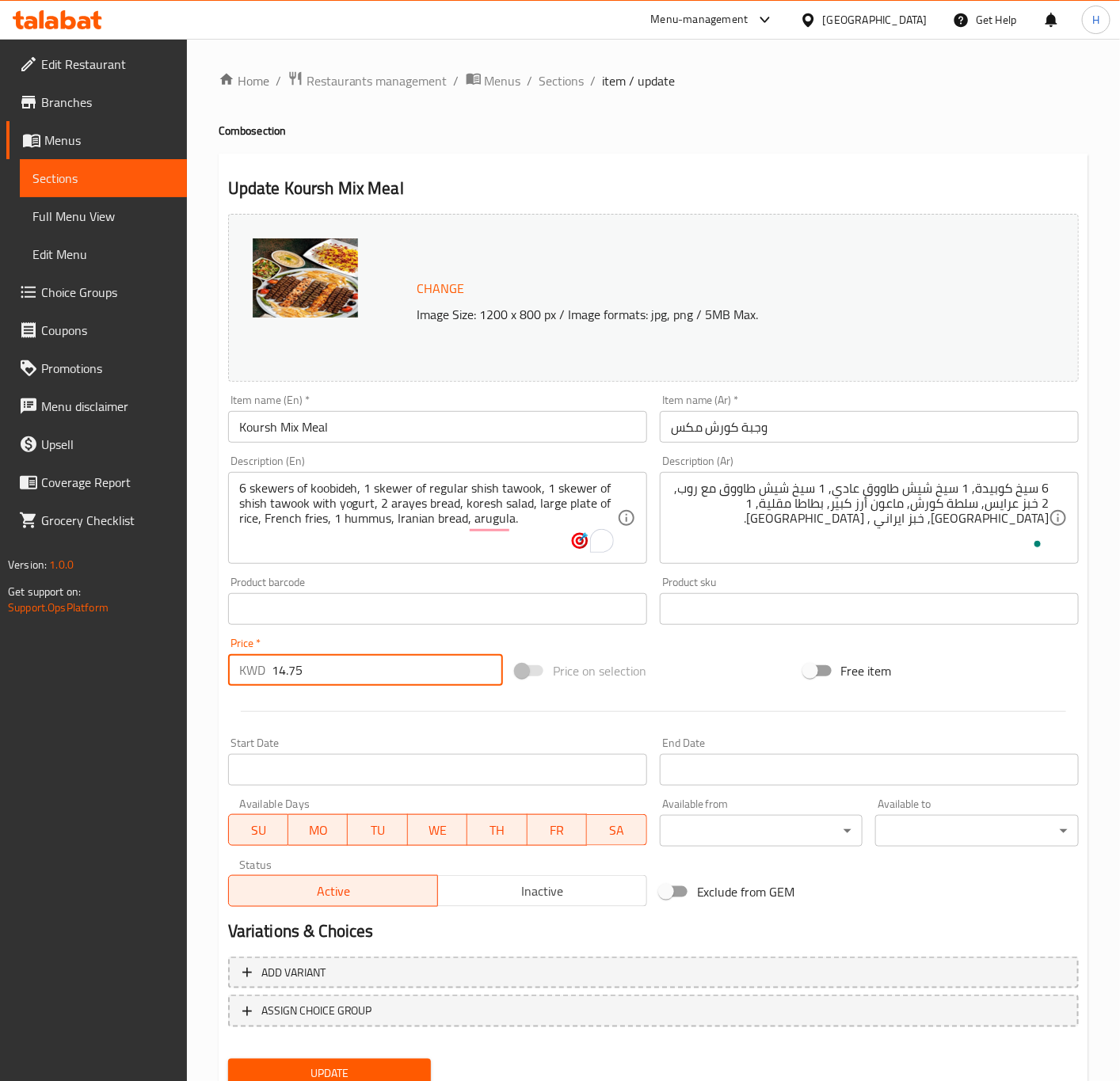
click at [228, 1059] on button "Update" at bounding box center [330, 1073] width 204 height 29
click at [552, 79] on span "Sections" at bounding box center [561, 80] width 45 height 19
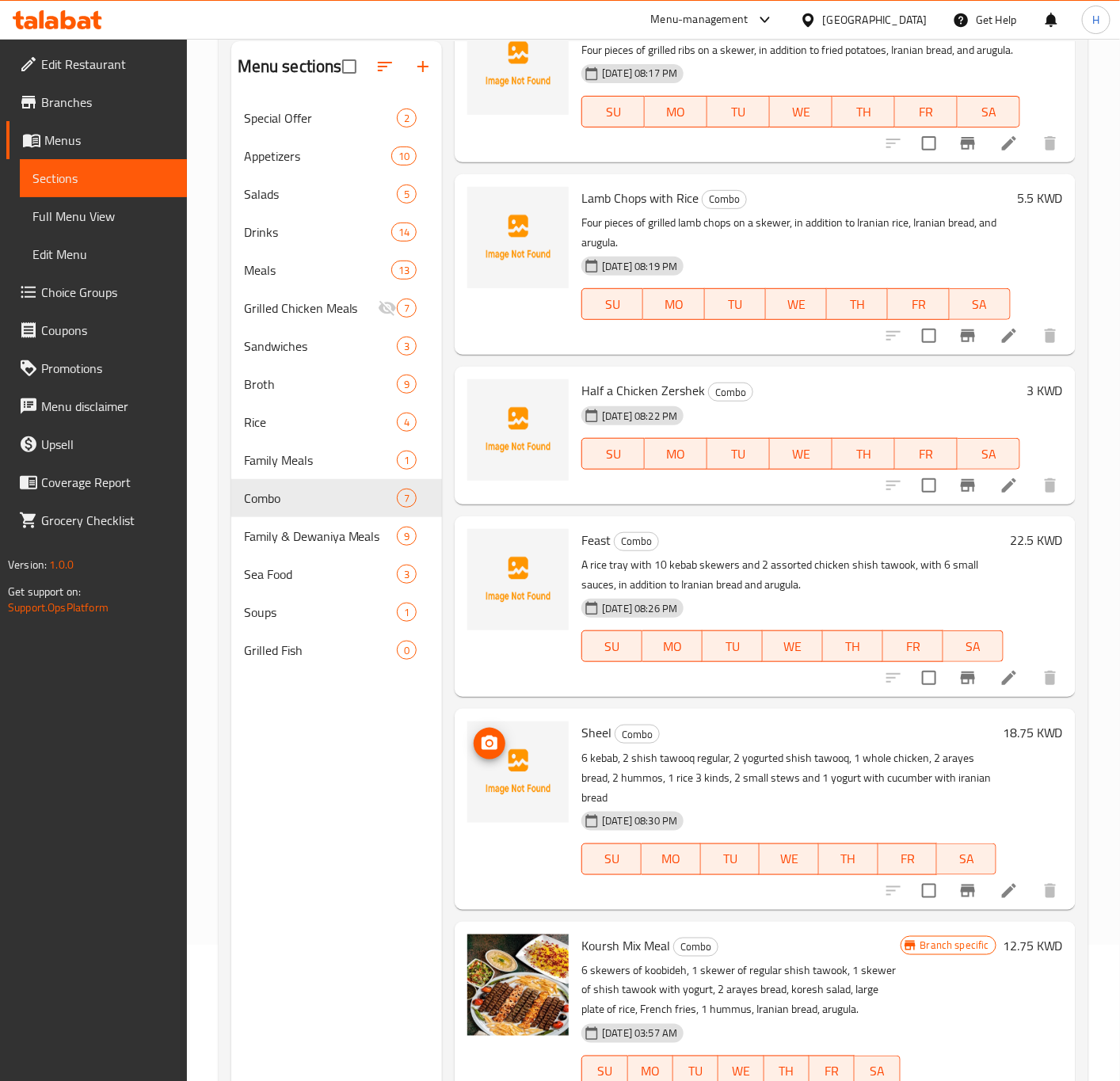
scroll to position [221, 0]
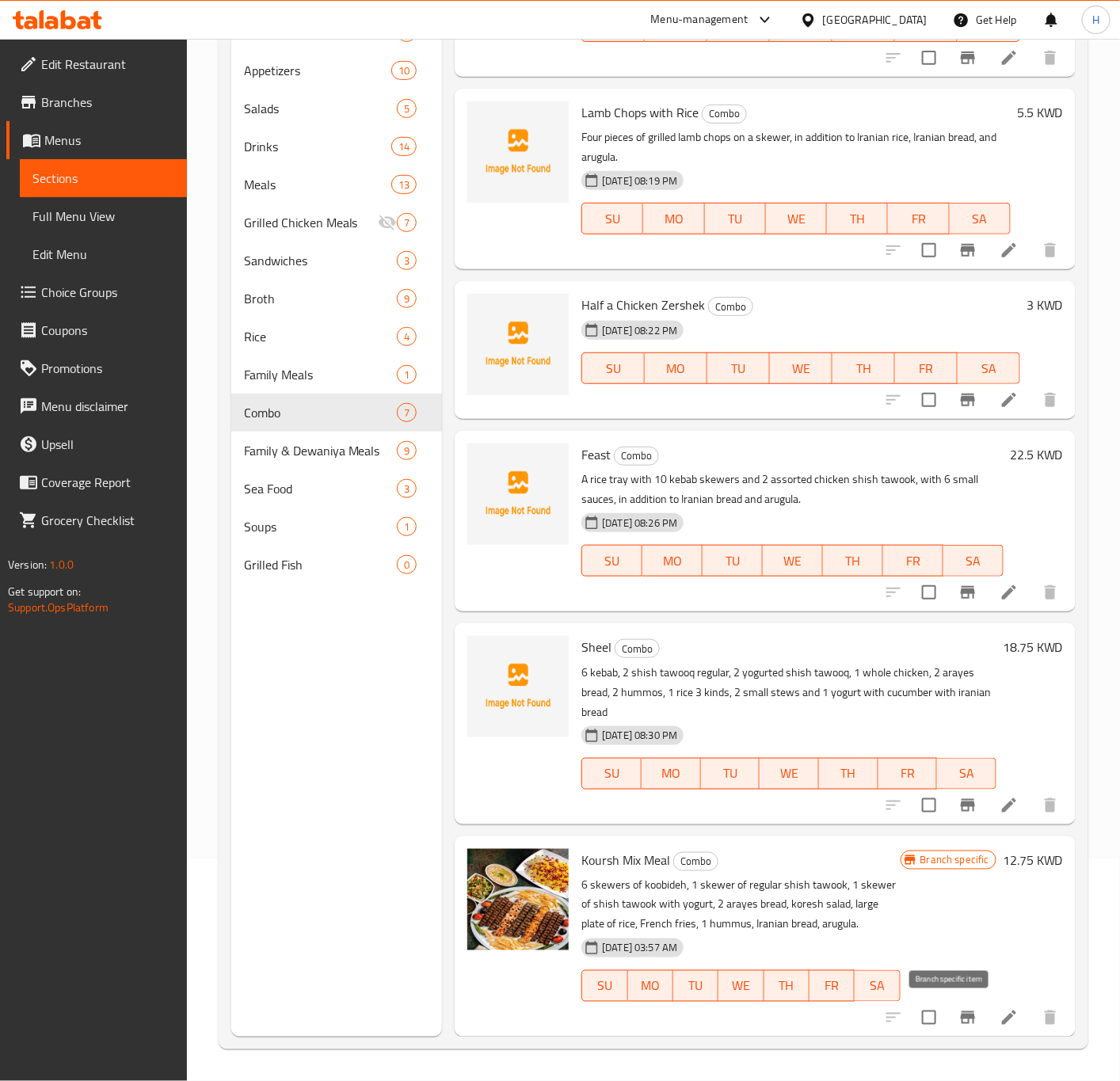
click at [961, 1015] on icon "Branch-specific-item" at bounding box center [968, 1017] width 14 height 12
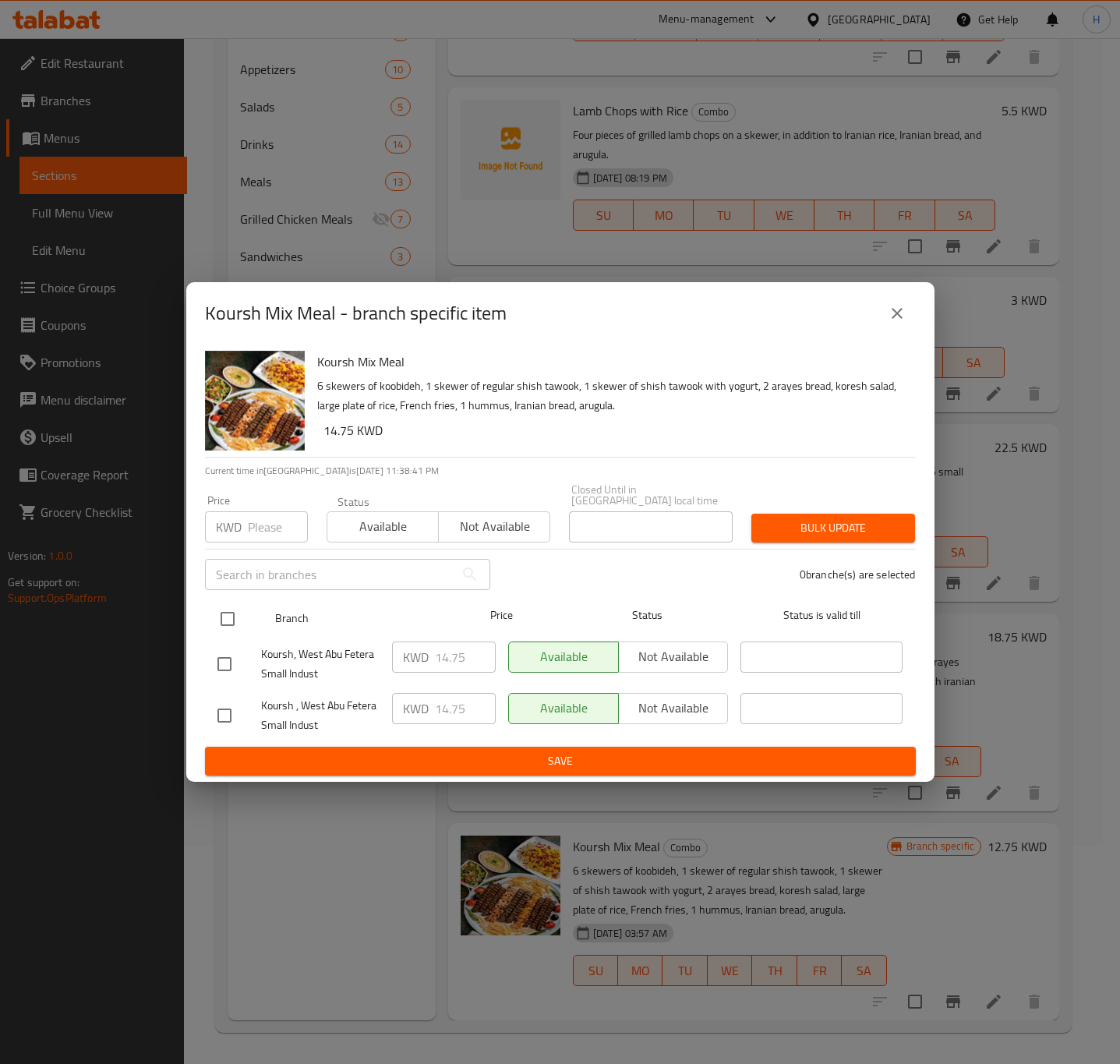
click at [227, 613] on input "checkbox" at bounding box center [227, 619] width 33 height 33
checkbox input "true"
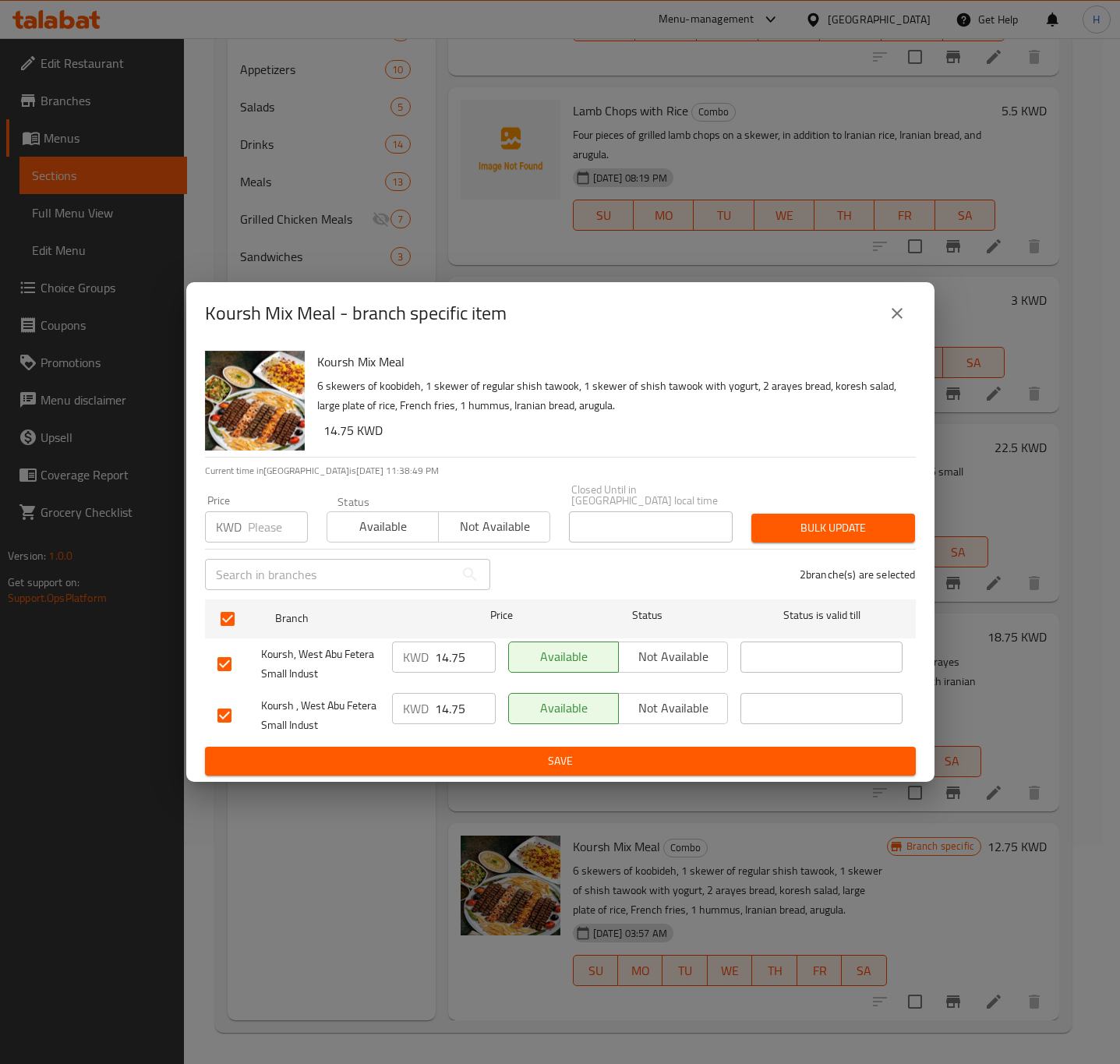
click at [901, 315] on icon "close" at bounding box center [897, 313] width 18 height 18
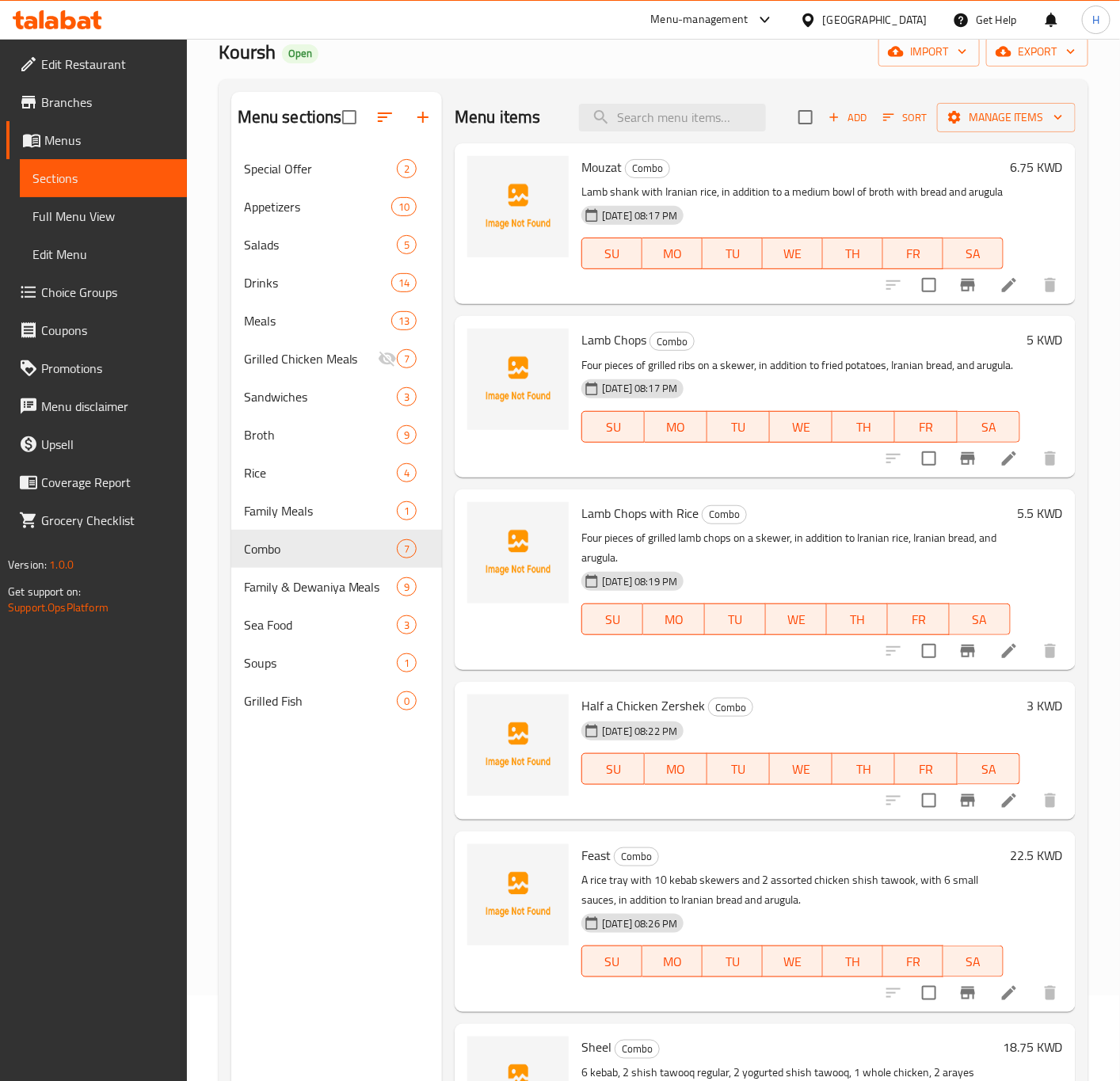
scroll to position [0, 0]
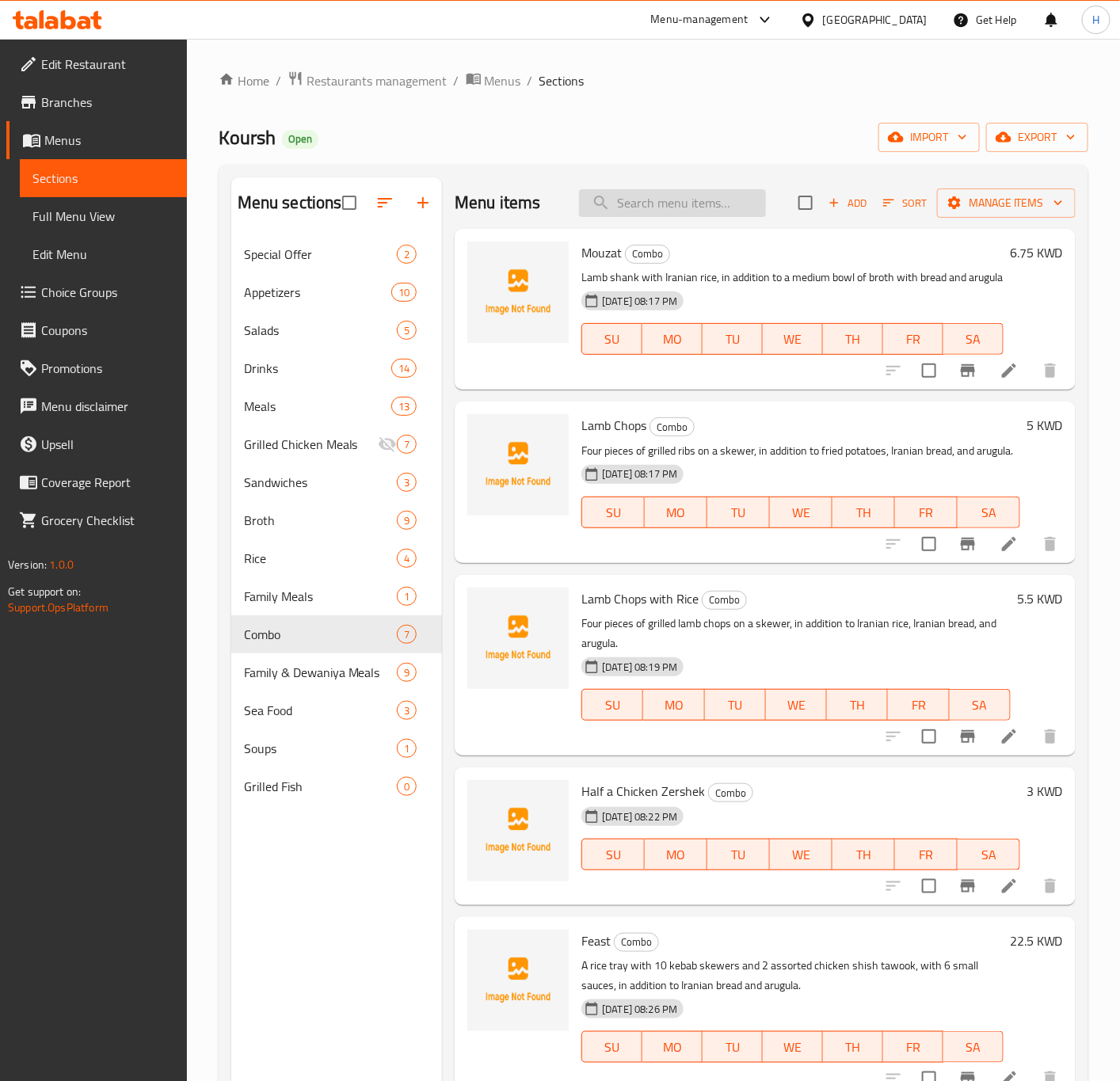
click at [660, 210] on input "search" at bounding box center [672, 203] width 187 height 27
paste input "Koursh Family Meal"
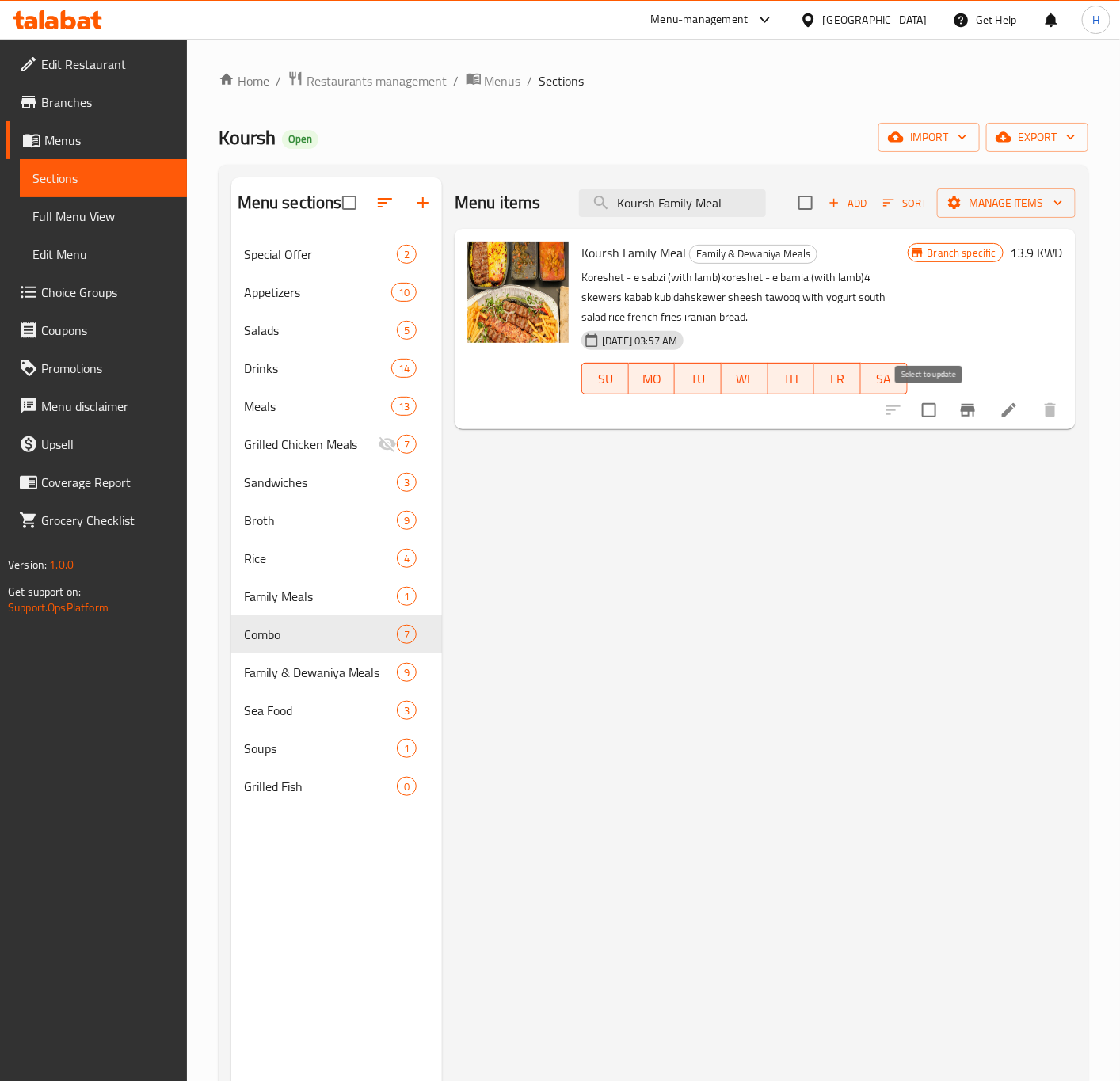
type input "Koursh Family Meal"
click at [932, 414] on input "checkbox" at bounding box center [929, 411] width 34 height 34
checkbox input "true"
click at [1053, 200] on icon "button" at bounding box center [1058, 203] width 16 height 16
click at [1019, 205] on span "Manage items" at bounding box center [1006, 203] width 113 height 19
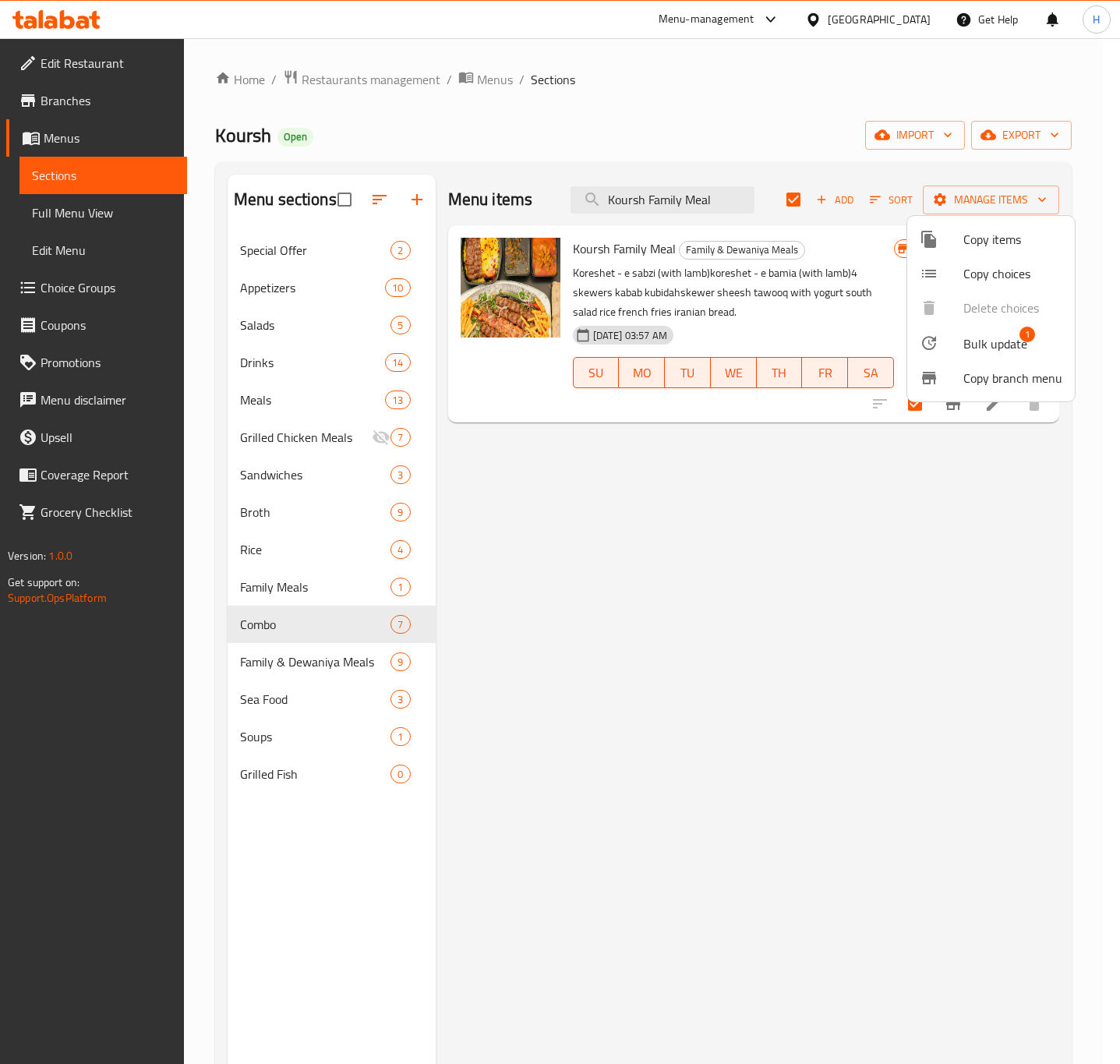
click at [974, 349] on span "Bulk update" at bounding box center [995, 343] width 64 height 18
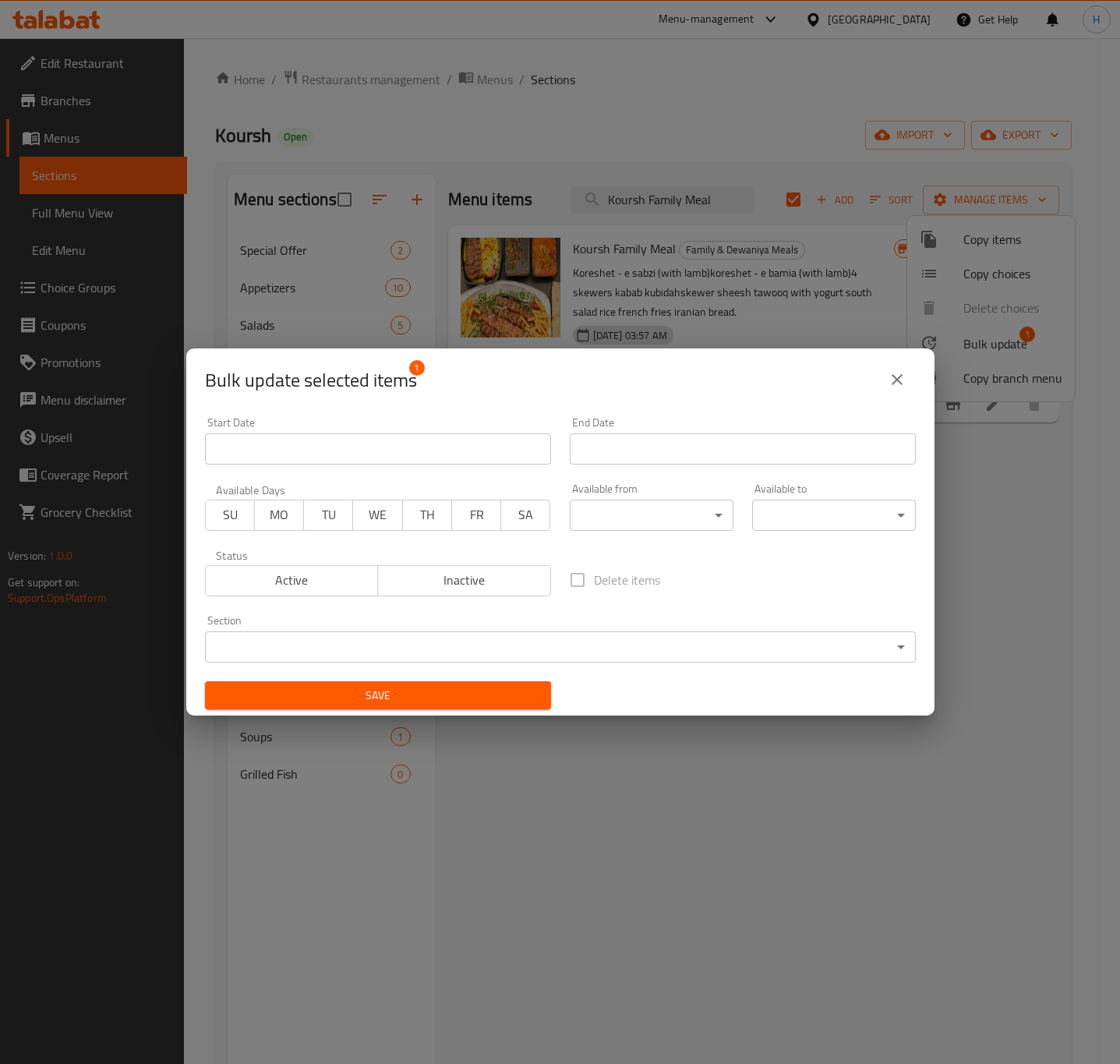
click at [974, 349] on div "Bulk update selected items 1 Start Date Start Date End Date End Date Available …" at bounding box center [560, 532] width 1120 height 1064
click at [479, 651] on body "​ Menu-management Kuwait Get Help H Edit Restaurant Branches Menus Sections Ful…" at bounding box center [560, 551] width 1120 height 1026
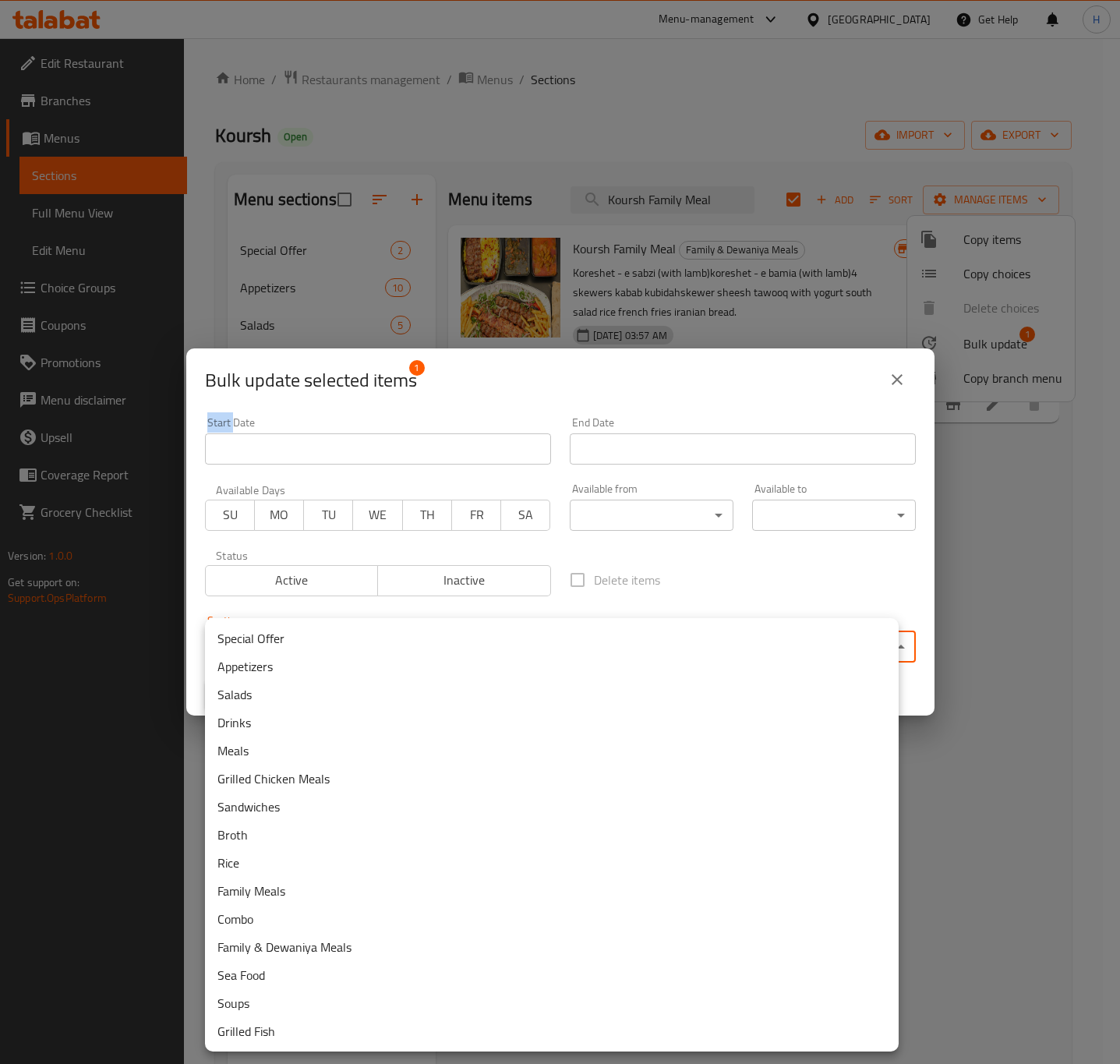
click at [262, 919] on li "Combo" at bounding box center [552, 918] width 694 height 28
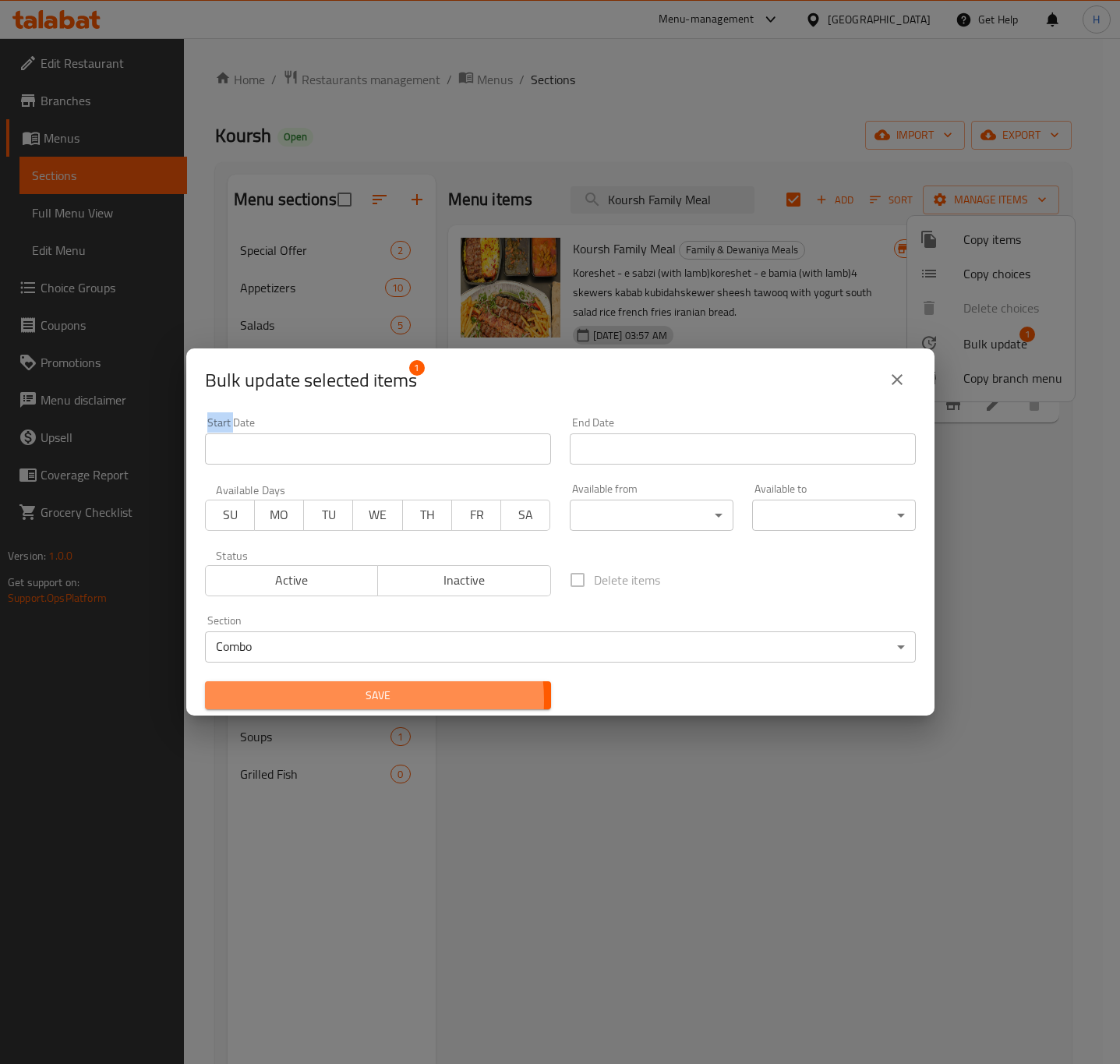
click at [356, 700] on span "Save" at bounding box center [378, 695] width 322 height 19
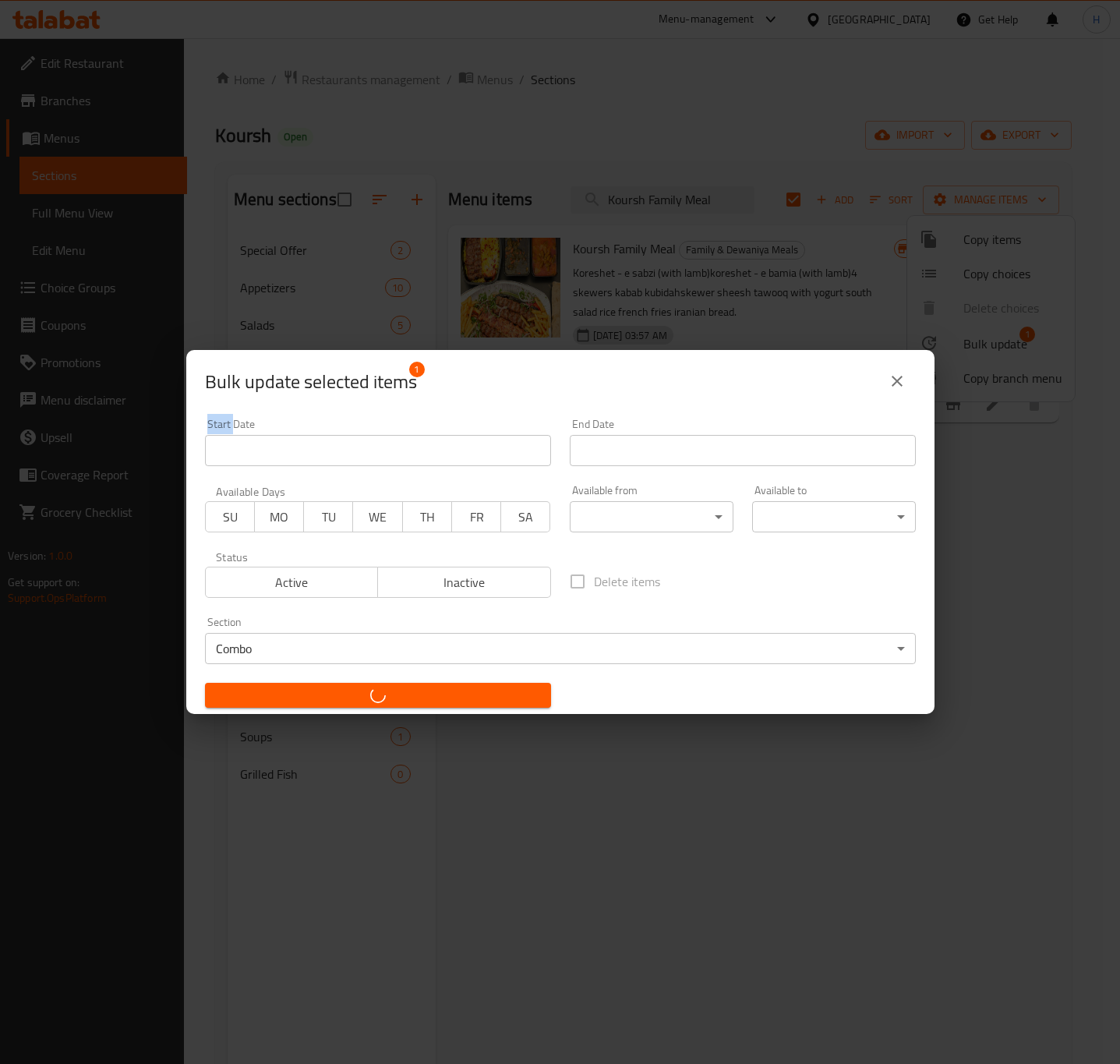
checkbox input "false"
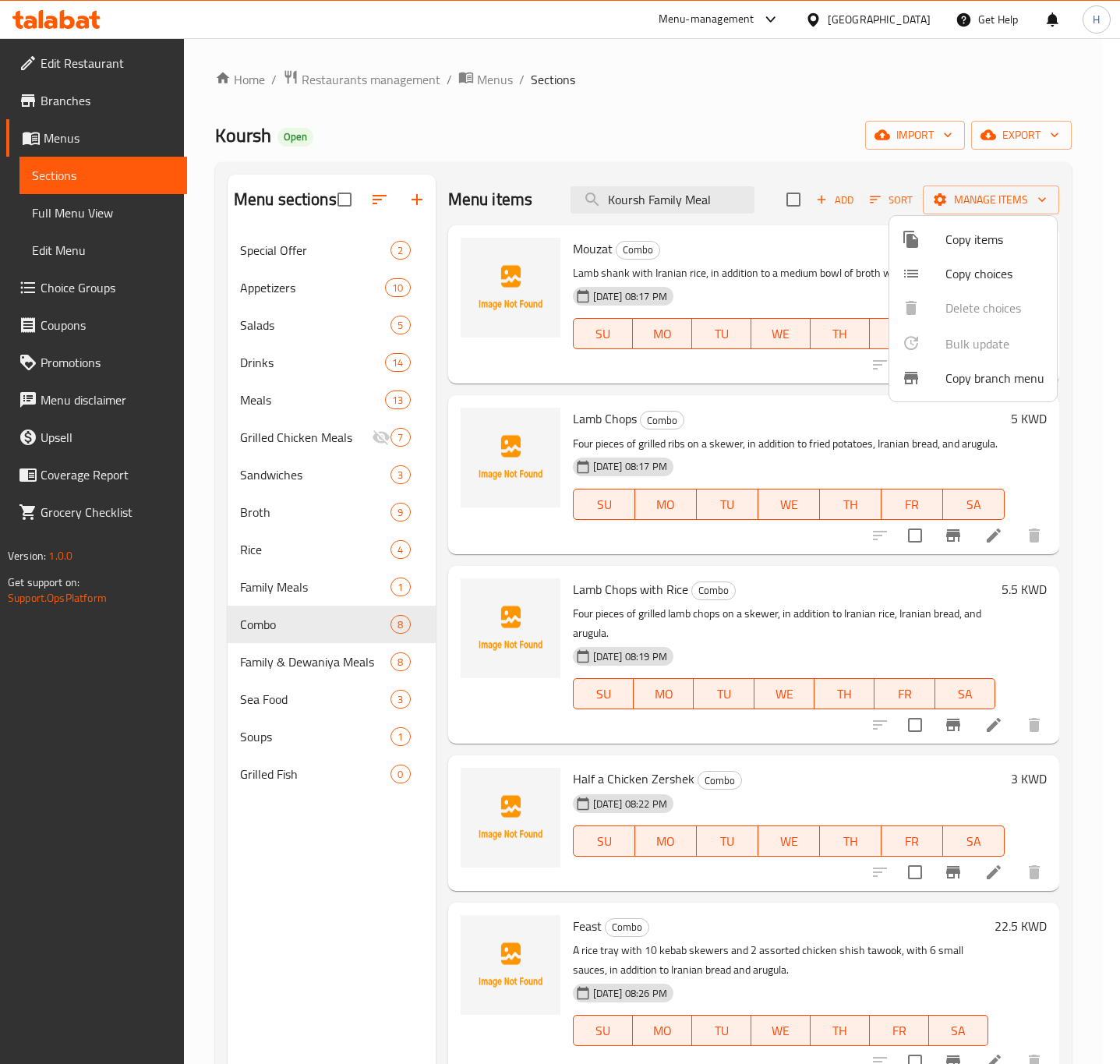
click at [395, 924] on div at bounding box center [560, 532] width 1120 height 1064
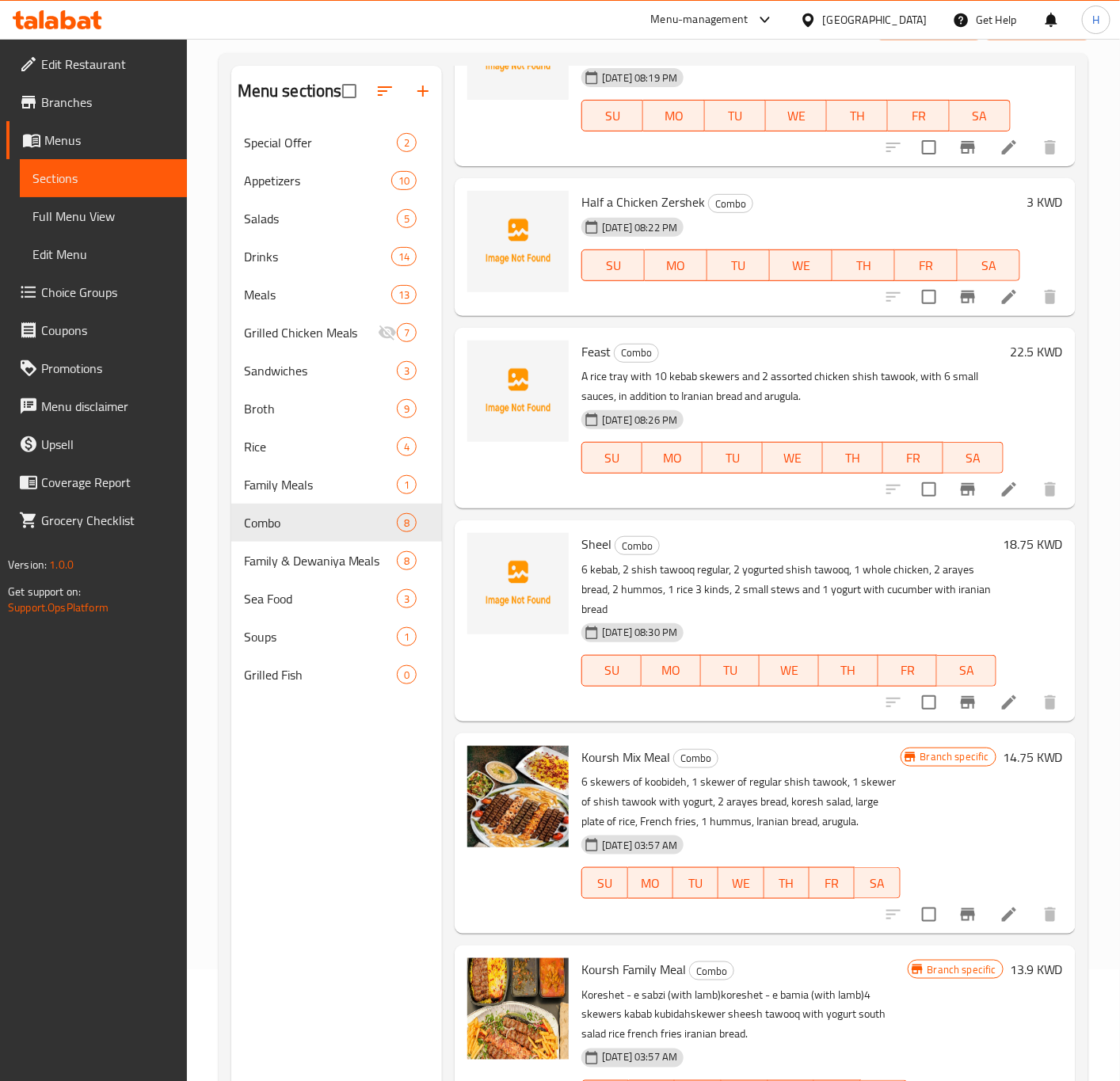
scroll to position [221, 0]
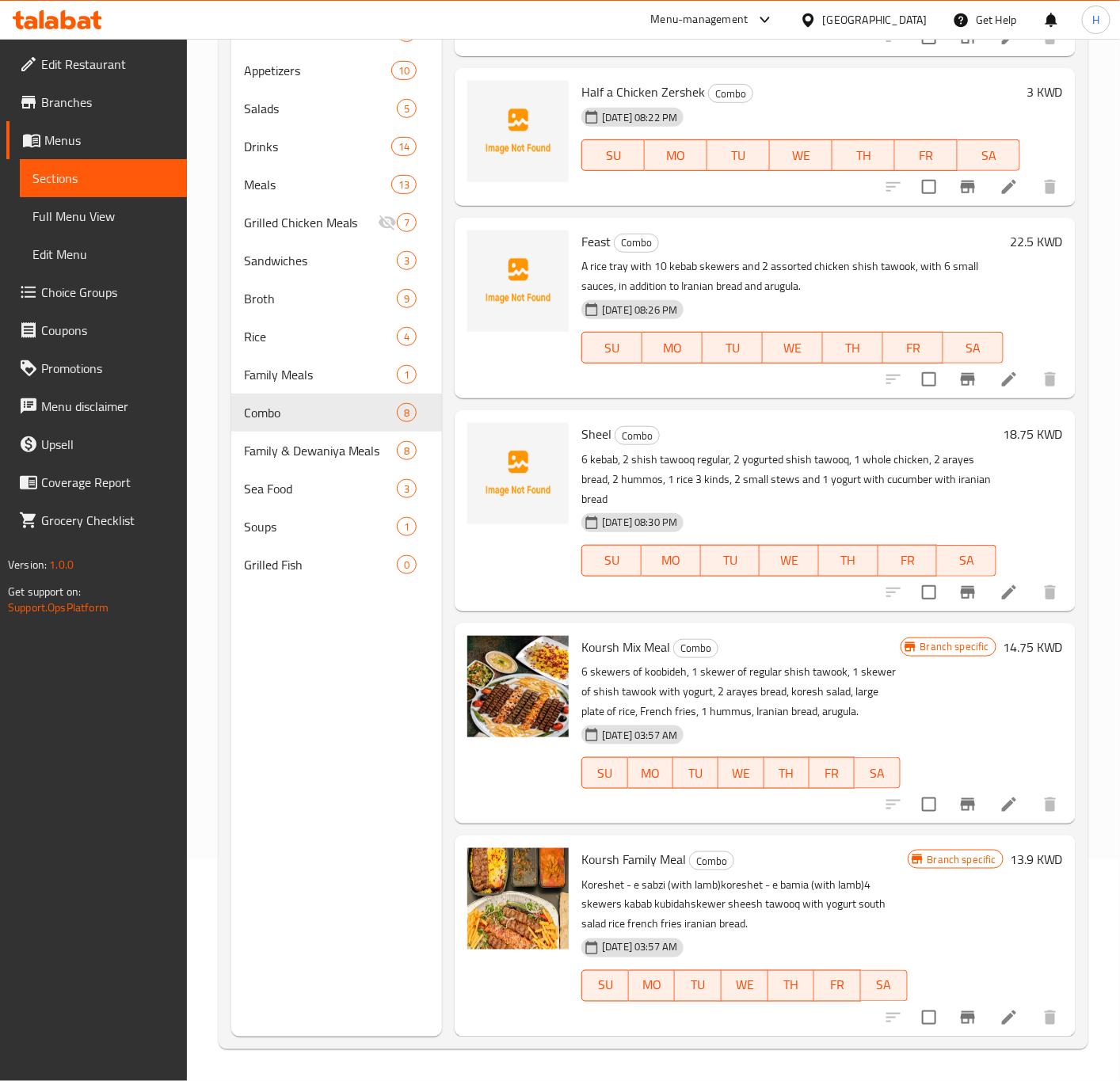
click at [1027, 873] on div "Branch specific 13.9 KWD" at bounding box center [985, 936] width 155 height 175
click at [1026, 863] on h6 "13.9 KWD" at bounding box center [1036, 859] width 53 height 22
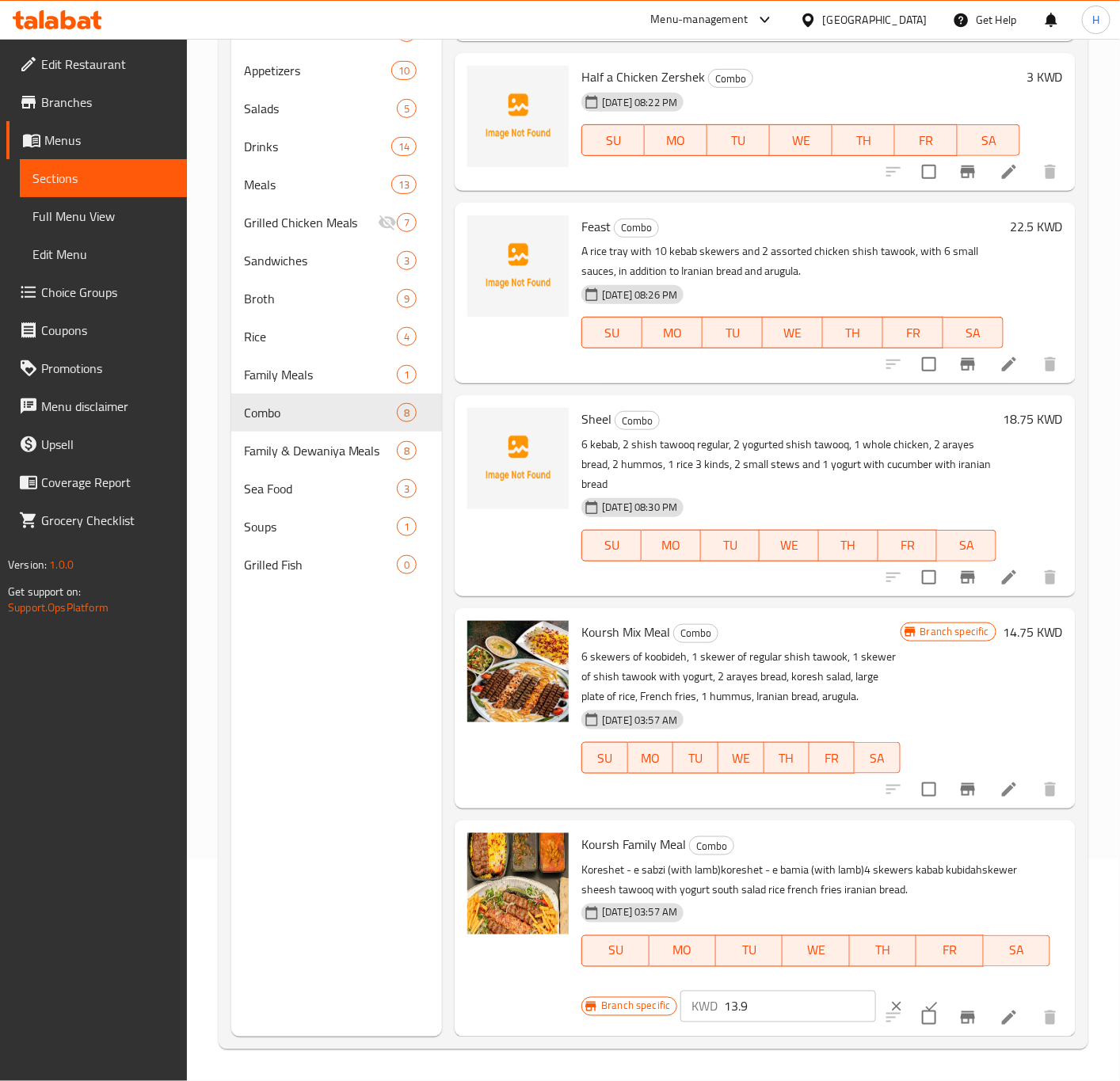
click at [752, 1015] on input "13.9" at bounding box center [800, 1007] width 152 height 32
paste input "4.750"
type input "14.750"
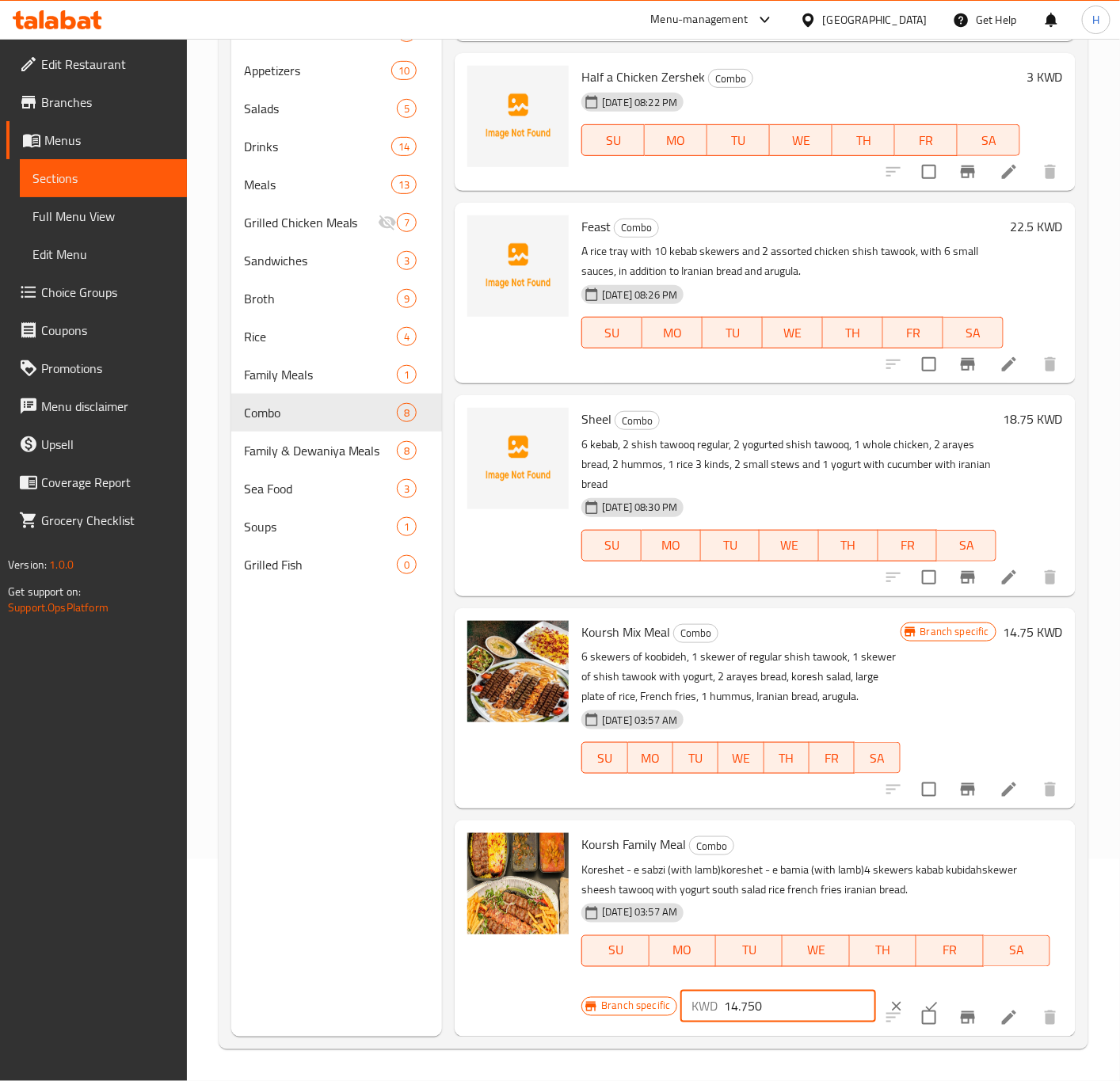
click at [923, 1013] on icon "ok" at bounding box center [931, 1007] width 16 height 16
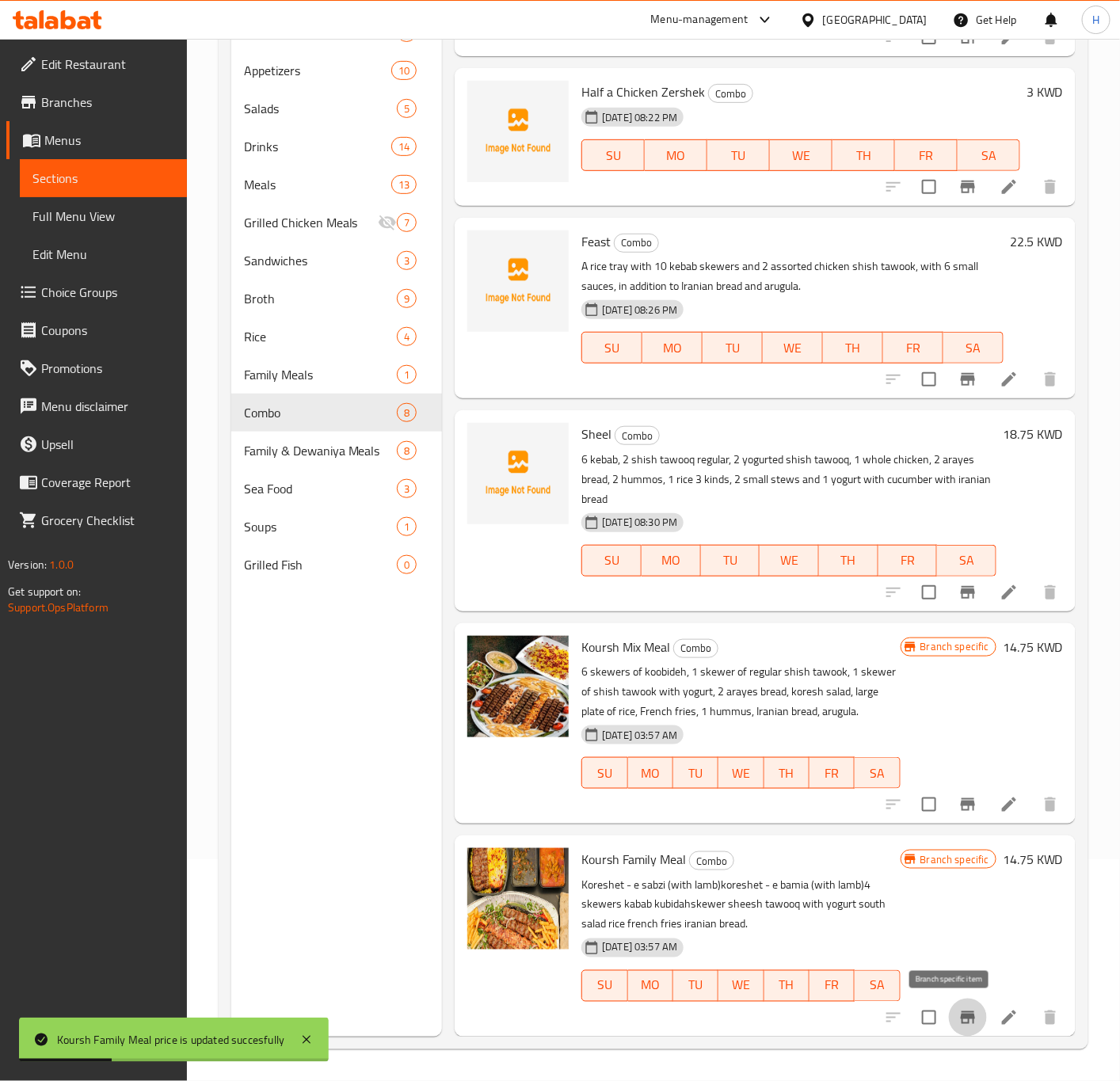
click at [961, 1016] on icon "Branch-specific-item" at bounding box center [968, 1017] width 14 height 12
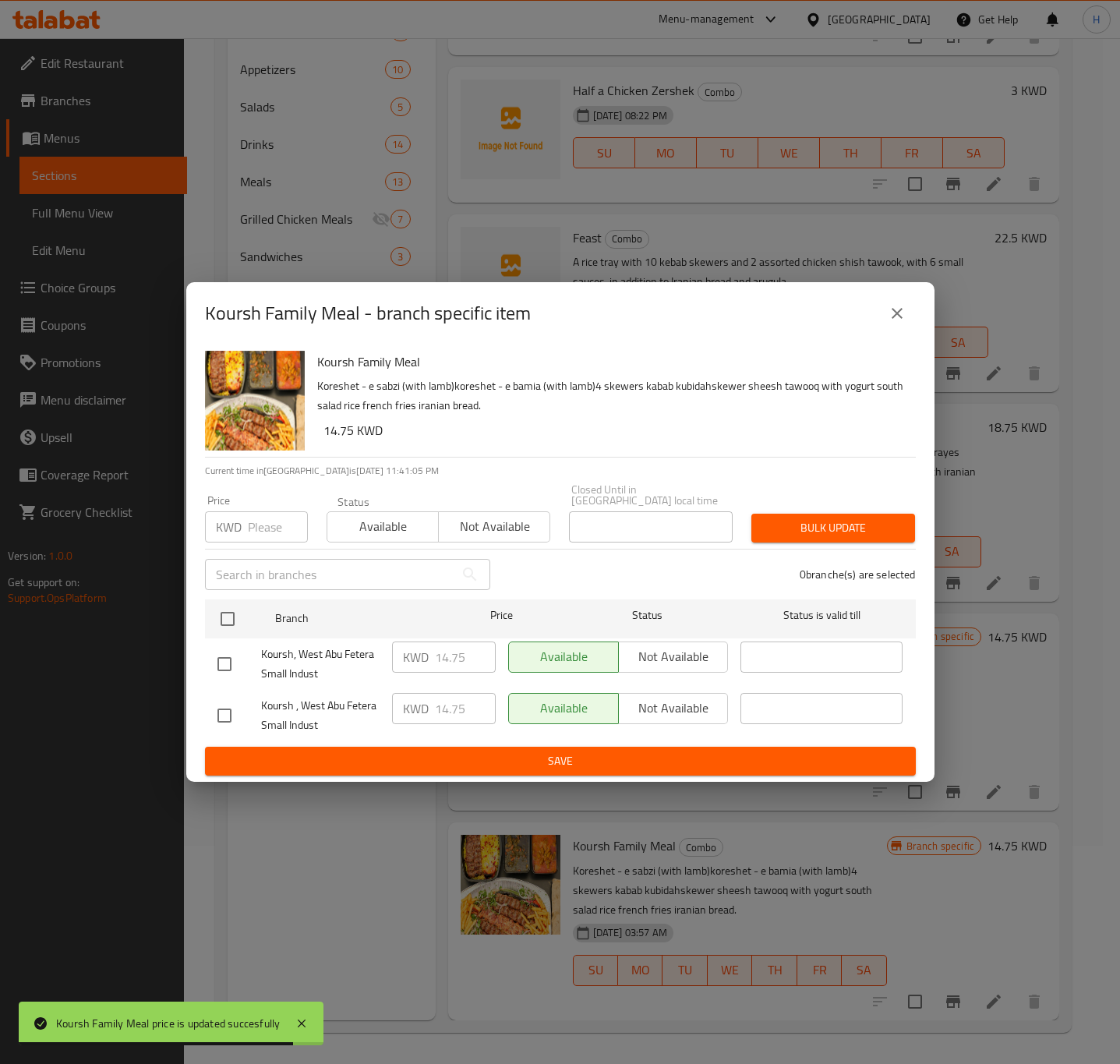
click at [901, 322] on icon "close" at bounding box center [897, 313] width 18 height 18
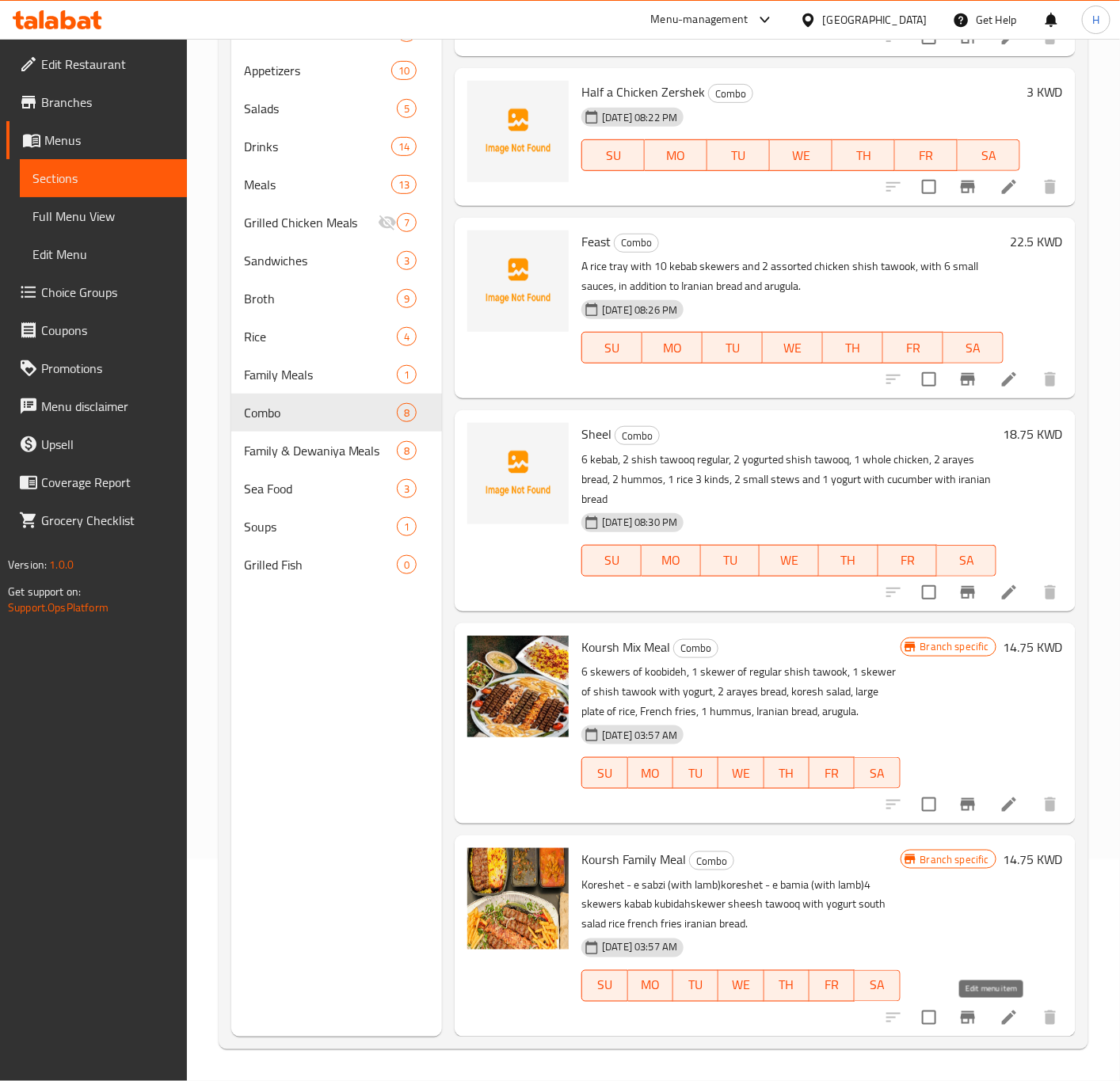
click at [1000, 1015] on icon at bounding box center [1008, 1017] width 19 height 19
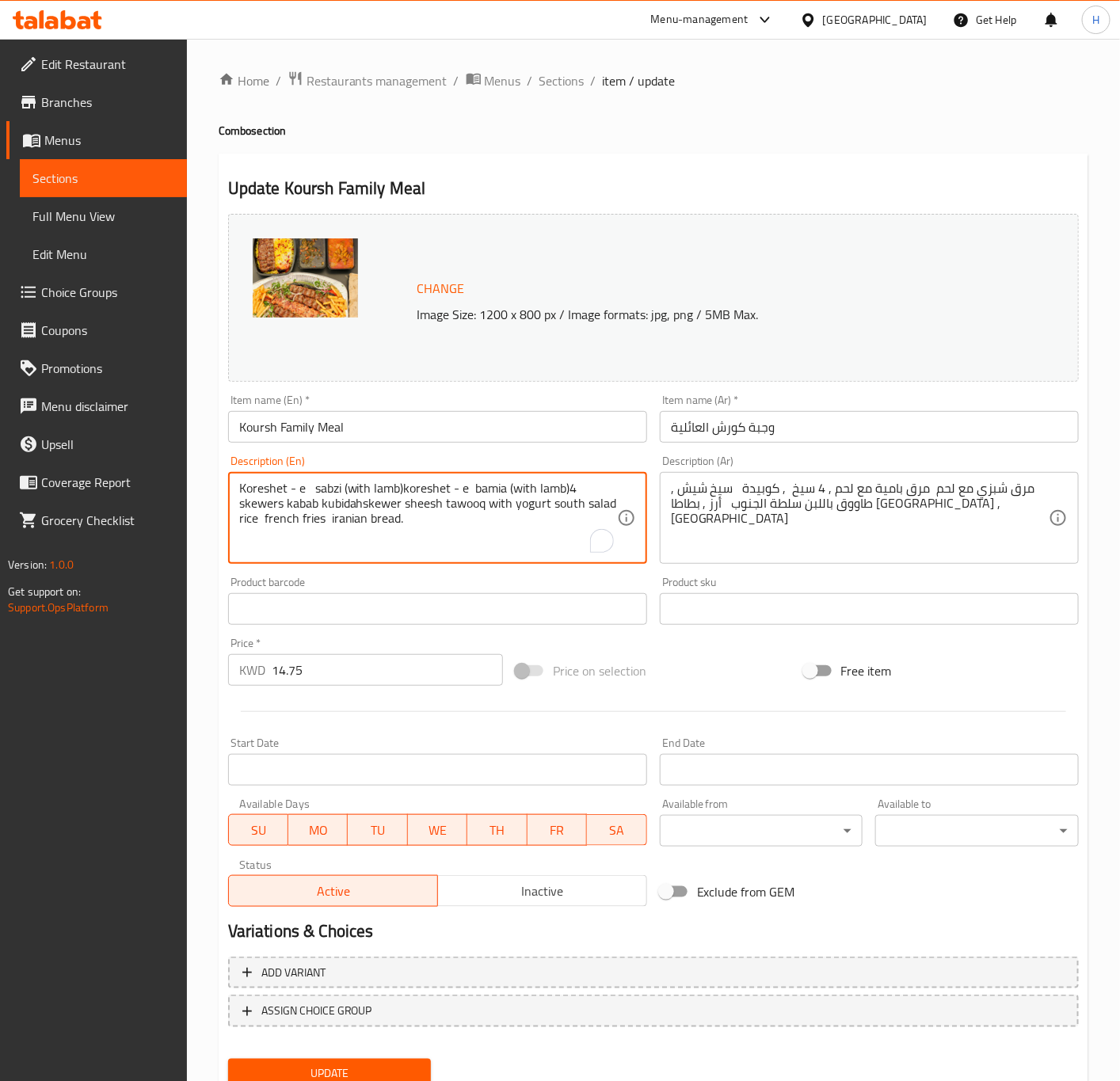
click at [364, 533] on textarea "Koreshet - e sabzi (with lamb)koreshet - e bamia (with lamb)4 skewers kabab kub…" at bounding box center [428, 518] width 378 height 75
paste textarea "Shabzi soup with meat, okra soup with meat, 4 skewers of koobideh, 1 skewer of …"
type textarea "Shabzi soup with meat, okra soup with meat, 4 skewers of koobideh, 1 skewer of …"
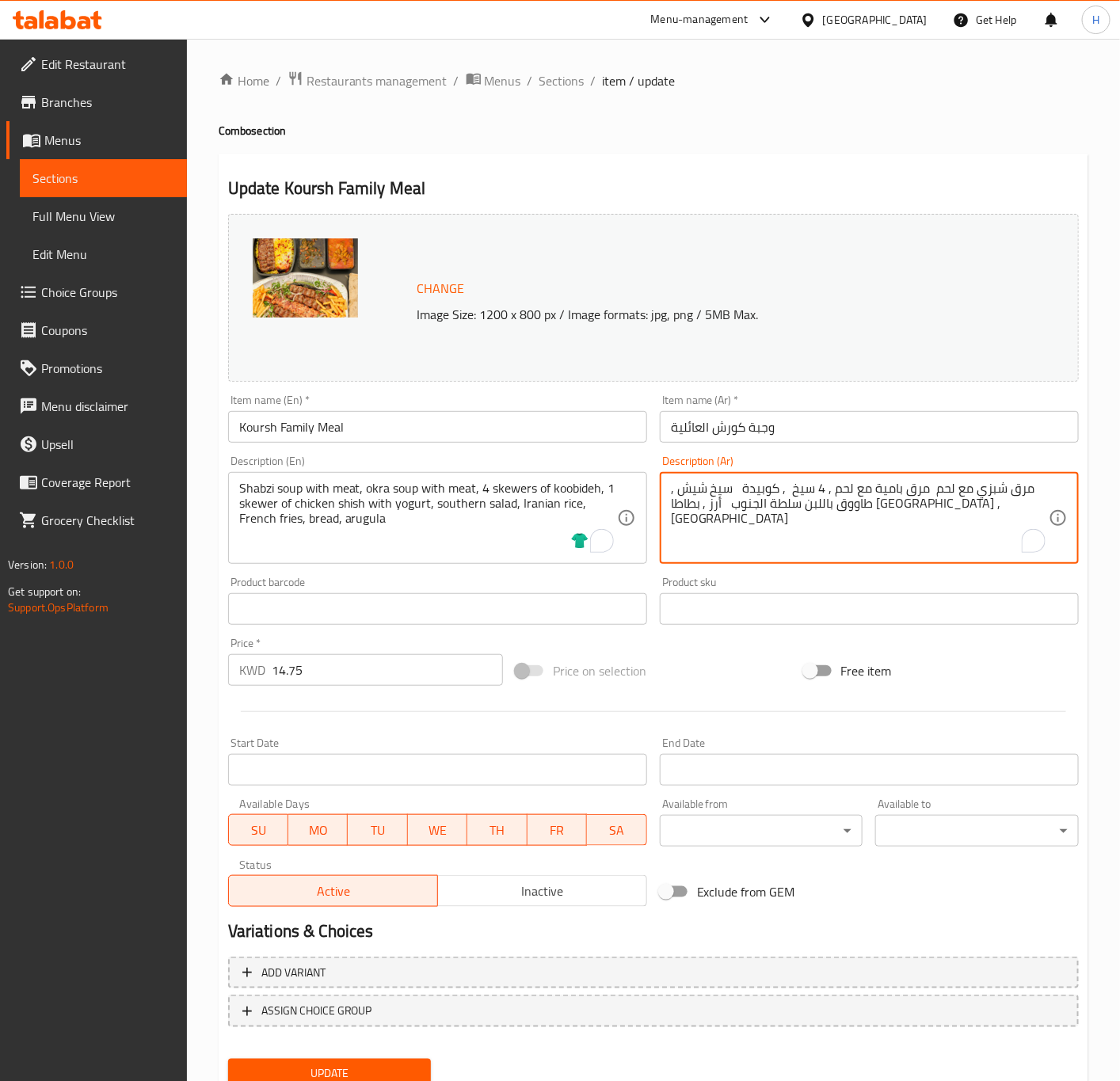
click at [730, 495] on textarea ", مرق شبزي مع لحم مرق بامية مع لحم , 4 سيخ , كوبيدة سيخ شيش طاووق باللبن سلطة ا…" at bounding box center [860, 518] width 378 height 75
paste textarea "مرق شبزي مع لحم , مرق بامية مع لحم , 4 سيخ كوبيدة , سيخ شيش طاووق باللبن , سلطة…"
click at [1012, 484] on textarea "مرق شبزي مع لحم , مرق بامية مع لحم , 4 سيخ كوبيدة , سيخ شيش طاووق باللبن , سلطة…" at bounding box center [860, 518] width 378 height 75
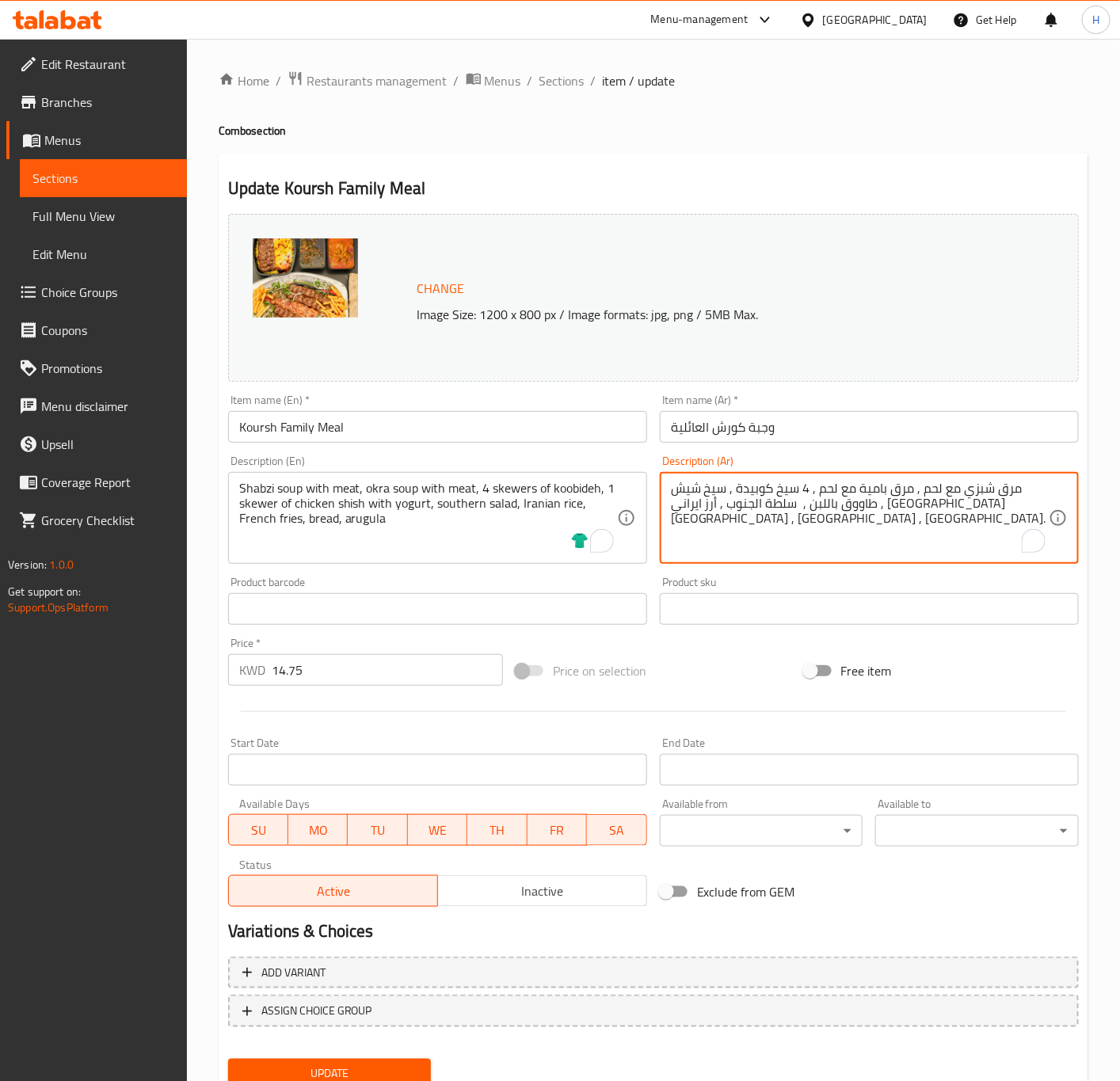
click at [1012, 484] on textarea "مرق شبزي مع لحم , مرق بامية مع لحم , 4 سيخ كوبيدة , سيخ شيش طاووق باللبن , سلطة…" at bounding box center [860, 518] width 378 height 75
paste textarea "شوربة"
type textarea "شوربة شبزي مع لحم , شوربة بامية مع لحم, 4 سيخ كوبيدة, سيخ دجاج شيش طاووق باللبن…"
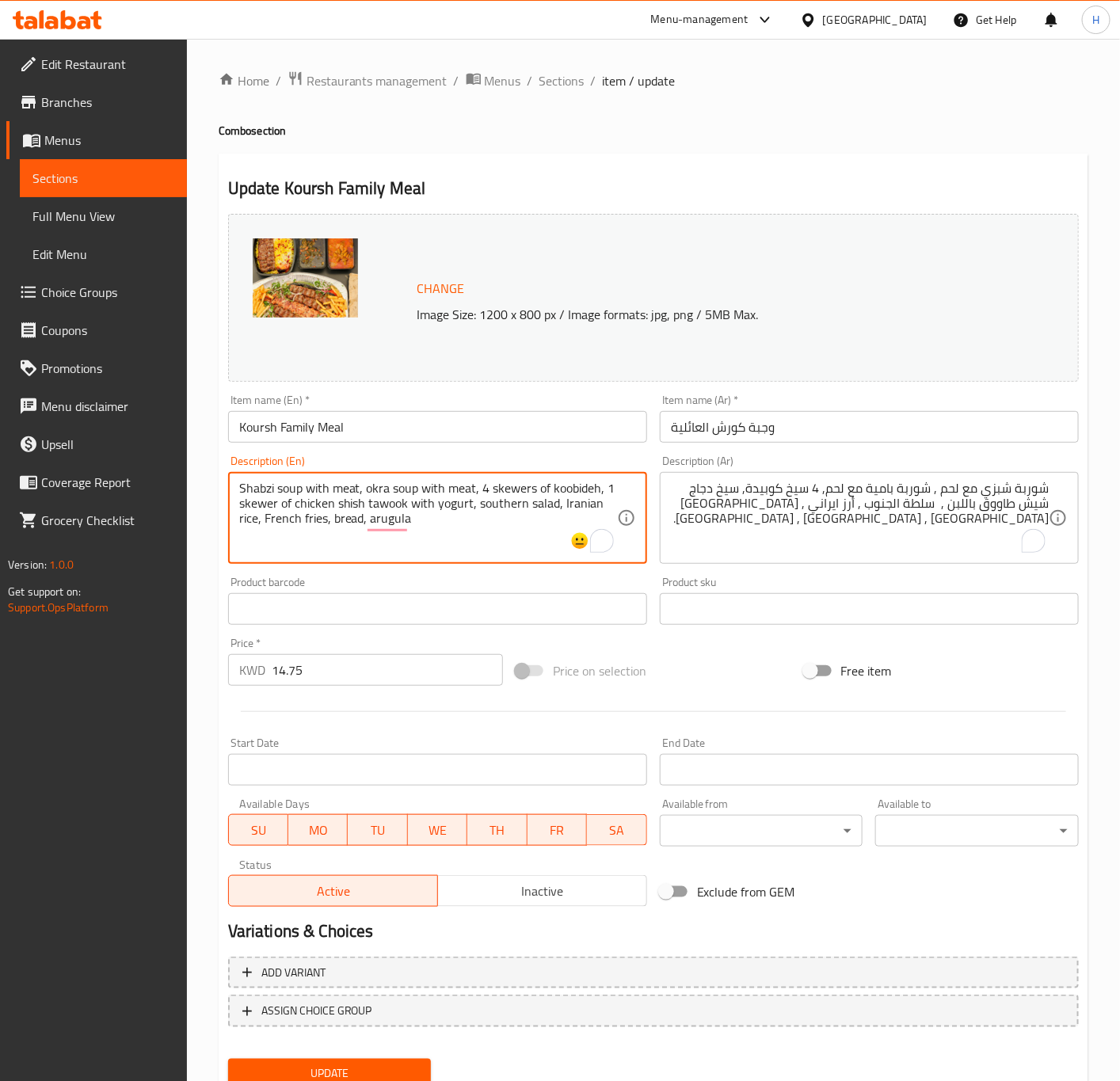
type textarea "Shabzi soup with meat, okra soup with meat, 4 skewers of koobideh, 1 skewer of …"
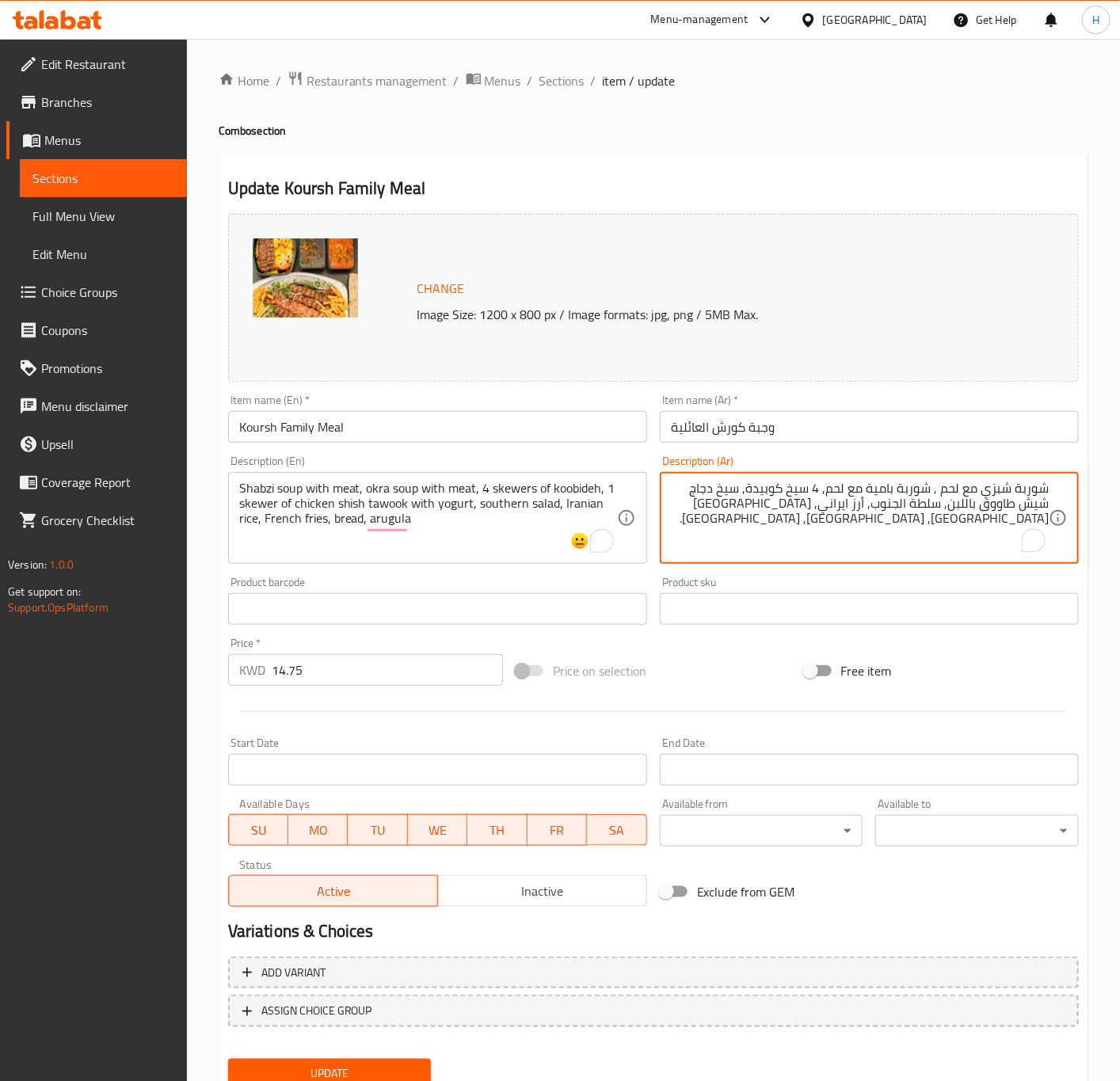
type textarea "شوربة شبزي مع لحم , شوربة بامية مع لحم, 4 سيخ كوبيدة, سيخ دجاج شيش طاووق باللبن…"
click at [343, 666] on input "14.75" at bounding box center [387, 670] width 231 height 32
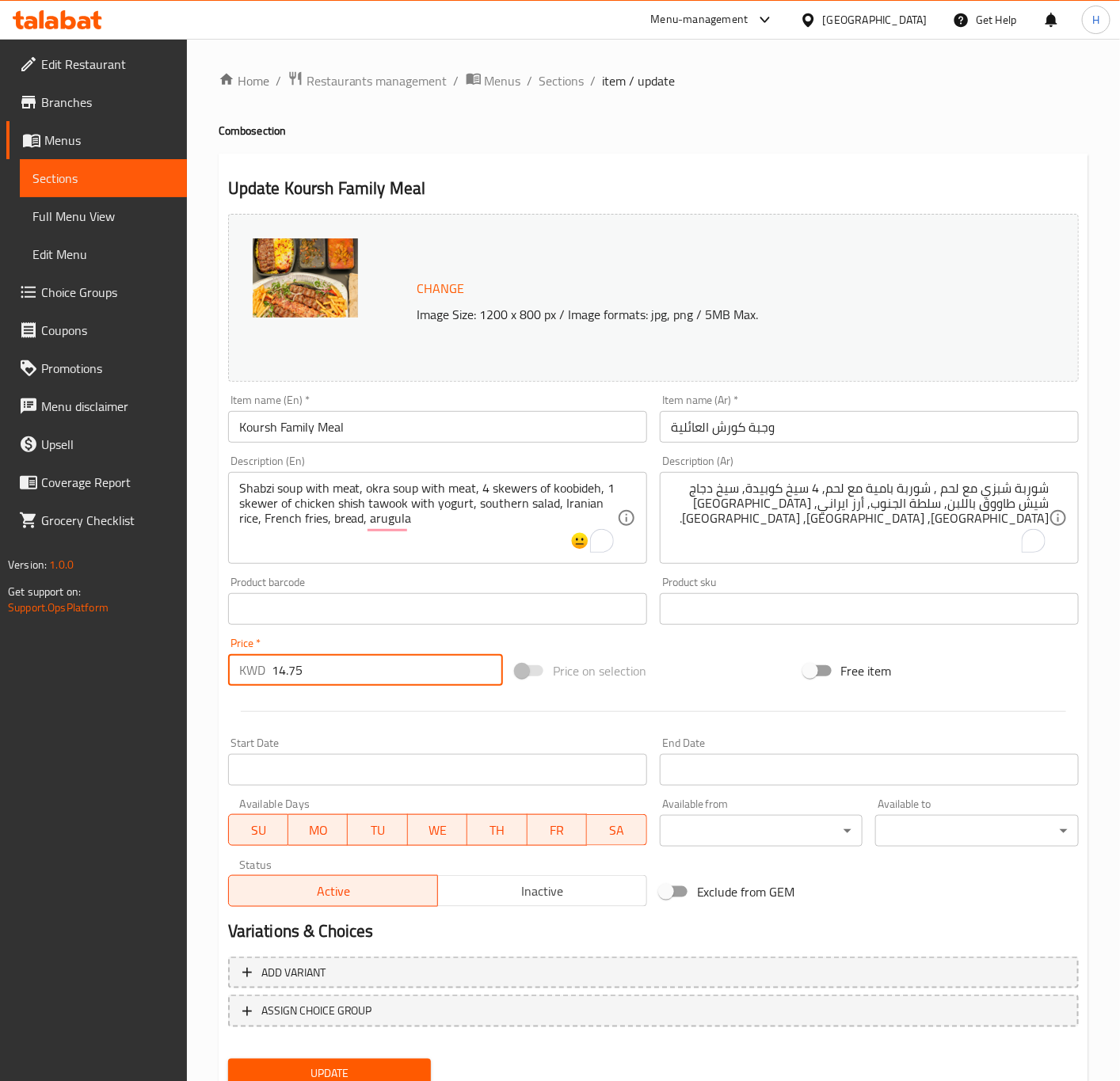
click at [228, 1059] on button "Update" at bounding box center [330, 1073] width 204 height 29
click at [568, 77] on span "Sections" at bounding box center [561, 80] width 45 height 19
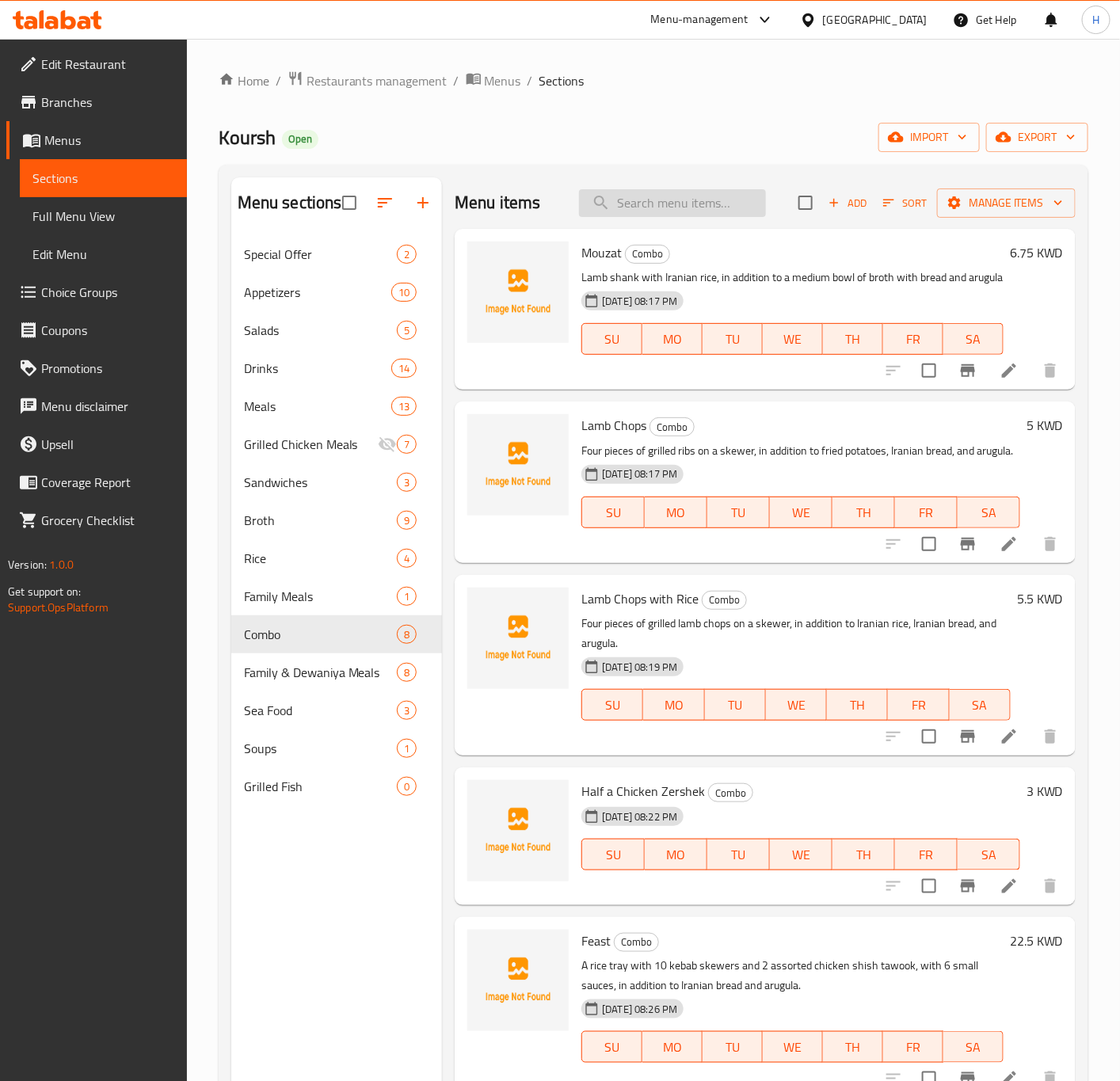
click at [644, 212] on input "search" at bounding box center [672, 203] width 187 height 27
paste input "Zwara Meal 10 Persons"
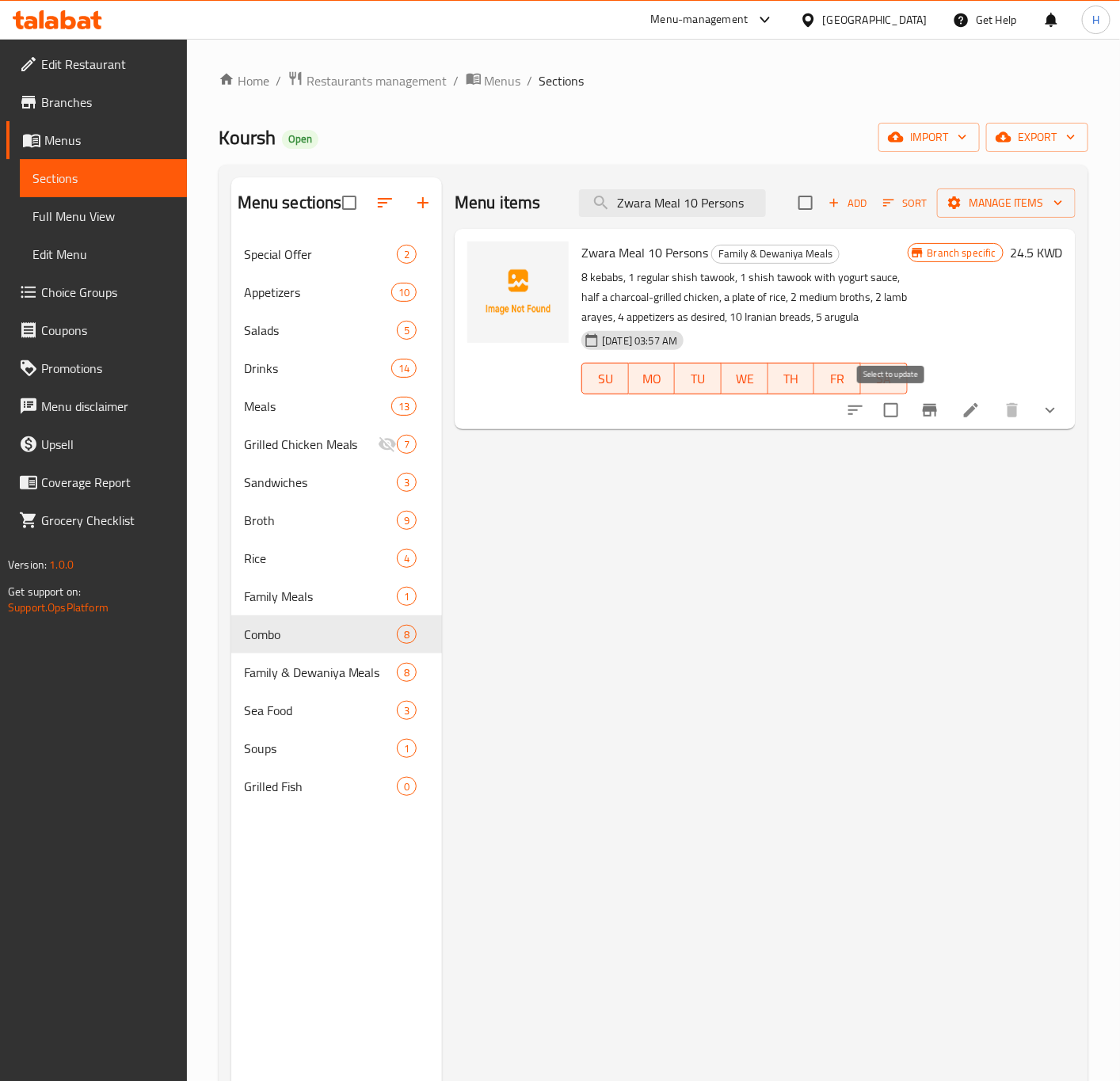
type input "Zwara Meal 10 Persons"
click at [884, 413] on input "checkbox" at bounding box center [891, 411] width 34 height 34
checkbox input "true"
click at [1015, 206] on span "Manage items" at bounding box center [1006, 203] width 113 height 19
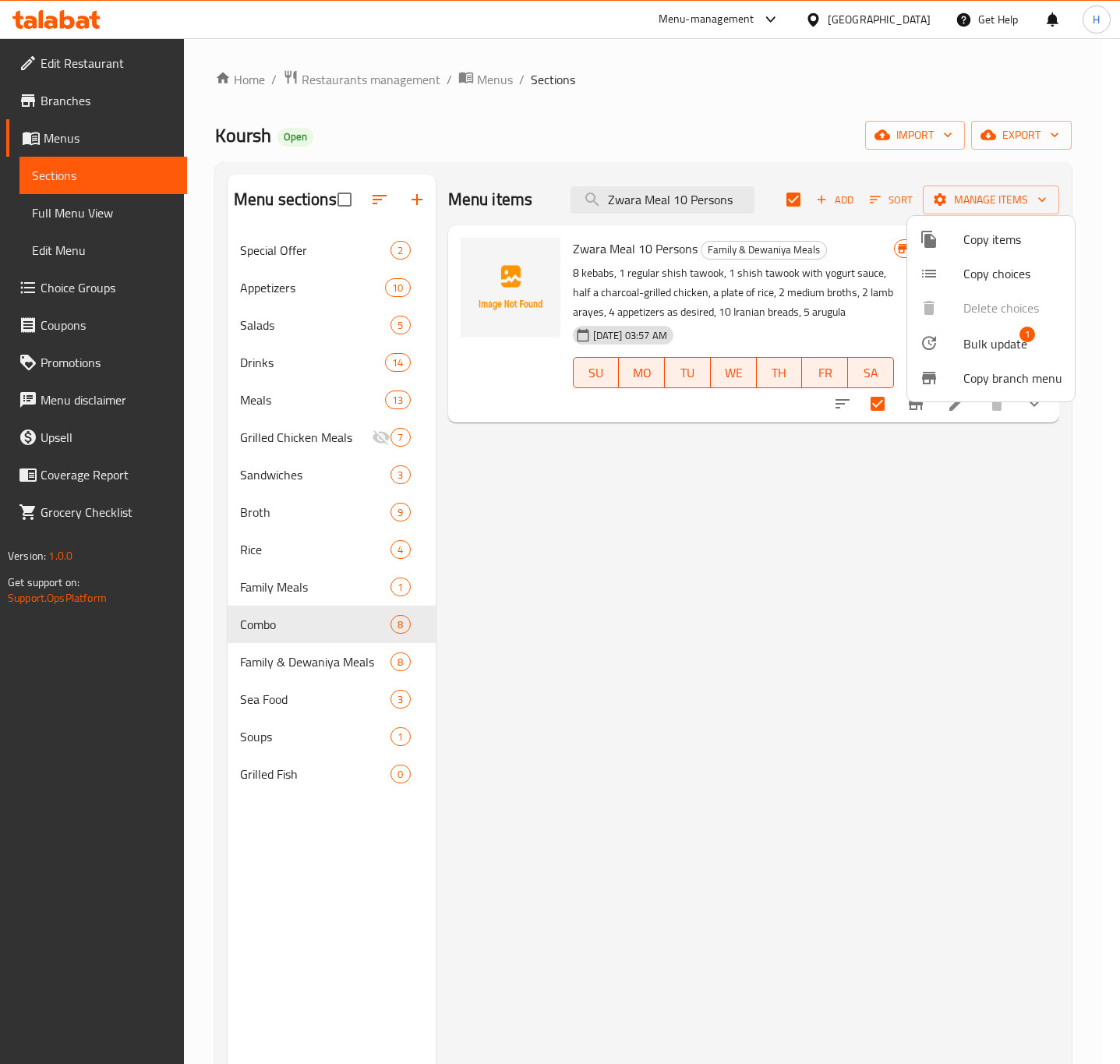
click at [971, 336] on span "Bulk update" at bounding box center [995, 343] width 64 height 18
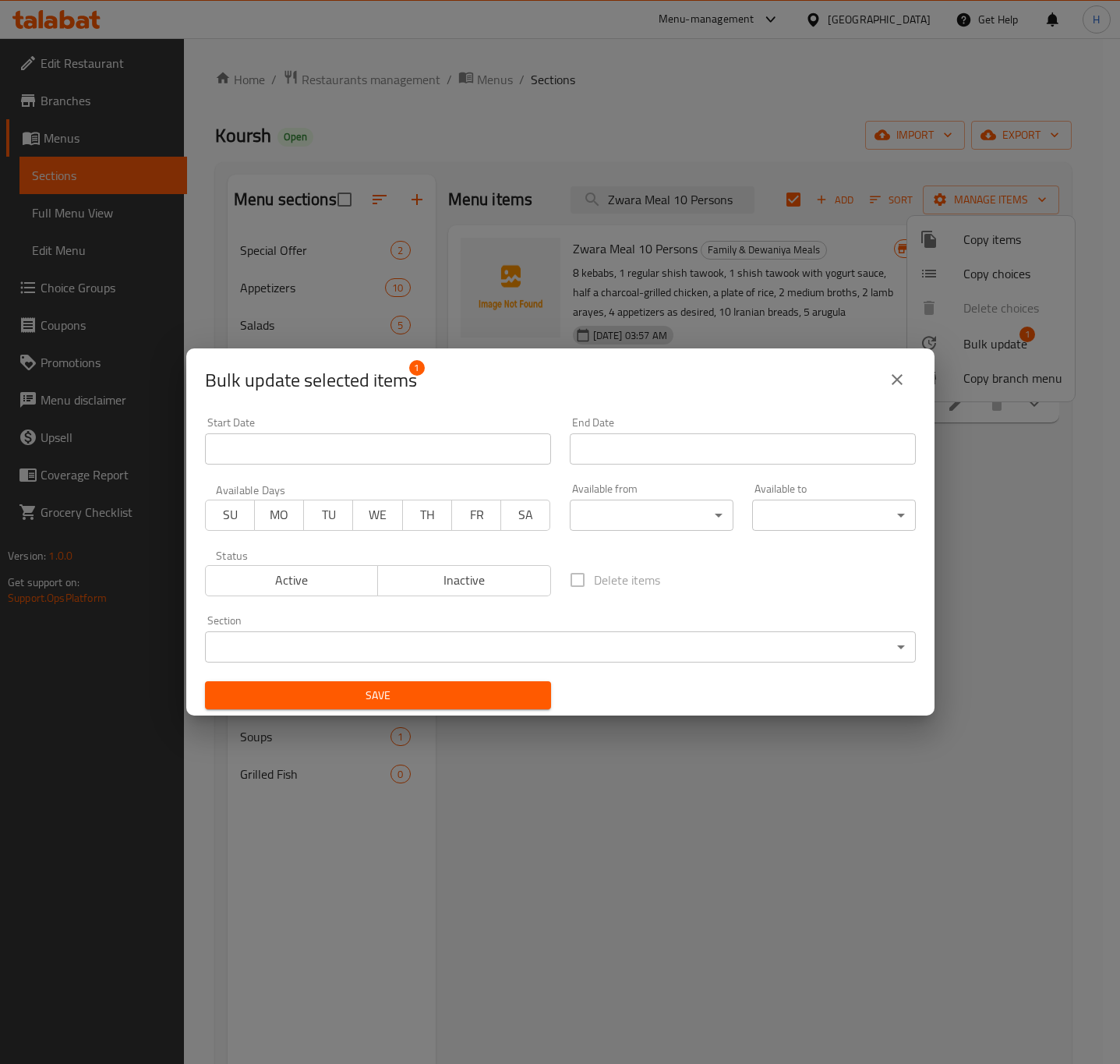
click at [361, 639] on body "​ Menu-management Kuwait Get Help H Edit Restaurant Branches Menus Sections Ful…" at bounding box center [560, 551] width 1120 height 1026
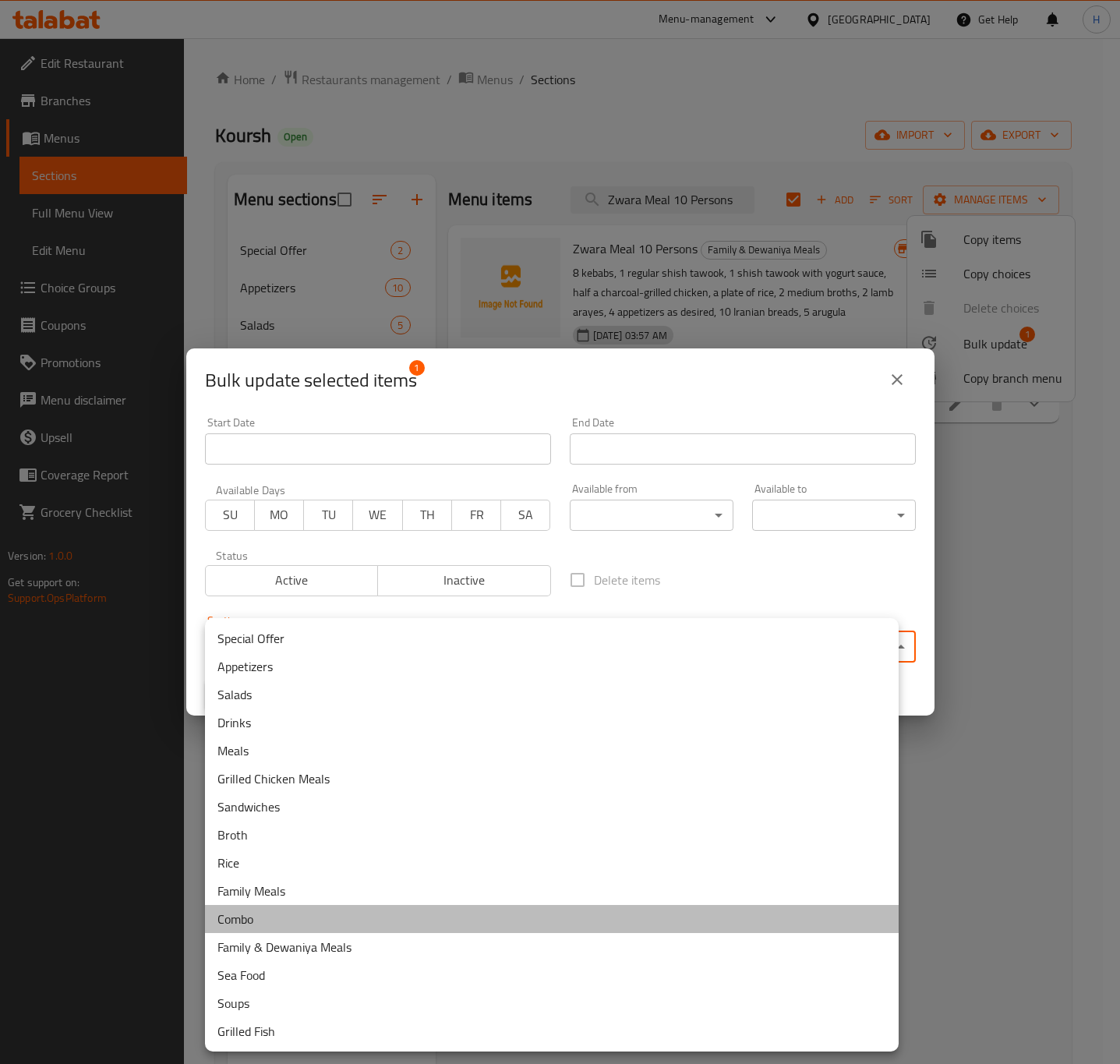
click at [319, 922] on li "Combo" at bounding box center [552, 918] width 694 height 28
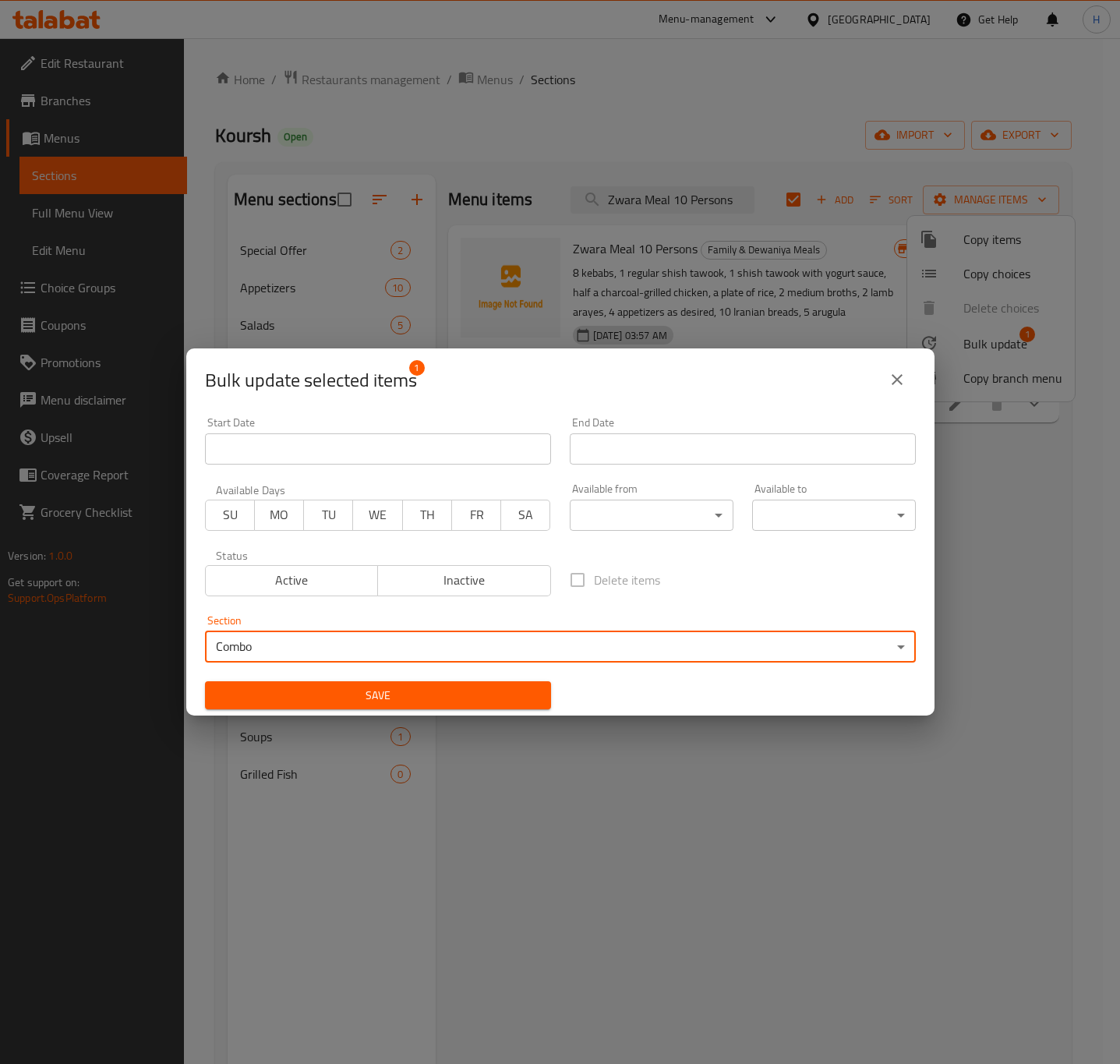
click at [358, 695] on span "Save" at bounding box center [378, 695] width 322 height 19
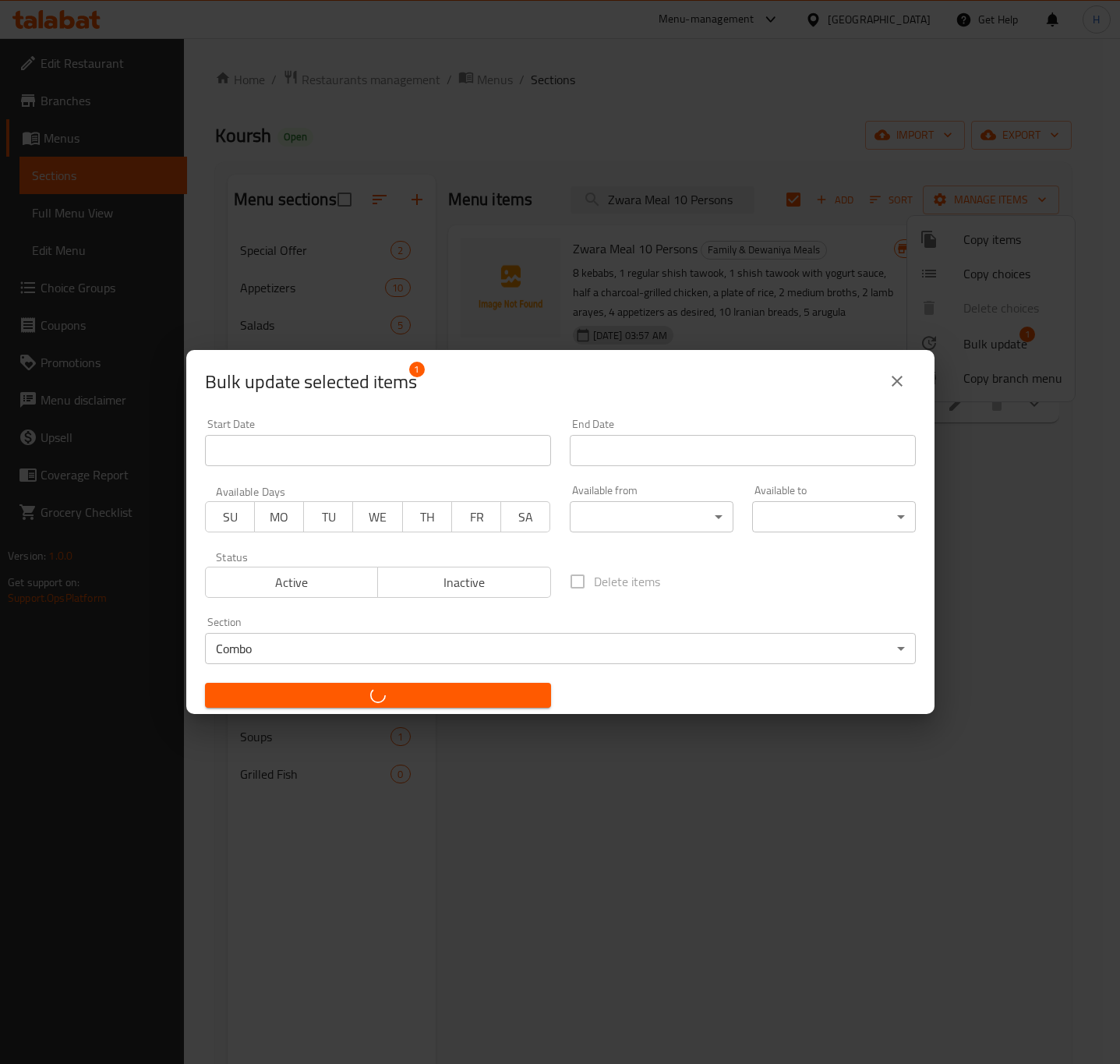
checkbox input "false"
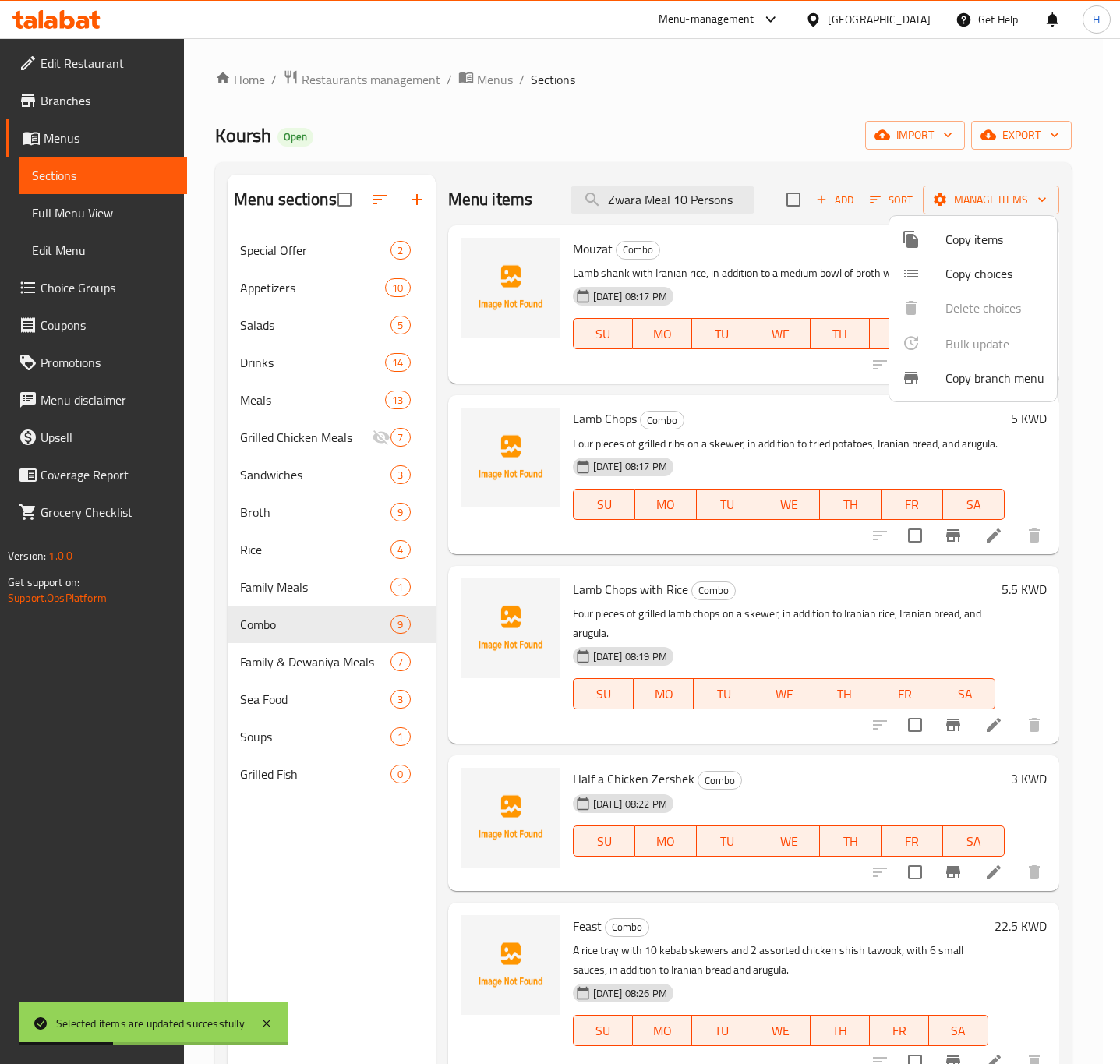
click at [447, 857] on div at bounding box center [560, 532] width 1120 height 1064
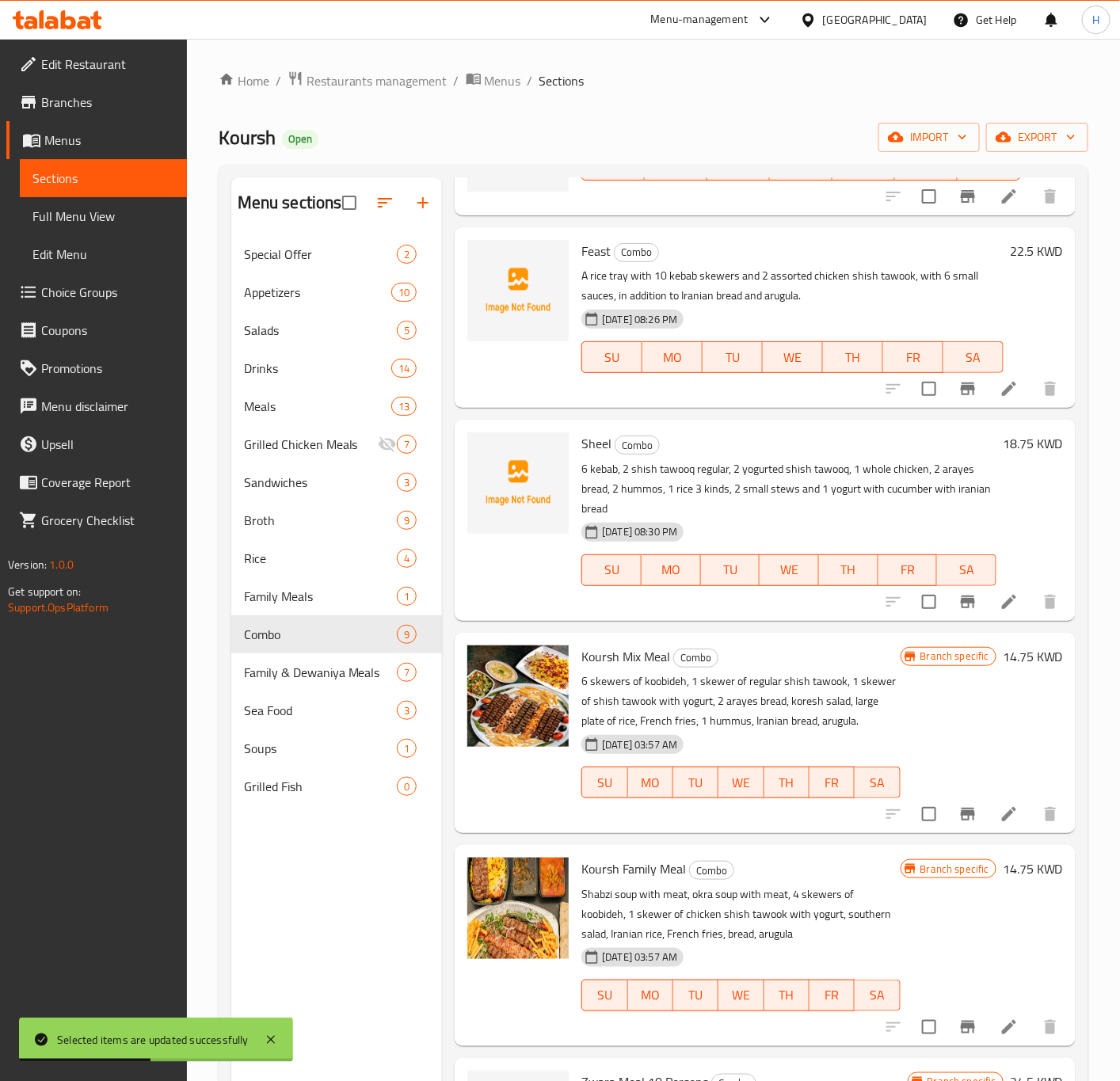
scroll to position [221, 0]
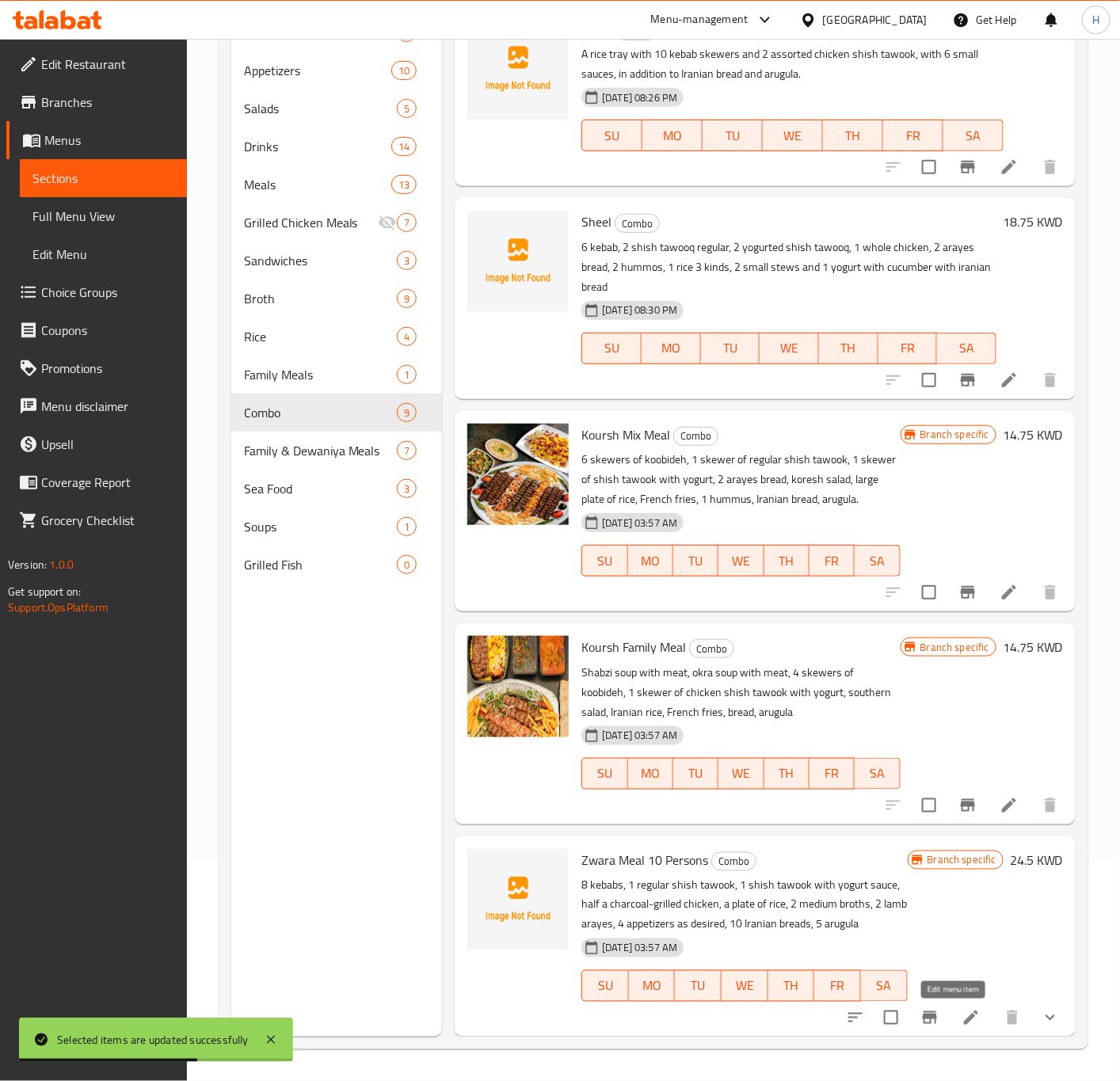
click at [964, 1019] on icon at bounding box center [971, 1017] width 14 height 14
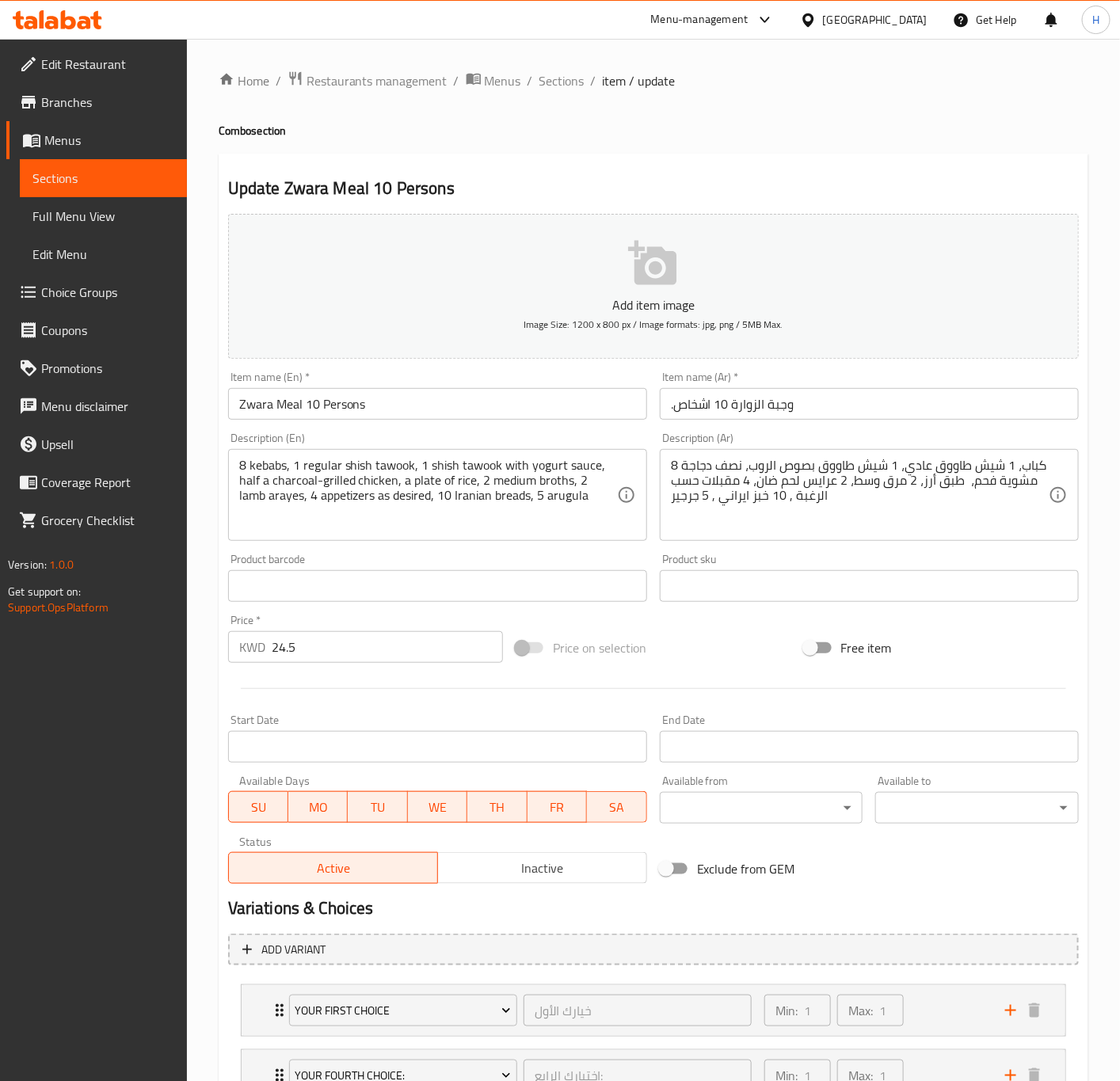
click at [435, 481] on textarea "8 kebabs, 1 regular shish tawook, 1 shish tawook with yogurt sauce, half a char…" at bounding box center [428, 495] width 378 height 75
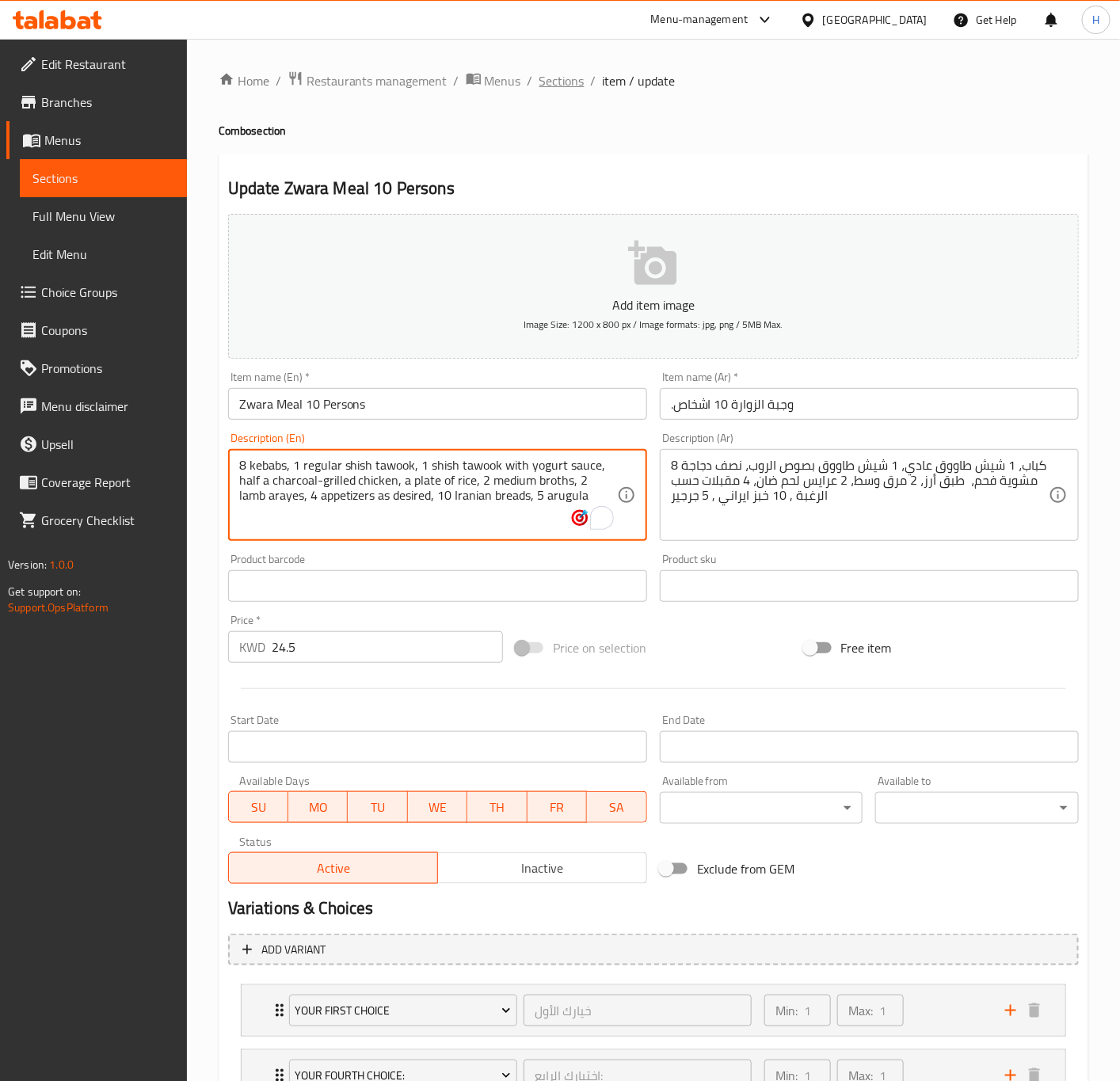
click at [570, 77] on span "Sections" at bounding box center [561, 80] width 45 height 19
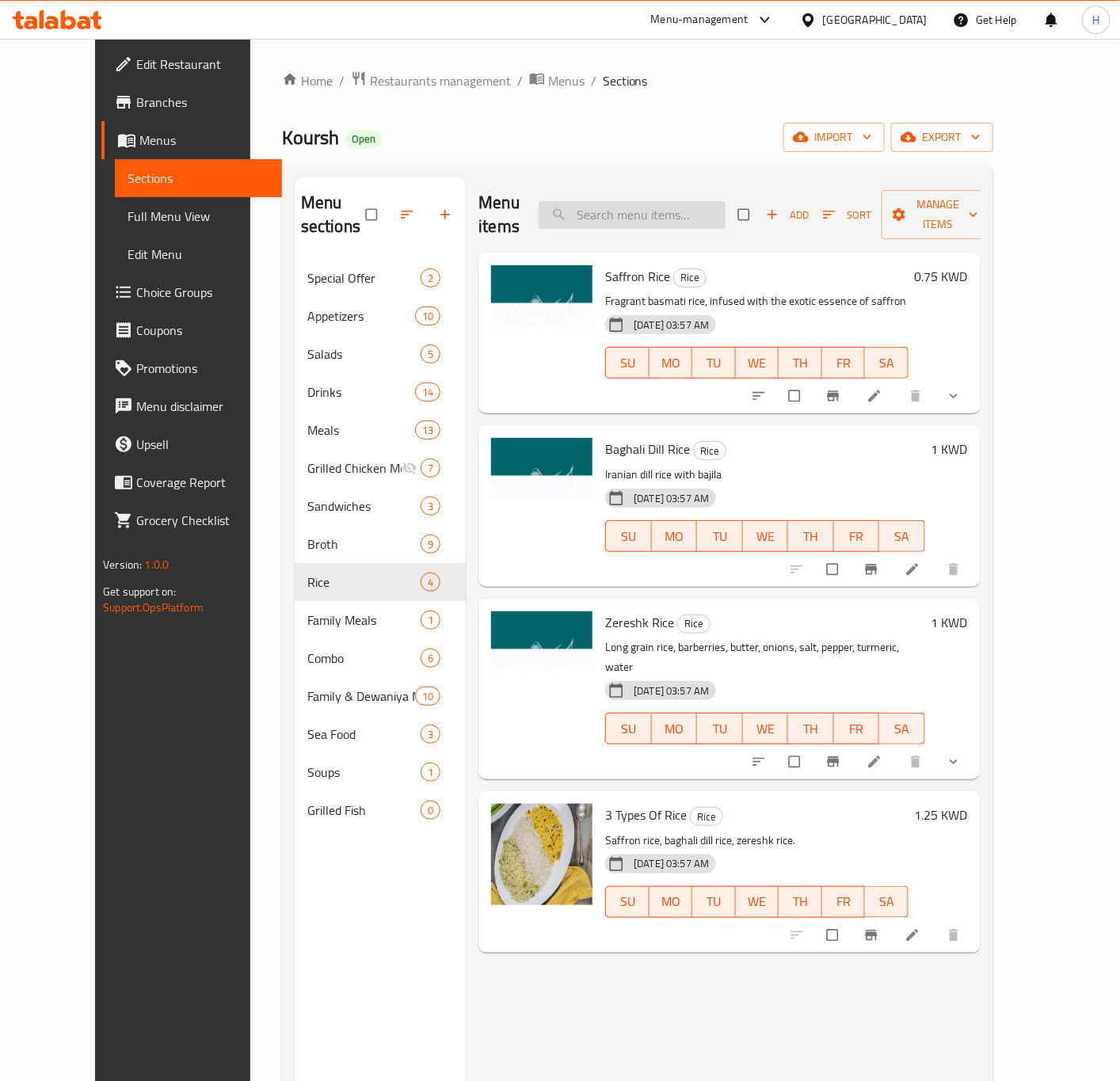
click at [673, 201] on input "search" at bounding box center [631, 214] width 187 height 27
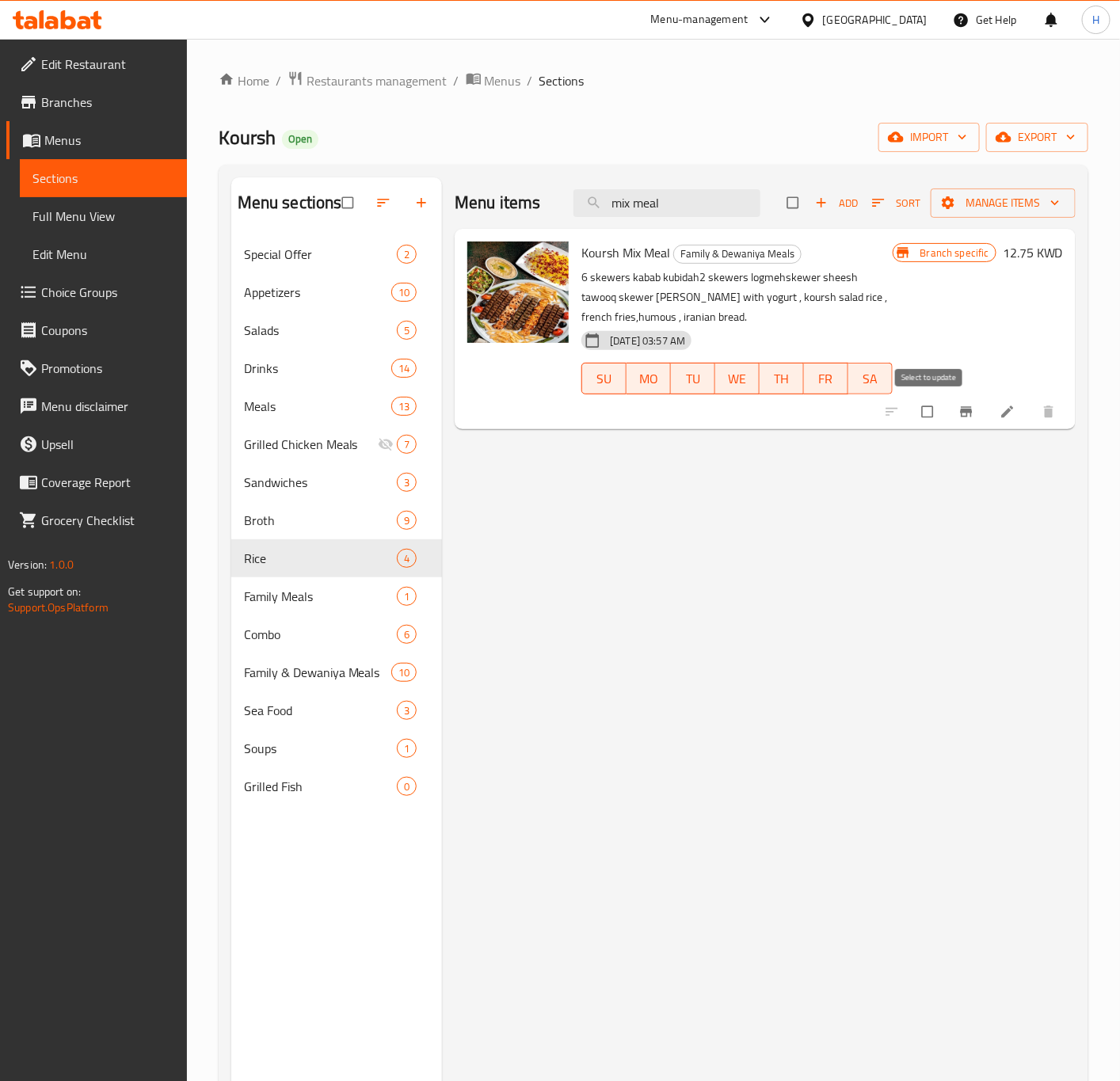
type input "mix meal"
click at [930, 412] on input "checkbox" at bounding box center [929, 412] width 34 height 30
checkbox input "true"
click at [930, 412] on input "checkbox" at bounding box center [929, 412] width 34 height 30
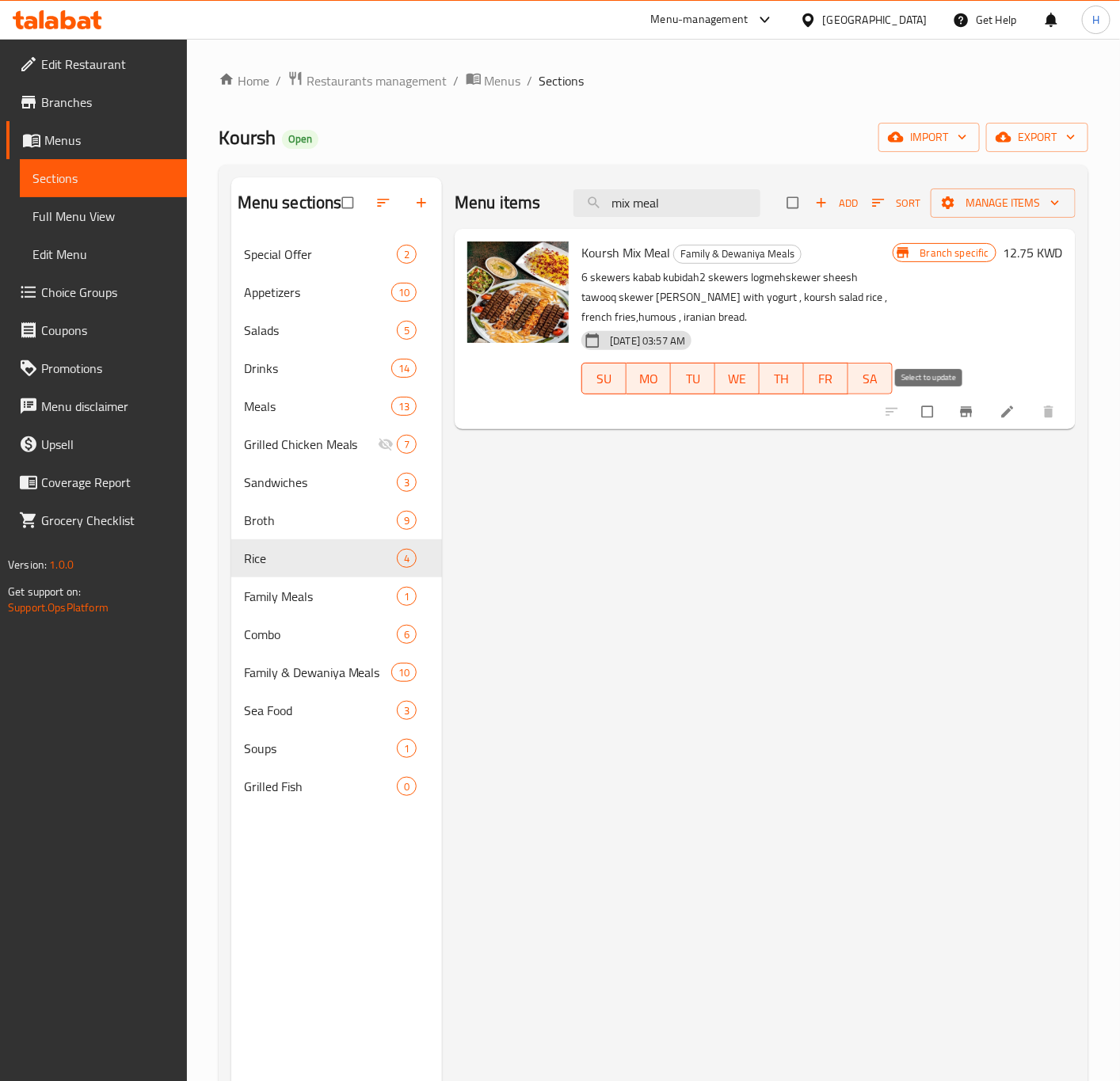
checkbox input "false"
click at [932, 414] on input "checkbox" at bounding box center [929, 412] width 34 height 30
checkbox input "true"
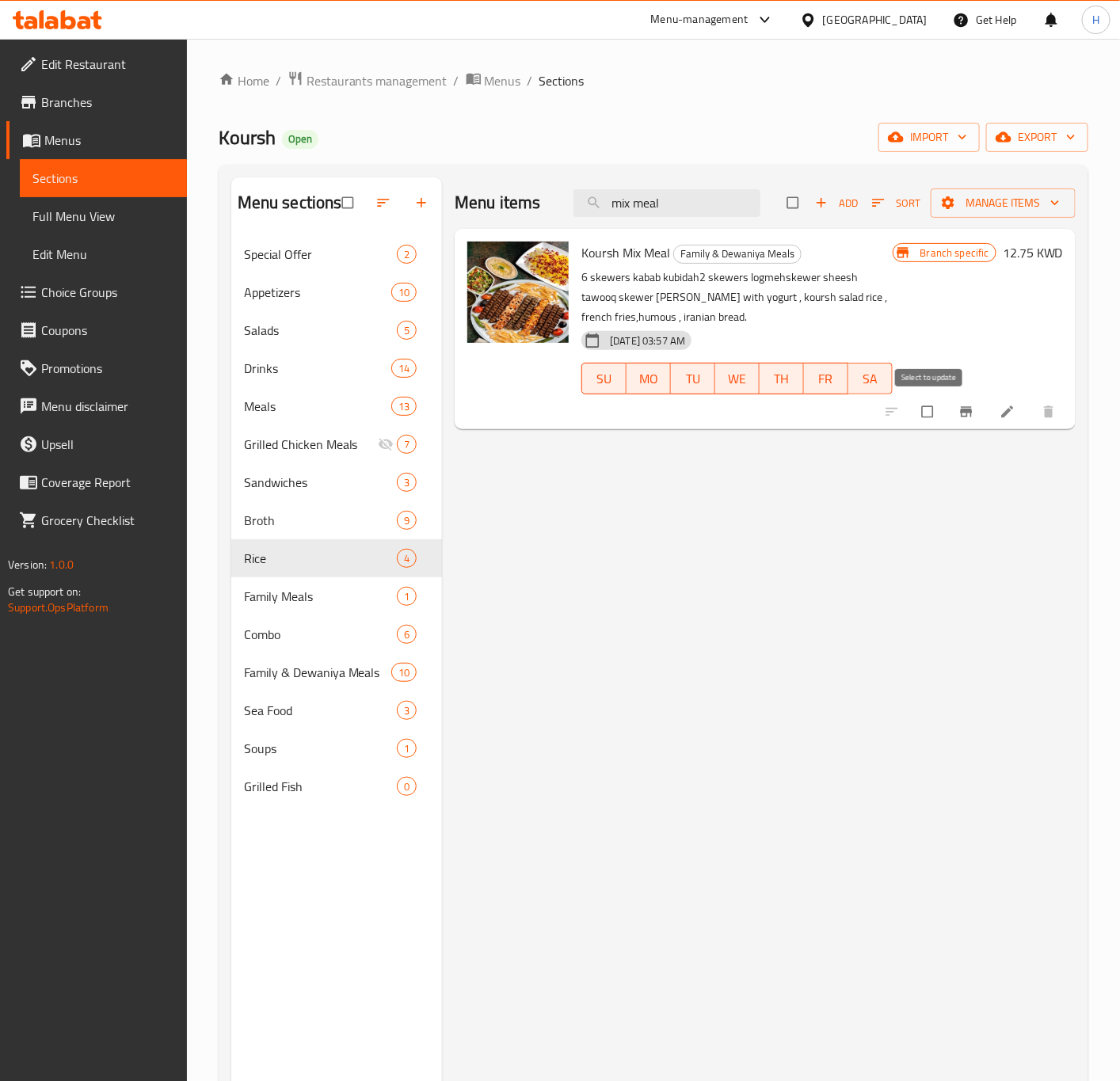
click at [932, 414] on input "checkbox" at bounding box center [929, 412] width 34 height 30
checkbox input "false"
click at [930, 416] on input "checkbox" at bounding box center [929, 412] width 34 height 30
checkbox input "true"
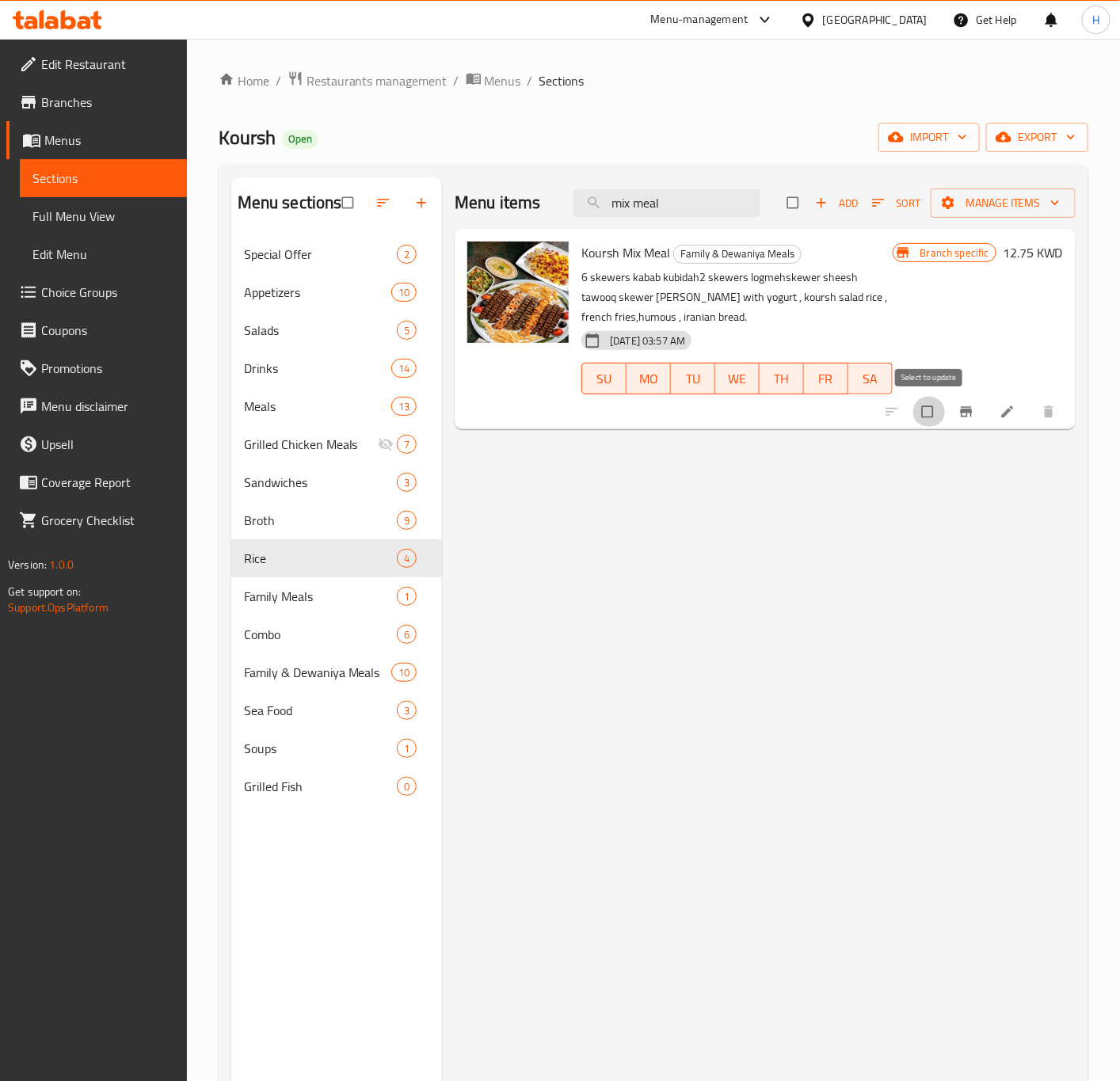
checkbox input "true"
click at [930, 416] on input "checkbox" at bounding box center [929, 412] width 34 height 30
checkbox input "false"
click at [936, 412] on input "checkbox" at bounding box center [929, 412] width 34 height 30
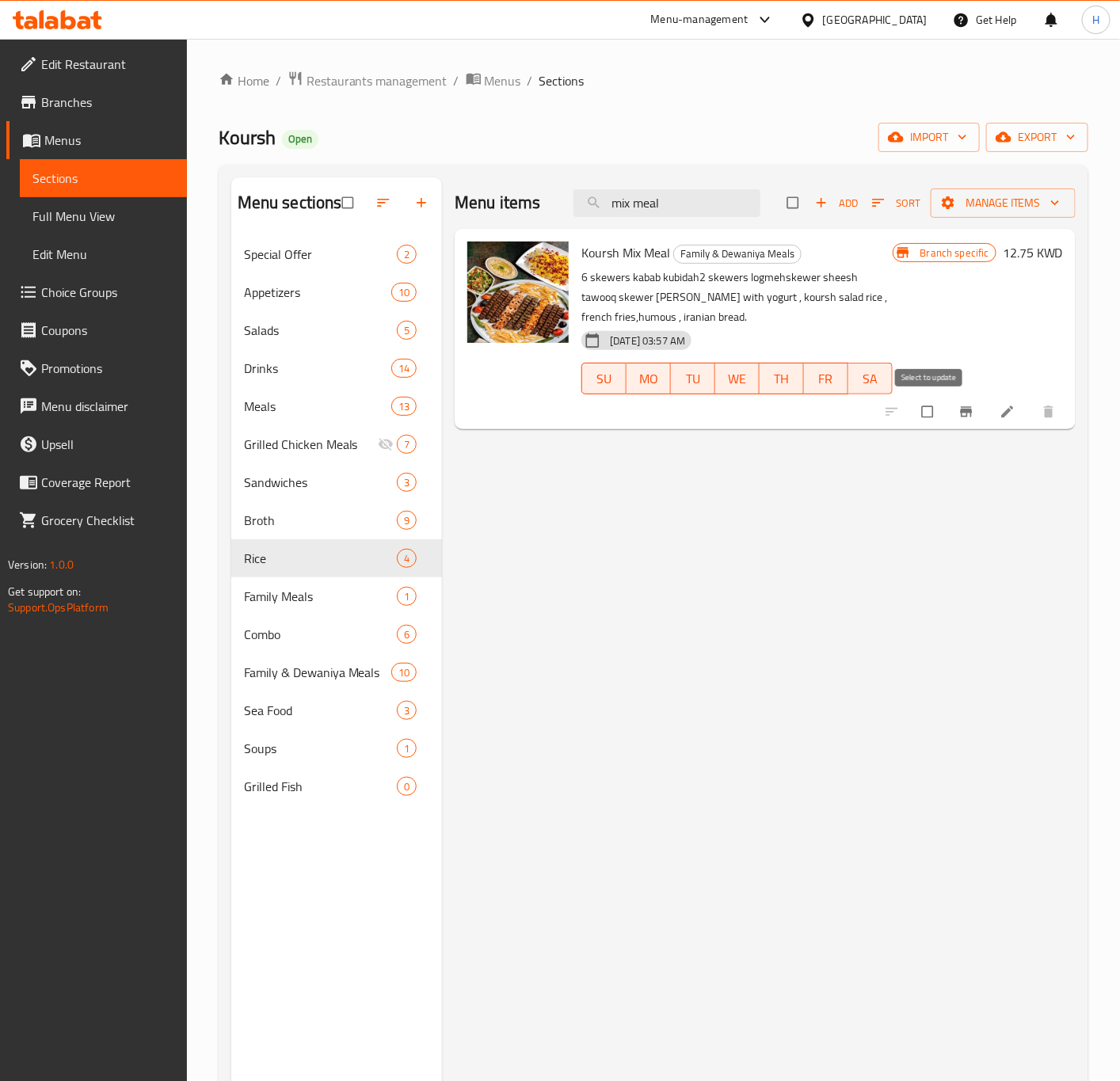
checkbox input "true"
click at [936, 412] on input "checkbox" at bounding box center [929, 412] width 34 height 30
checkbox input "false"
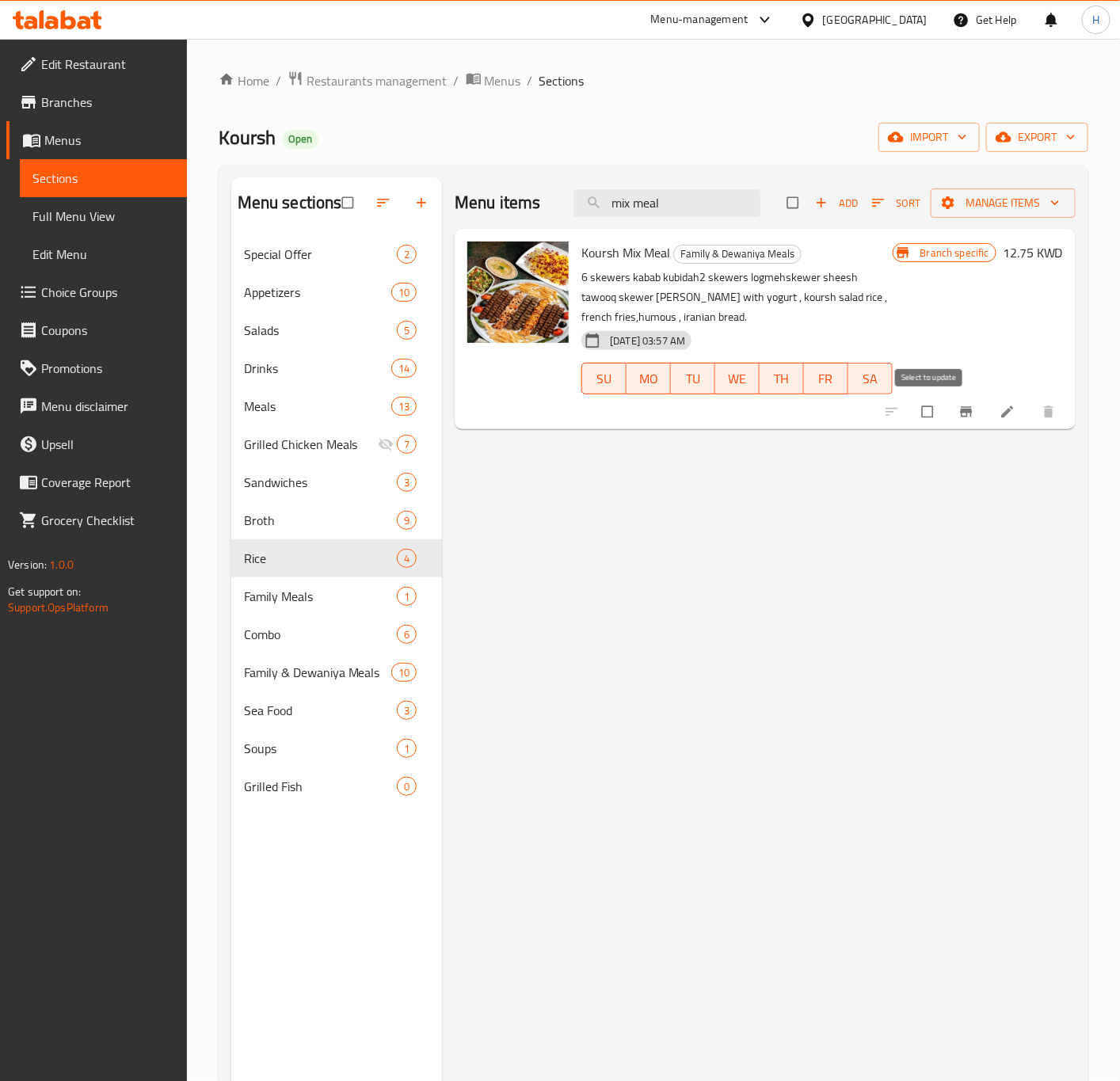
click at [936, 419] on input "checkbox" at bounding box center [929, 412] width 34 height 30
checkbox input "true"
click at [1051, 211] on icon "button" at bounding box center [1054, 203] width 16 height 16
click at [1037, 212] on span "Manage items" at bounding box center [1002, 203] width 120 height 19
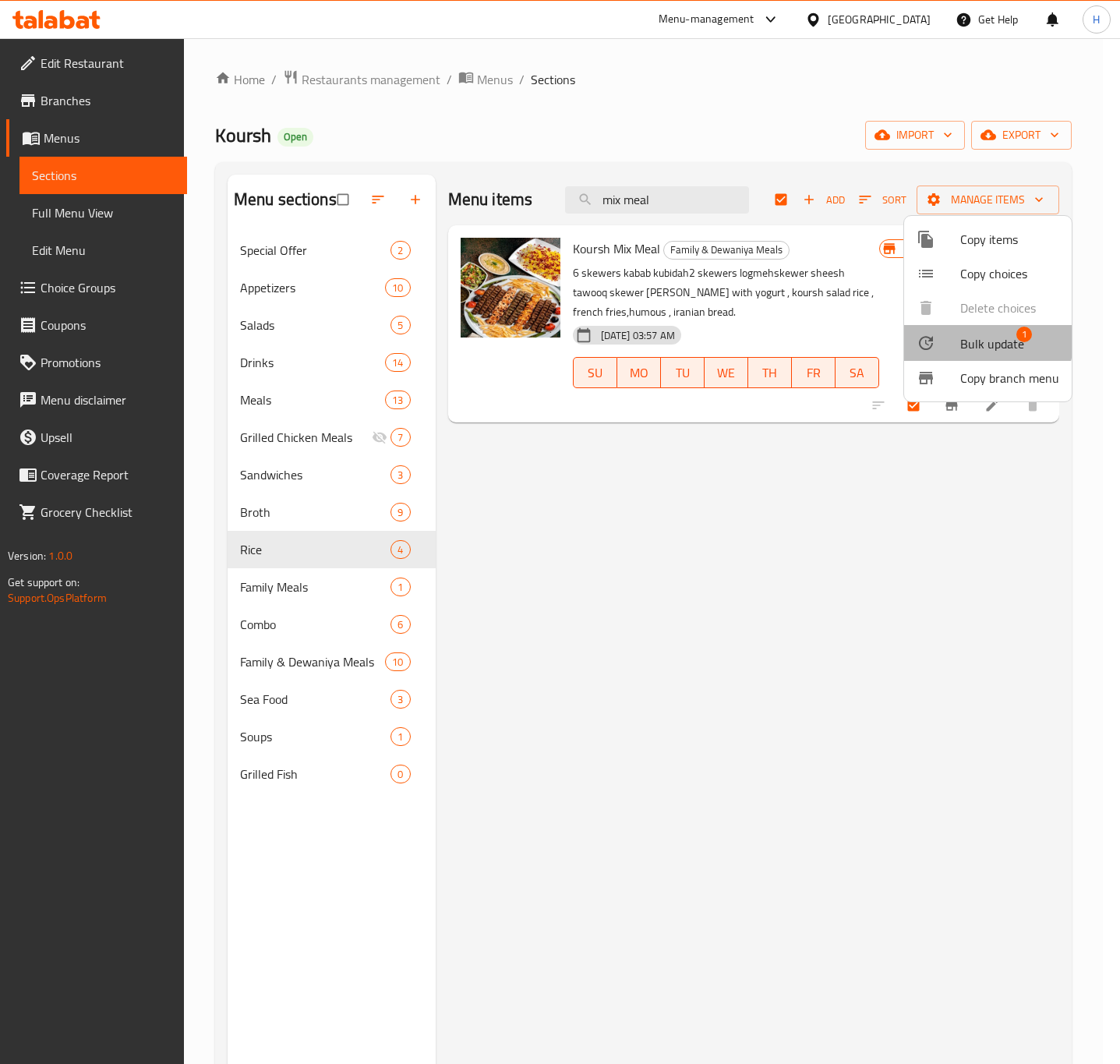
click at [985, 342] on span "Bulk update" at bounding box center [992, 343] width 64 height 18
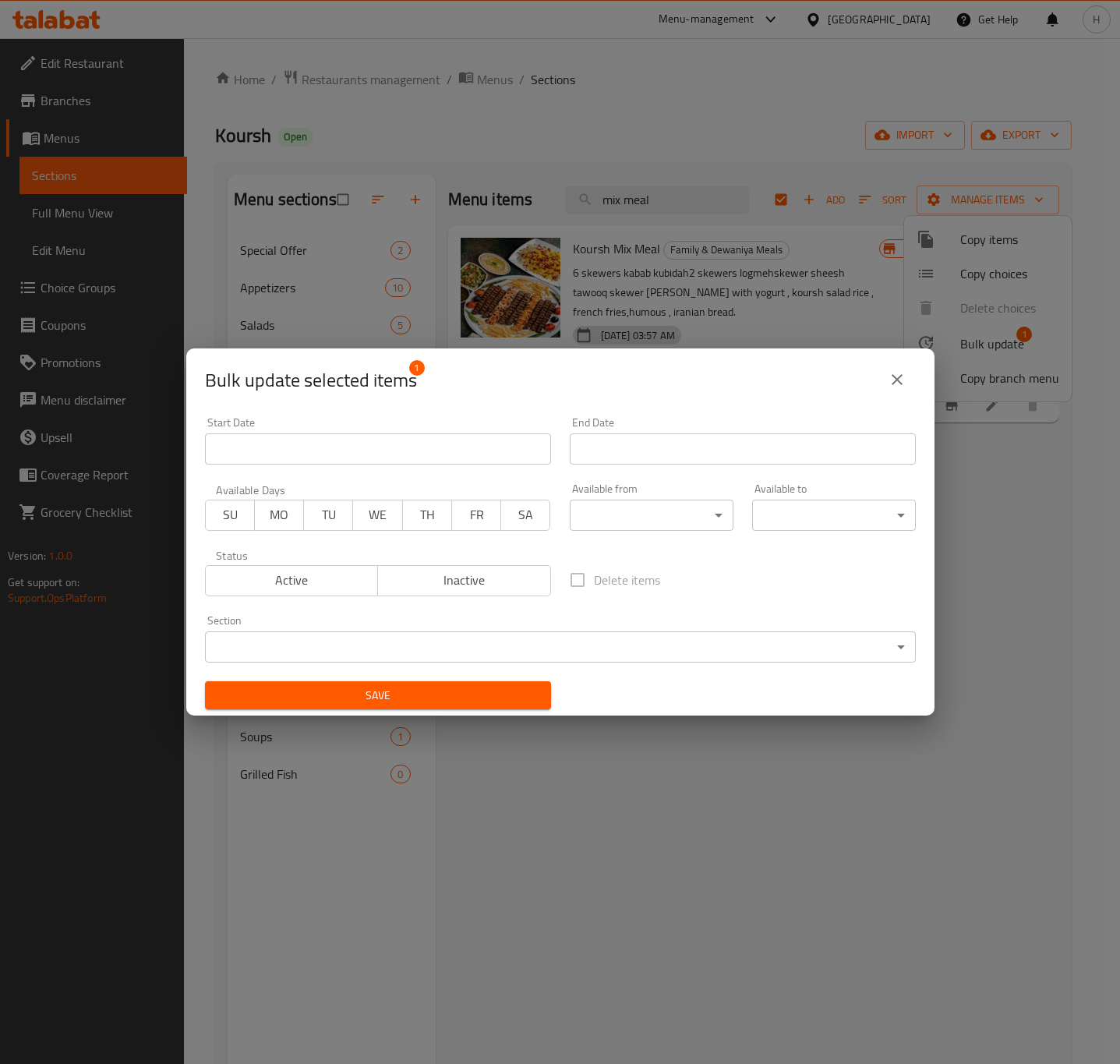
click at [429, 639] on body "​ Menu-management [GEOGRAPHIC_DATA] Get Help H Edit Restaurant Branches Menus S…" at bounding box center [560, 551] width 1120 height 1026
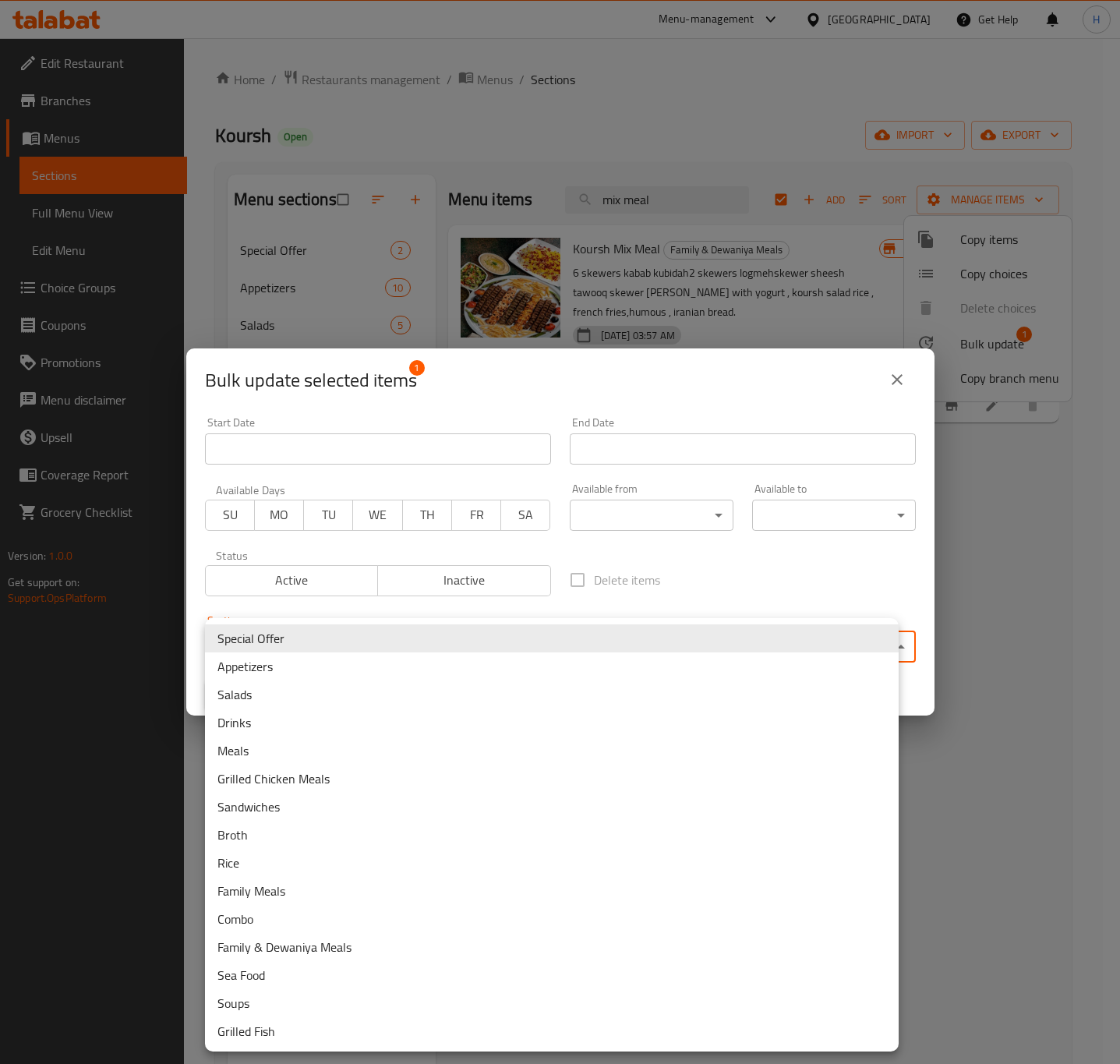
click at [412, 651] on body "​ Menu-management [GEOGRAPHIC_DATA] Get Help H Edit Restaurant Branches Menus S…" at bounding box center [560, 551] width 1120 height 1026
click at [412, 653] on li "Appetizers" at bounding box center [552, 667] width 694 height 28
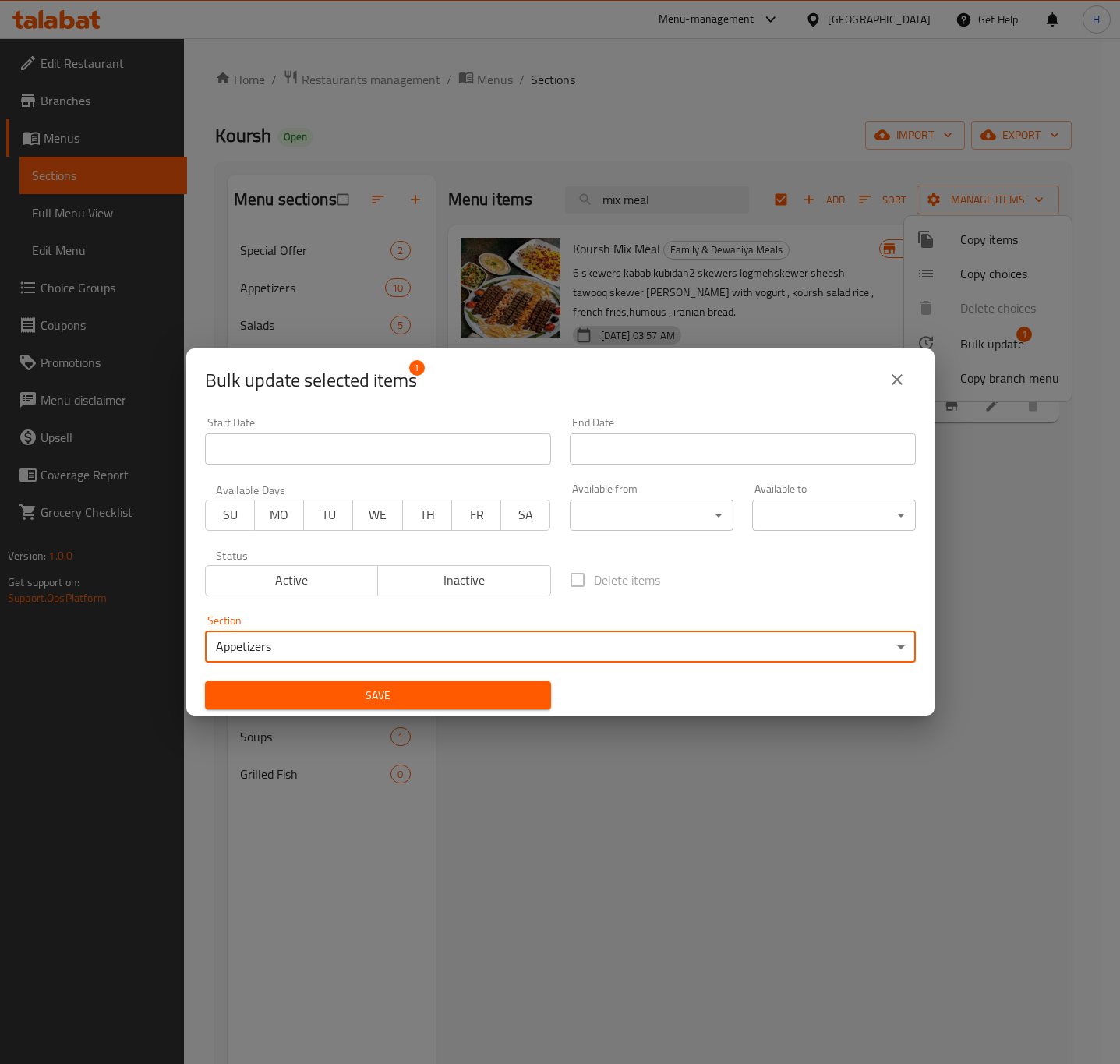
click at [410, 653] on body "​ Menu-management [GEOGRAPHIC_DATA] Get Help H Edit Restaurant Branches Menus S…" at bounding box center [560, 551] width 1120 height 1026
click at [410, 646] on body "​ Menu-management [GEOGRAPHIC_DATA] Get Help H Edit Restaurant Branches Menus S…" at bounding box center [560, 551] width 1120 height 1026
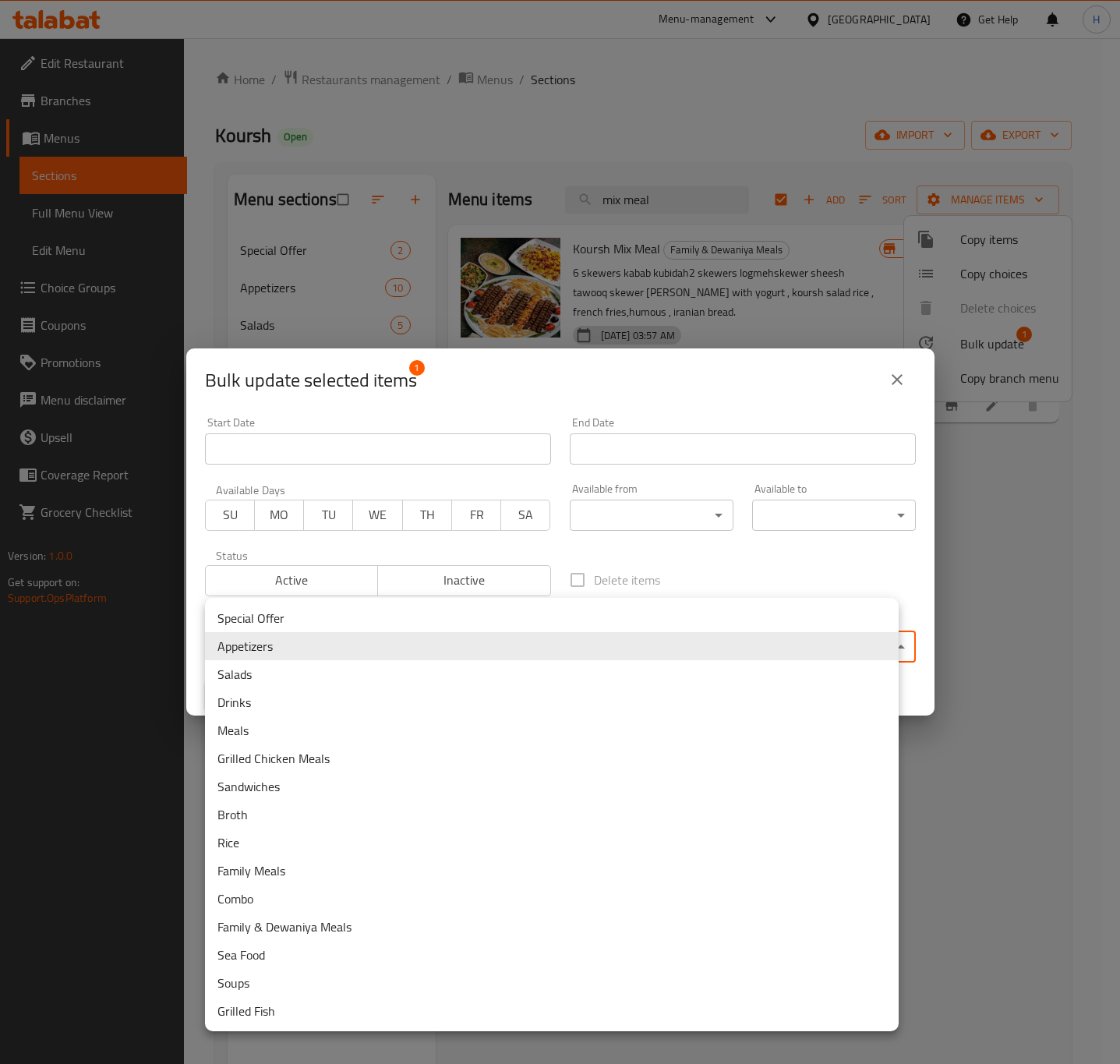
click at [284, 891] on li "Combo" at bounding box center [552, 898] width 694 height 28
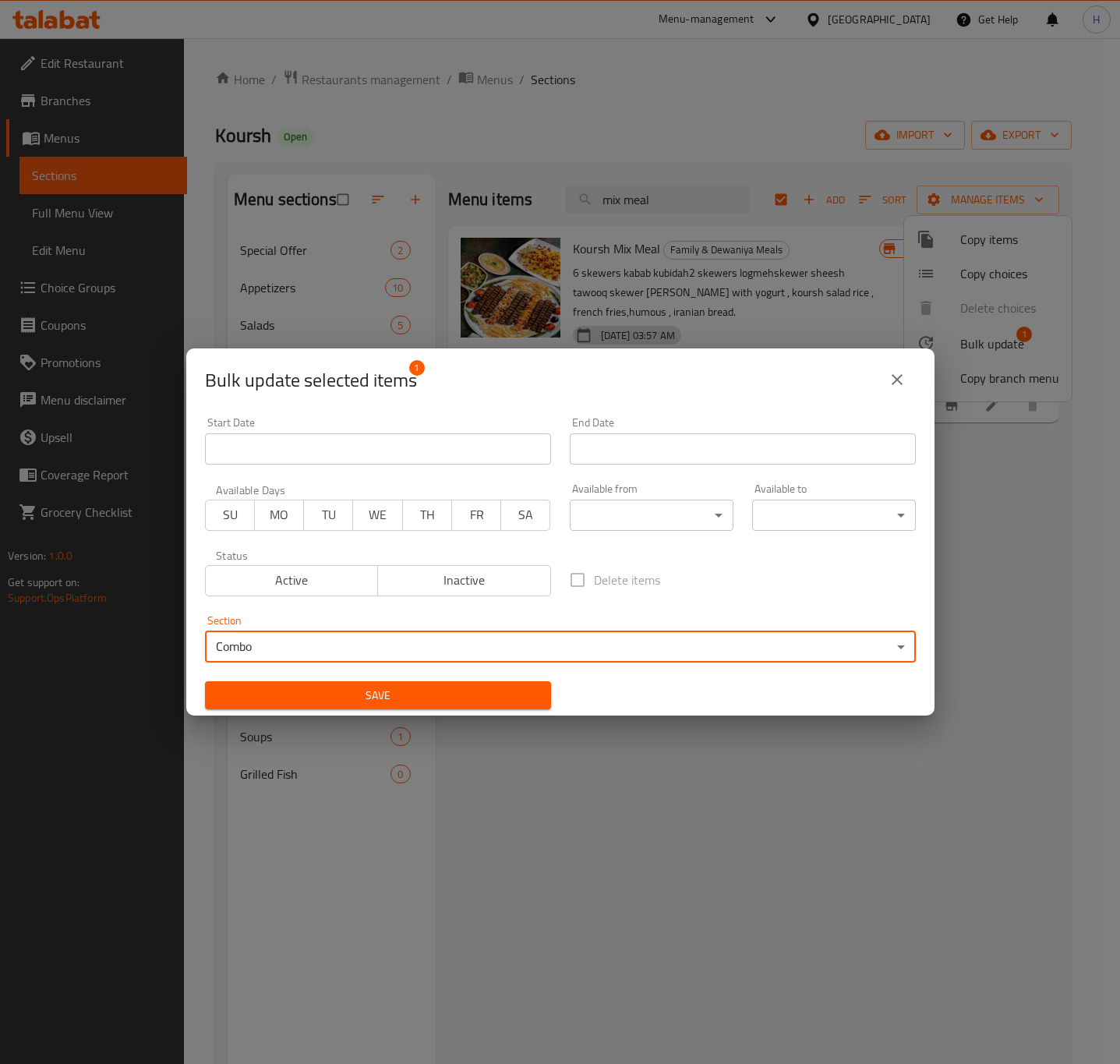
click at [387, 697] on span "Save" at bounding box center [378, 695] width 322 height 19
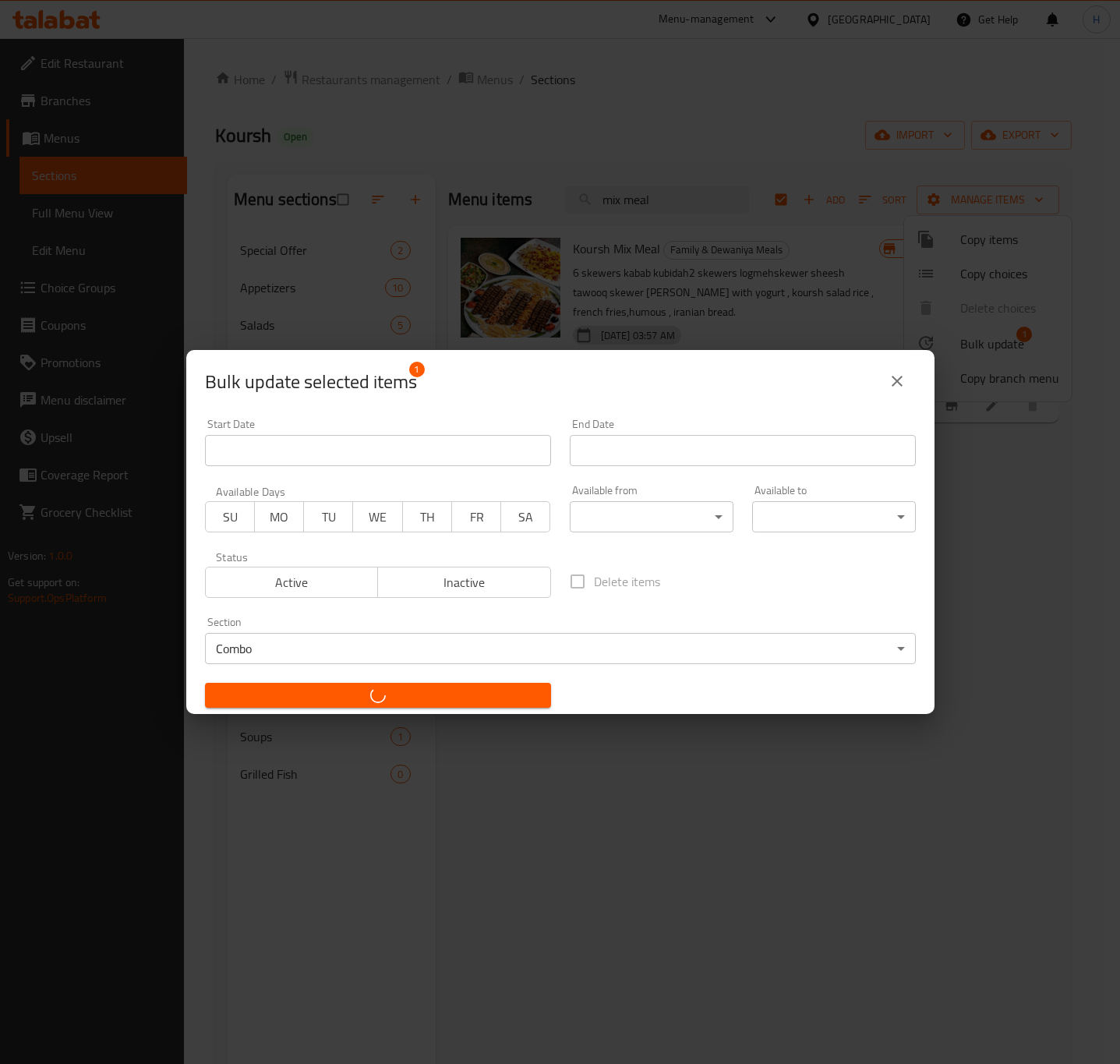
checkbox input "false"
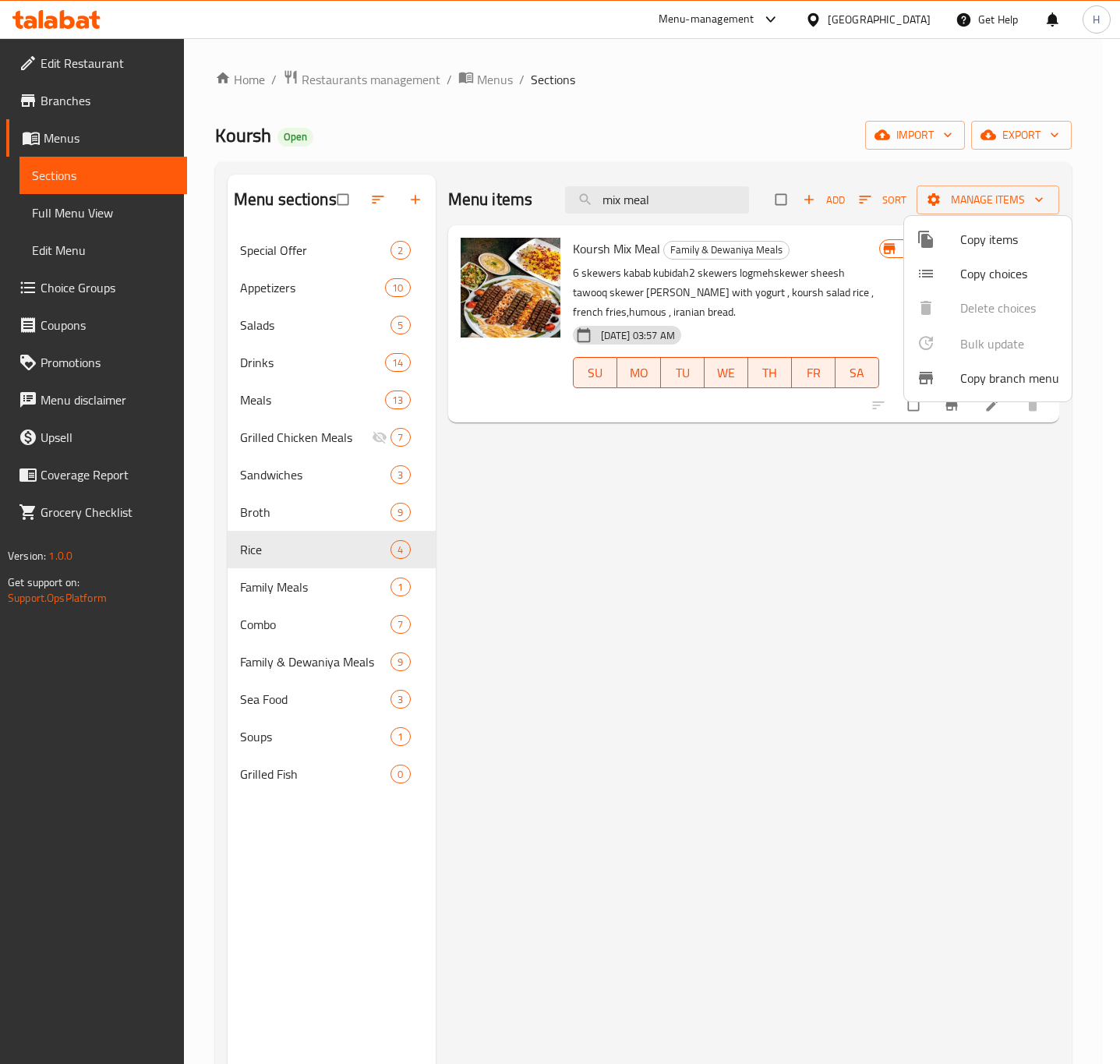
click at [702, 196] on div at bounding box center [560, 532] width 1120 height 1064
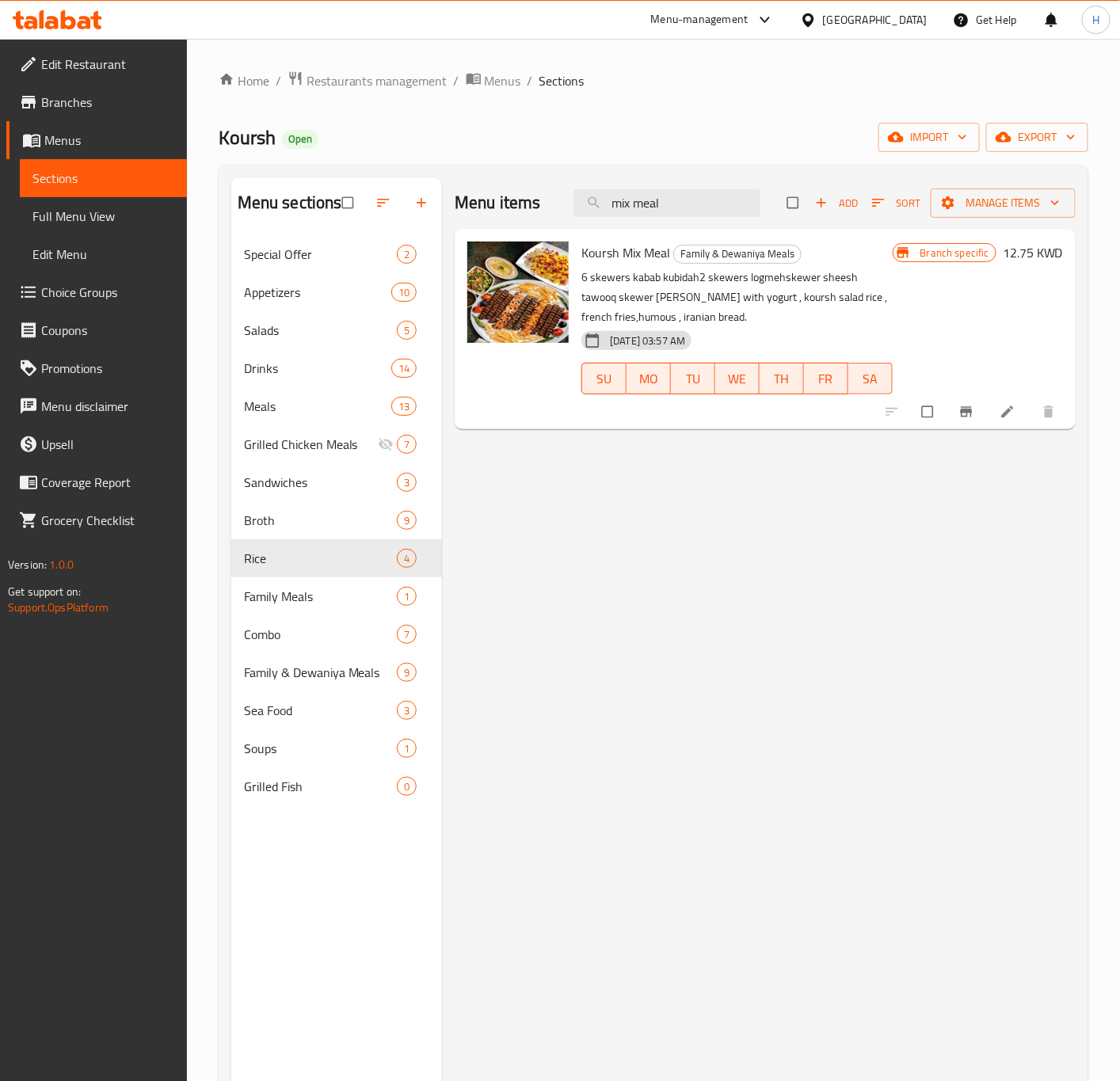
click at [713, 199] on input "mix meal" at bounding box center [667, 203] width 187 height 27
paste input "Family Grill For 5 People"
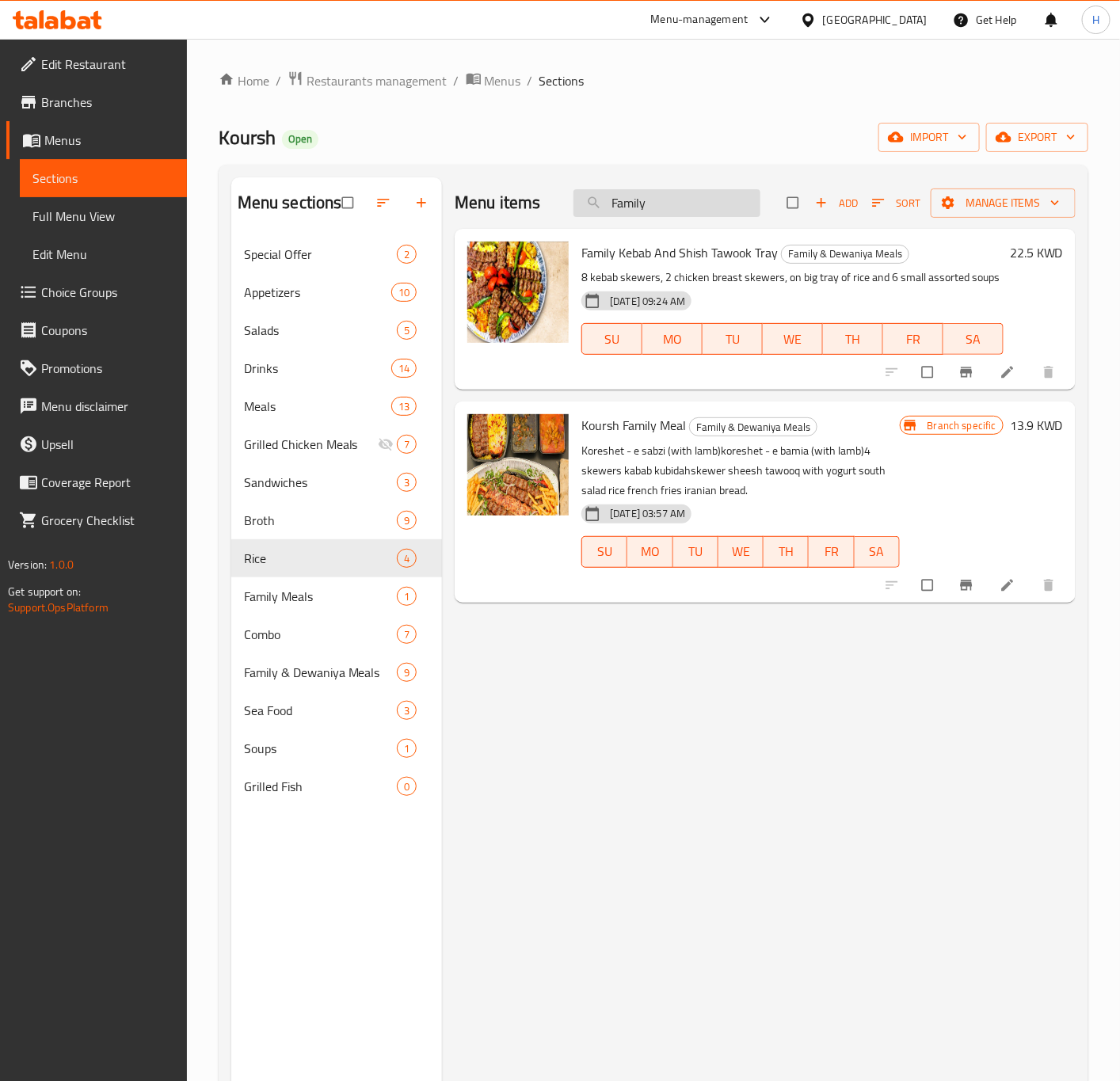
click at [692, 206] on input "Family" at bounding box center [667, 203] width 187 height 27
click at [691, 207] on input "Family" at bounding box center [667, 203] width 187 height 27
paste input "Dewaniya Meal"
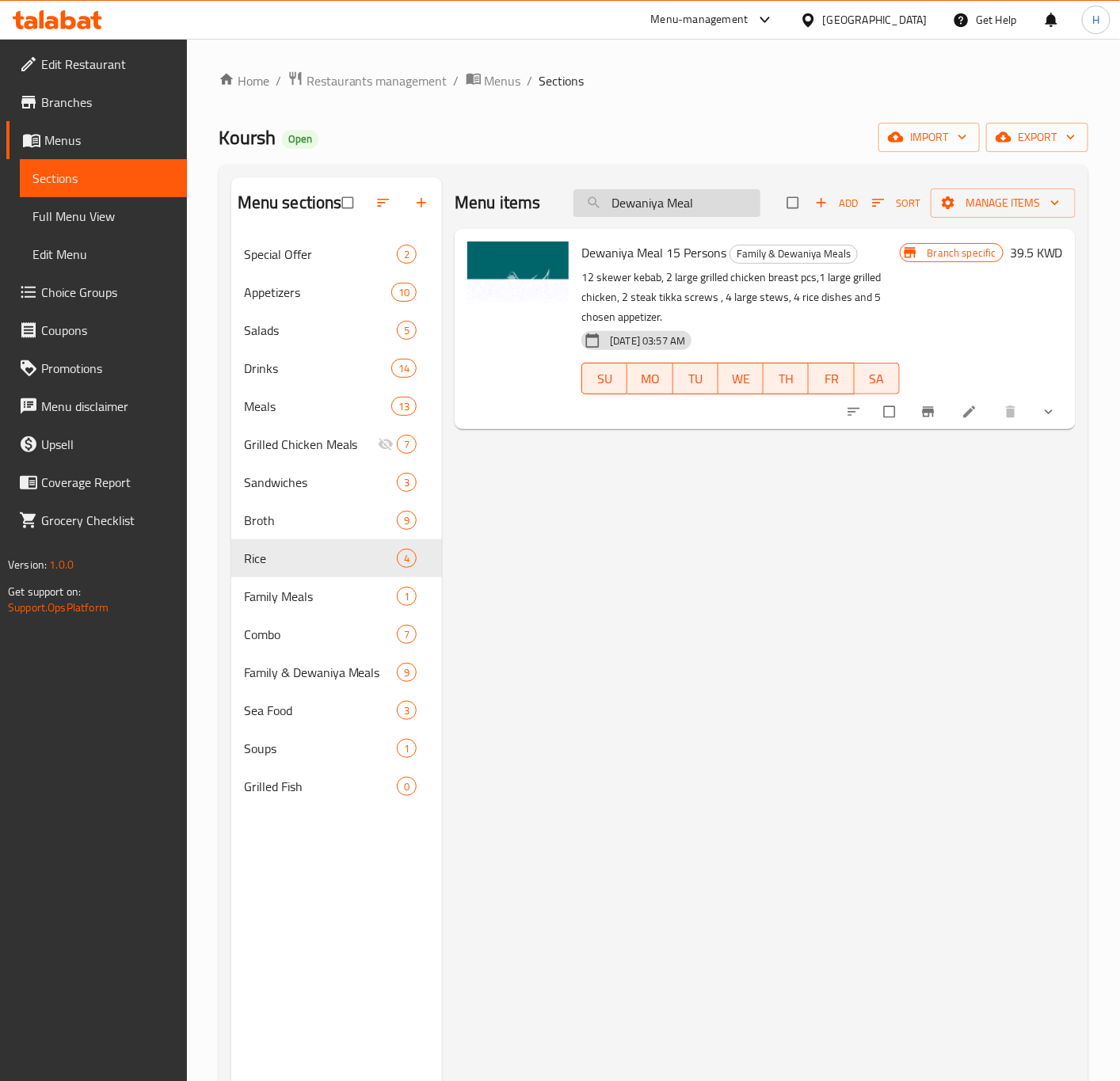
click at [642, 202] on input "Dewaniya Meal" at bounding box center [667, 203] width 187 height 27
paste input "Zwara Meal 10 Persons"
type input "Zwara Meal 10 Persons"
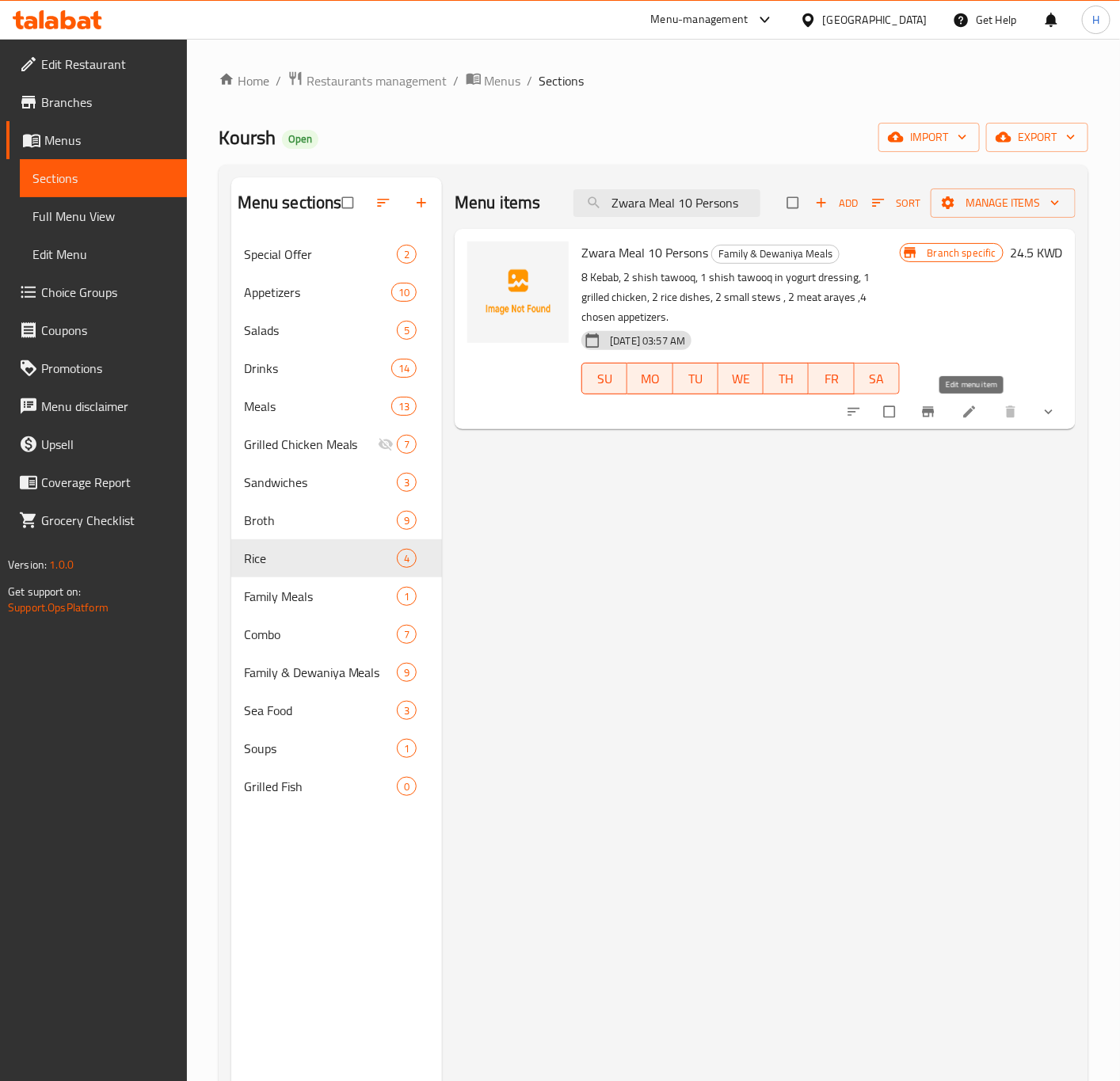
click at [979, 414] on link at bounding box center [970, 412] width 19 height 16
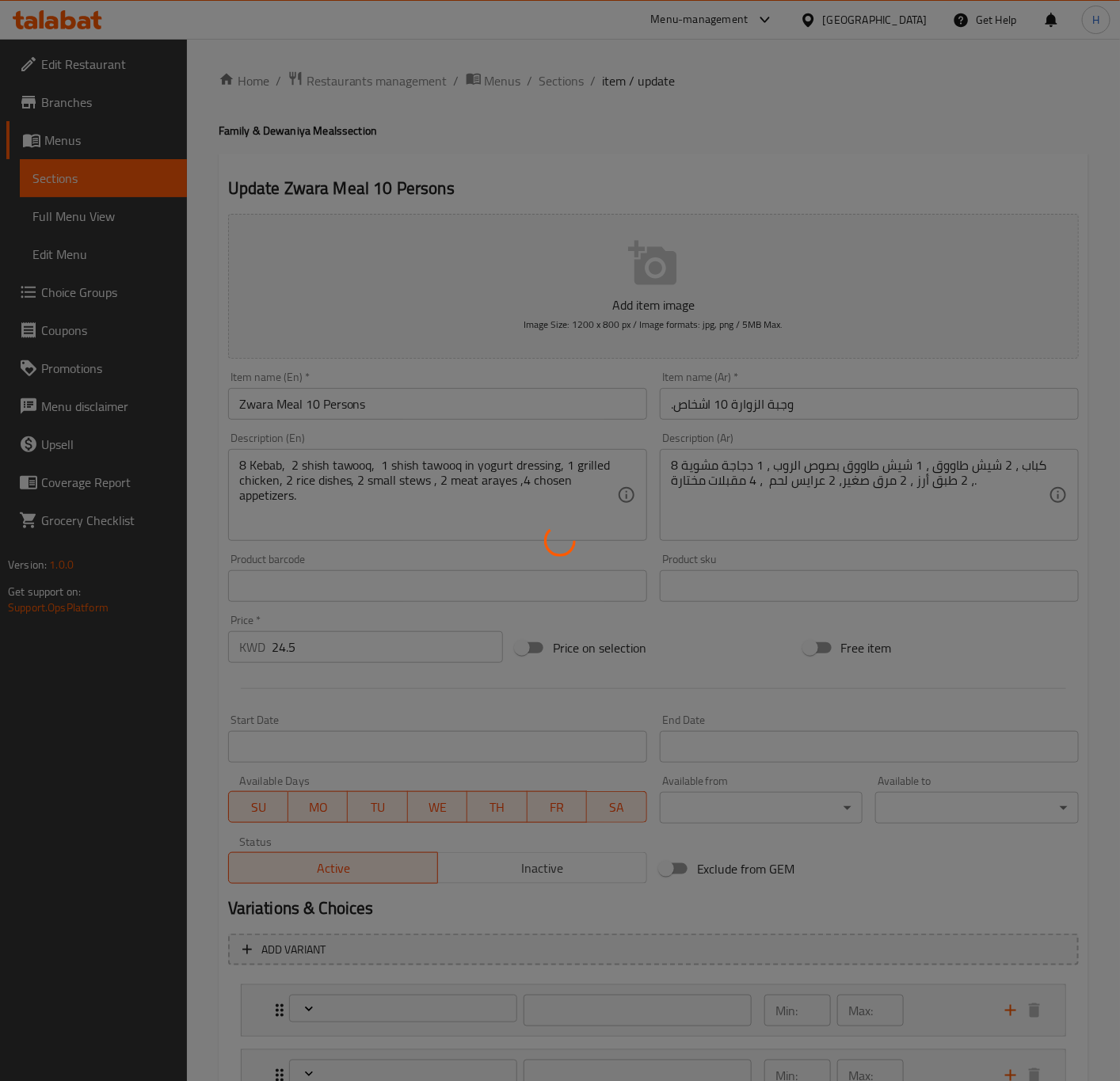
type input "خيارك الأول"
type input "1"
type input "إختيارك الرابع:"
type input "1"
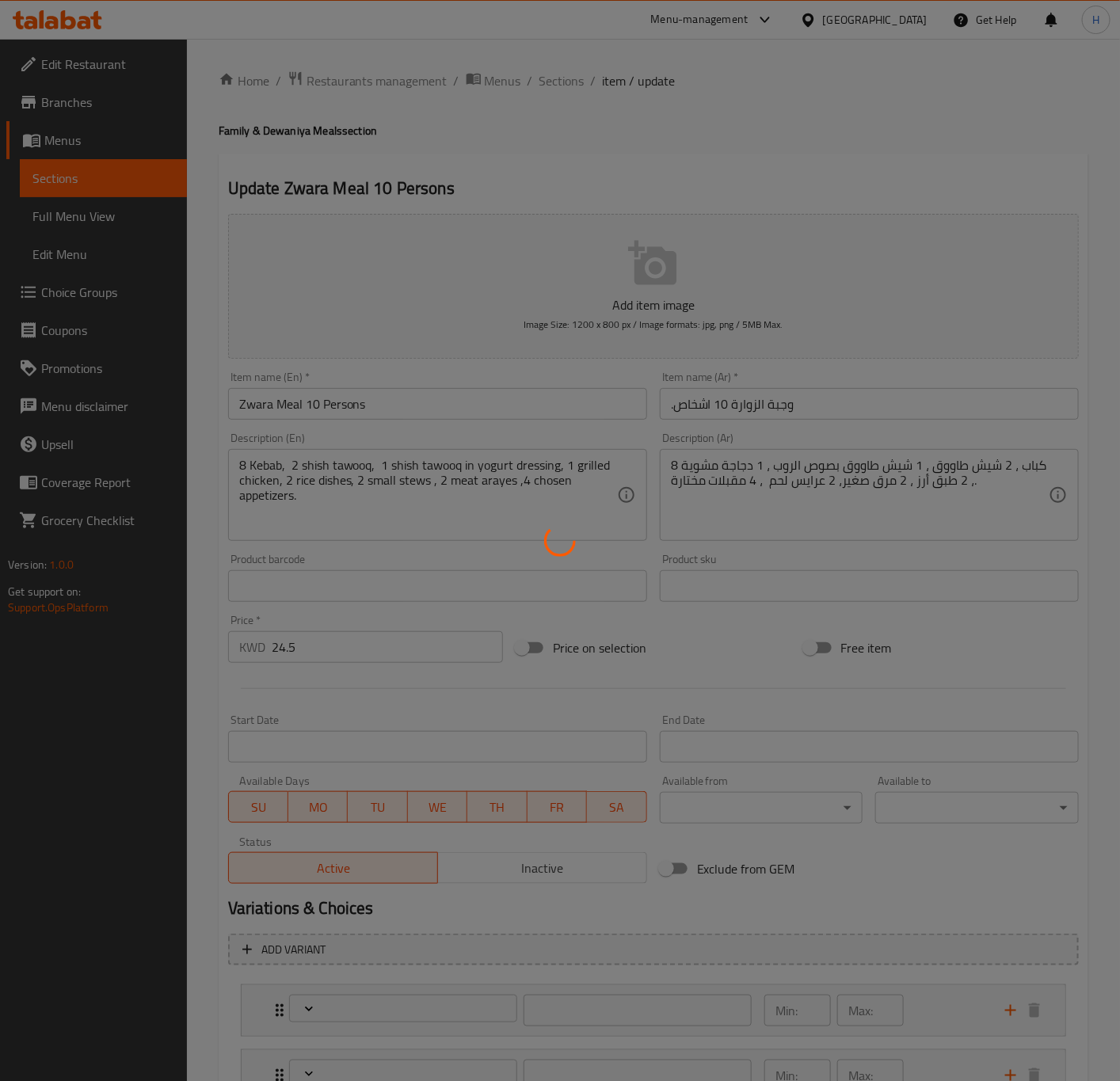
type input "1"
type input "خيارك الثاني"
type input "1"
type input "خيارك الثالث"
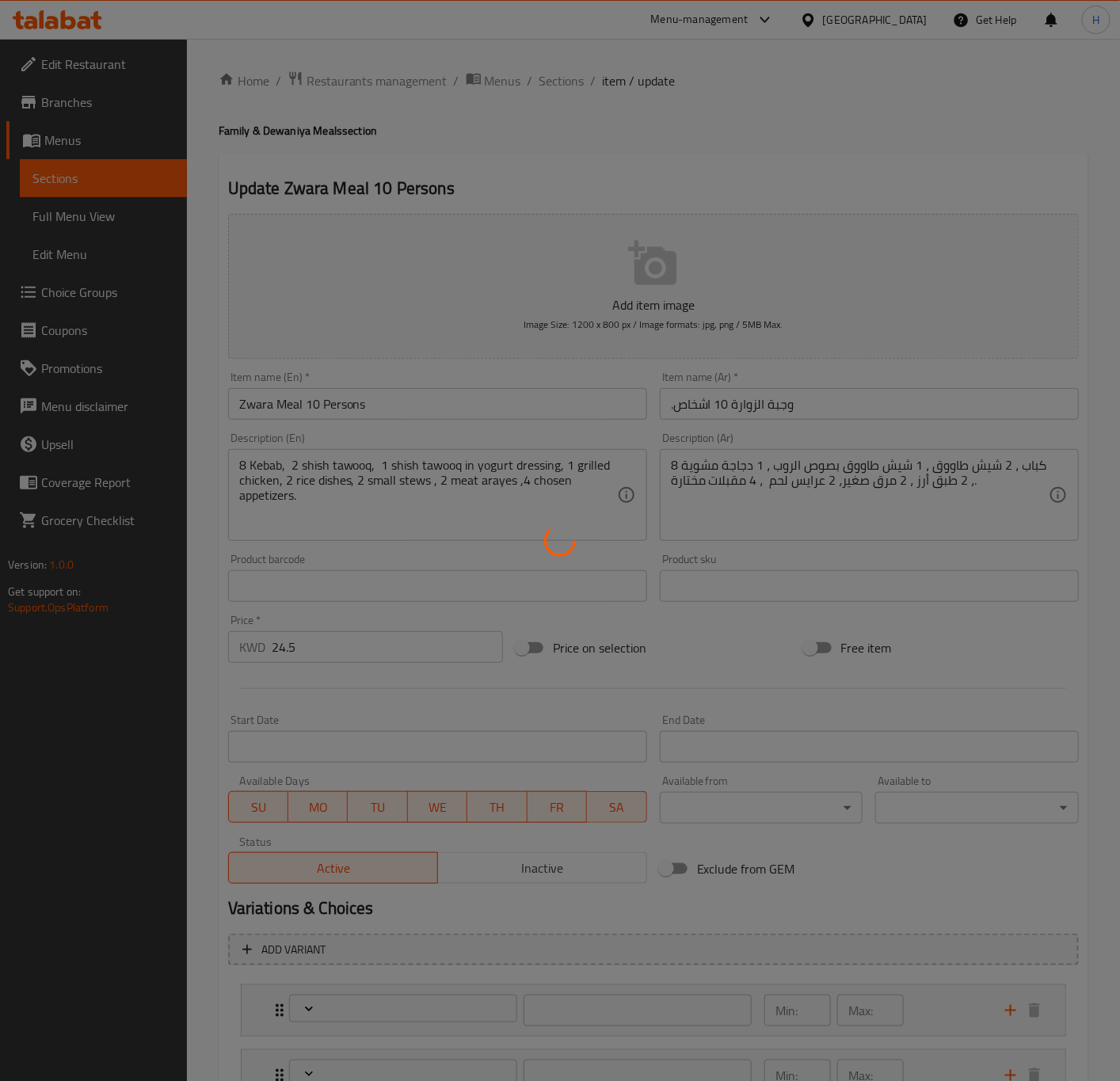
type input "1"
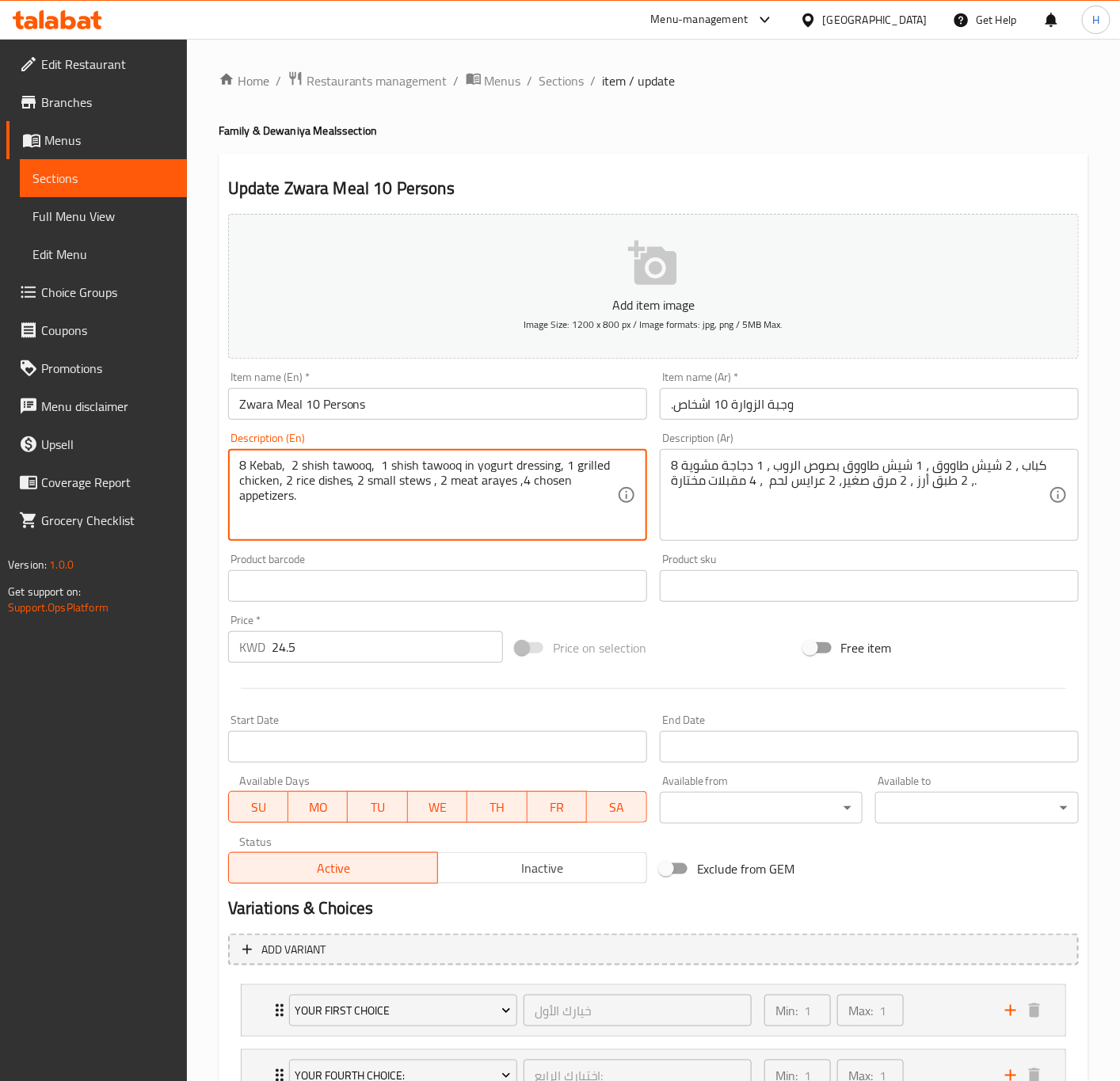
click at [364, 522] on textarea "8 Kebab, 2 shish tawooq, 1 shish tawooq in yogurt dressing, 1 grilled chicken, …" at bounding box center [428, 495] width 378 height 75
paste textarea "kebabs, 1 regular shish tawook, 1 shish tawook with yogurt sauce, half a charco…"
type textarea "8 kebabs, 1 regular shish tawook, 1 shish tawook with yogurt sauce, half a char…"
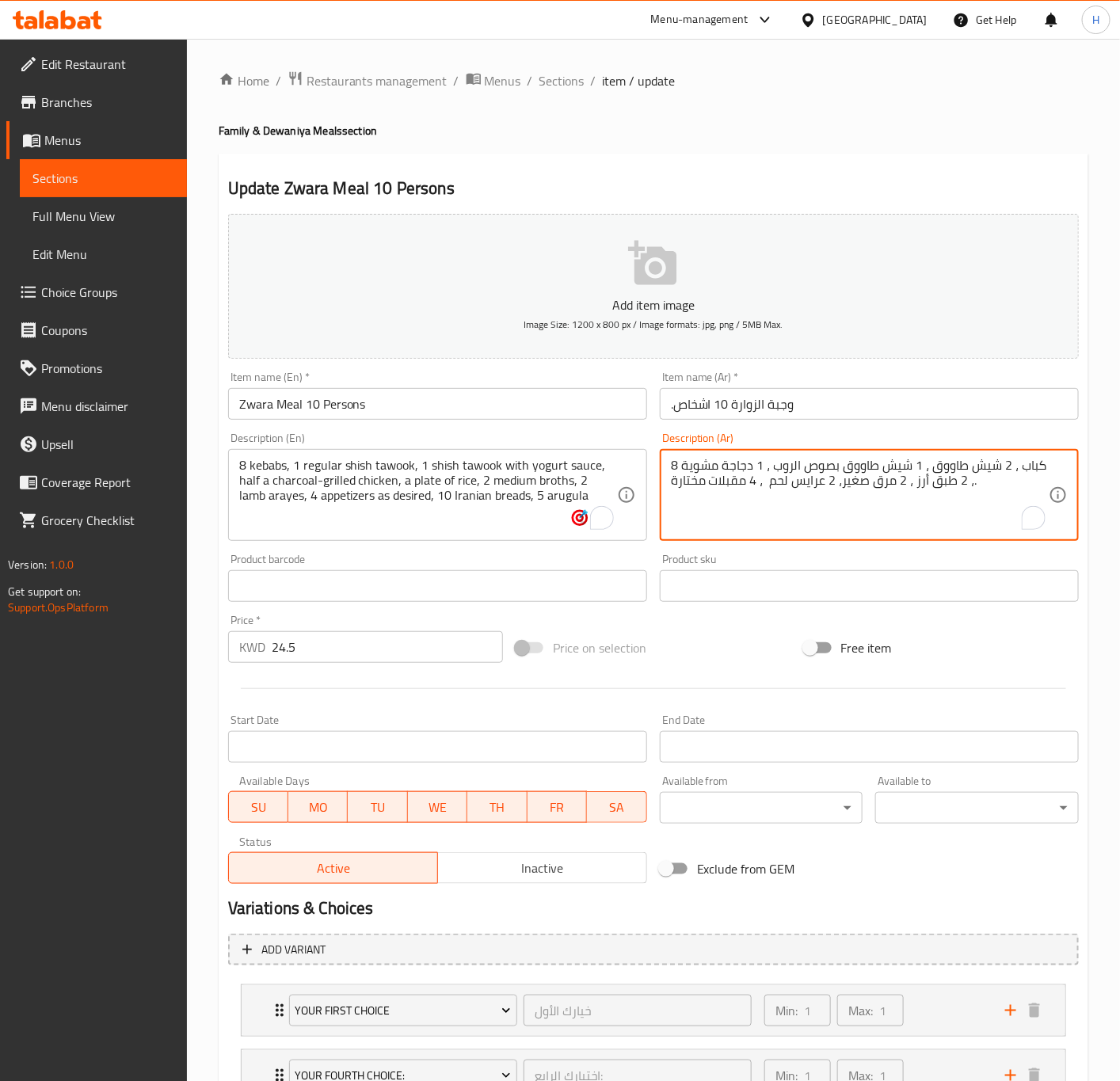
click at [837, 504] on textarea "8 كباب ، 2 شيش طاووق ، 1 شيش طاووق بصوص الروب ، 1 دجاجة مشوية ، 2 طبق أرز ، 2 م…" at bounding box center [860, 495] width 378 height 75
paste textarea "1 شيش طاووق عادي ، 1 شيش طاووق بصوص الروب ، نصف دجاجة مشوية فحم ، طبق أرز ، 2 م…"
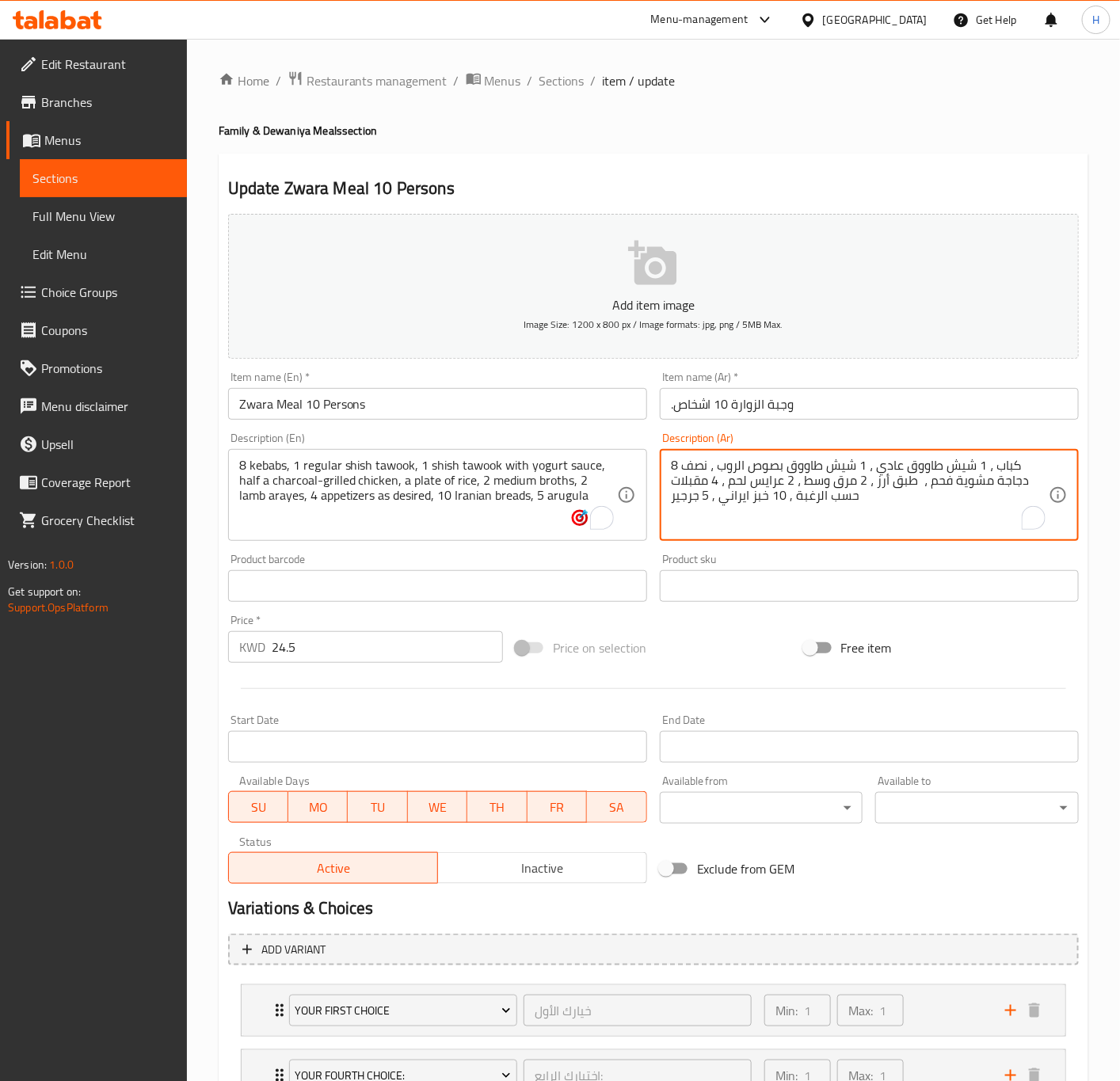
click at [801, 525] on textarea "8 كباب ، 1 شيش طاووق عادي ، 1 شيش طاووق بصوص الروب ، نصف دجاجة مشوية فحم ، طبق …" at bounding box center [860, 495] width 378 height 75
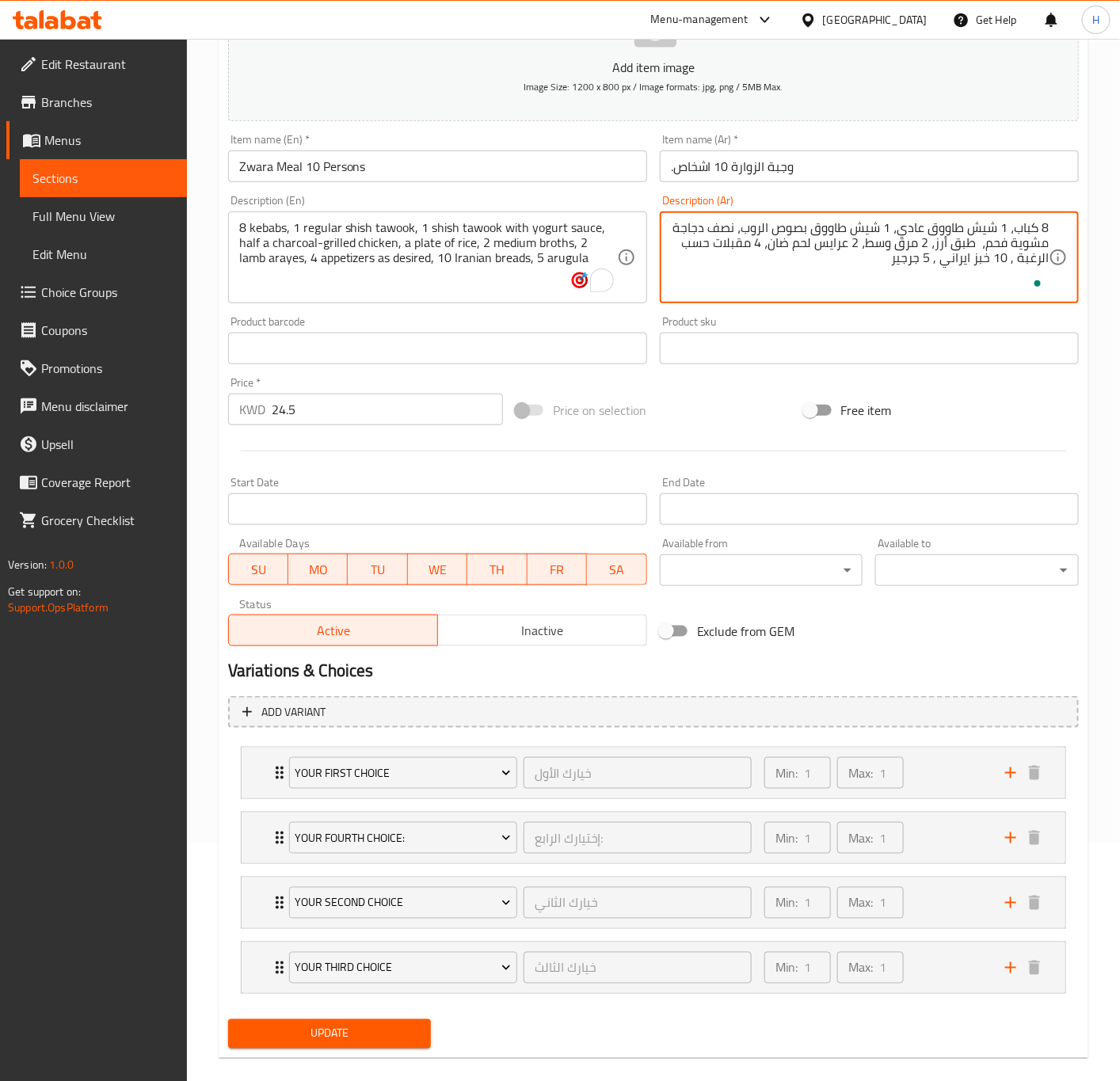
scroll to position [264, 0]
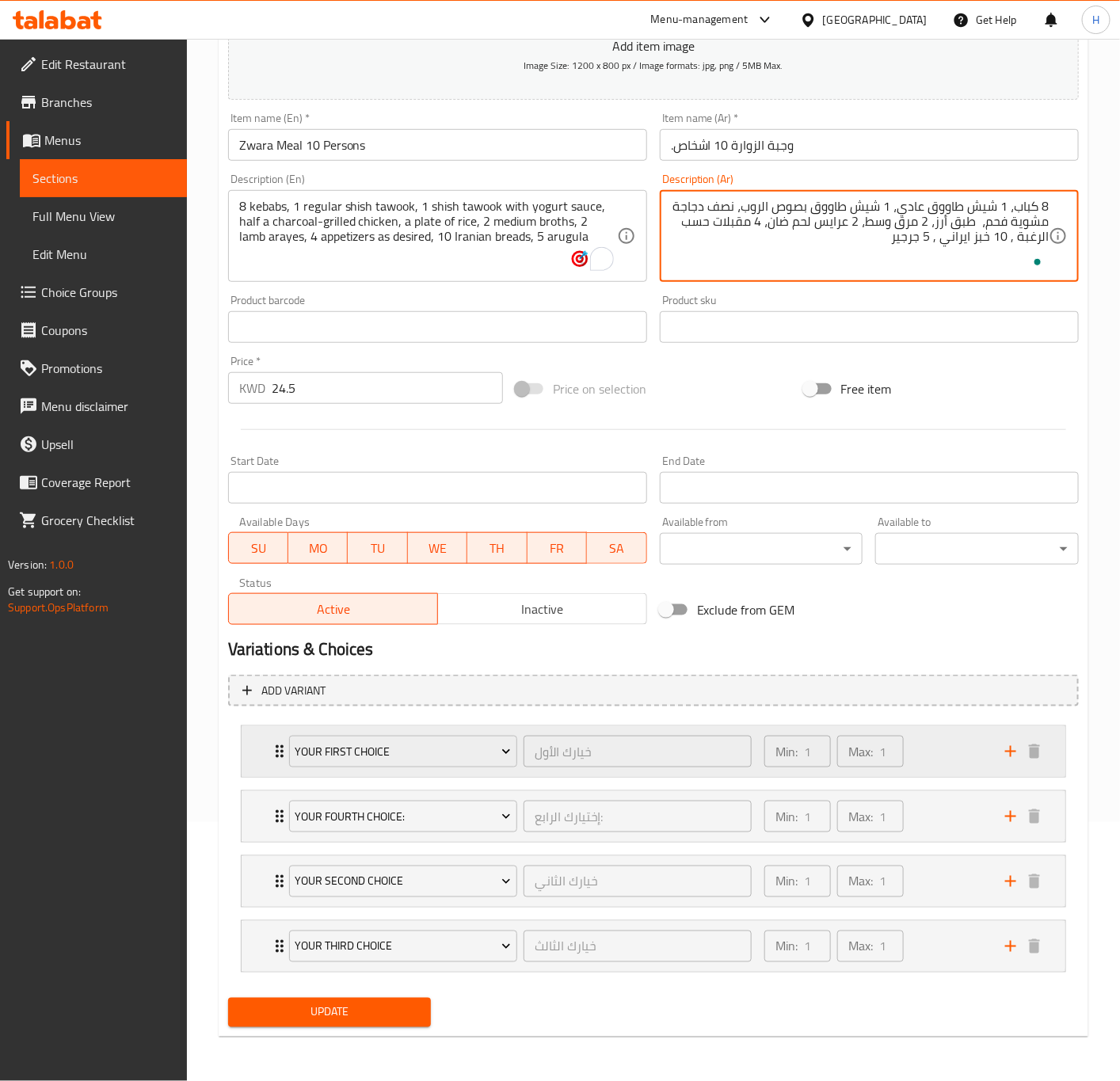
click at [271, 755] on icon "Expand" at bounding box center [279, 751] width 19 height 19
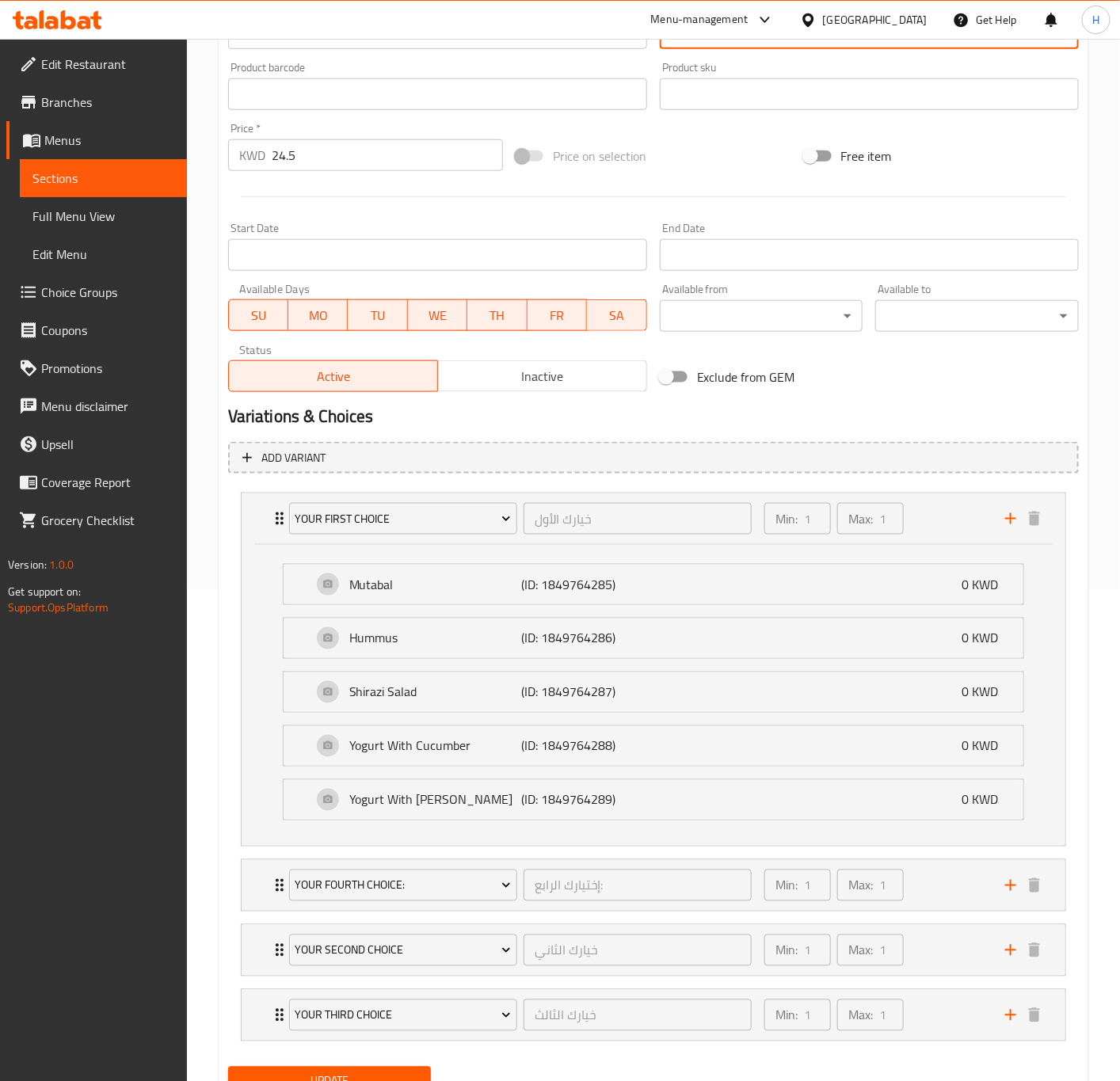
scroll to position [501, 0]
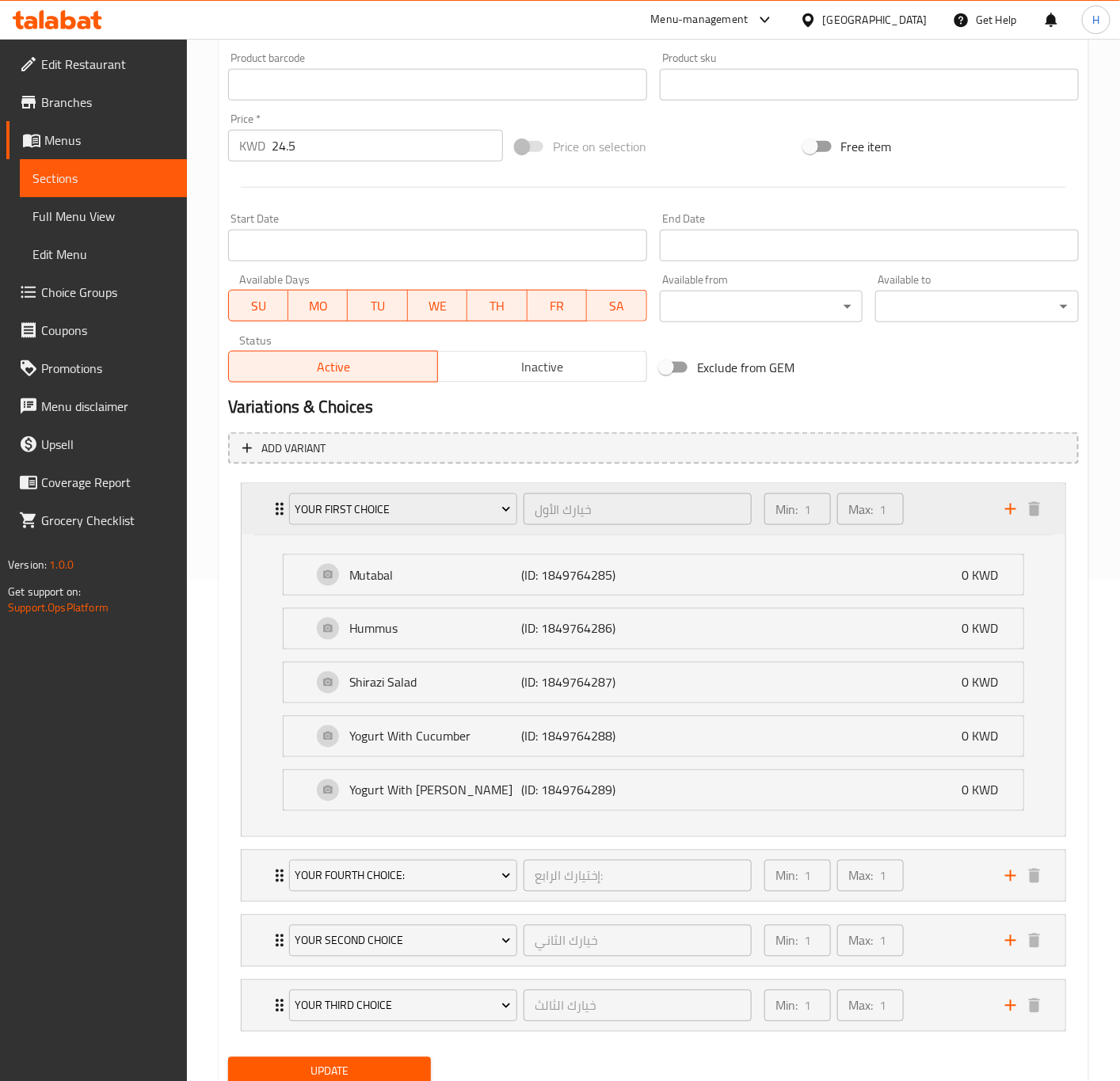
click at [281, 512] on div "Your first choice خيارك الأول ​" at bounding box center [521, 509] width 482 height 50
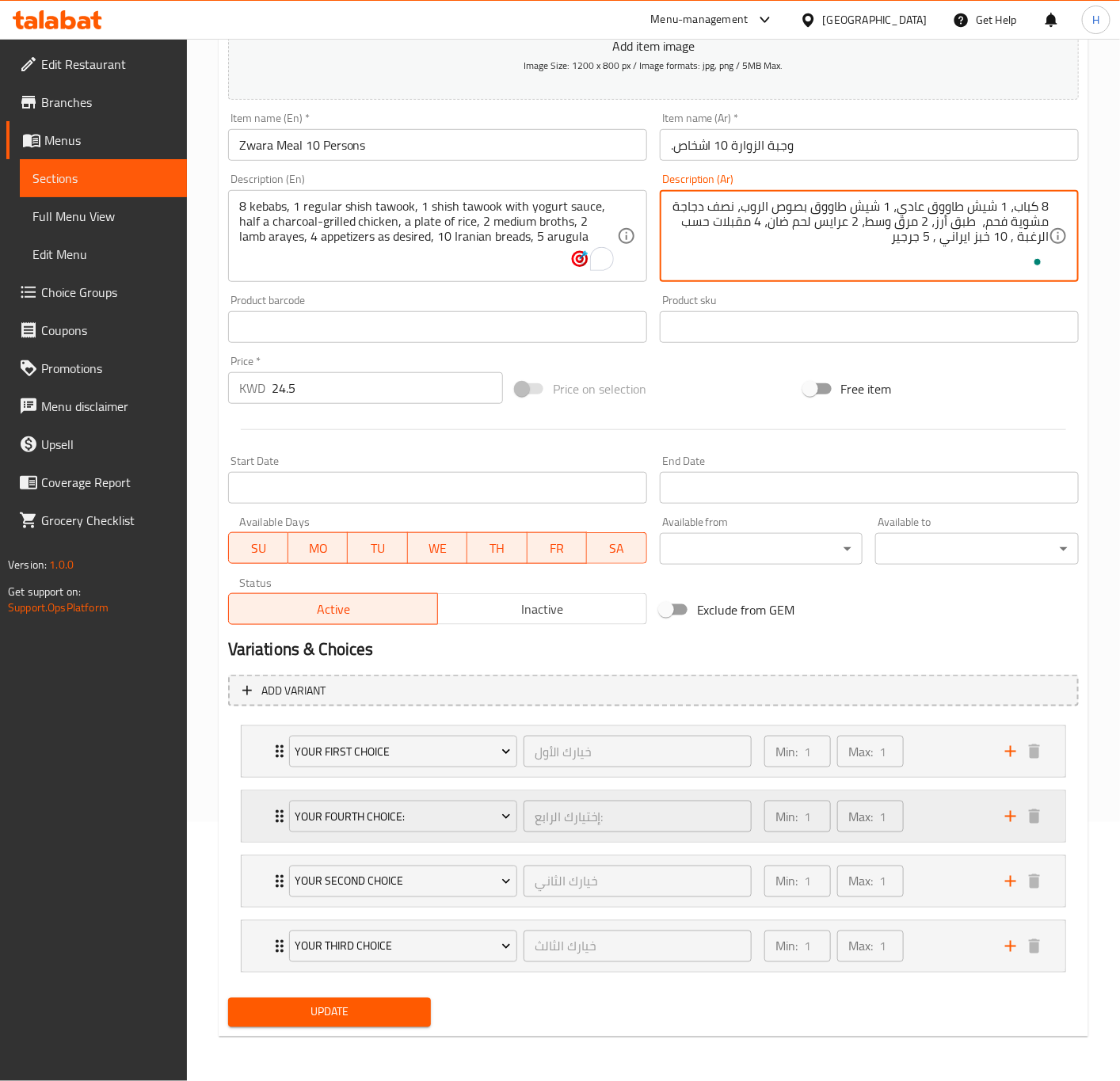
click at [282, 815] on div "Your Fourth Choice: إختيارك الرابع: ​" at bounding box center [521, 816] width 482 height 50
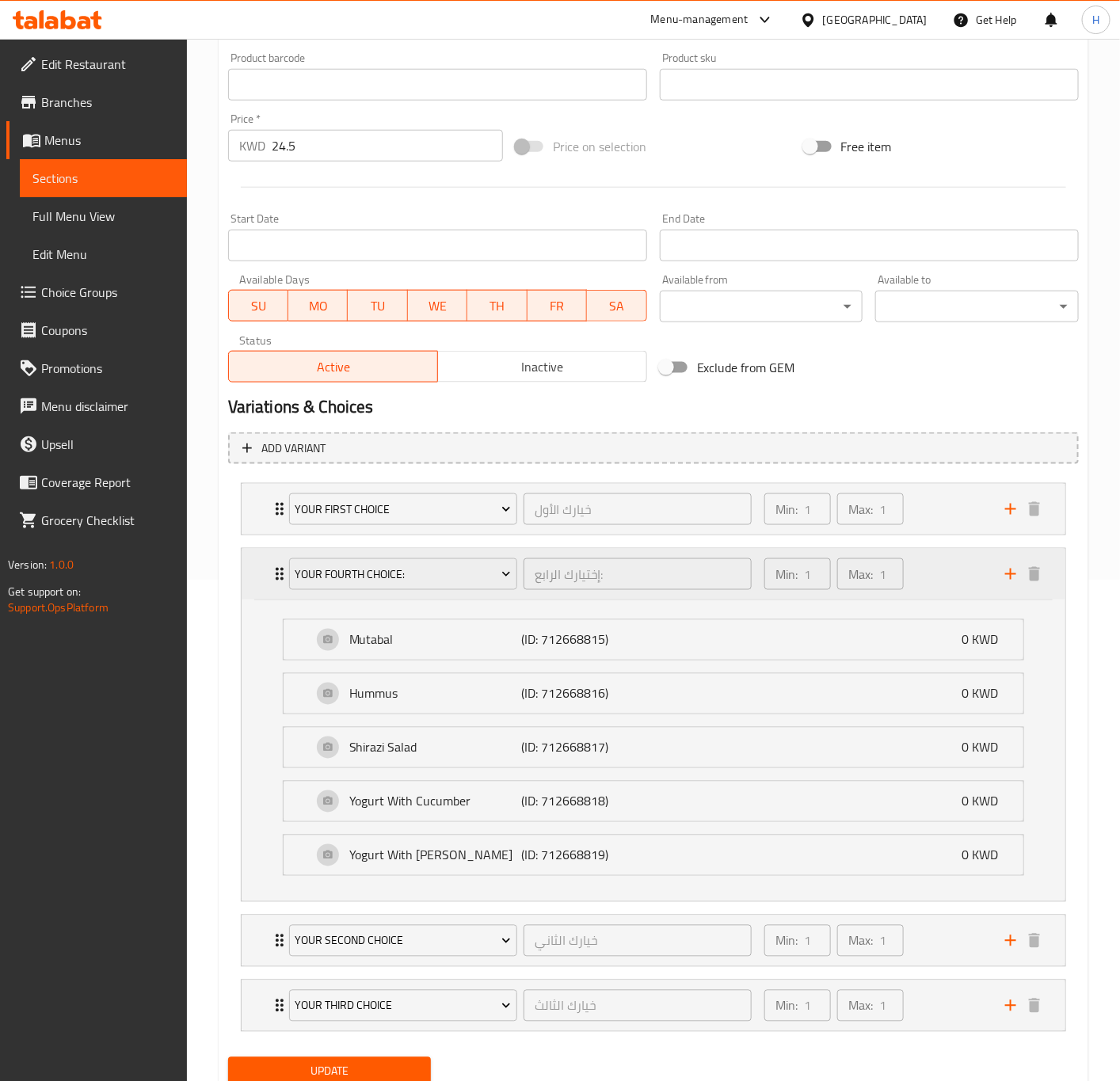
click at [265, 583] on div "Your Fourth Choice: إختيارك الرابع: ​ Min: 1 ​ Max: 1 ​" at bounding box center [653, 574] width 823 height 50
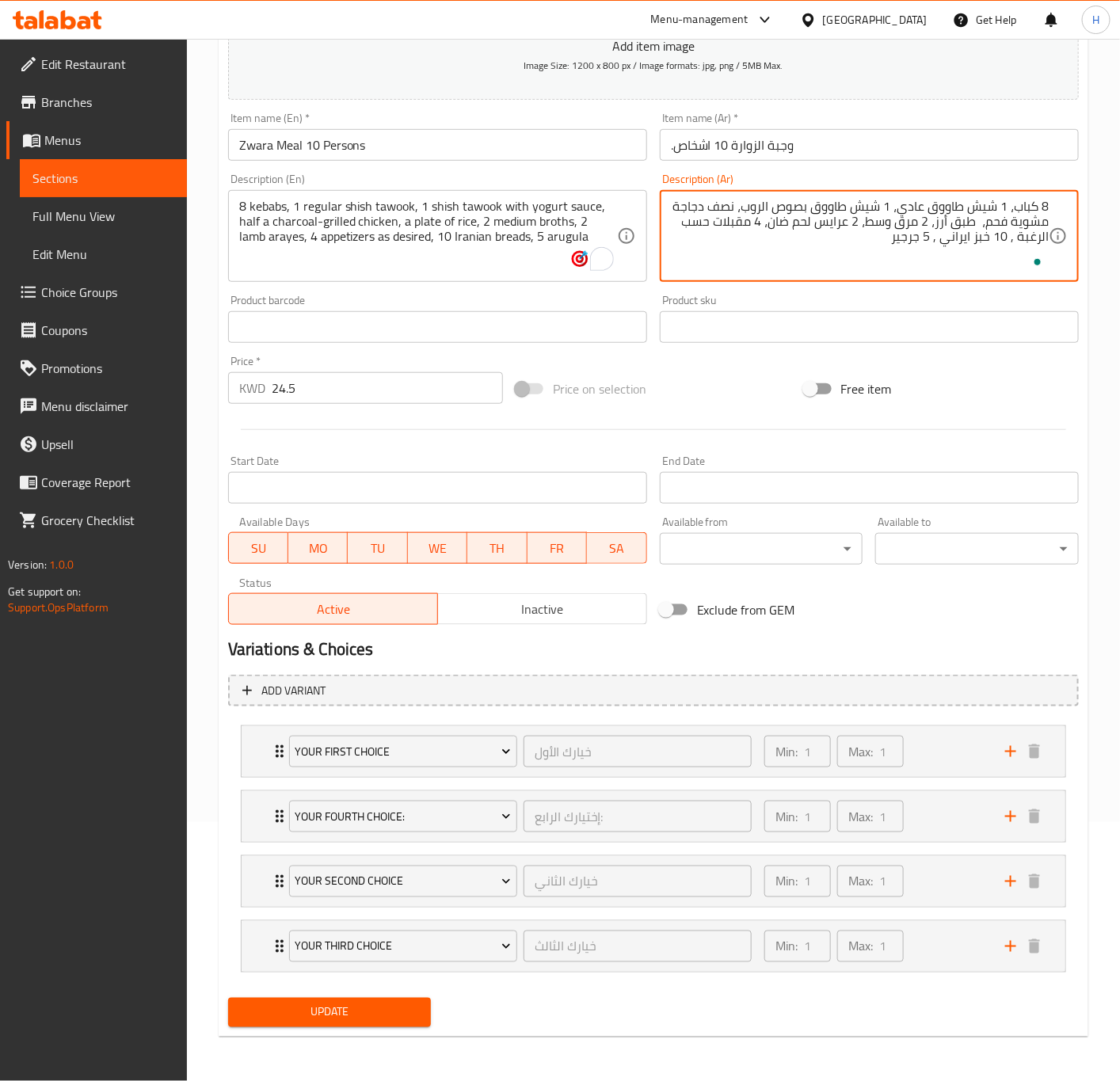
scroll to position [264, 0]
type textarea "8 كباب، 1 شيش طاووق عادي، 1 شيش طاووق بصوص الروب، نصف دجاجة مشوية فحم، طبق أرز،…"
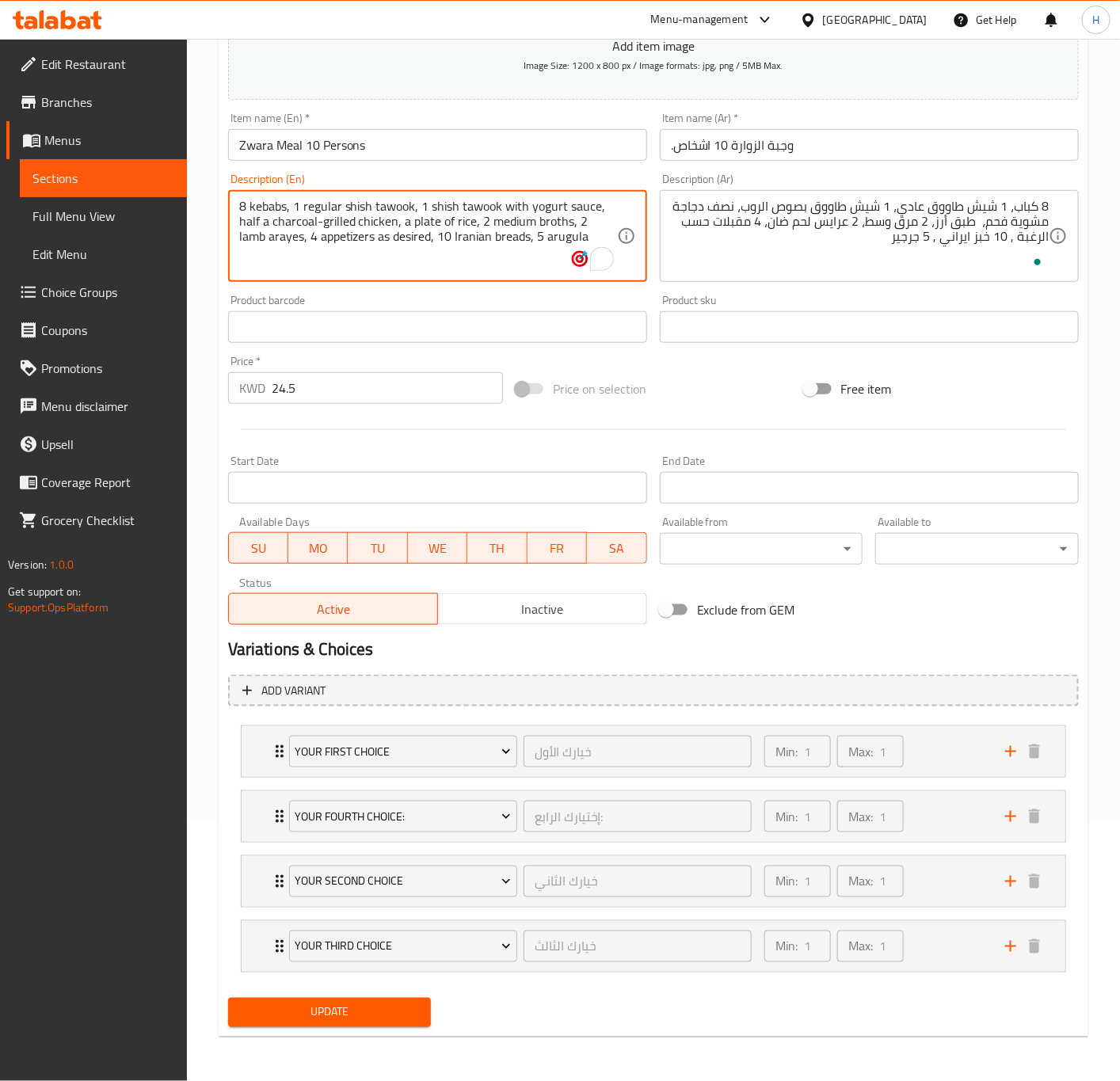
click at [369, 1016] on span "Update" at bounding box center [329, 1012] width 178 height 19
click at [386, 1020] on span "Update" at bounding box center [329, 1012] width 178 height 19
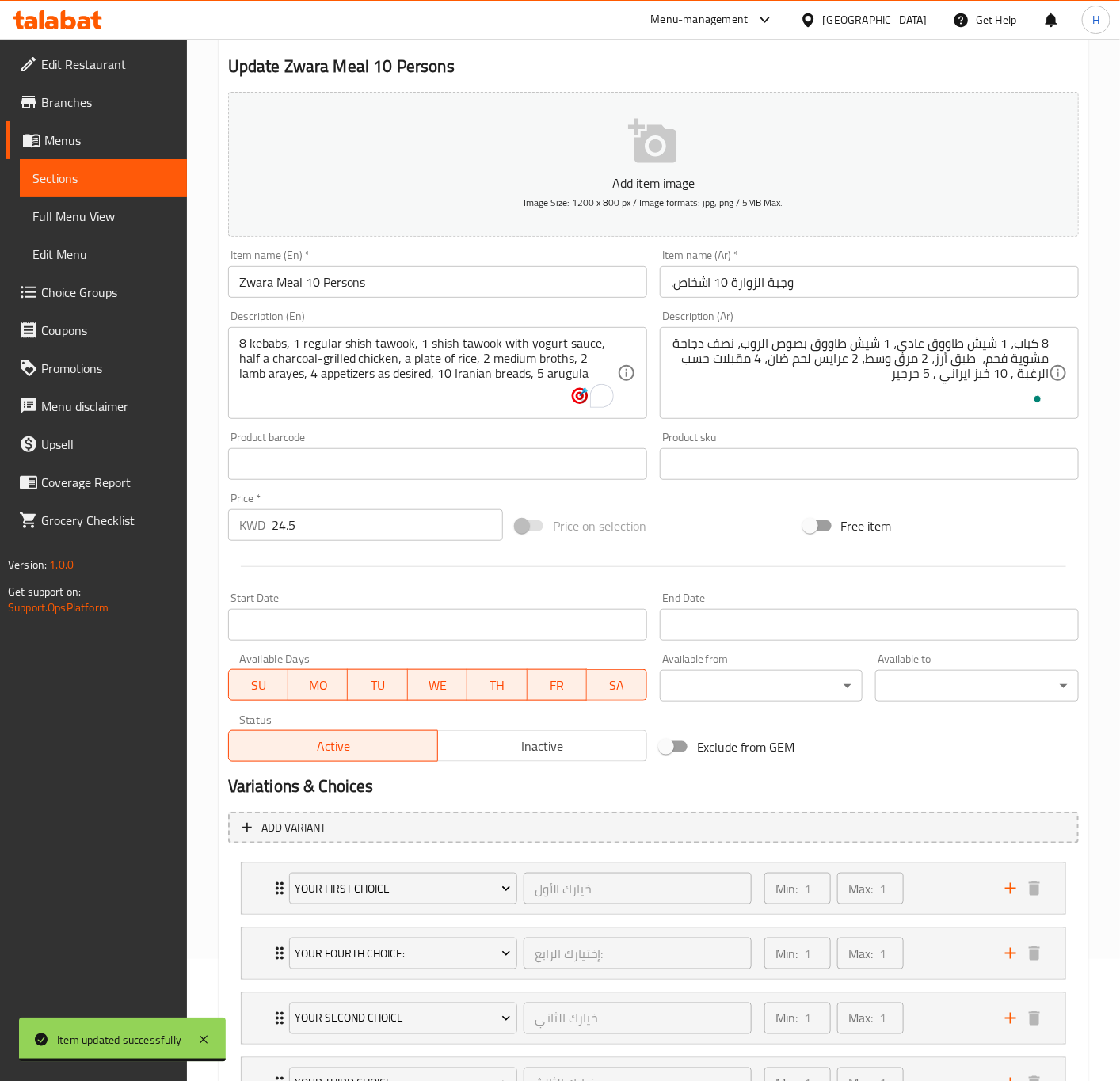
scroll to position [0, 0]
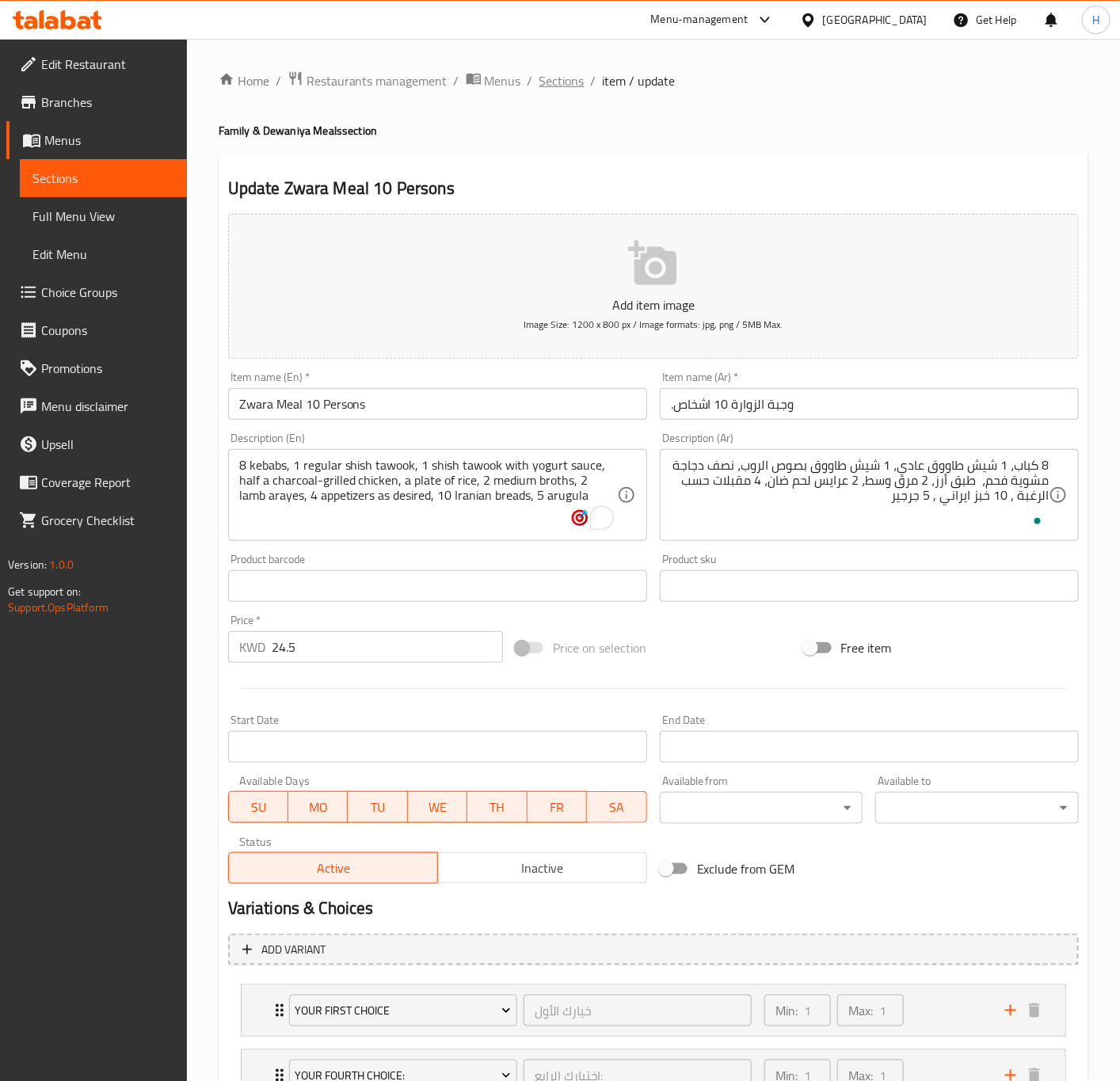
click at [556, 81] on span "Sections" at bounding box center [561, 80] width 45 height 19
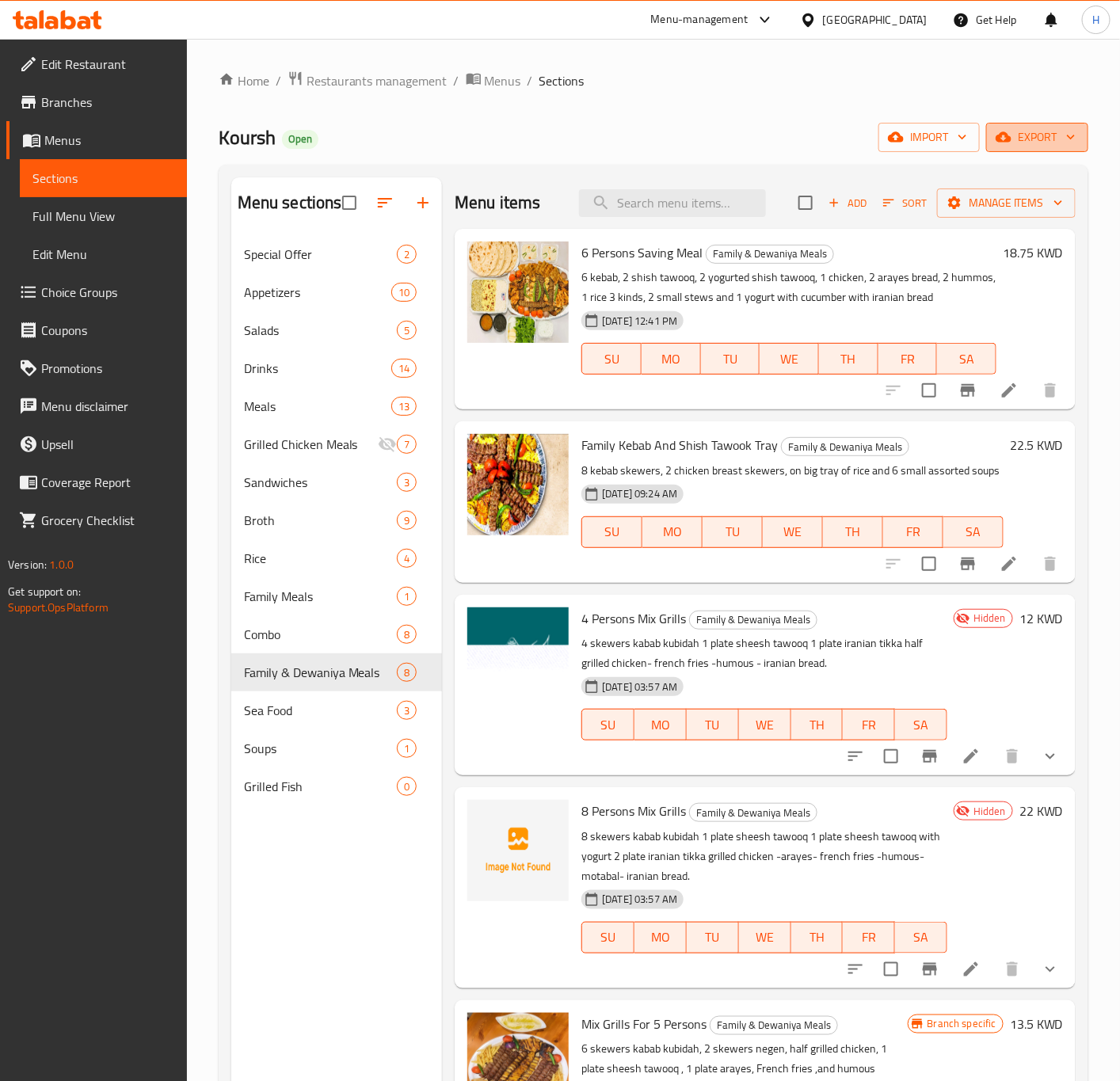
click at [1039, 135] on span "export" at bounding box center [1037, 137] width 77 height 19
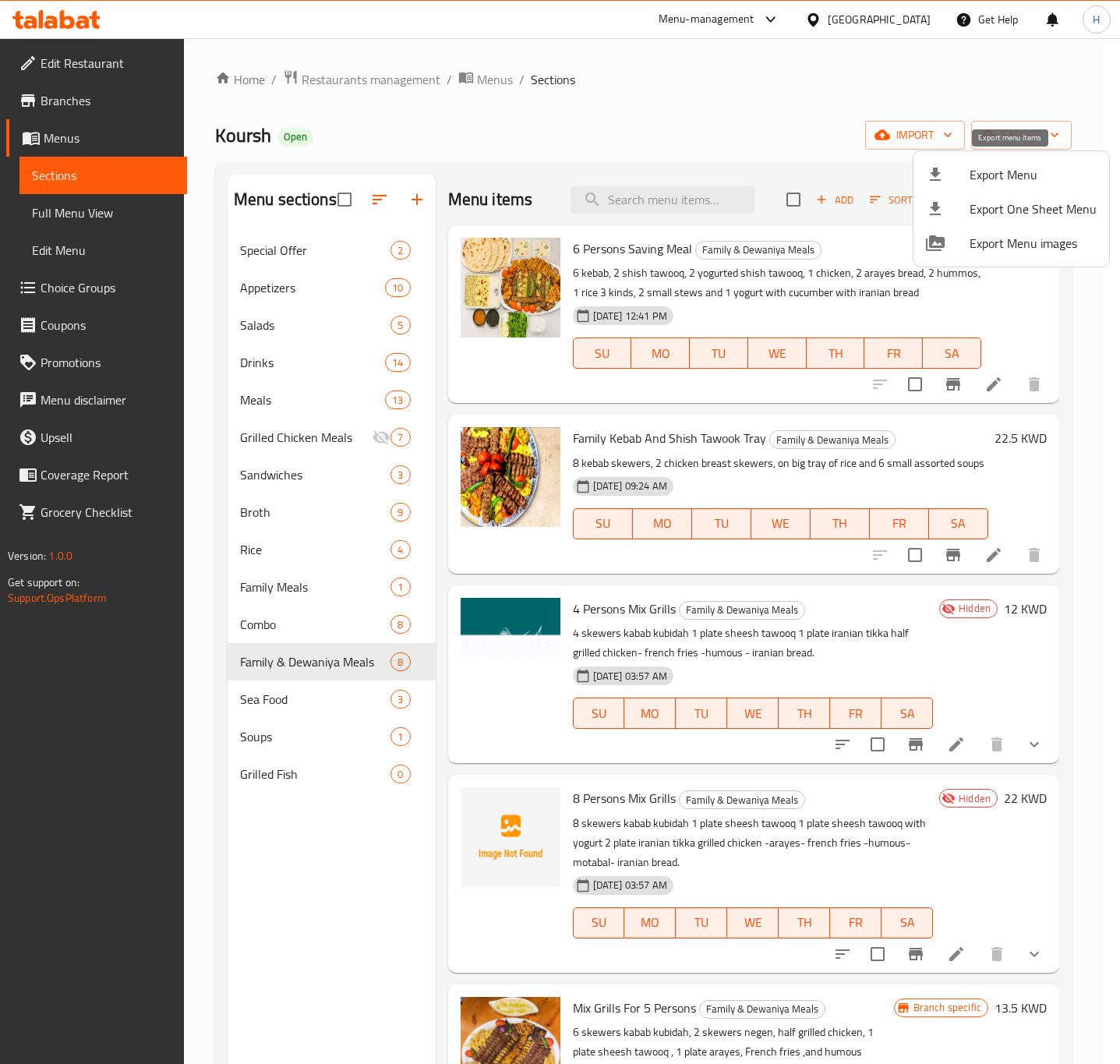
click at [1011, 172] on span "Export Menu" at bounding box center [1034, 174] width 127 height 18
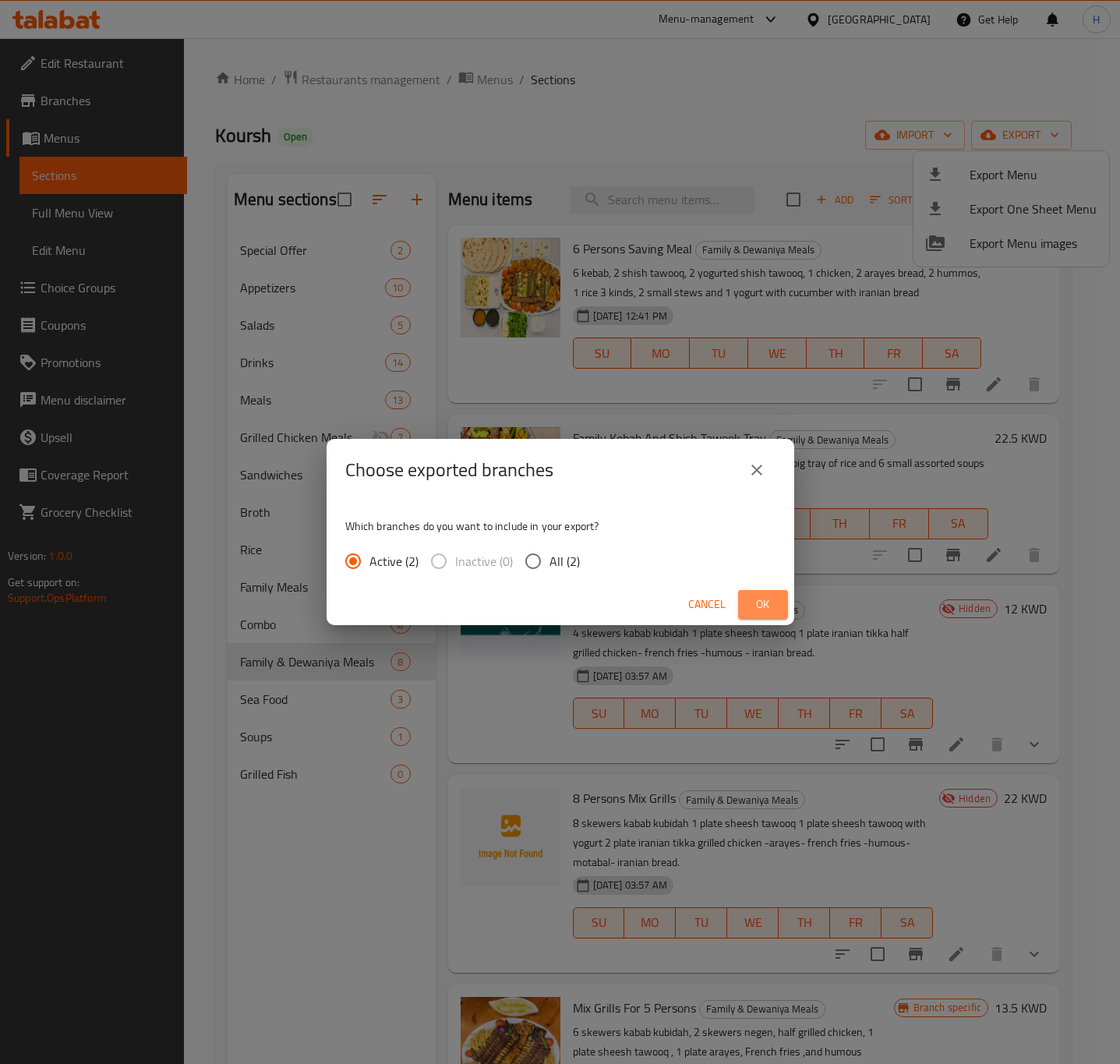
click at [758, 603] on span "Ok" at bounding box center [763, 604] width 25 height 19
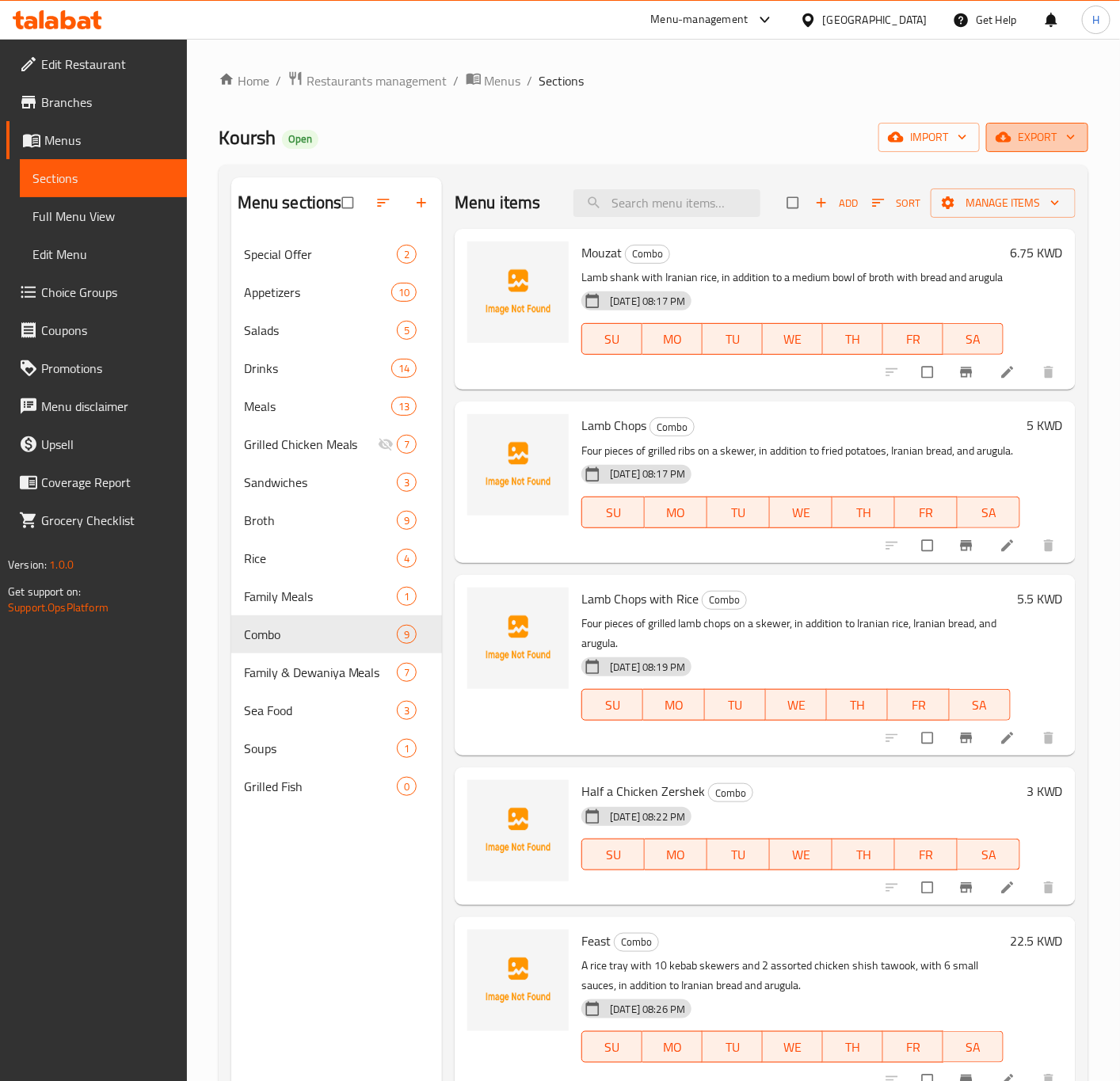
click at [1054, 140] on span "export" at bounding box center [1037, 137] width 77 height 19
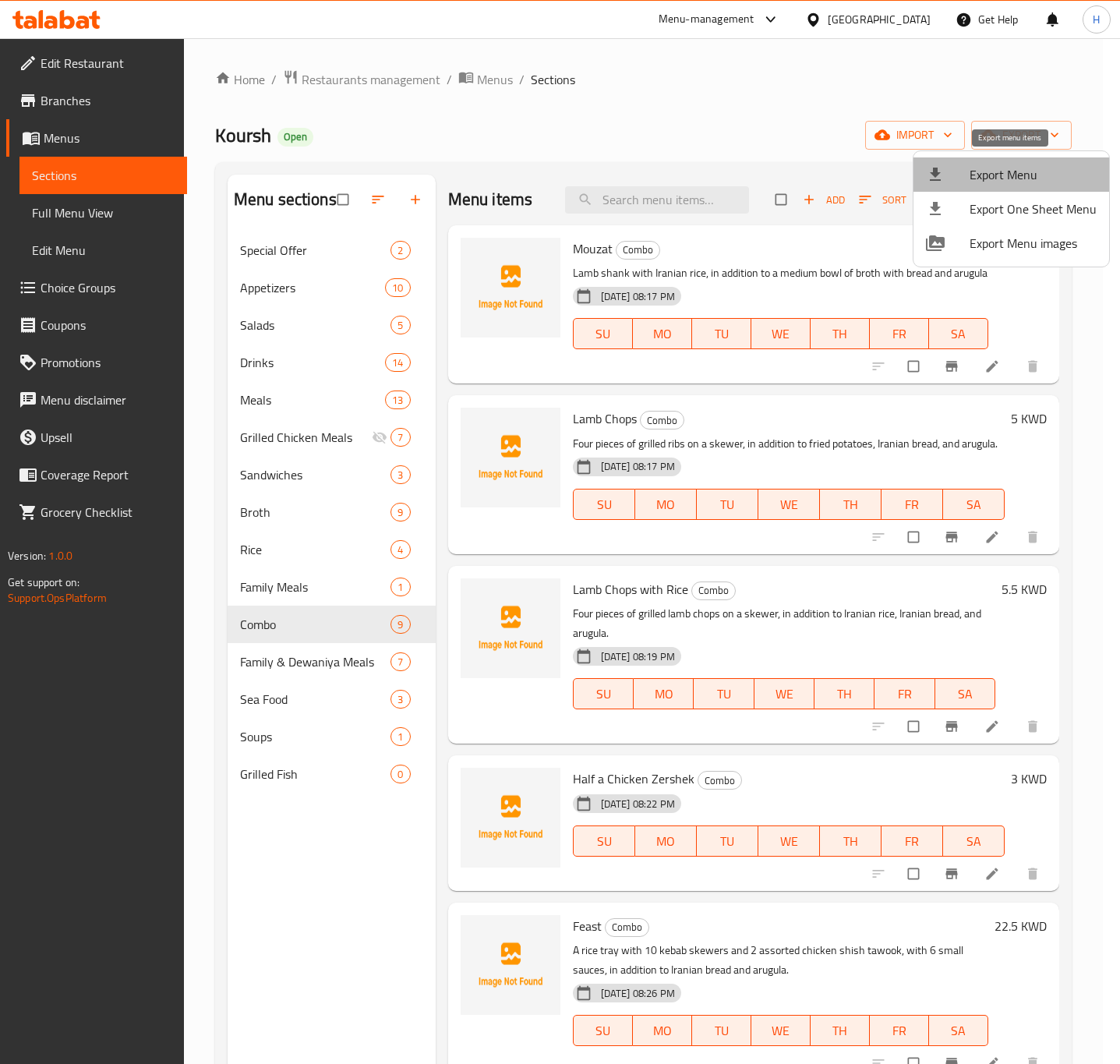
click at [1014, 166] on span "Export Menu" at bounding box center [1034, 174] width 127 height 18
click at [980, 173] on span "Export Menu" at bounding box center [1034, 174] width 127 height 18
click at [1008, 178] on span "Export Menu" at bounding box center [1034, 174] width 127 height 18
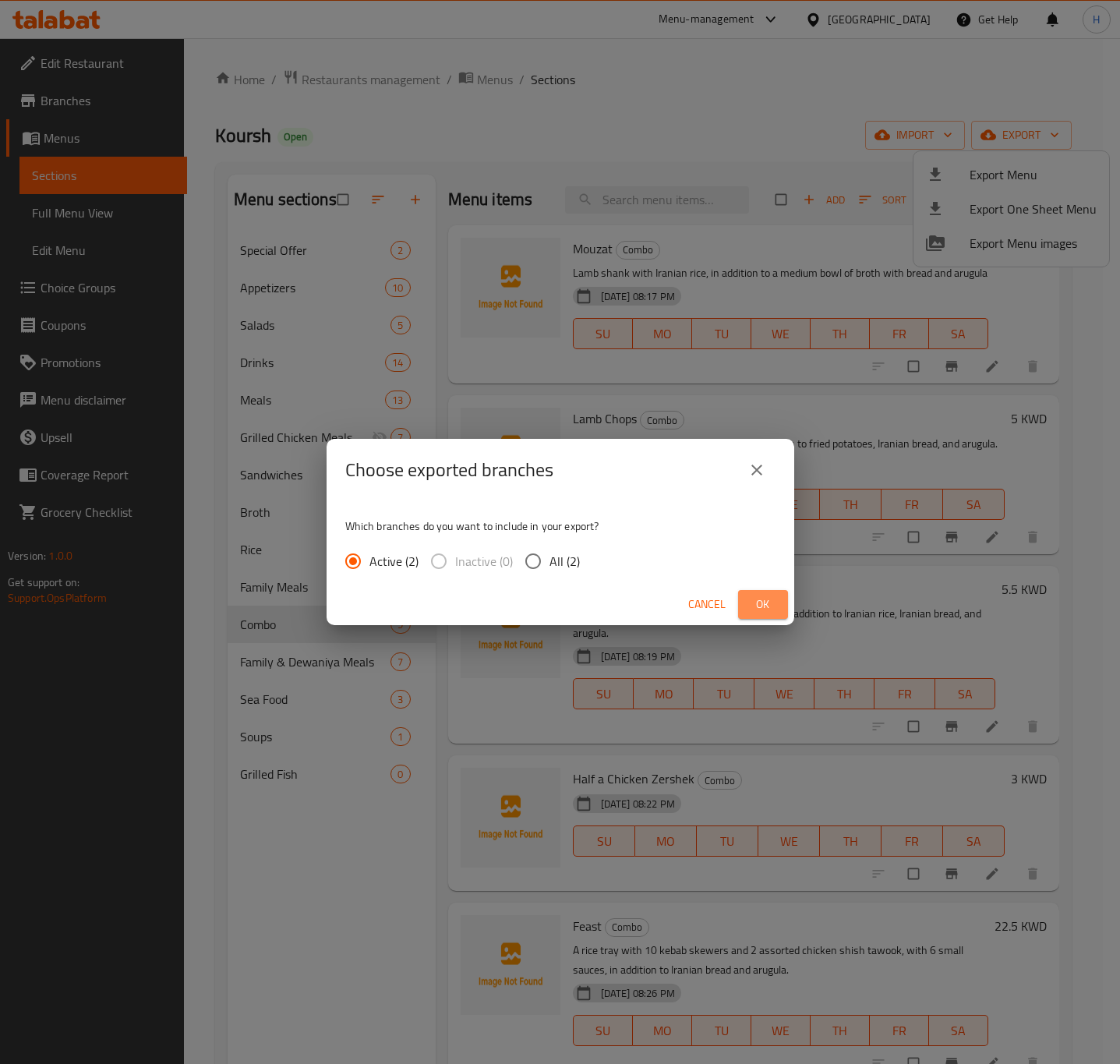
click at [772, 613] on span "Ok" at bounding box center [763, 604] width 25 height 19
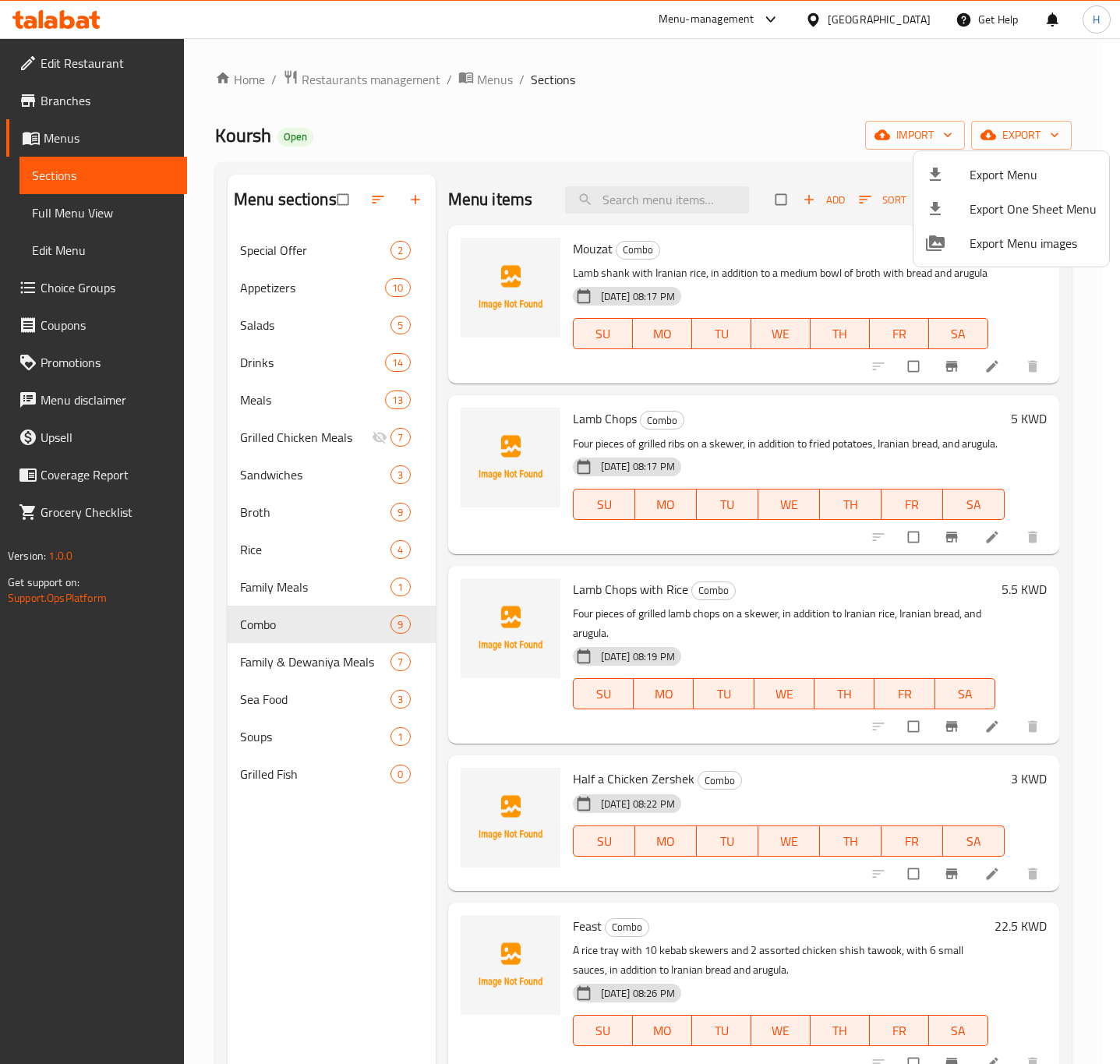
click at [906, 26] on div at bounding box center [560, 532] width 1120 height 1064
click at [906, 26] on div "[GEOGRAPHIC_DATA]" at bounding box center [879, 20] width 103 height 17
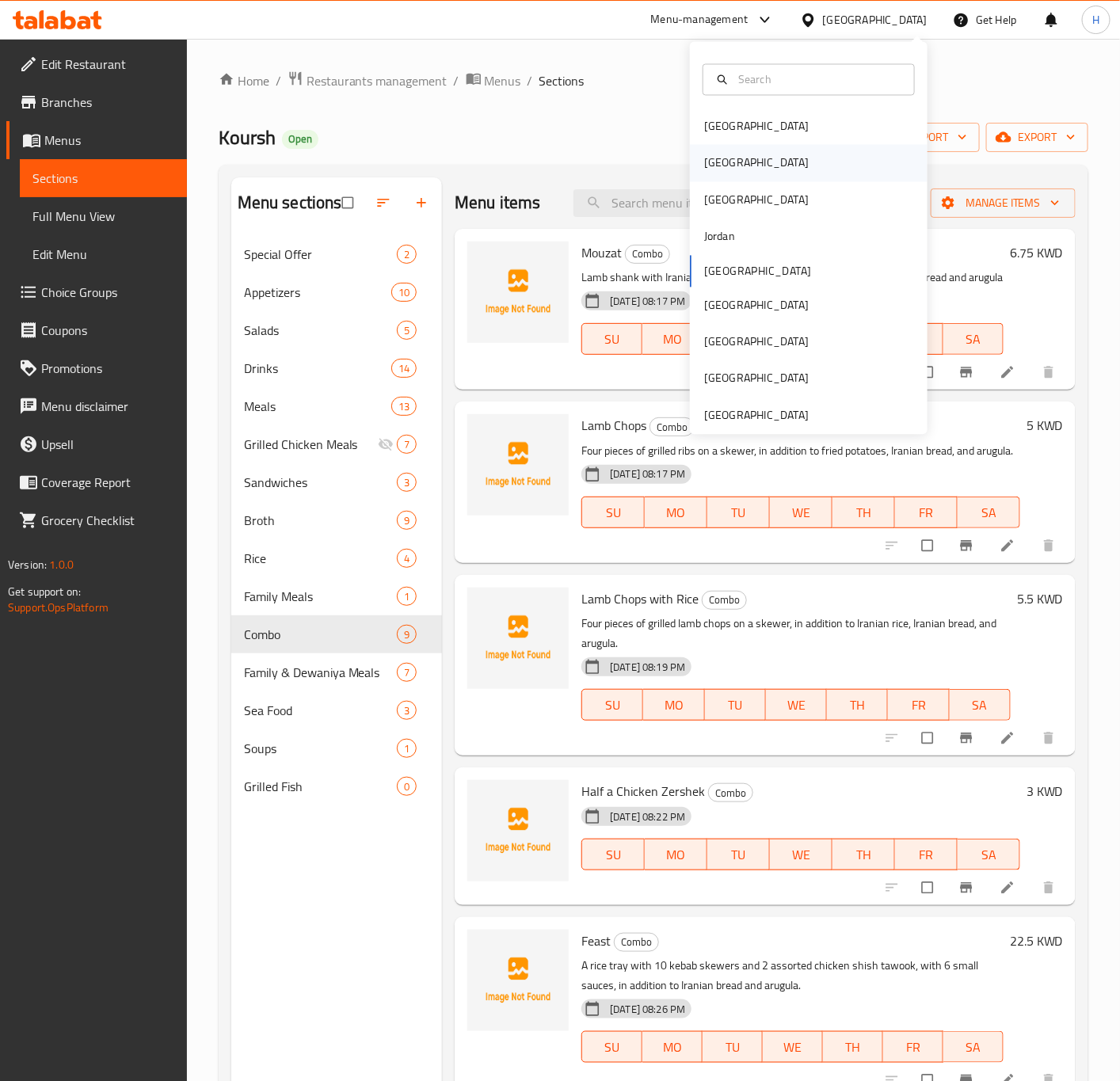
click at [734, 169] on div "[GEOGRAPHIC_DATA]" at bounding box center [808, 163] width 237 height 36
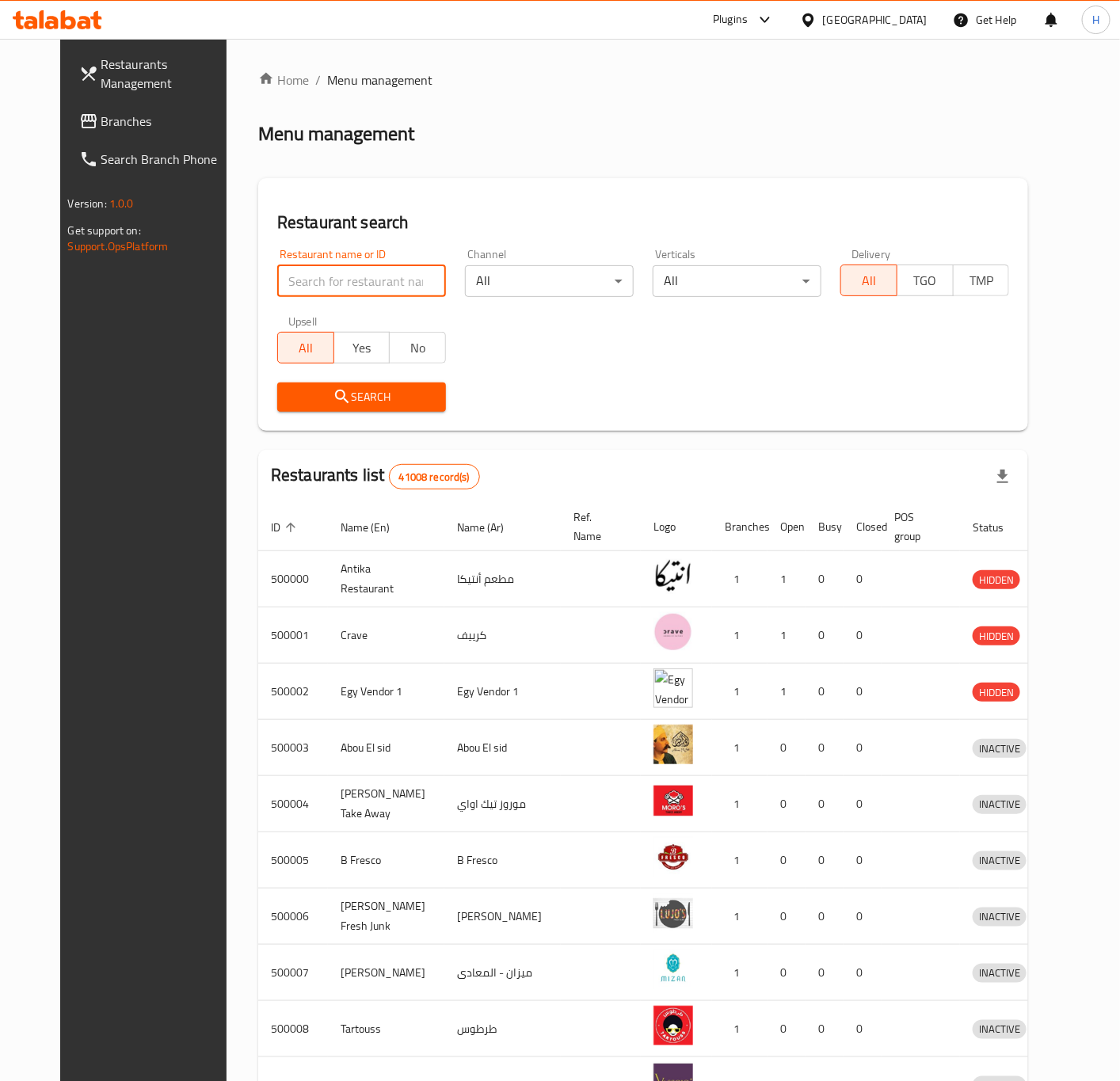
click at [326, 278] on input "search" at bounding box center [361, 282] width 169 height 32
paste input "699590"
type input "699590"
click button "Search" at bounding box center [361, 397] width 169 height 29
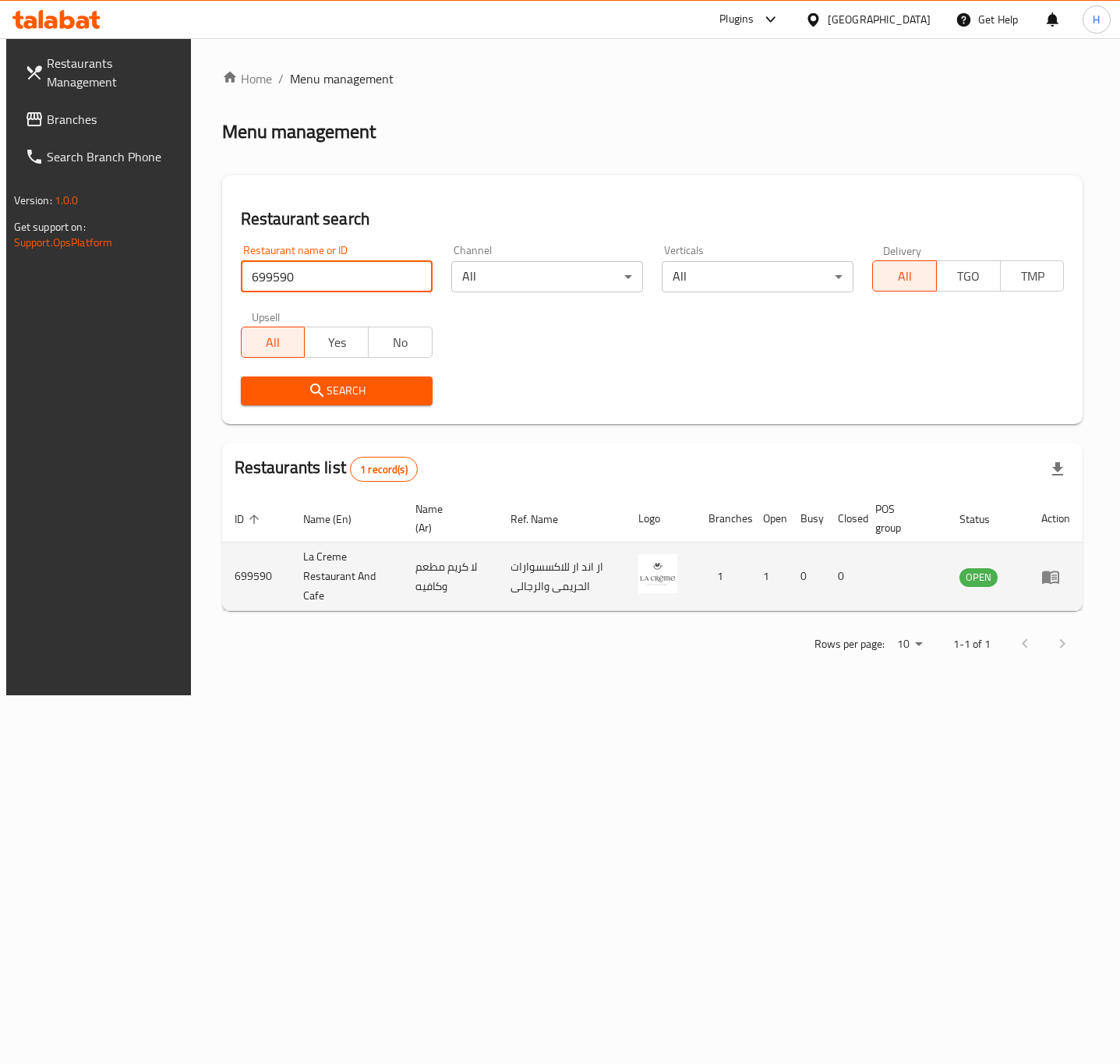
click at [325, 580] on td "La Creme Restaurant And Cafe" at bounding box center [348, 577] width 113 height 69
copy td "La Creme Restaurant And Cafe"
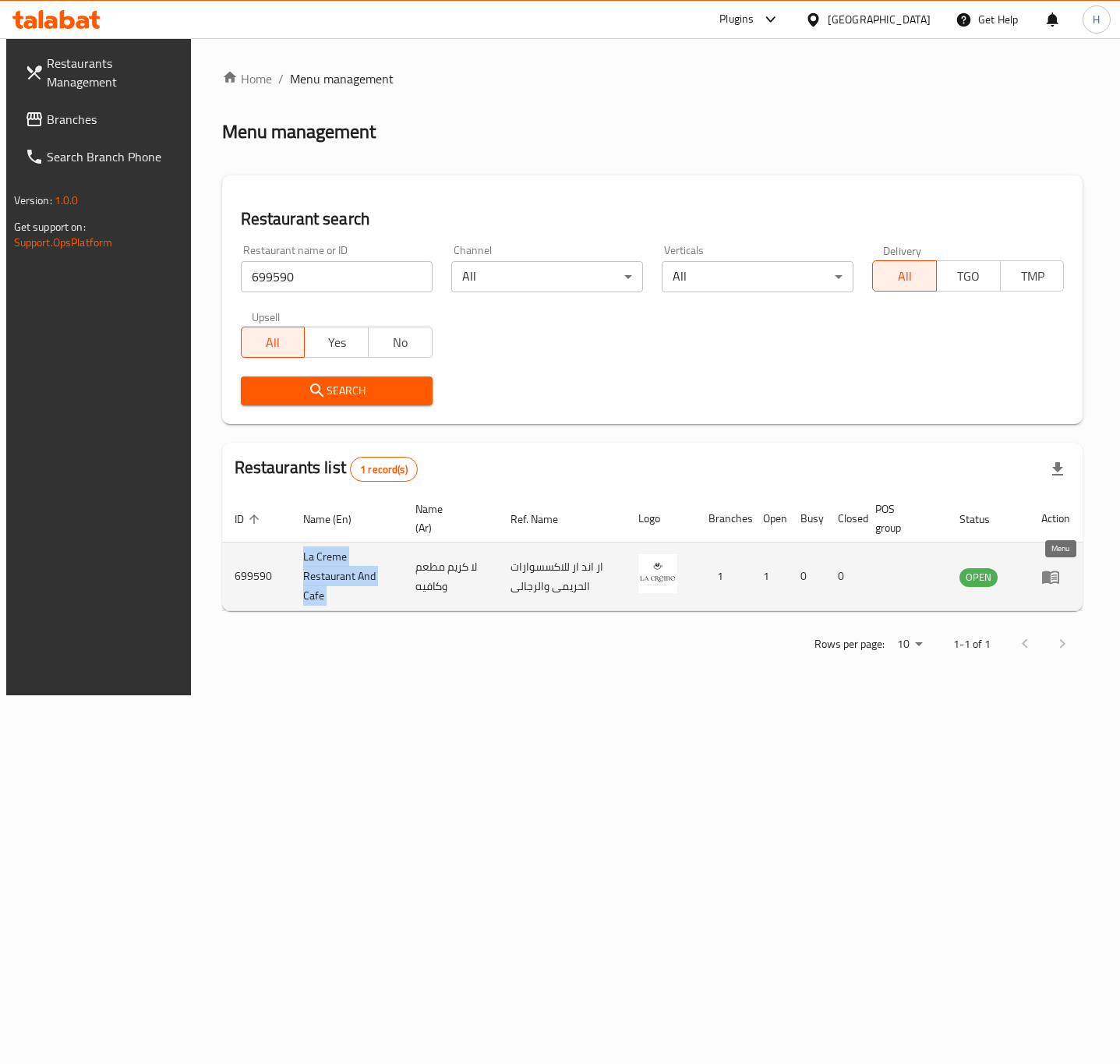
click at [1056, 583] on icon "enhanced table" at bounding box center [1051, 577] width 17 height 13
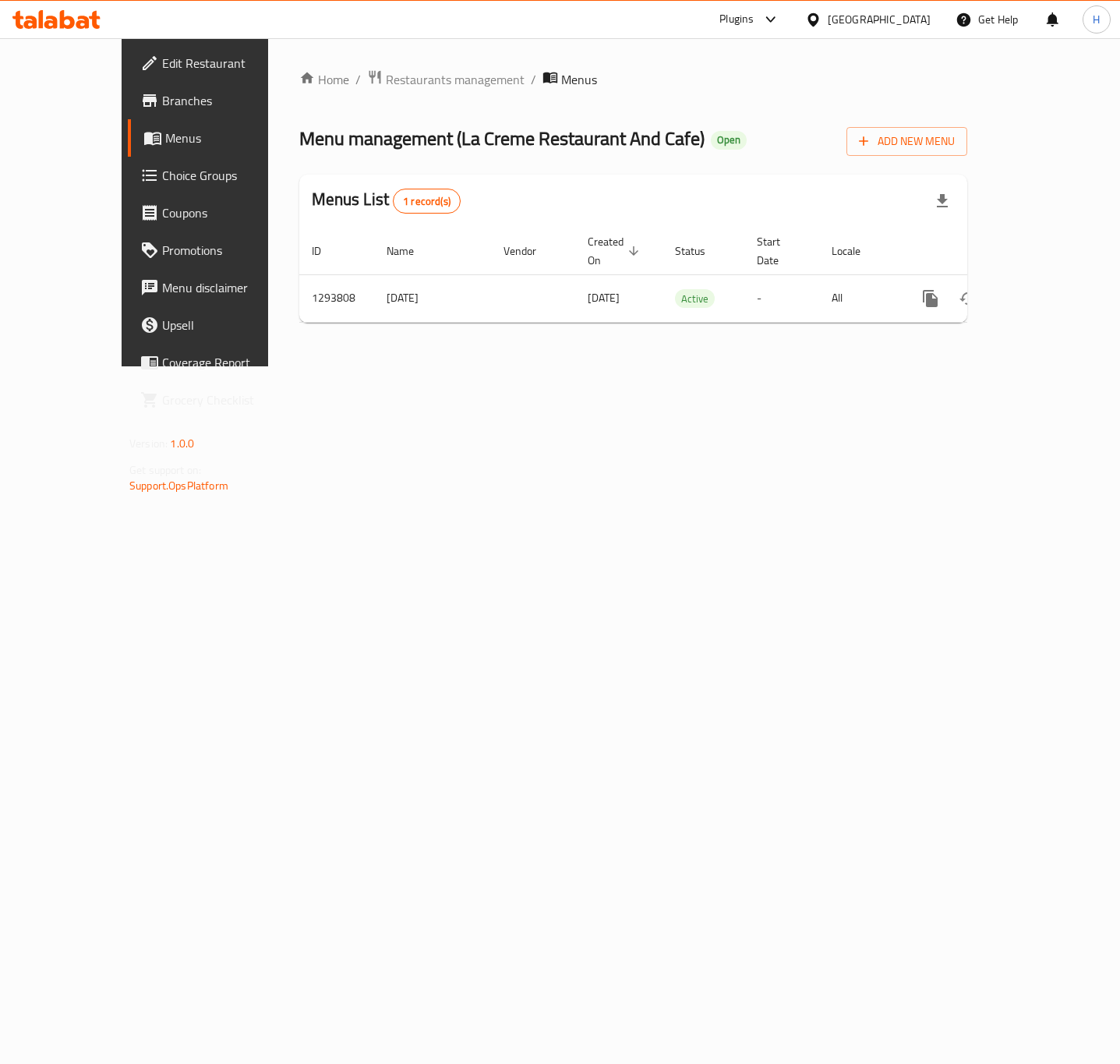
click at [162, 66] on span "Edit Restaurant" at bounding box center [229, 63] width 134 height 18
